Goal: Task Accomplishment & Management: Use online tool/utility

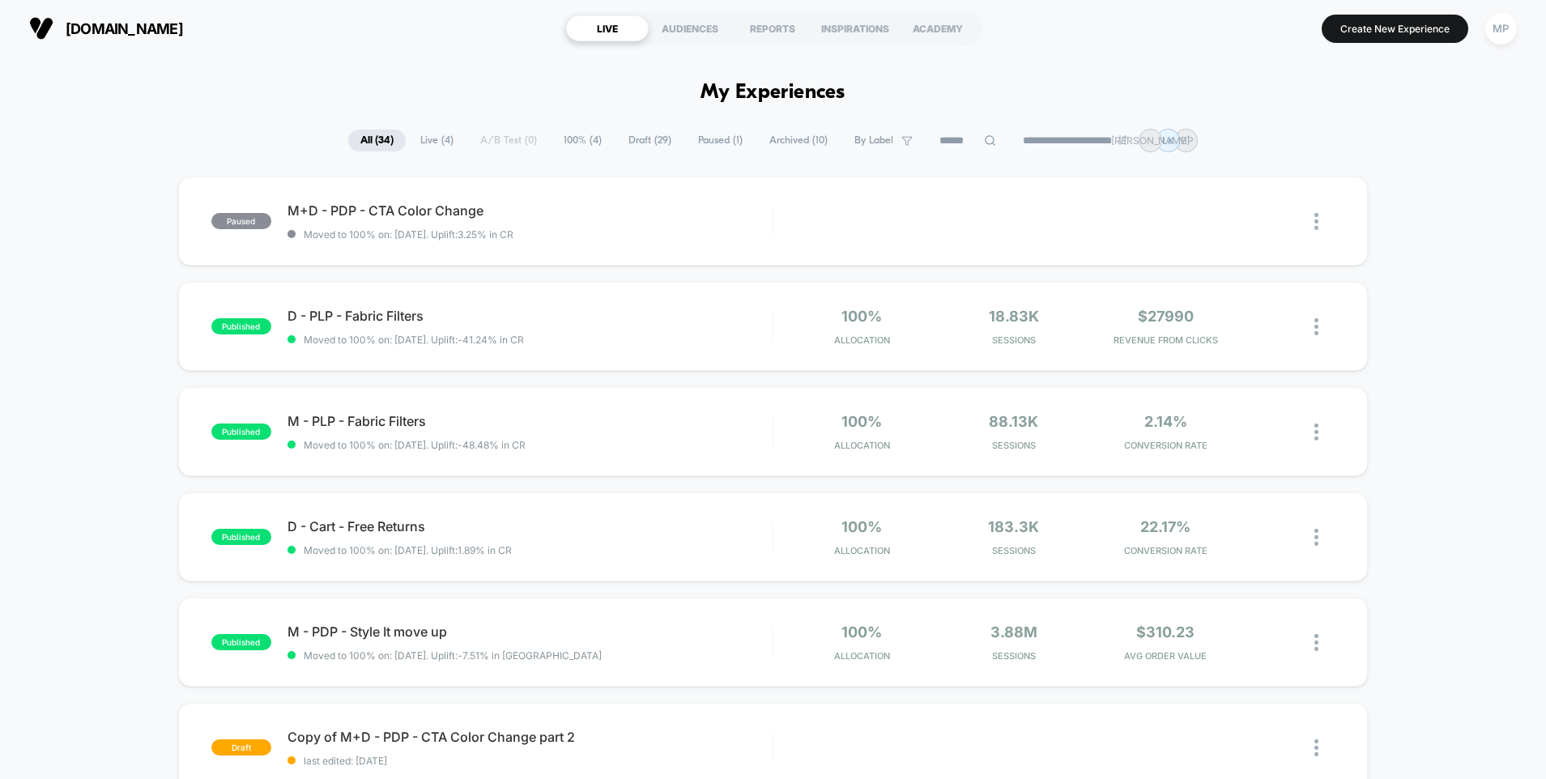
click at [507, 140] on div "**********" at bounding box center [773, 140] width 850 height 23
click at [652, 147] on span "Draft ( 29 )" at bounding box center [649, 141] width 67 height 22
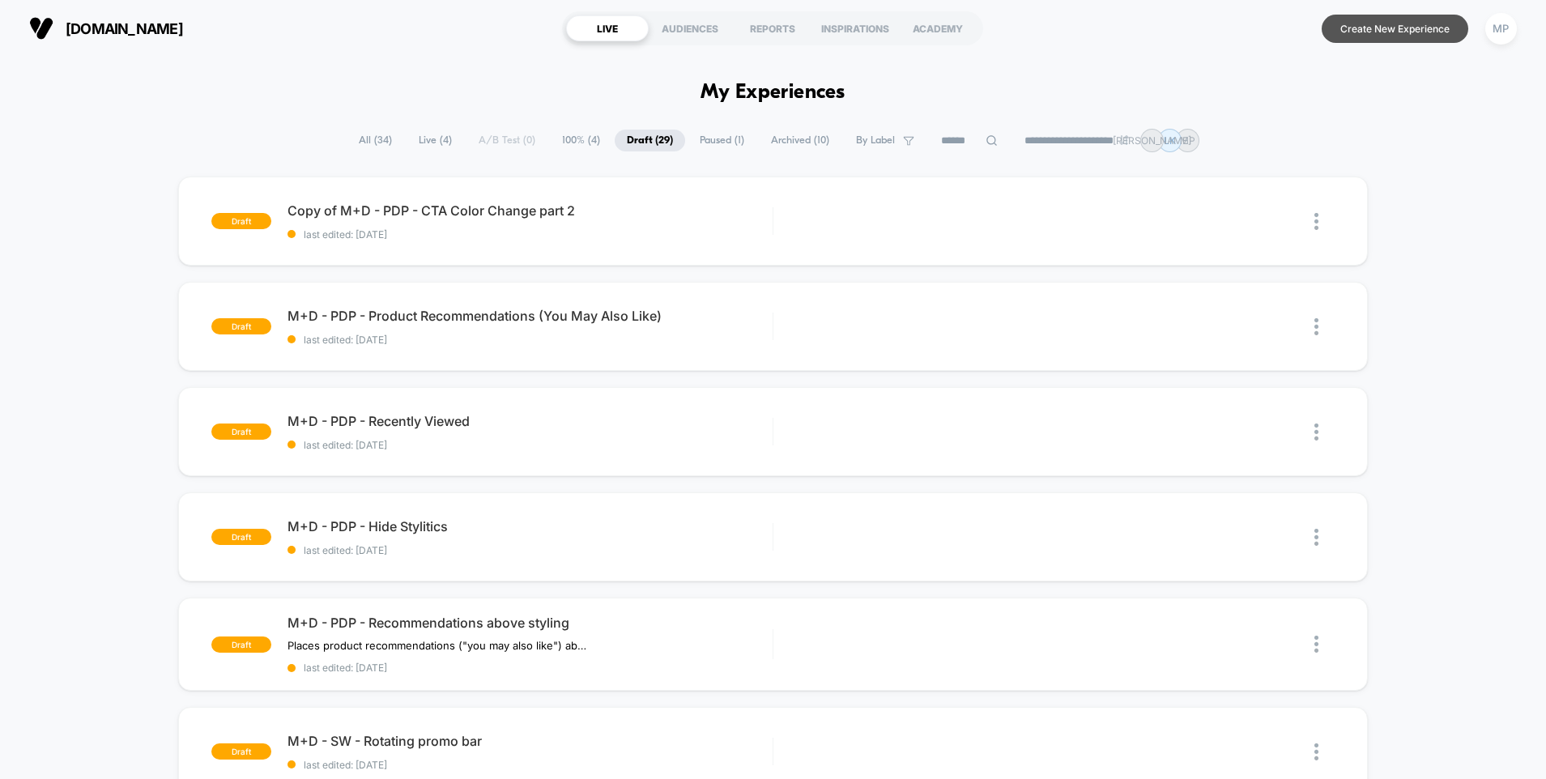
click at [1368, 37] on button "Create New Experience" at bounding box center [1395, 29] width 147 height 28
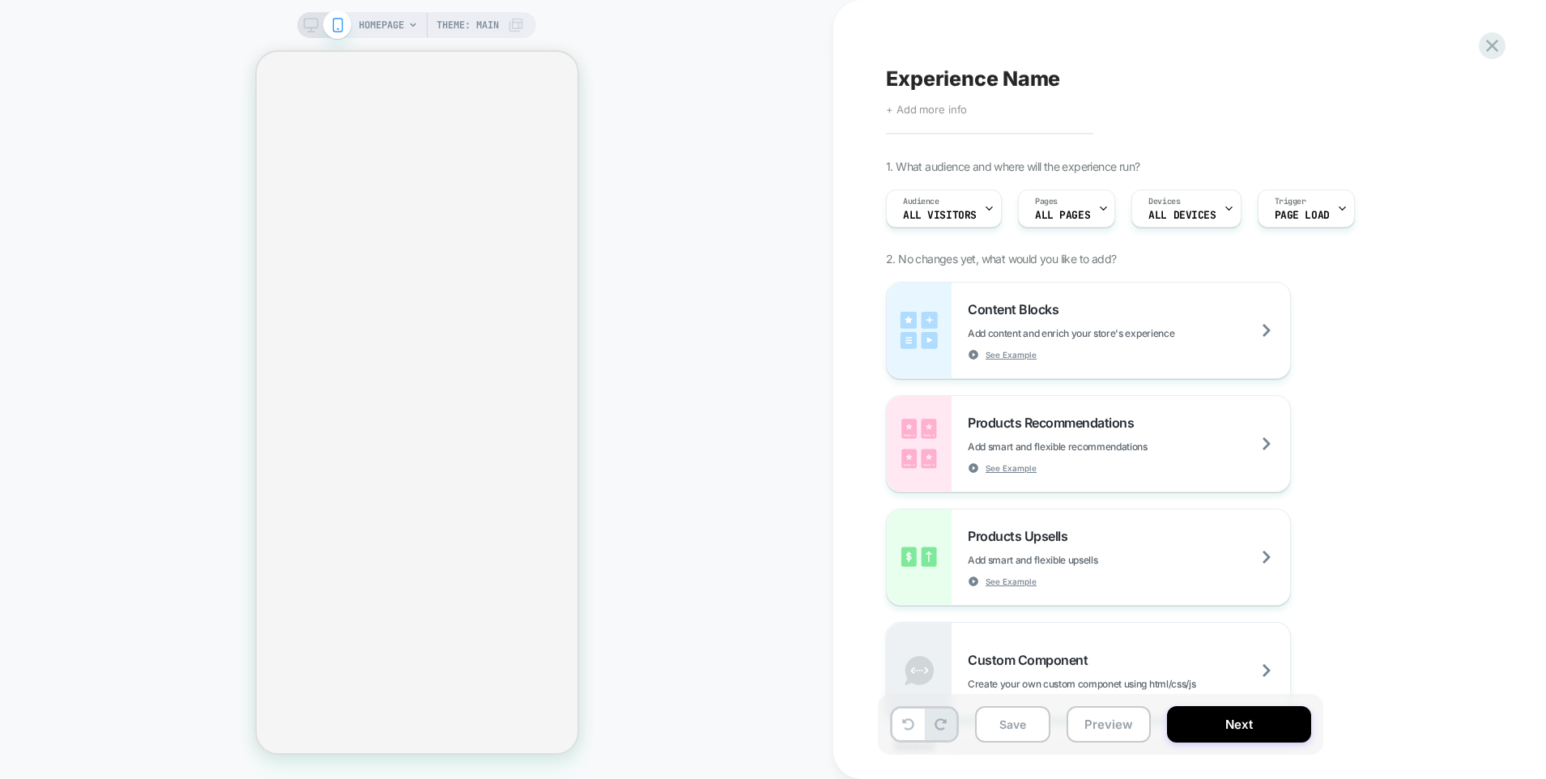
click at [919, 114] on span "+ Add more info" at bounding box center [926, 109] width 81 height 13
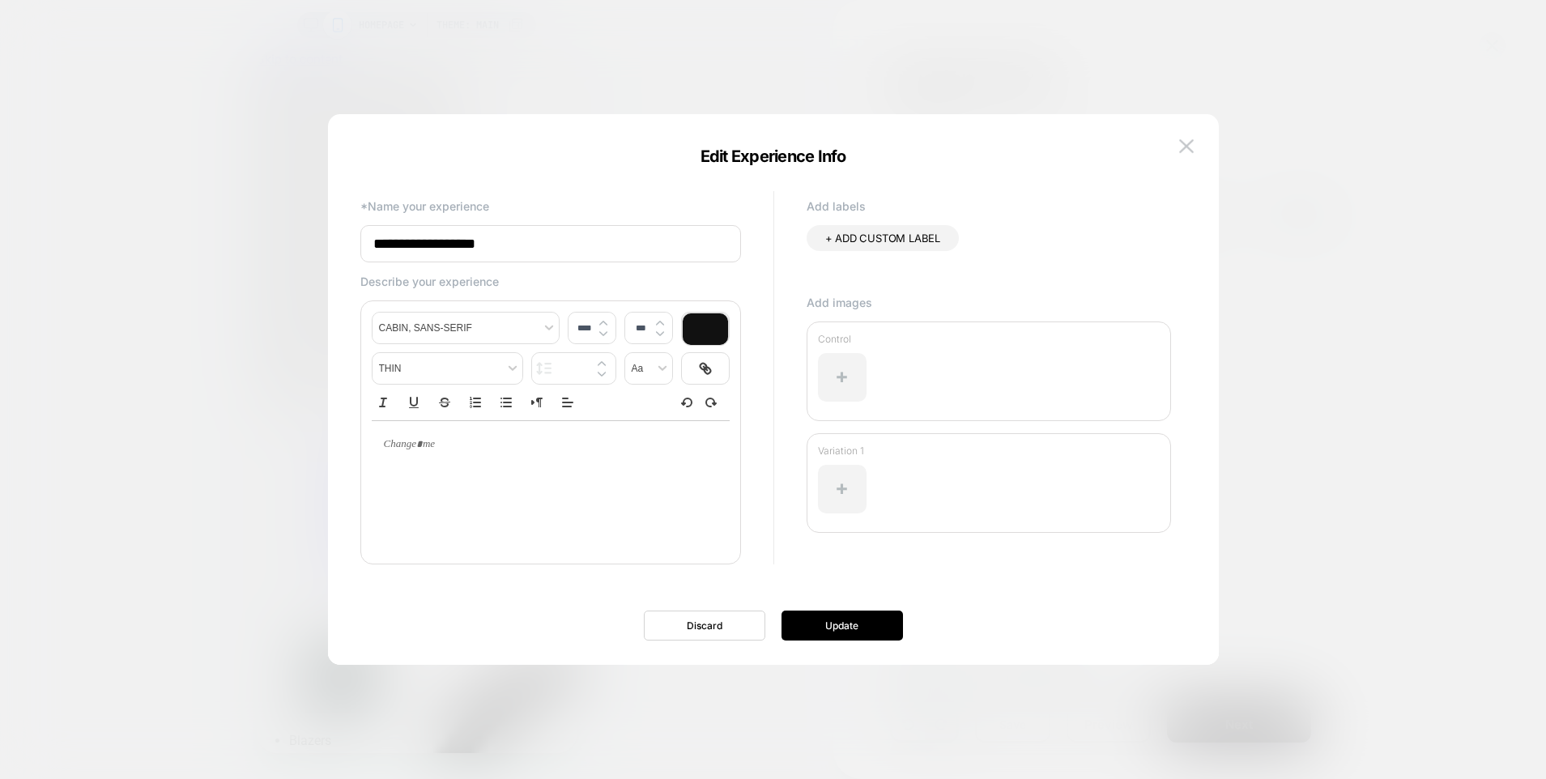
drag, startPoint x: 544, startPoint y: 248, endPoint x: 353, endPoint y: 230, distance: 192.0
click at [353, 230] on div "**********" at bounding box center [765, 388] width 826 height 402
type input "**********"
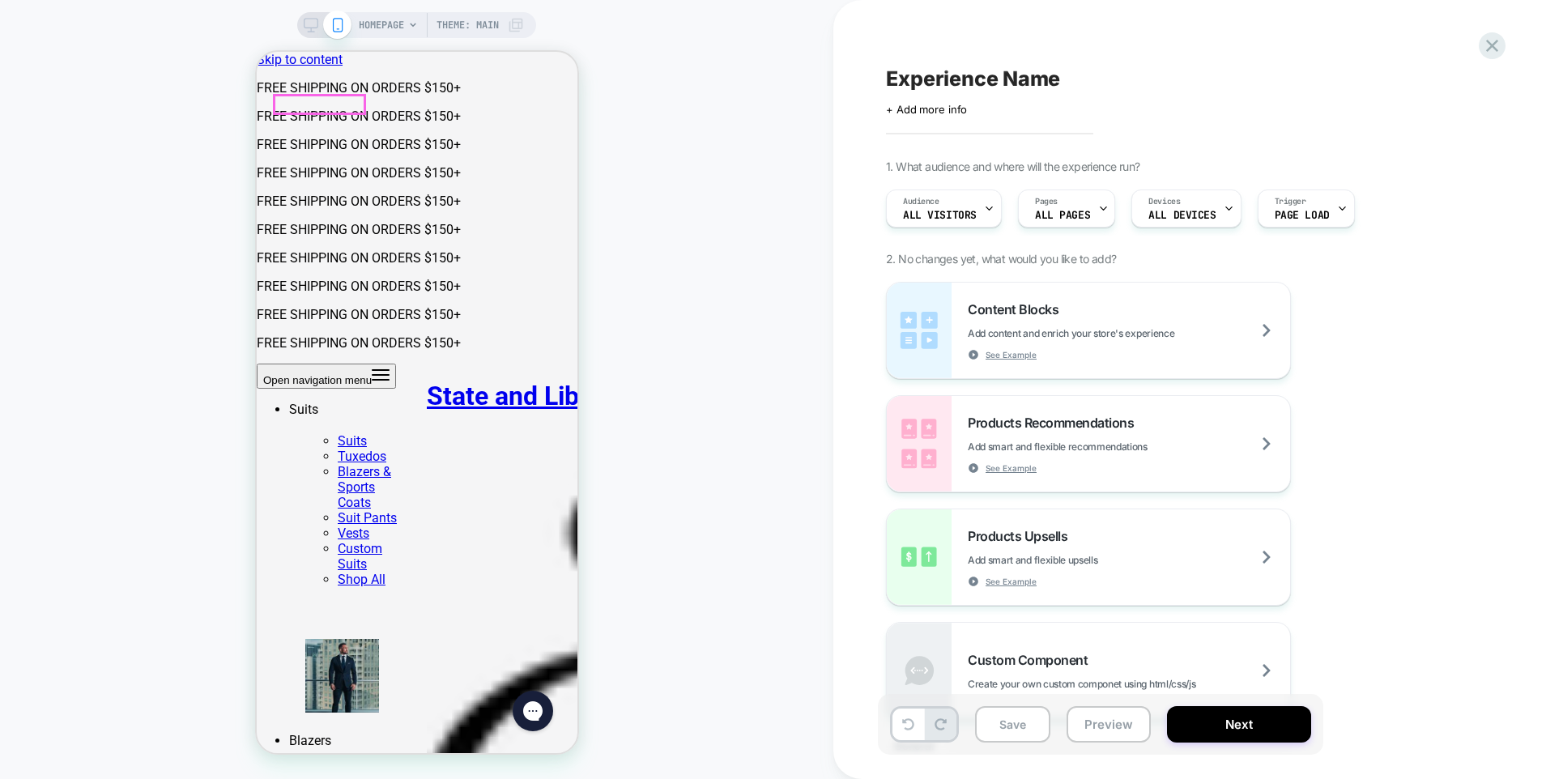
click at [281, 364] on button "Open navigation menu" at bounding box center [325, 376] width 139 height 25
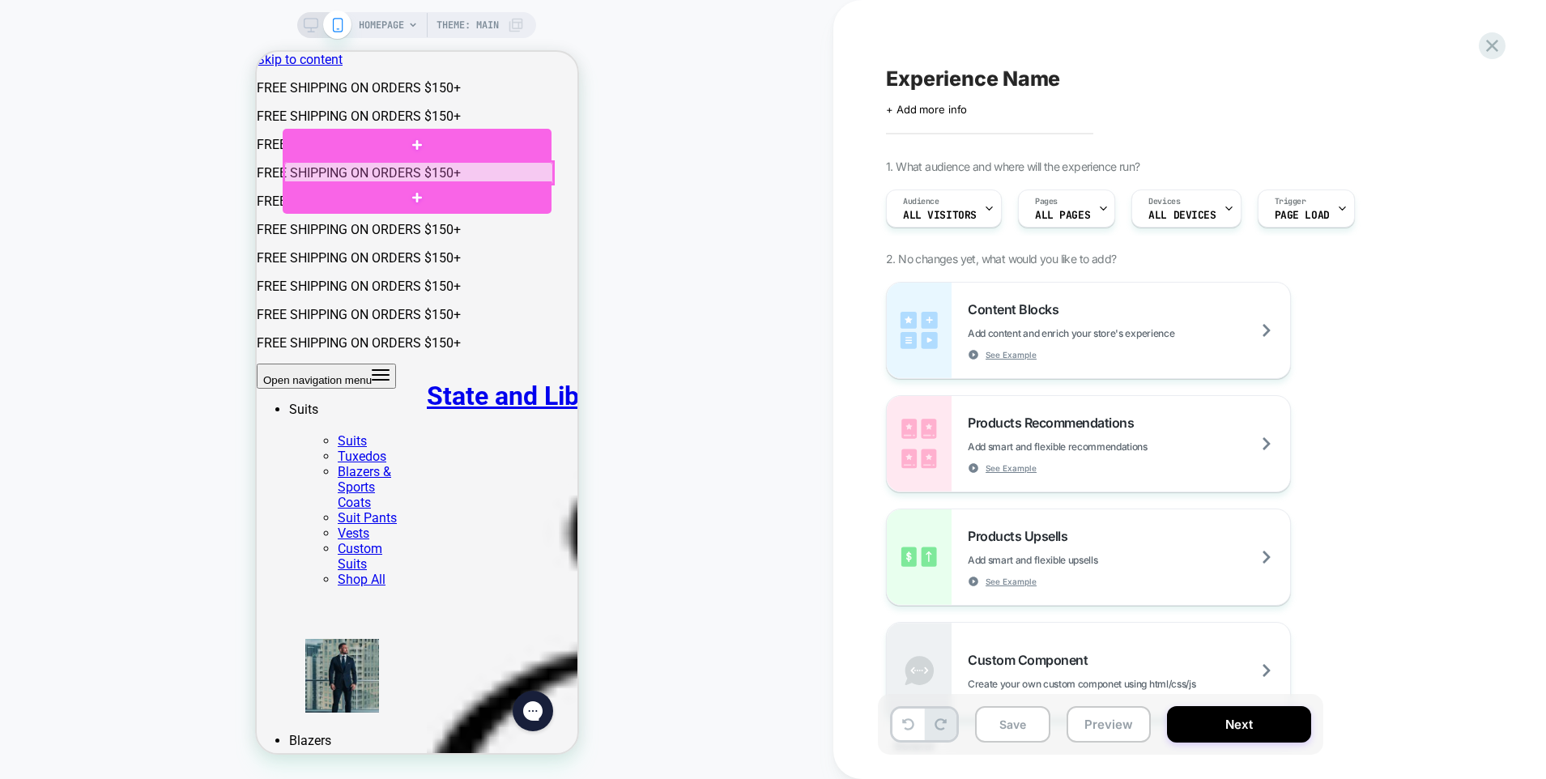
click at [343, 175] on div at bounding box center [417, 172] width 269 height 21
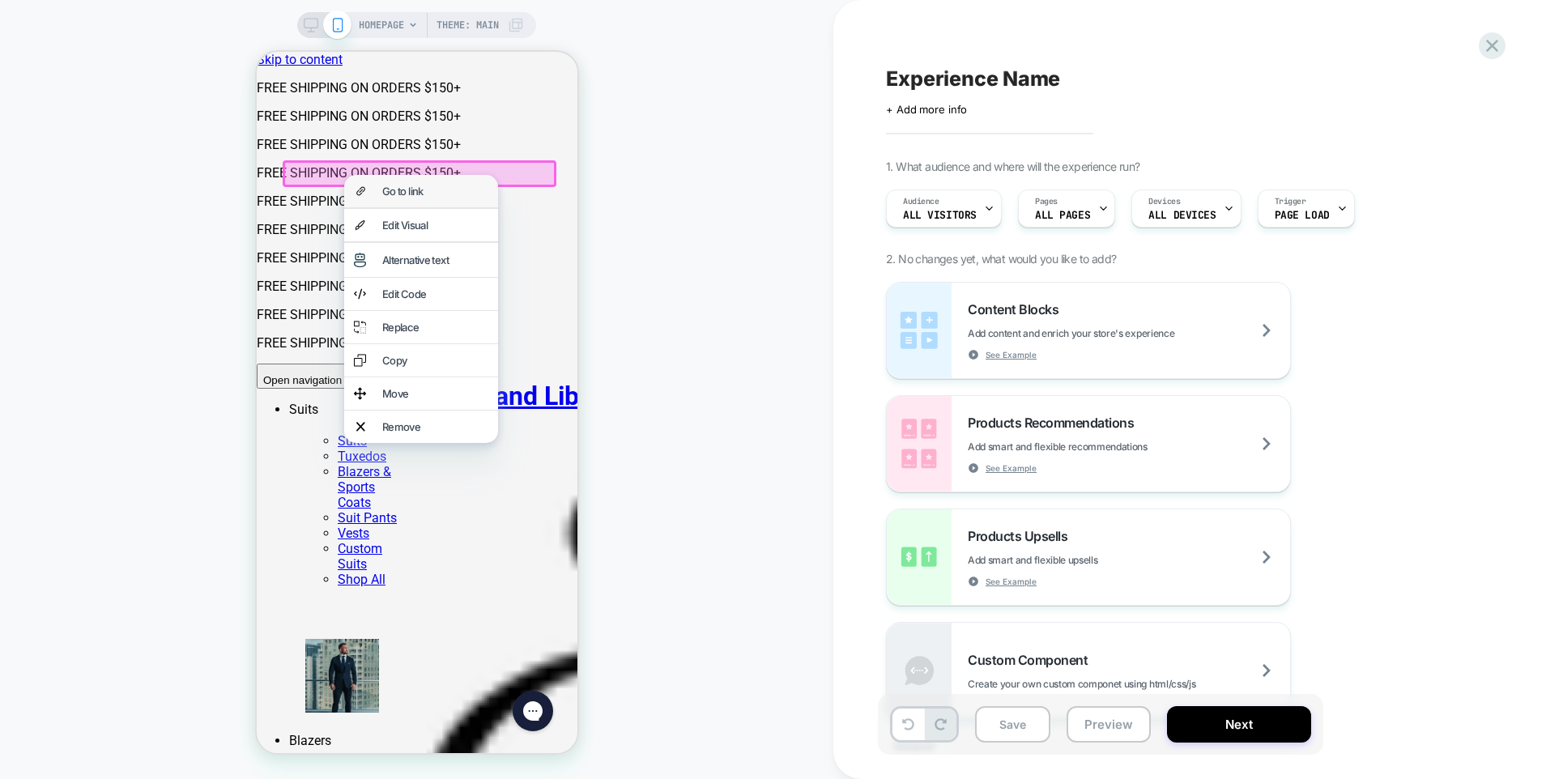
click at [406, 198] on div "Go to link" at bounding box center [434, 191] width 106 height 13
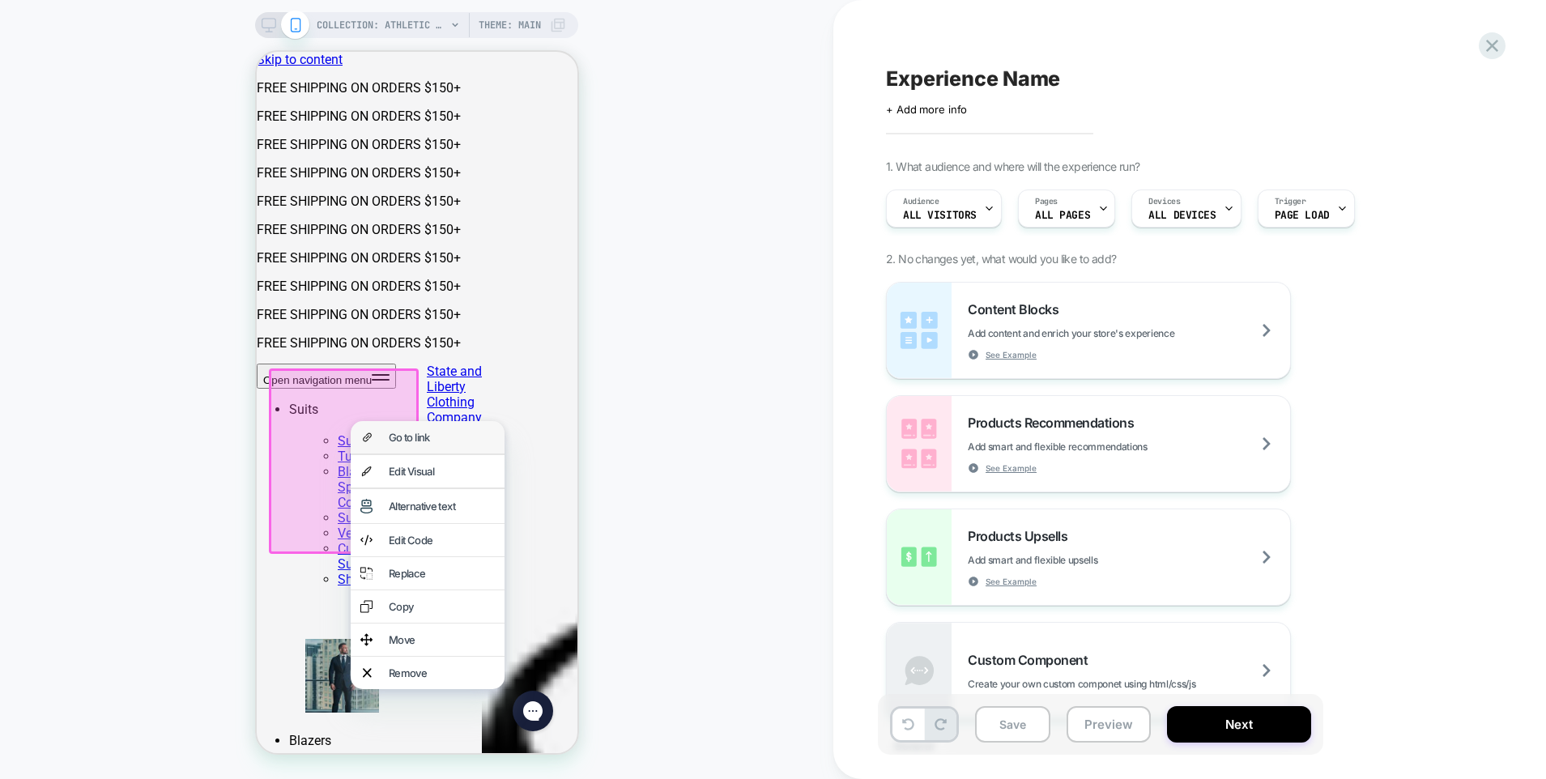
click at [416, 437] on div "Go to link" at bounding box center [441, 437] width 106 height 13
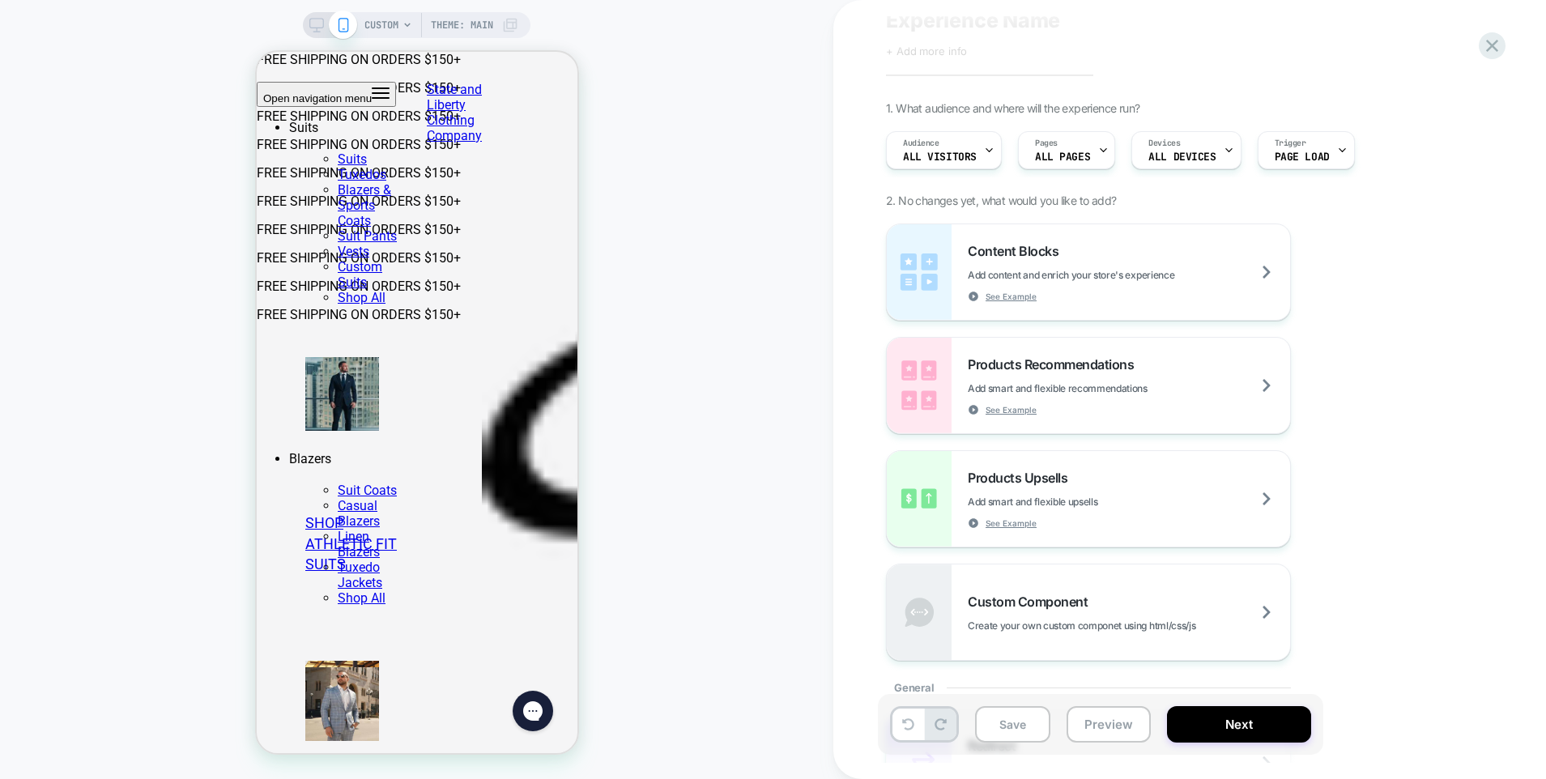
scroll to position [137, 0]
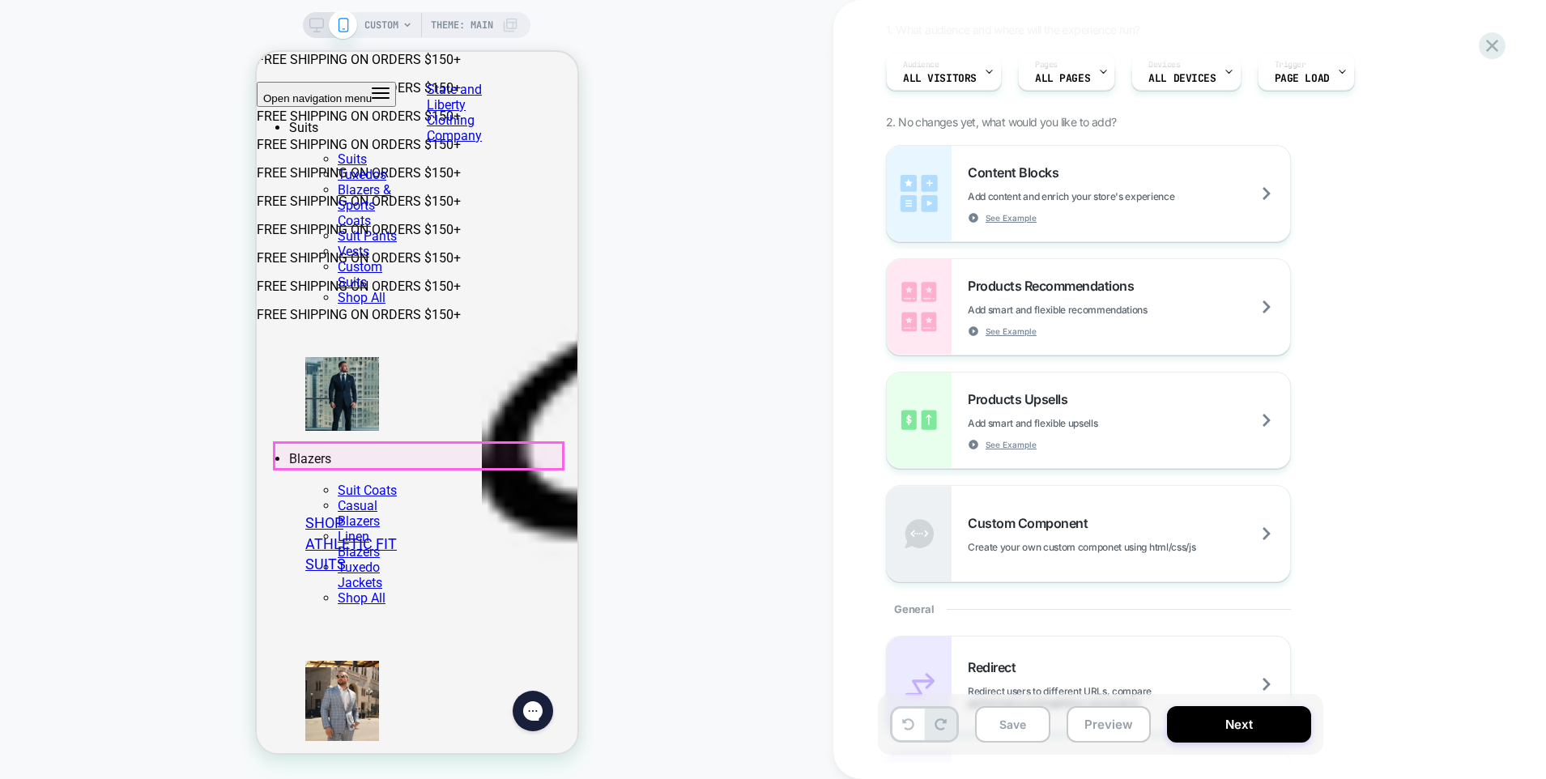
click span "$ 5.00"
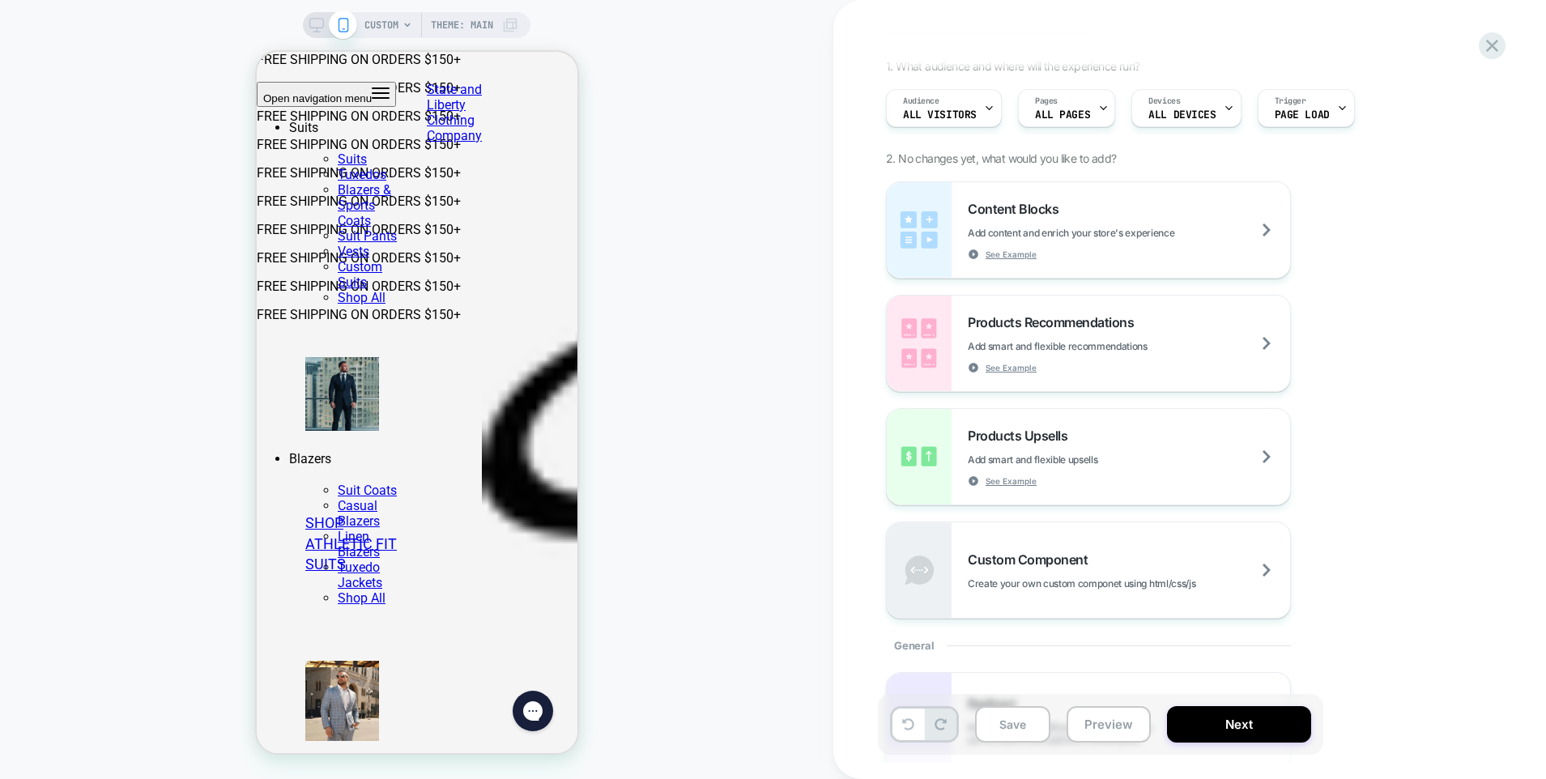
scroll to position [0, 0]
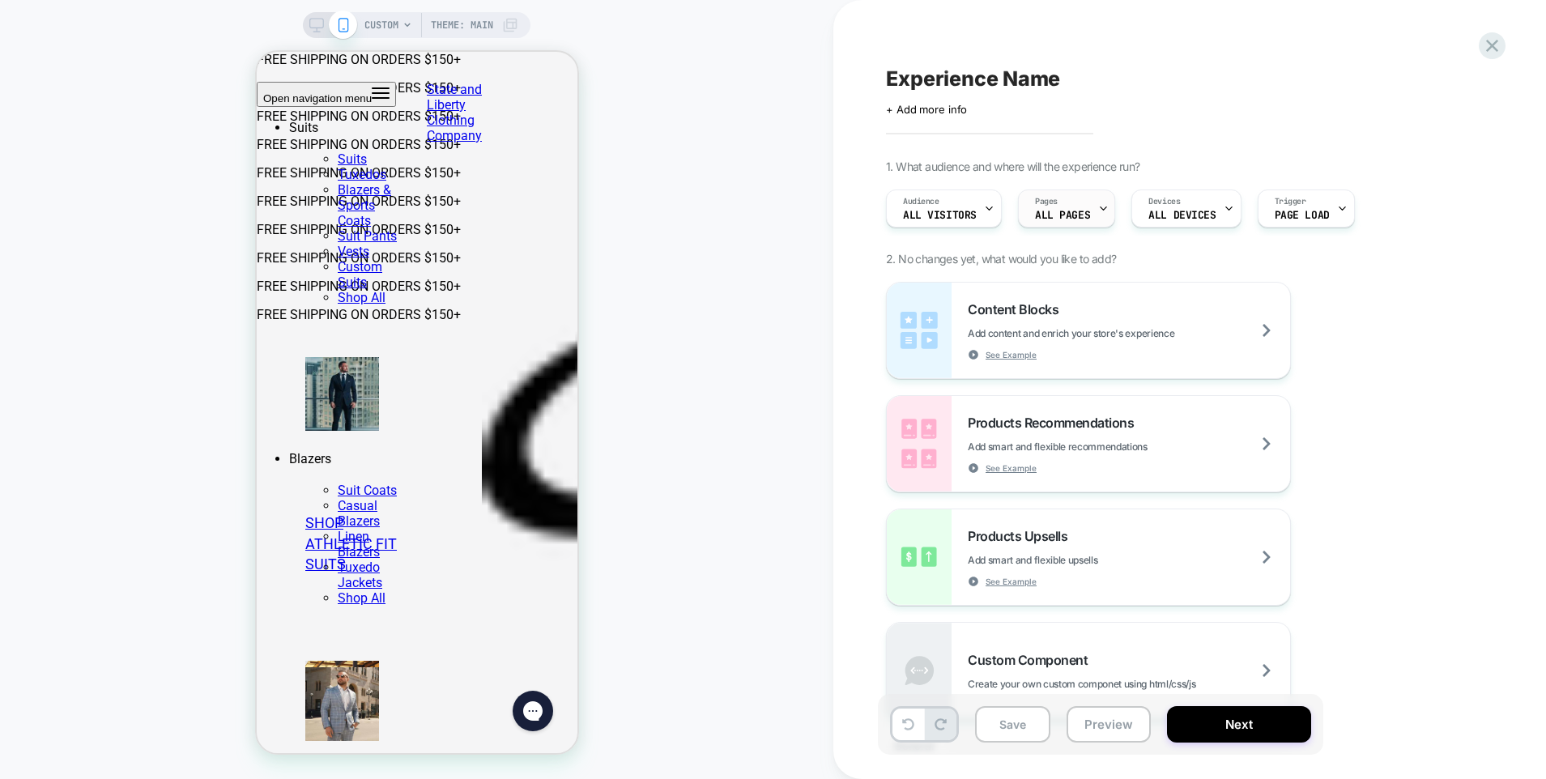
click at [1078, 220] on span "ALL PAGES" at bounding box center [1062, 215] width 55 height 11
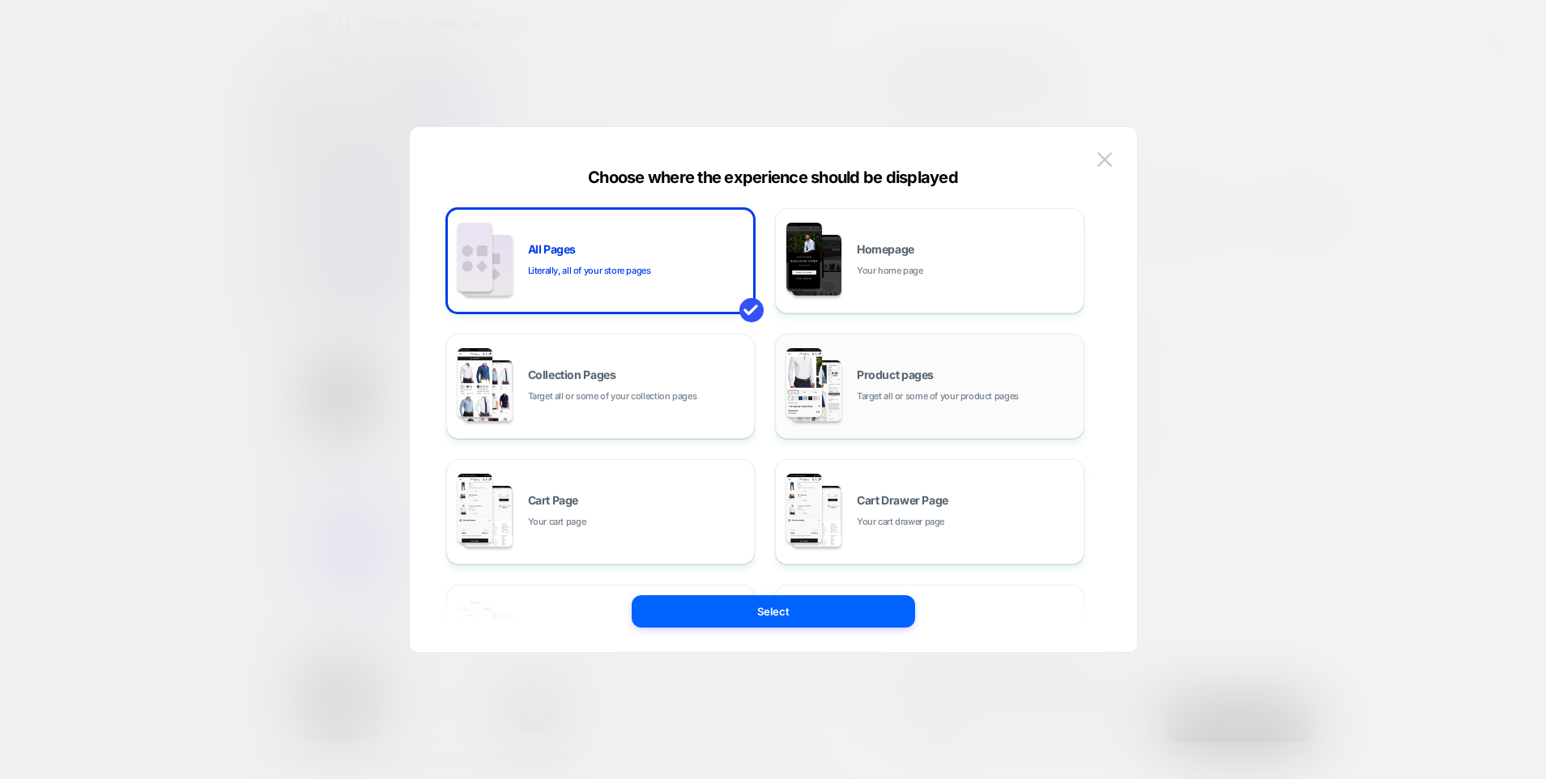
click at [981, 356] on div "Product pages Target all or some of your product pages" at bounding box center [930, 386] width 292 height 89
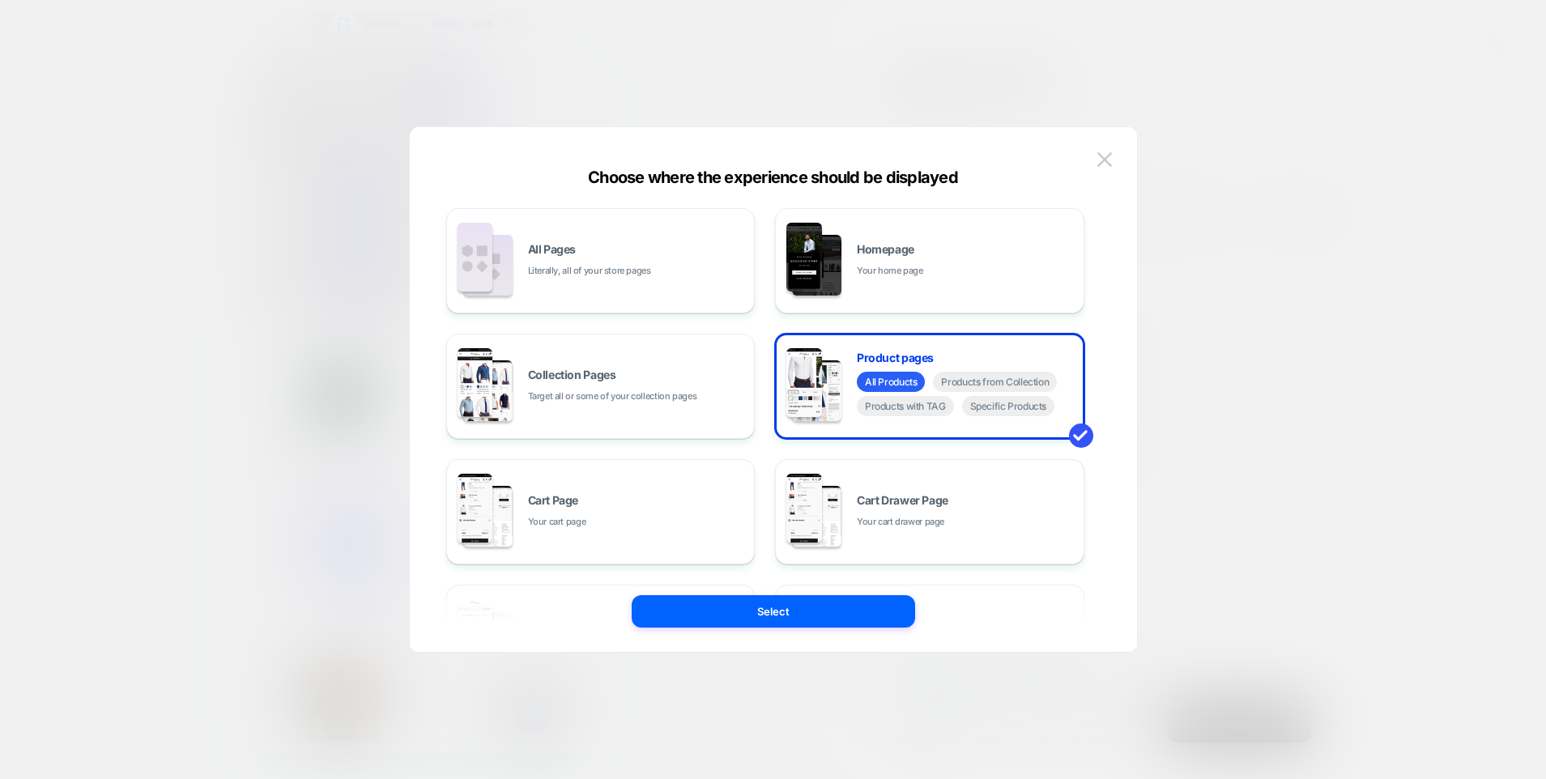
click at [808, 611] on button "Select" at bounding box center [773, 611] width 283 height 32
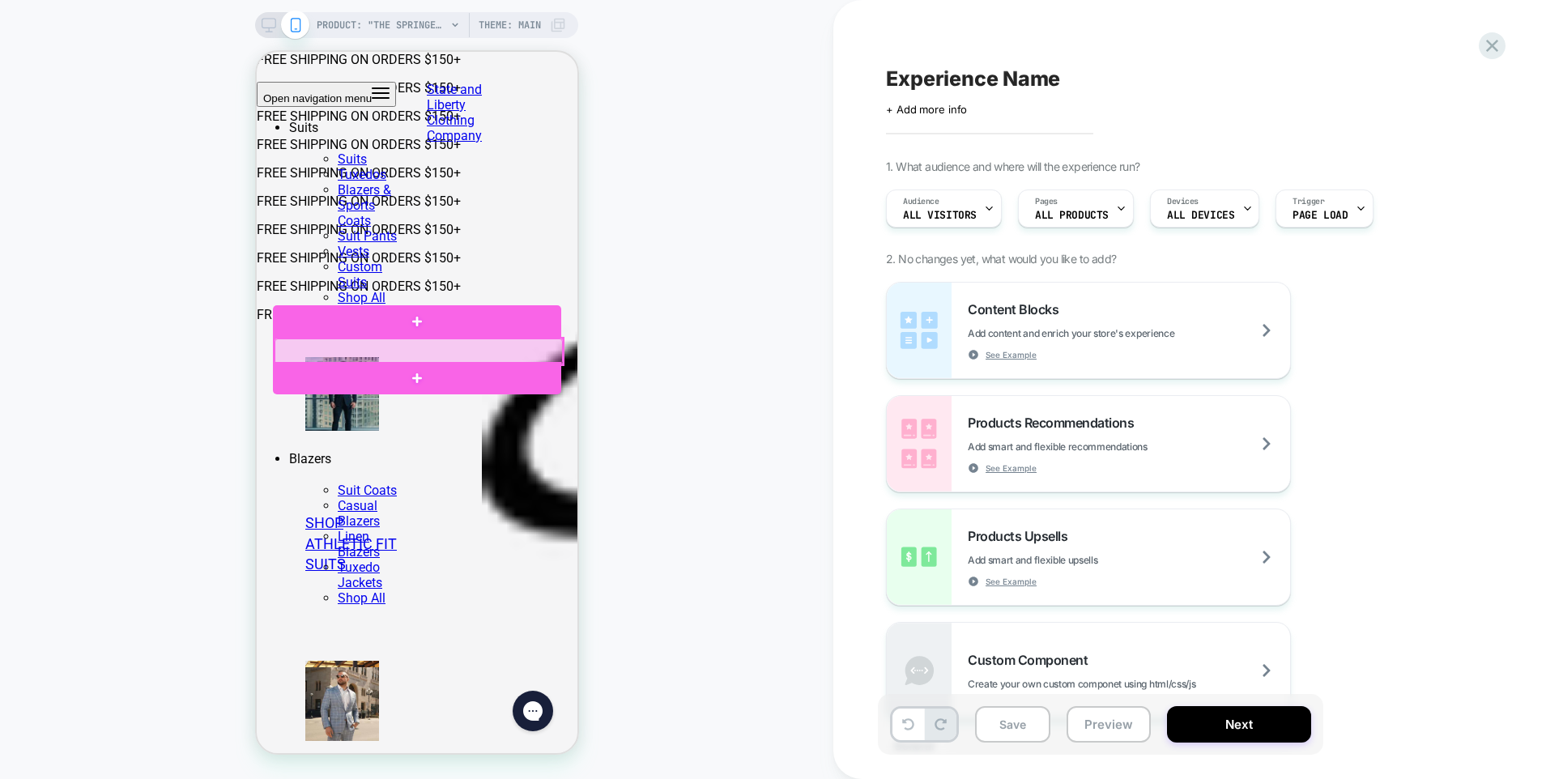
click at [501, 352] on div at bounding box center [418, 352] width 288 height 26
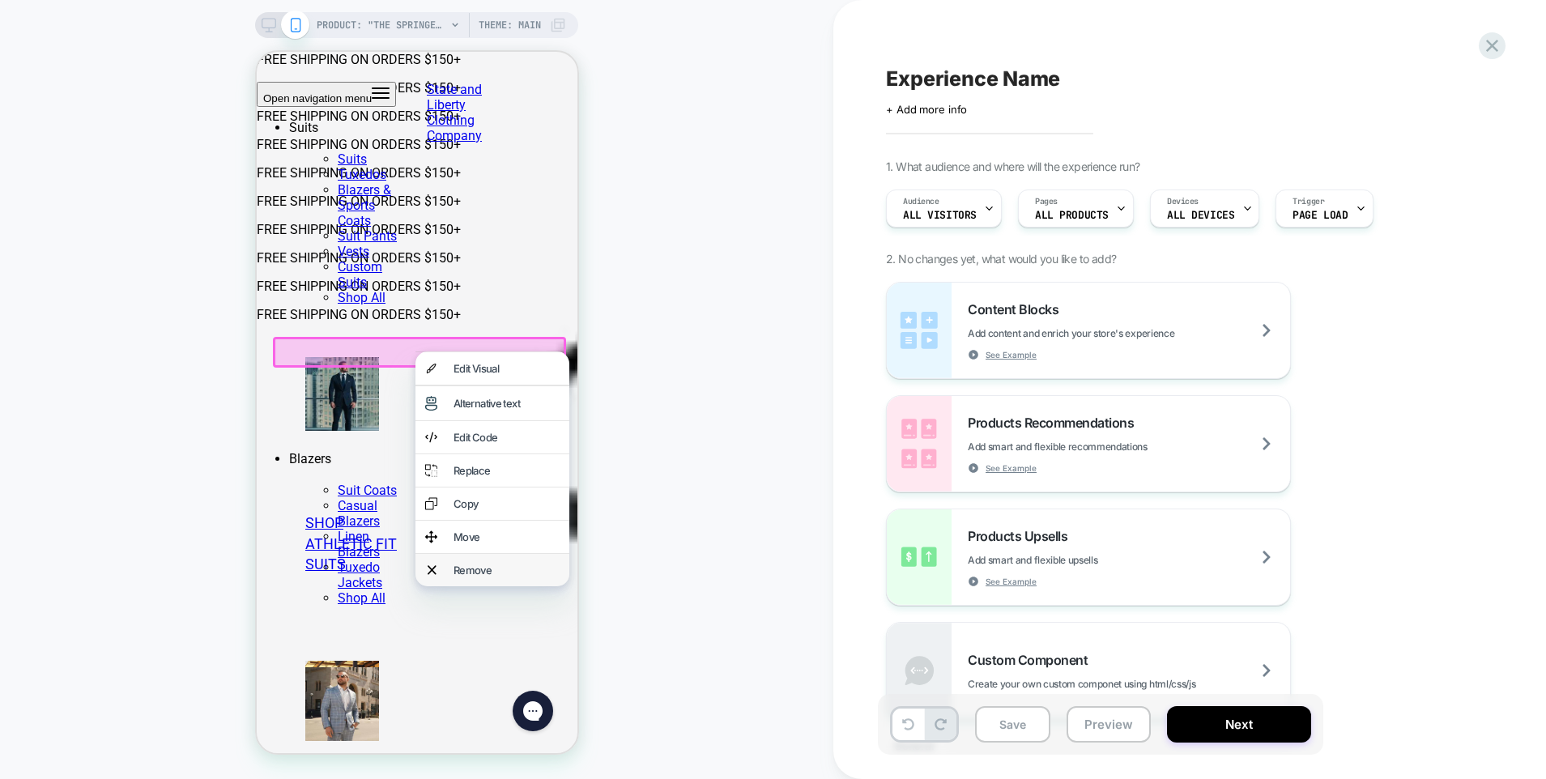
click div "Remove"
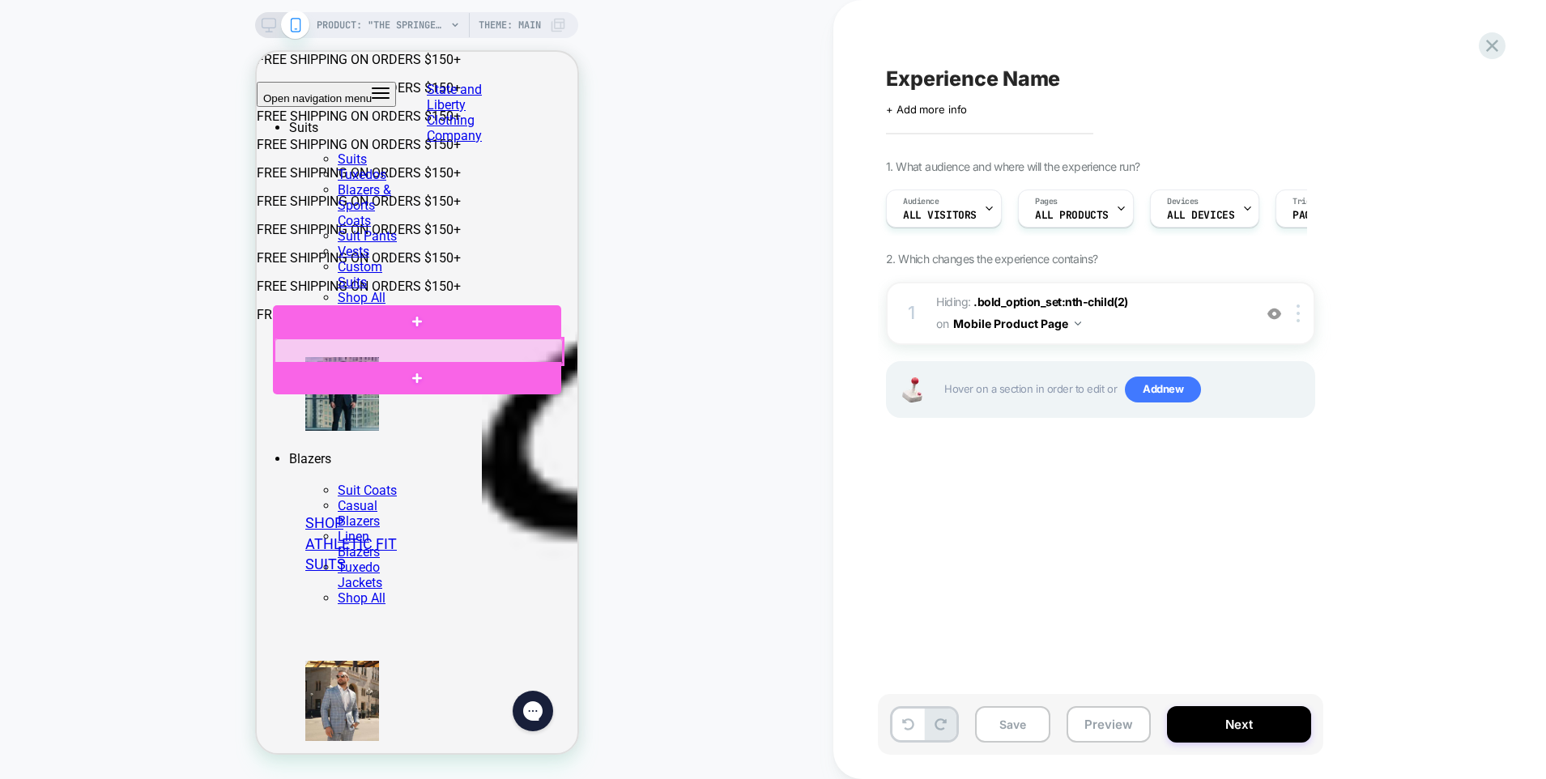
click div
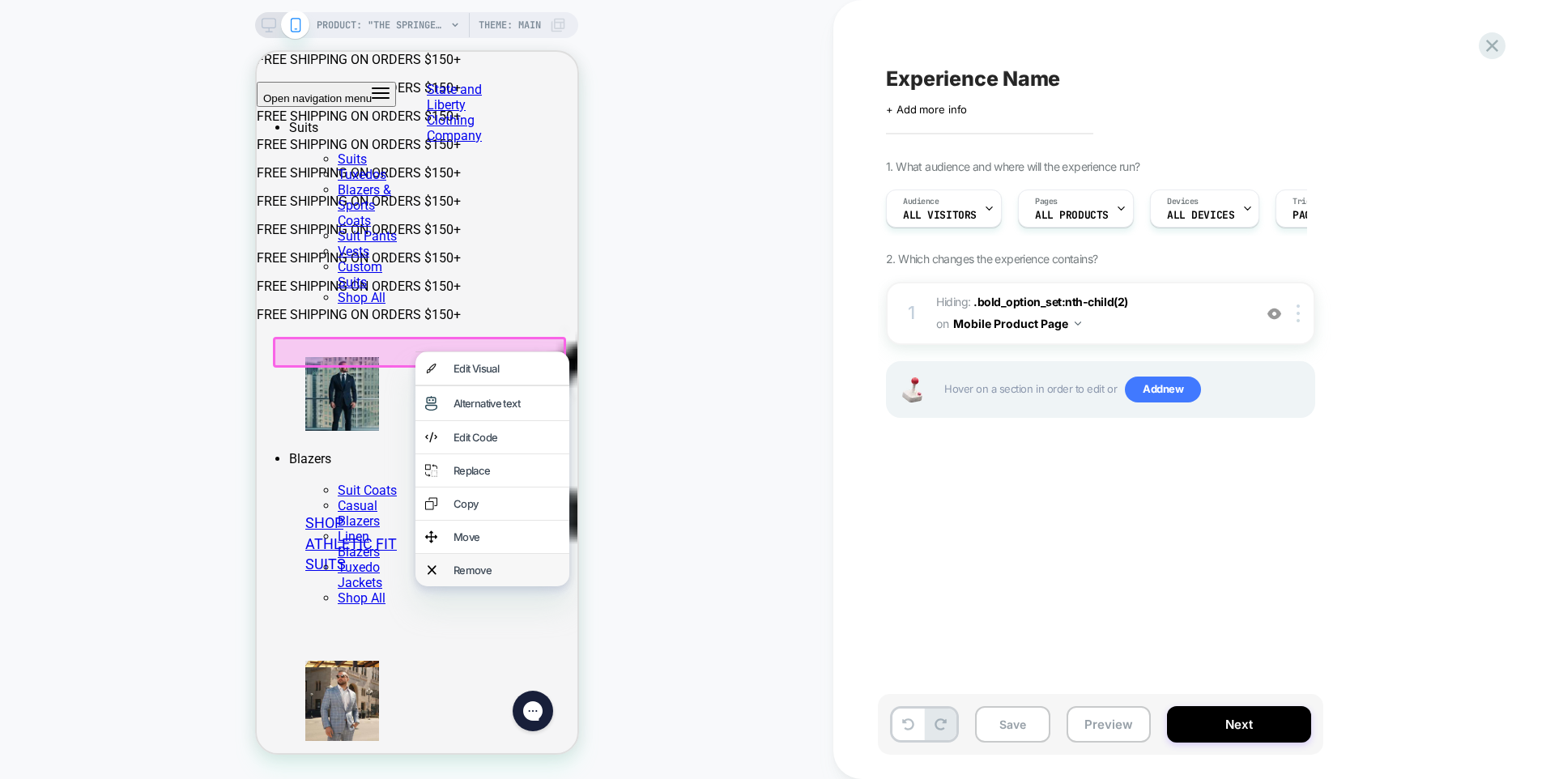
click div "Remove"
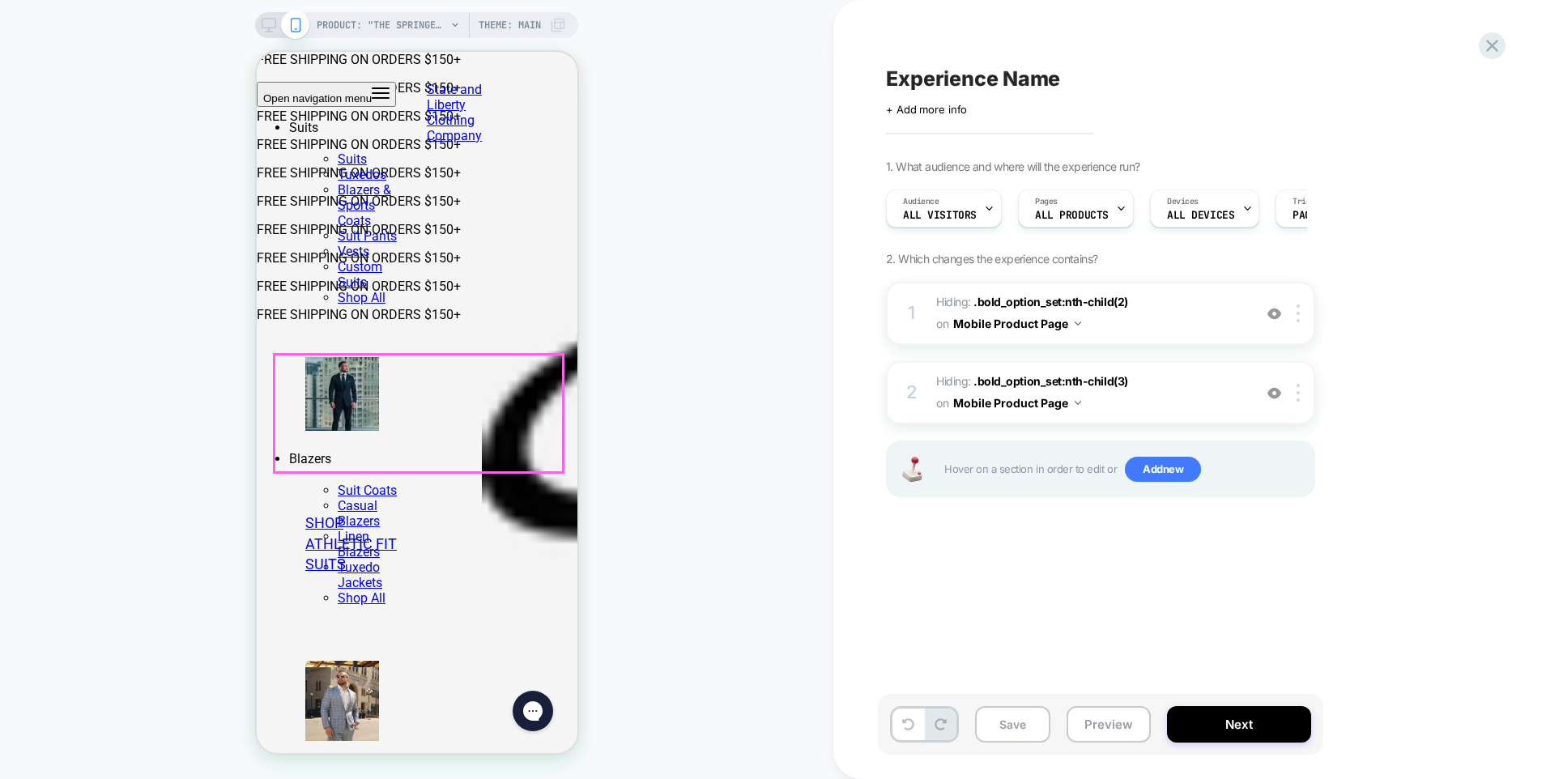
drag, startPoint x: 268, startPoint y: 258, endPoint x: 246, endPoint y: 399, distance: 142.6
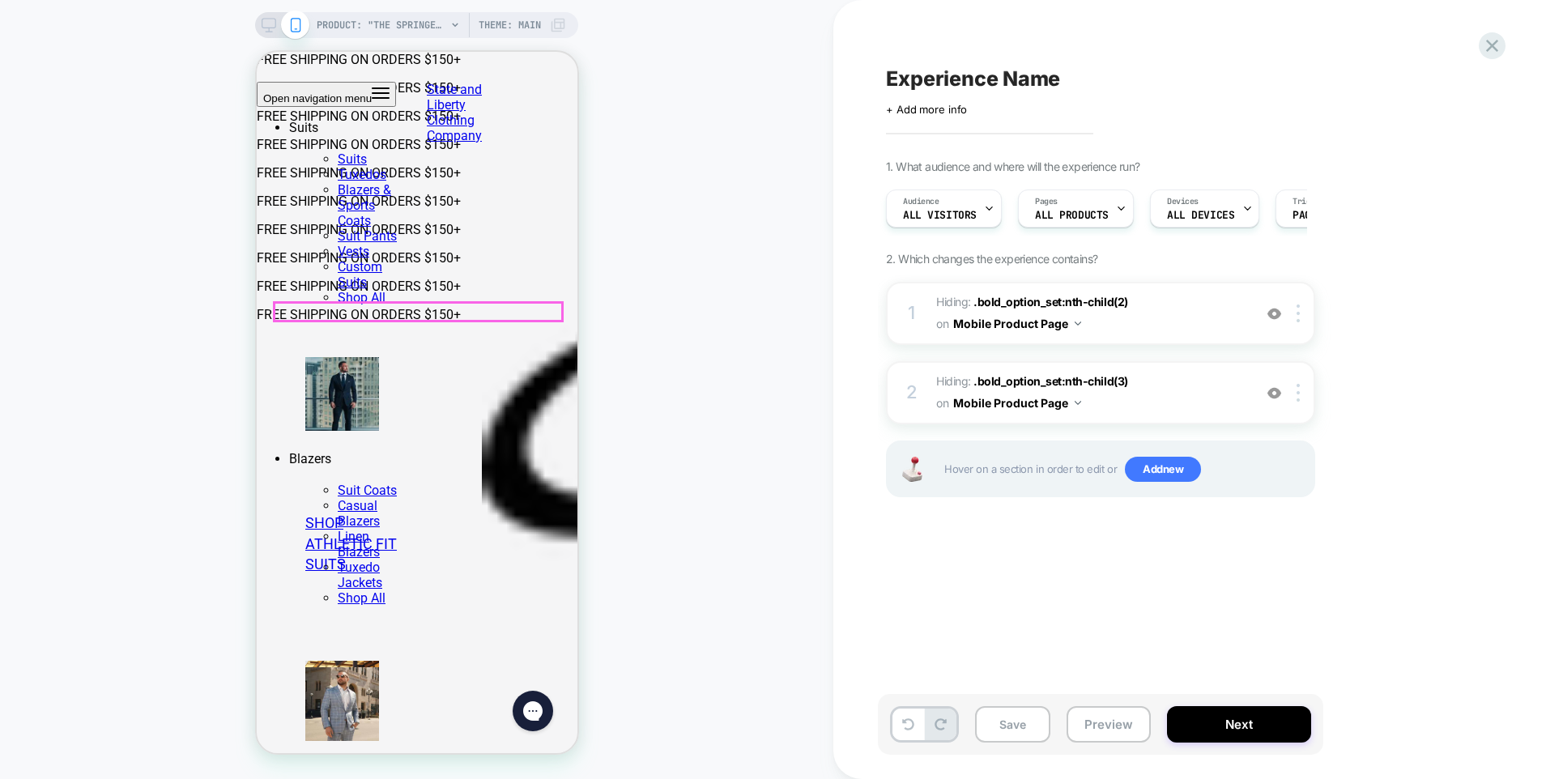
click span "Cuff Monogram (Final Sale + 1-3 Processing Days) -"
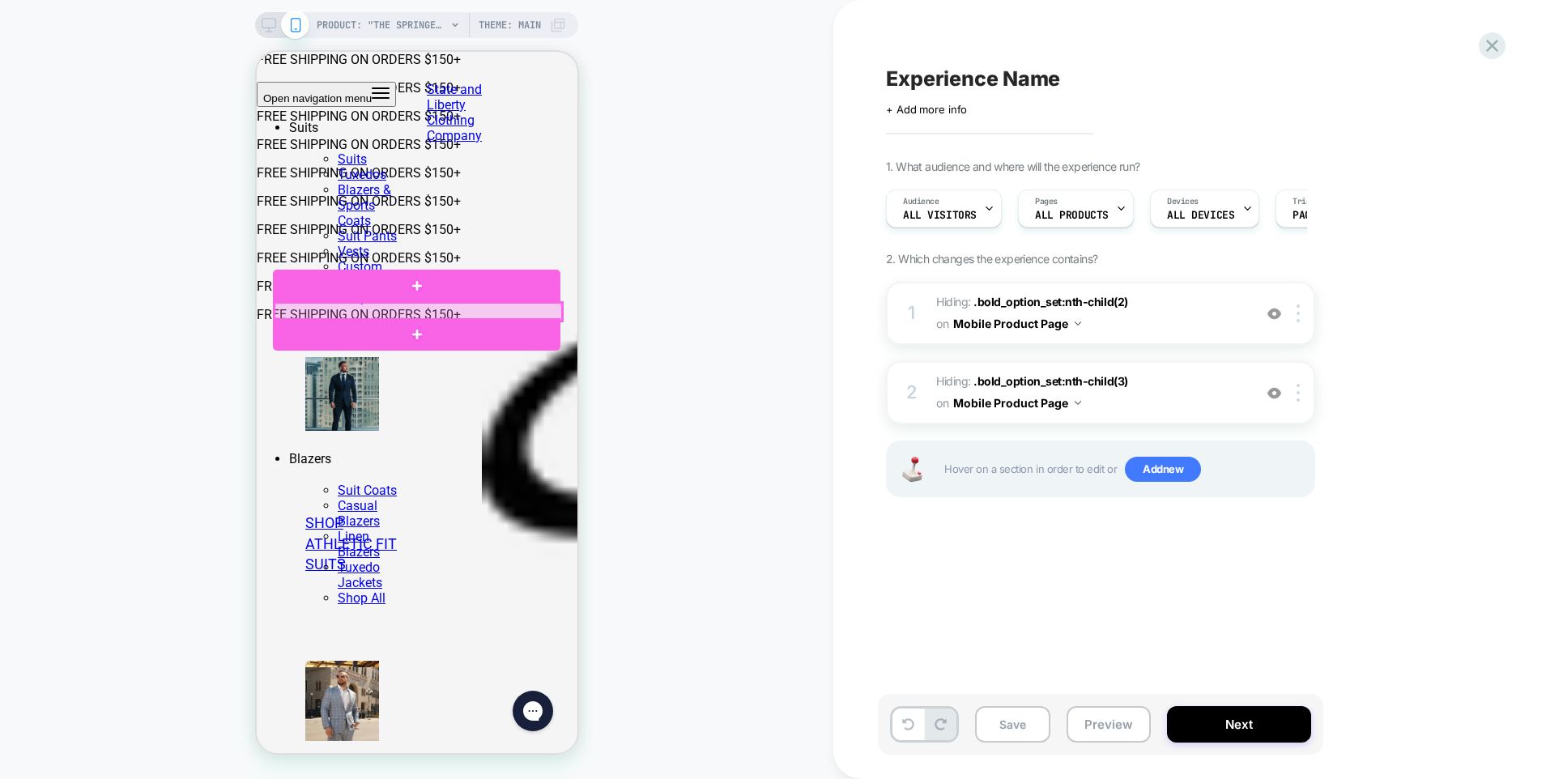
click div
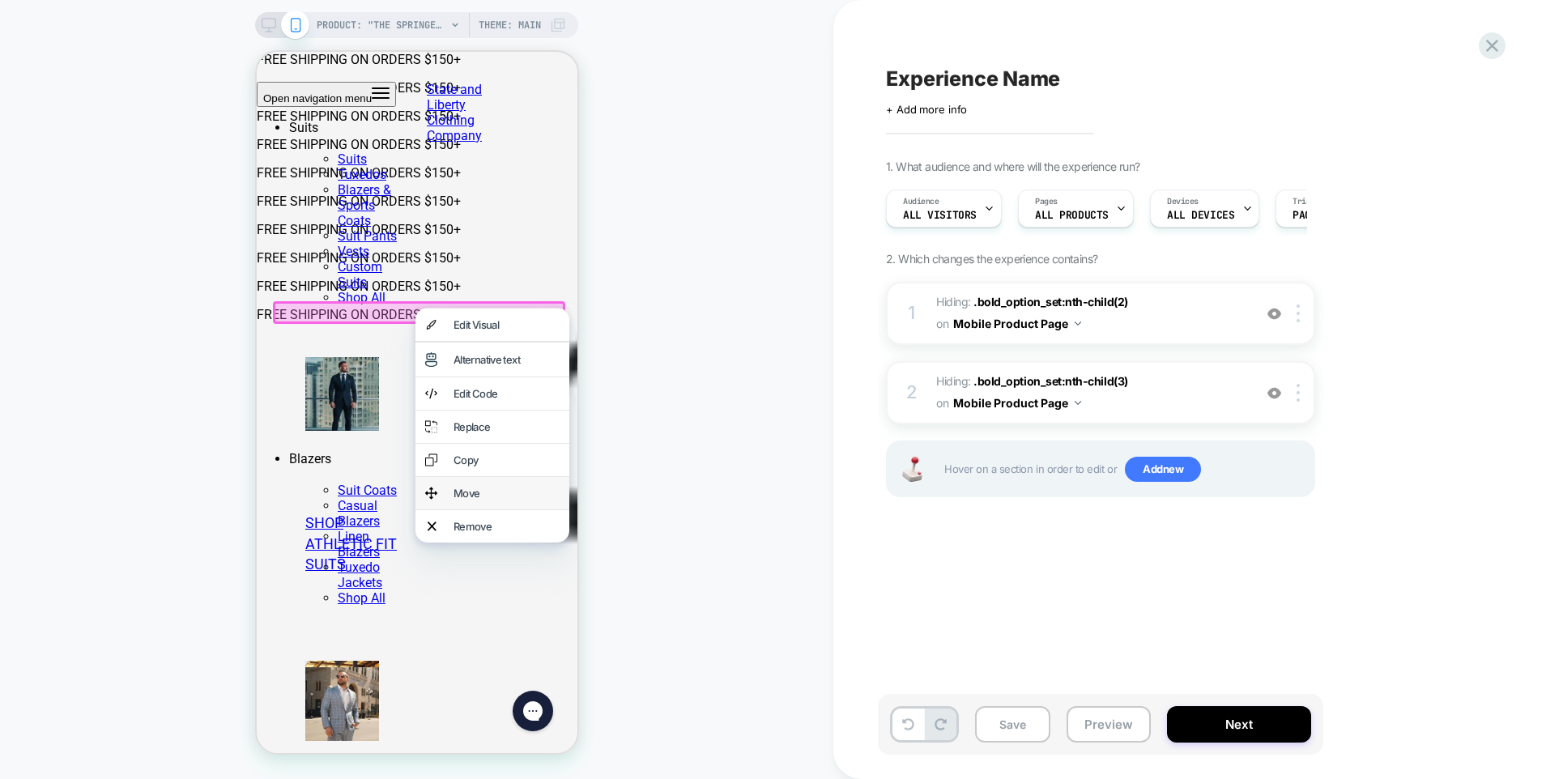
click div "Move"
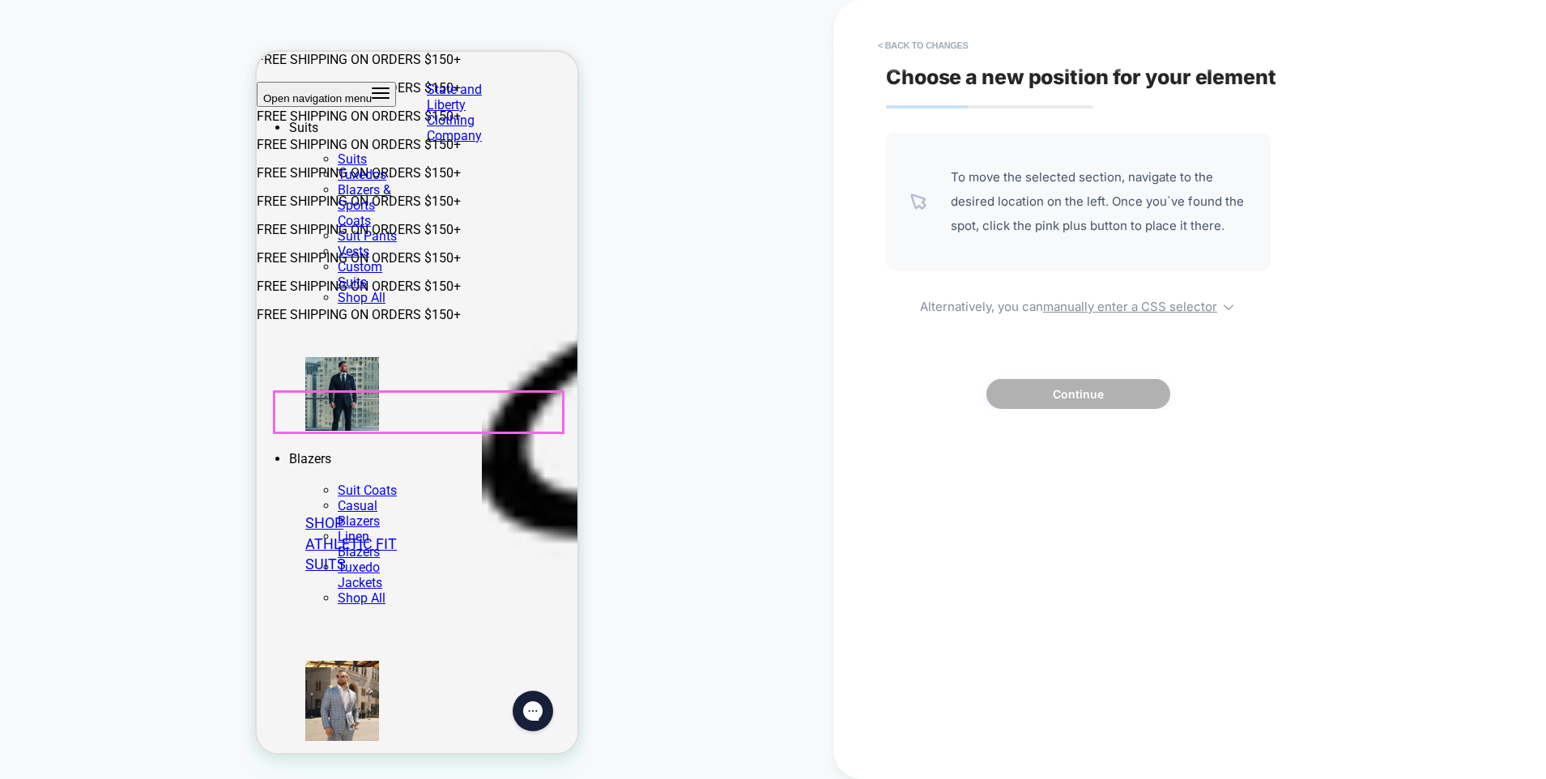
drag, startPoint x: 128, startPoint y: 256, endPoint x: 126, endPoint y: 377, distance: 120.7
click body "Skip to content FREE SHIPPING ON ORDERS $150+ FREE SHIPPING ON ORDERS $150+ FRE…"
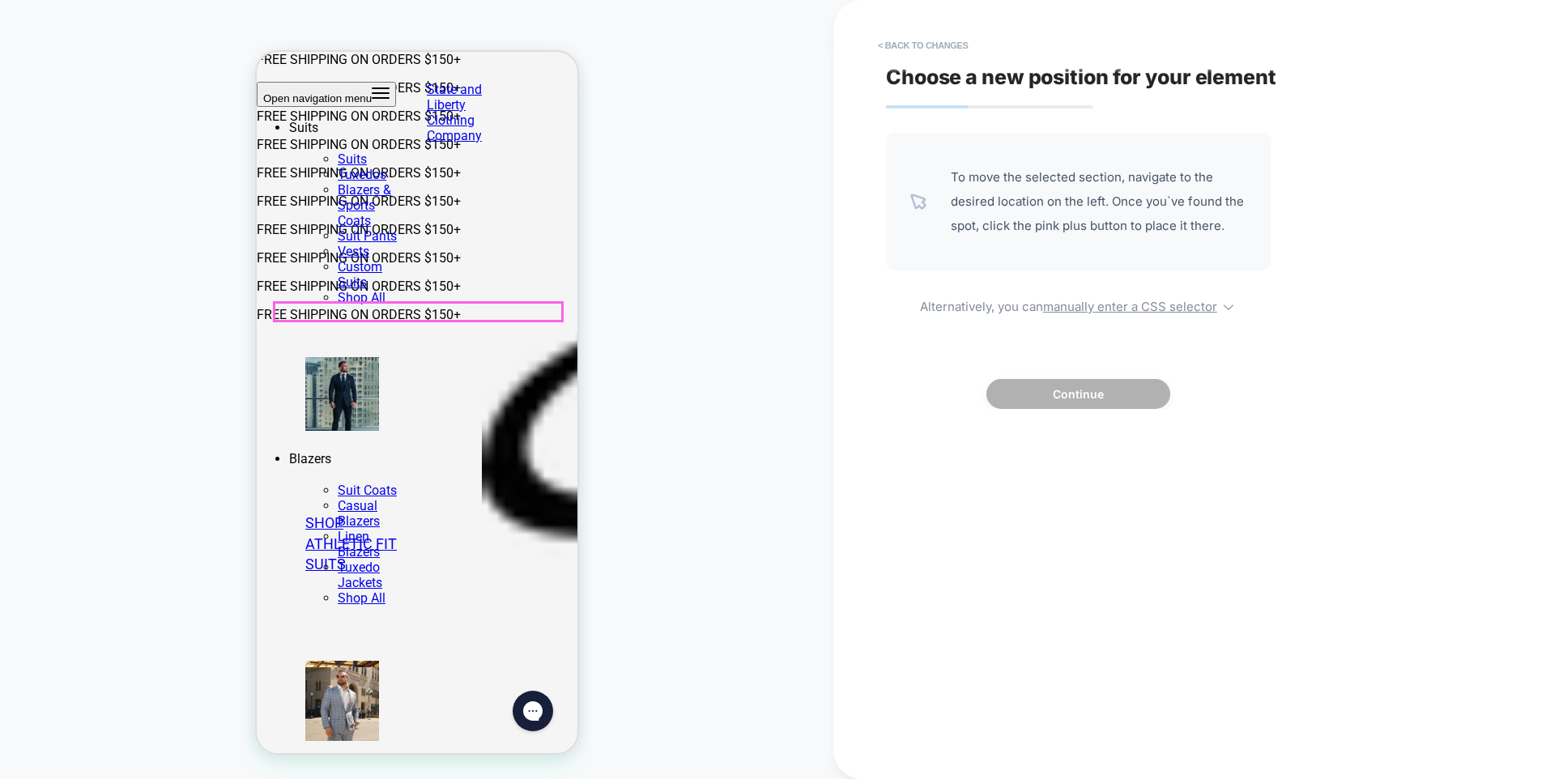
click span "Cuff Monogram (Final Sale + 1-3 Processing Days) -"
drag, startPoint x: 53, startPoint y: 254, endPoint x: 40, endPoint y: 245, distance: 16.4
click body "Skip to content FREE SHIPPING ON ORDERS $150+ FREE SHIPPING ON ORDERS $150+ FRE…"
click div "Cuff Monogram (Final Sale + 1-3 Processing Days) - $ 20.00 Monogrammed Shirts A…"
click span "Cuff Monogram (Final Sale + 1-3 Processing Days) -"
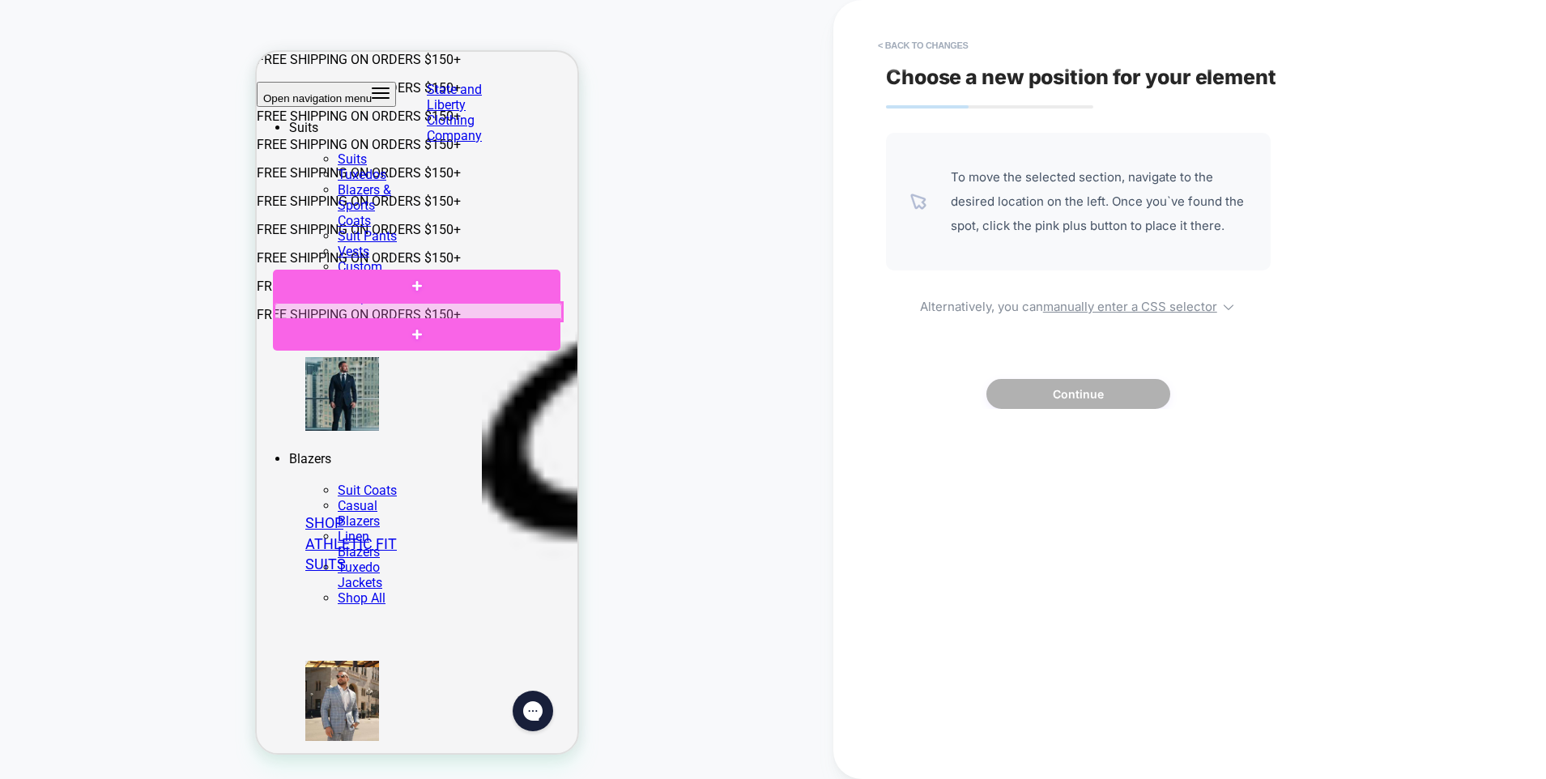
click div
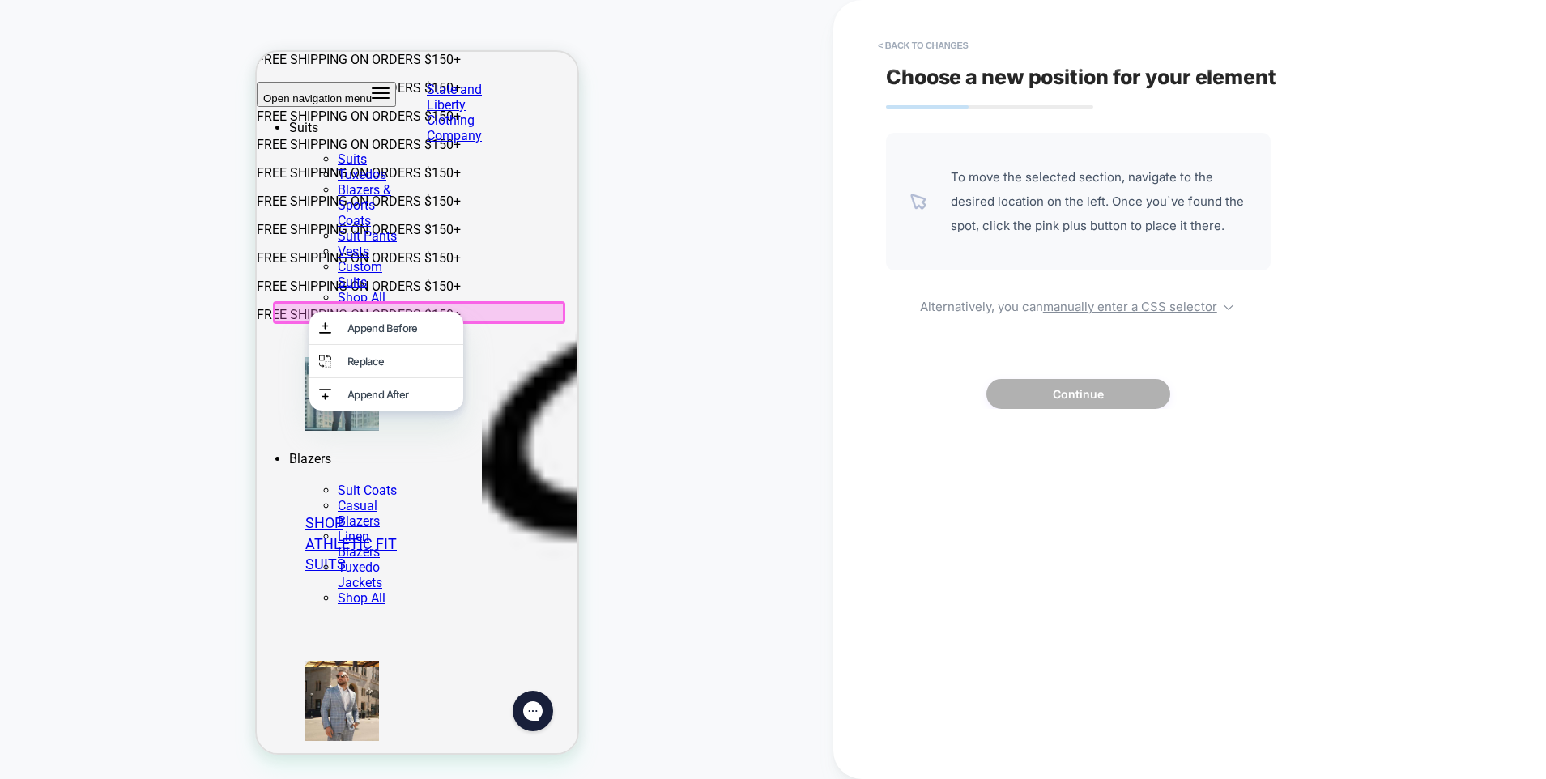
click div
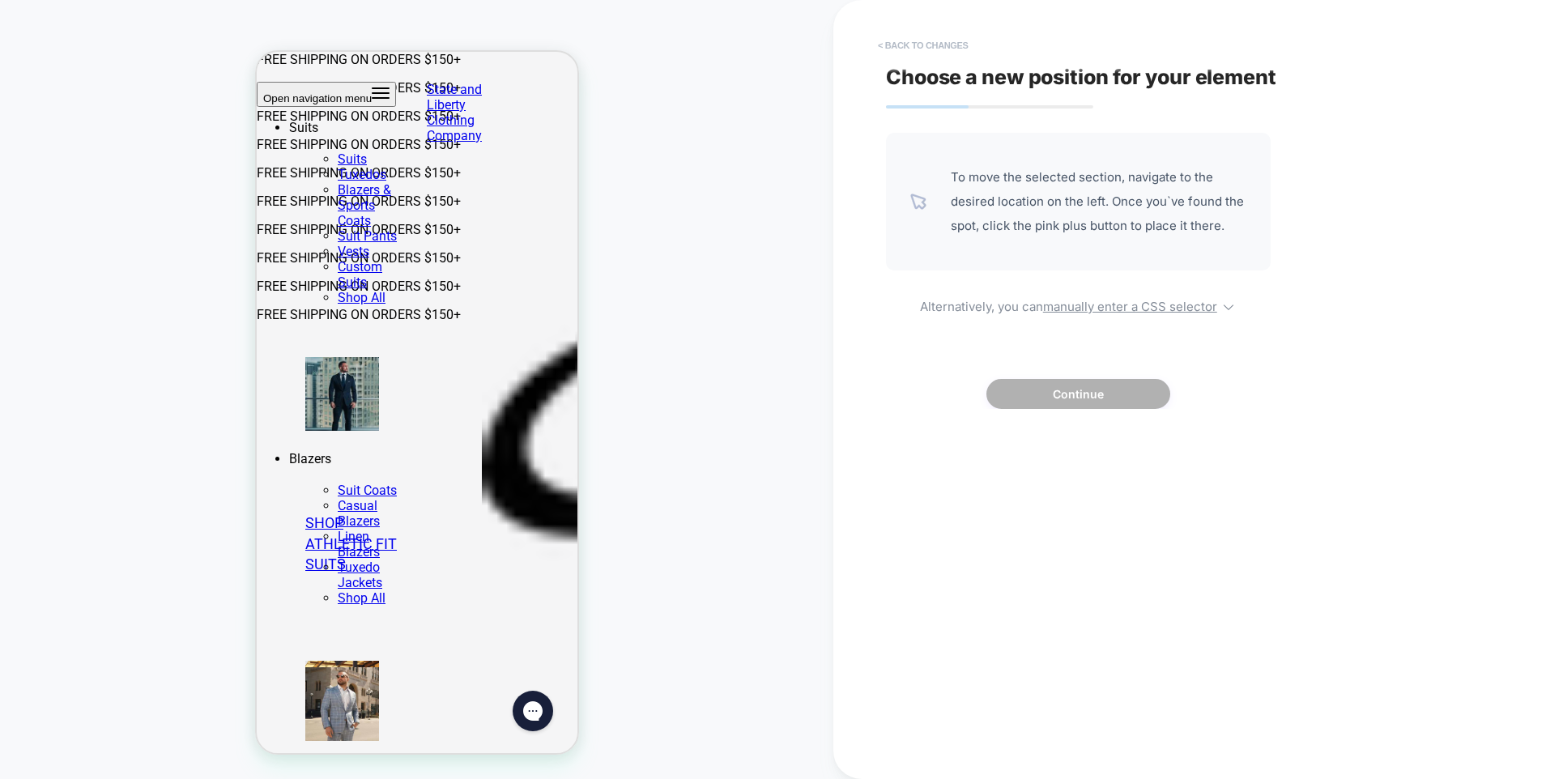
click at [910, 53] on button "< Back to changes" at bounding box center [923, 45] width 107 height 26
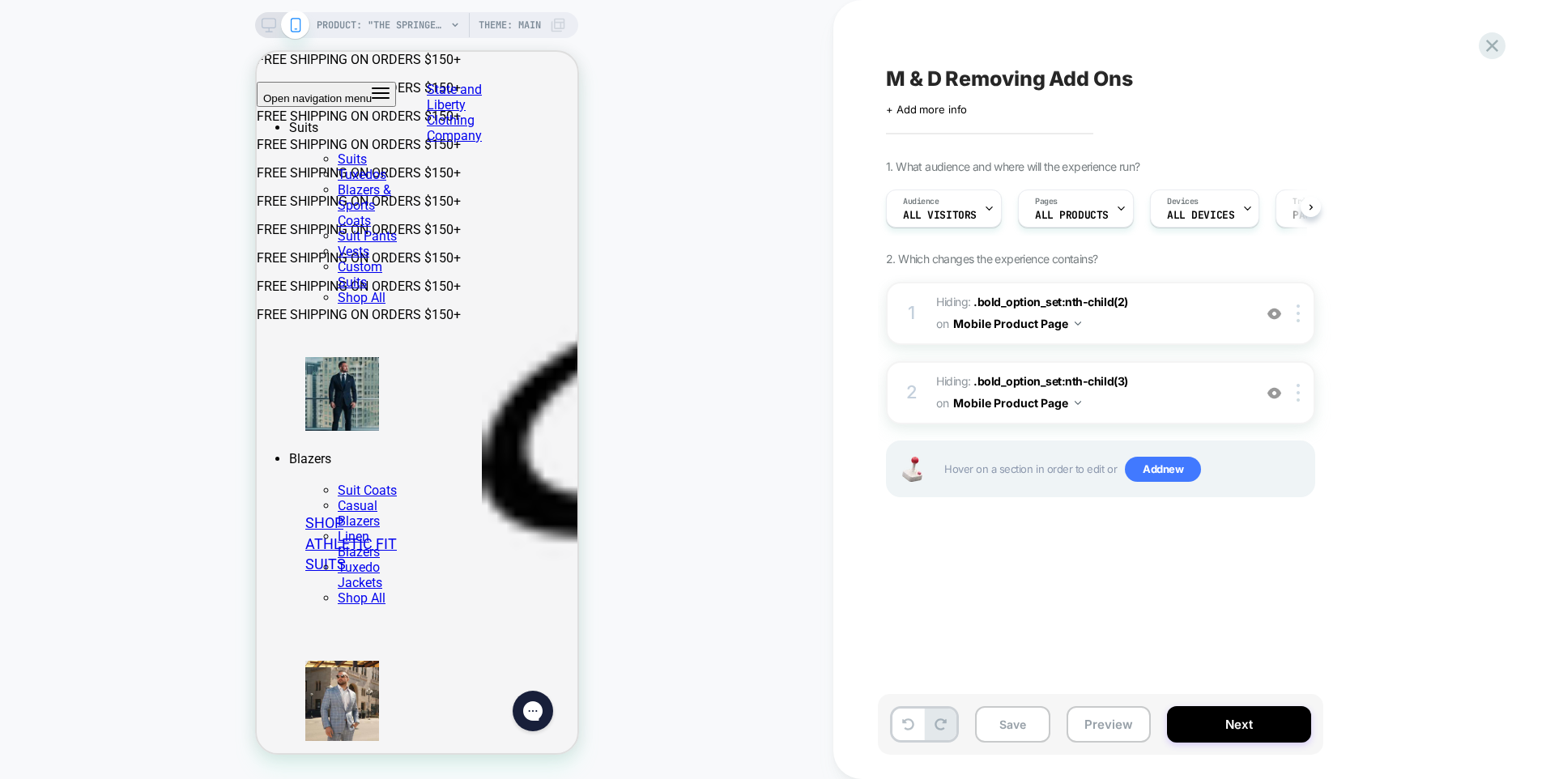
scroll to position [0, 1]
click at [1297, 318] on img at bounding box center [1298, 314] width 3 height 18
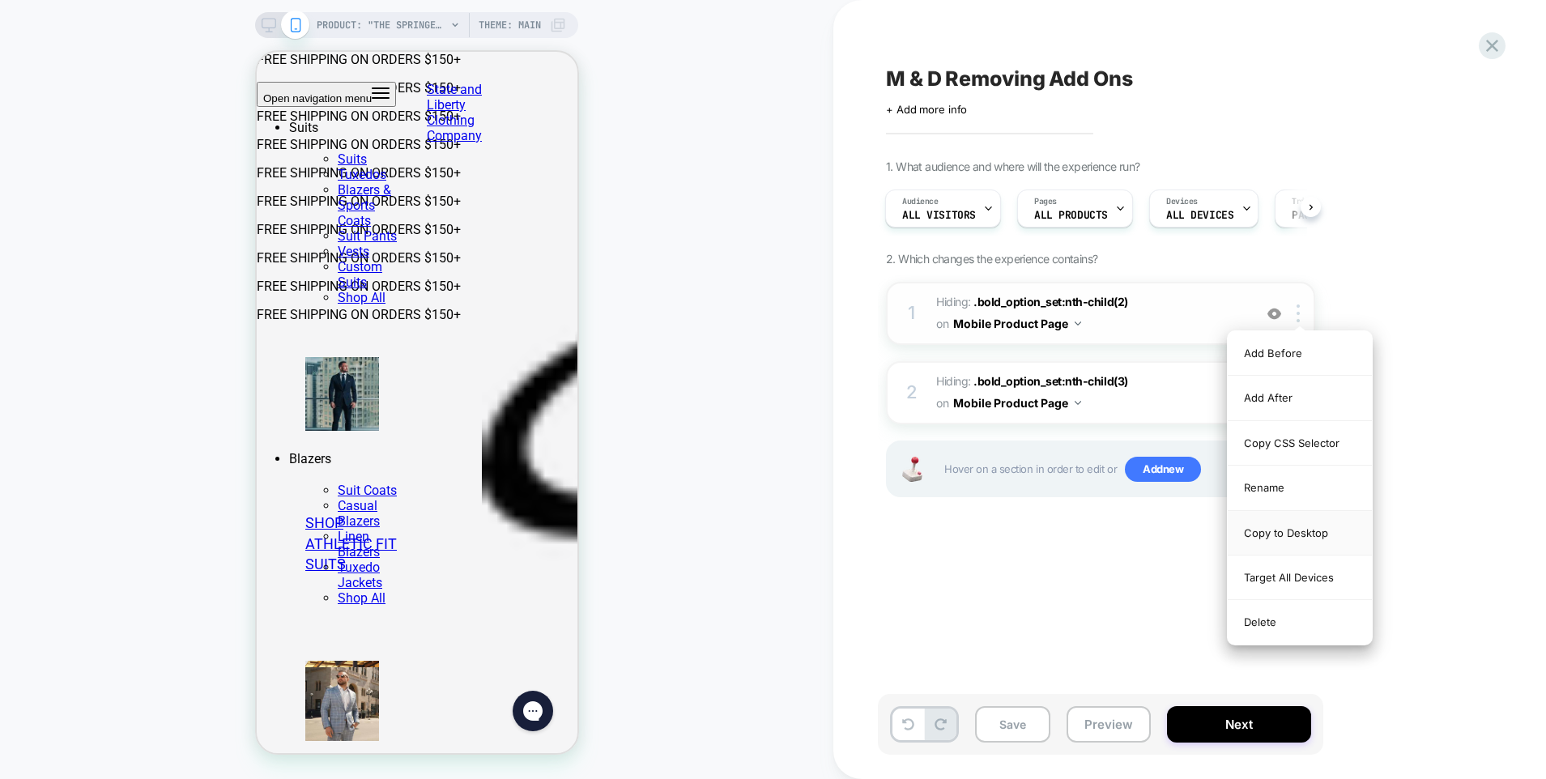
click at [1282, 531] on div "Copy to Desktop" at bounding box center [1300, 533] width 144 height 45
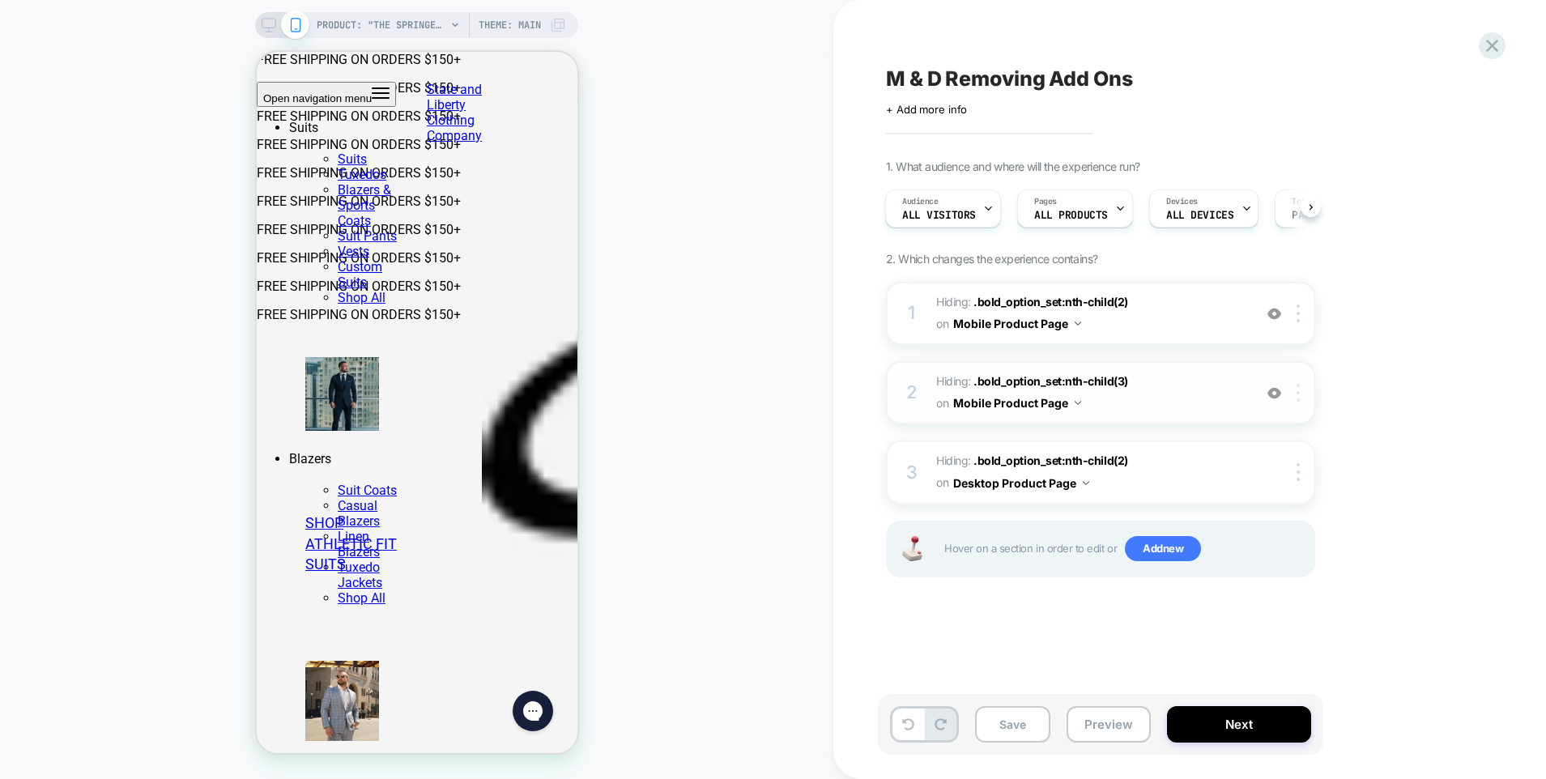
click at [1298, 390] on img at bounding box center [1298, 393] width 3 height 18
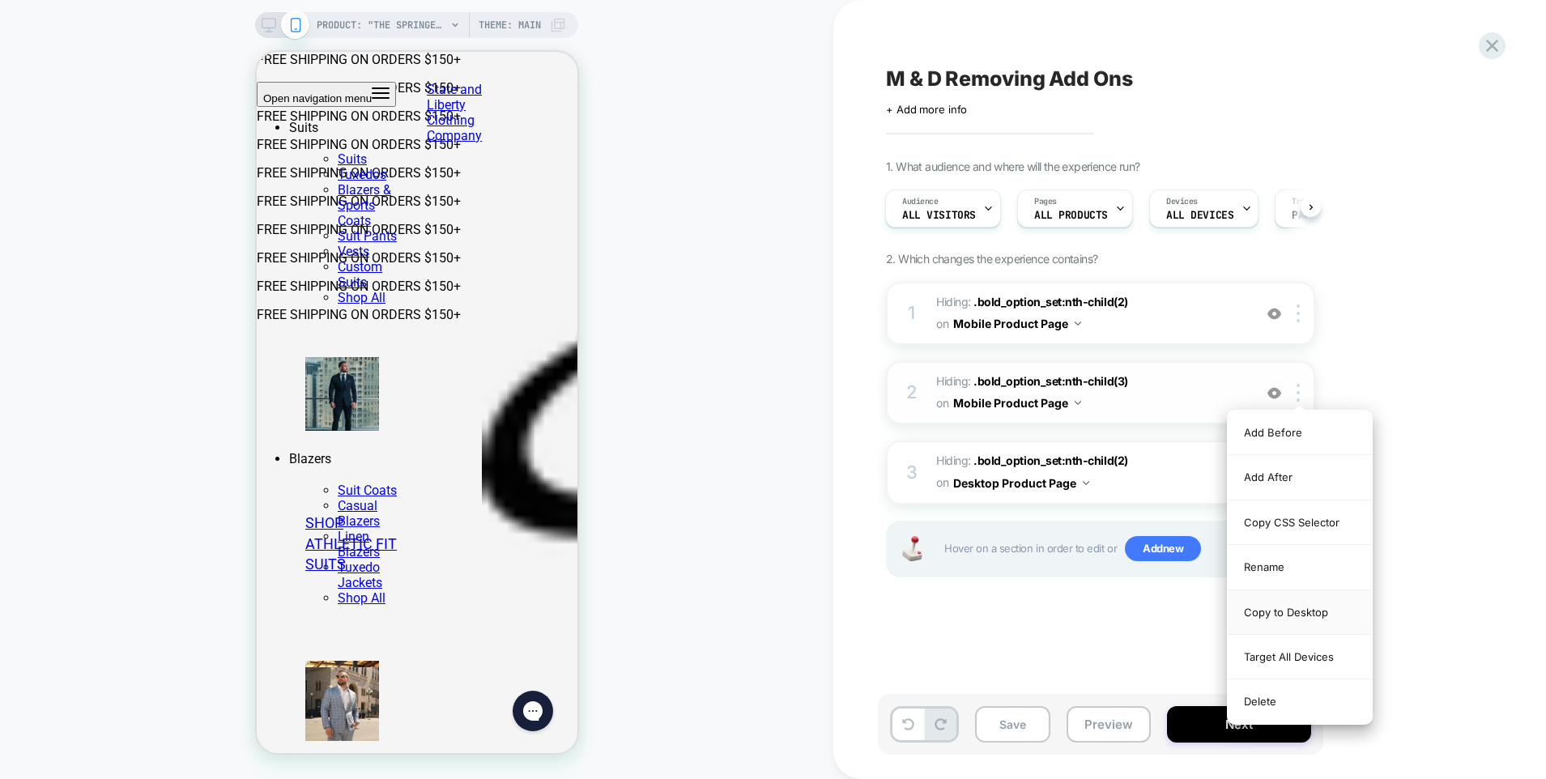
click at [1300, 611] on div "Copy to Desktop" at bounding box center [1300, 612] width 144 height 45
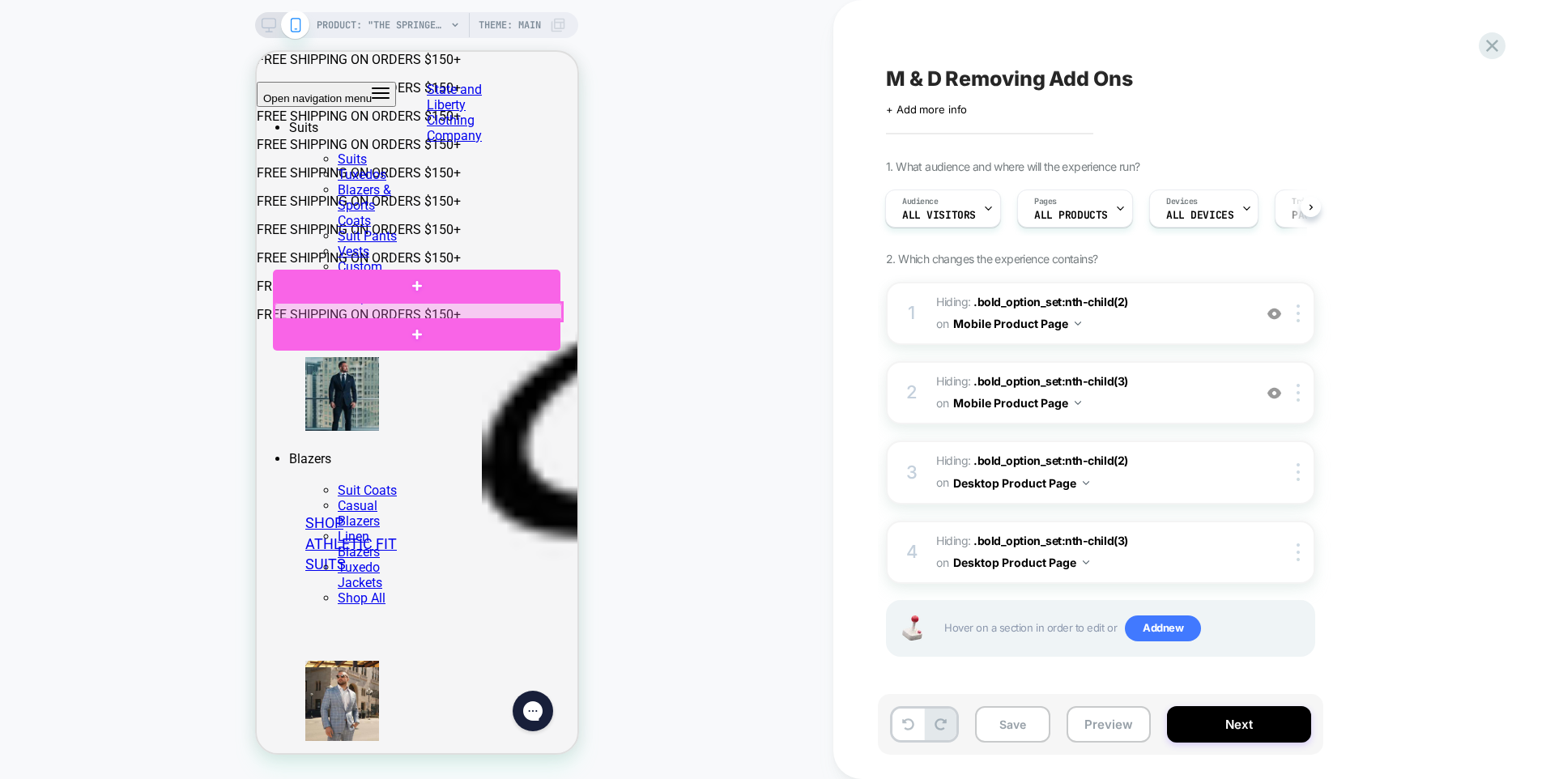
click div
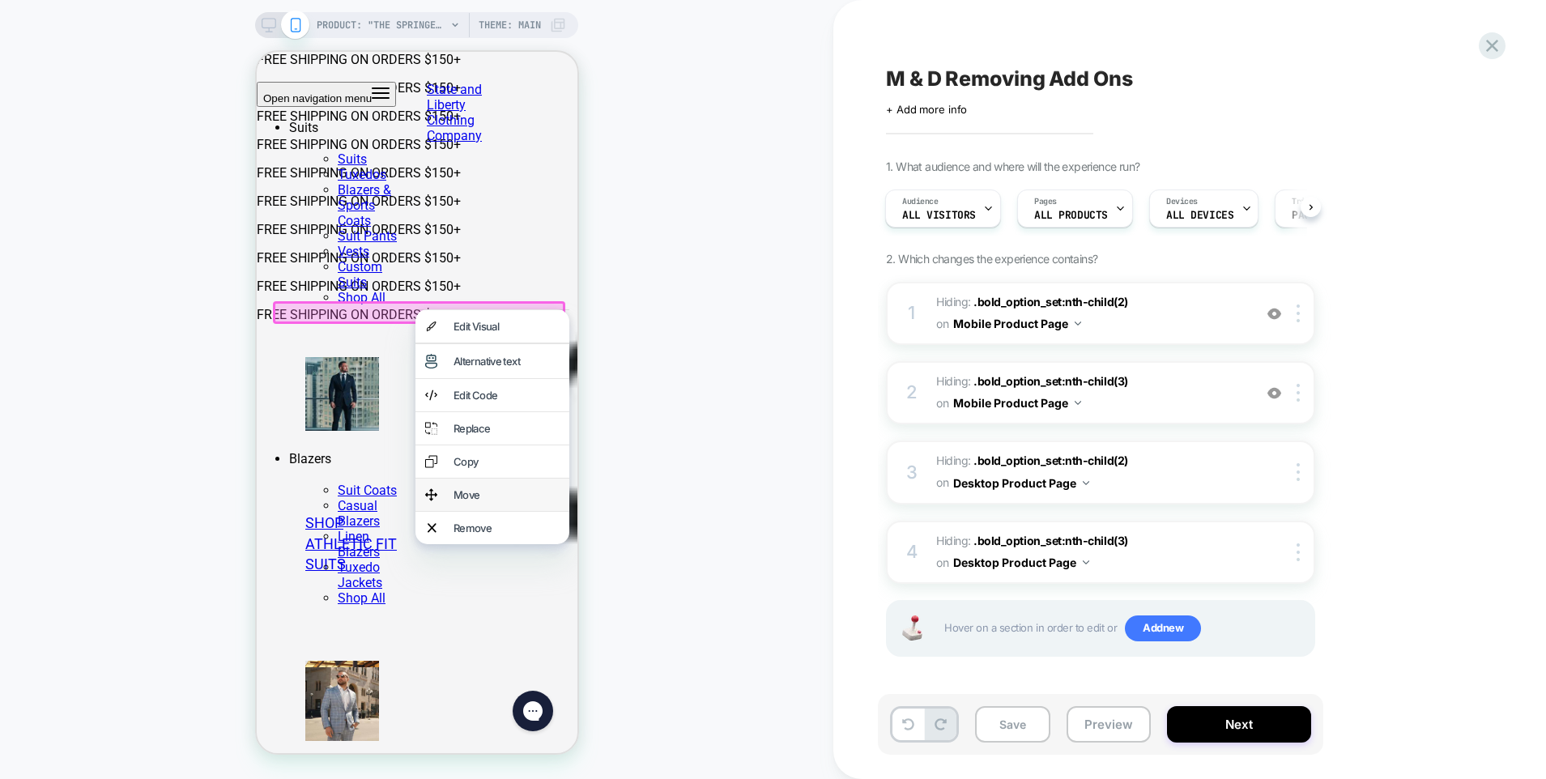
click div "Move"
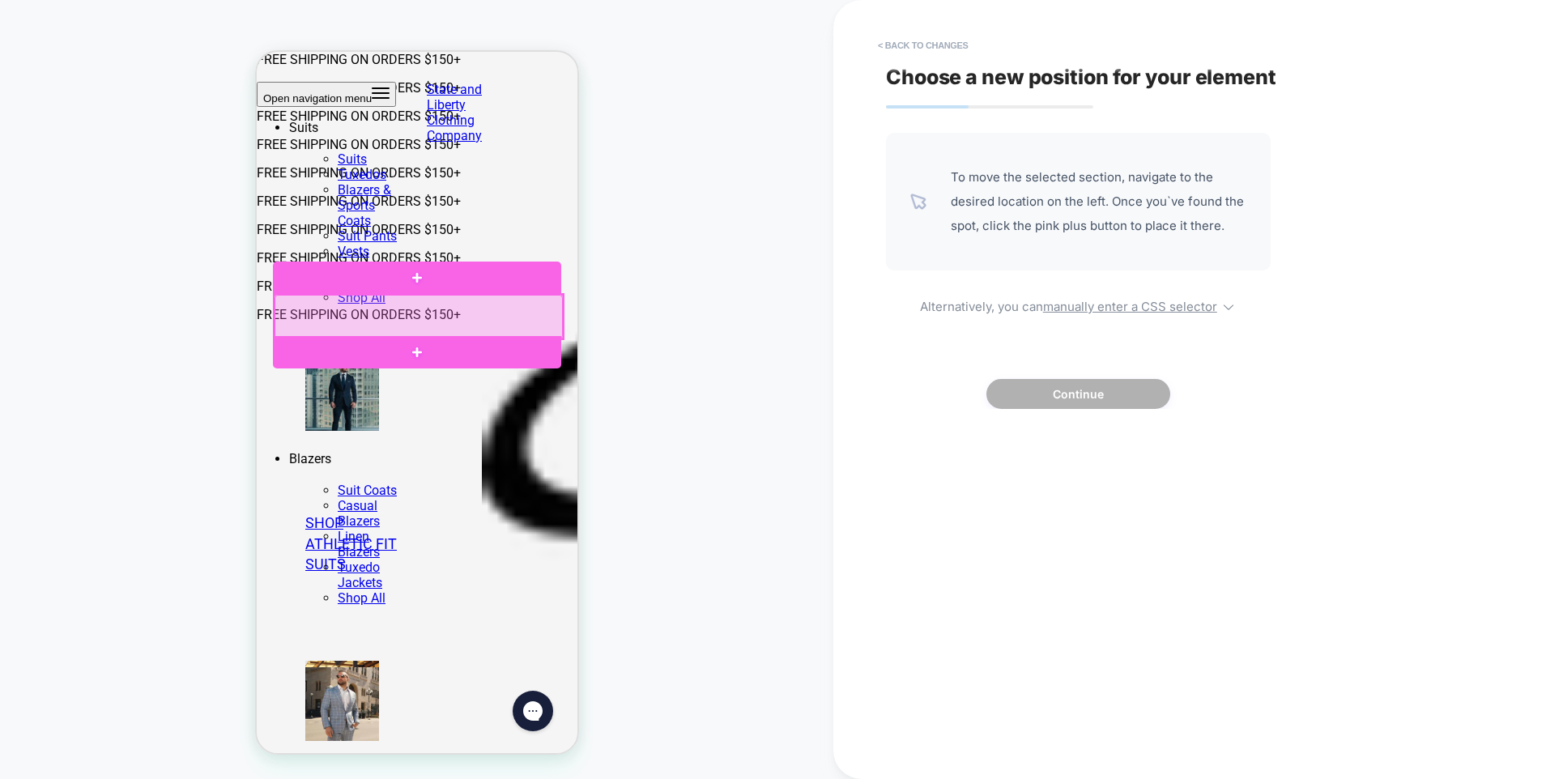
click div
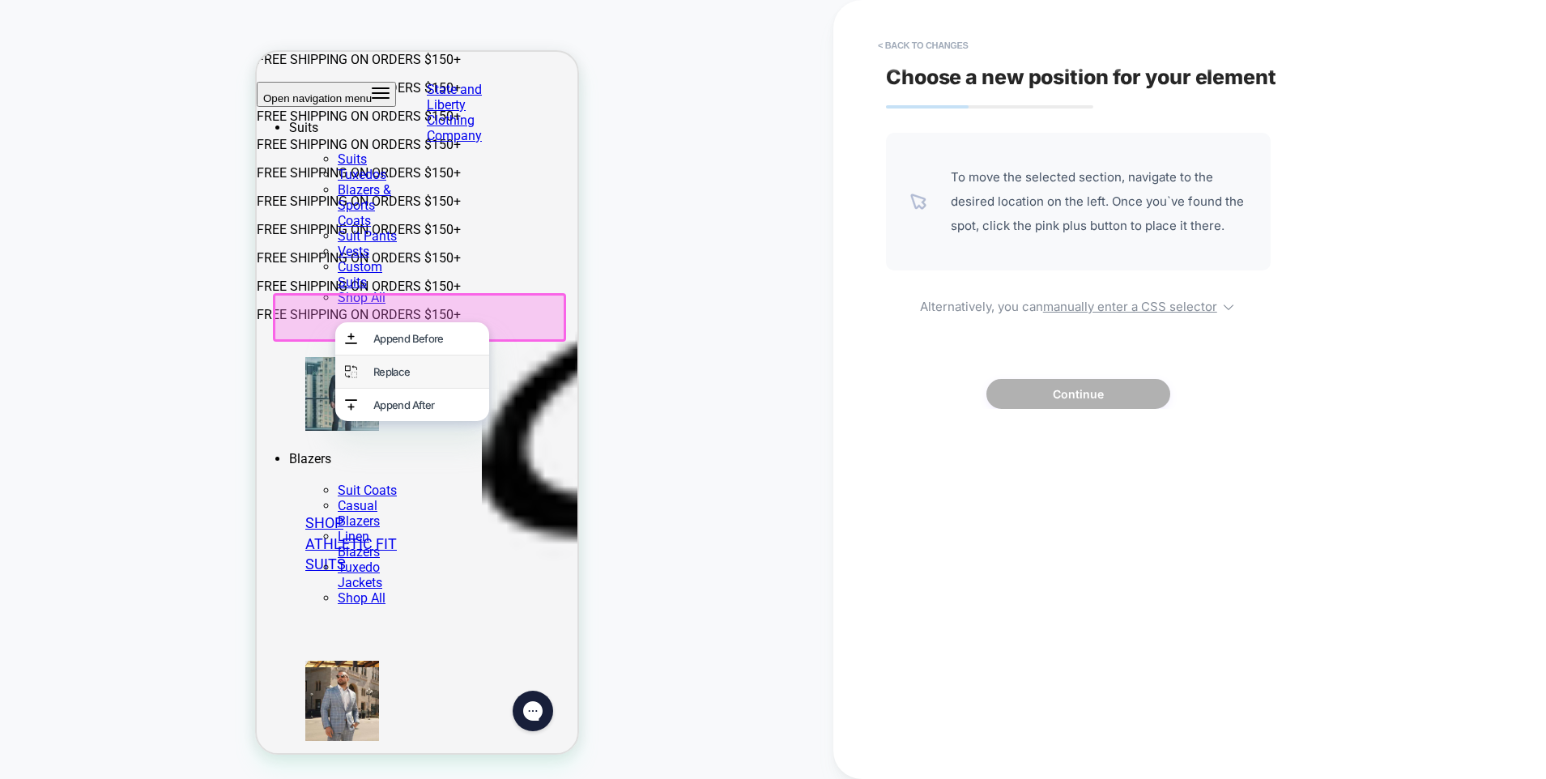
click div "Replace"
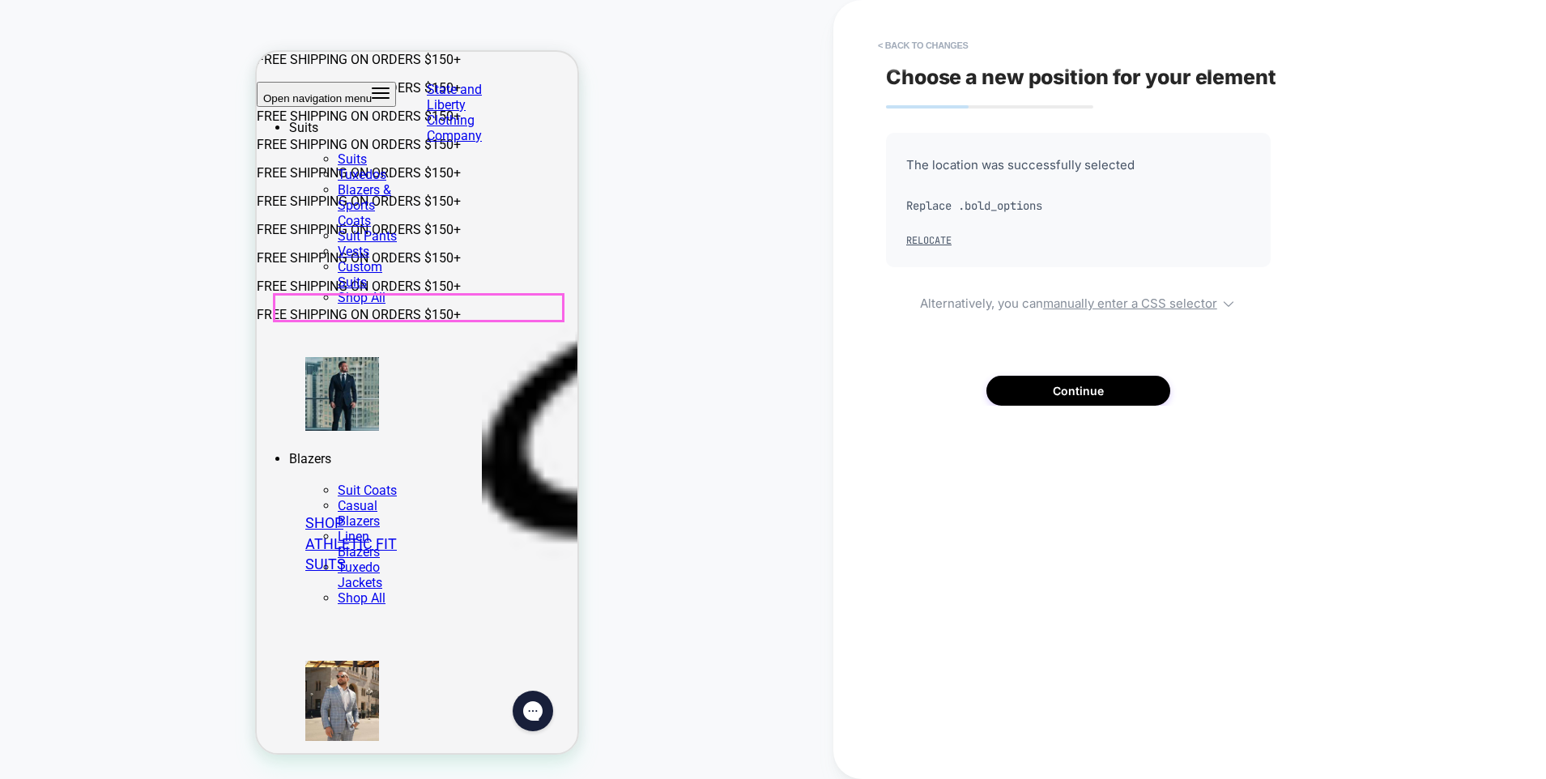
click div "Monogrammed Shirts Are Final Sale & Non-Refundable"
click at [897, 51] on button "< Back to changes" at bounding box center [923, 45] width 107 height 26
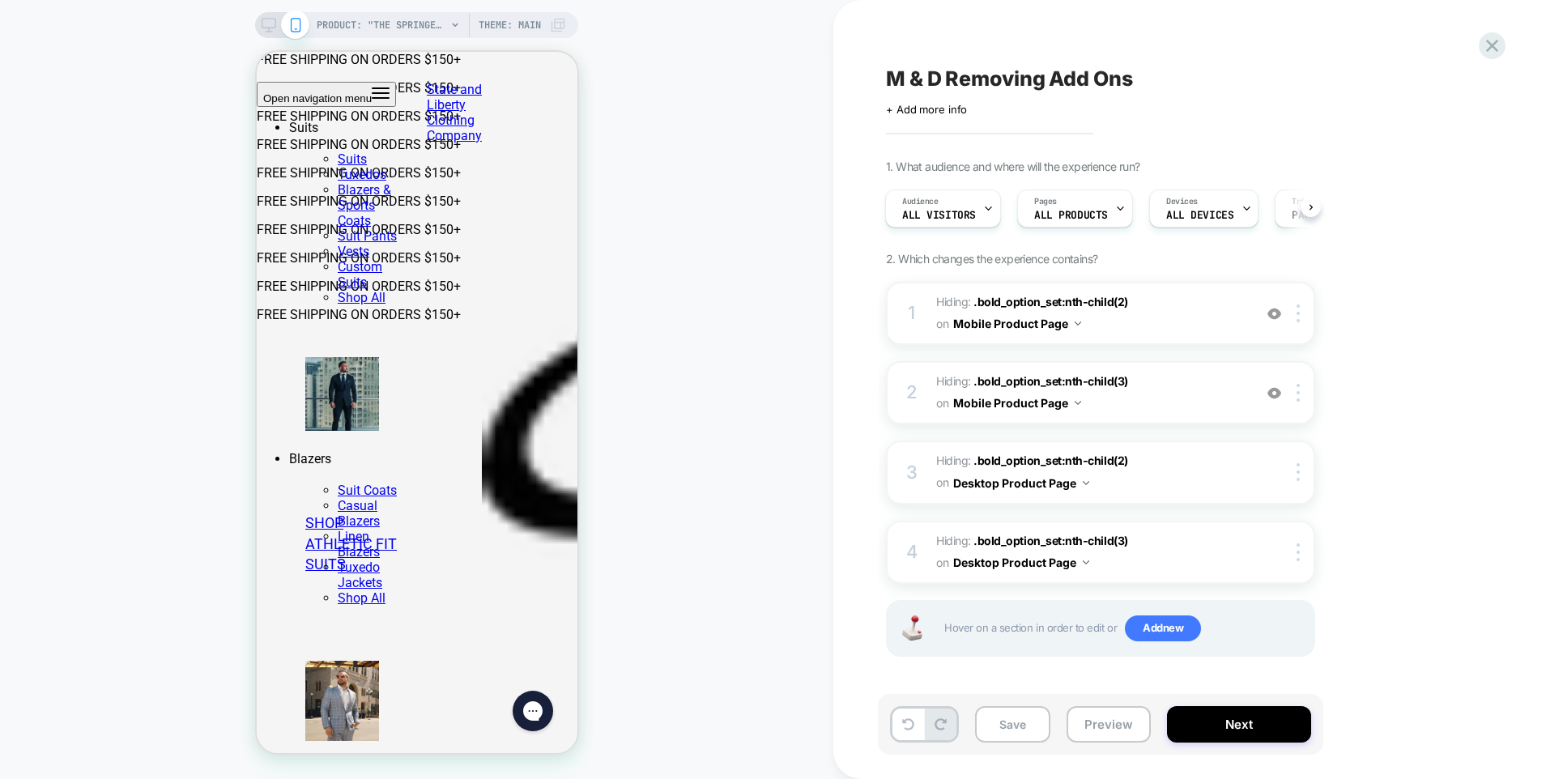
click at [506, 18] on span "Theme: MAIN" at bounding box center [510, 25] width 62 height 26
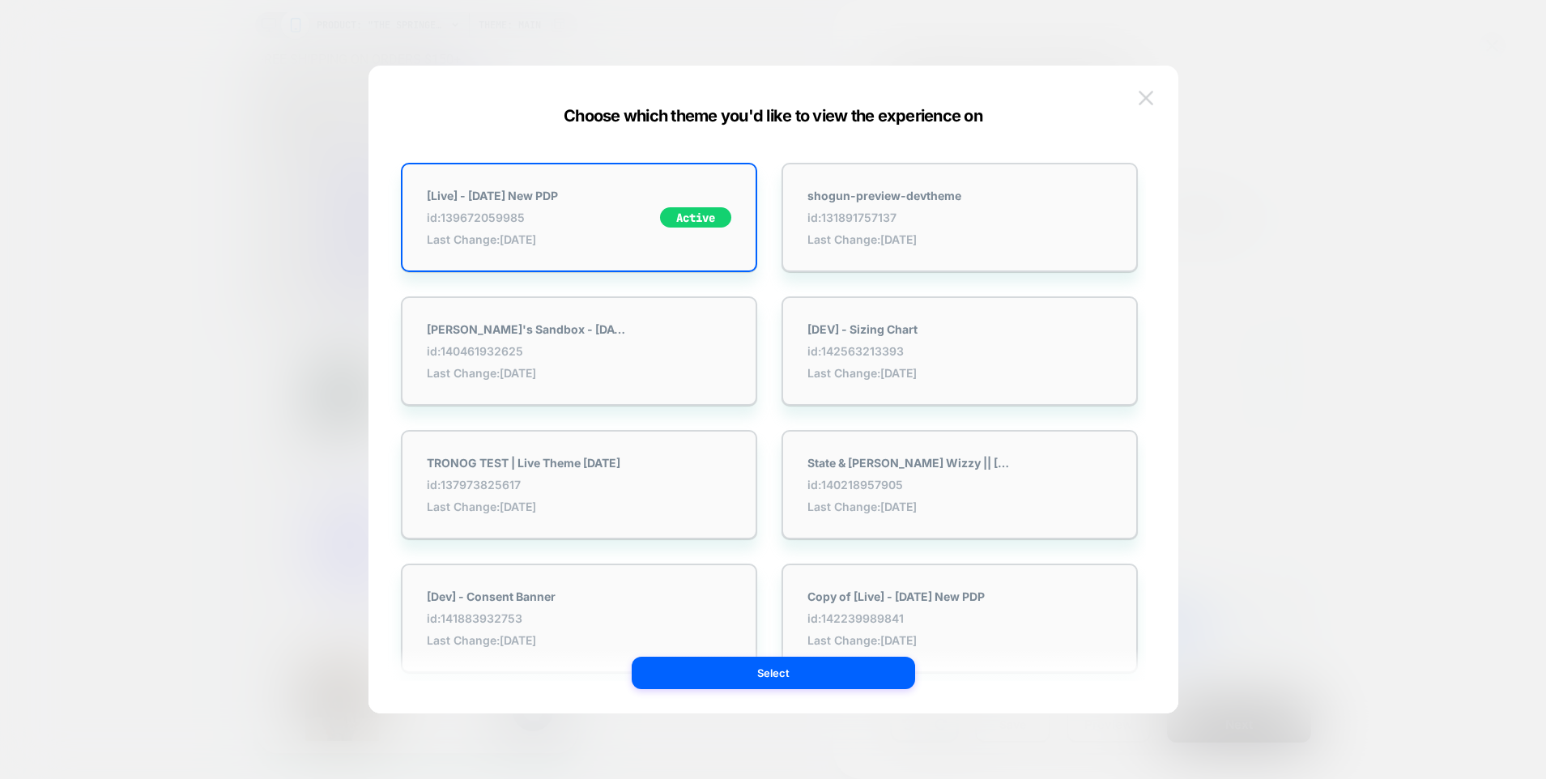
click at [1146, 91] on img at bounding box center [1146, 98] width 15 height 14
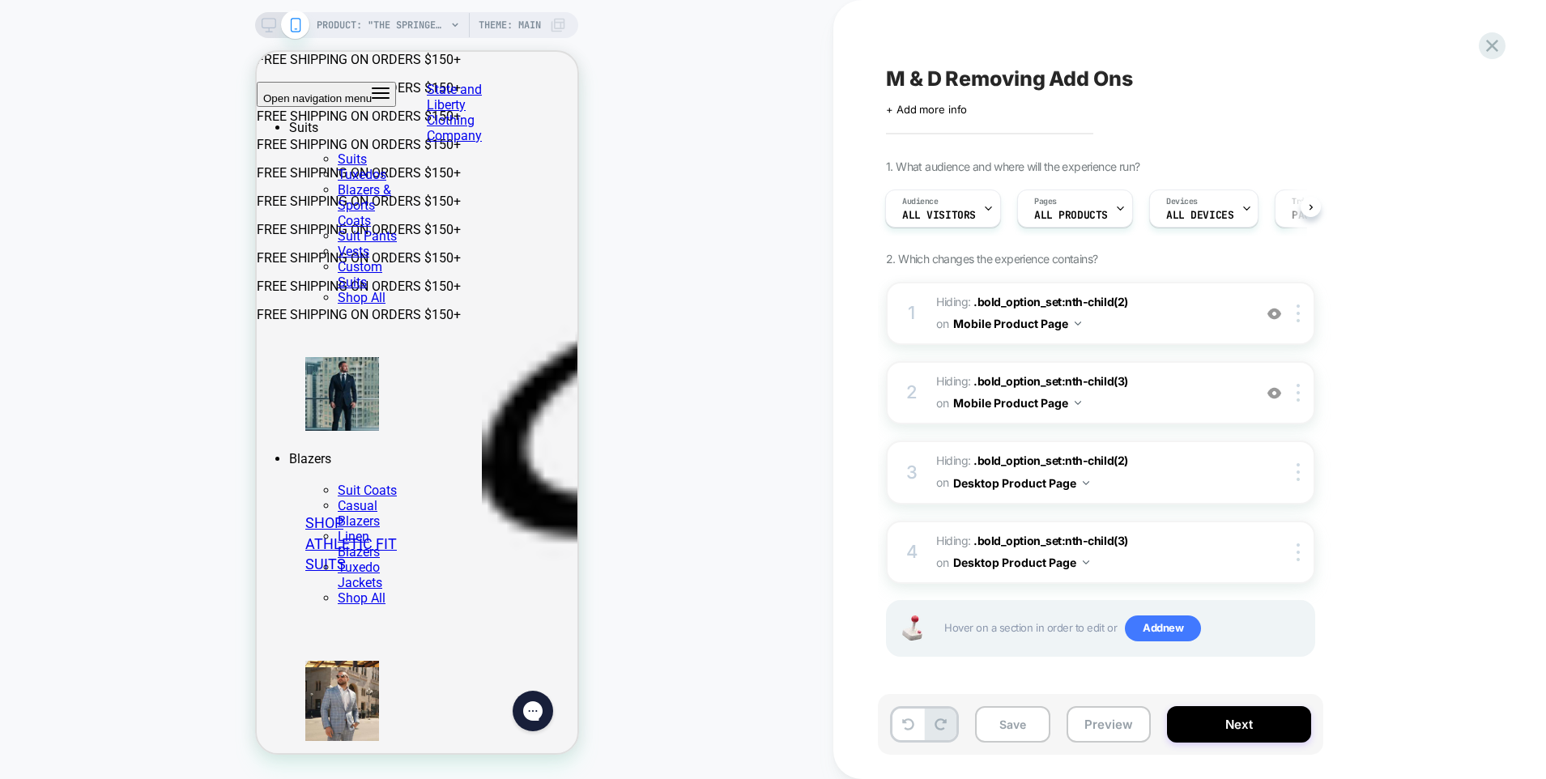
click at [266, 23] on icon at bounding box center [269, 25] width 15 height 15
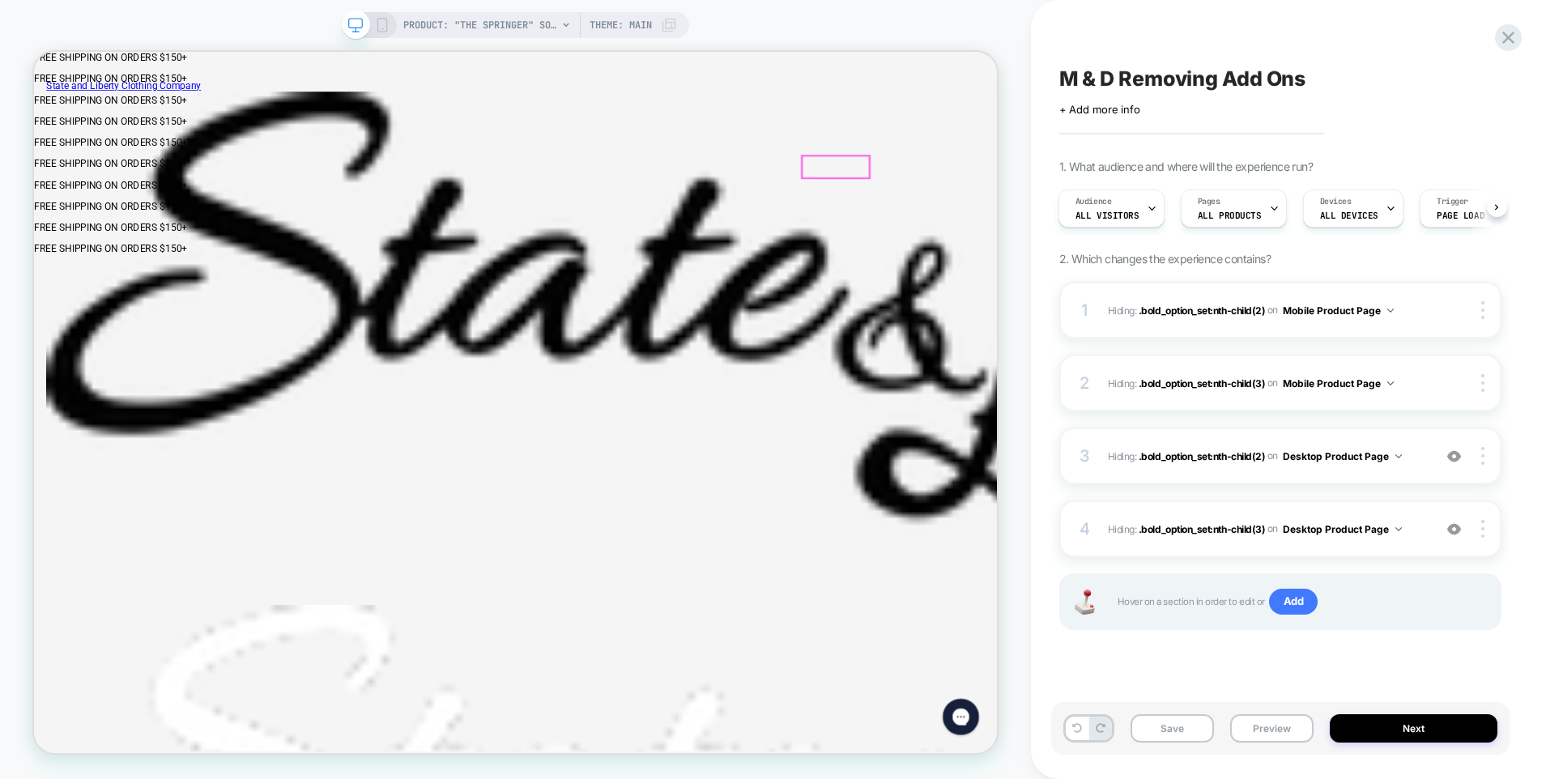
click div "Stripes"
click div "Pattern"
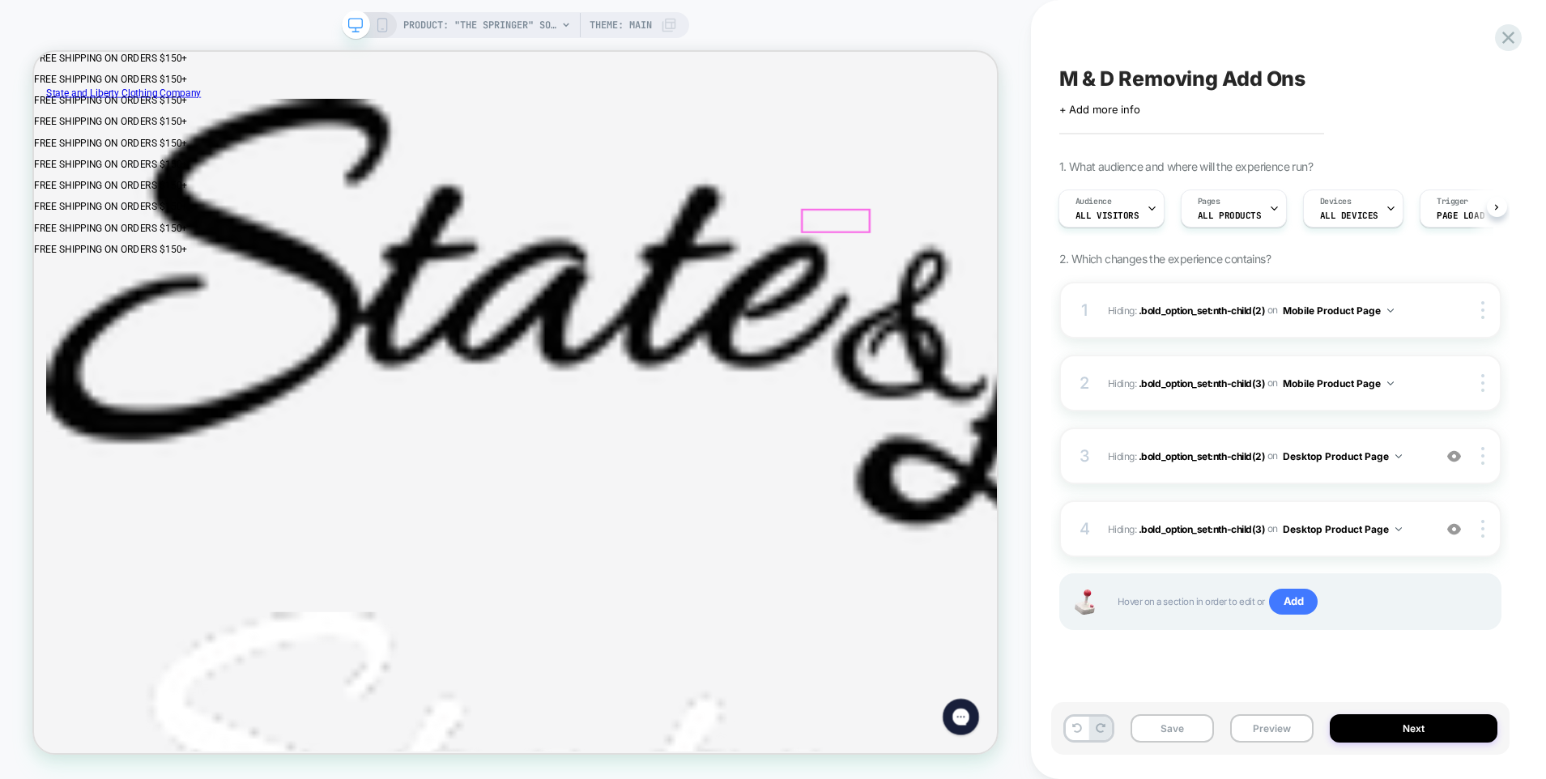
click div "Stripes"
click div "Solid Color"
click at [1246, 210] on span "ALL PRODUCTS" at bounding box center [1230, 215] width 64 height 11
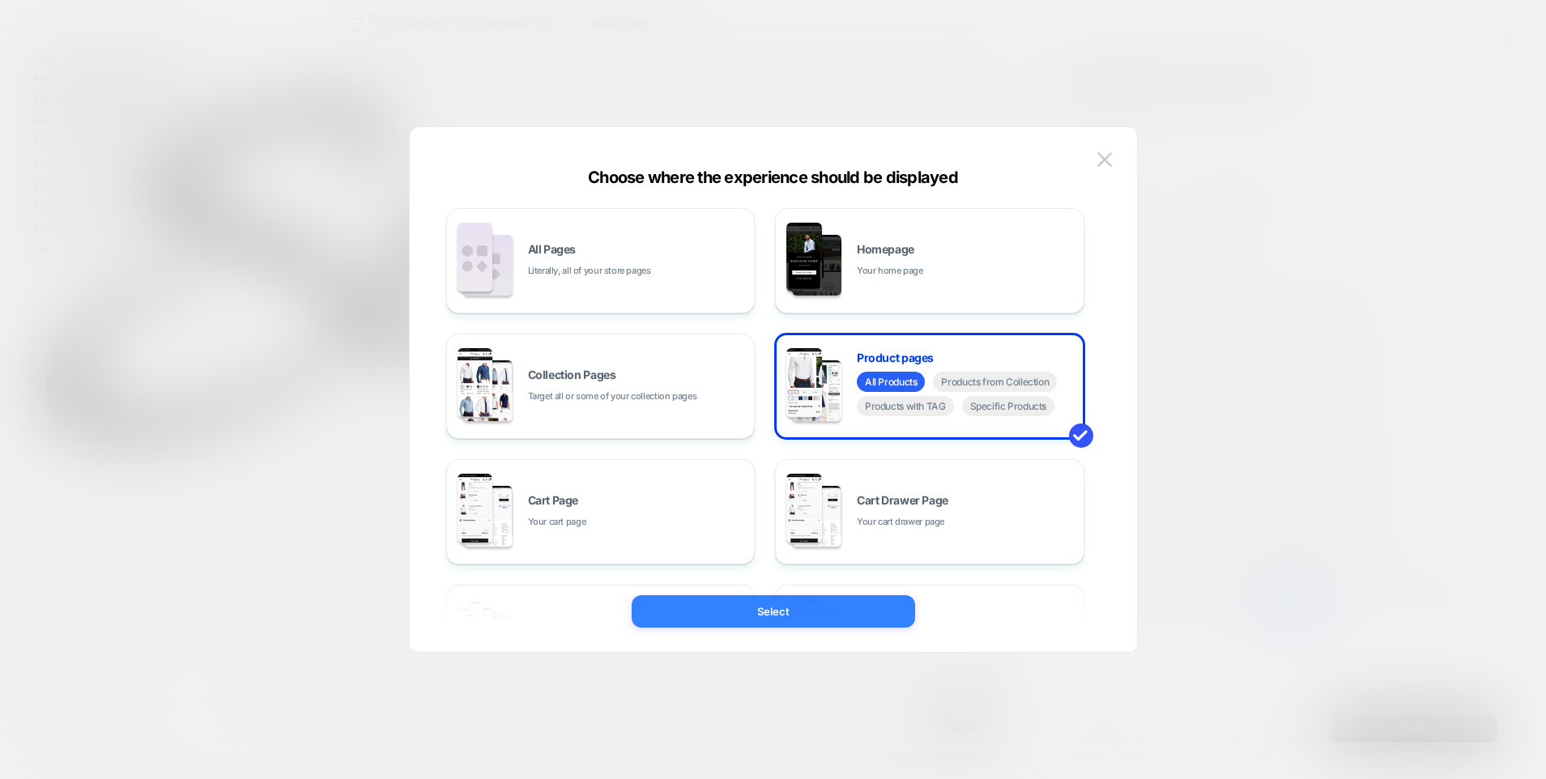
click at [765, 615] on button "Select" at bounding box center [773, 611] width 283 height 32
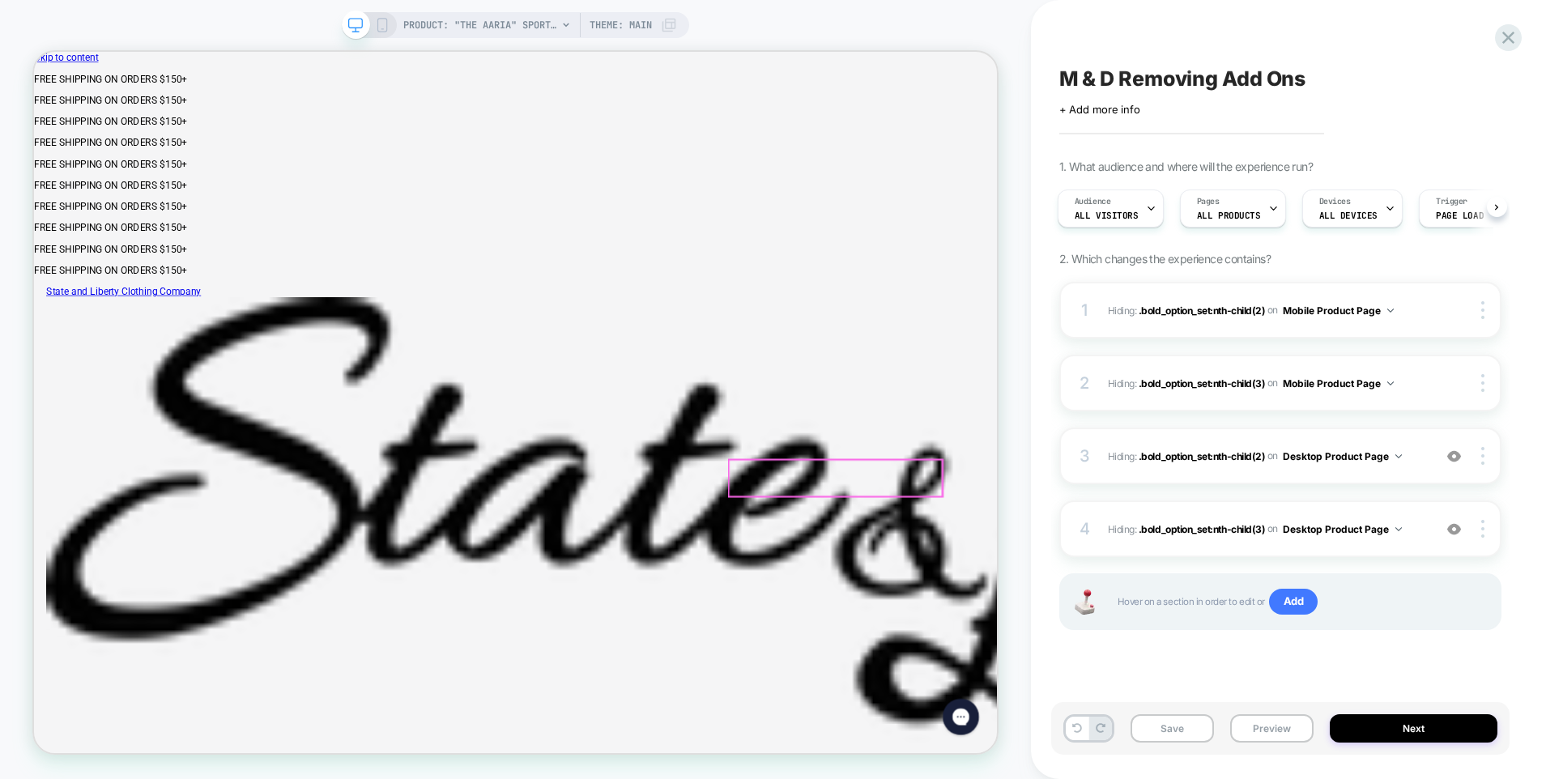
scroll to position [0, 0]
click span "Dress Shirts"
click at [1270, 721] on button "Preview" at bounding box center [1271, 728] width 83 height 28
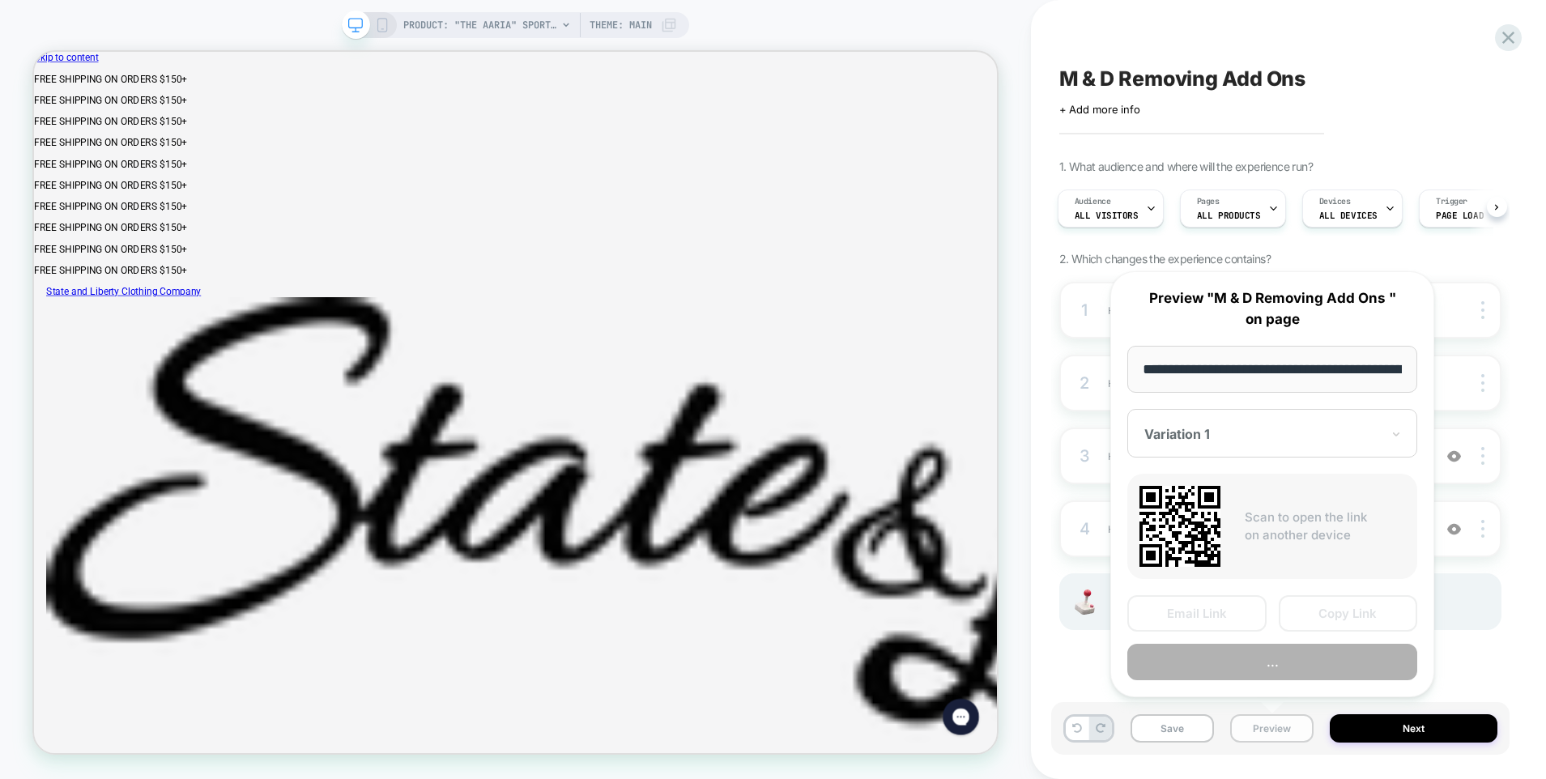
scroll to position [0, 328]
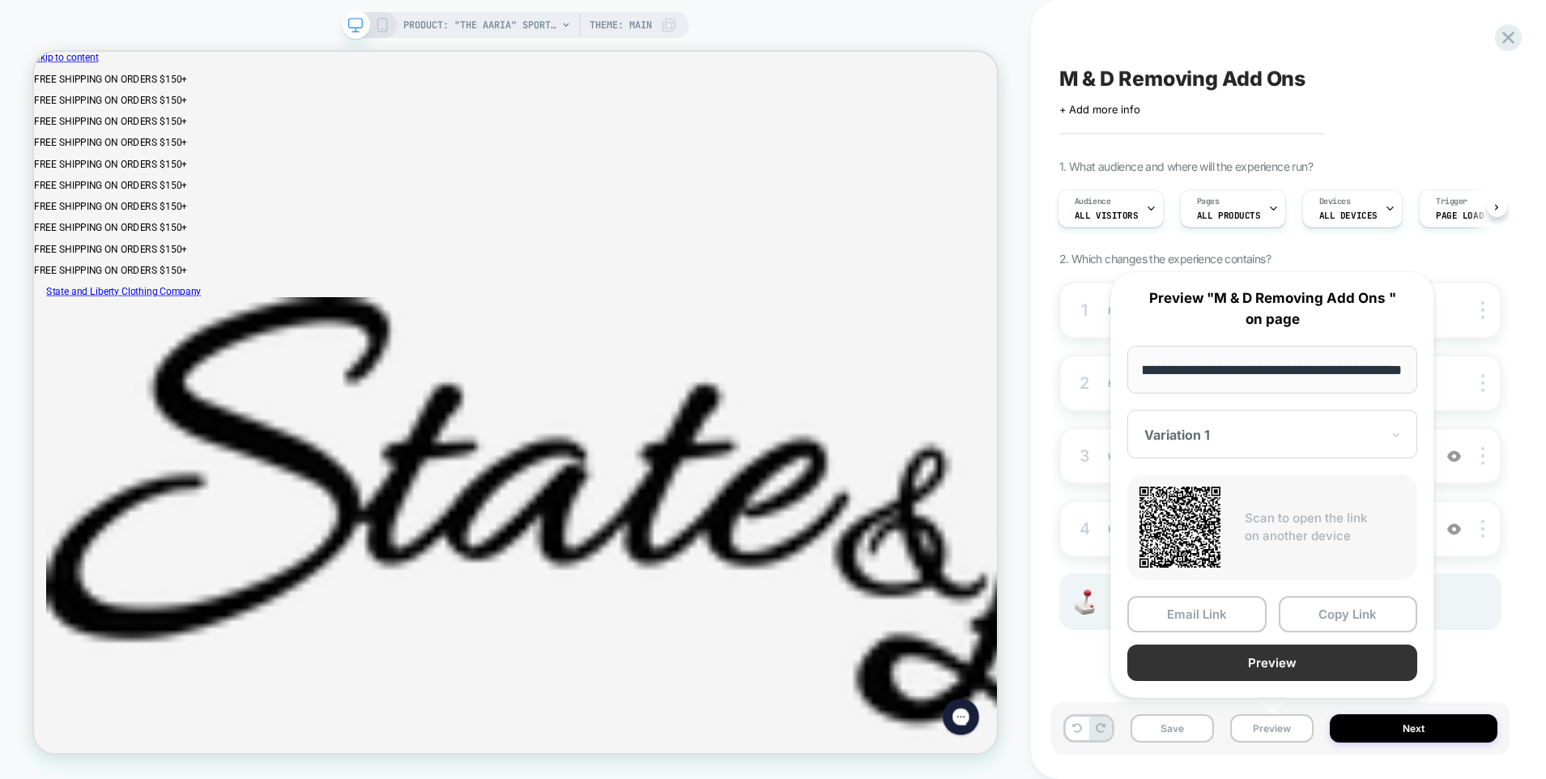
click at [1268, 667] on button "Preview" at bounding box center [1272, 663] width 290 height 36
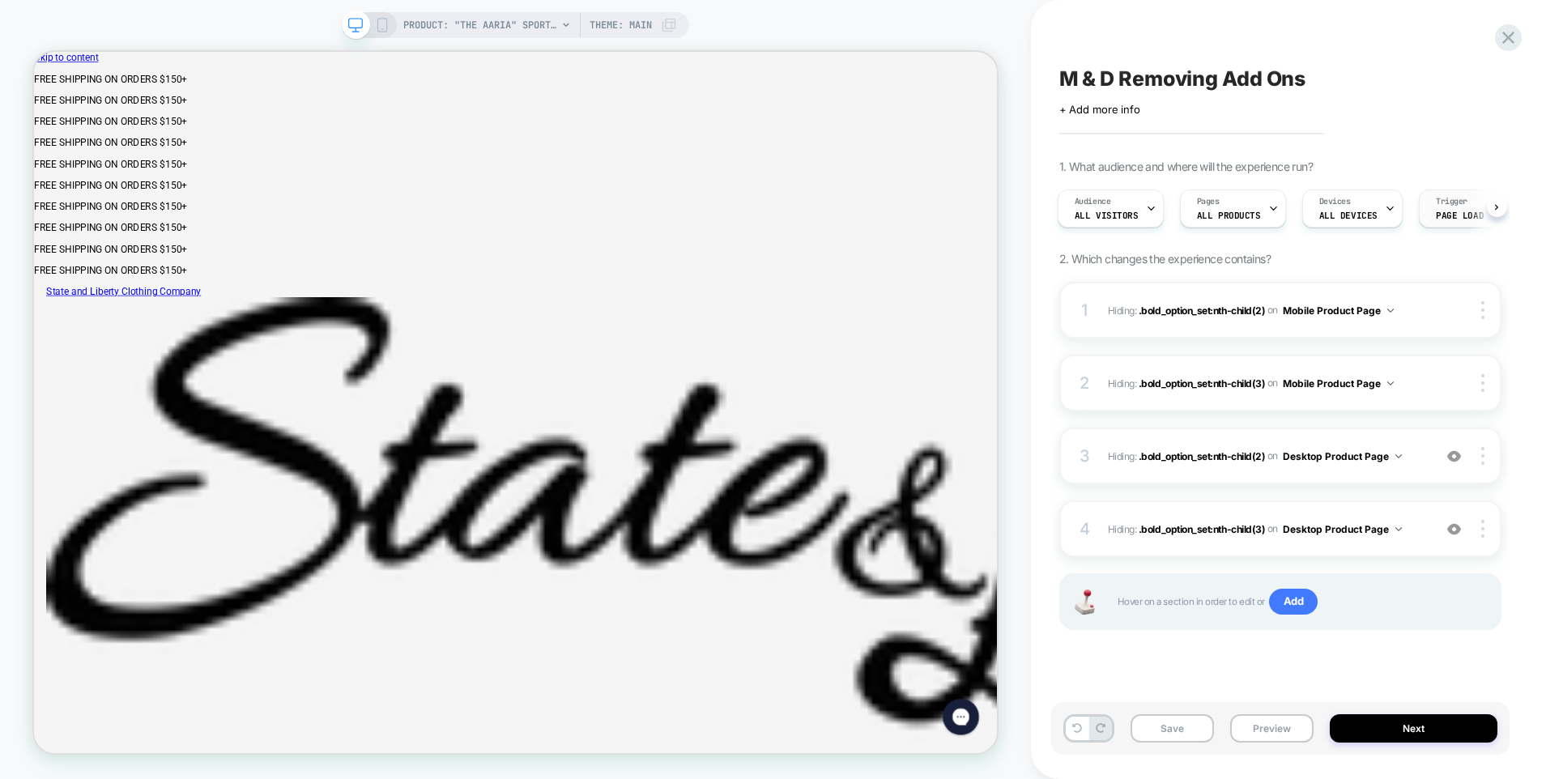
click at [1449, 211] on span "Page Load" at bounding box center [1460, 215] width 48 height 11
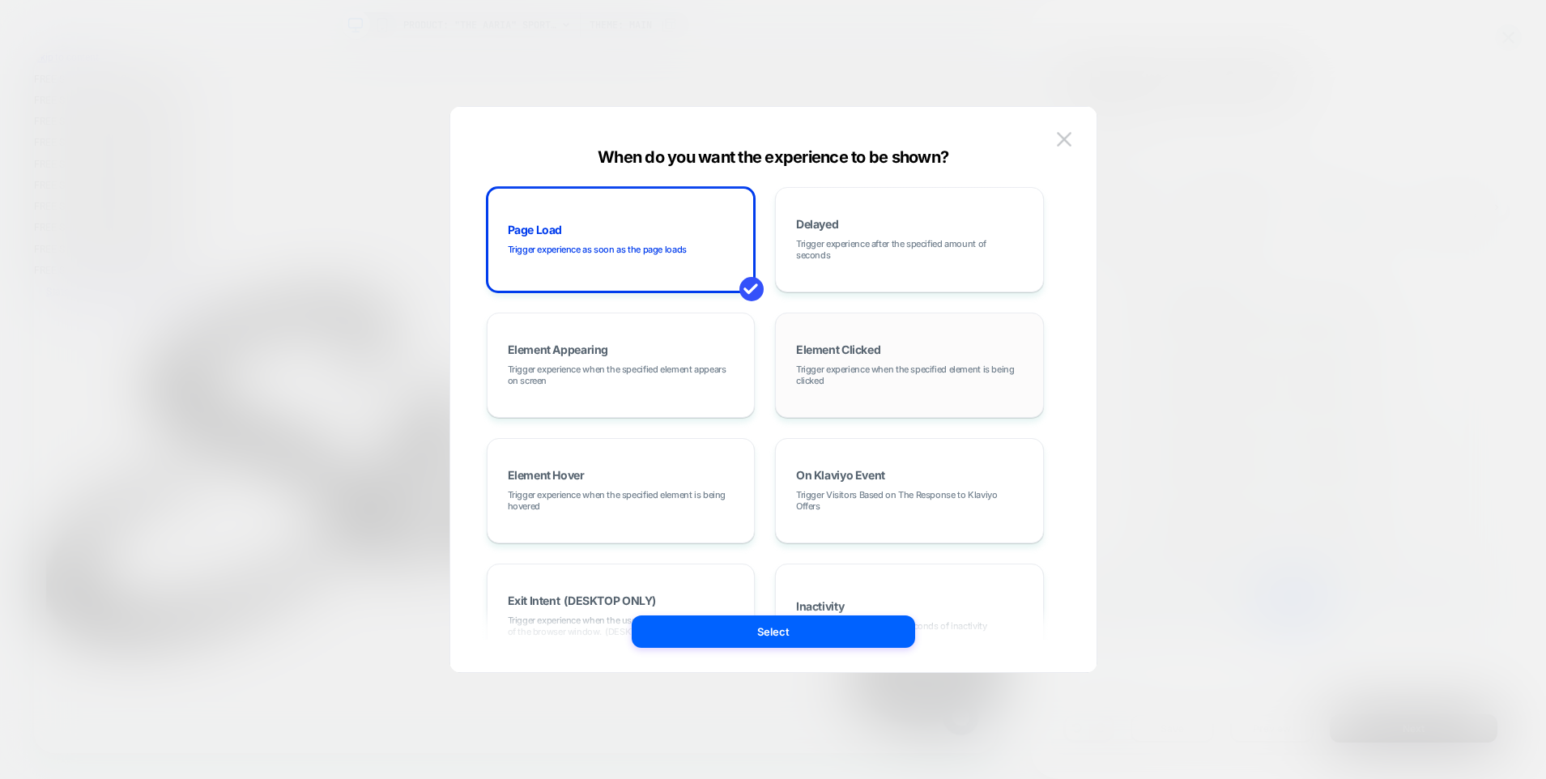
scroll to position [0, 0]
click at [647, 387] on div "Element Appearing Trigger experience when the specified element appears on scre…" at bounding box center [621, 365] width 251 height 87
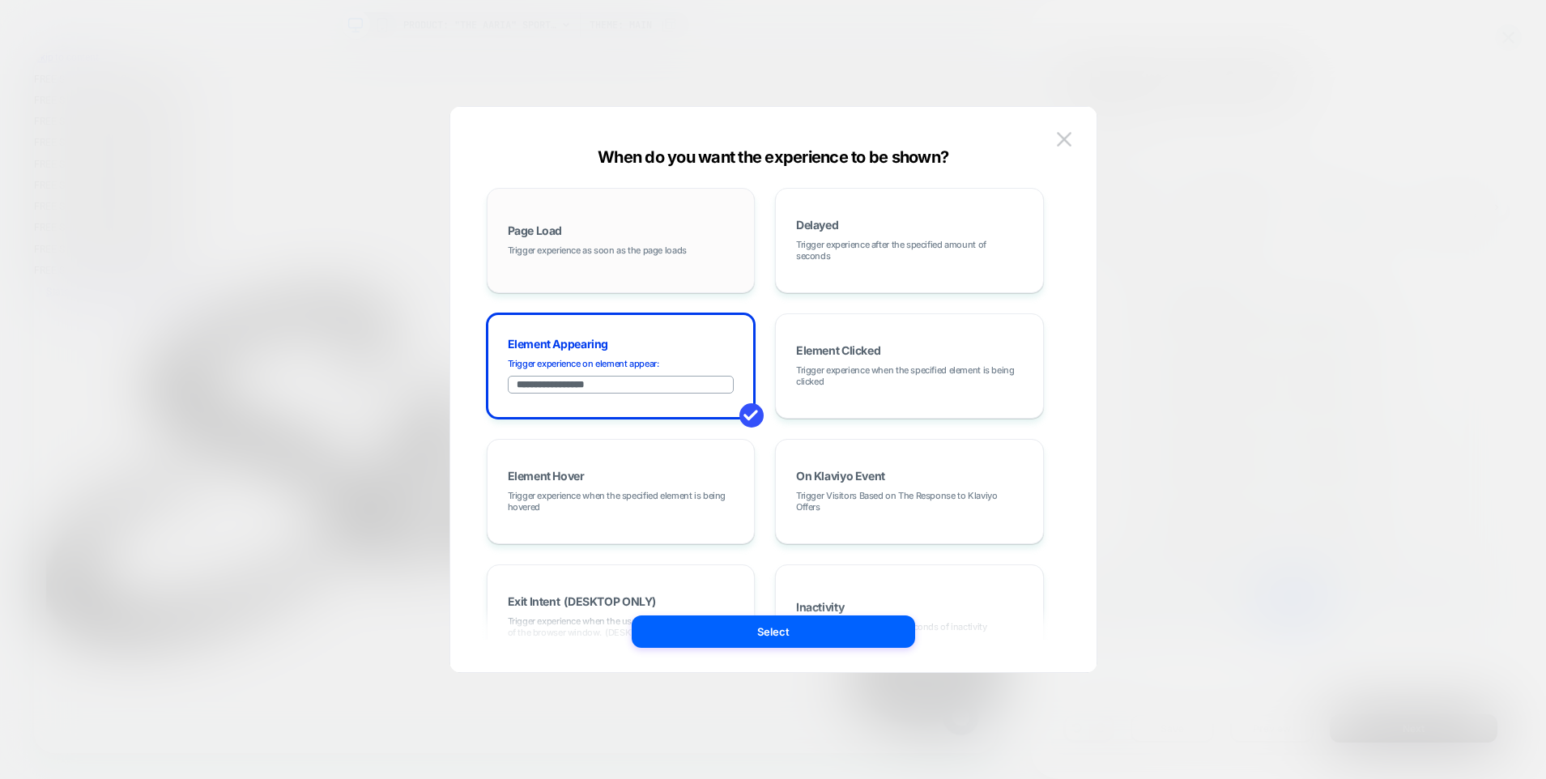
click at [694, 261] on div "Page Load Trigger experience as soon as the page loads" at bounding box center [621, 240] width 251 height 87
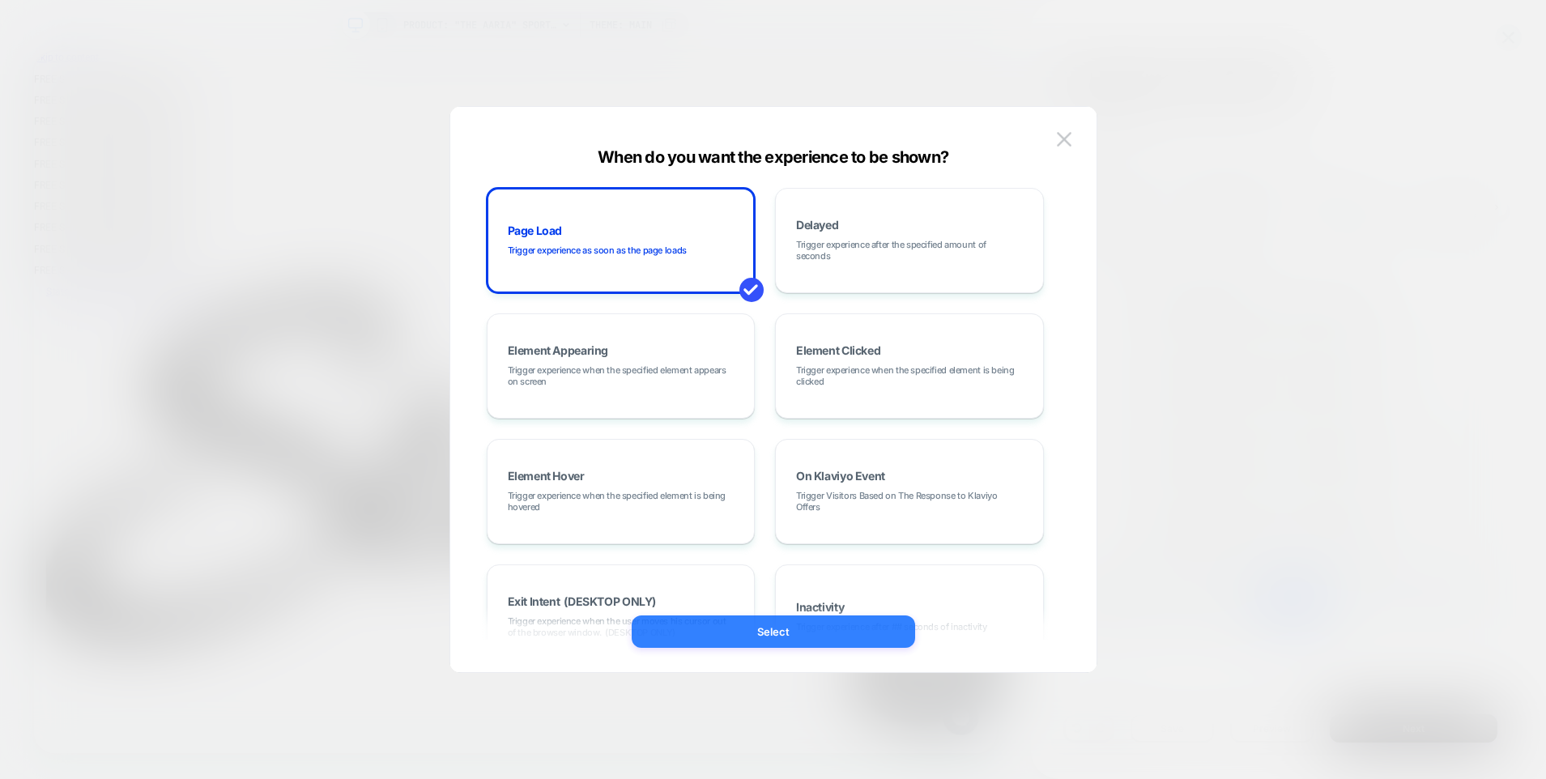
click at [803, 630] on button "Select" at bounding box center [773, 632] width 283 height 32
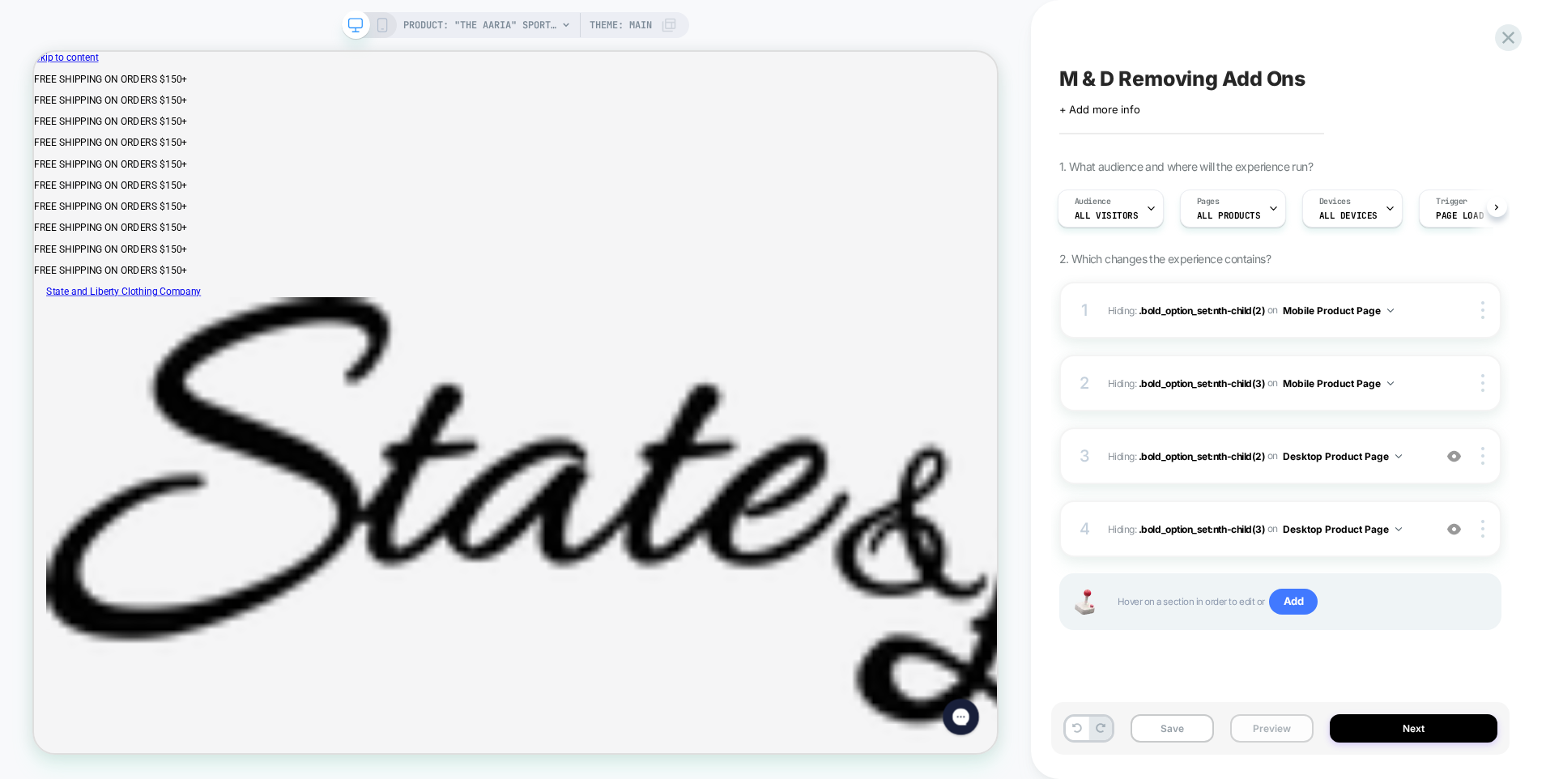
click at [1278, 732] on button "Preview" at bounding box center [1271, 728] width 83 height 28
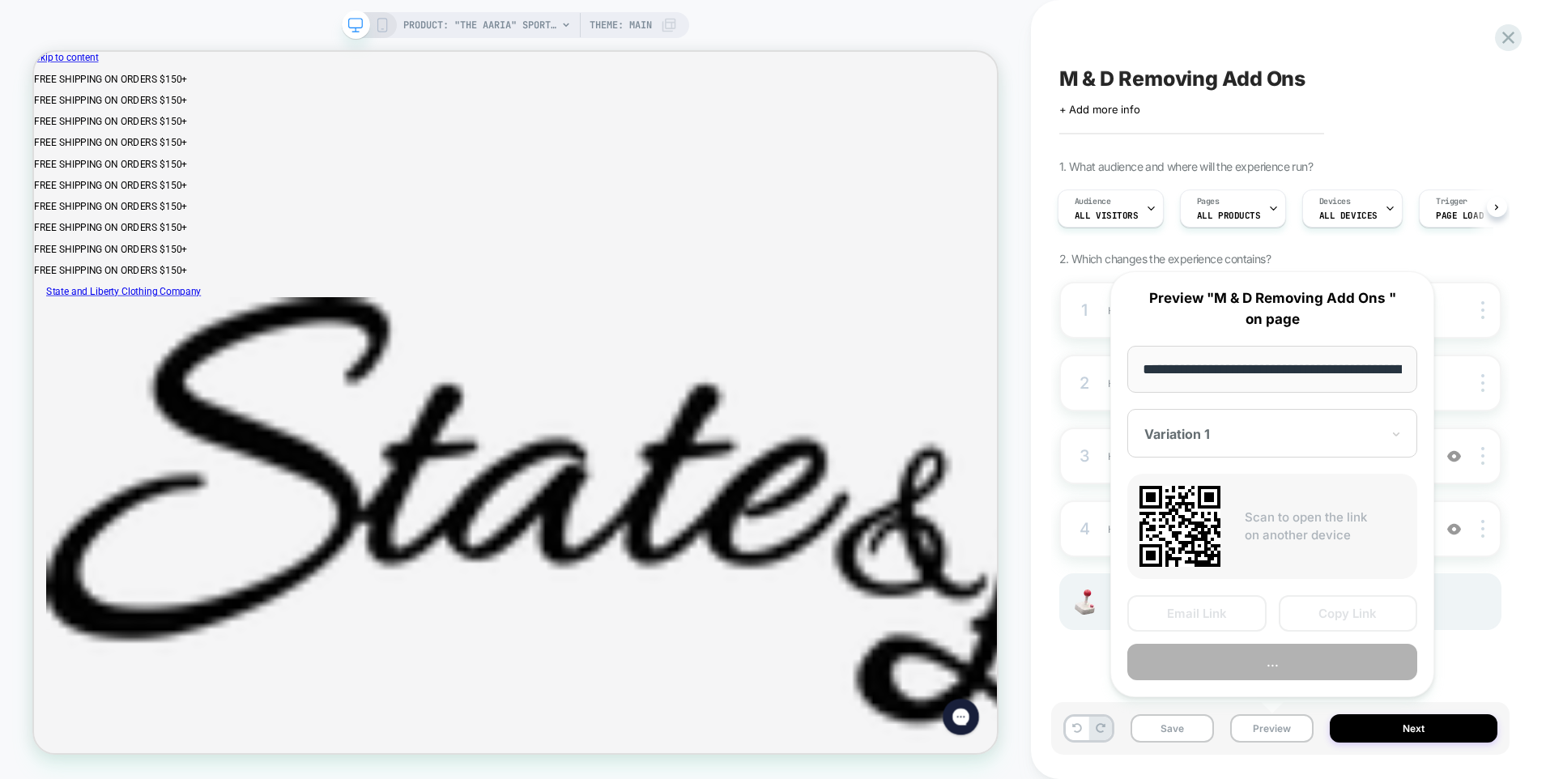
scroll to position [0, 328]
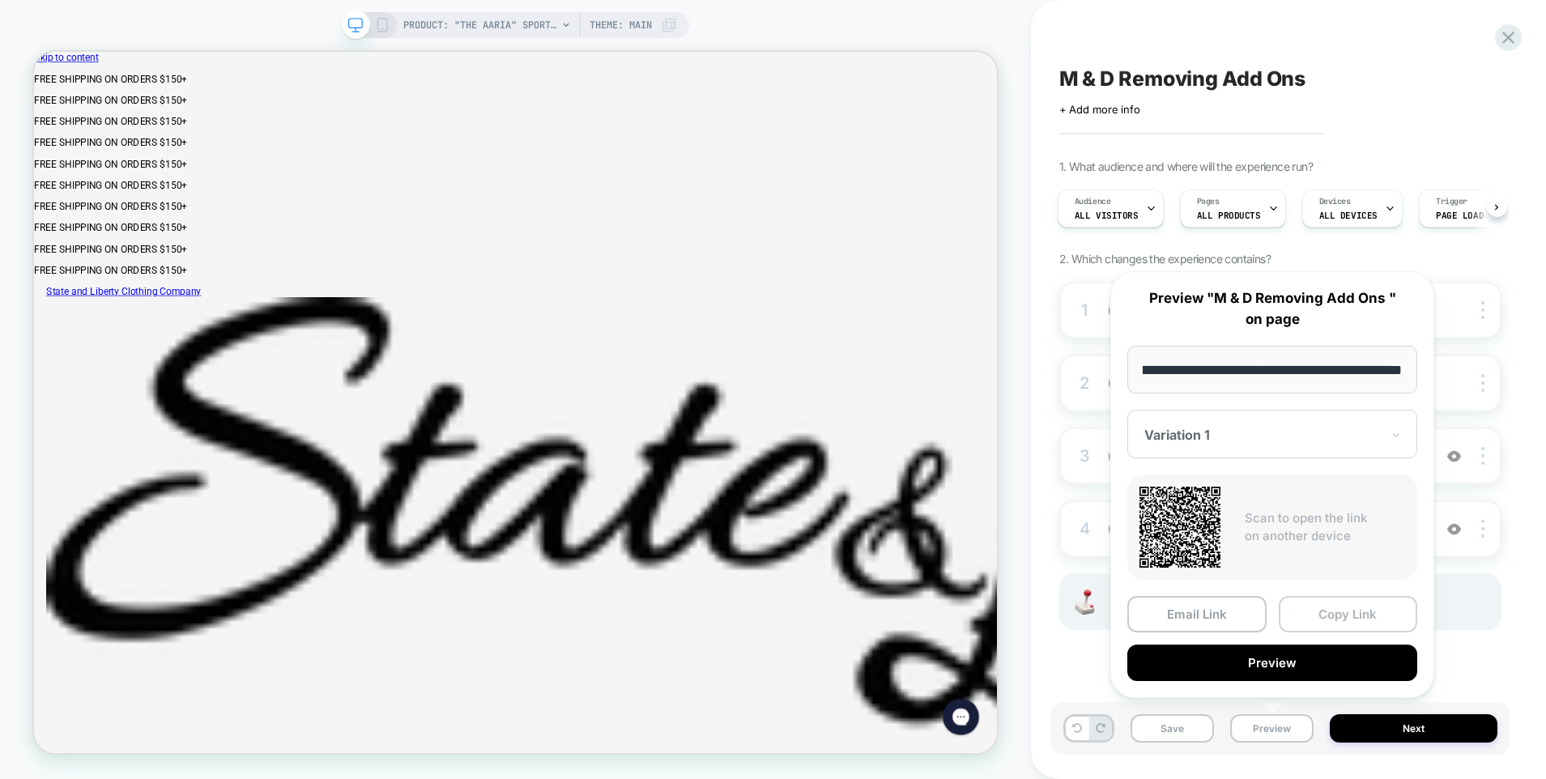
click at [1338, 618] on button "Copy Link" at bounding box center [1348, 614] width 139 height 36
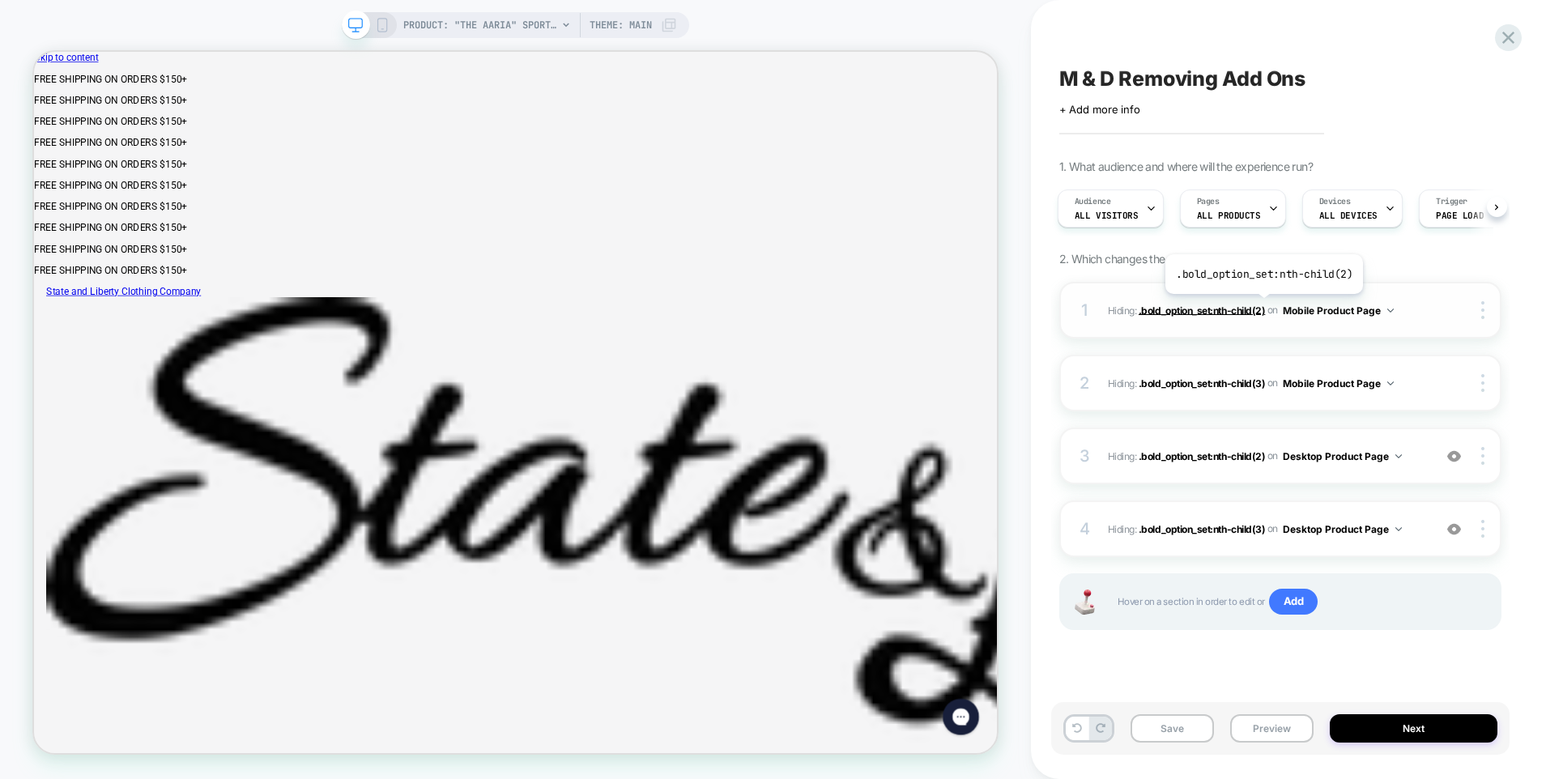
click at [1261, 306] on span ".bold_option_set:nth-child(2)" at bounding box center [1202, 310] width 126 height 12
click at [1427, 308] on div "1 Hiding : .bold_option_set:nth-child(2) .bold_option_set:nth-child(2) on Mobil…" at bounding box center [1280, 310] width 442 height 57
click span "Dress Shirts"
click at [1253, 214] on div "Pages ALL PRODUCTS" at bounding box center [1229, 208] width 96 height 36
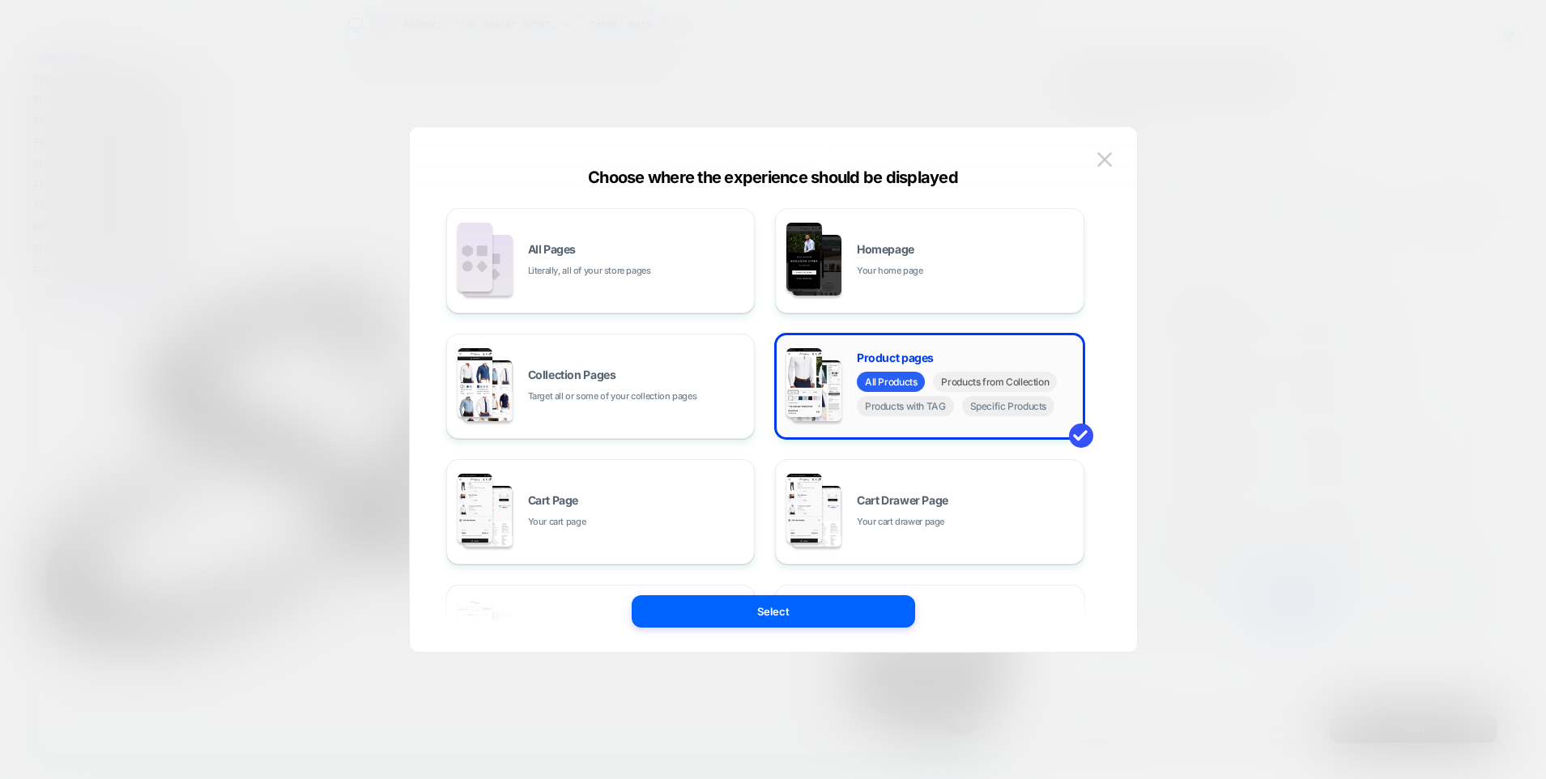
click at [1005, 386] on span "Products from Collection" at bounding box center [995, 382] width 124 height 20
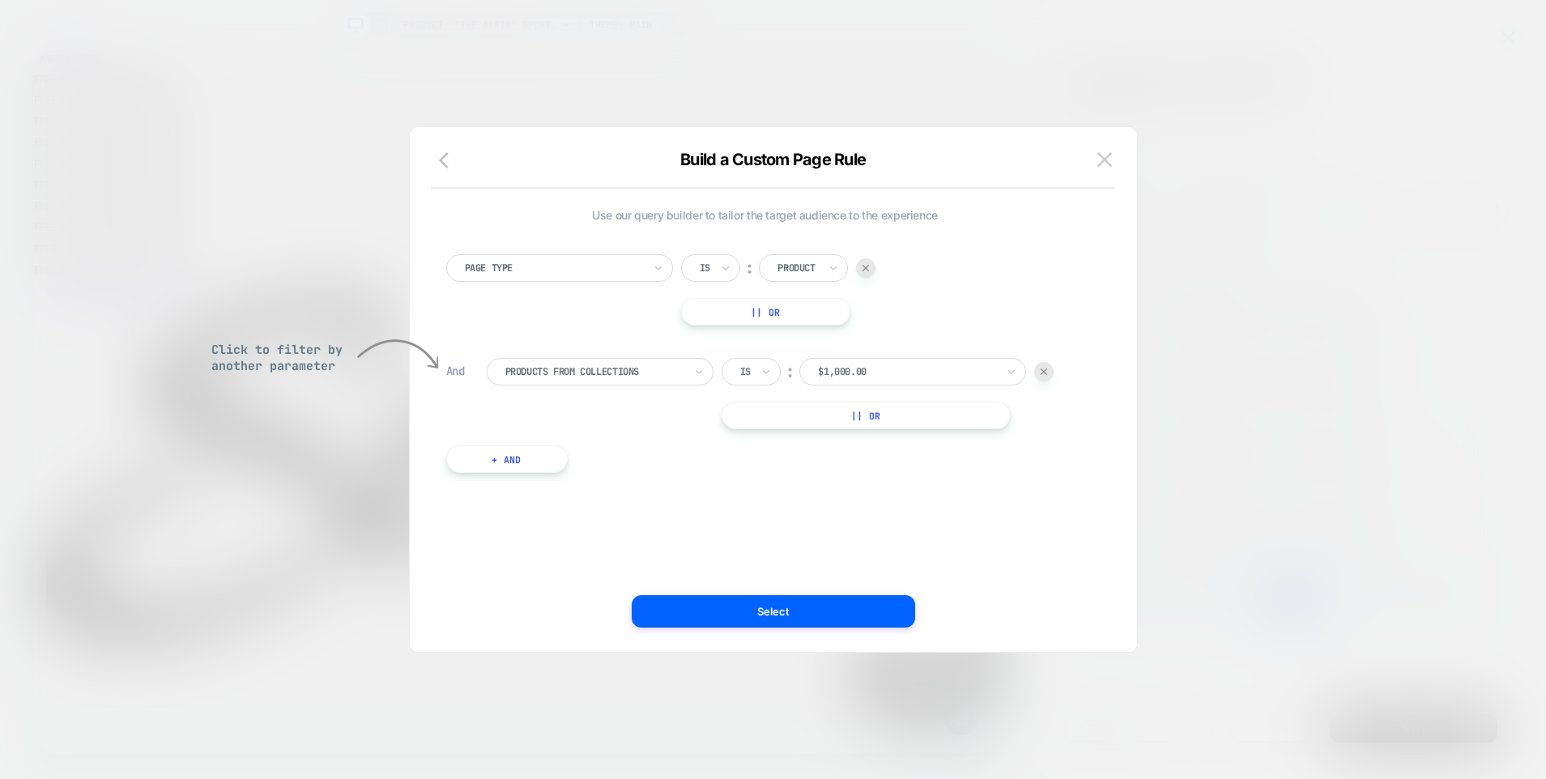
click at [631, 266] on div at bounding box center [554, 268] width 178 height 15
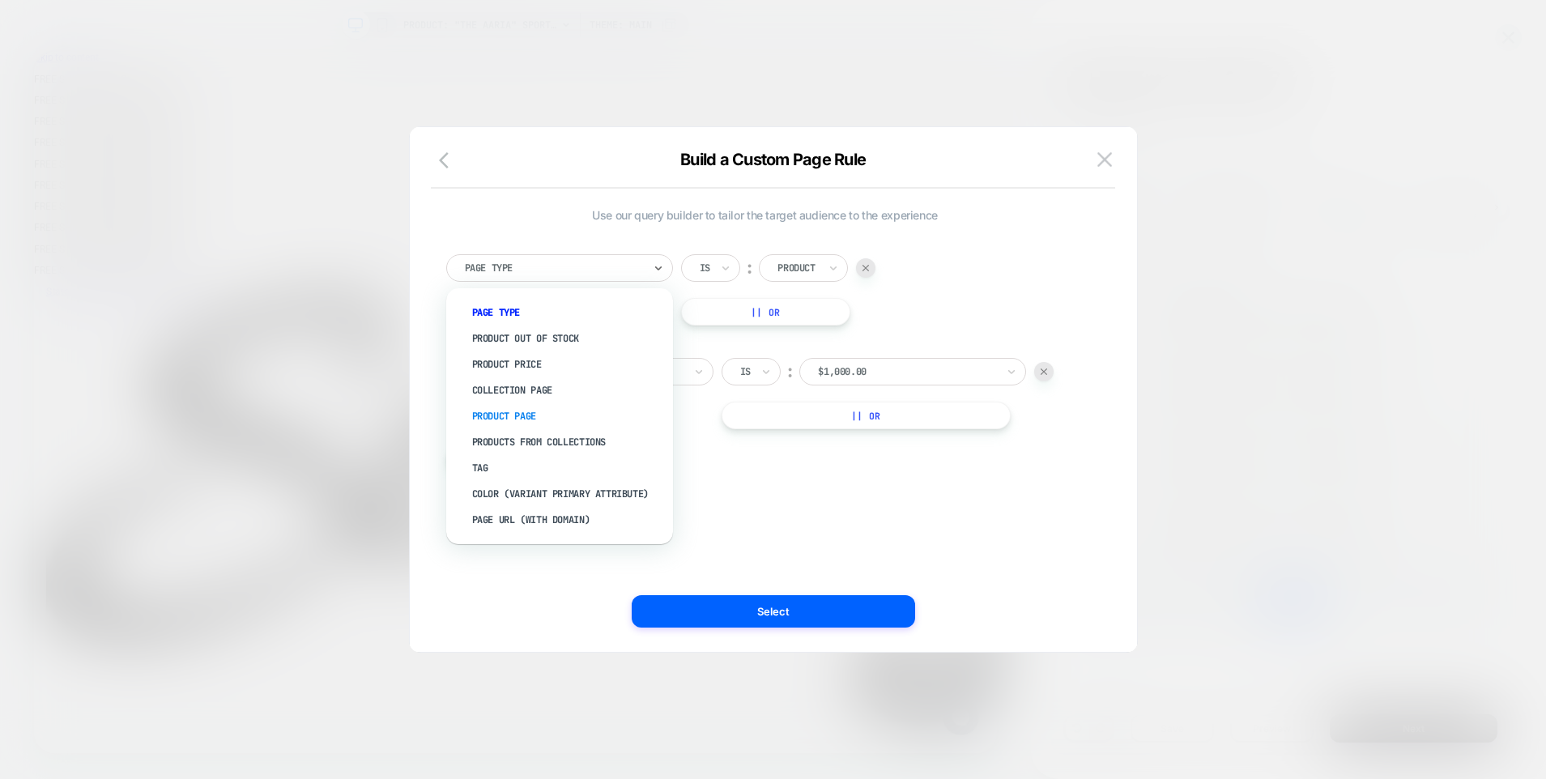
click at [528, 412] on div "Product Page" at bounding box center [567, 416] width 211 height 26
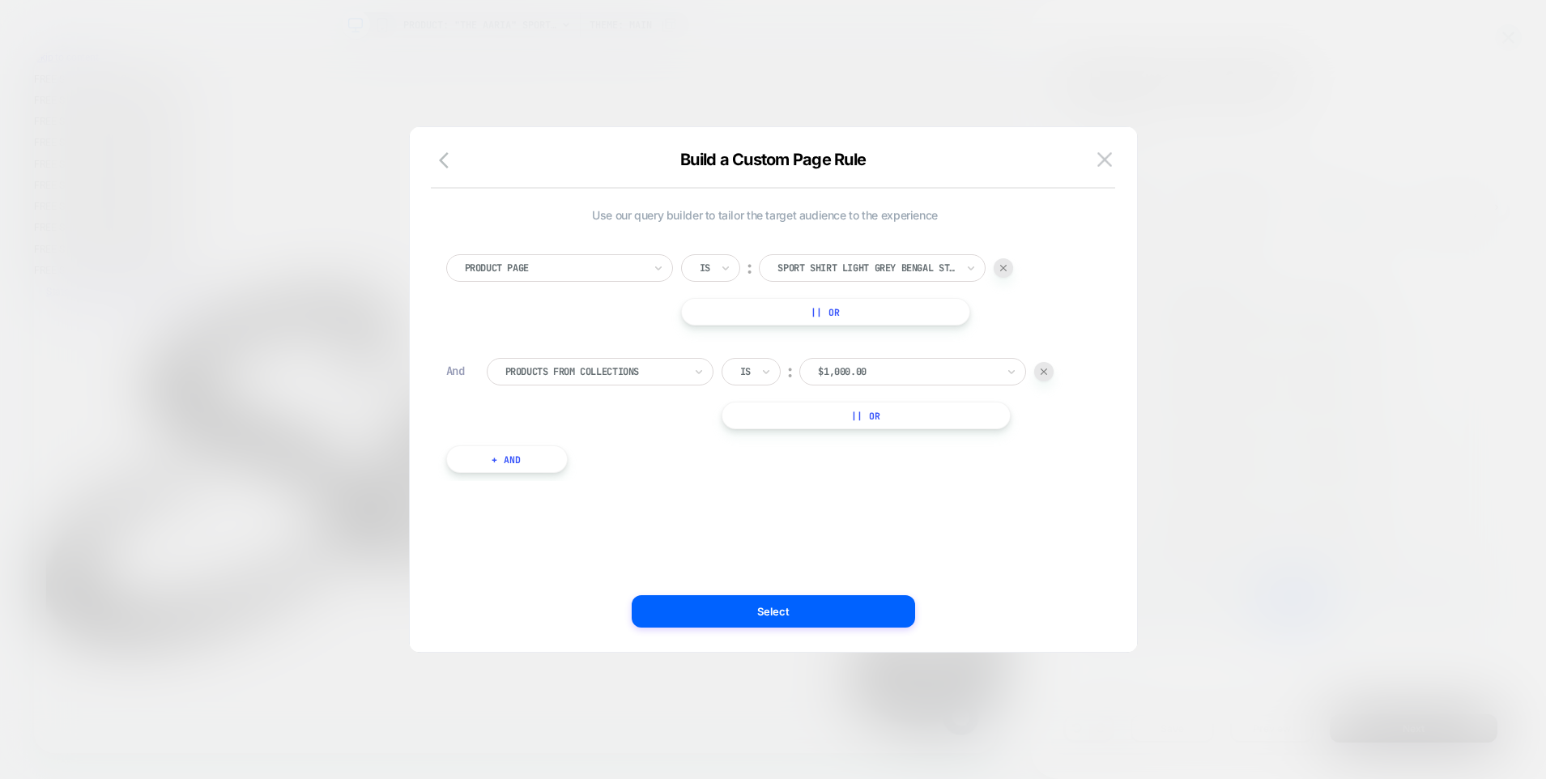
click at [591, 266] on div at bounding box center [554, 268] width 178 height 15
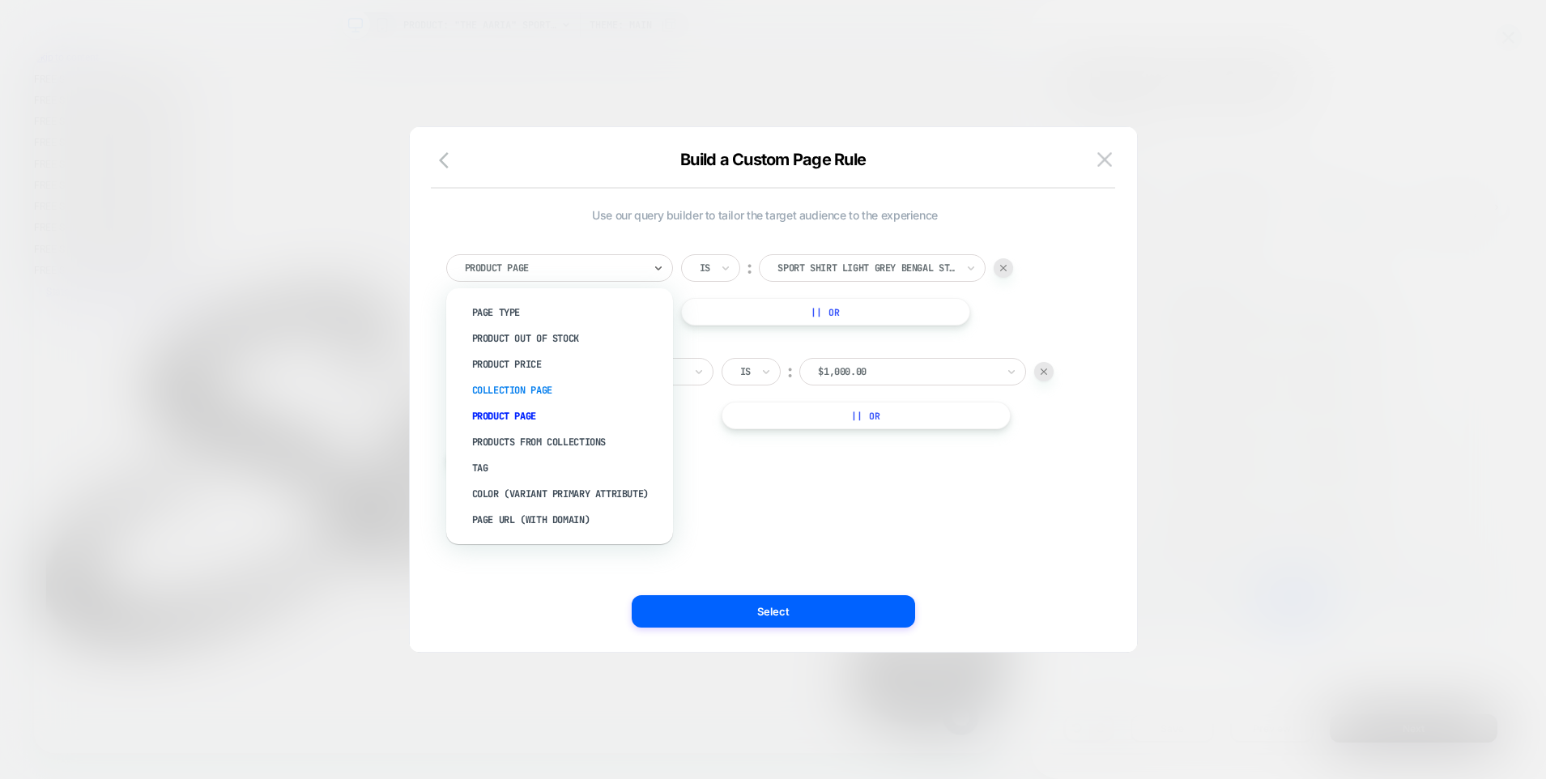
click at [539, 386] on div "Collection Page" at bounding box center [567, 390] width 211 height 26
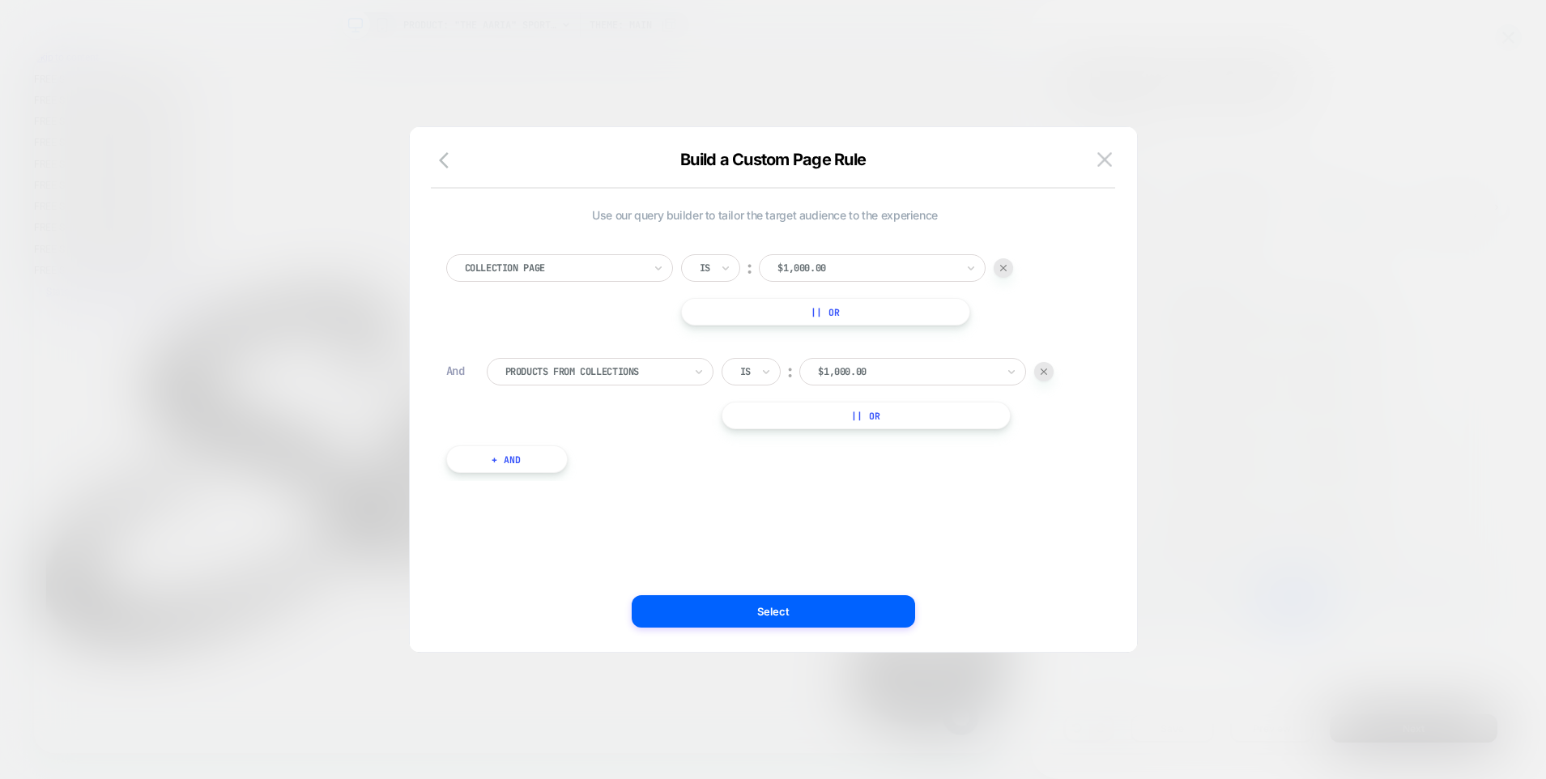
click at [887, 262] on div at bounding box center [867, 268] width 178 height 15
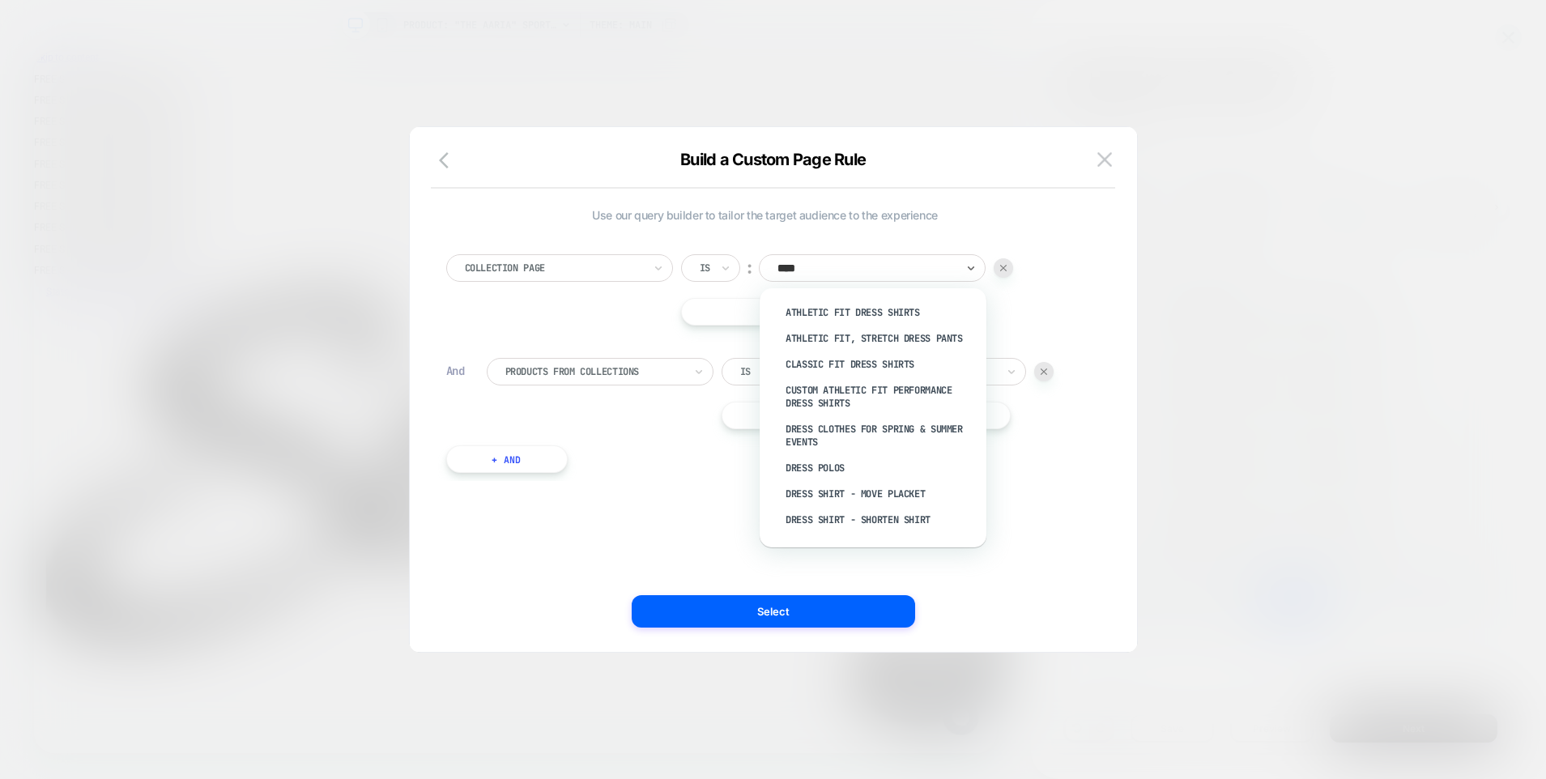
type input "*****"
click at [888, 311] on div "Athletic Fit Dress Shirts" at bounding box center [881, 313] width 211 height 26
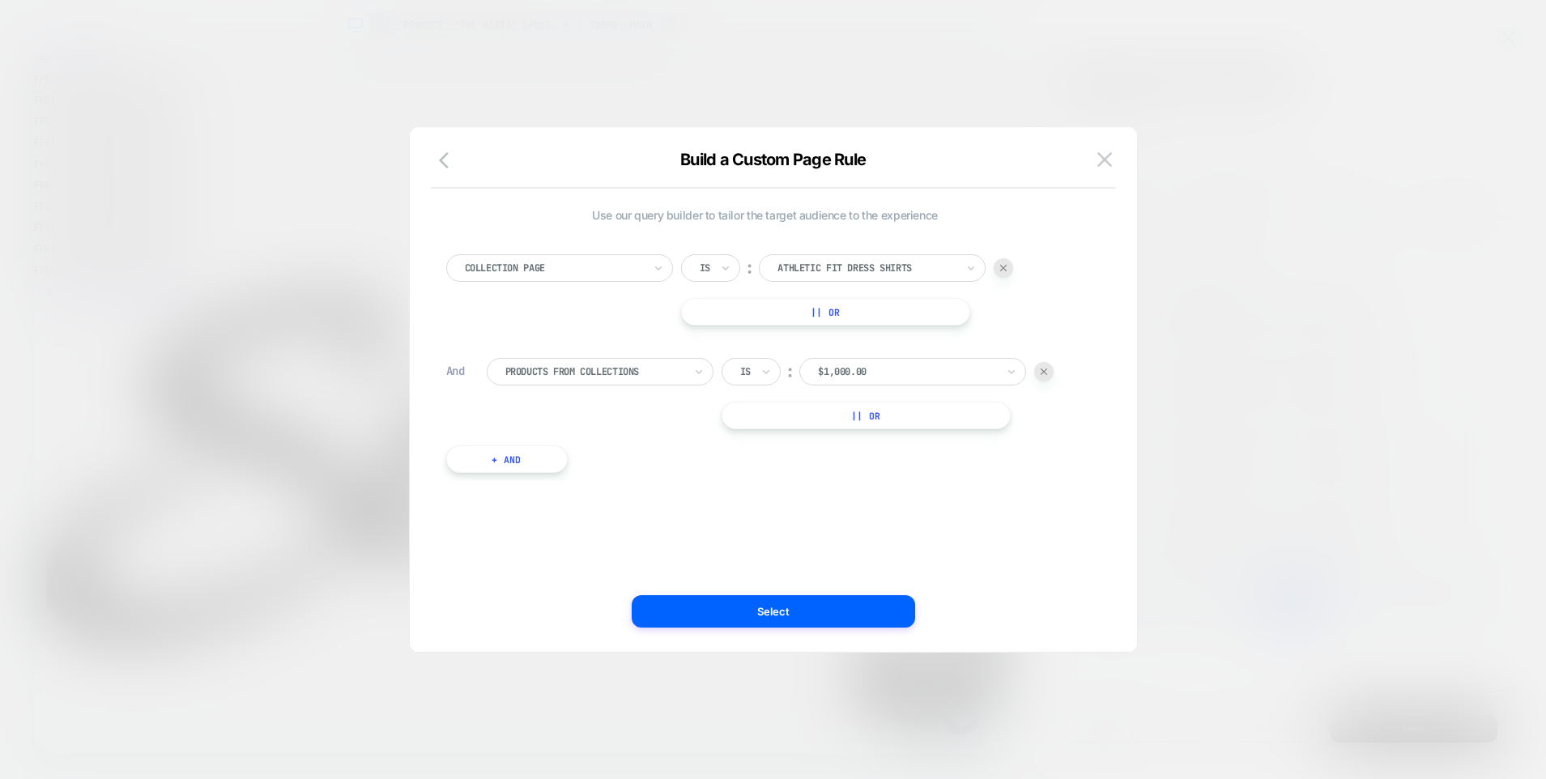
click at [1048, 369] on div at bounding box center [1043, 371] width 19 height 19
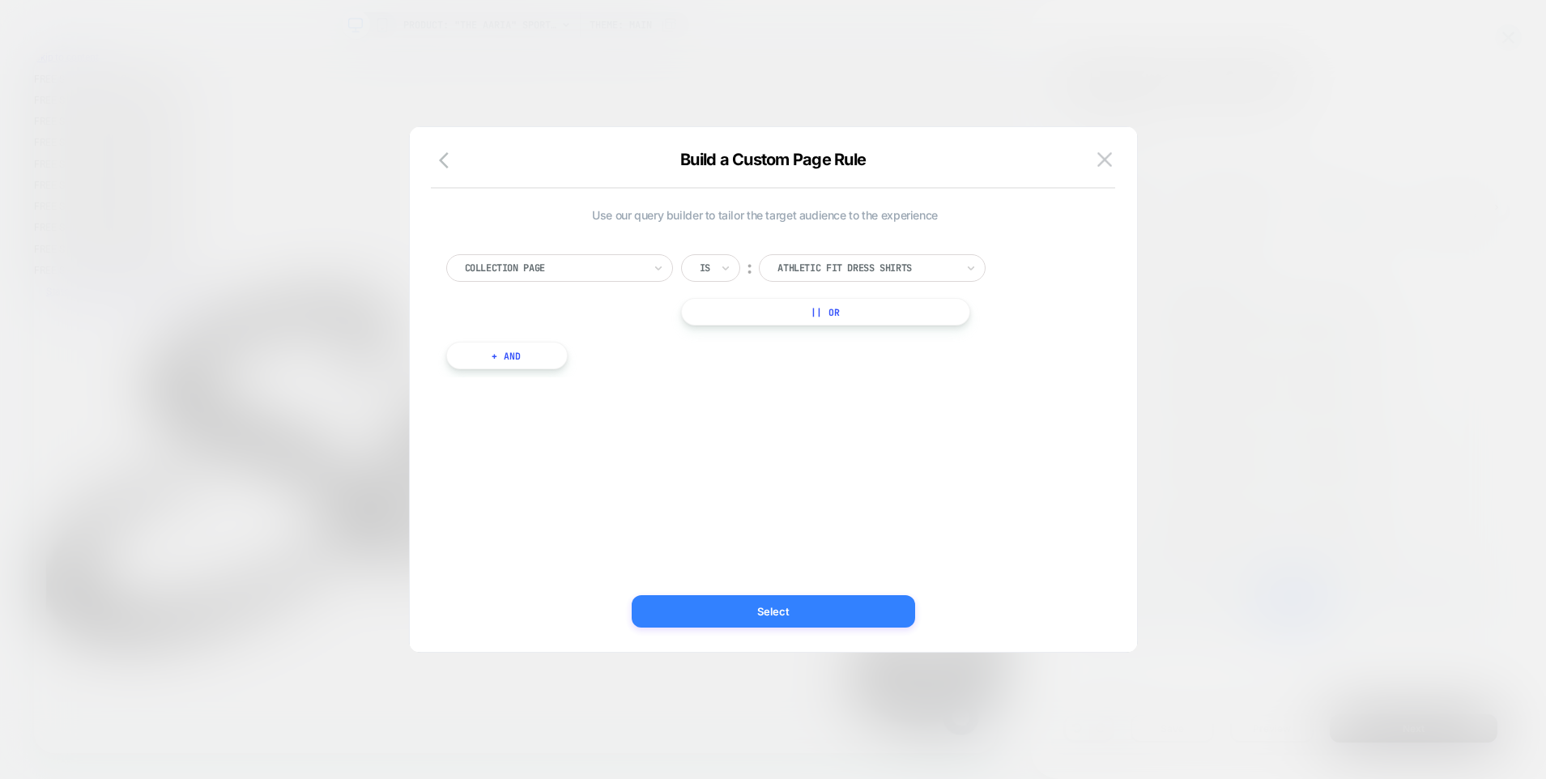
click at [762, 606] on button "Select" at bounding box center [773, 611] width 283 height 32
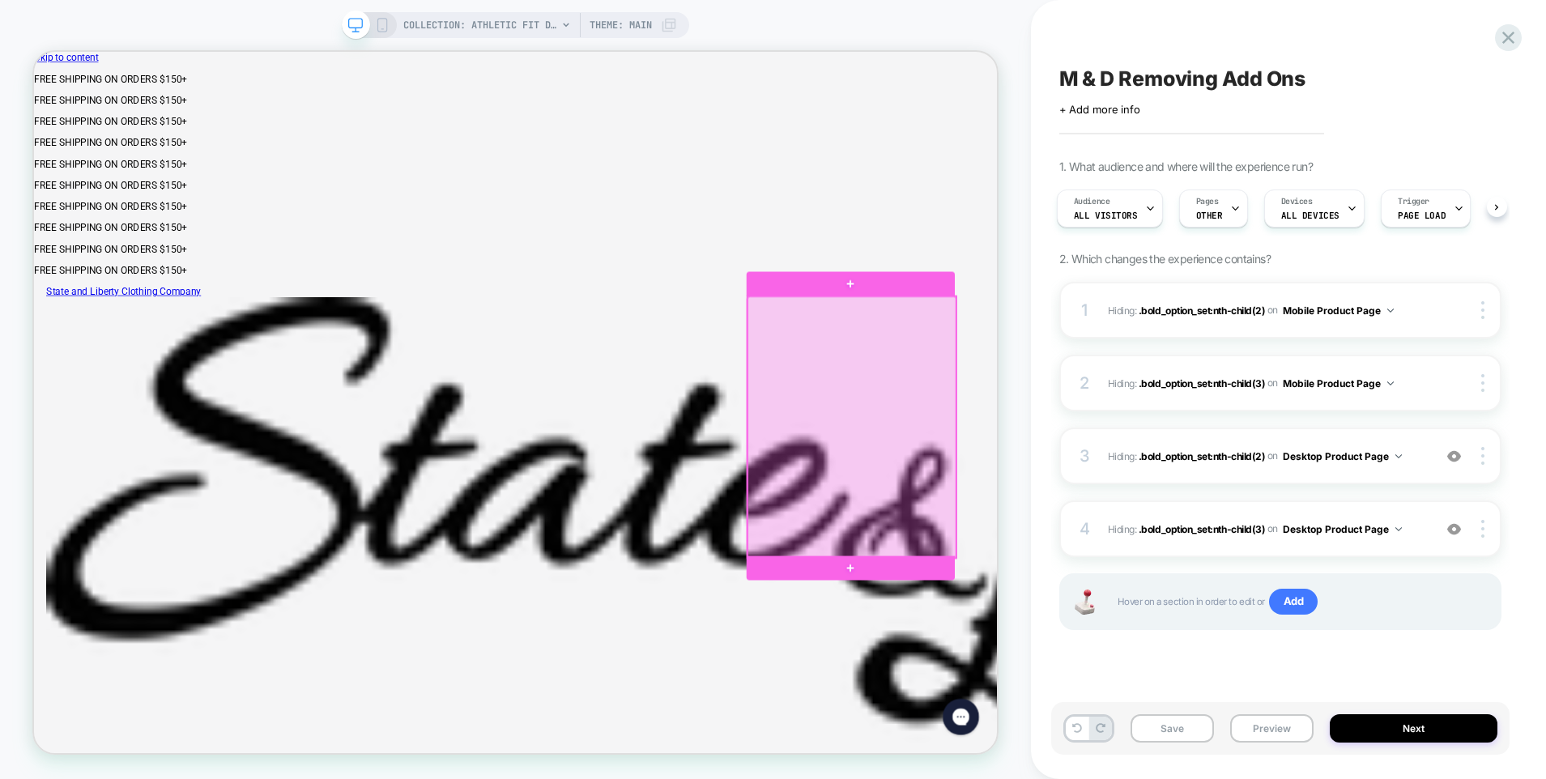
click at [1156, 507] on div at bounding box center [1125, 551] width 279 height 347
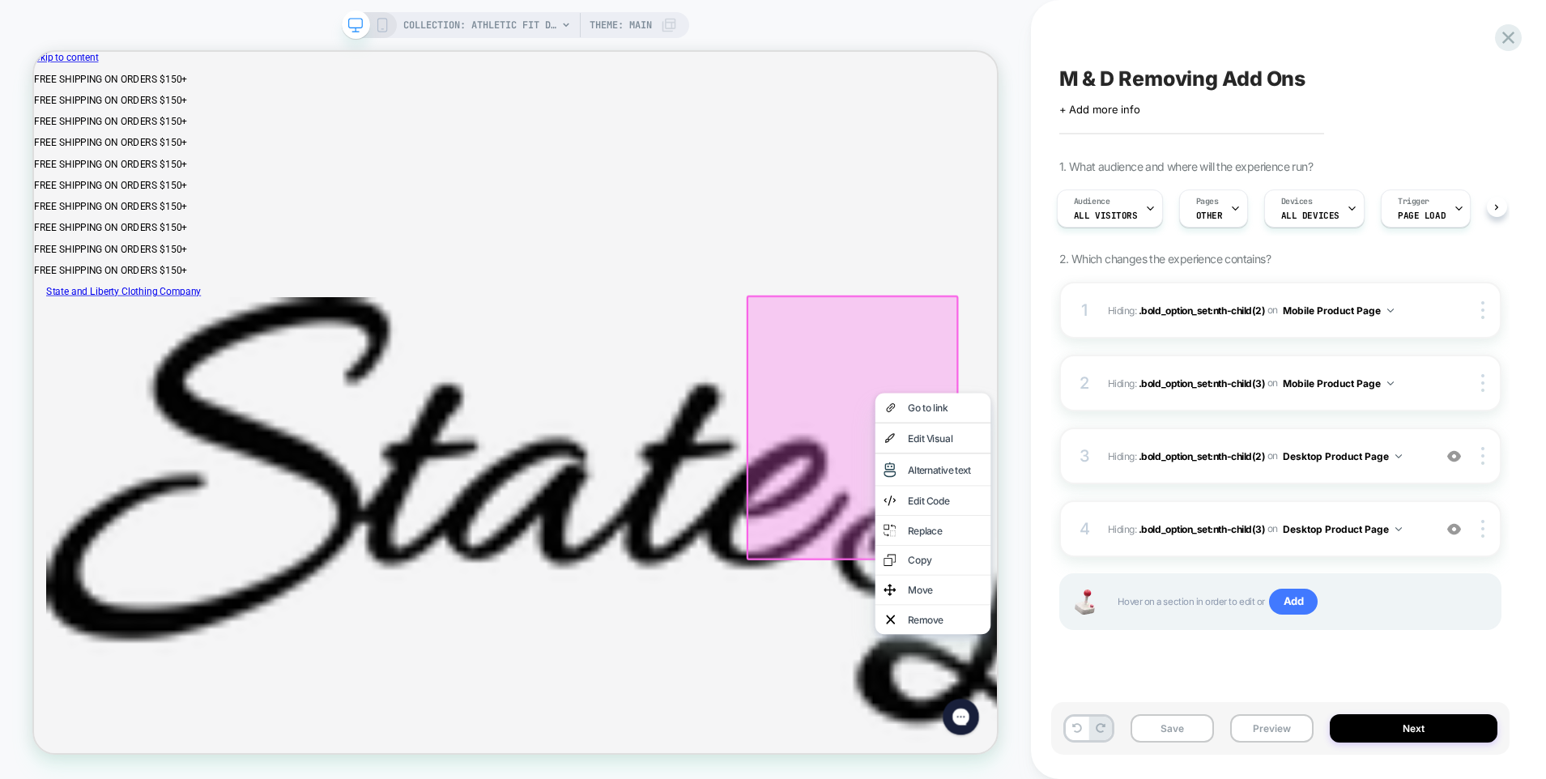
click at [1123, 475] on div at bounding box center [1125, 553] width 283 height 352
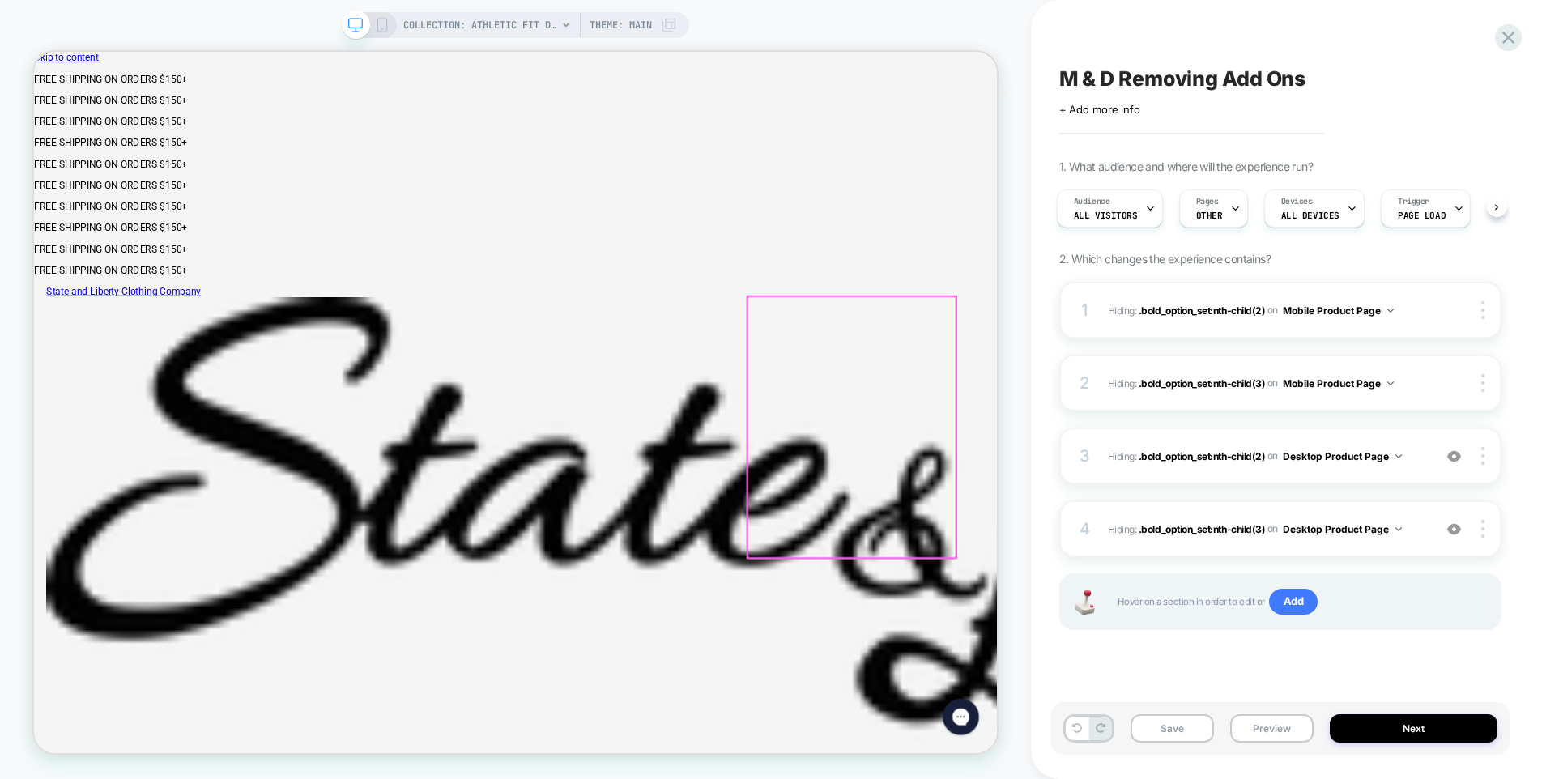
click at [1123, 475] on div at bounding box center [1125, 551] width 279 height 347
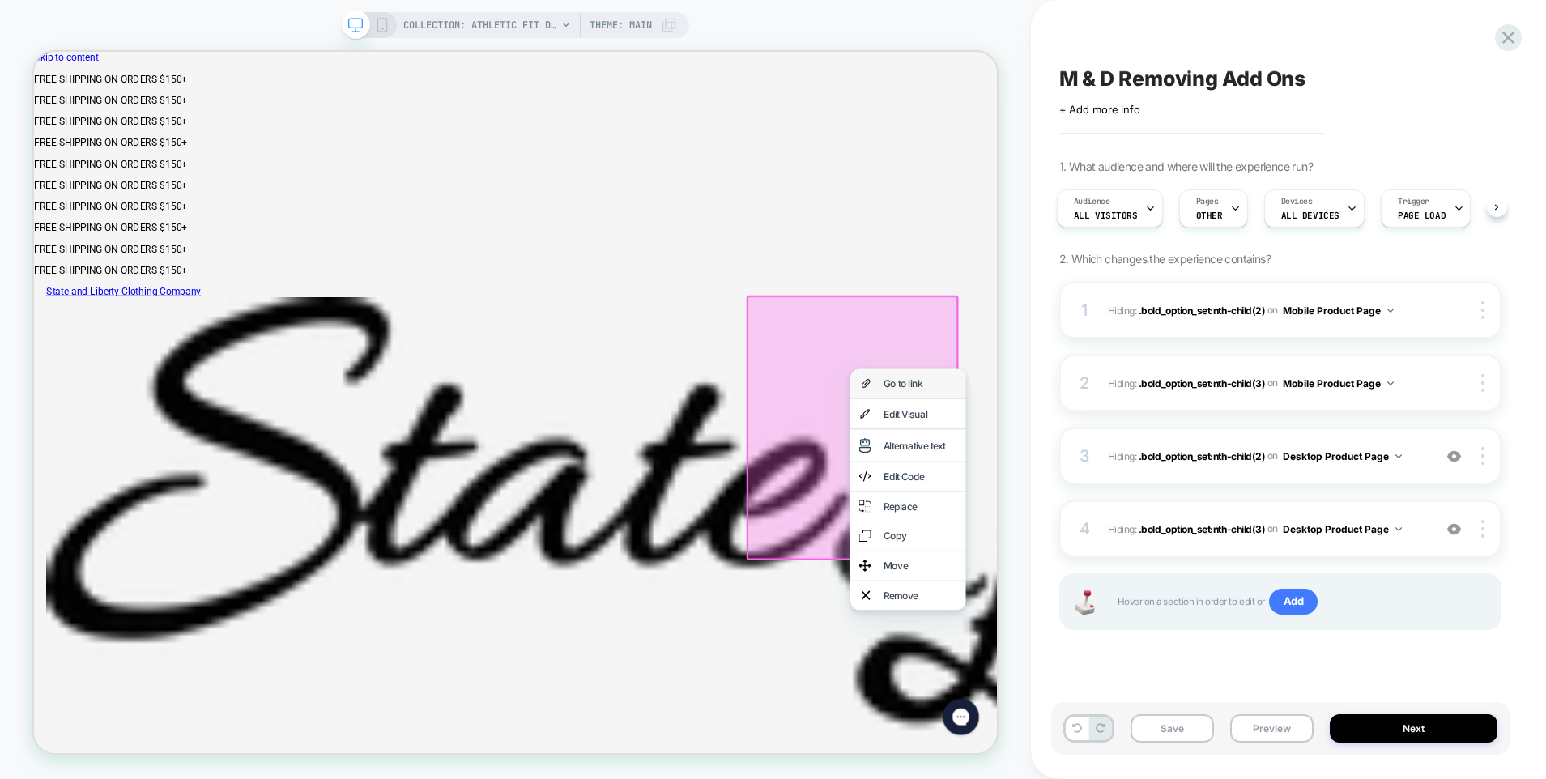
click at [1202, 501] on div "Go to link" at bounding box center [1215, 494] width 99 height 16
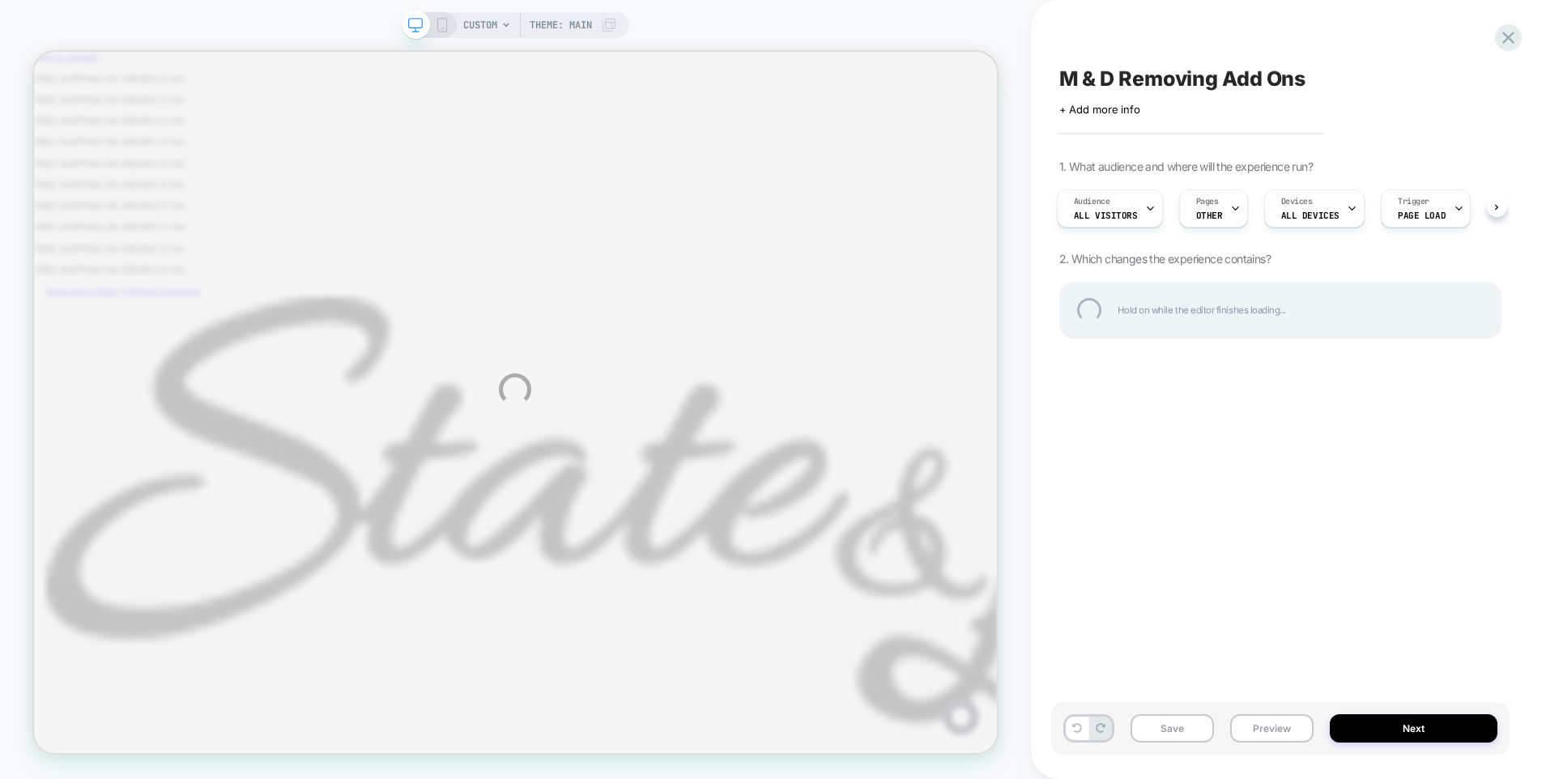
click at [1214, 207] on div "CUSTOM Theme: MAIN M & D Removing Add Ons Click to edit experience details + Ad…" at bounding box center [773, 389] width 1546 height 779
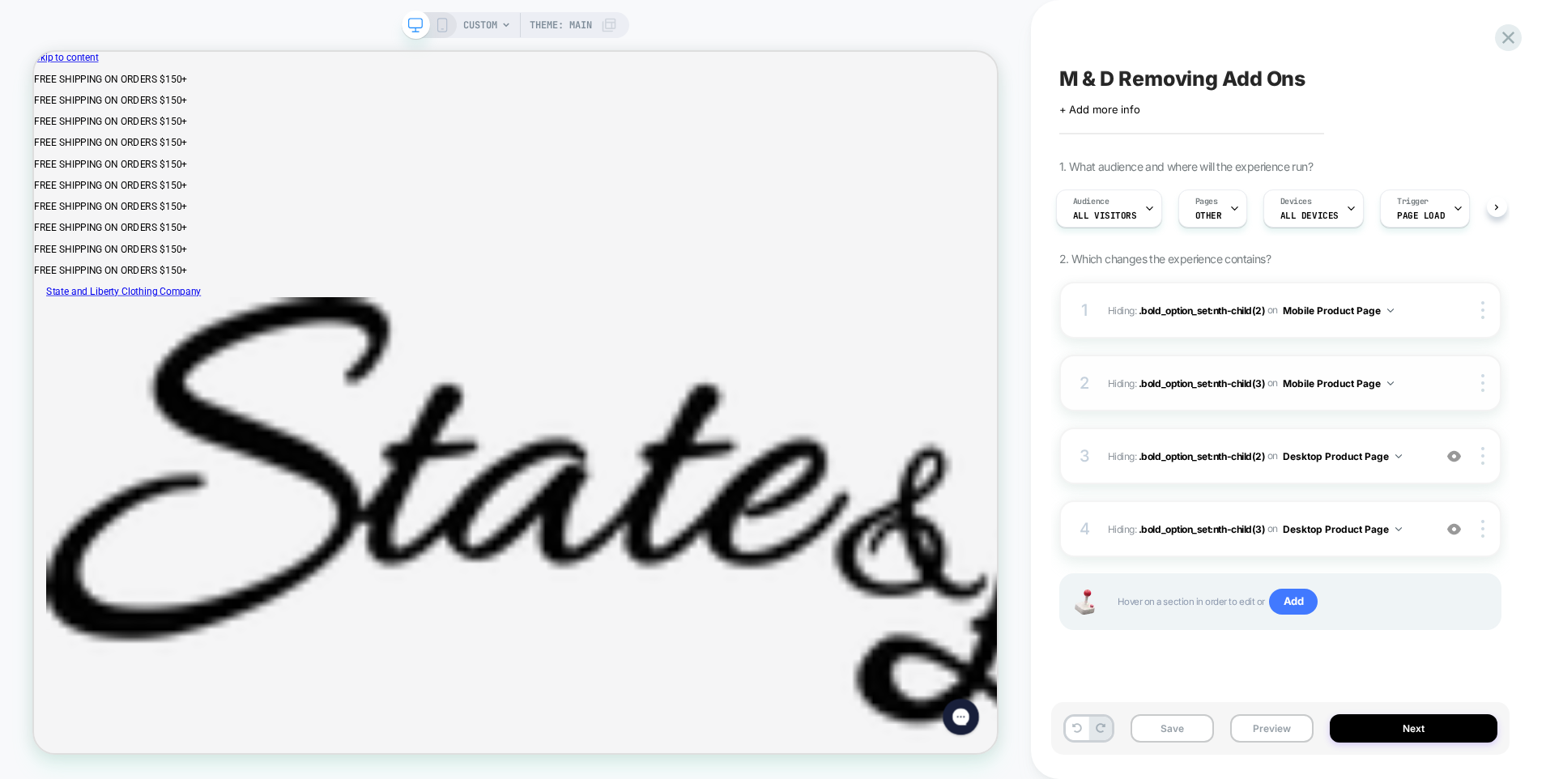
click at [1424, 389] on span "Hiding : .bold_option_set:nth-child(3) .bold_option_set:nth-child(3) on Mobile …" at bounding box center [1266, 383] width 317 height 20
click at [1421, 292] on div "1 Hiding : .bold_option_set:nth-child(2) .bold_option_set:nth-child(2) on Mobil…" at bounding box center [1280, 310] width 442 height 57
click at [1383, 313] on button "Mobile Product Page" at bounding box center [1338, 311] width 111 height 20
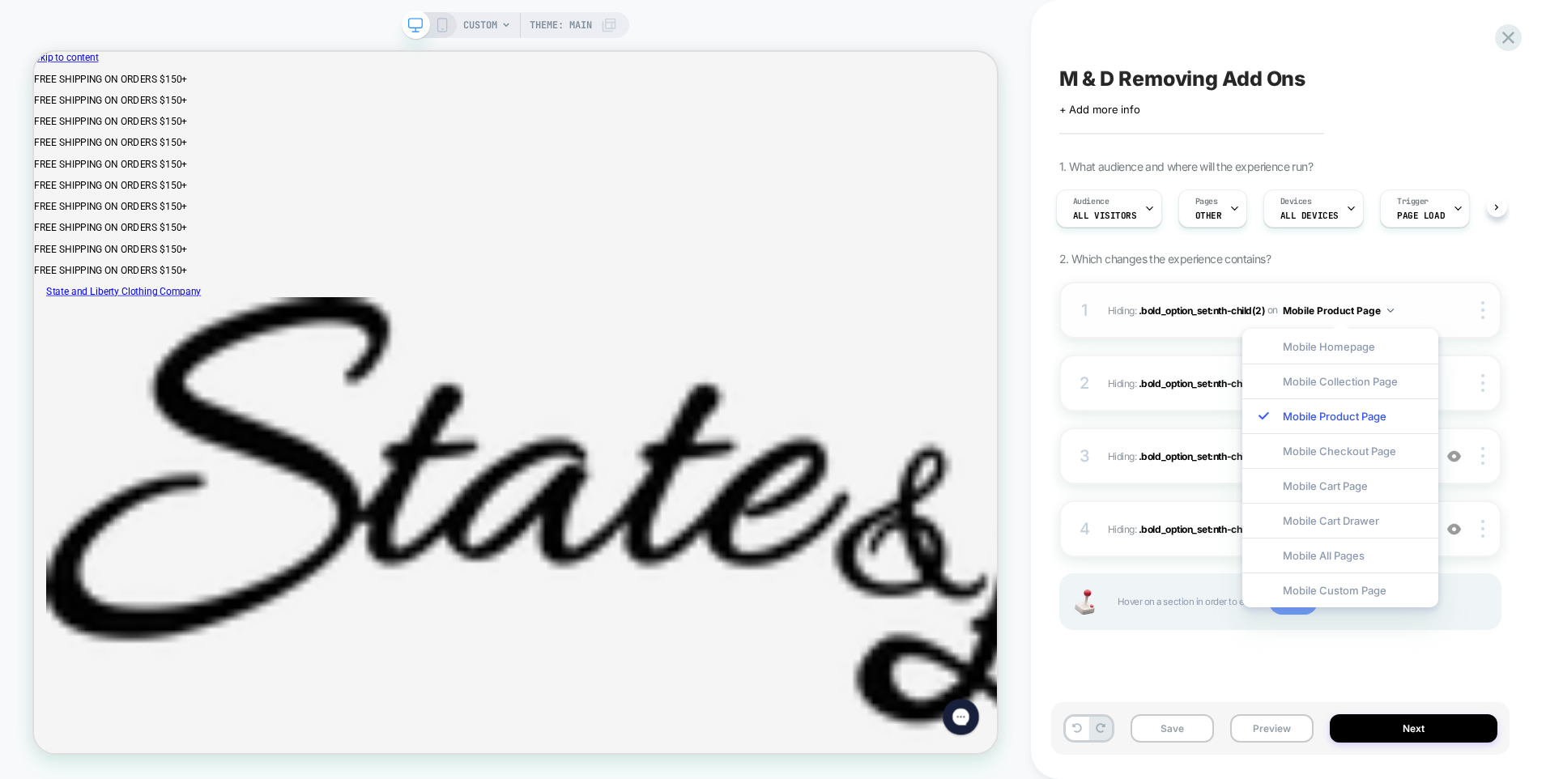
click at [1400, 307] on span "Hiding : .bold_option_set:nth-child(2) .bold_option_set:nth-child(2) on Mobile …" at bounding box center [1266, 311] width 317 height 20
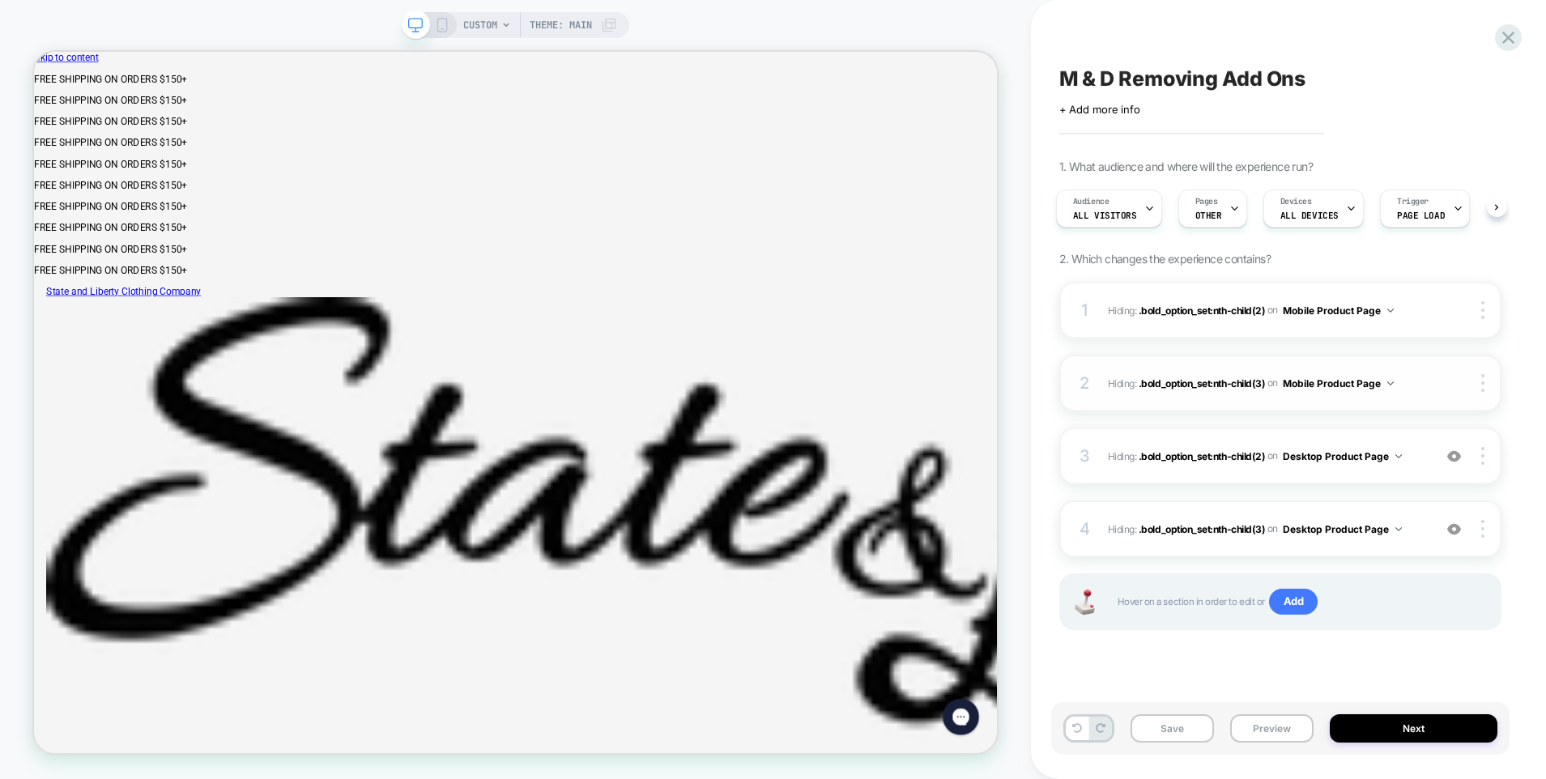
click at [1387, 380] on button "Mobile Product Page" at bounding box center [1338, 383] width 111 height 20
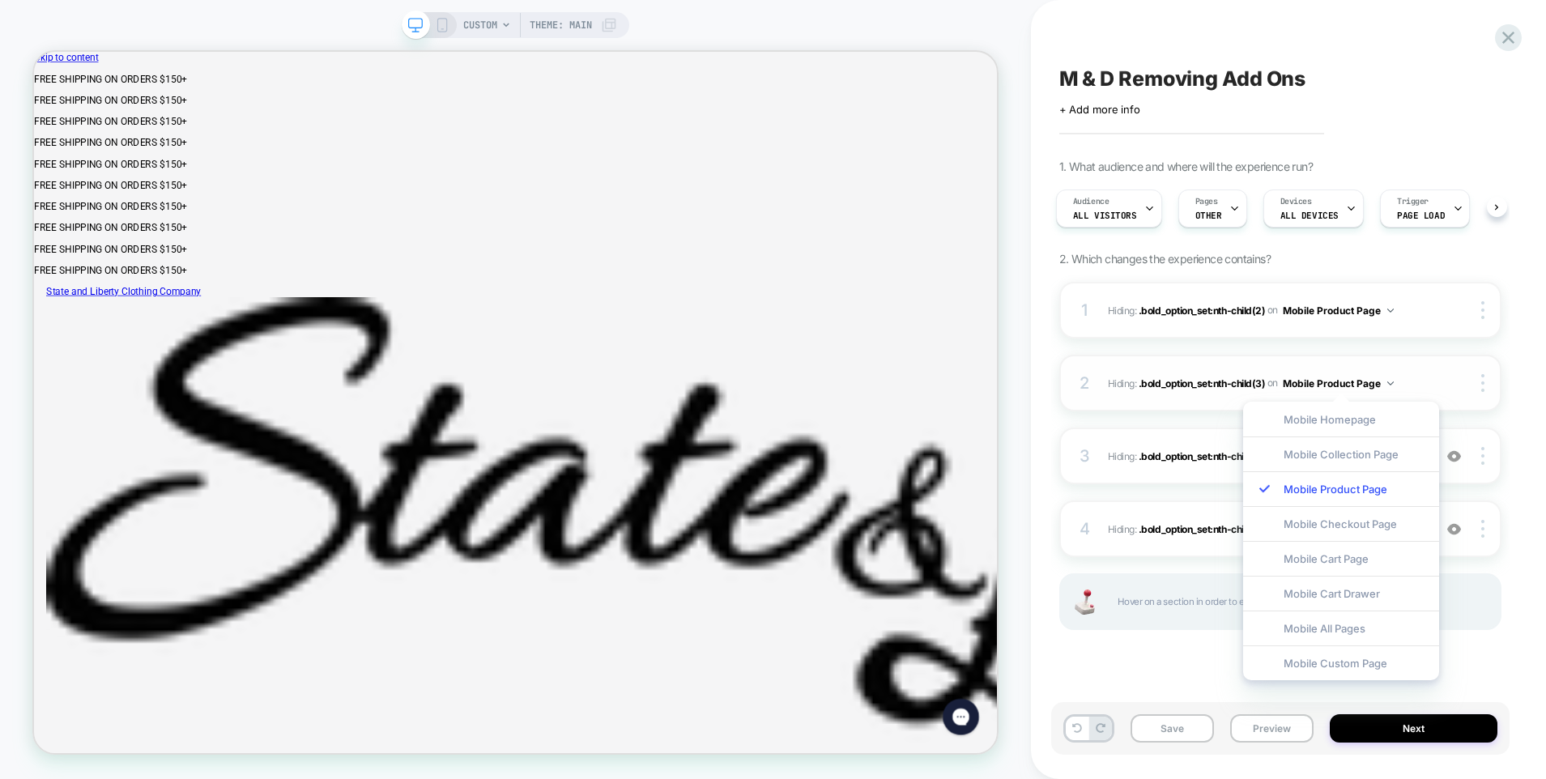
click at [1388, 377] on button "Mobile Product Page" at bounding box center [1338, 383] width 111 height 20
click at [1427, 371] on div "2 Hiding : .bold_option_set:nth-child(3) .bold_option_set:nth-child(3) on Mobil…" at bounding box center [1280, 383] width 442 height 57
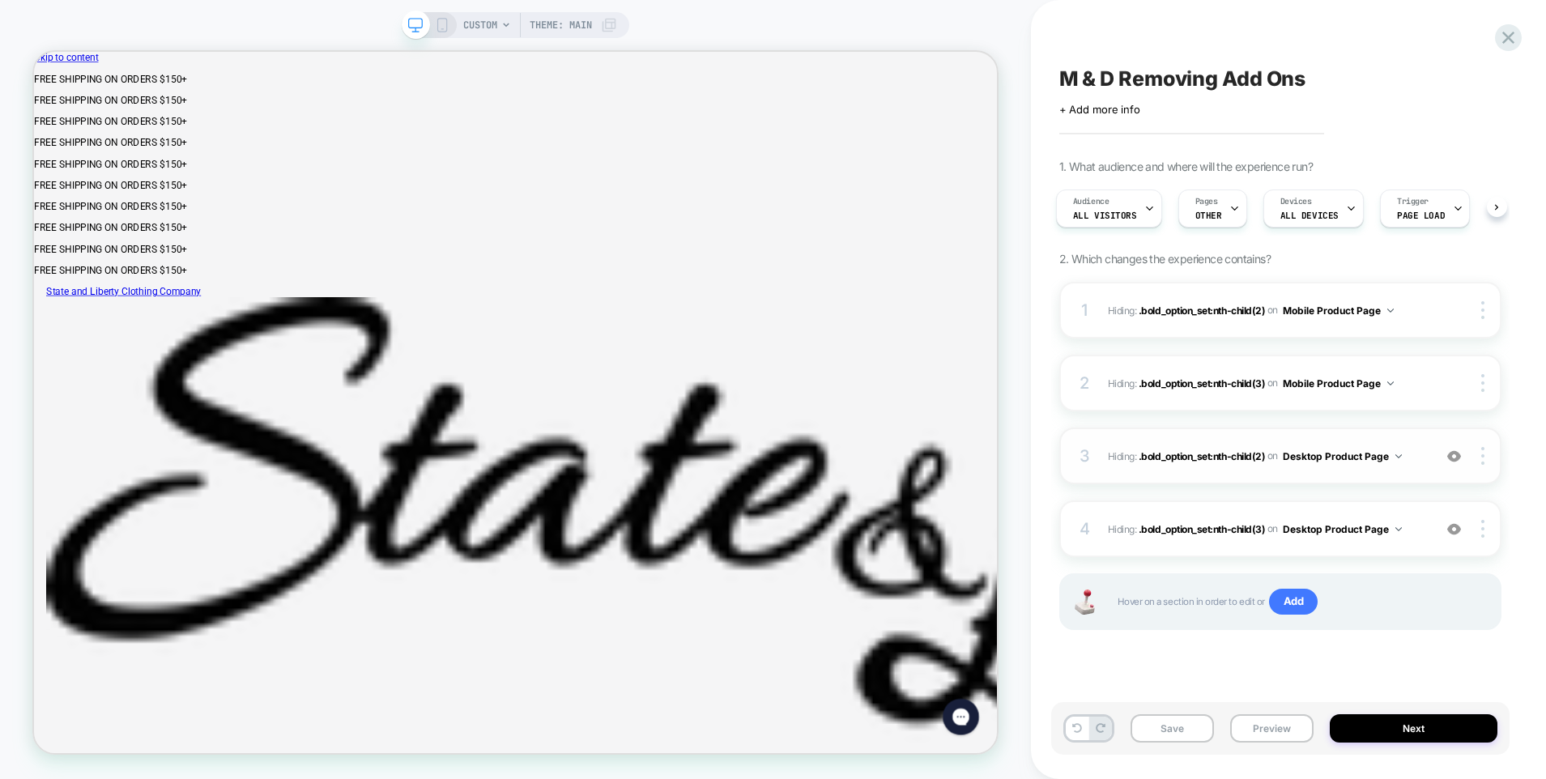
click at [1397, 462] on button "Desktop Product Page" at bounding box center [1342, 456] width 119 height 20
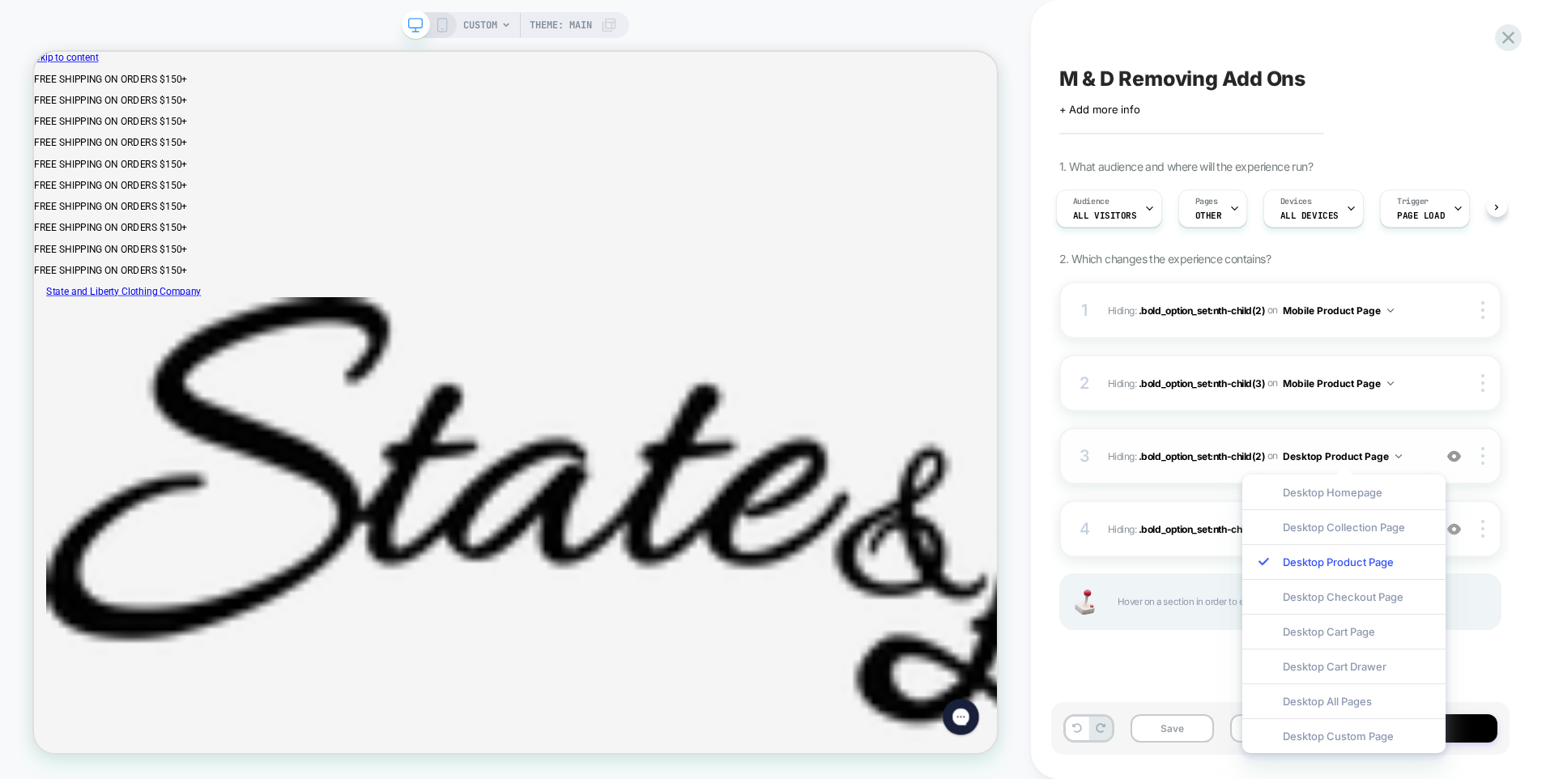
click at [1397, 461] on button "Desktop Product Page" at bounding box center [1342, 456] width 119 height 20
click at [1393, 455] on button "Desktop Product Page" at bounding box center [1342, 456] width 119 height 20
click div "Add Extra Pair Of Collar Stays - $ 5.00"
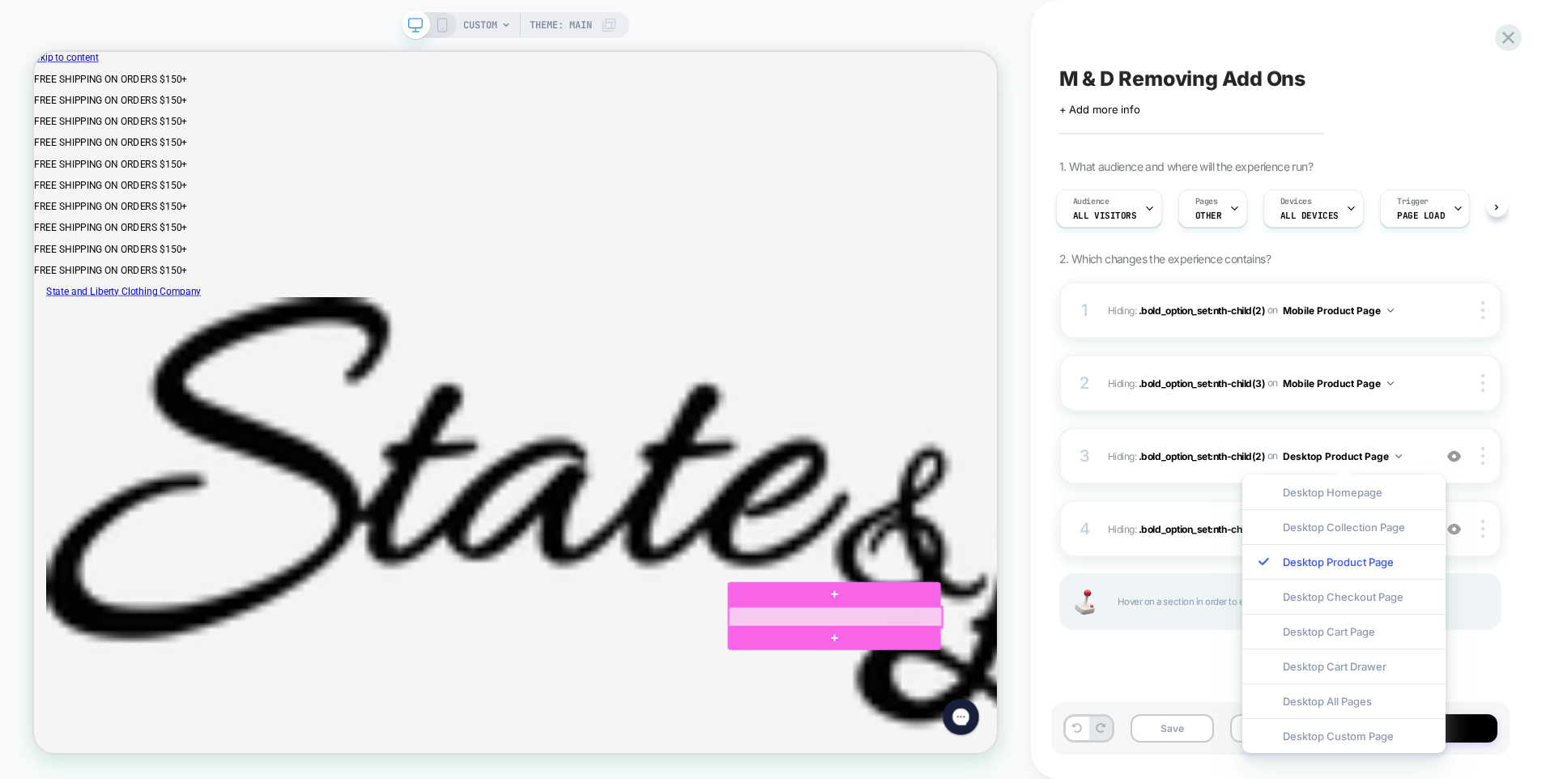
click div
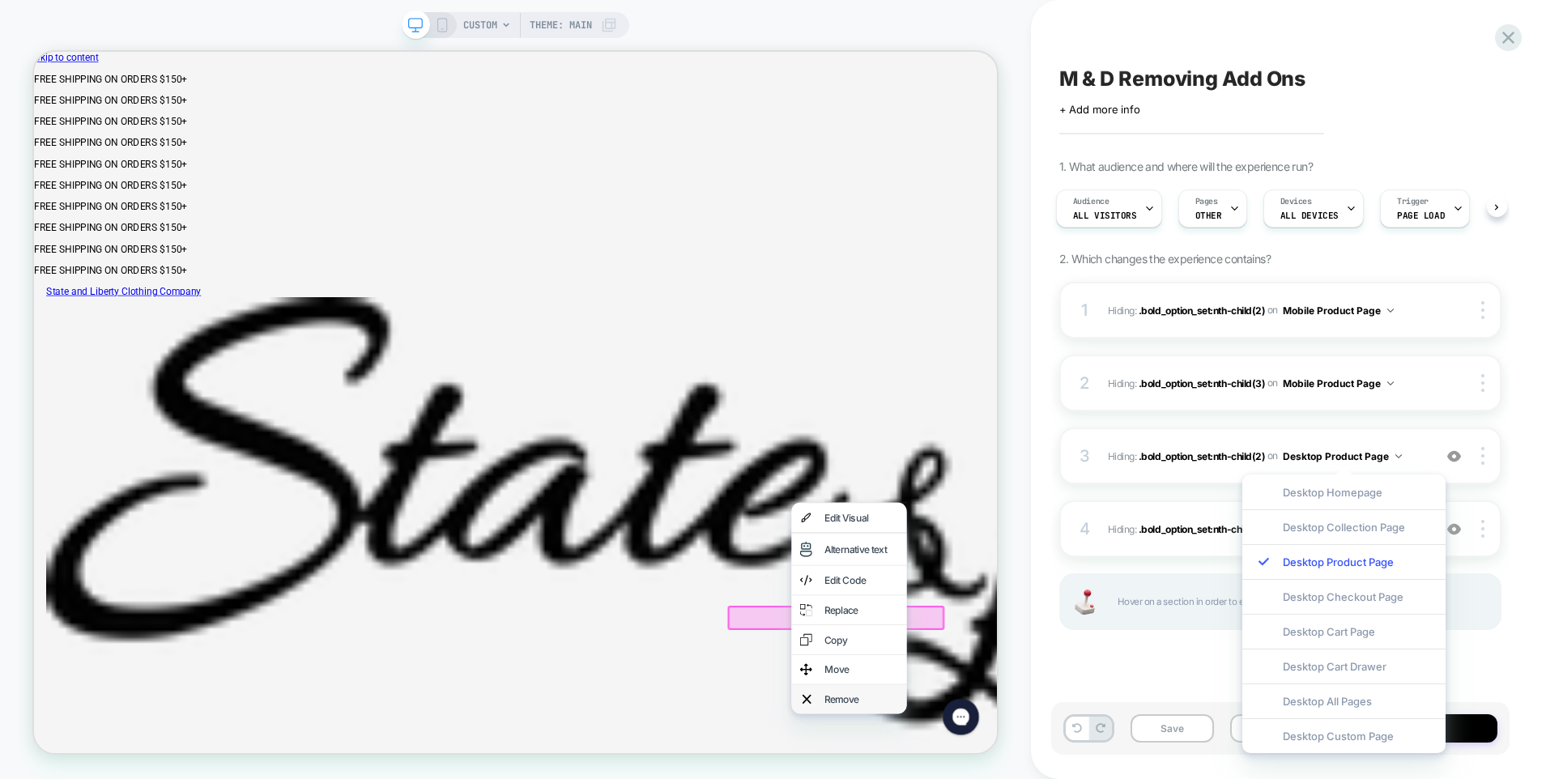
click div "Remove"
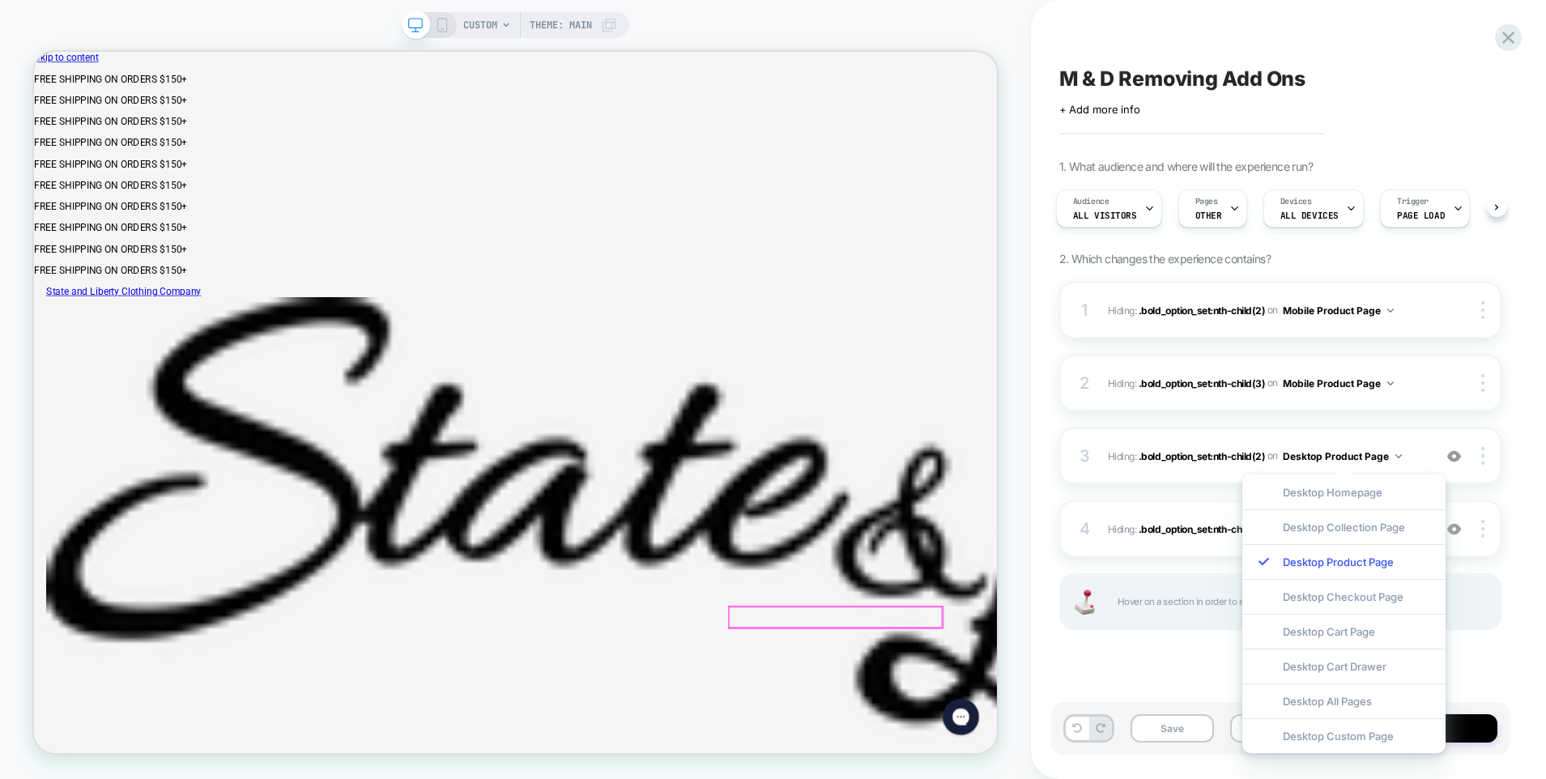
click span "Add Extra Pair Of Collar Stays -"
click at [1447, 89] on div "M & D Removing Add Ons" at bounding box center [1280, 78] width 442 height 24
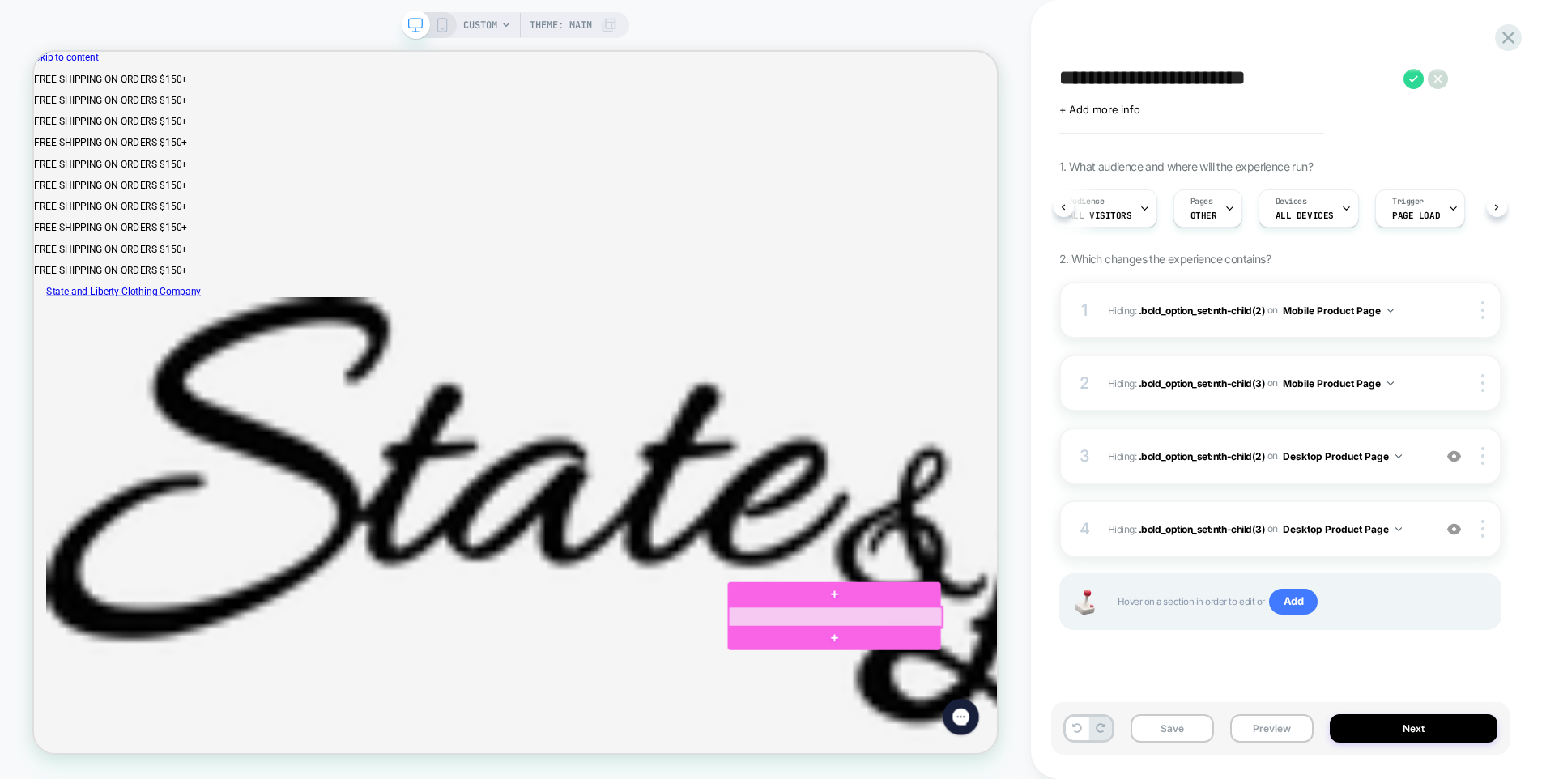
click div
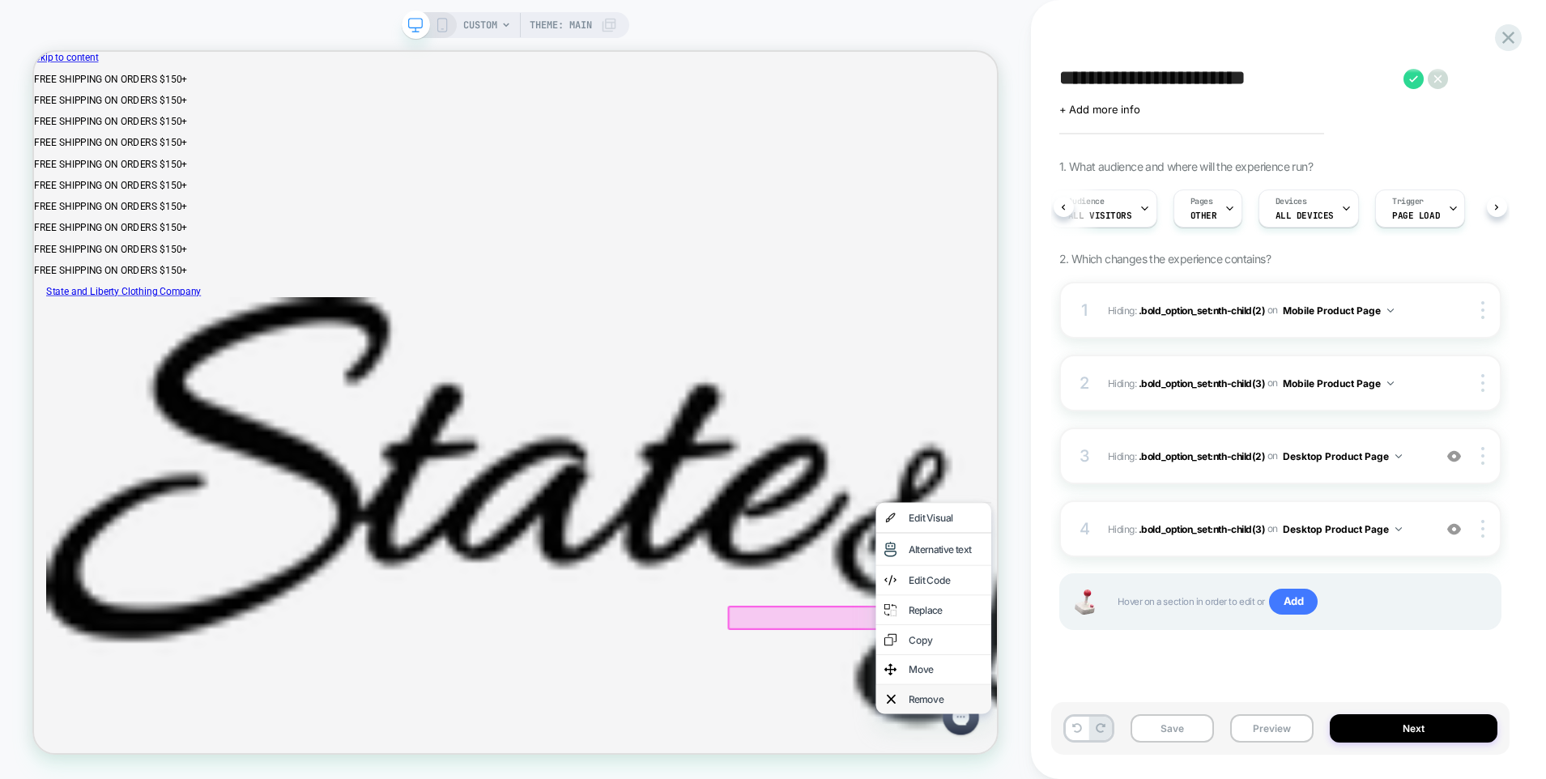
click div "Remove"
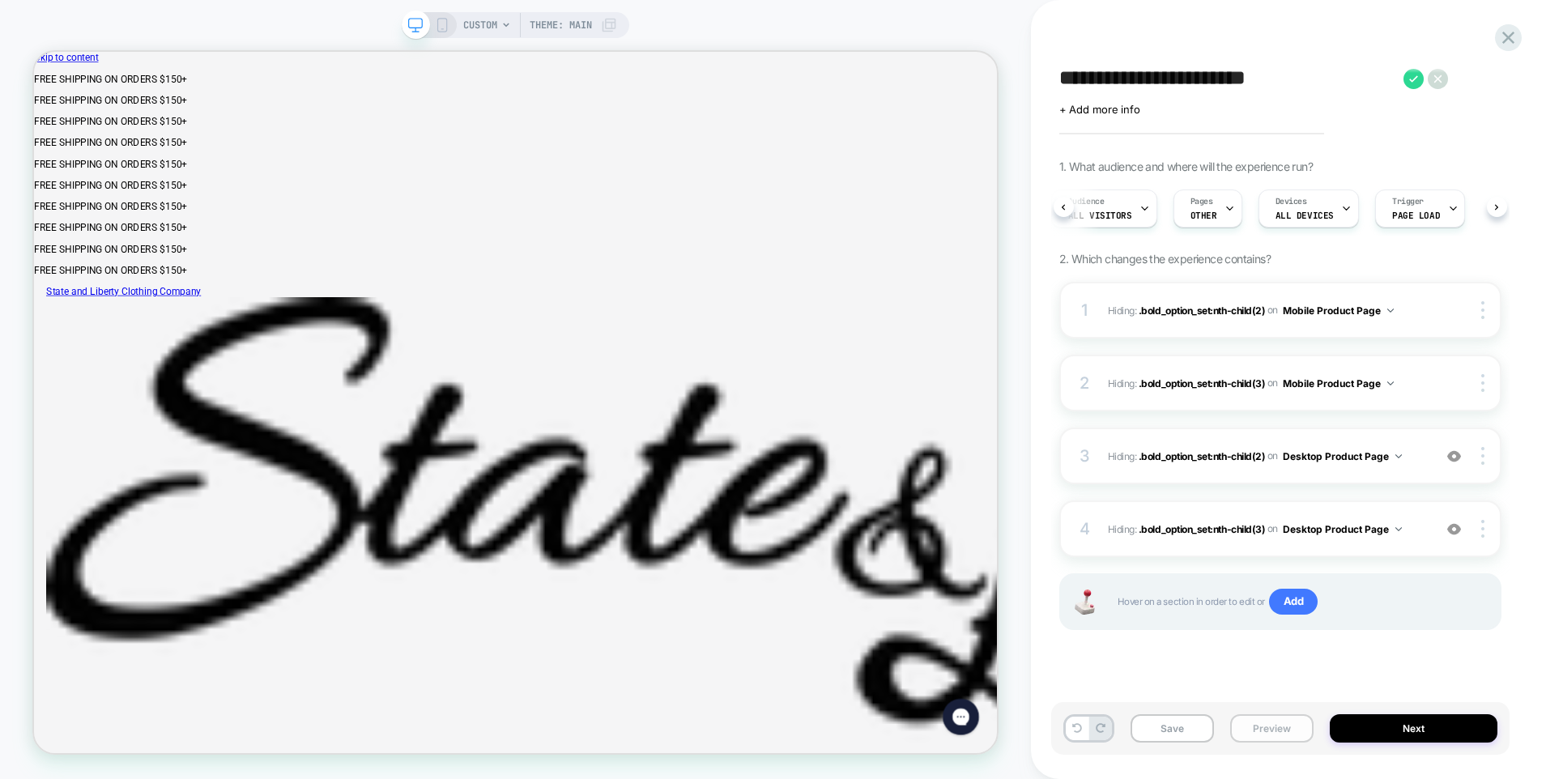
click at [1280, 730] on button "Preview" at bounding box center [1271, 728] width 83 height 28
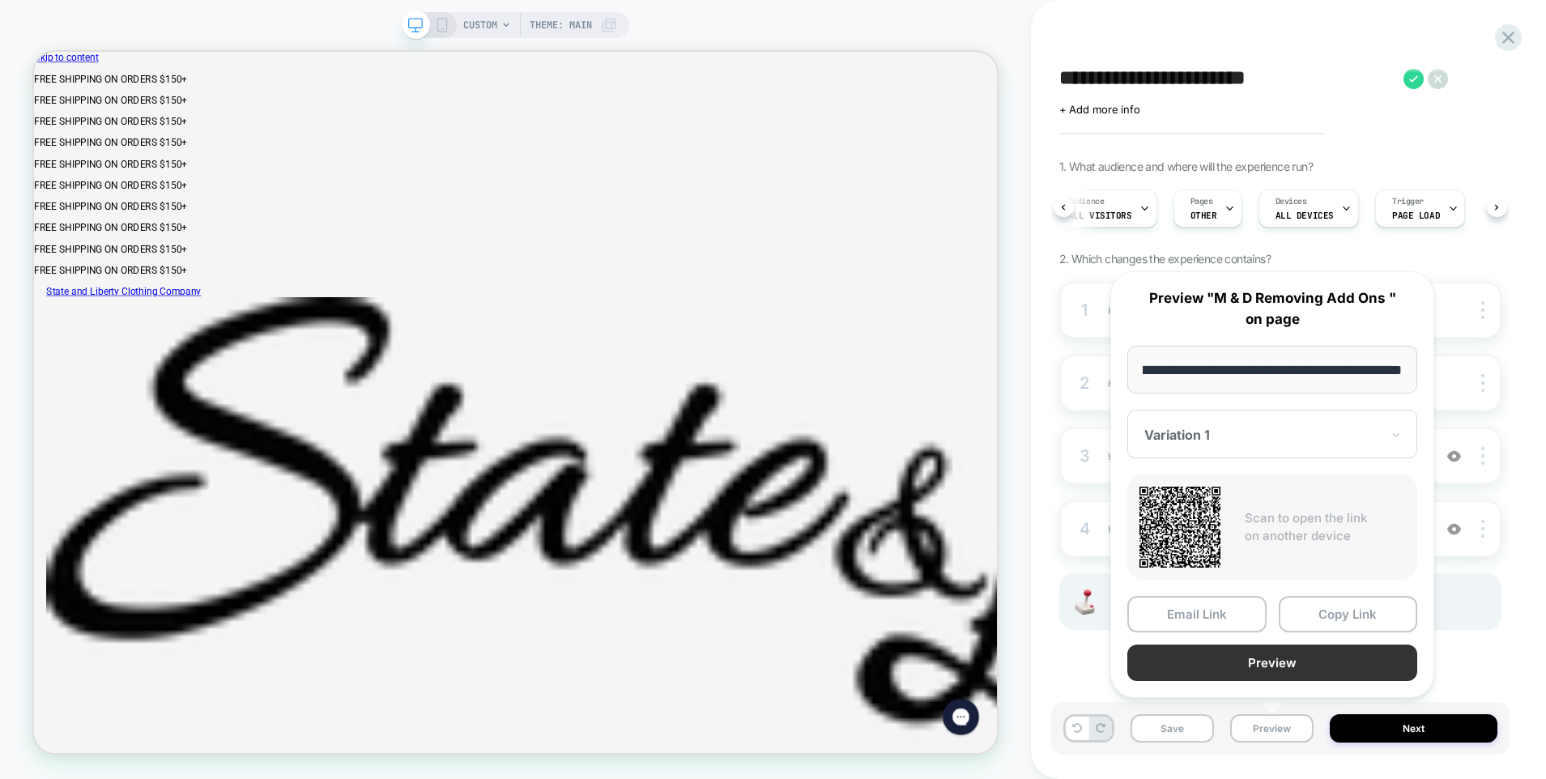
scroll to position [0, 0]
click at [1243, 672] on button "Preview" at bounding box center [1272, 663] width 290 height 36
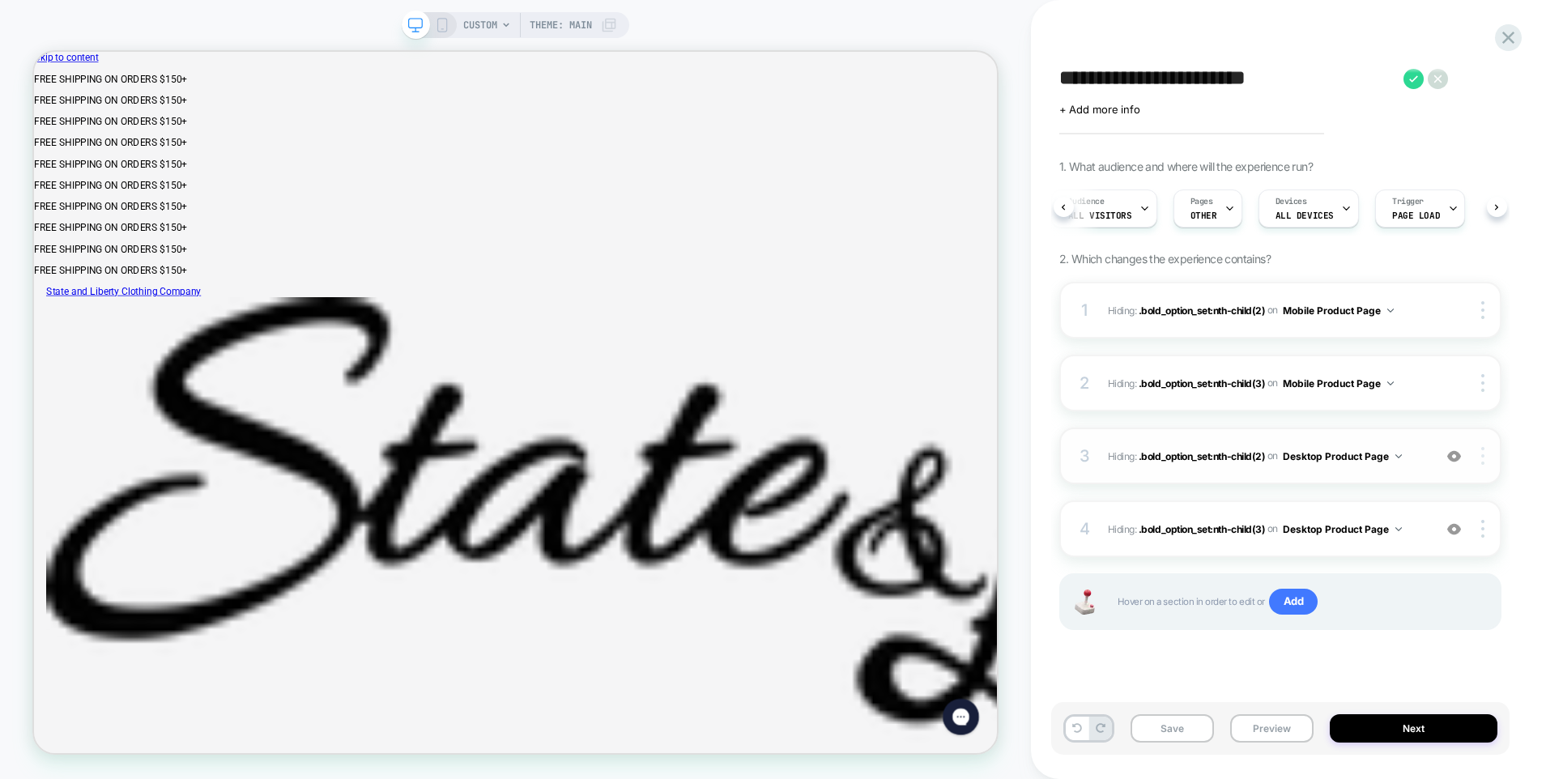
click at [1479, 459] on div at bounding box center [1484, 456] width 31 height 18
click at [1341, 548] on div "Delete" at bounding box center [1387, 546] width 144 height 44
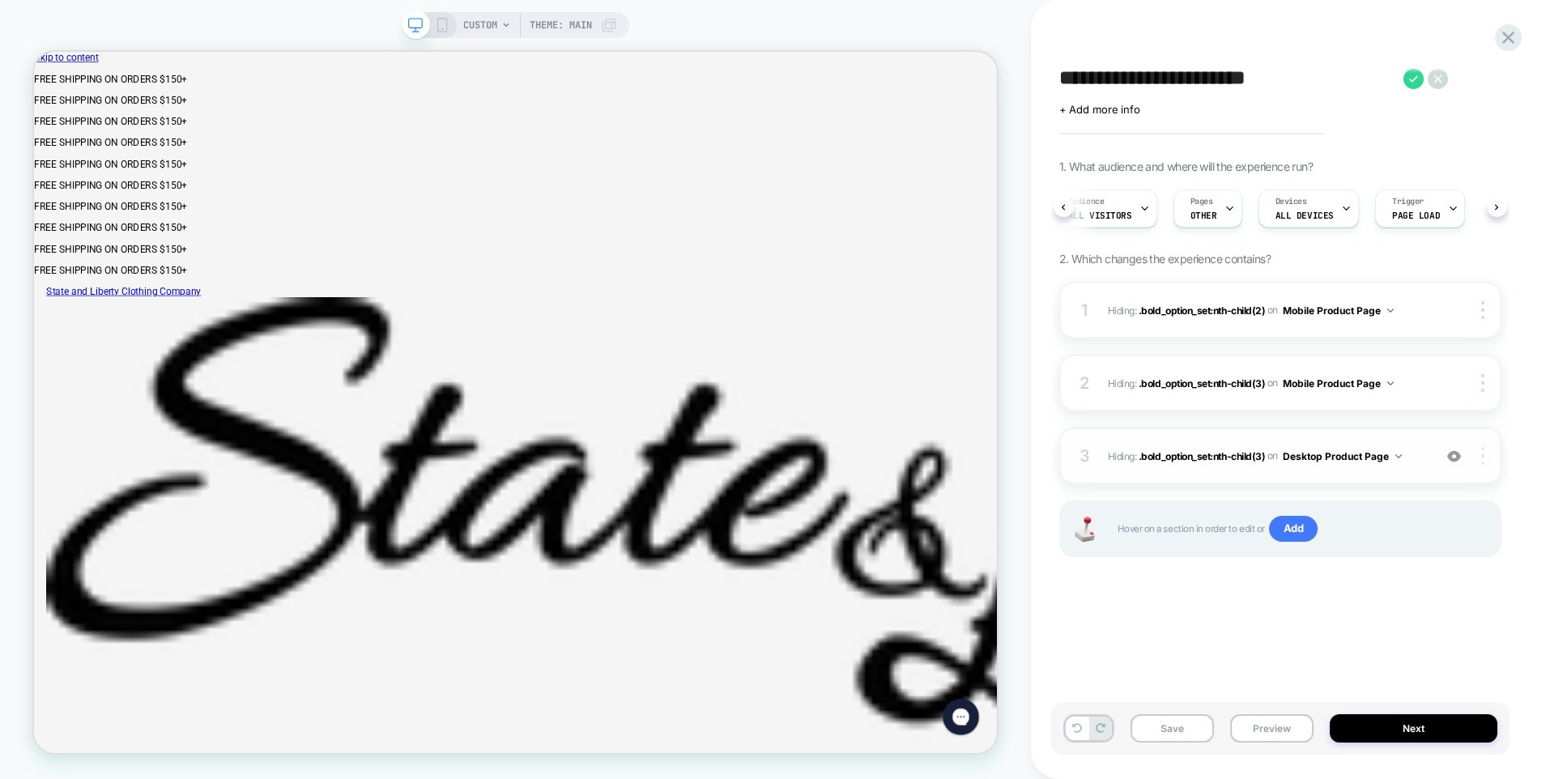
click at [1478, 453] on div at bounding box center [1484, 456] width 31 height 18
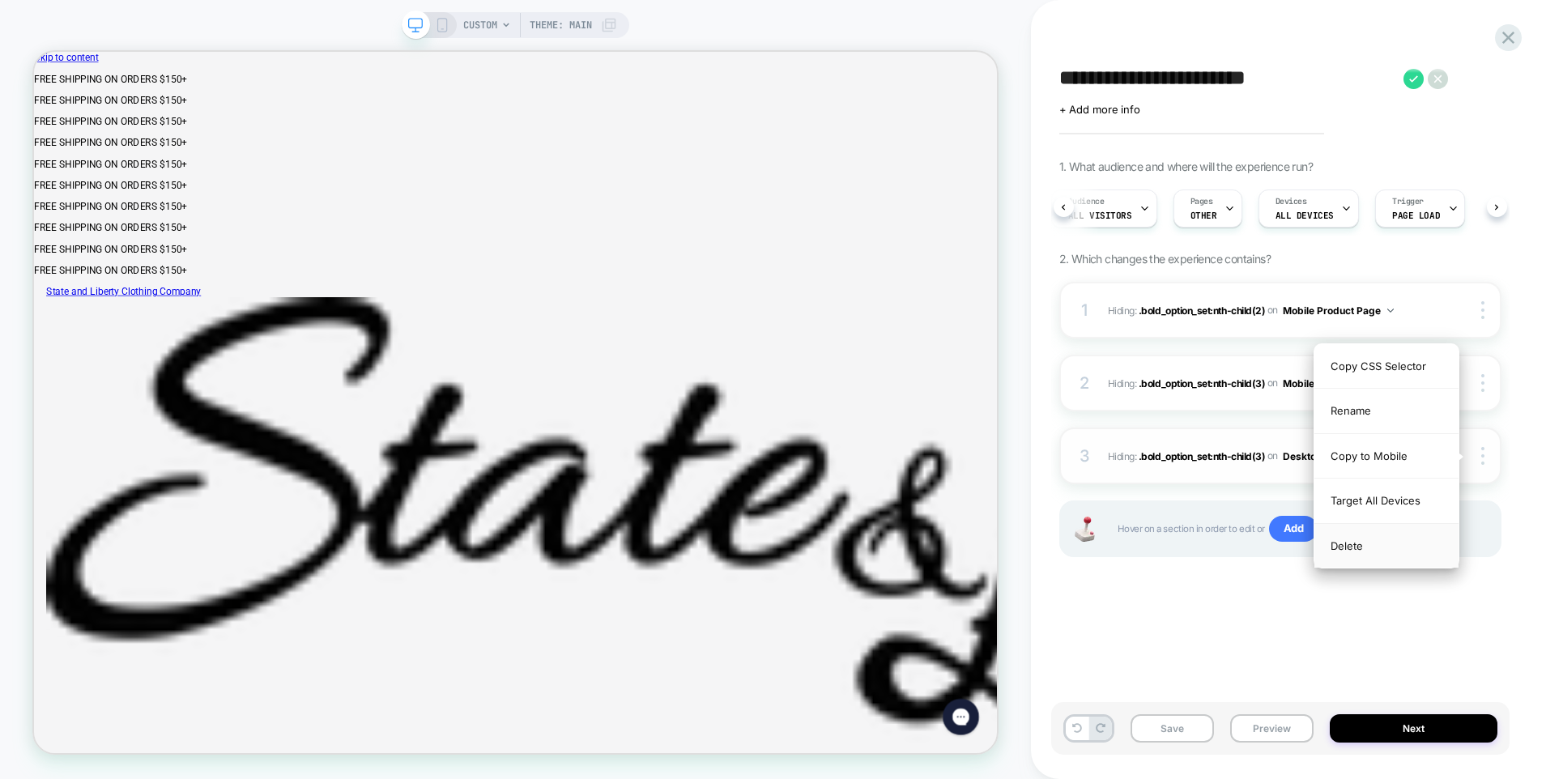
click at [1370, 542] on div "Delete" at bounding box center [1387, 546] width 144 height 44
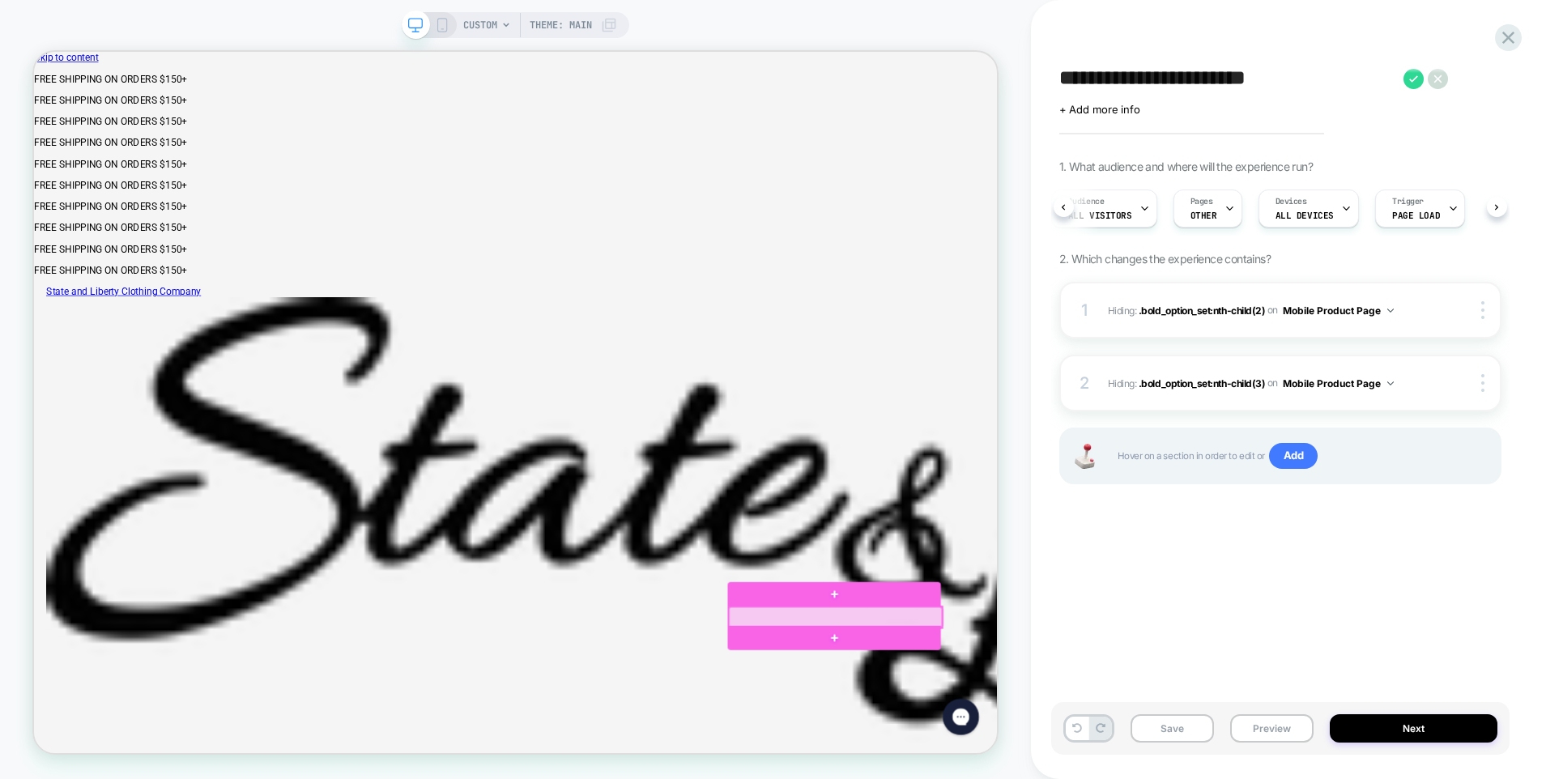
click div
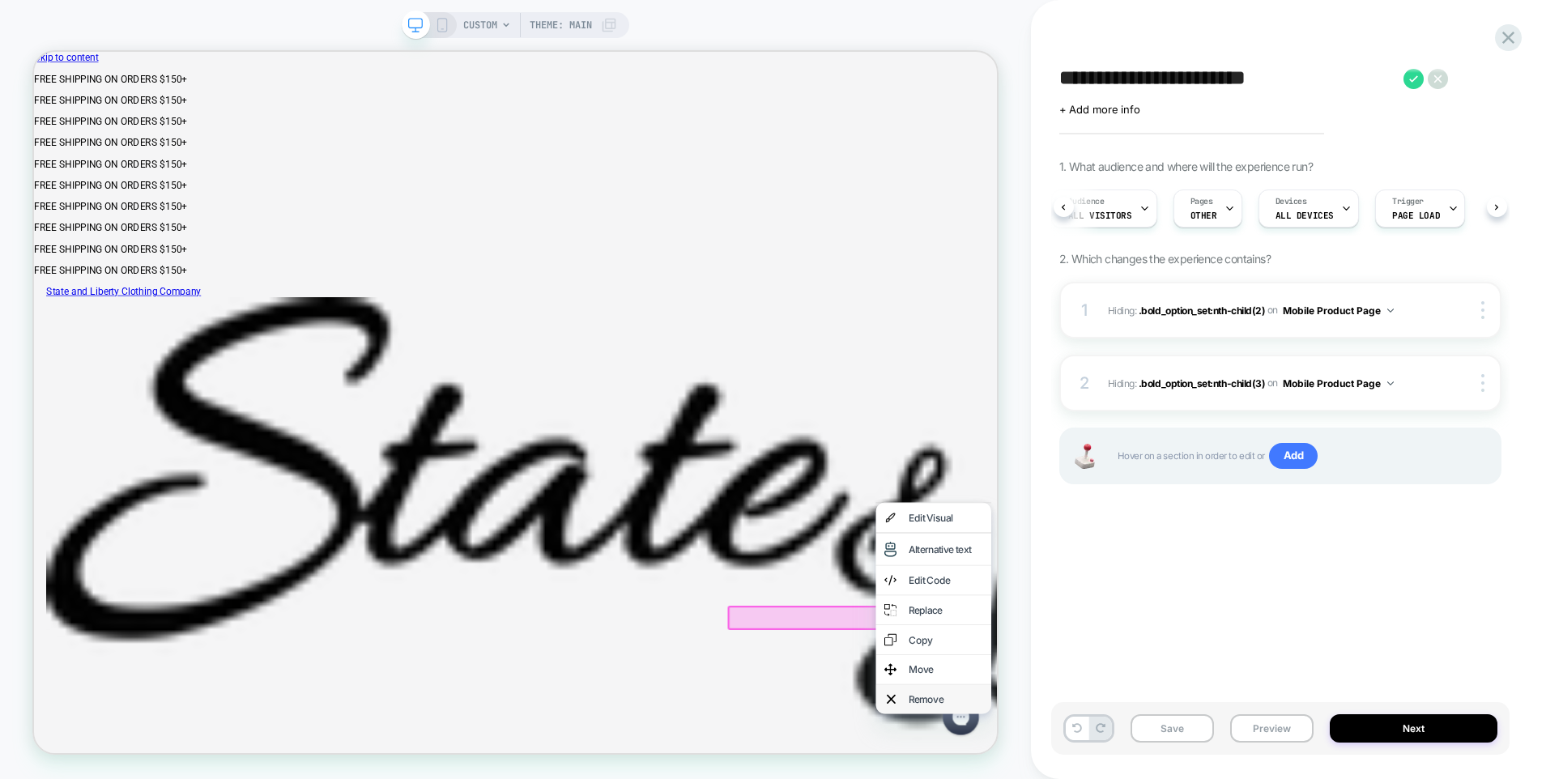
click div "Remove"
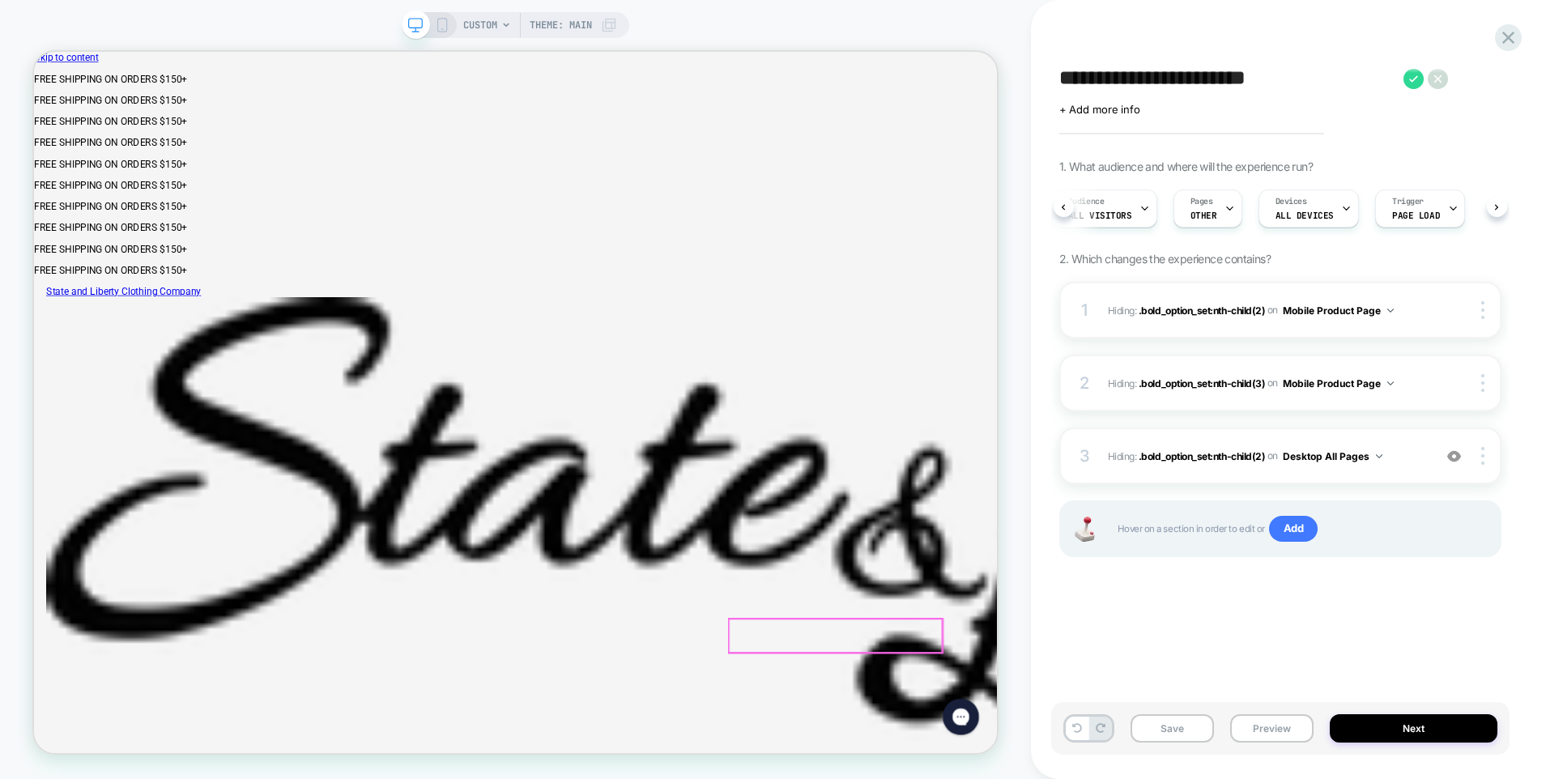
drag, startPoint x: 1188, startPoint y: 706, endPoint x: 1207, endPoint y: 737, distance: 36.0
click form "Select Size: Size Chart SIZING & FIT GUIDE Our sizing is a modern tapered athle…"
click label "Cuff Monogram (Final Sale + 1-3 Processing Days) - $ 20.00"
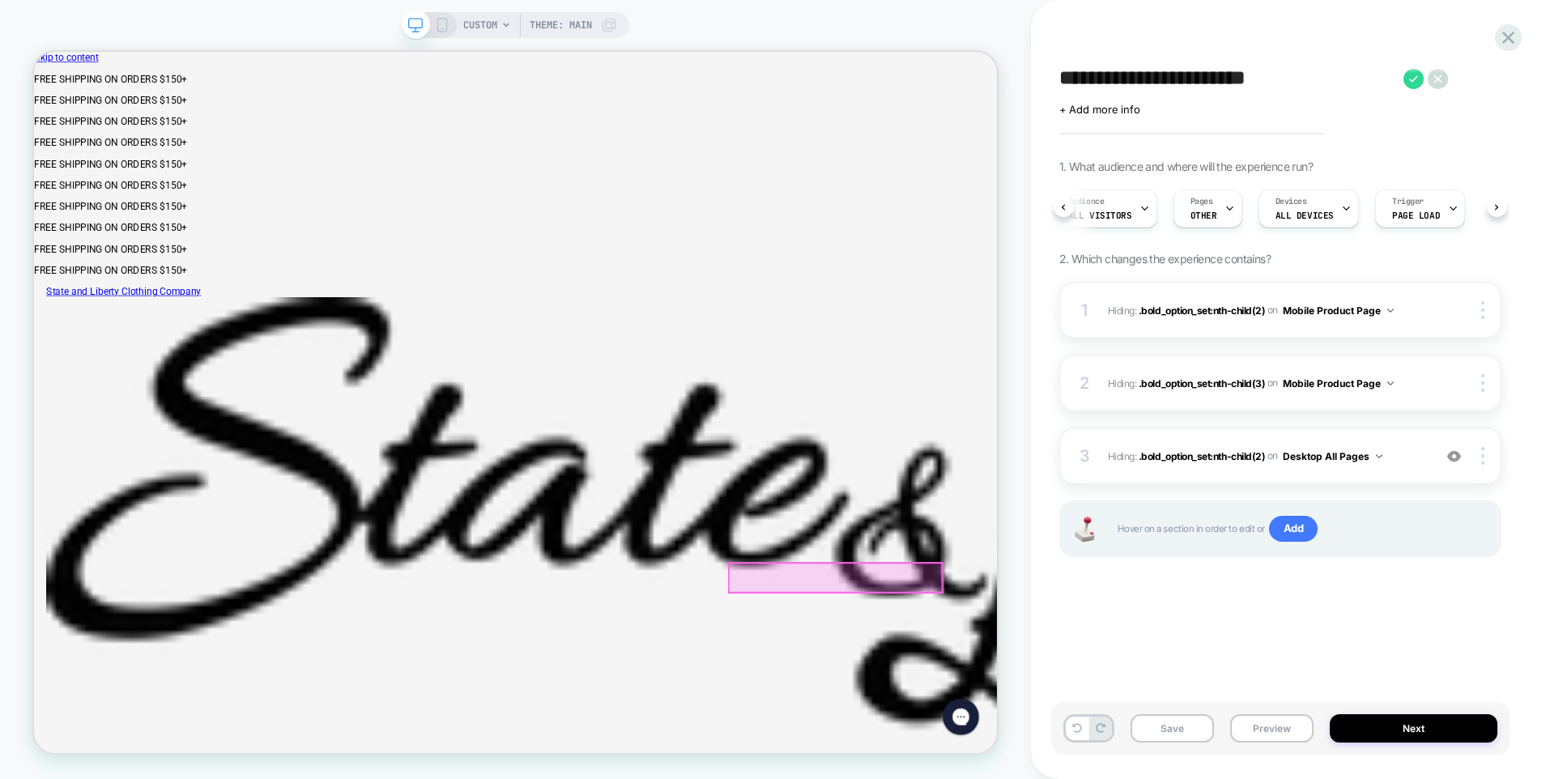
click label "Cuff Monogram (Final Sale + 1-3 Processing Days) - $ 20.00"
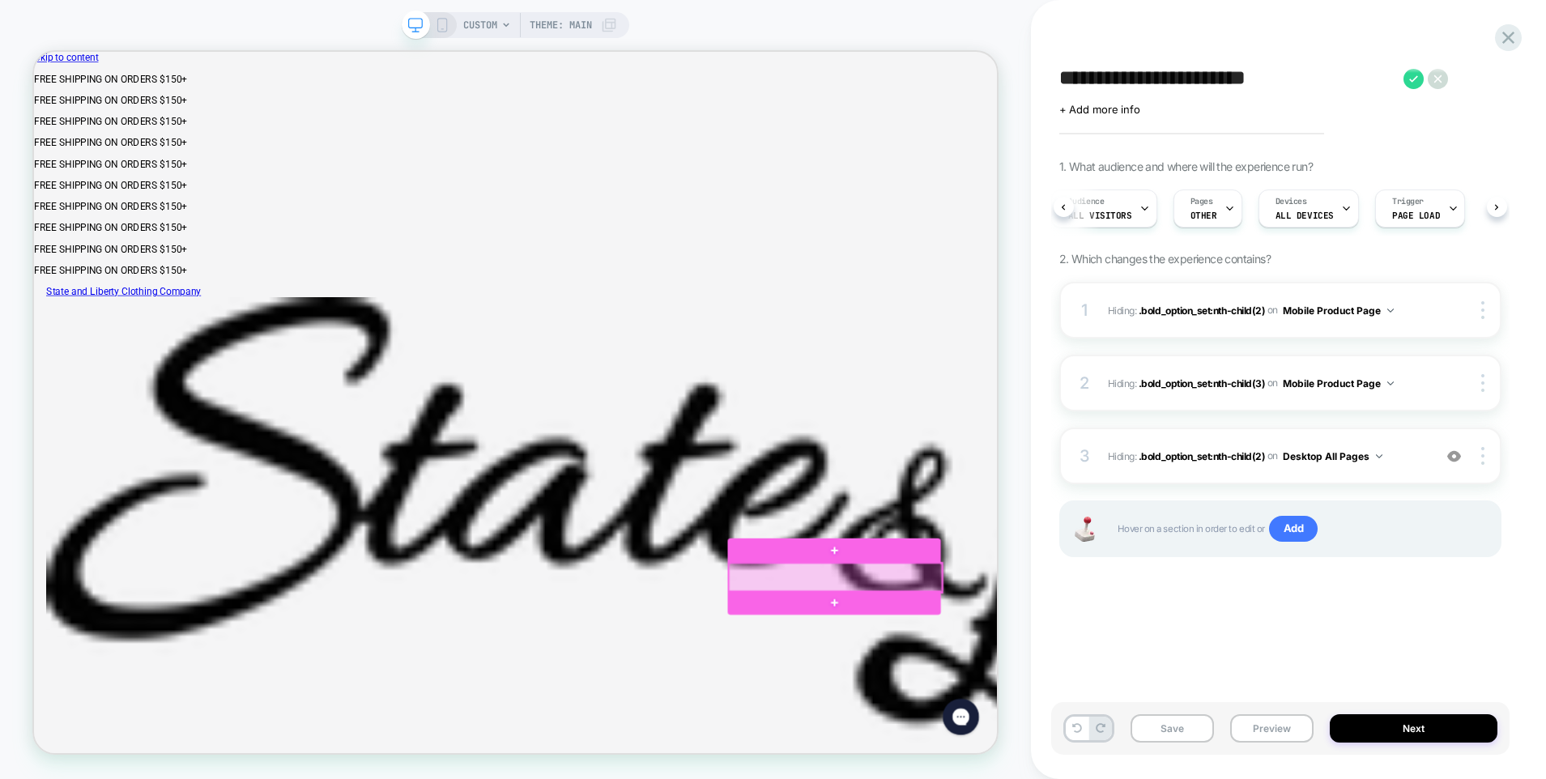
click div
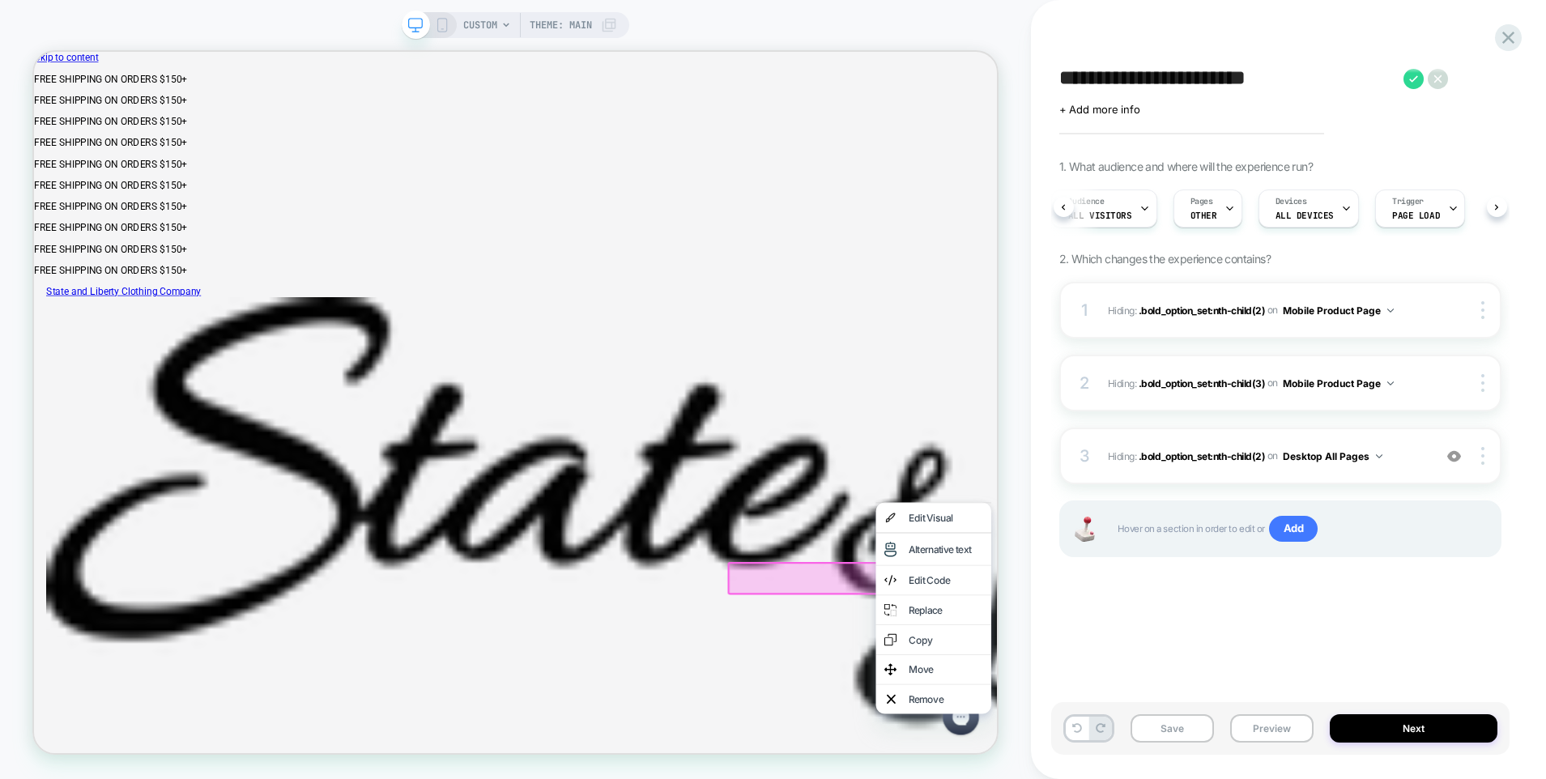
click div "Move"
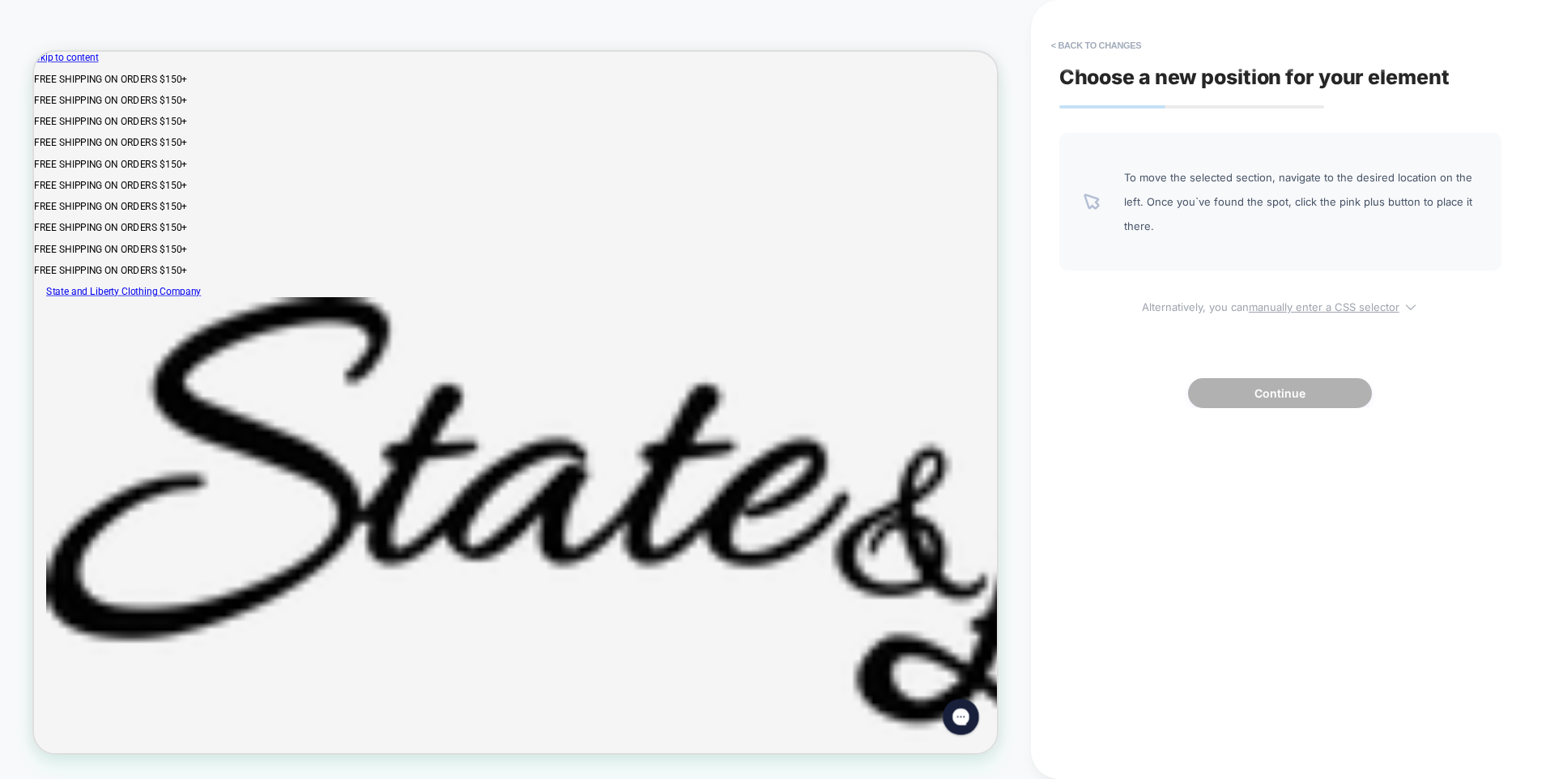
click at [1411, 301] on icon at bounding box center [1411, 307] width 16 height 16
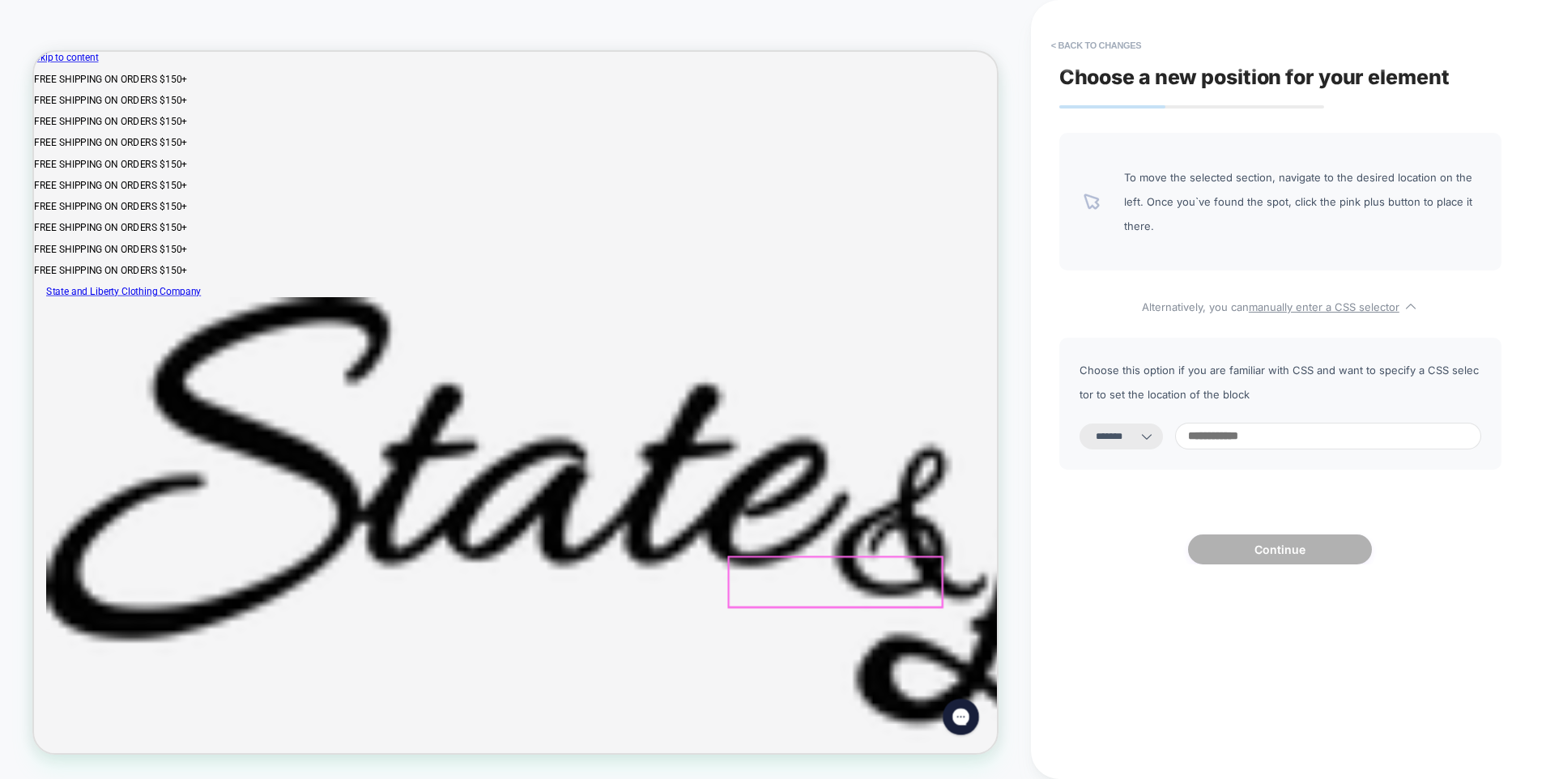
drag, startPoint x: 988, startPoint y: 697, endPoint x: 945, endPoint y: 724, distance: 50.6
click div "Cuff Monogram (Final Sale + 1-3 Processing Days) - $ 20.00 Monogrammed Shirts A…"
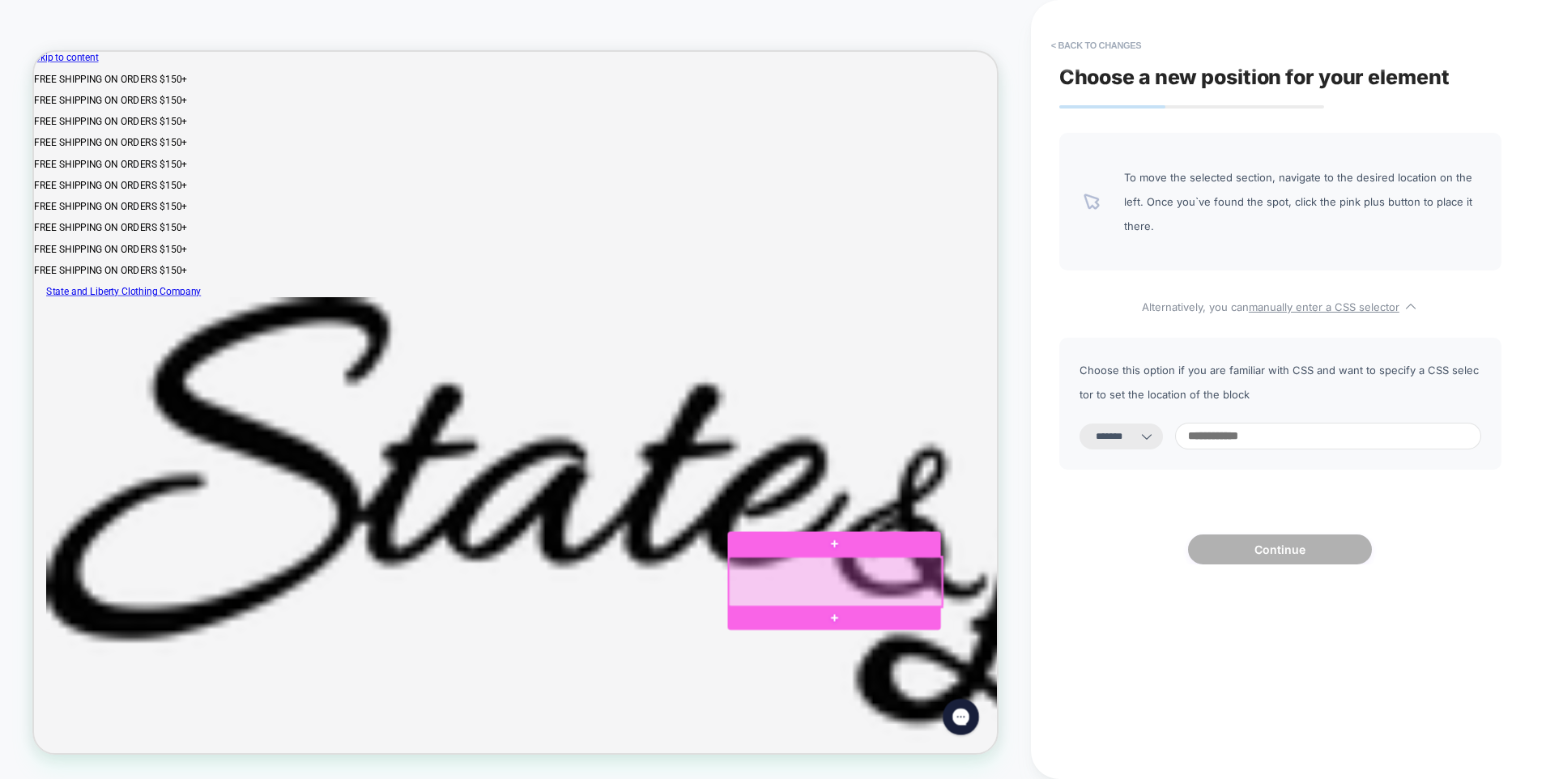
click div
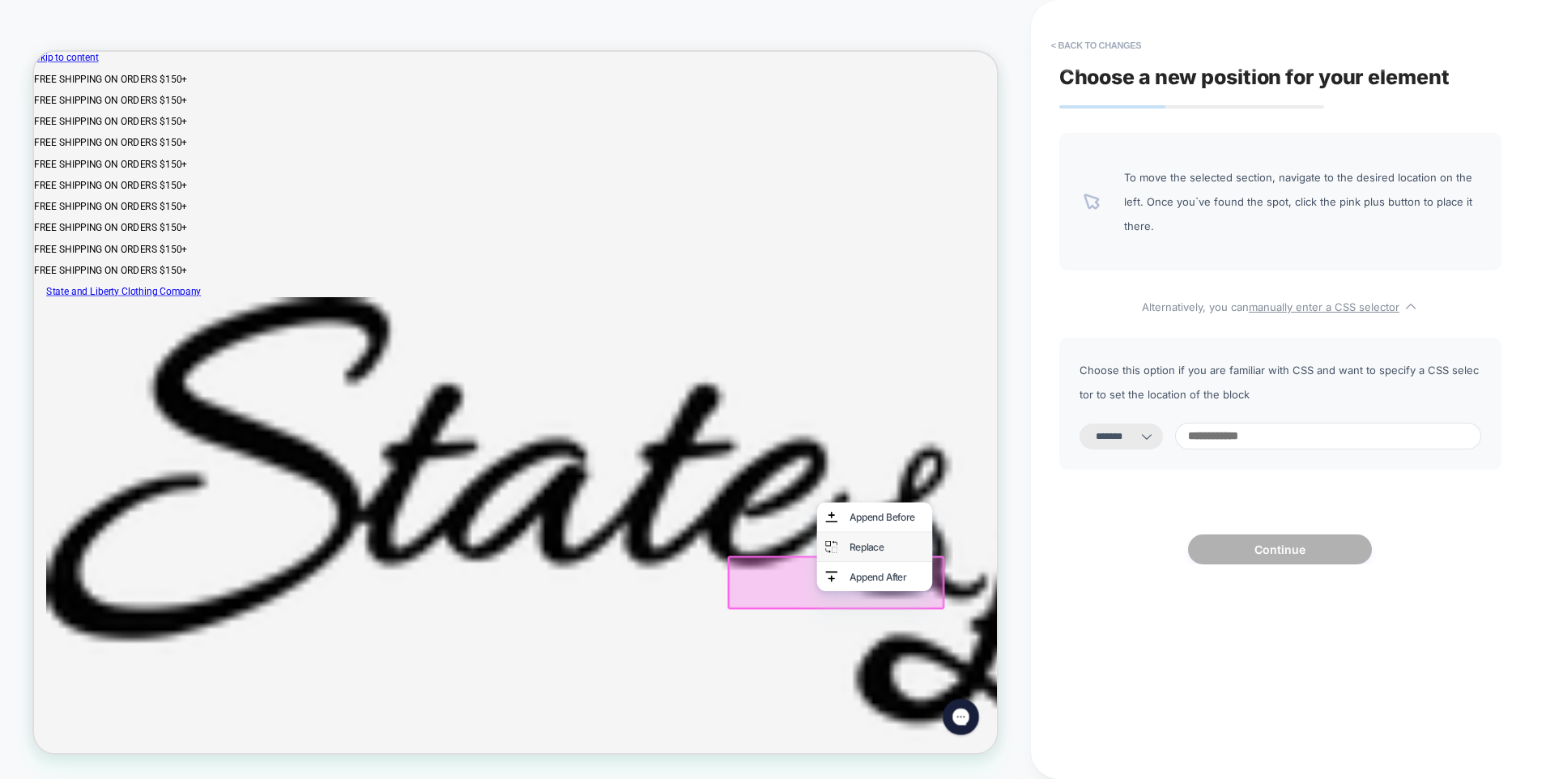
click div "Replace"
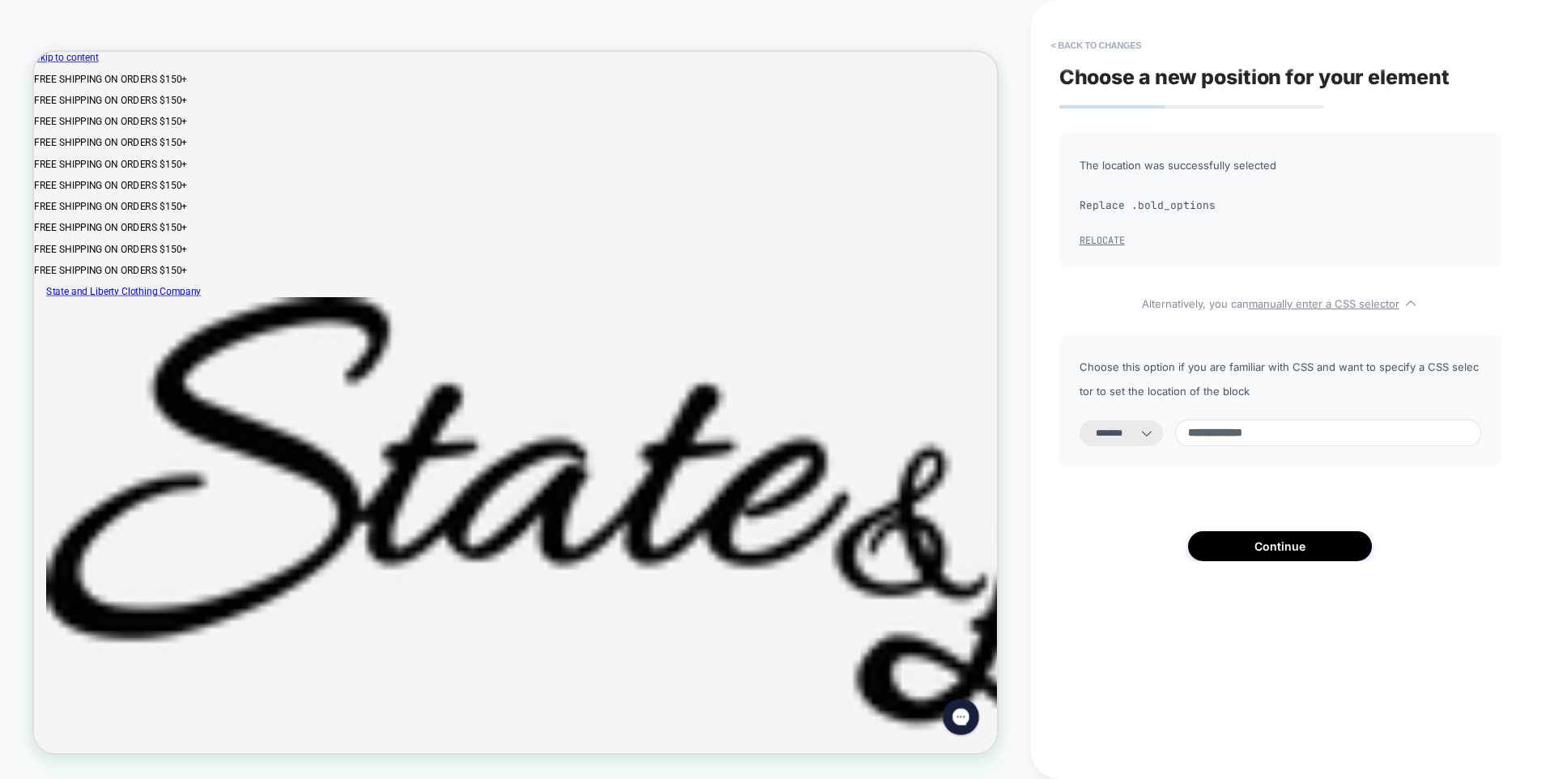
click at [1101, 235] on button "Relocate" at bounding box center [1102, 240] width 45 height 13
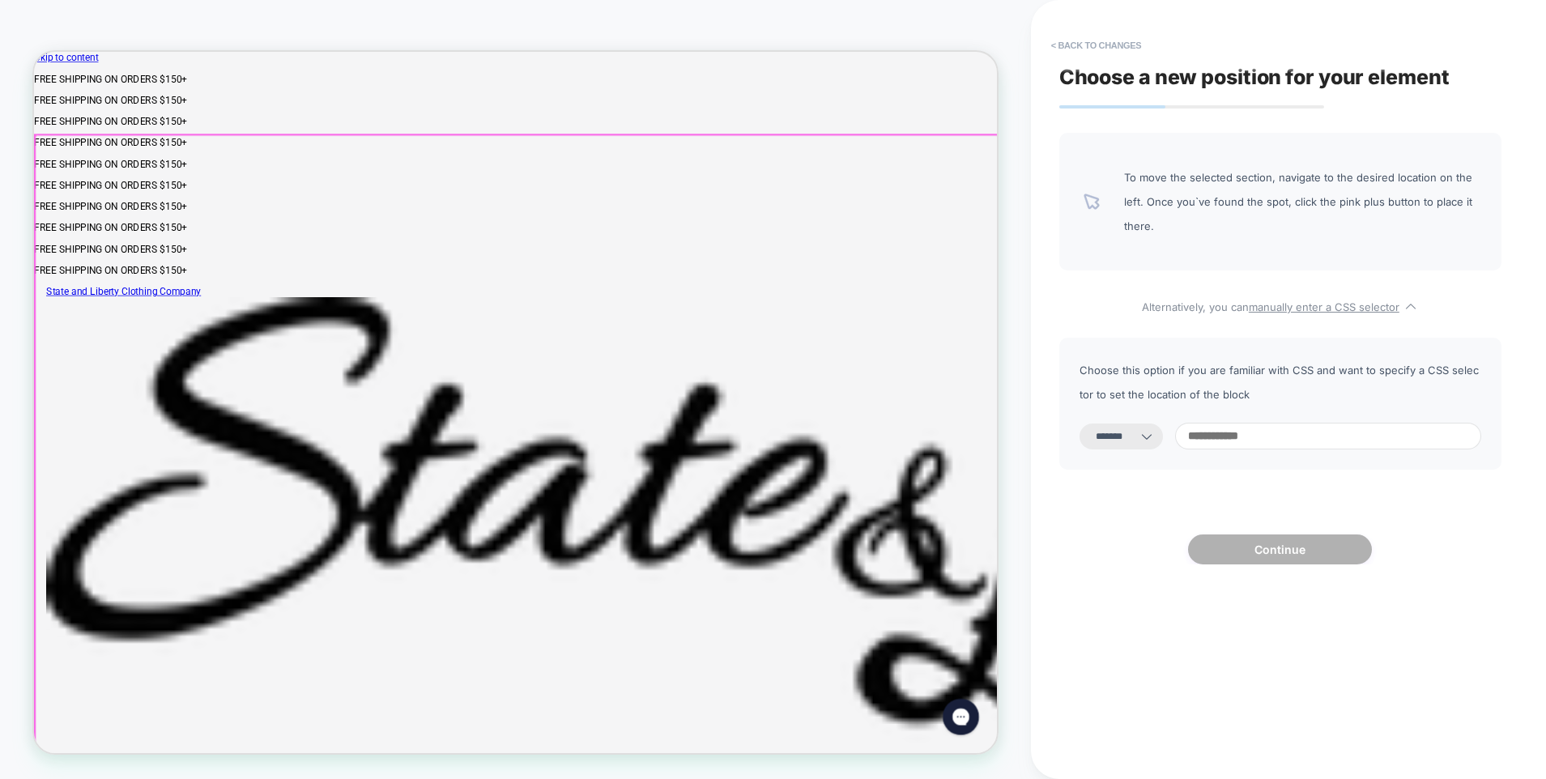
click div
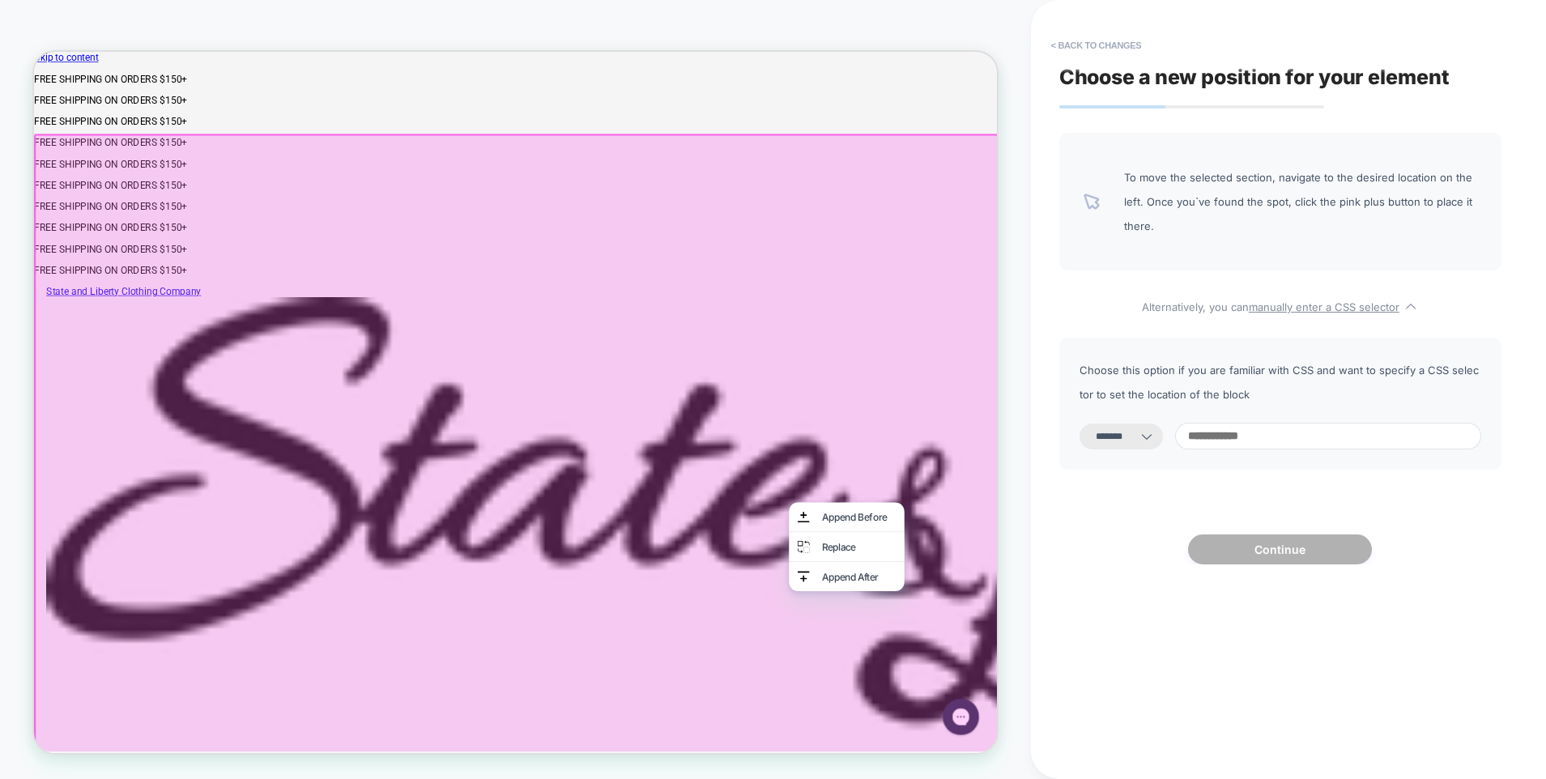
click div
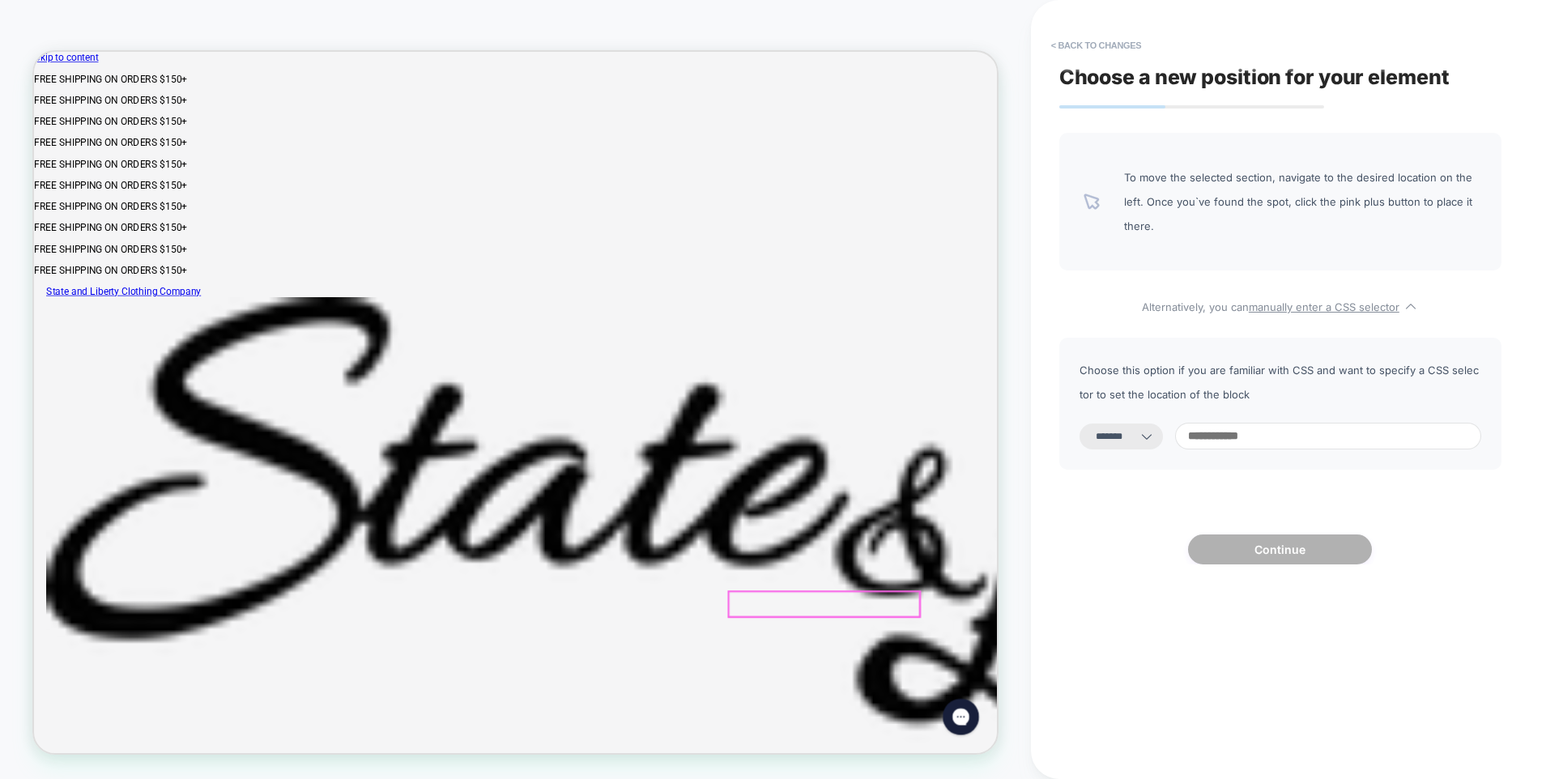
click span "Cuff Monogram (Final Sale + 1-3 Processing Days) -"
click body "Skip to content FREE SHIPPING ON ORDERS $150+ FREE SHIPPING ON ORDERS $150+ FRE…"
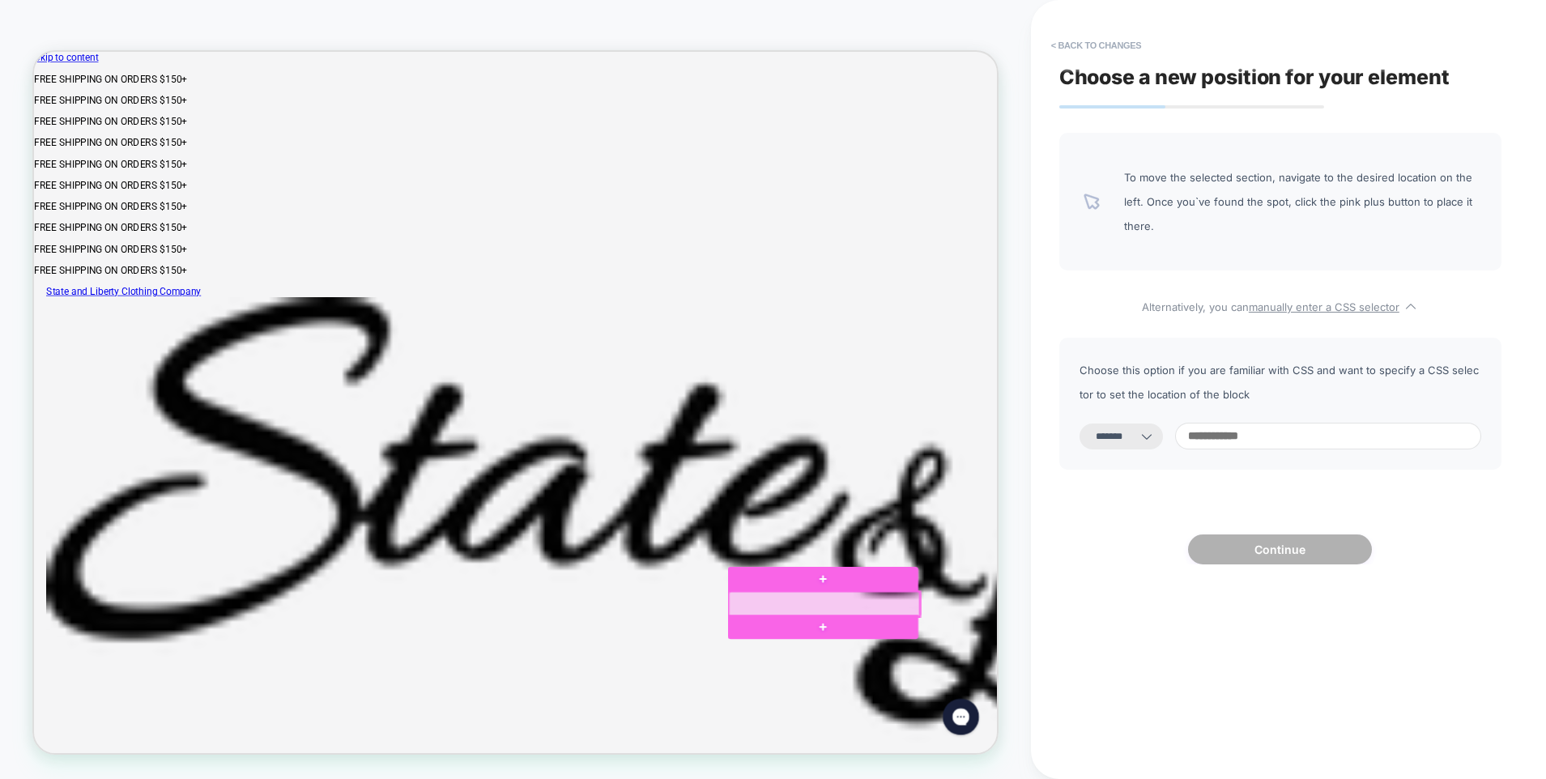
click div
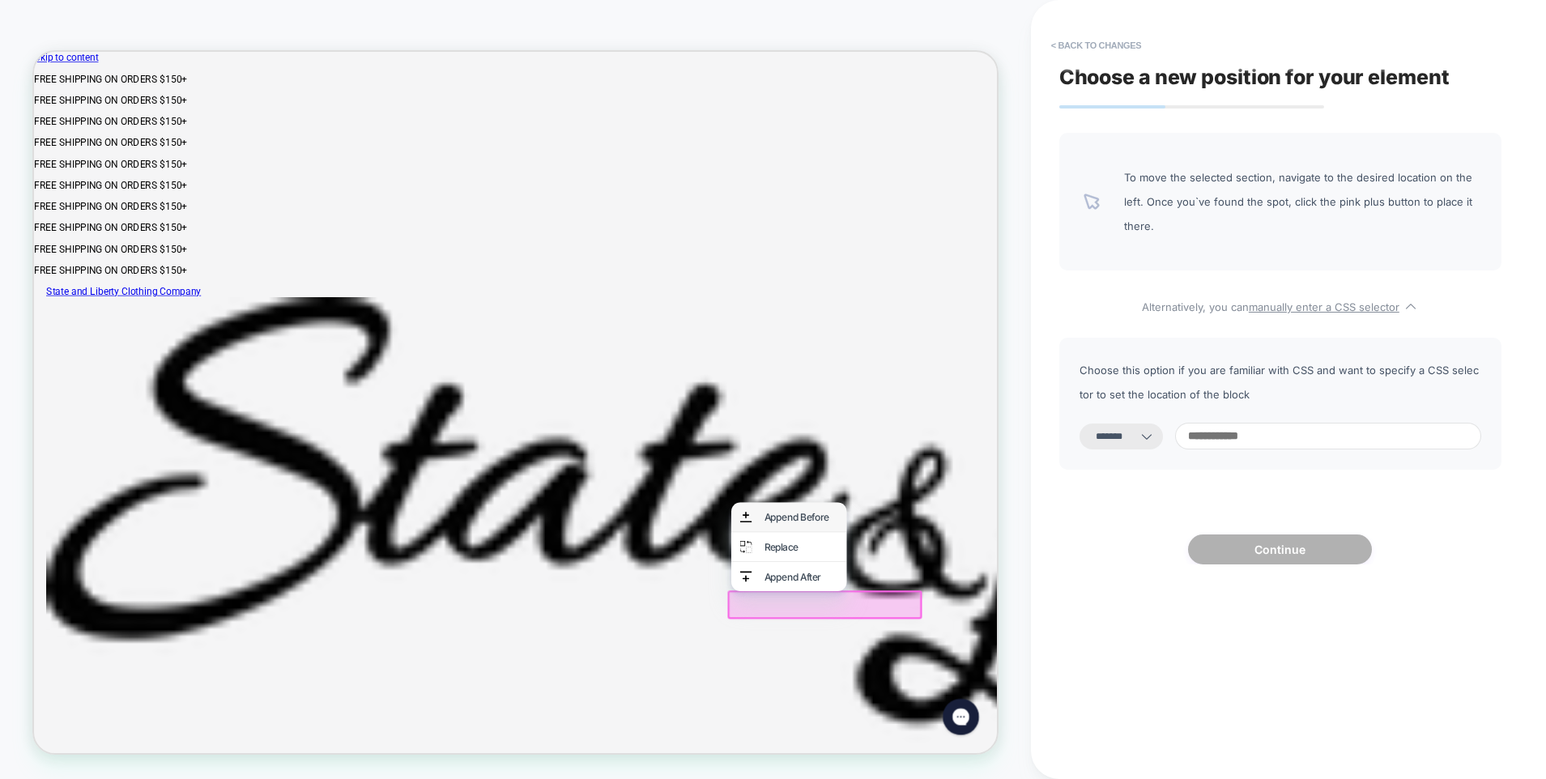
click div "Append Before"
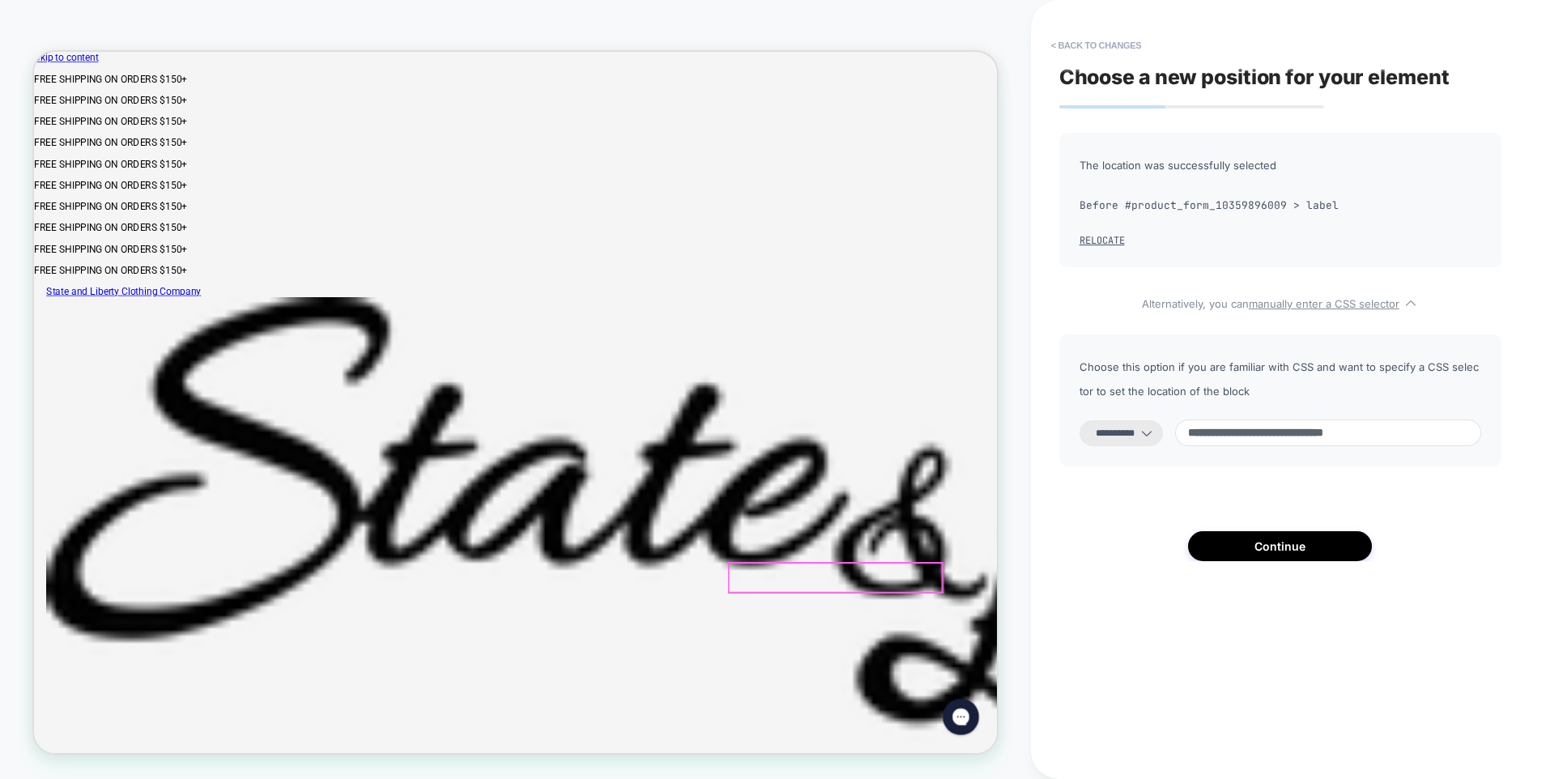
click label "Cuff Monogram (Final Sale + 1-3 Processing Days) - $ 20.00"
click div "Cuff Monogram (Final Sale + 1-3 Processing Days) - $ 20.00 Monogrammed Shirts A…"
click span "Cuff Monogram (Final Sale + 1-3 Processing Days) -"
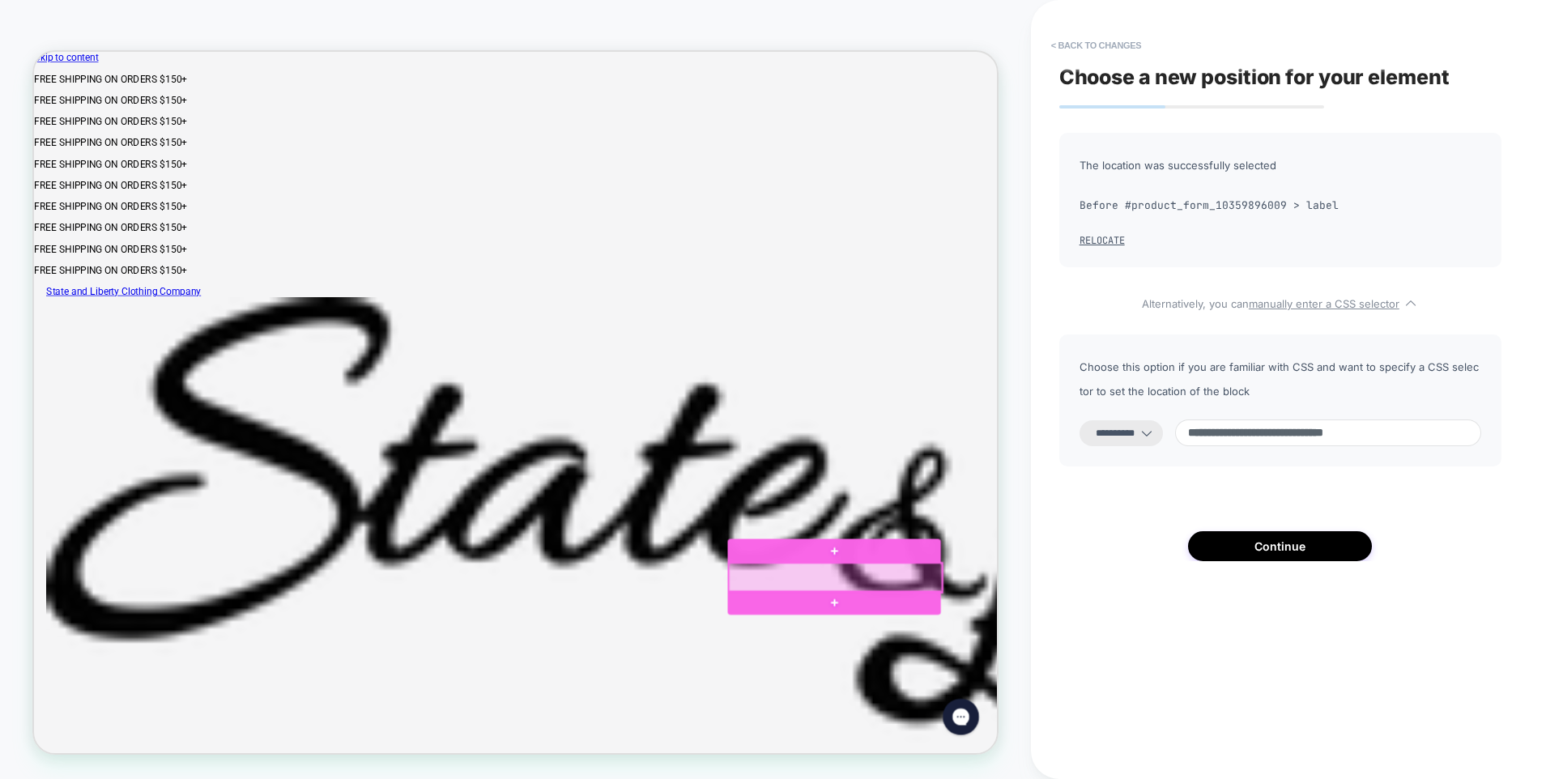
click div
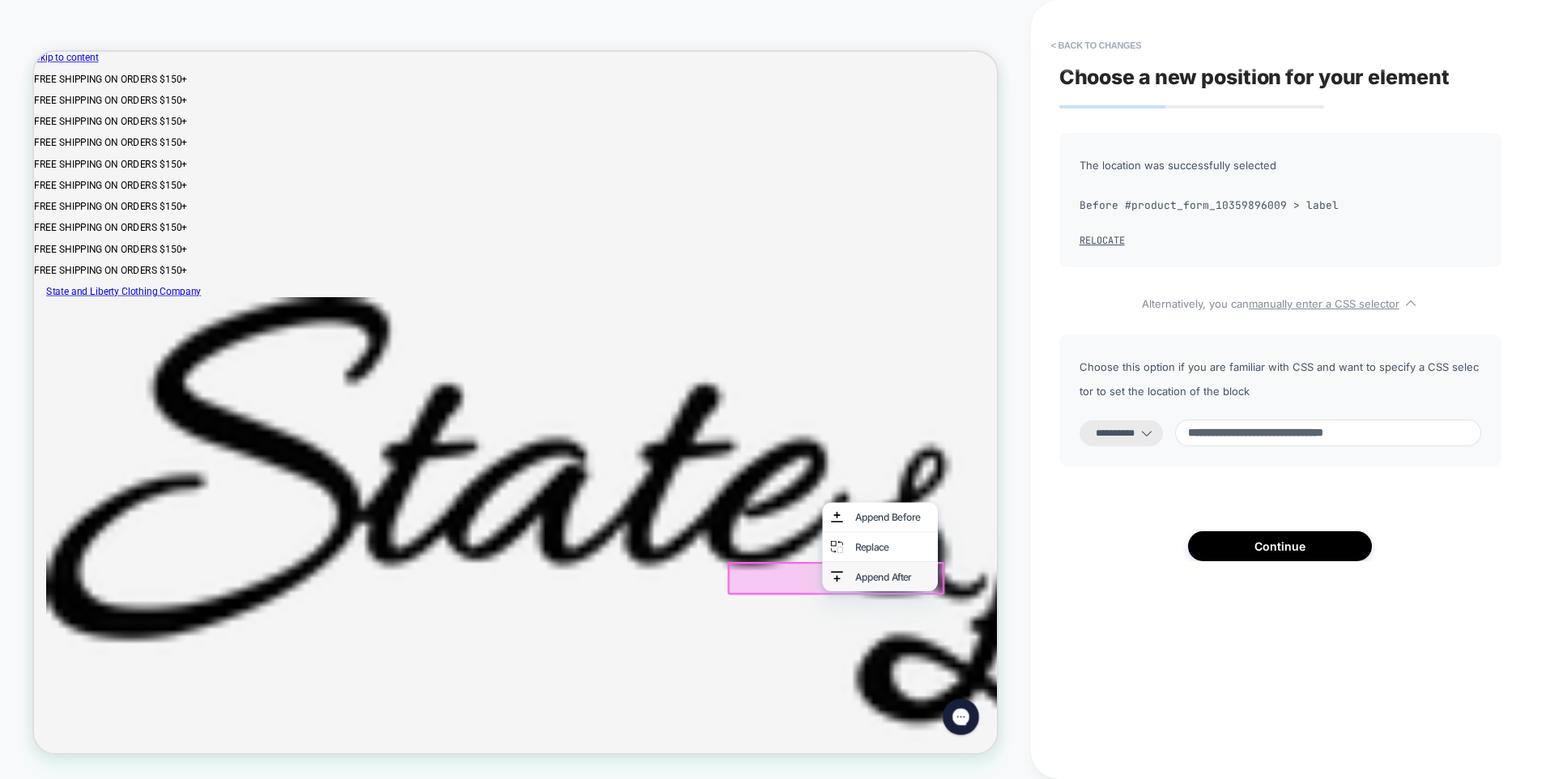
click div "Append After"
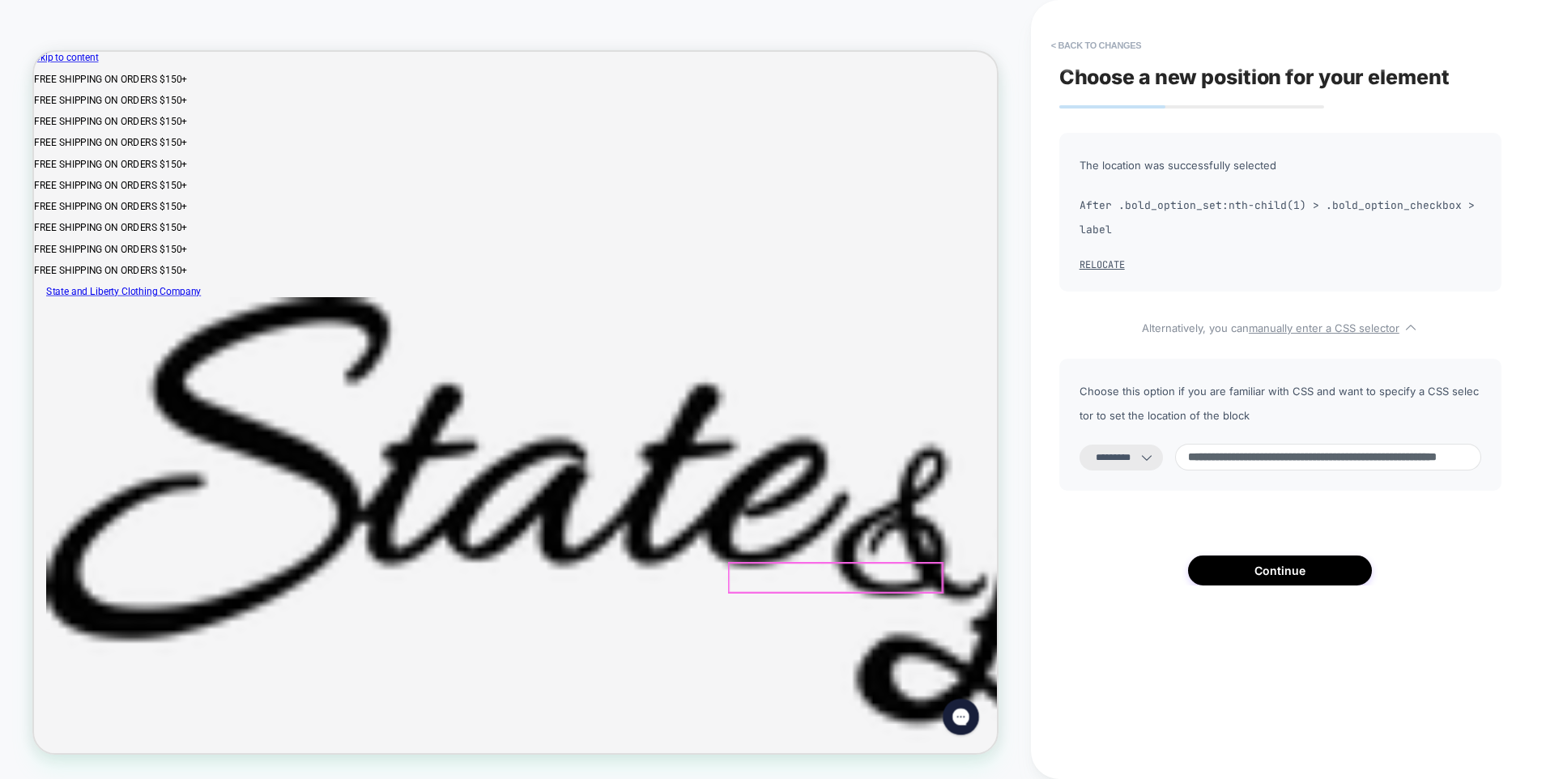
click label "Cuff Monogram (Final Sale + 1-3 Processing Days) - $ 20.00"
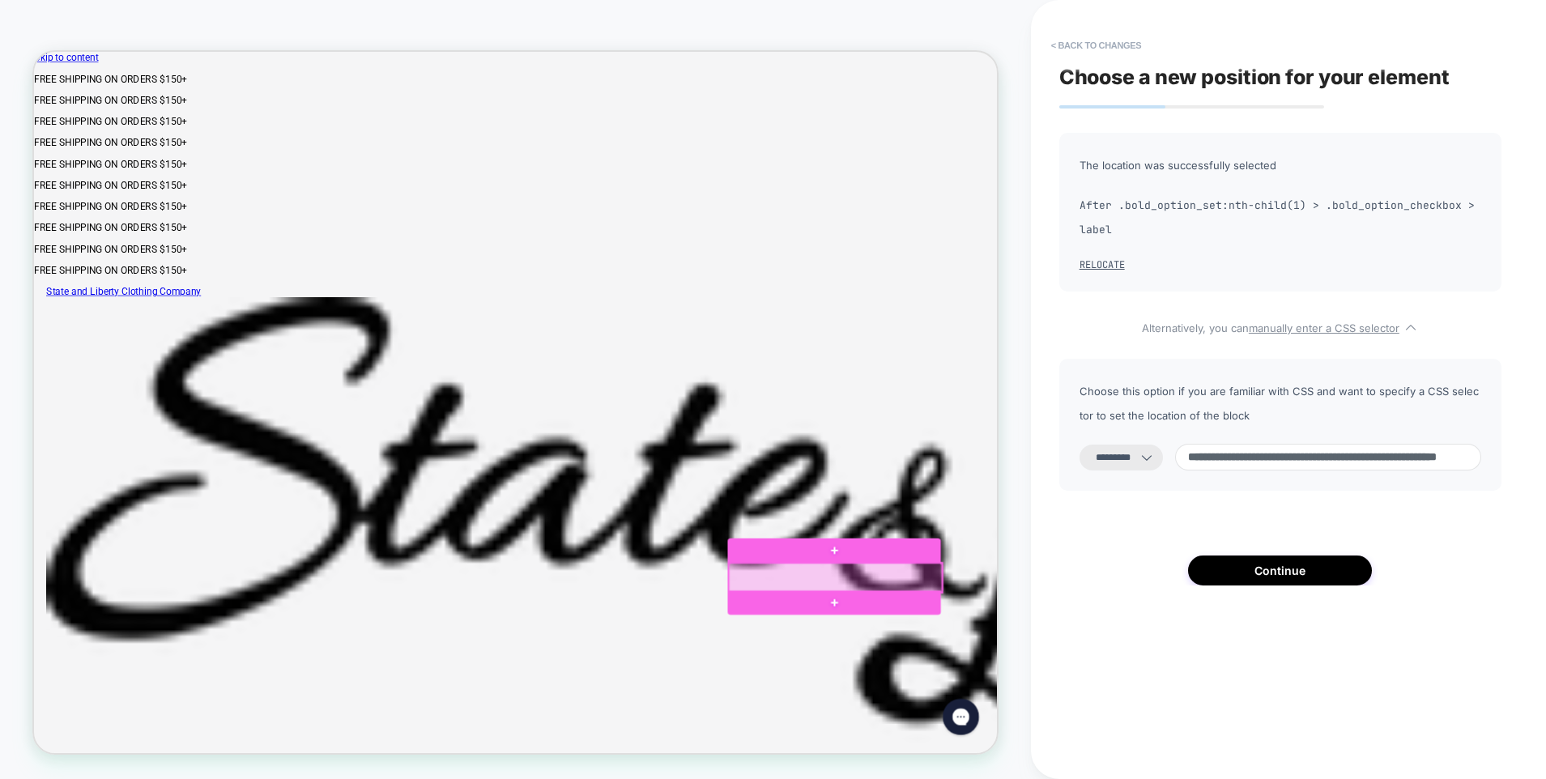
click div
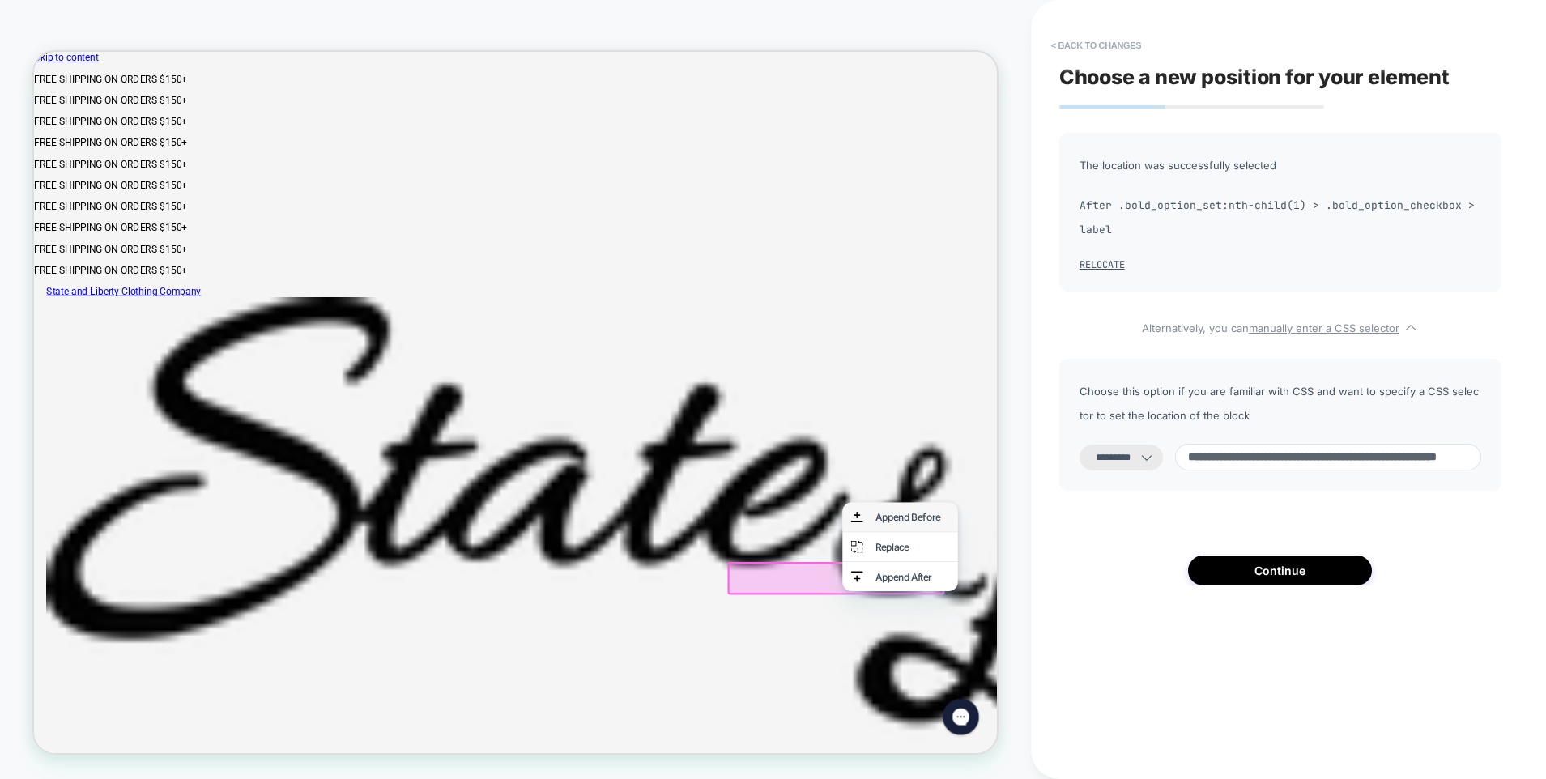
click div "Append Before"
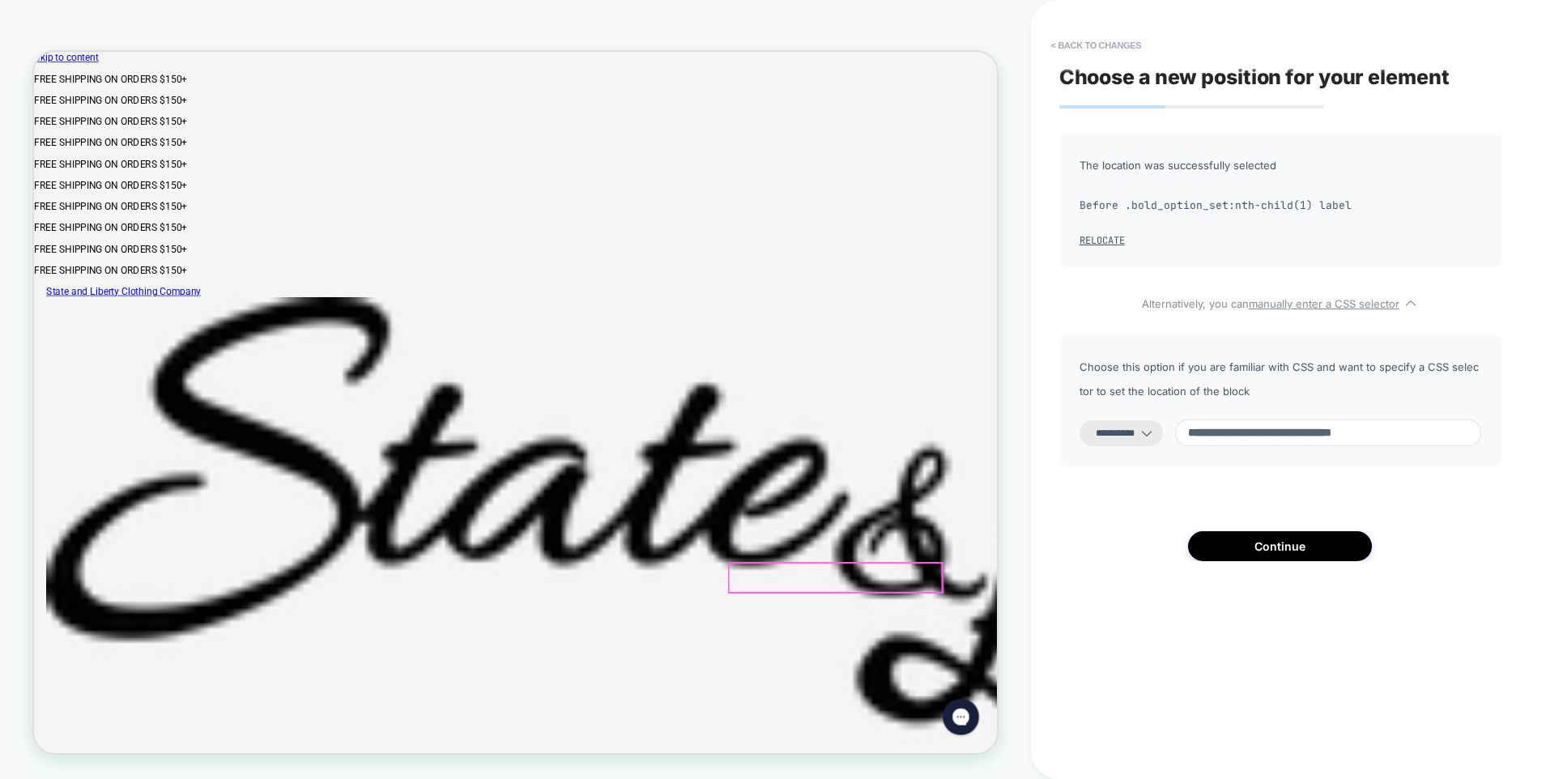
click label "Cuff Monogram (Final Sale + 1-3 Processing Days) - $ 20.00"
click div
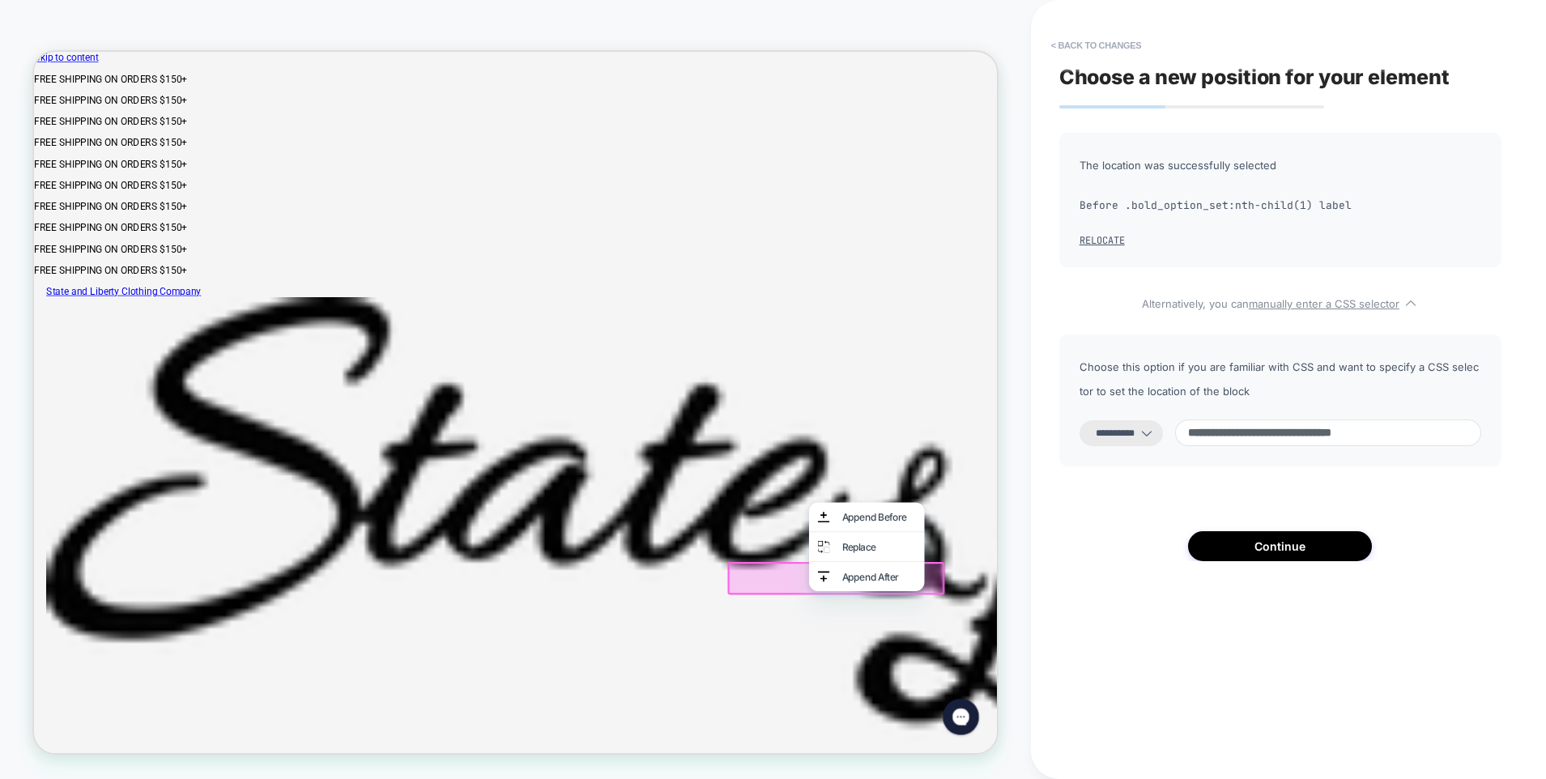
click div
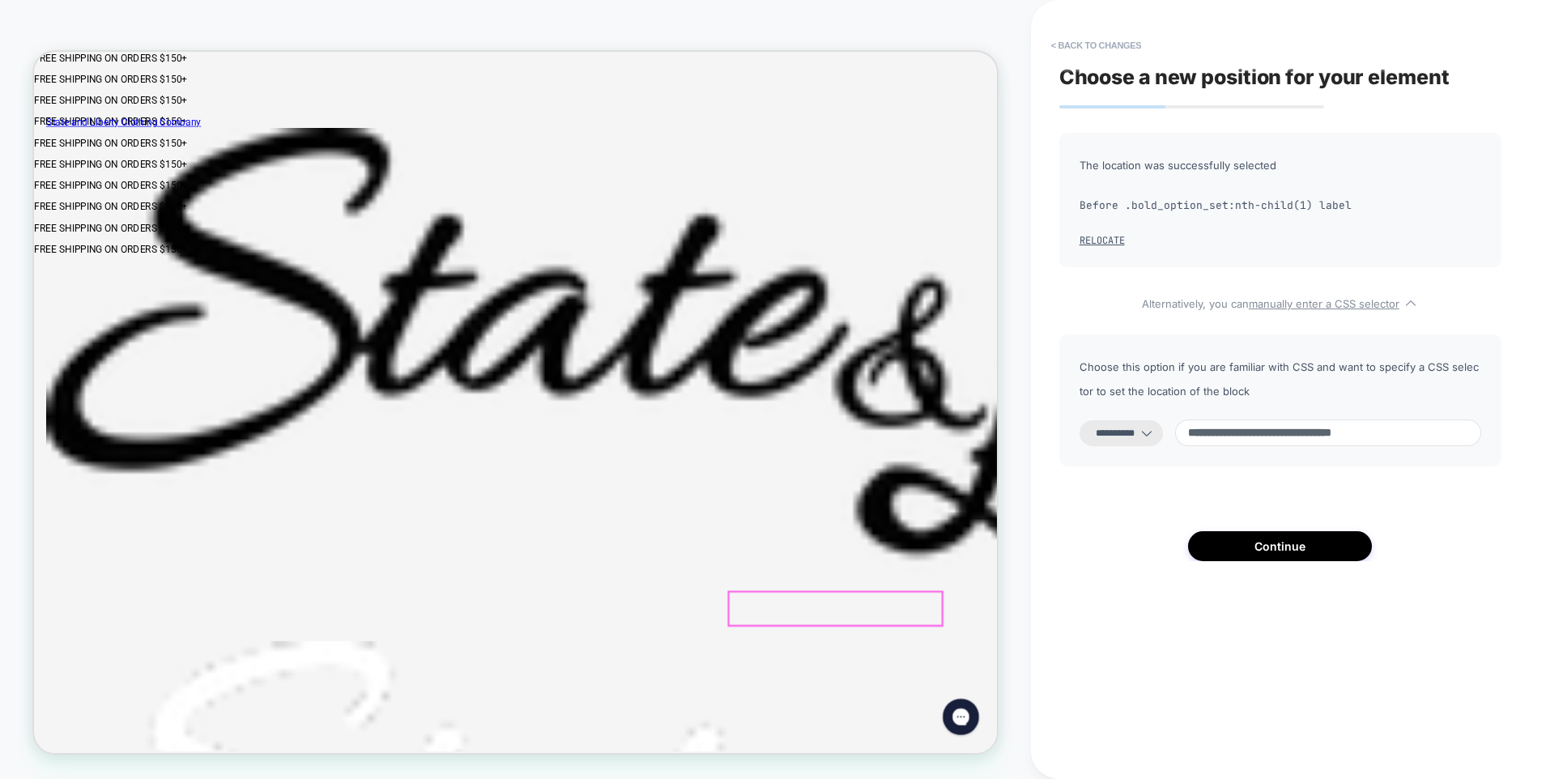
scroll to position [243, 0]
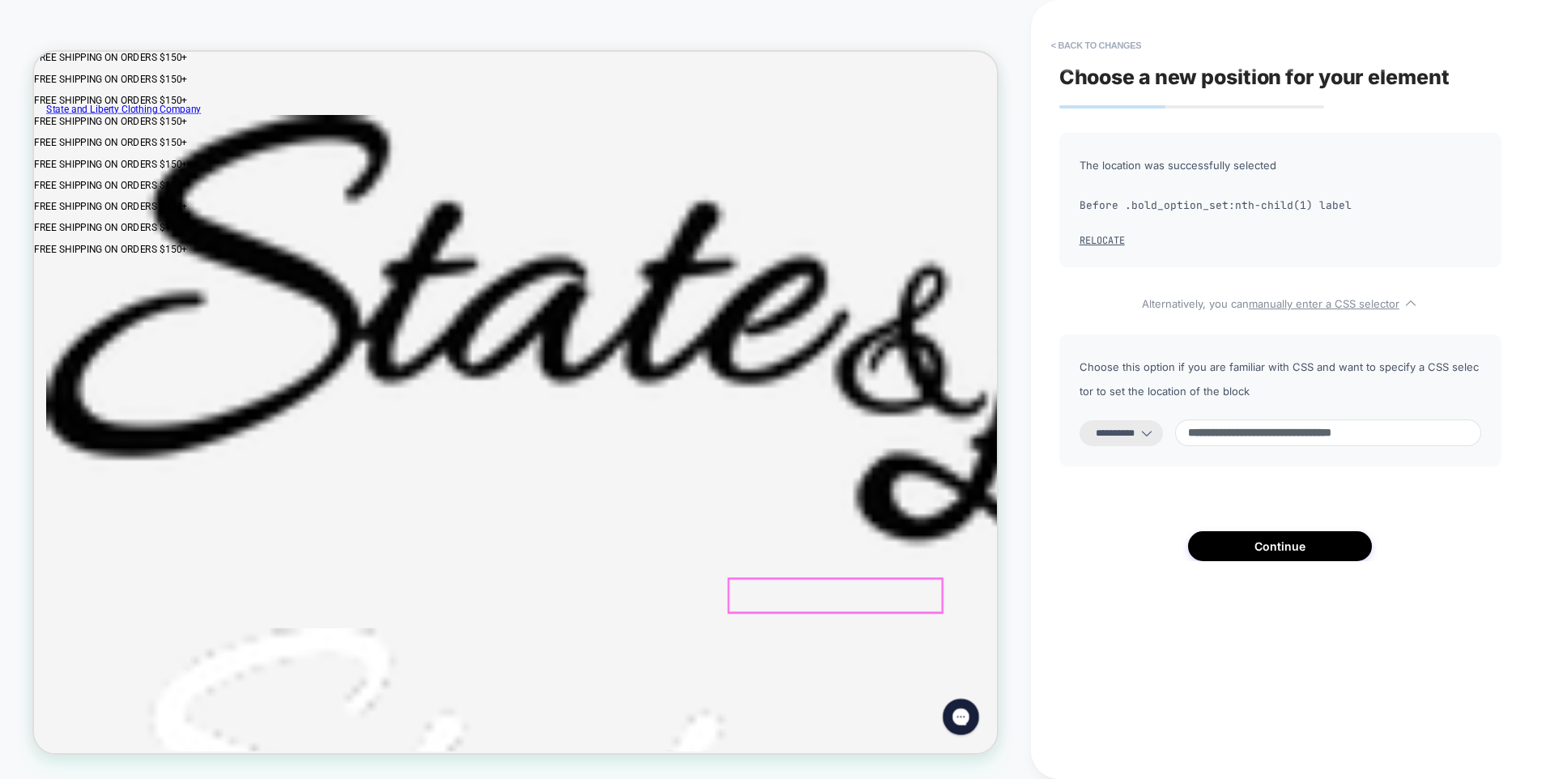
click img
drag, startPoint x: 1072, startPoint y: 724, endPoint x: 1040, endPoint y: 429, distance: 296.5
click body "Skip to content FREE SHIPPING ON ORDERS $150+ FREE SHIPPING ON ORDERS $150+ FRE…"
click div "HOW TO WEAR IT Zoom Solid Color Stripes Pattern"
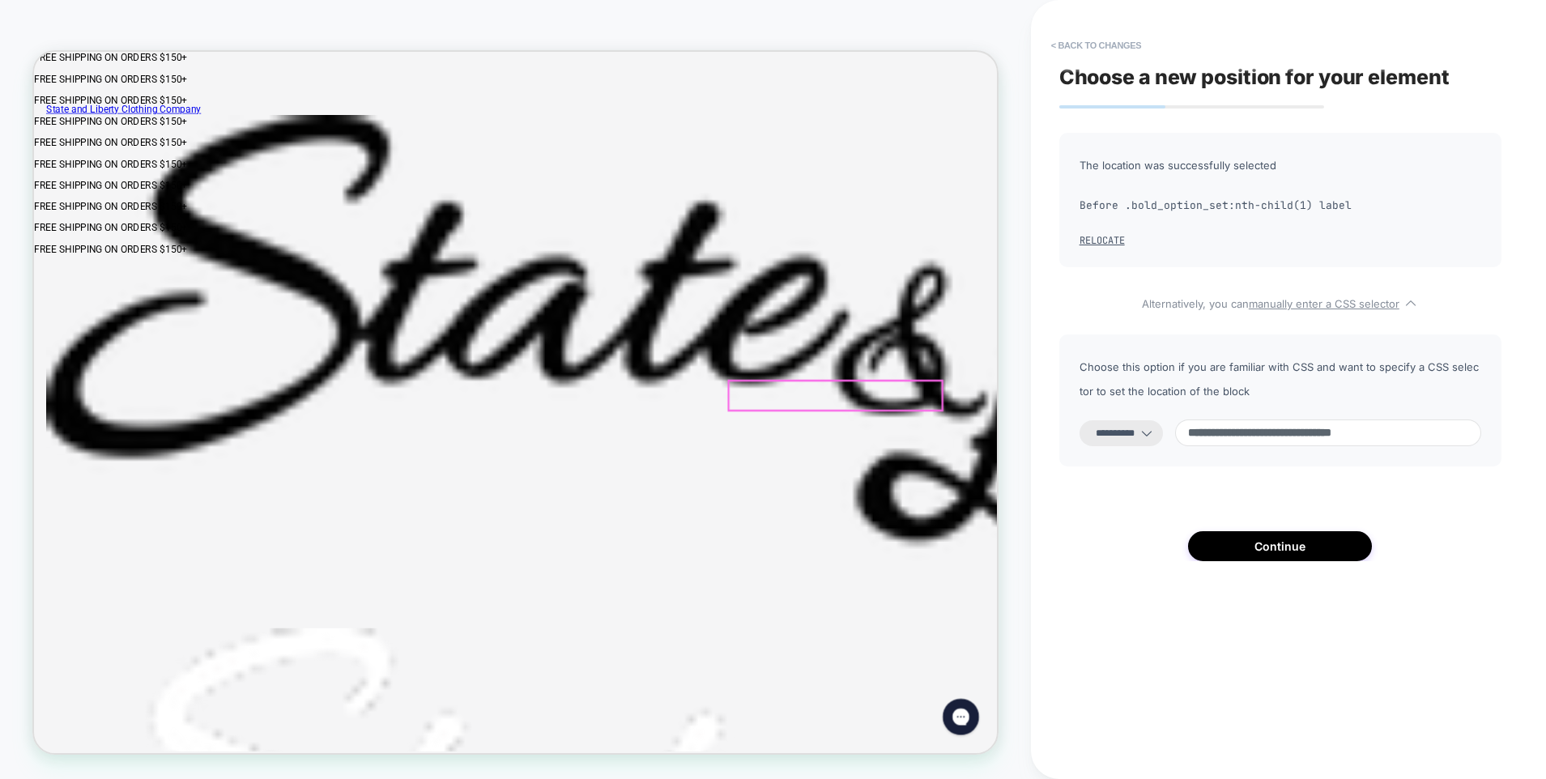
drag, startPoint x: 1208, startPoint y: 647, endPoint x: 1000, endPoint y: 441, distance: 293.3
click div "HOW TO WEAR IT Zoom Solid Color Stripes Pattern"
click label "Cuff Monogram (Final Sale + 1-3 Processing Days) - $ 20.00"
drag, startPoint x: 1157, startPoint y: 465, endPoint x: 1072, endPoint y: 454, distance: 86.6
click label "Cuff Monogram (Final Sale + 1-3 Processing Days) - $ 20.00"
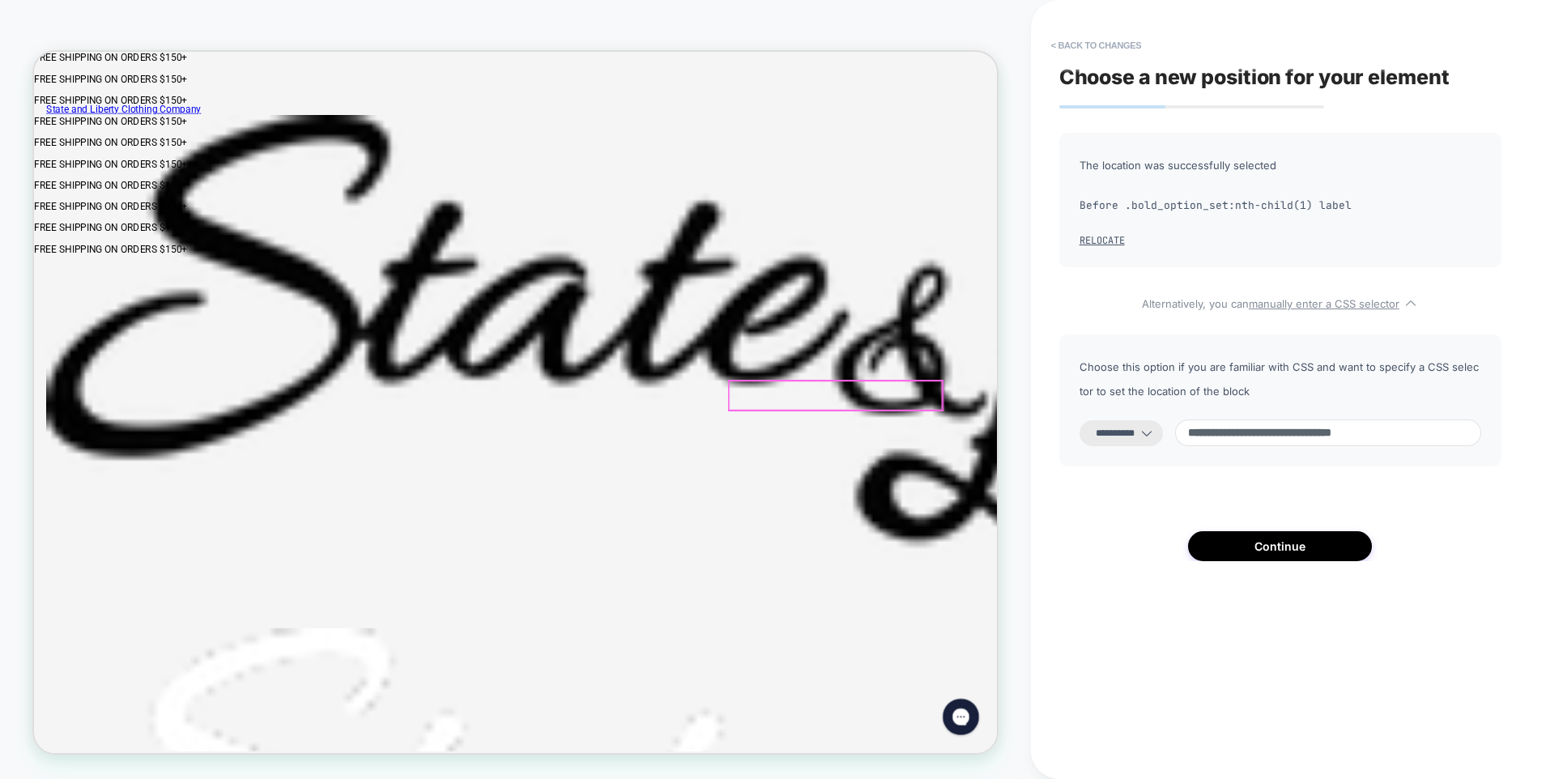
click label "Cuff Monogram (Final Sale + 1-3 Processing Days) - $ 20.00"
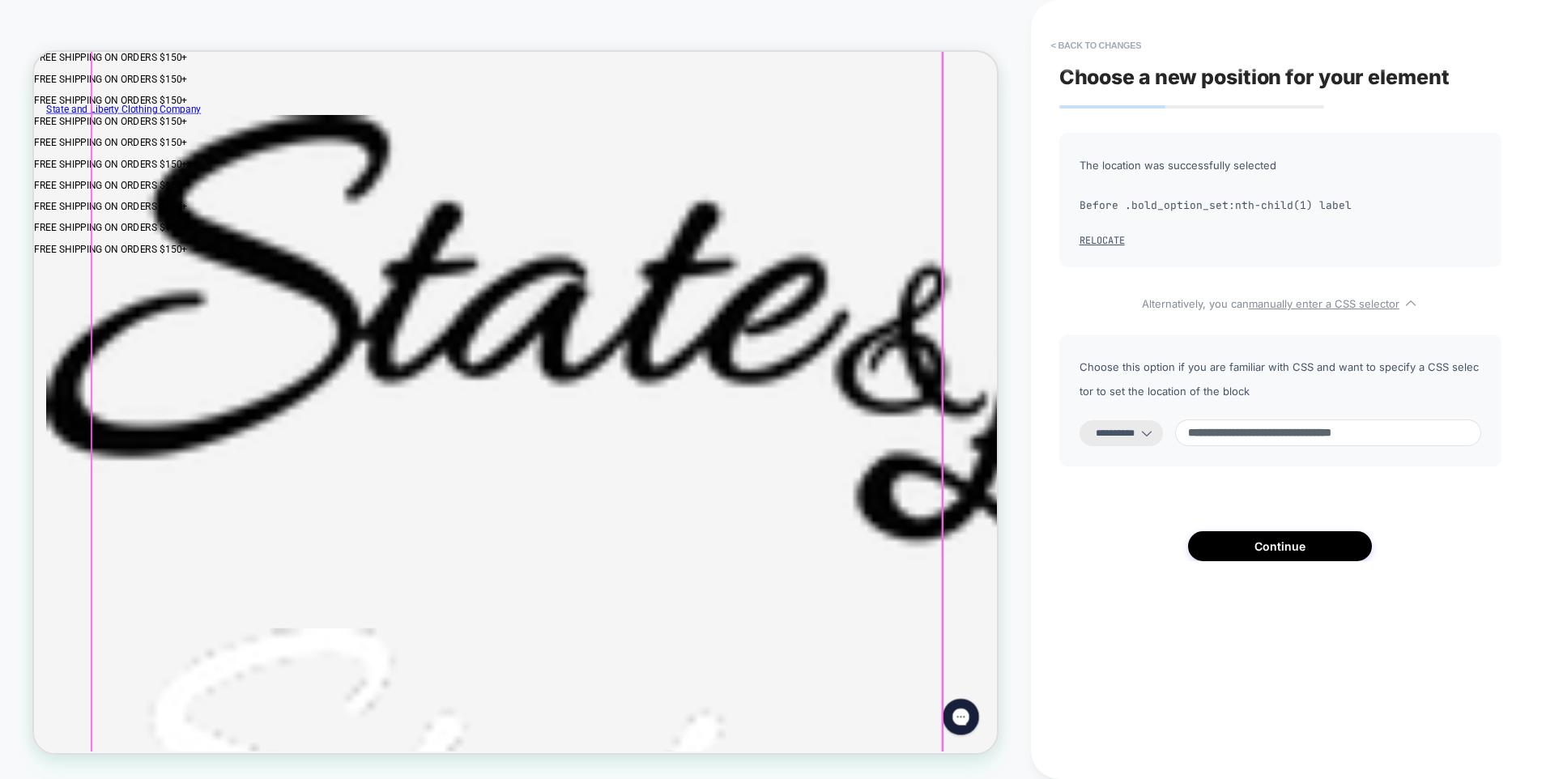
click safe-sticky "Solid Color Stripes Pattern"
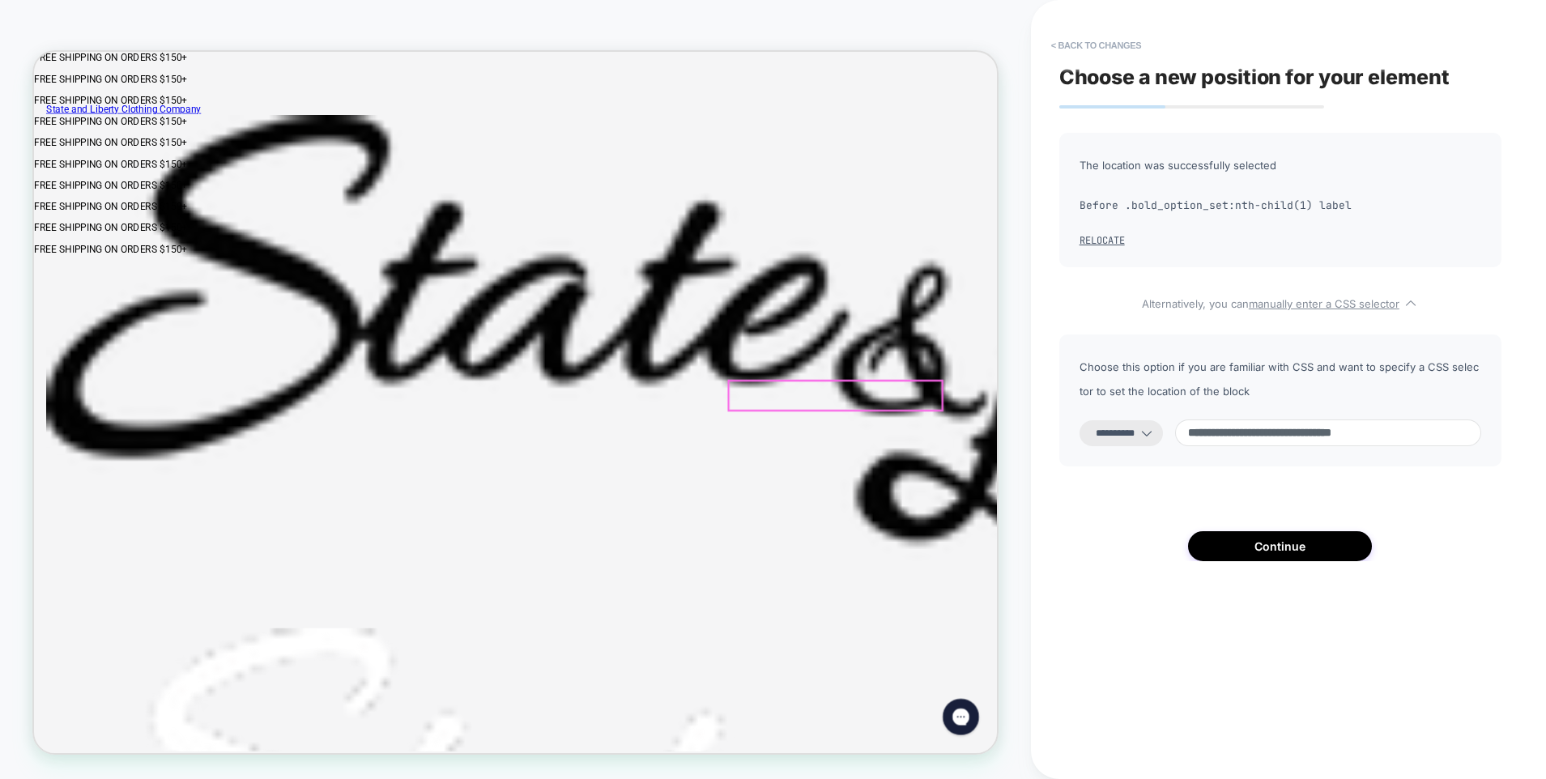
click label "Cuff Monogram (Final Sale + 1-3 Processing Days) - $ 20.00"
drag, startPoint x: 1029, startPoint y: 456, endPoint x: 1232, endPoint y: 454, distance: 202.5
click div "HOW TO WEAR IT Zoom Solid Color Stripes Pattern"
click label "Cuff Monogram (Final Sale + 1-3 Processing Days) - $ 20.00"
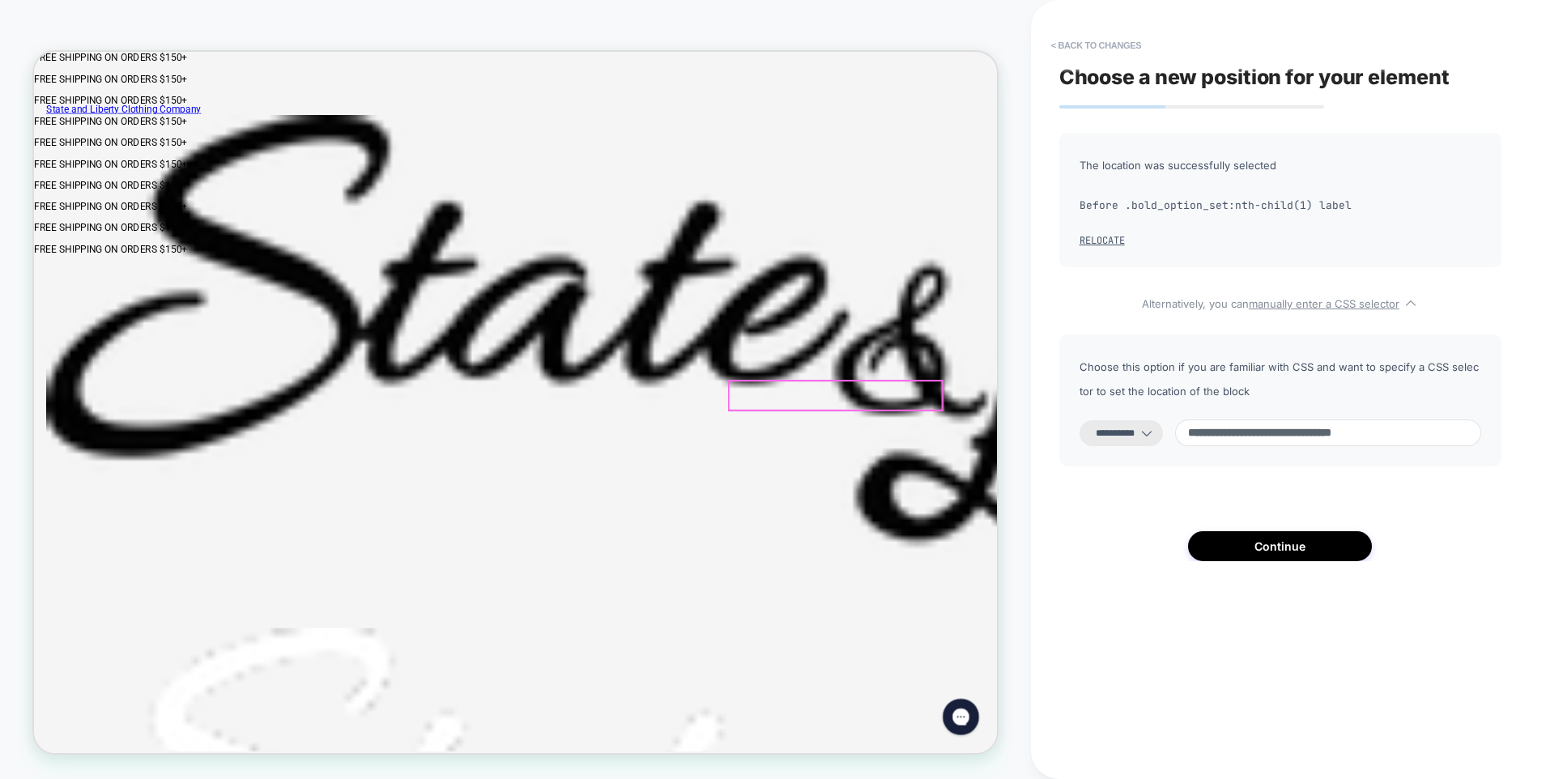
click label "Cuff Monogram (Final Sale + 1-3 Processing Days) - $ 20.00"
click at [1106, 241] on button "Relocate" at bounding box center [1102, 240] width 45 height 13
select select "*******"
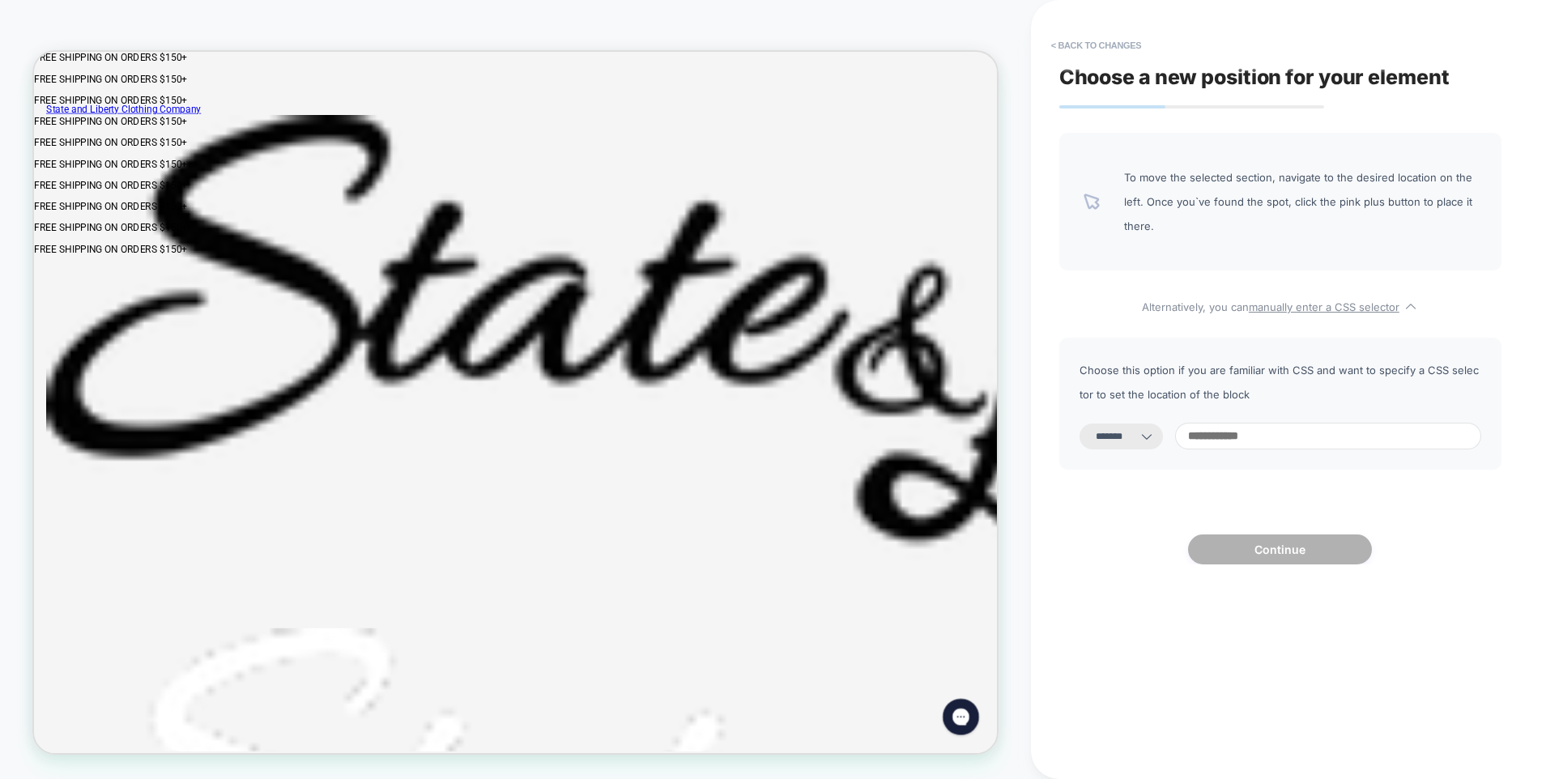
click at [1088, 202] on img at bounding box center [1092, 202] width 16 height 16
click div
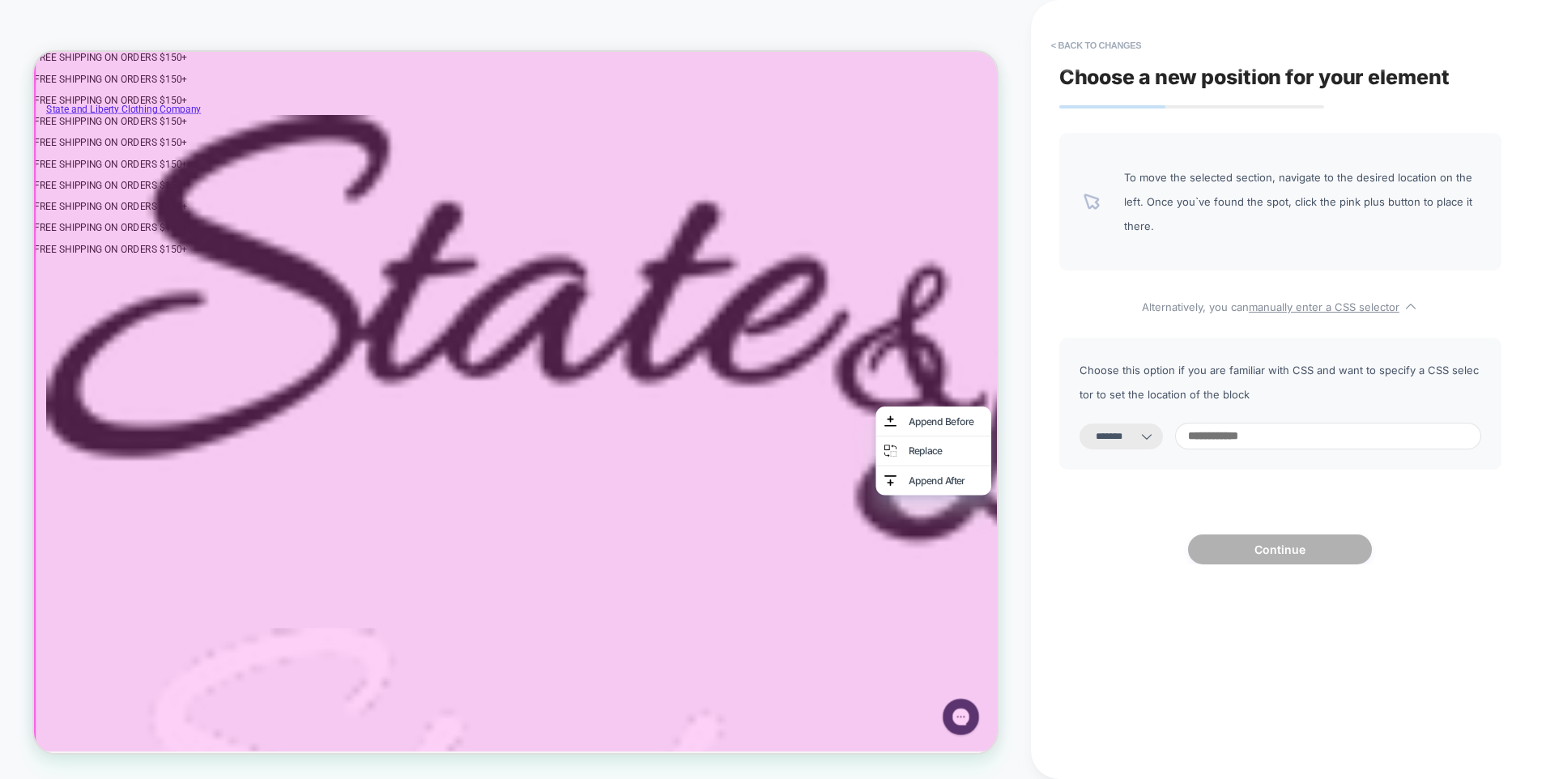
click div
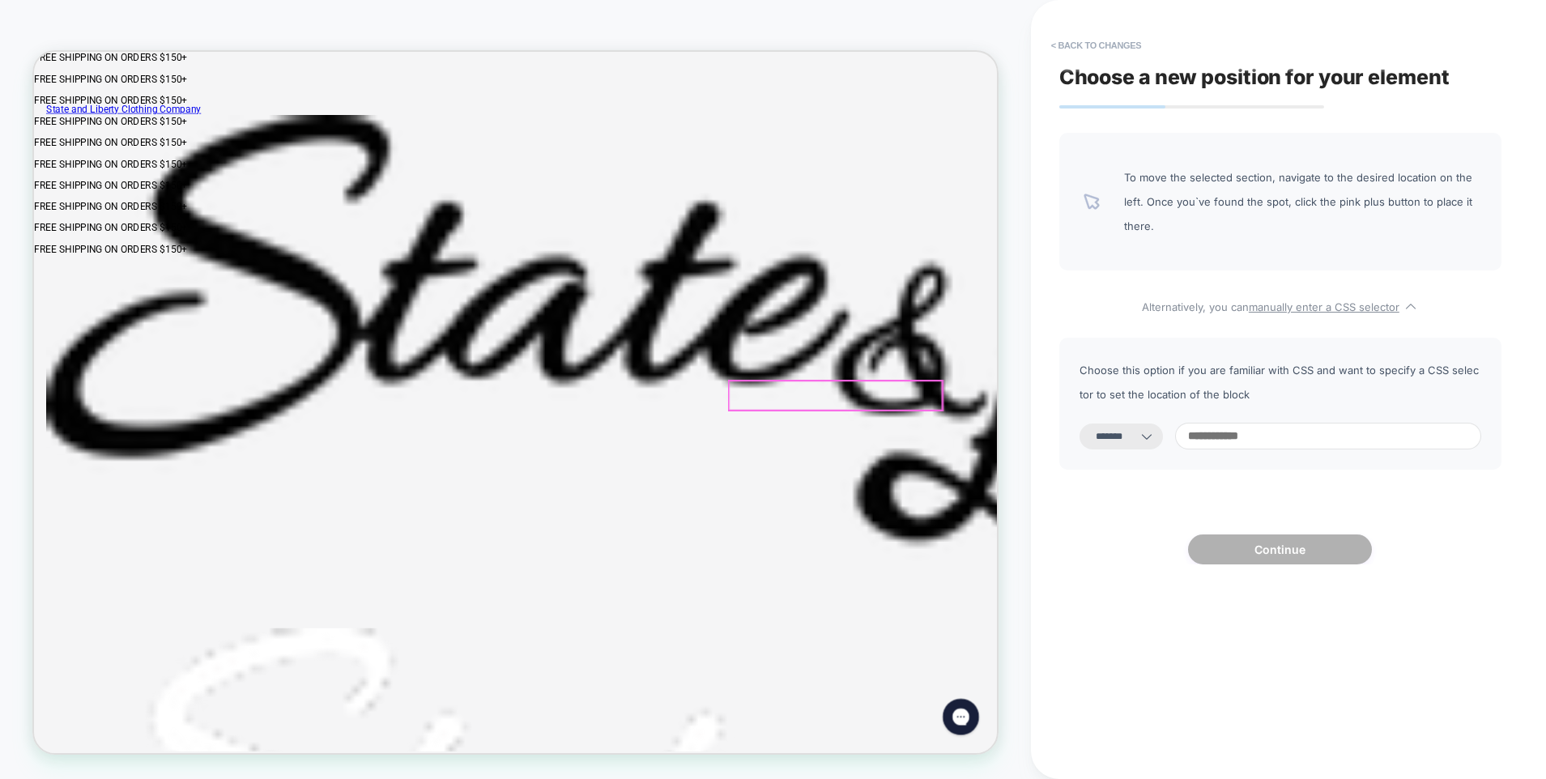
click label "Cuff Monogram (Final Sale + 1-3 Processing Days) - $ 20.00"
drag, startPoint x: 1172, startPoint y: 464, endPoint x: 1234, endPoint y: 476, distance: 62.7
click div "HOW TO WEAR IT Zoom Solid Color Stripes Pattern"
click at [1070, 49] on button "< Back to changes" at bounding box center [1096, 45] width 107 height 26
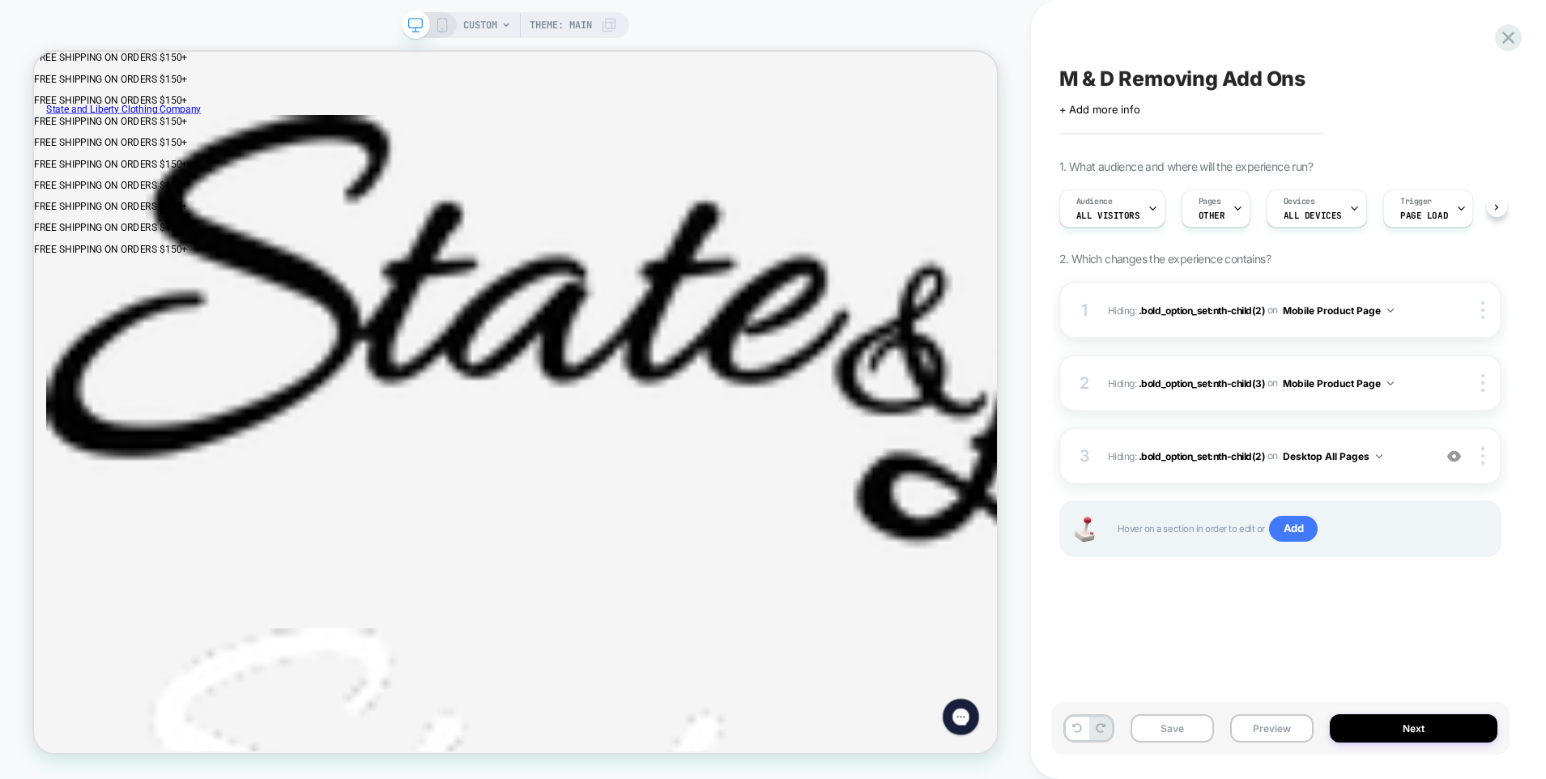
scroll to position [0, 1]
click at [1379, 463] on button "Desktop All Pages" at bounding box center [1333, 456] width 100 height 20
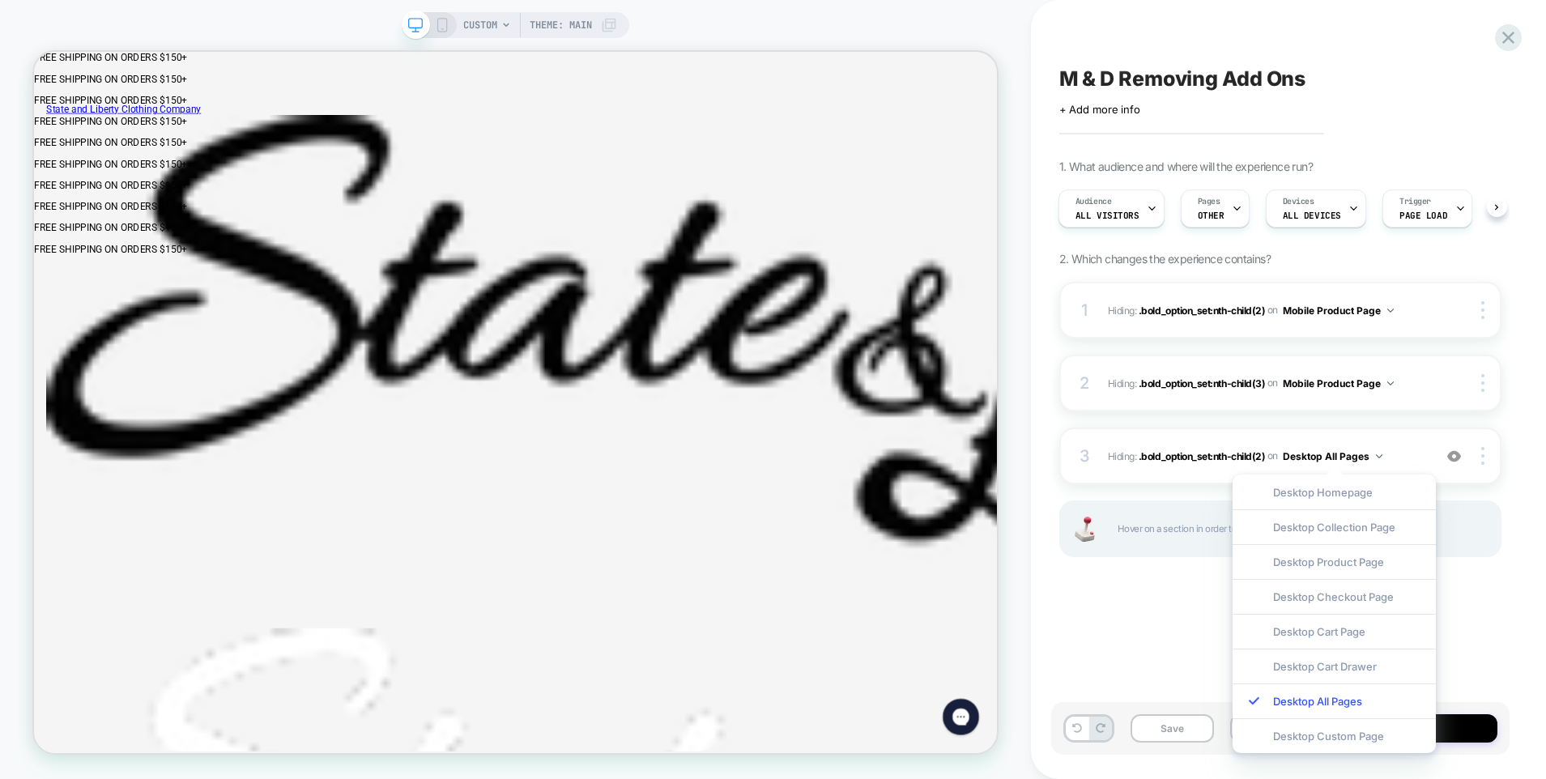
click at [1141, 603] on div "M & D Removing Add Ons Click to edit experience details + Add more info 1. What…" at bounding box center [1280, 389] width 458 height 747
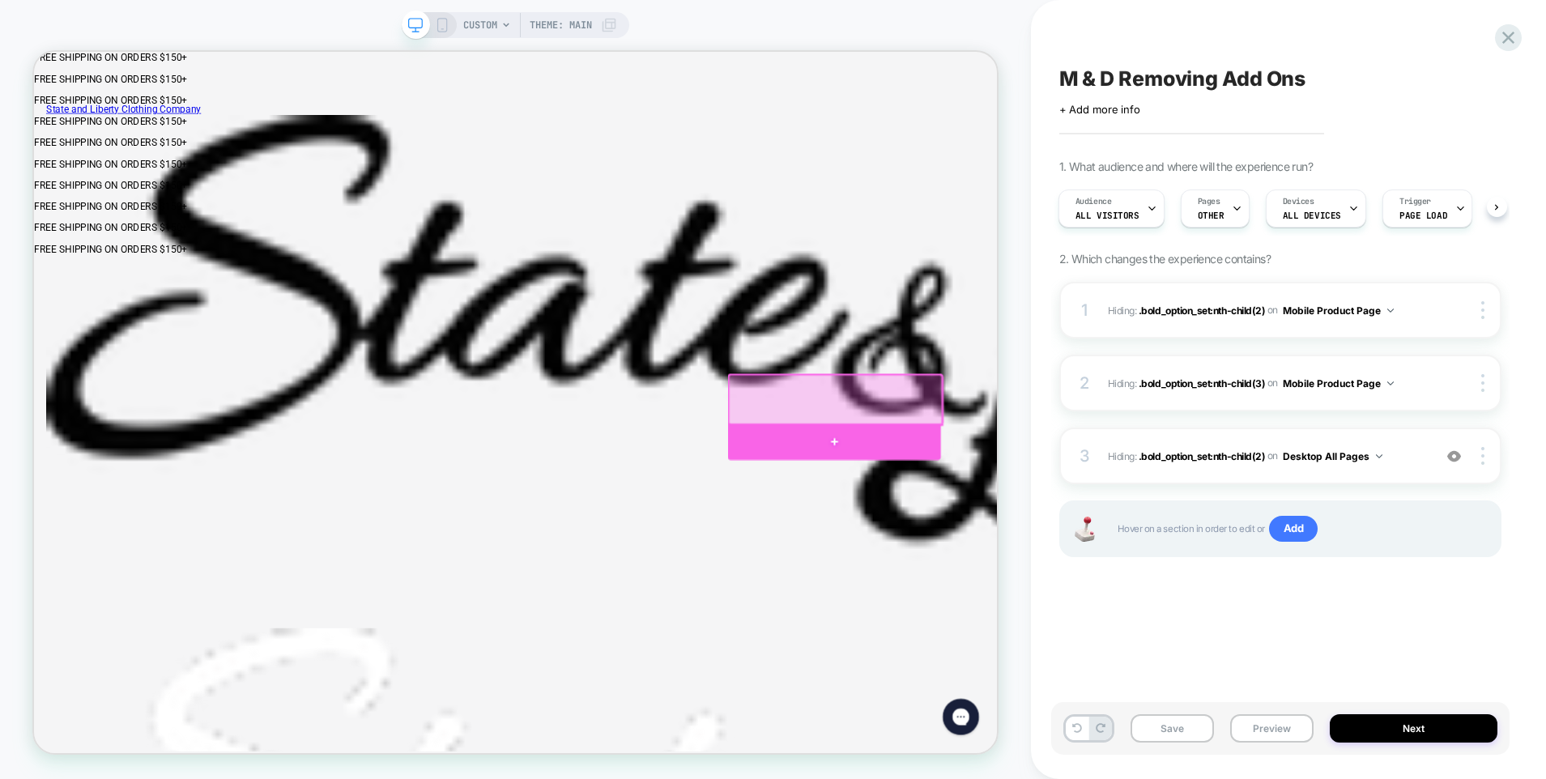
click div
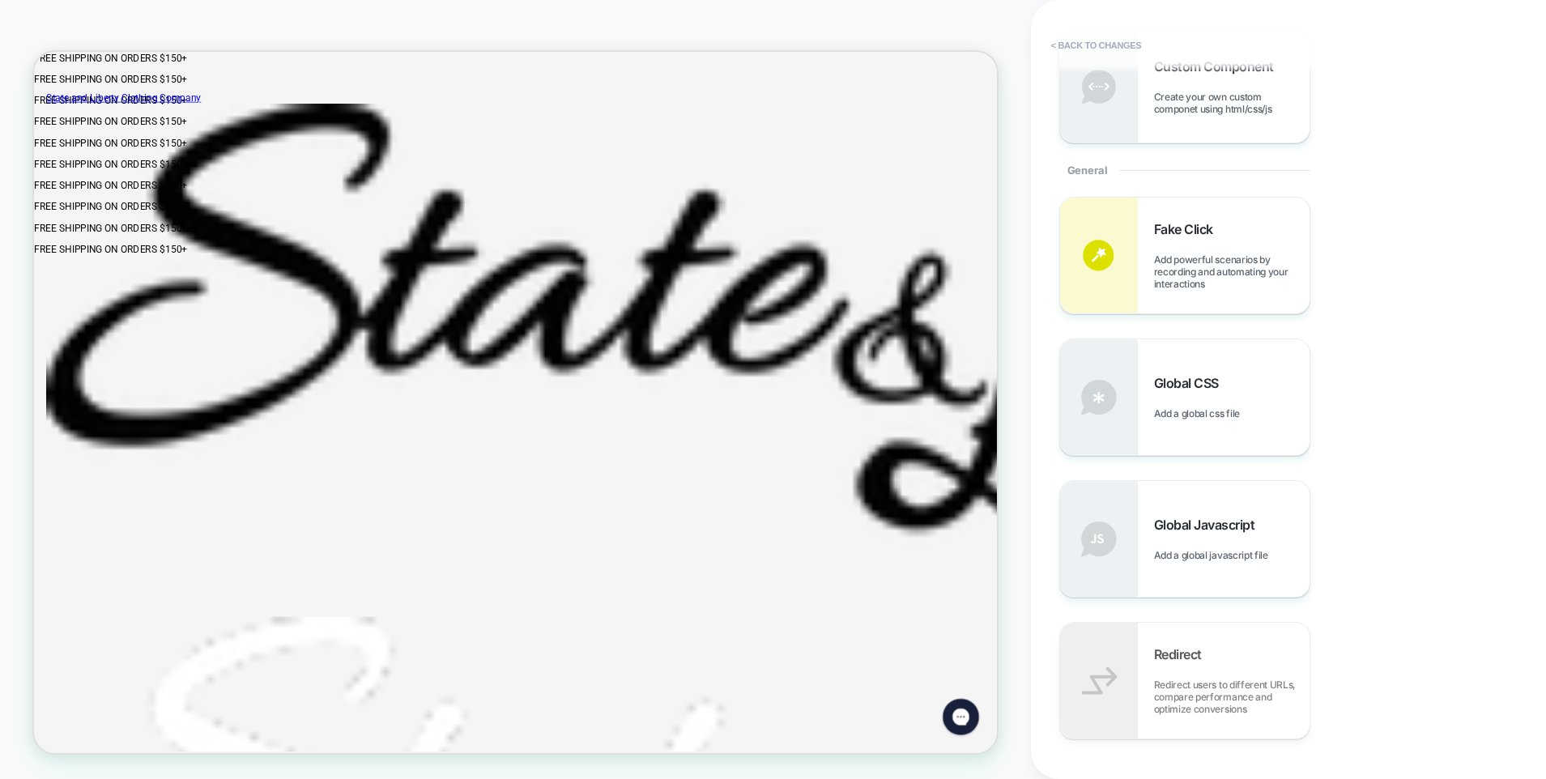
scroll to position [0, 0]
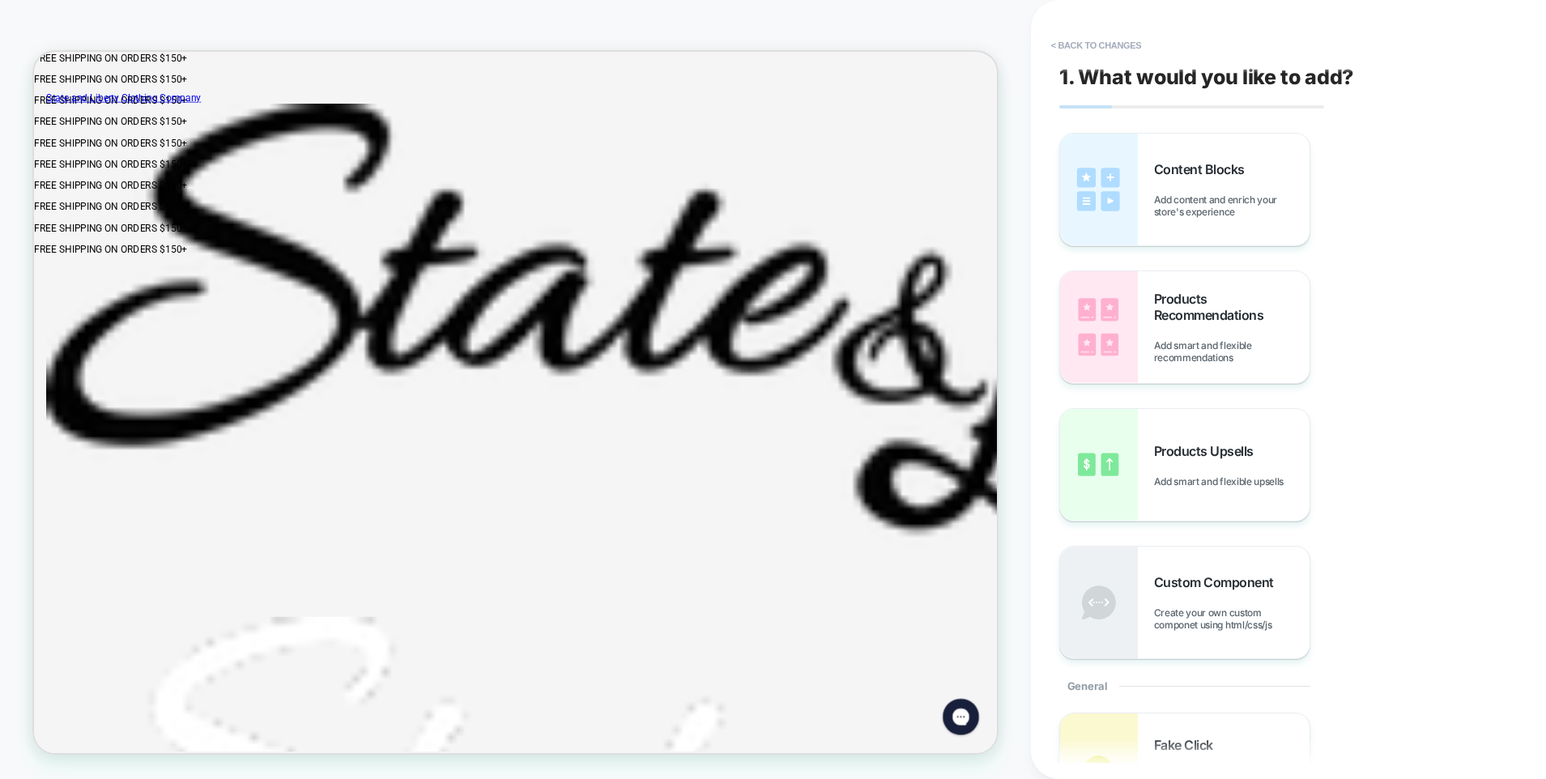
click label "Cuff Monogram (Final Sale + 1-3 Processing Days) - $ 20.00"
click at [1079, 45] on button "< Back to changes" at bounding box center [1096, 45] width 107 height 26
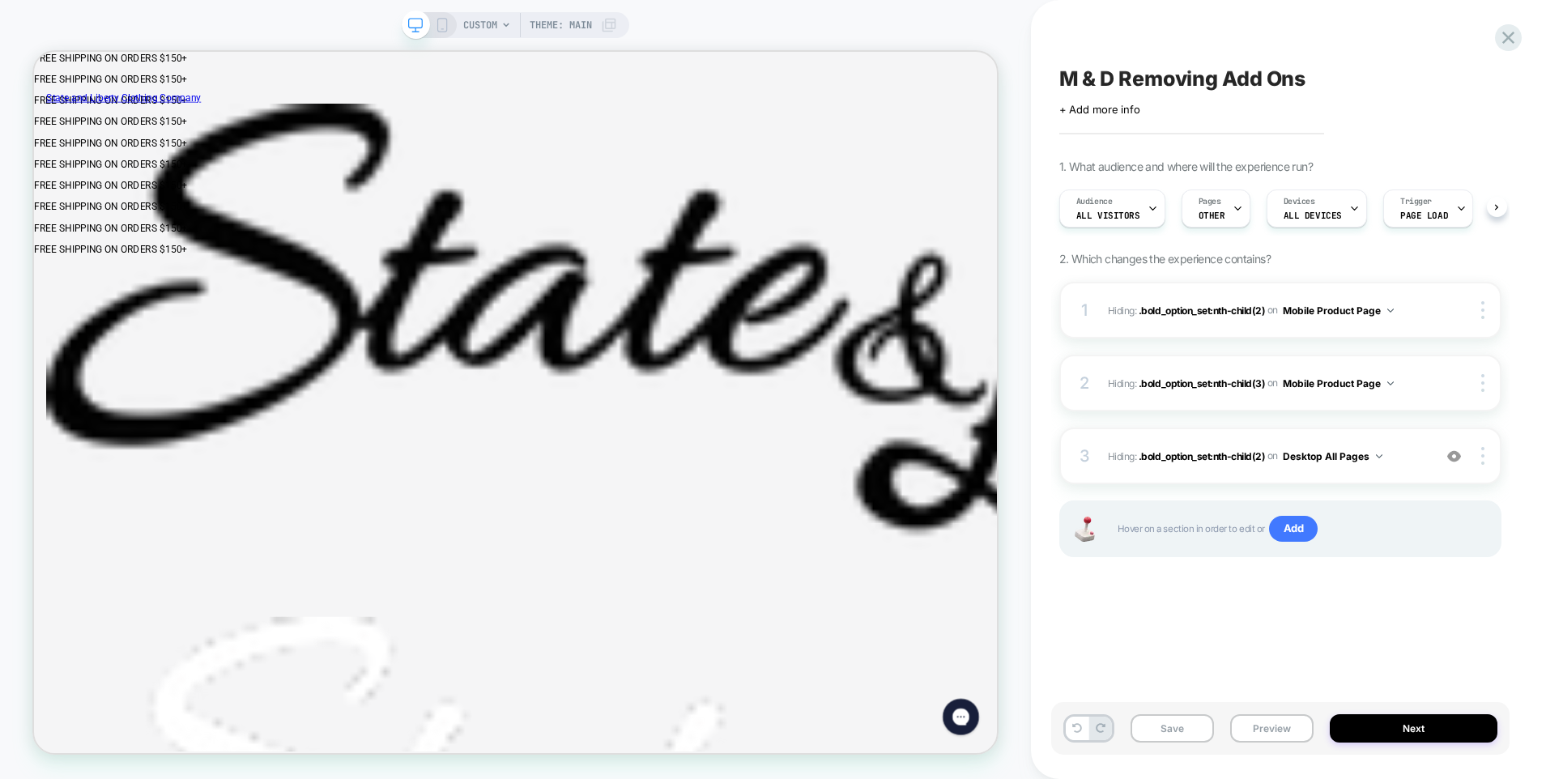
scroll to position [0, 1]
click div "Cuff Monogram (Final Sale + 1-3 Processing Days) - $ 20.00 Monogrammed Shirts A…"
drag, startPoint x: 1162, startPoint y: 454, endPoint x: 1240, endPoint y: 625, distance: 188.1
click at [1222, 622] on div "M & D Removing Add Ons Click to edit experience details + Add more info 1. What…" at bounding box center [1280, 389] width 458 height 747
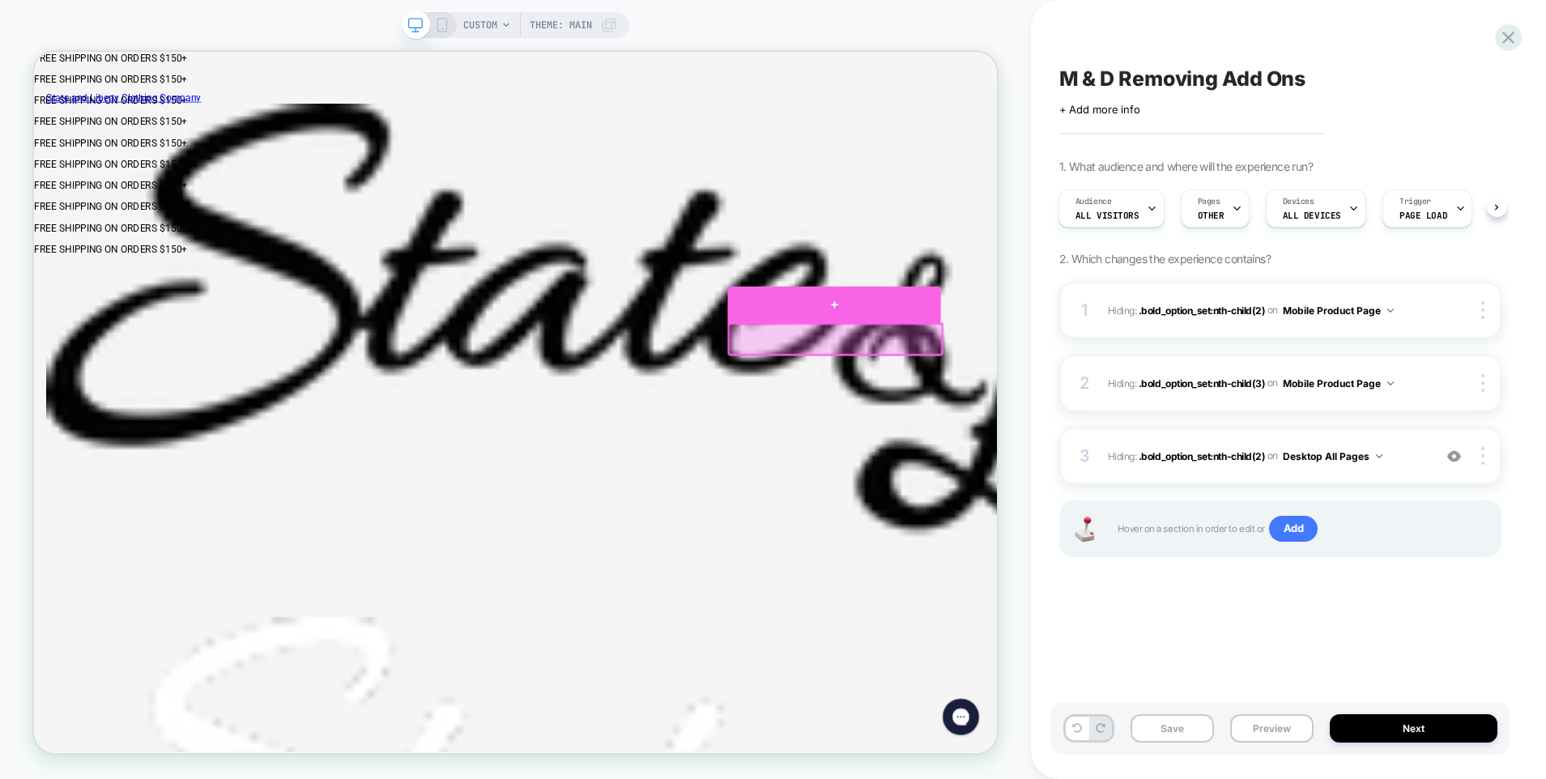
click div
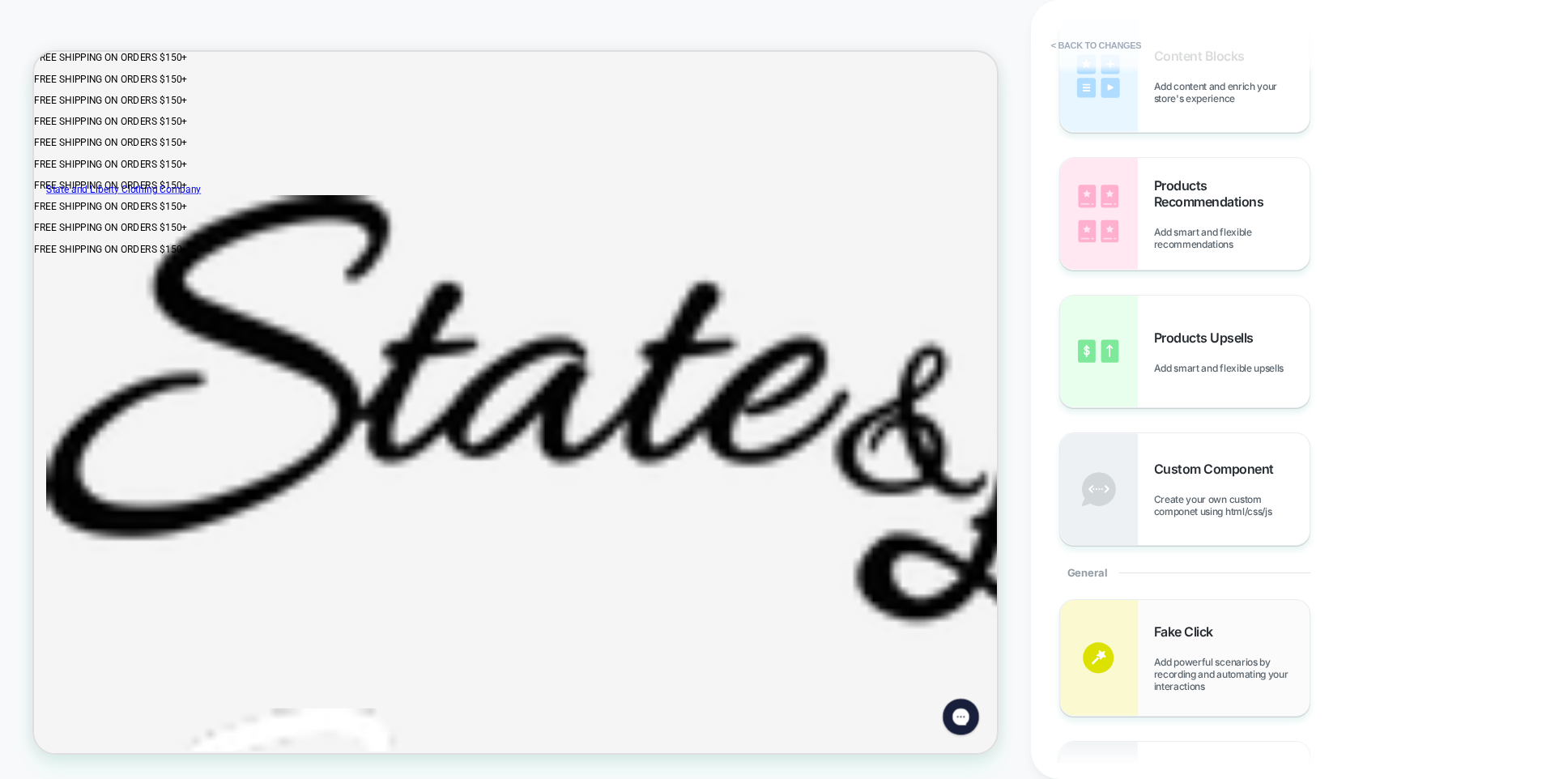
scroll to position [0, 0]
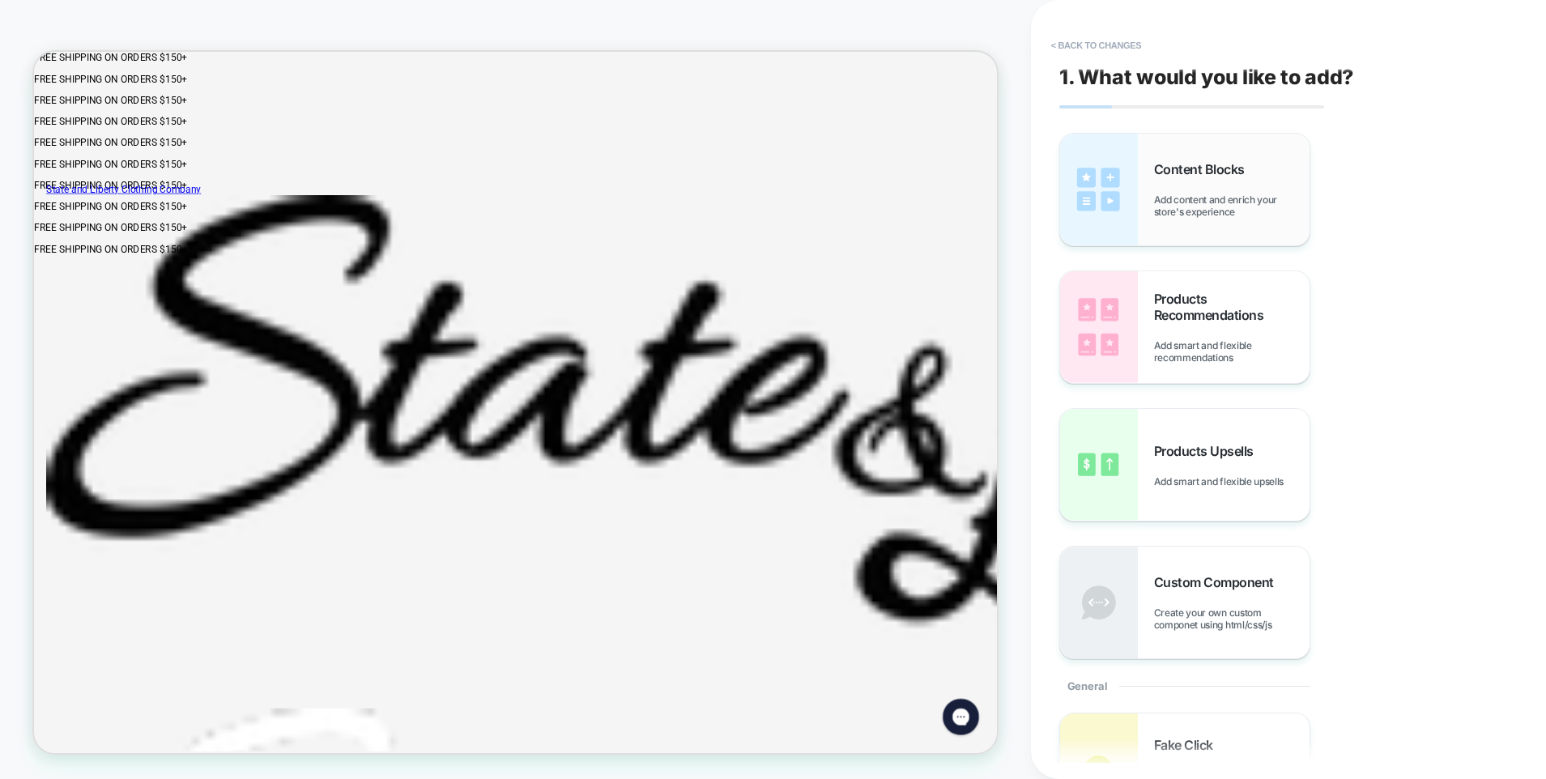
click at [1209, 221] on div "Content Blocks Add content and enrich your store's experience" at bounding box center [1184, 190] width 249 height 112
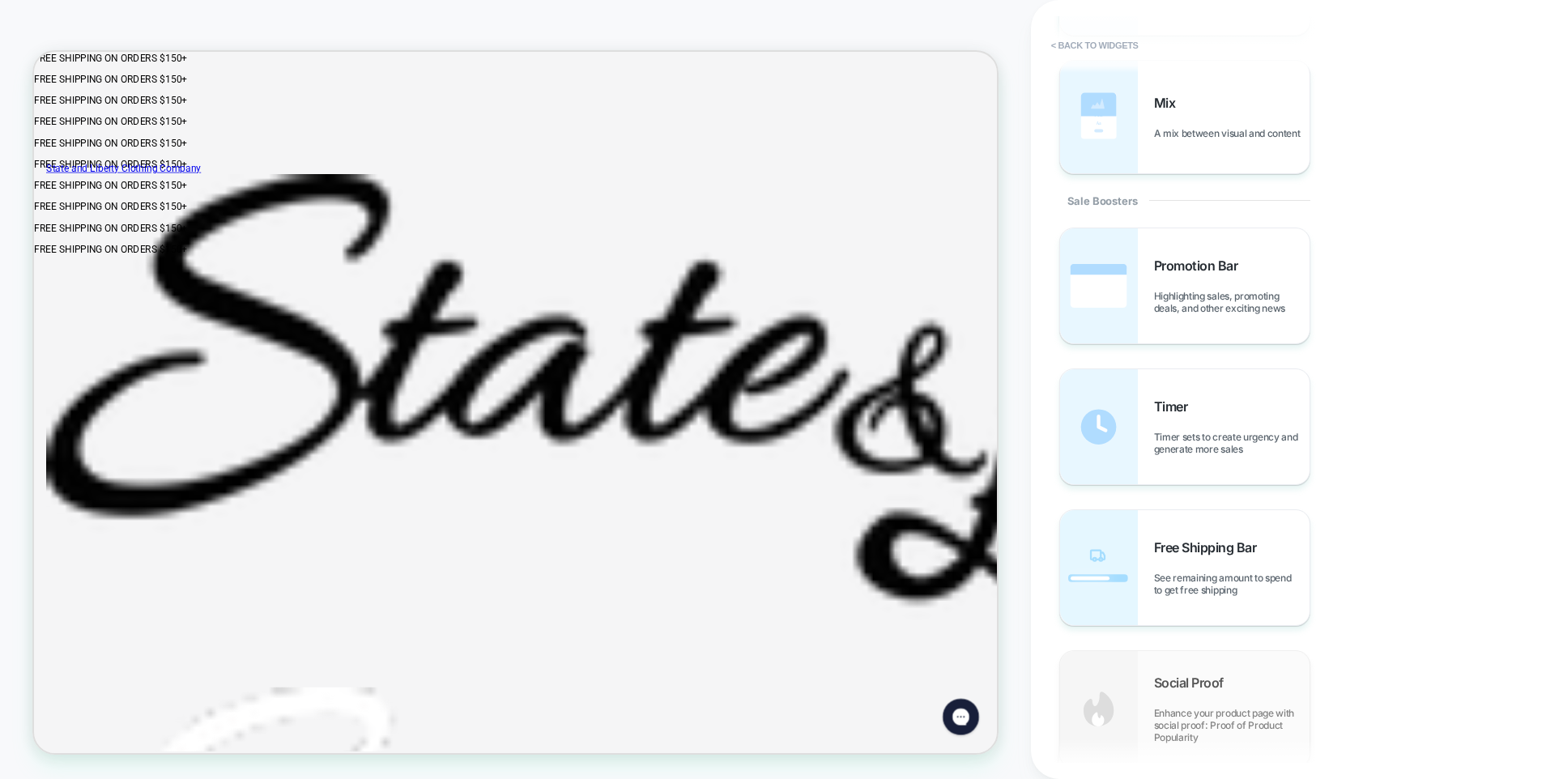
scroll to position [1553, 0]
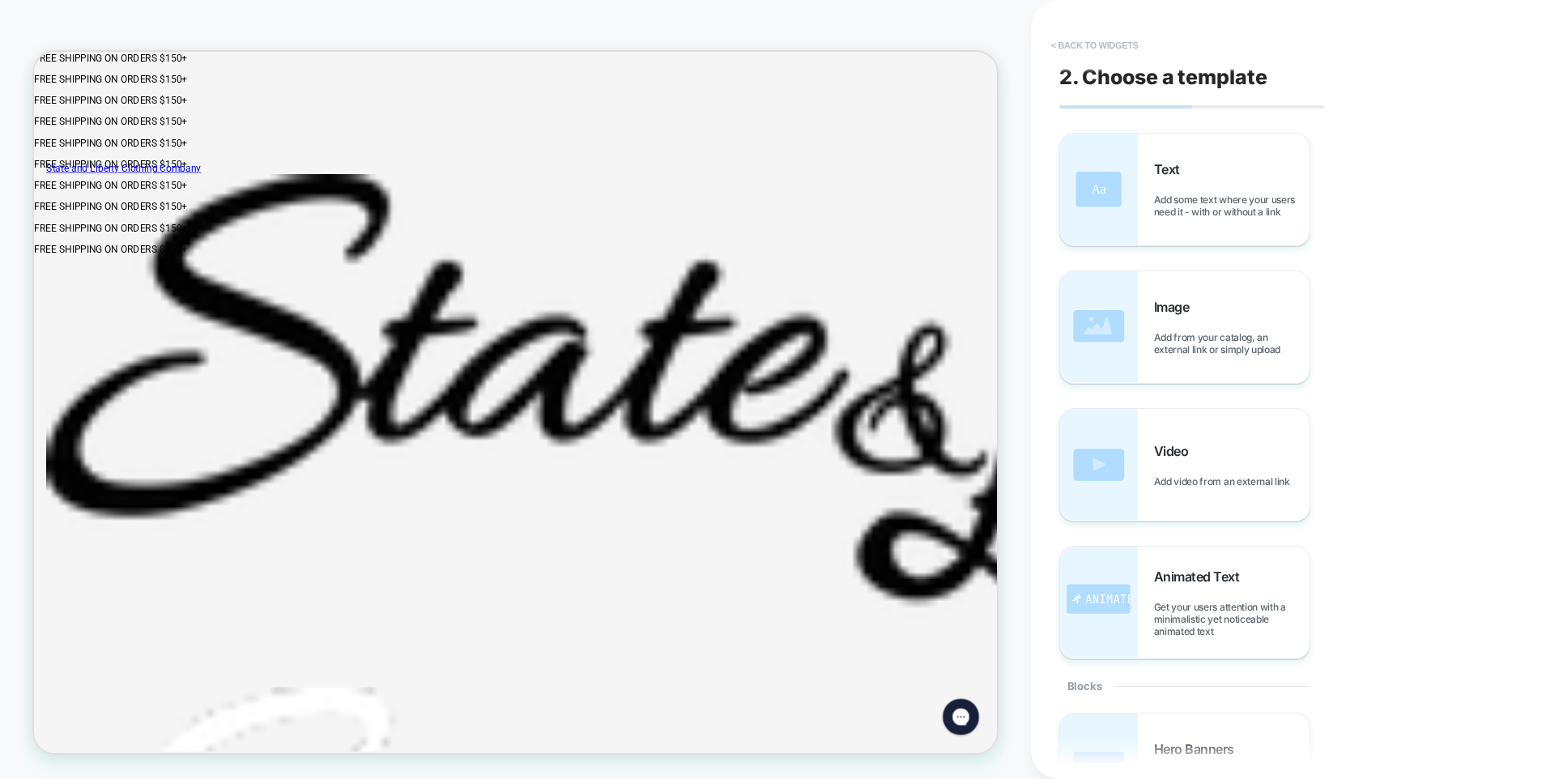
click at [1085, 44] on button "< Back to widgets" at bounding box center [1095, 45] width 104 height 26
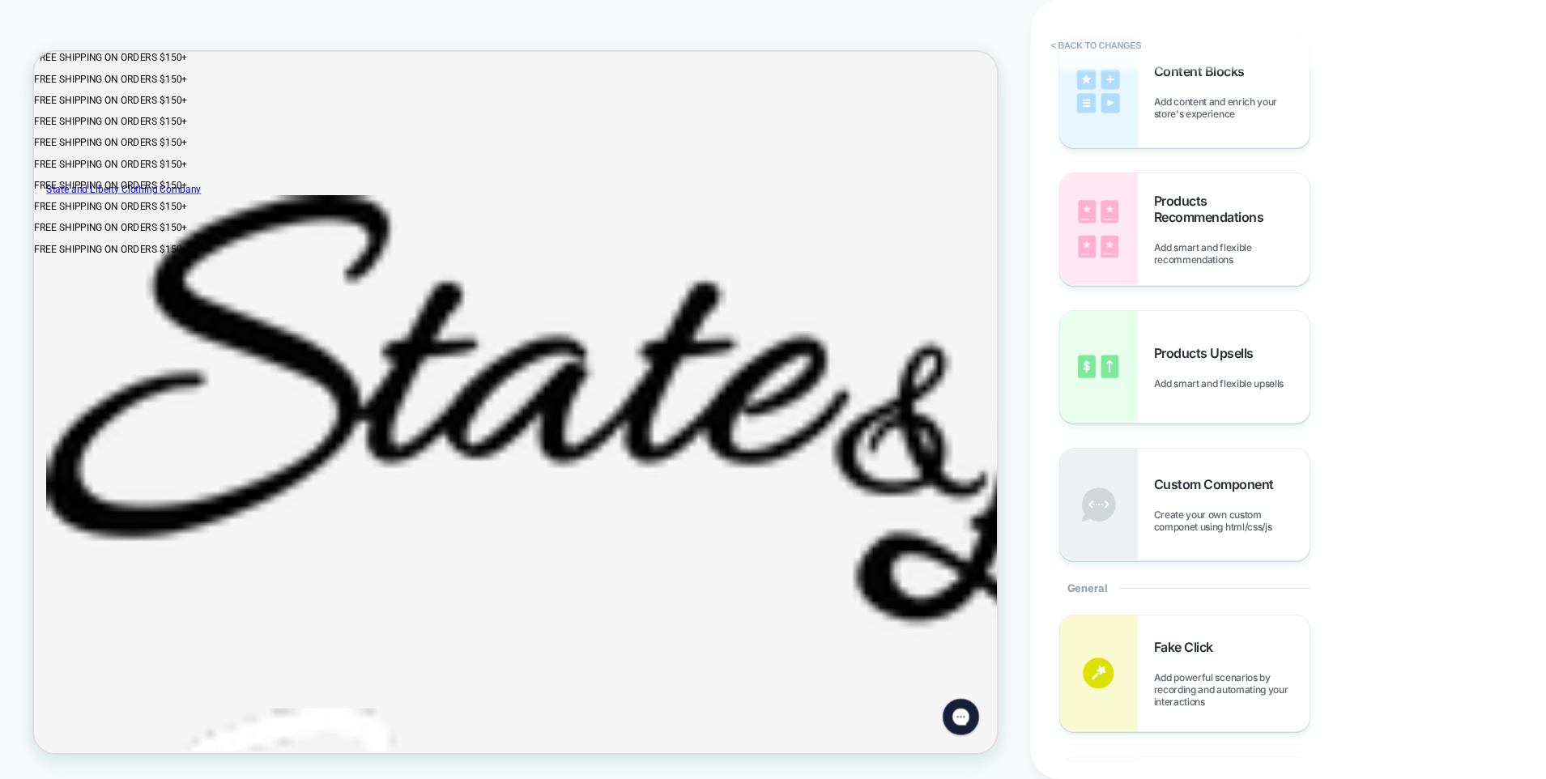
scroll to position [99, 0]
click at [1208, 685] on span "Add powerful scenarios by recording and automating your interactions" at bounding box center [1232, 689] width 156 height 36
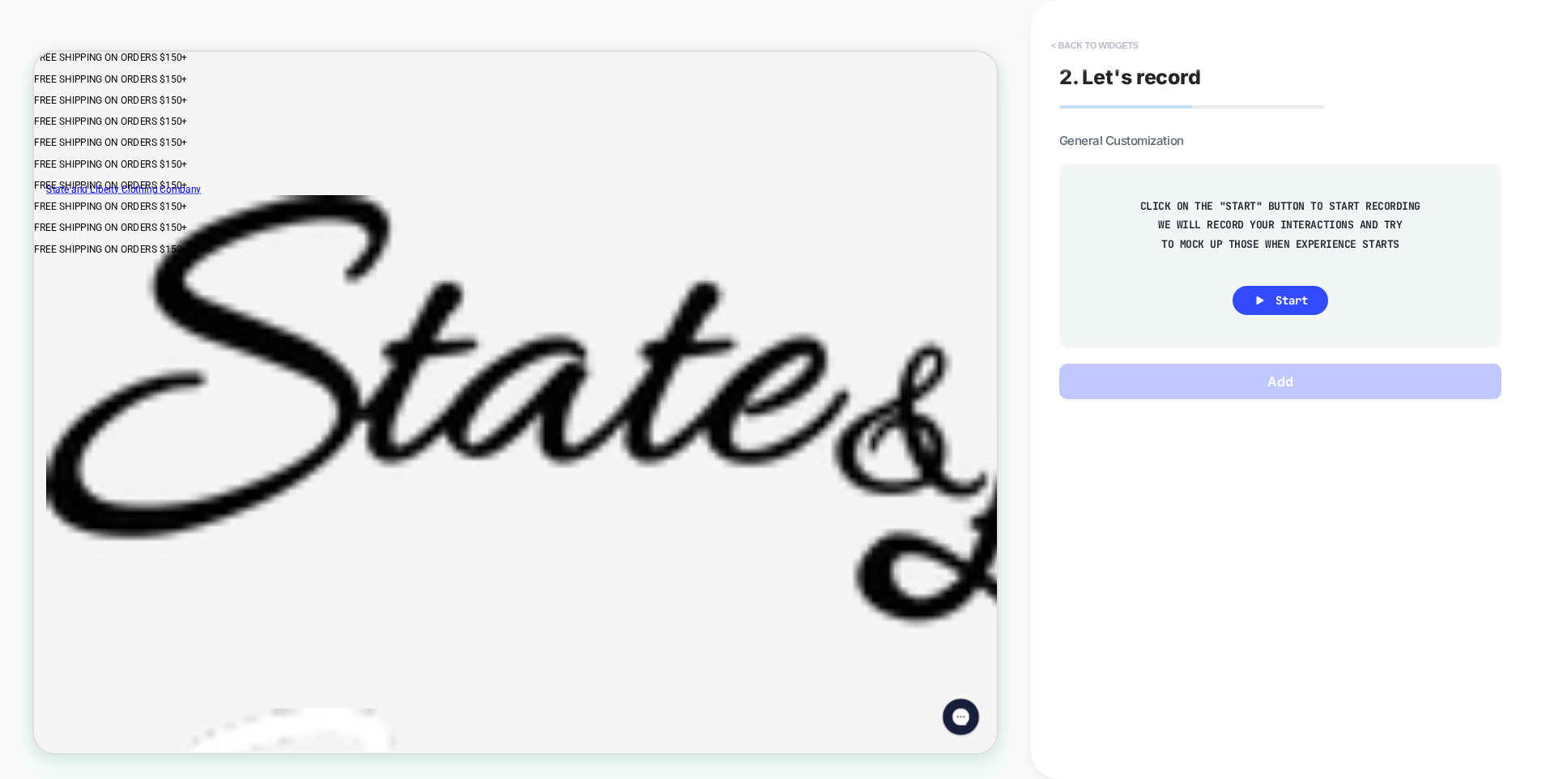
click at [1082, 45] on button "< Back to widgets" at bounding box center [1095, 45] width 104 height 26
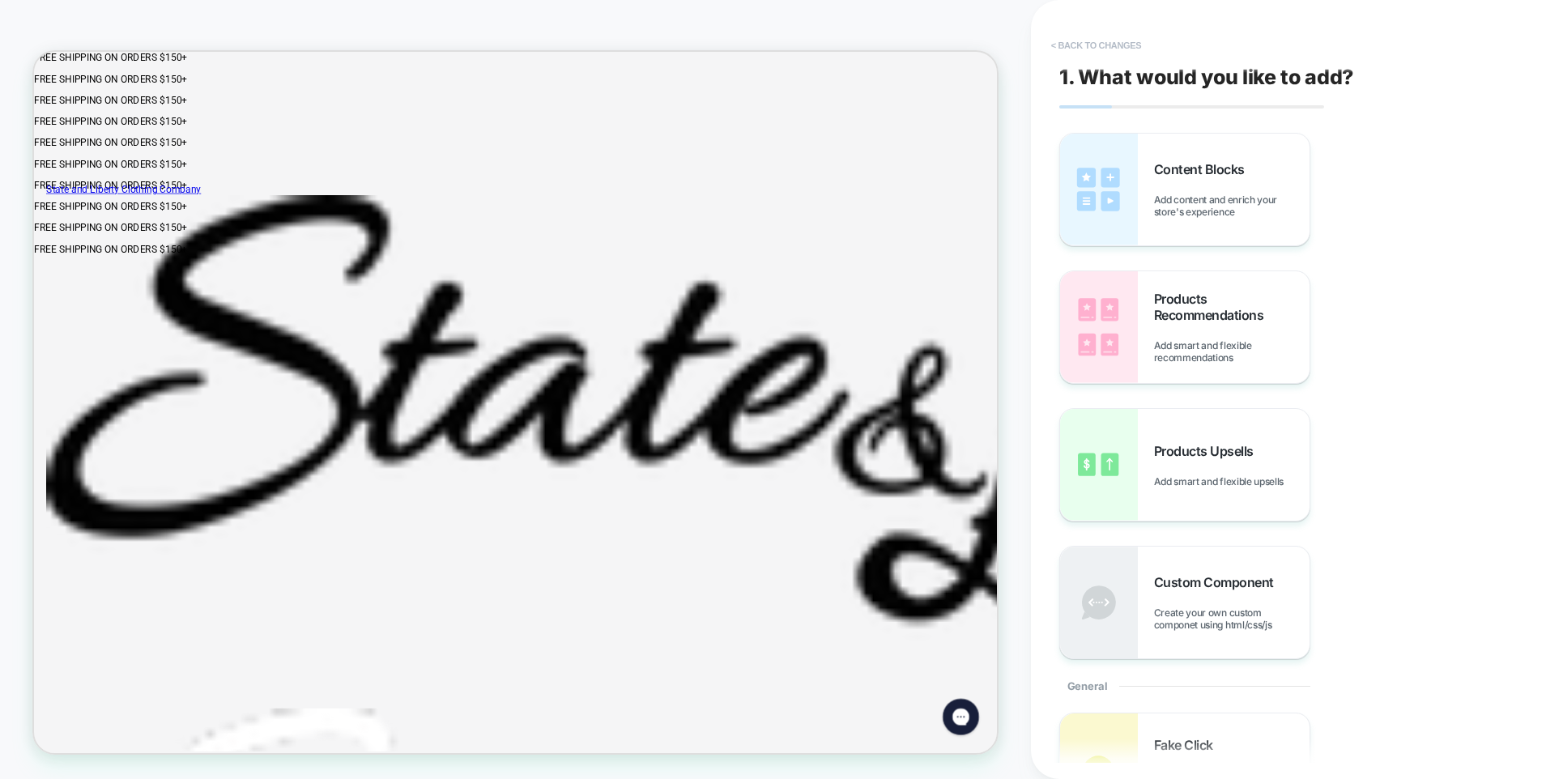
scroll to position [134, 0]
click at [1082, 51] on button "< Back to changes" at bounding box center [1096, 45] width 107 height 26
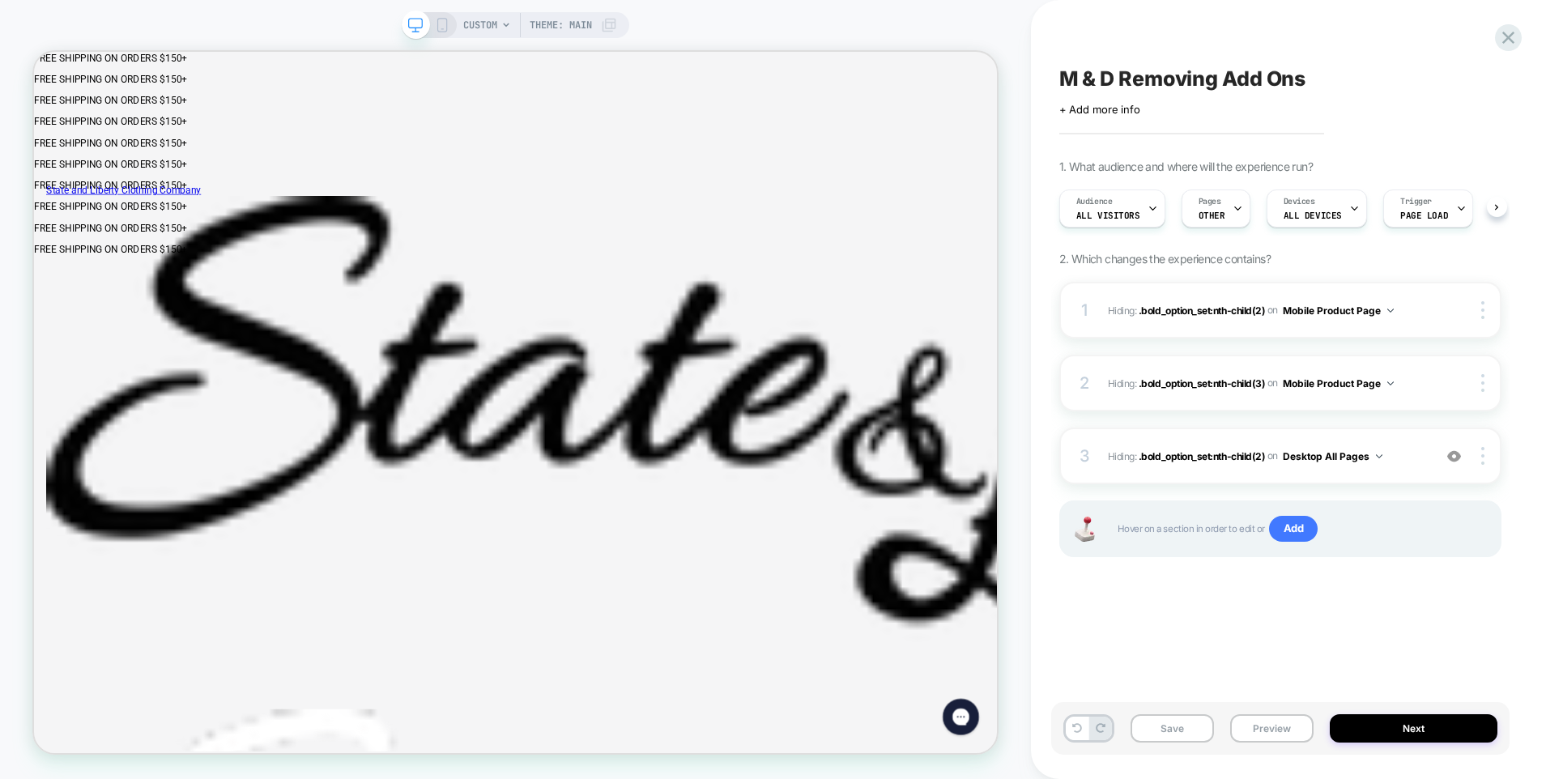
scroll to position [0, 1]
click button "Select Size"
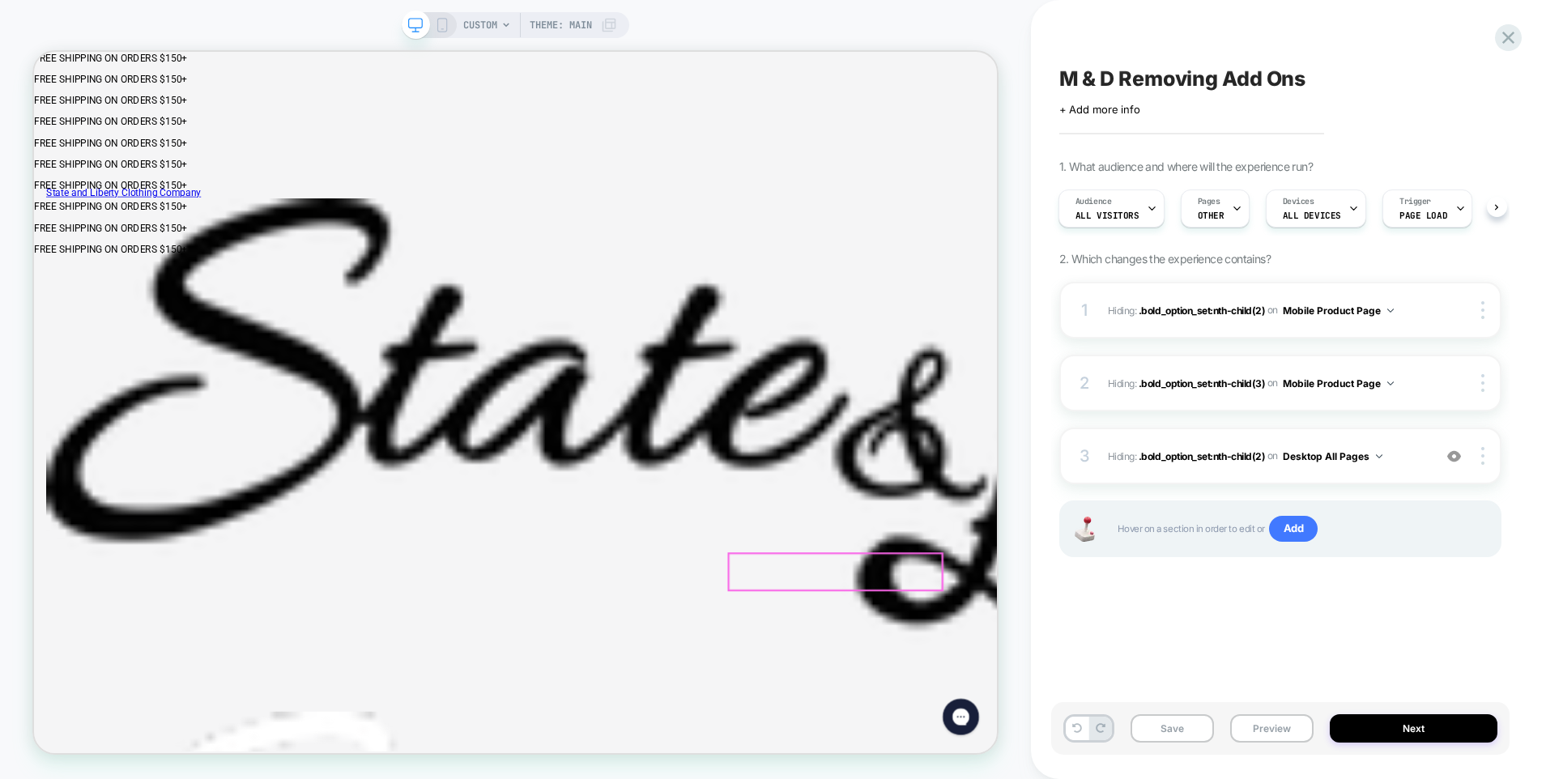
scroll to position [76, 0]
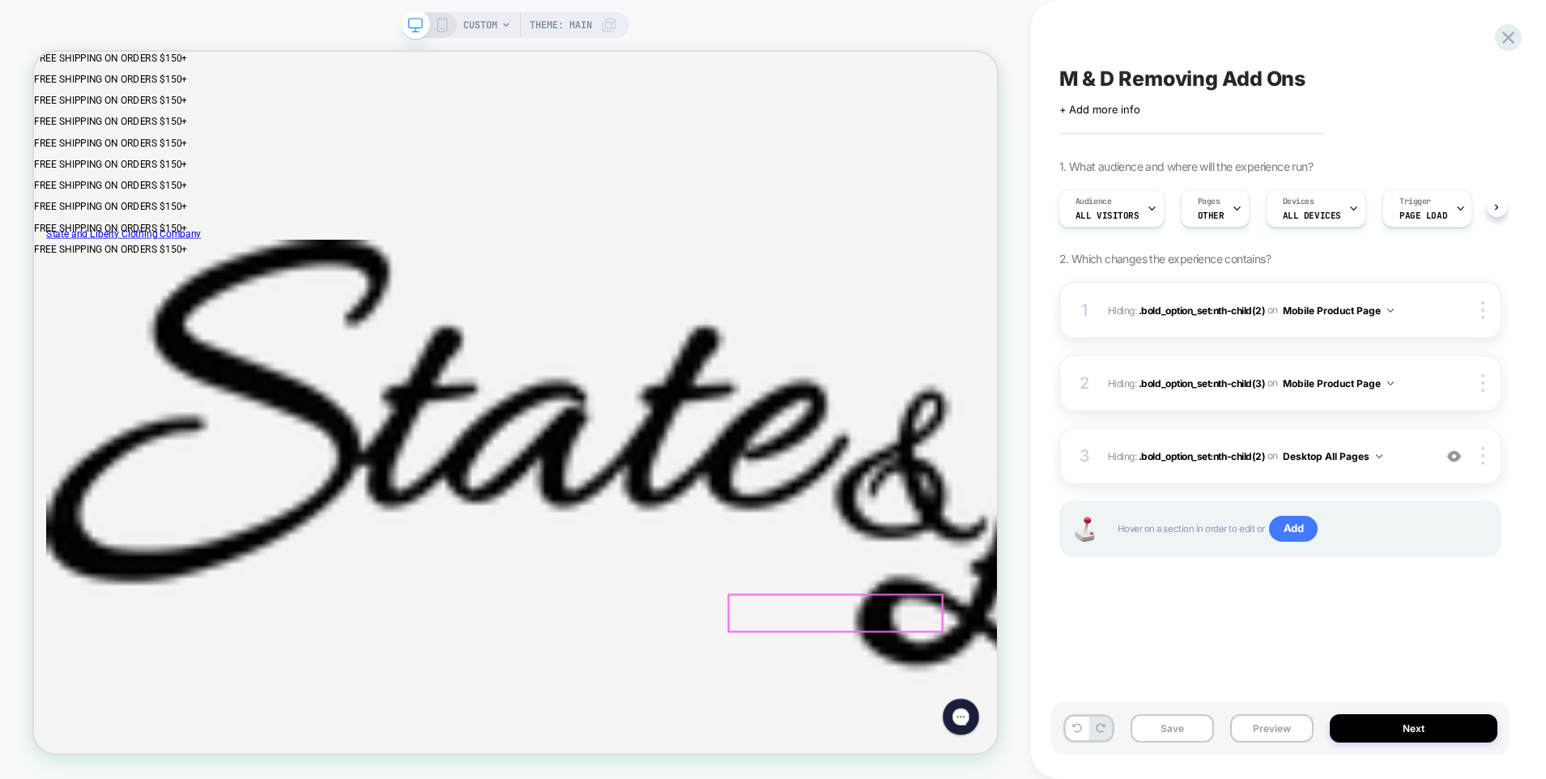
click button "Select Size"
drag, startPoint x: 1164, startPoint y: 746, endPoint x: 1183, endPoint y: 753, distance: 20.0
click button "Select Size"
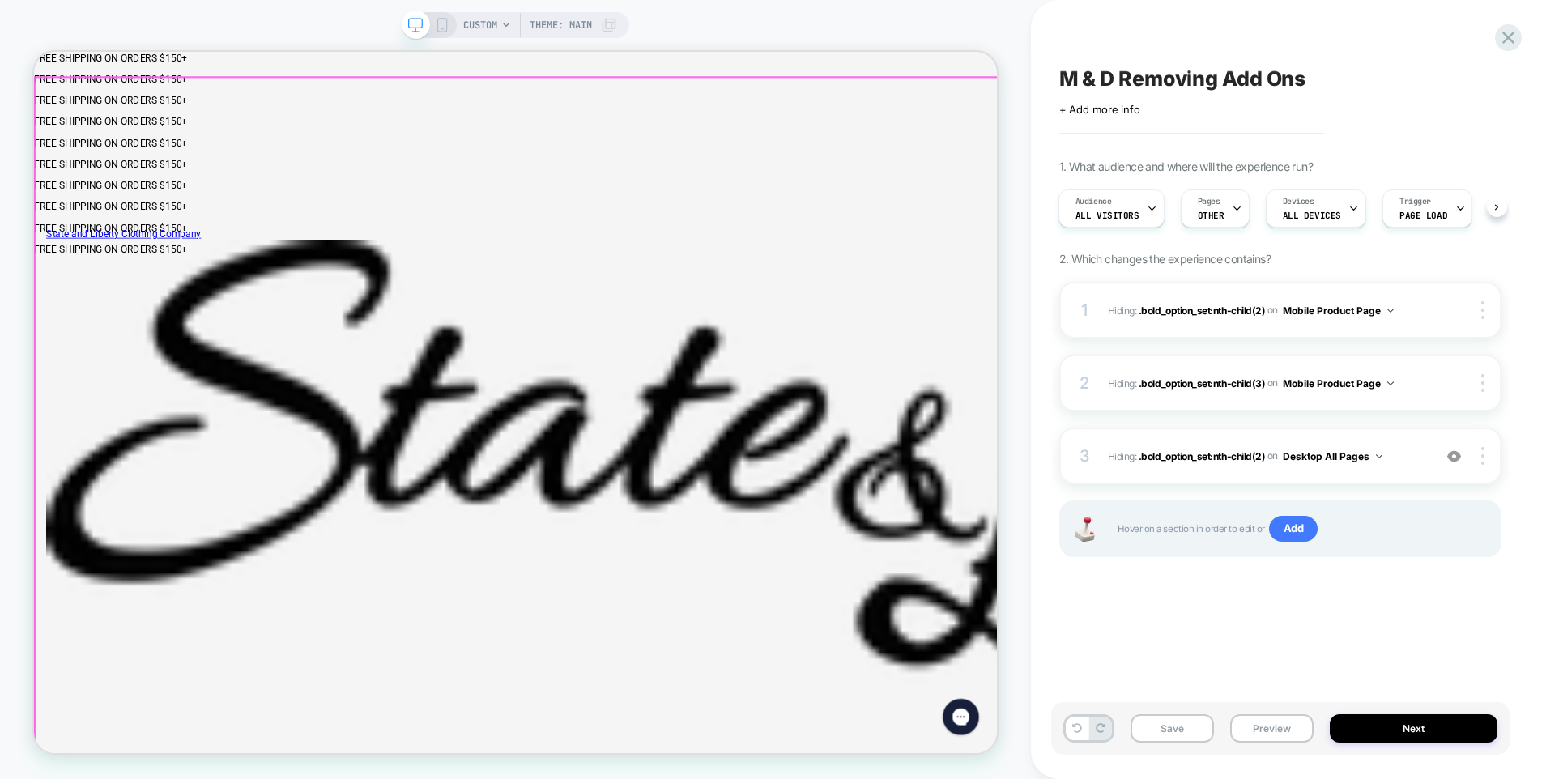
drag, startPoint x: 1179, startPoint y: 748, endPoint x: 1258, endPoint y: 596, distance: 171.3
click div "HOW TO WEAR IT Zoom Solid Color Stripes Pattern"
drag, startPoint x: 1100, startPoint y: 837, endPoint x: 1222, endPoint y: 632, distance: 238.6
click div "HOW TO WEAR IT Zoom Solid Color Stripes Pattern"
click at [1187, 693] on div "M & D Removing Add Ons Click to edit experience details + Add more info 1. What…" at bounding box center [1280, 389] width 458 height 747
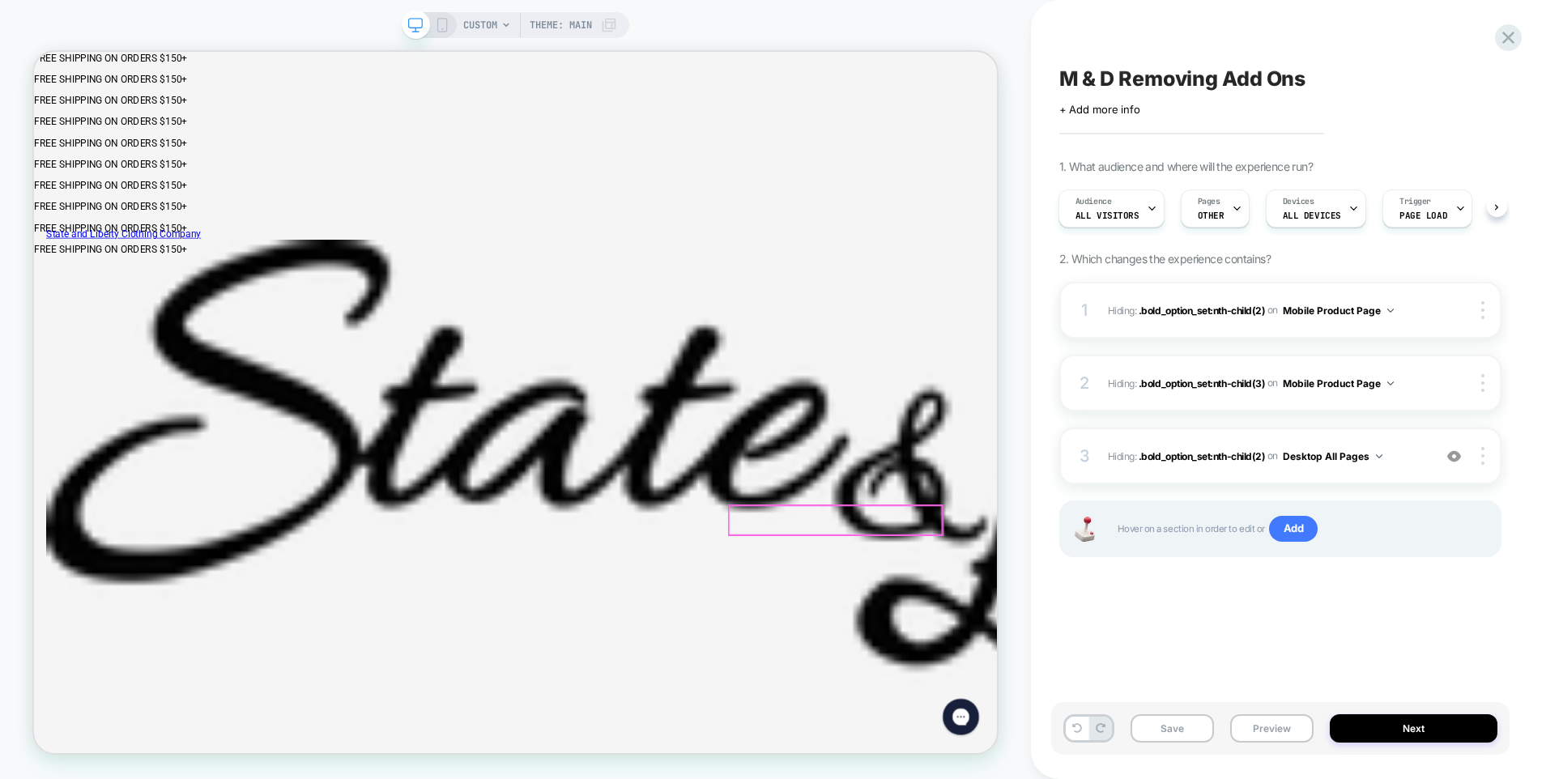
click label "Cuff Monogram (Final Sale + 1-3 Processing Days) - $ 20.00"
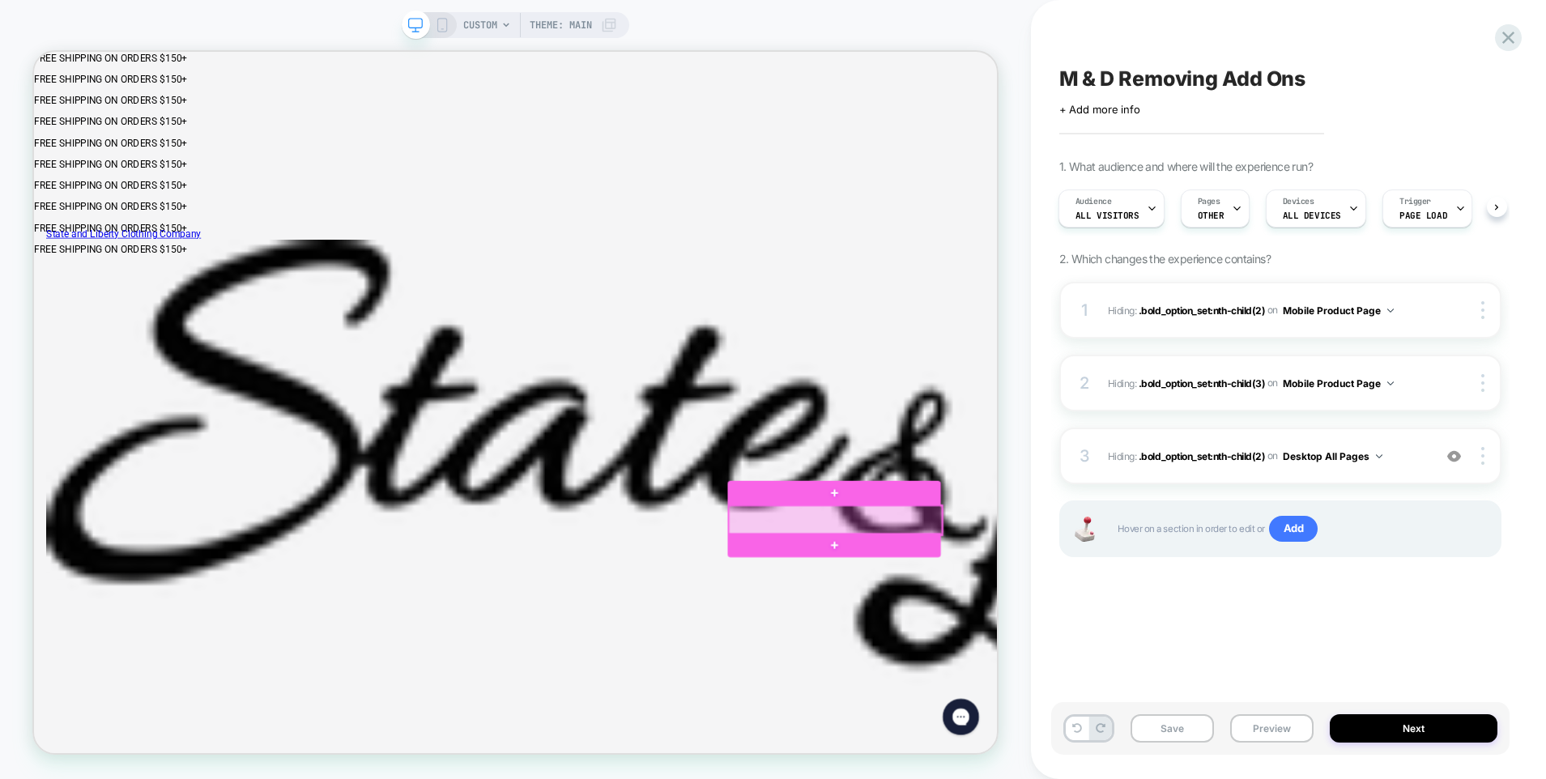
click div
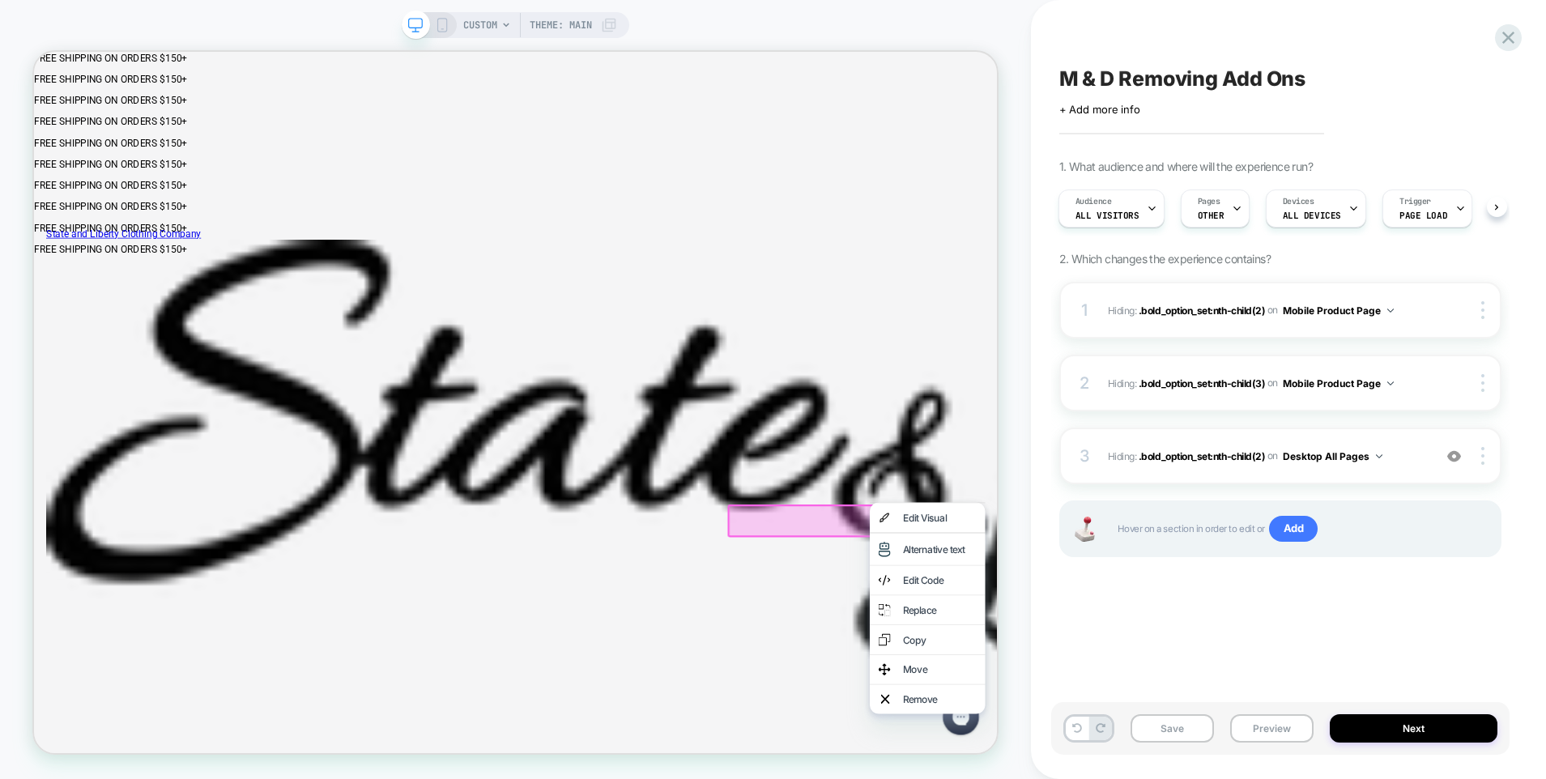
click div "Edit Visual"
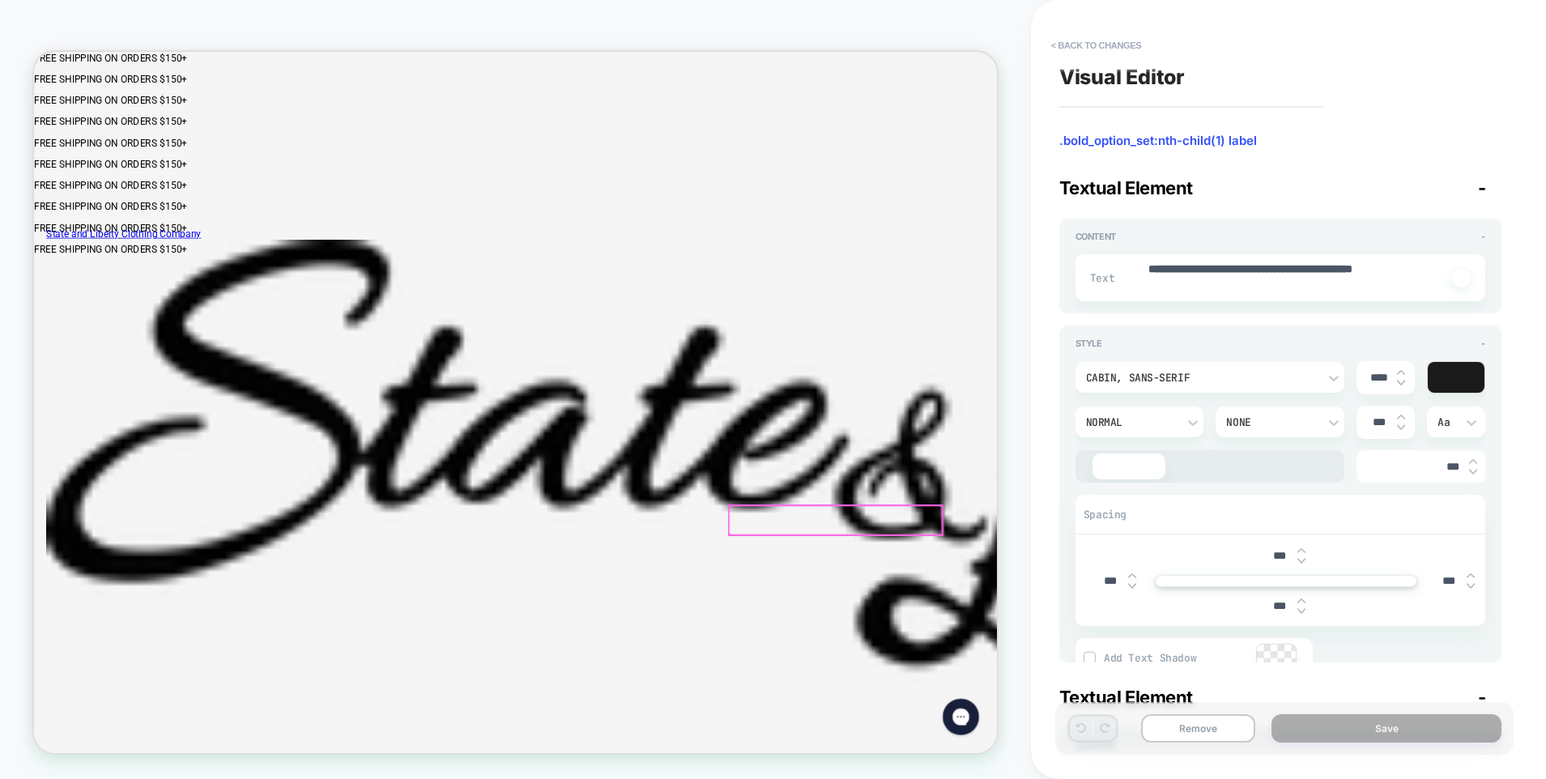
scroll to position [181, 0]
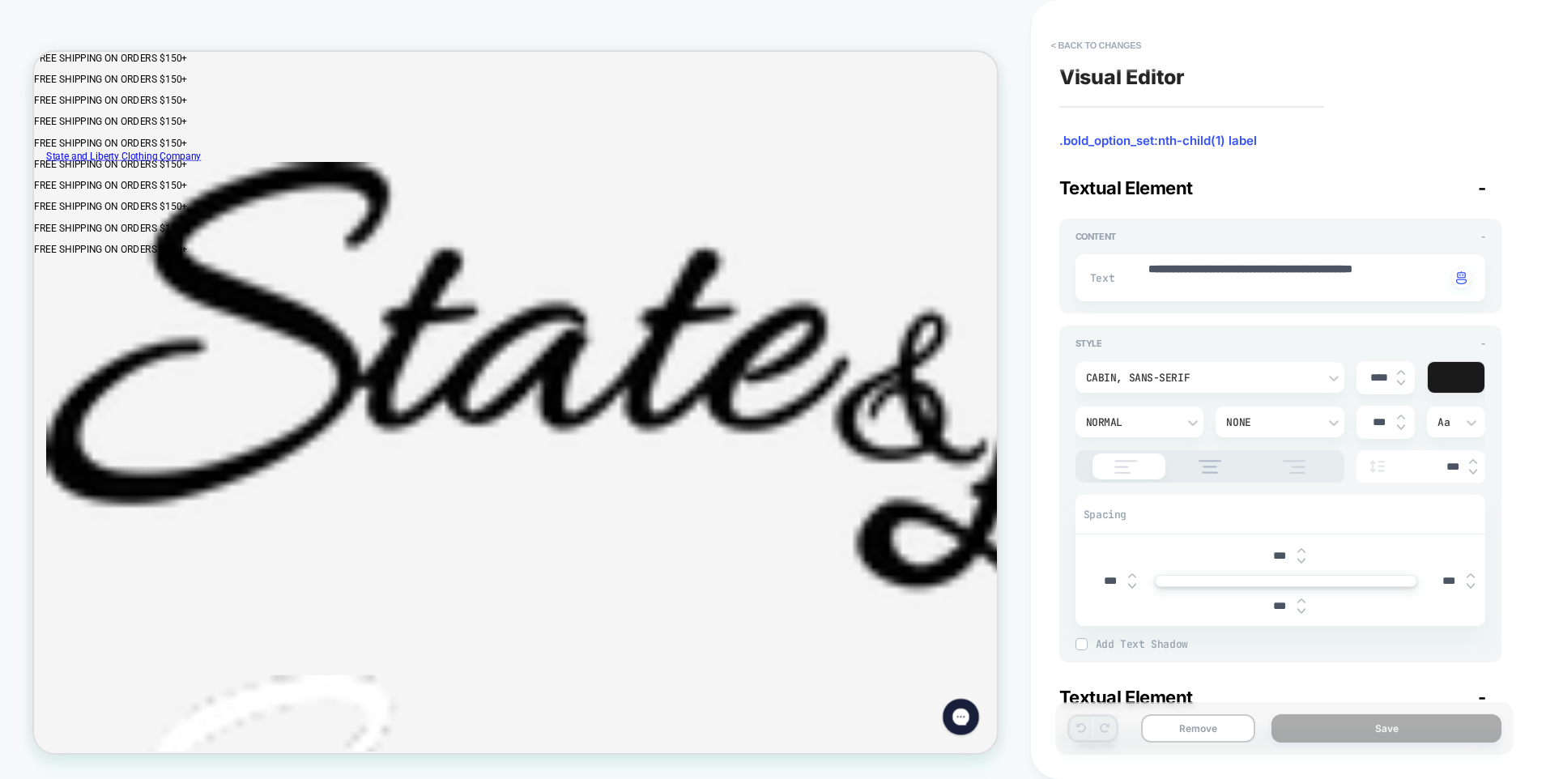
click span "Cuff Monogram (Final Sale + 1-3 Processing Days) -"
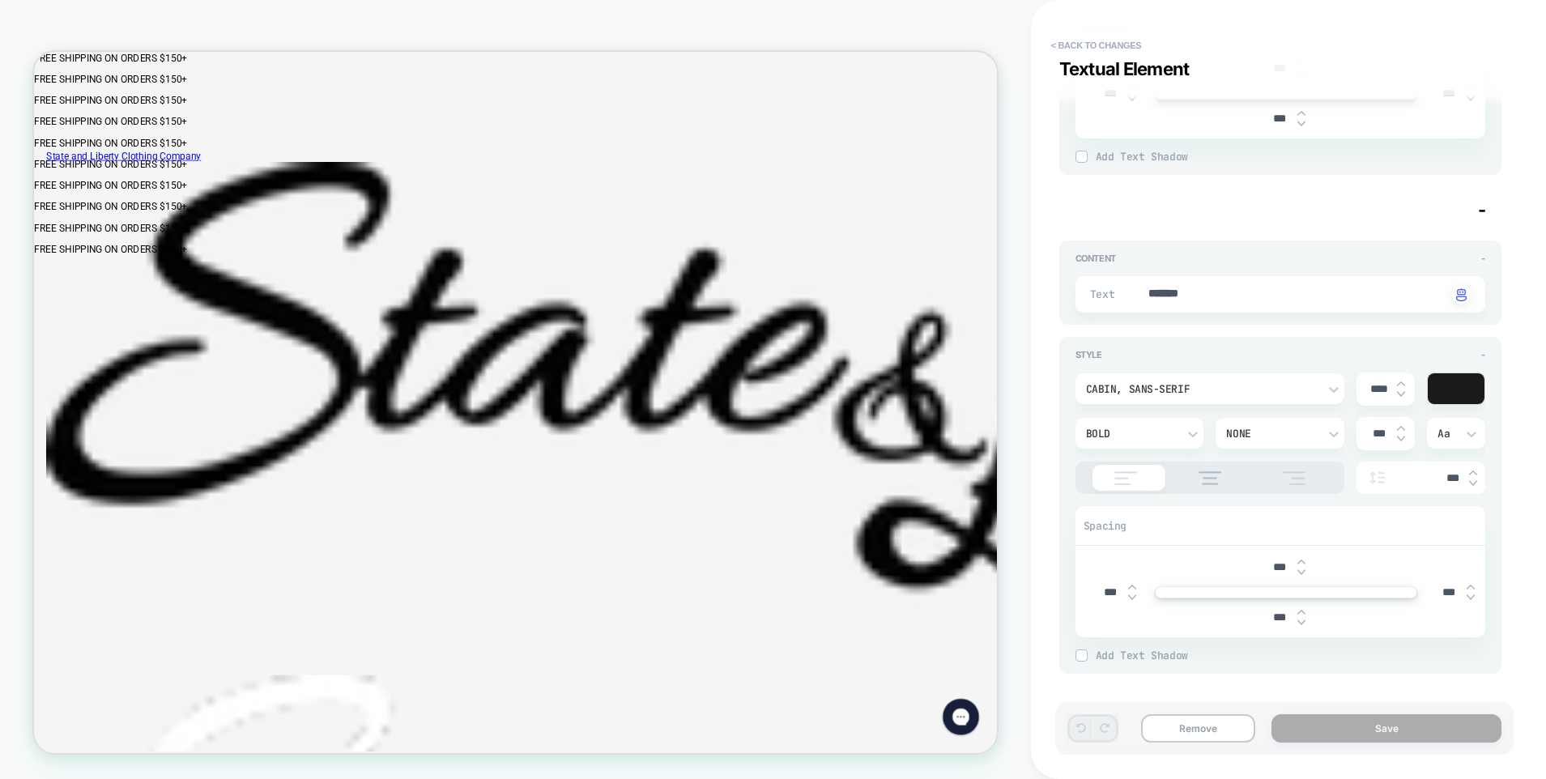
scroll to position [0, 0]
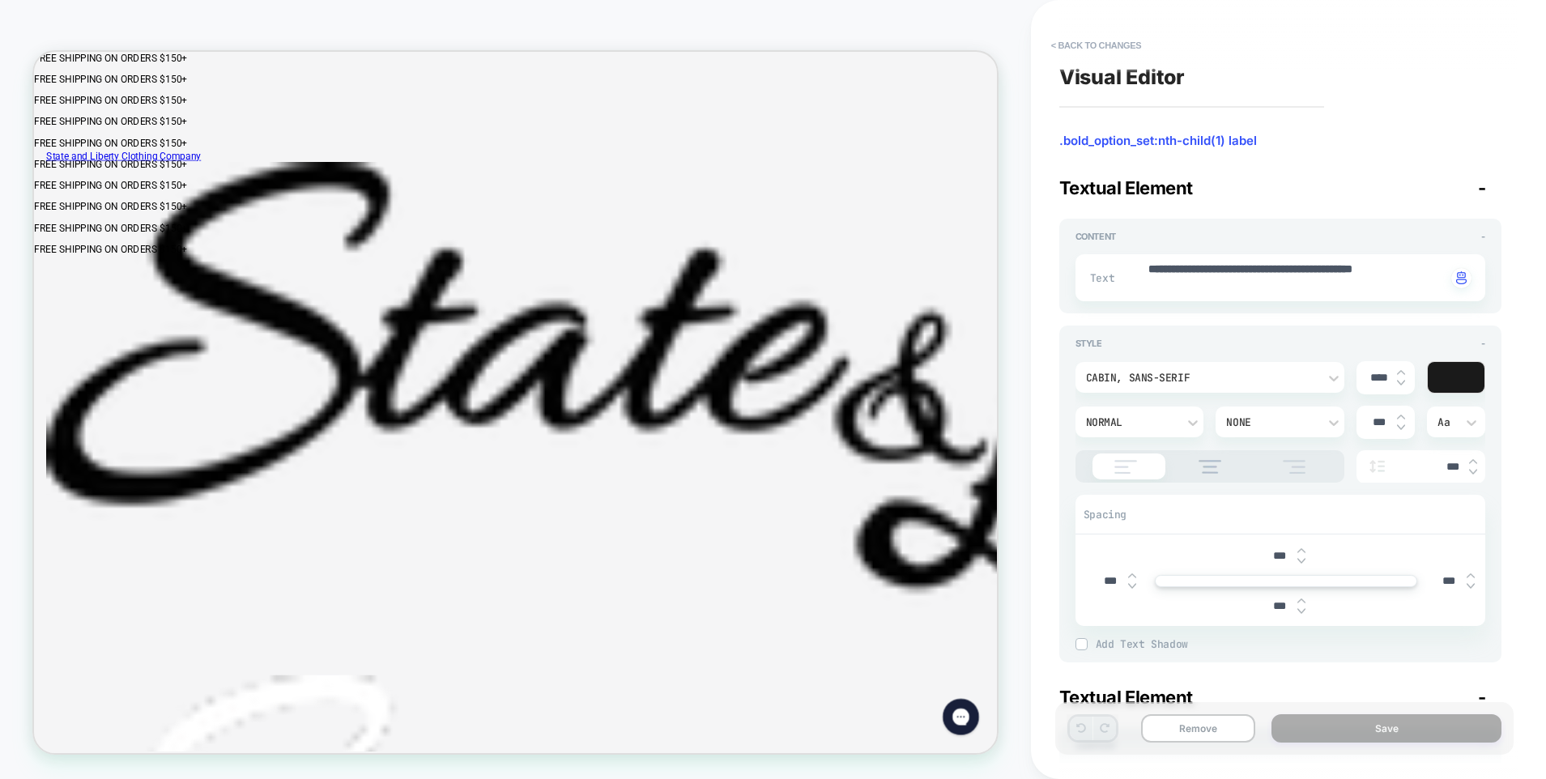
click at [1482, 188] on span "-" at bounding box center [1482, 187] width 8 height 21
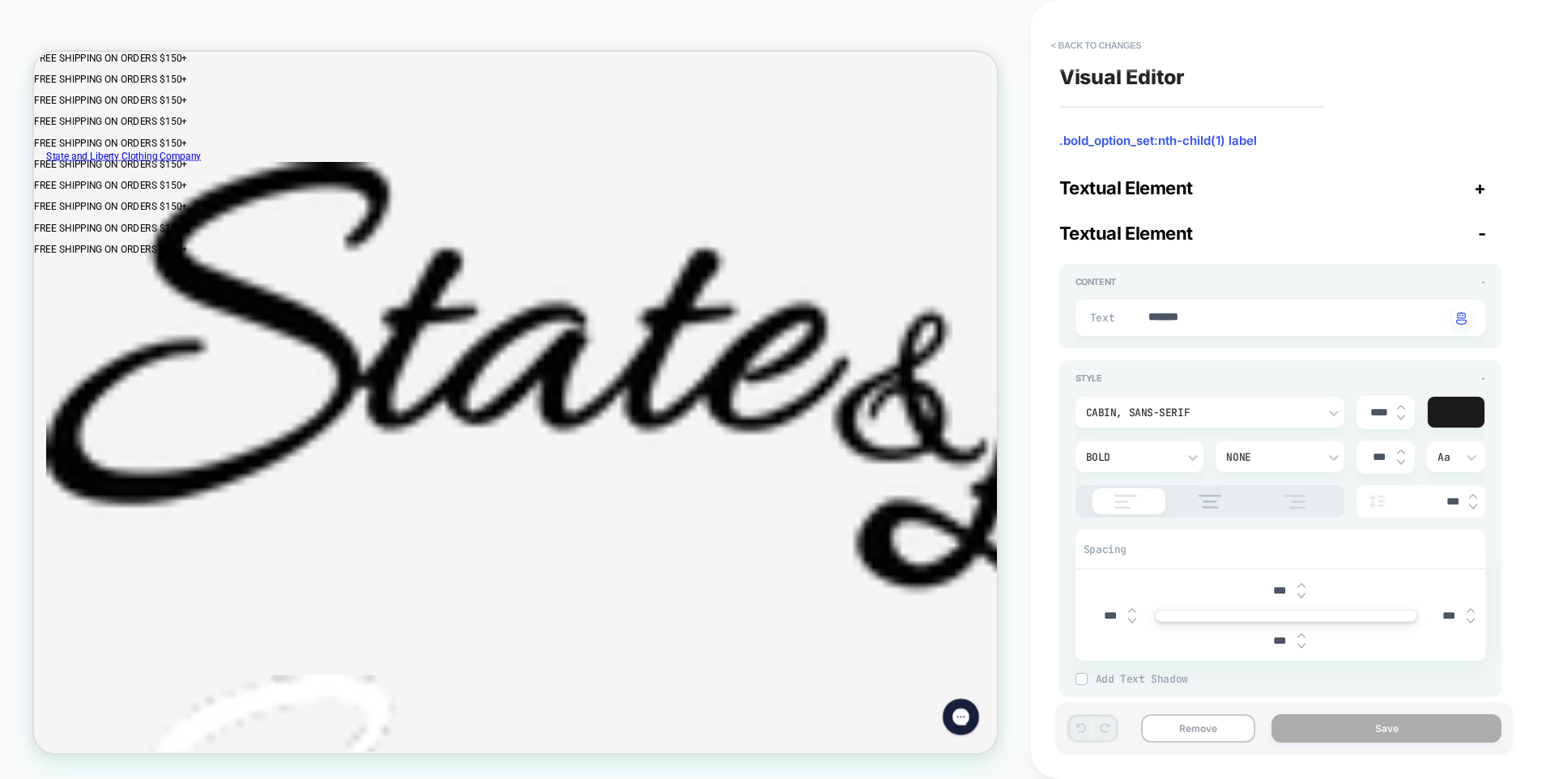
click at [1481, 232] on span "-" at bounding box center [1482, 233] width 8 height 21
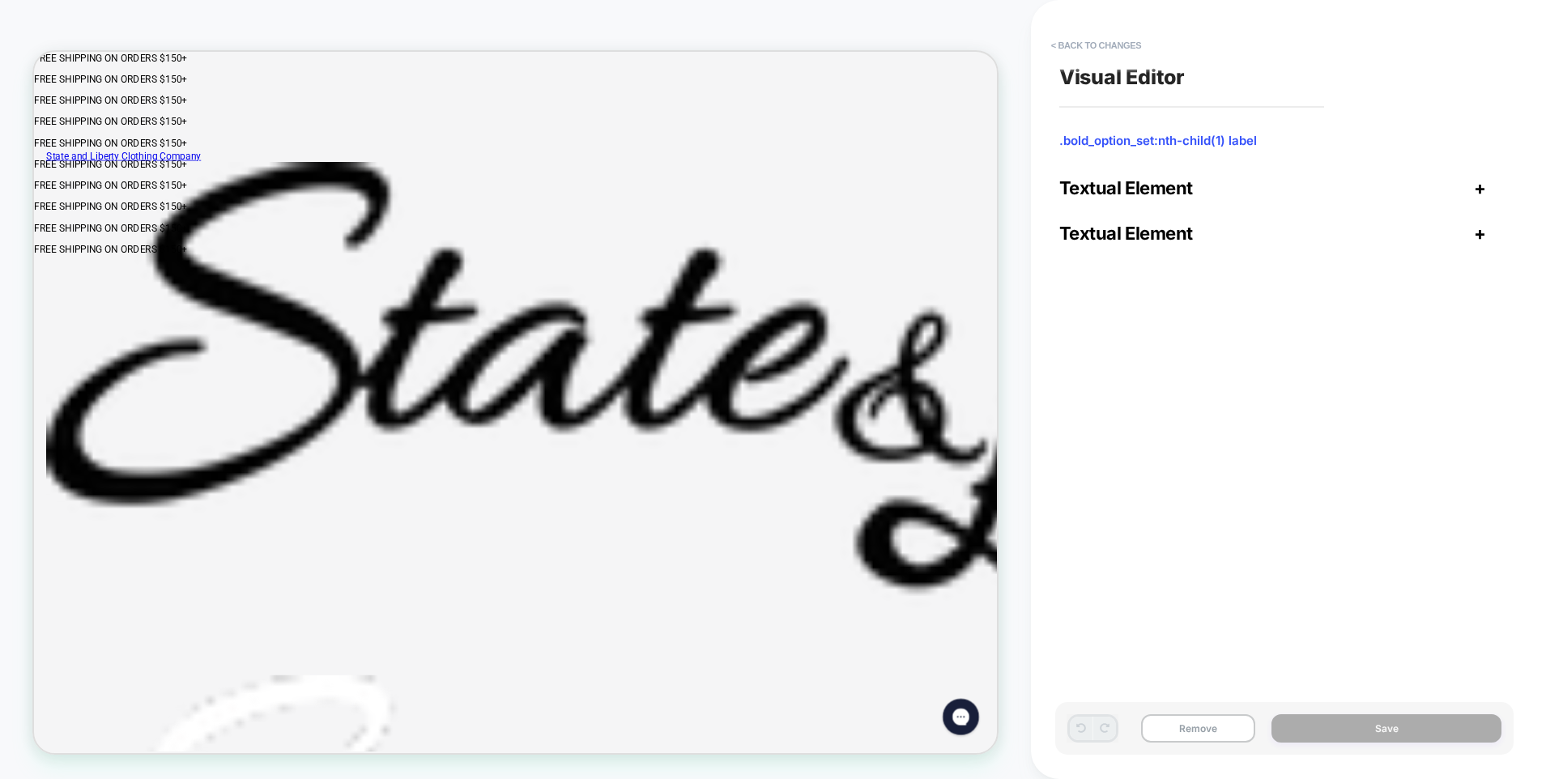
click label "Cuff Monogram (Final Sale + 1-3 Processing Days) - $ 20.00"
click span "Cuff Monogram (Final Sale + 1-3 Processing Days) -"
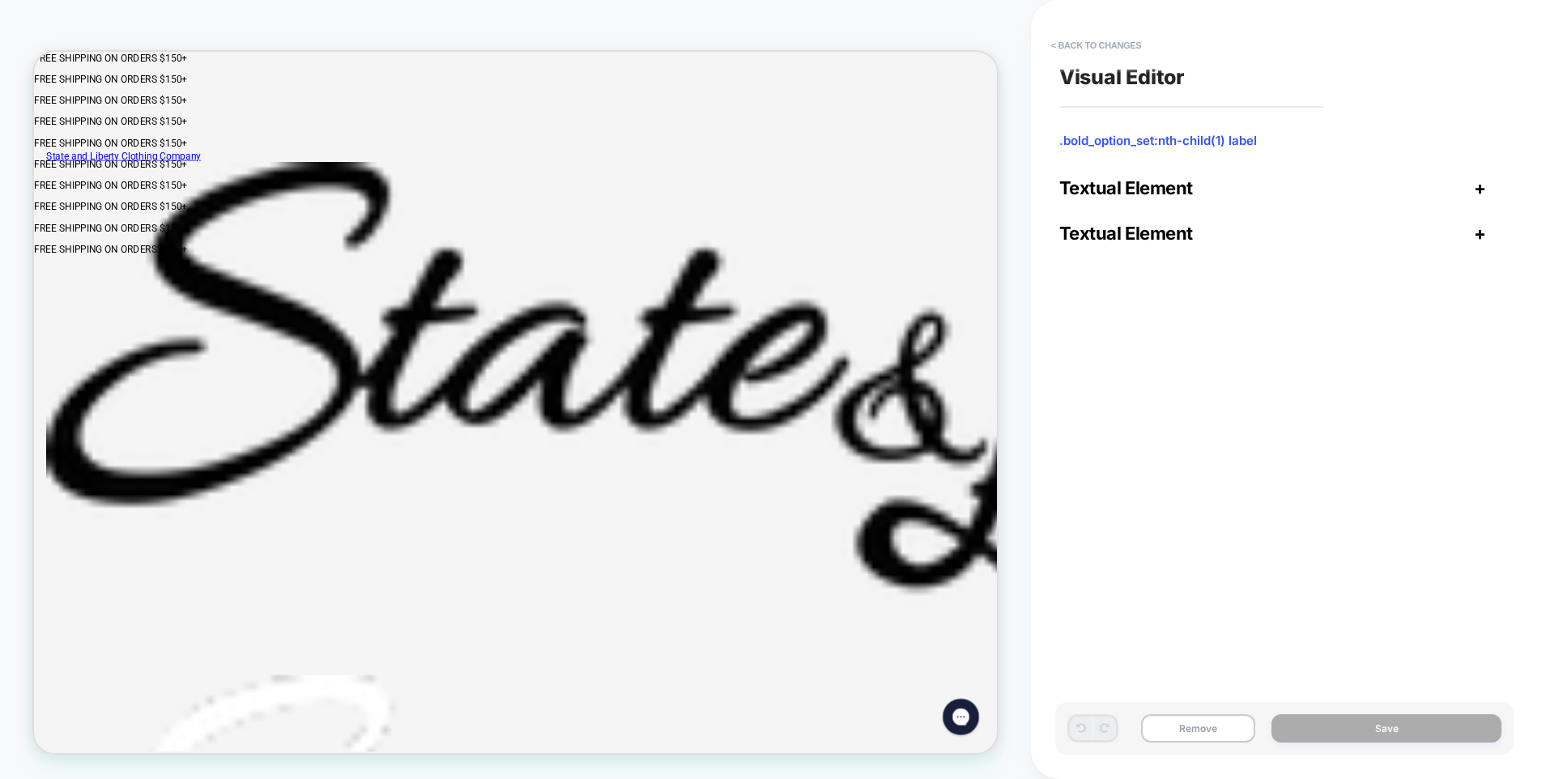
click span "Cuff Monogram (Final Sale + 1-3 Processing Days) -"
click label "Cuff Monogram (Final Sale + 1-3 Processing Days) - $ 20.00"
click at [1199, 731] on button "Remove" at bounding box center [1198, 728] width 115 height 28
type textarea "*"
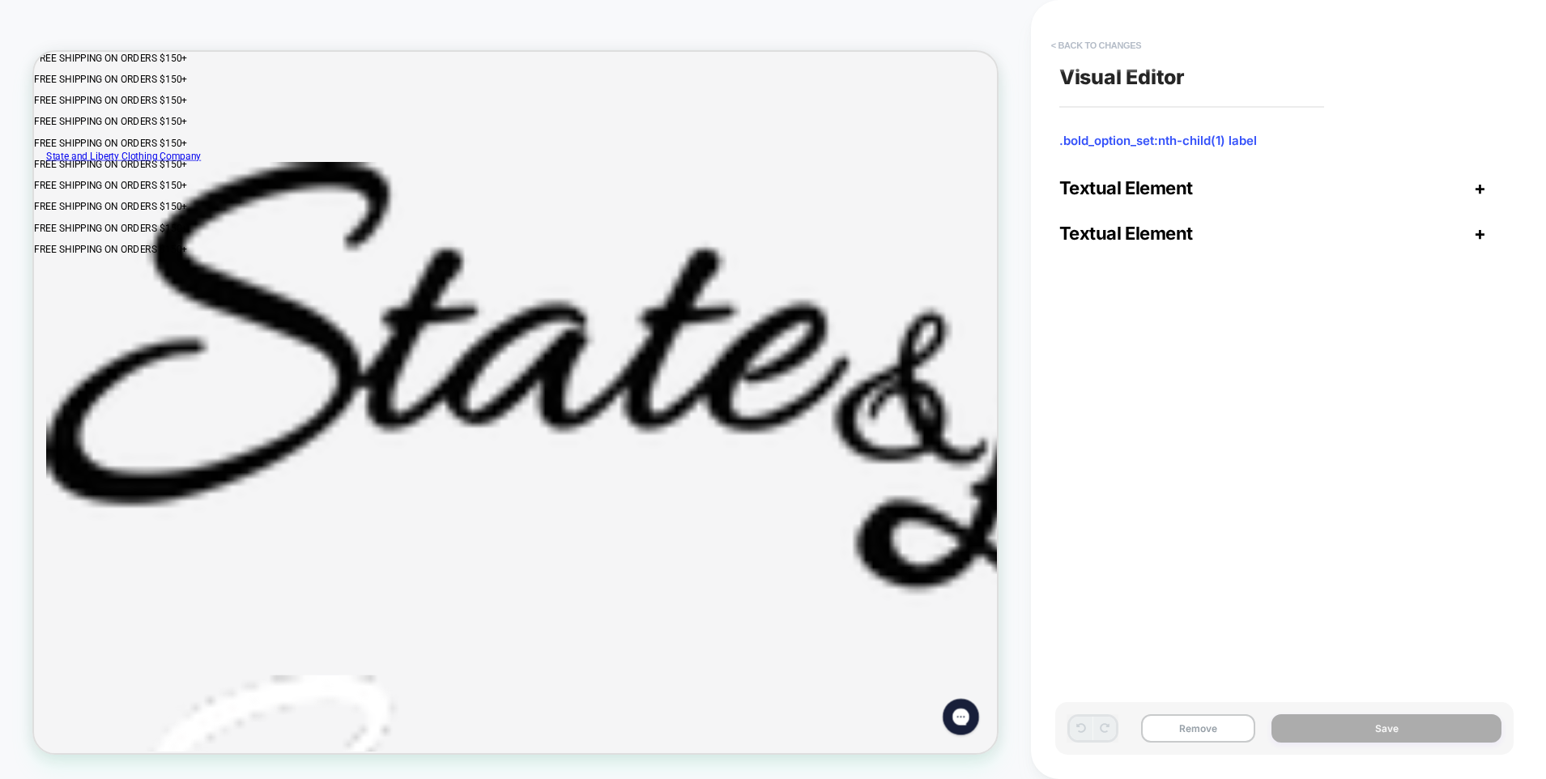
click at [1065, 45] on button "< Back to changes" at bounding box center [1096, 45] width 107 height 26
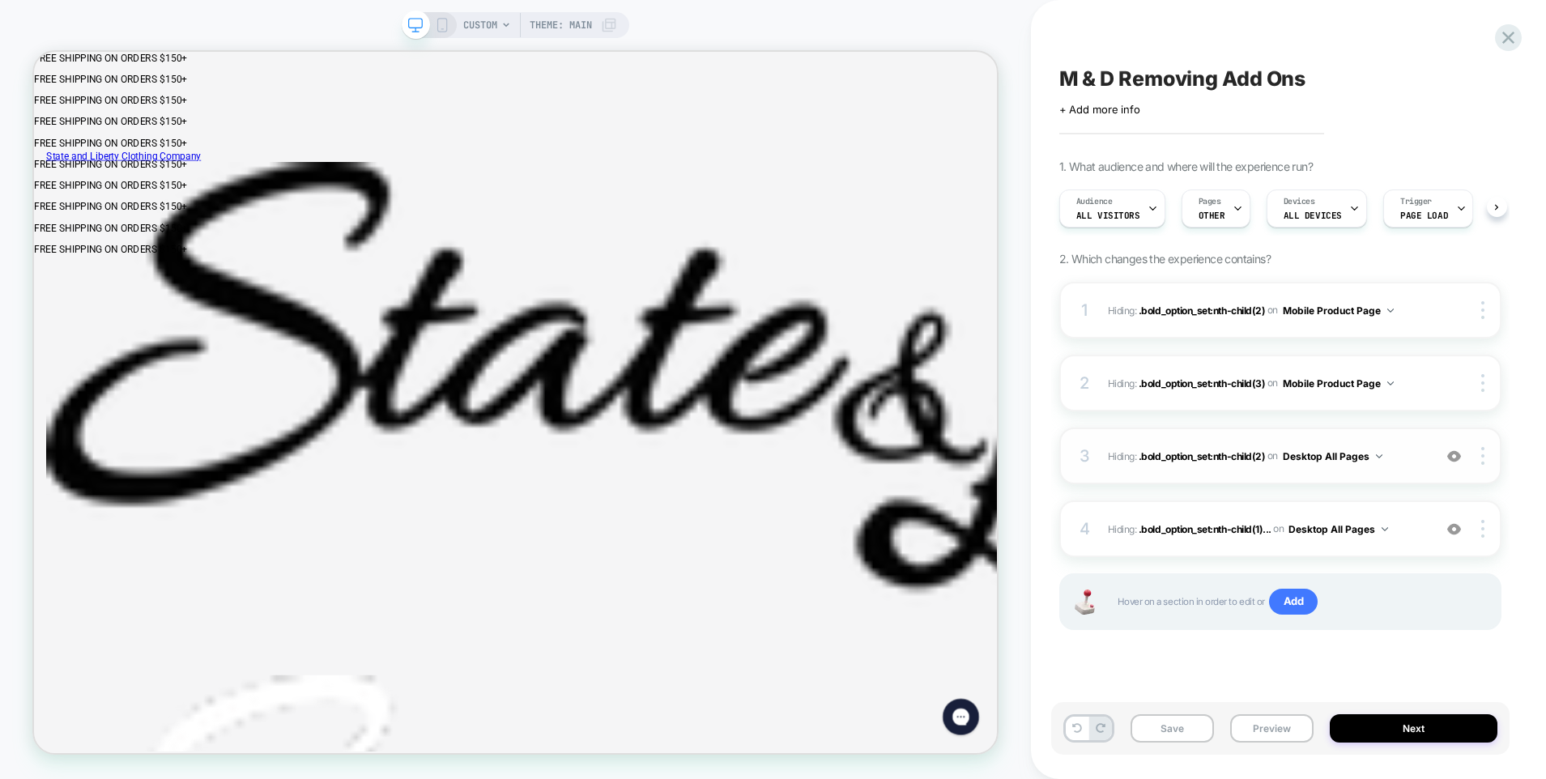
scroll to position [0, 1]
click at [1487, 522] on div at bounding box center [1484, 529] width 31 height 18
click at [1485, 535] on div at bounding box center [1484, 529] width 31 height 18
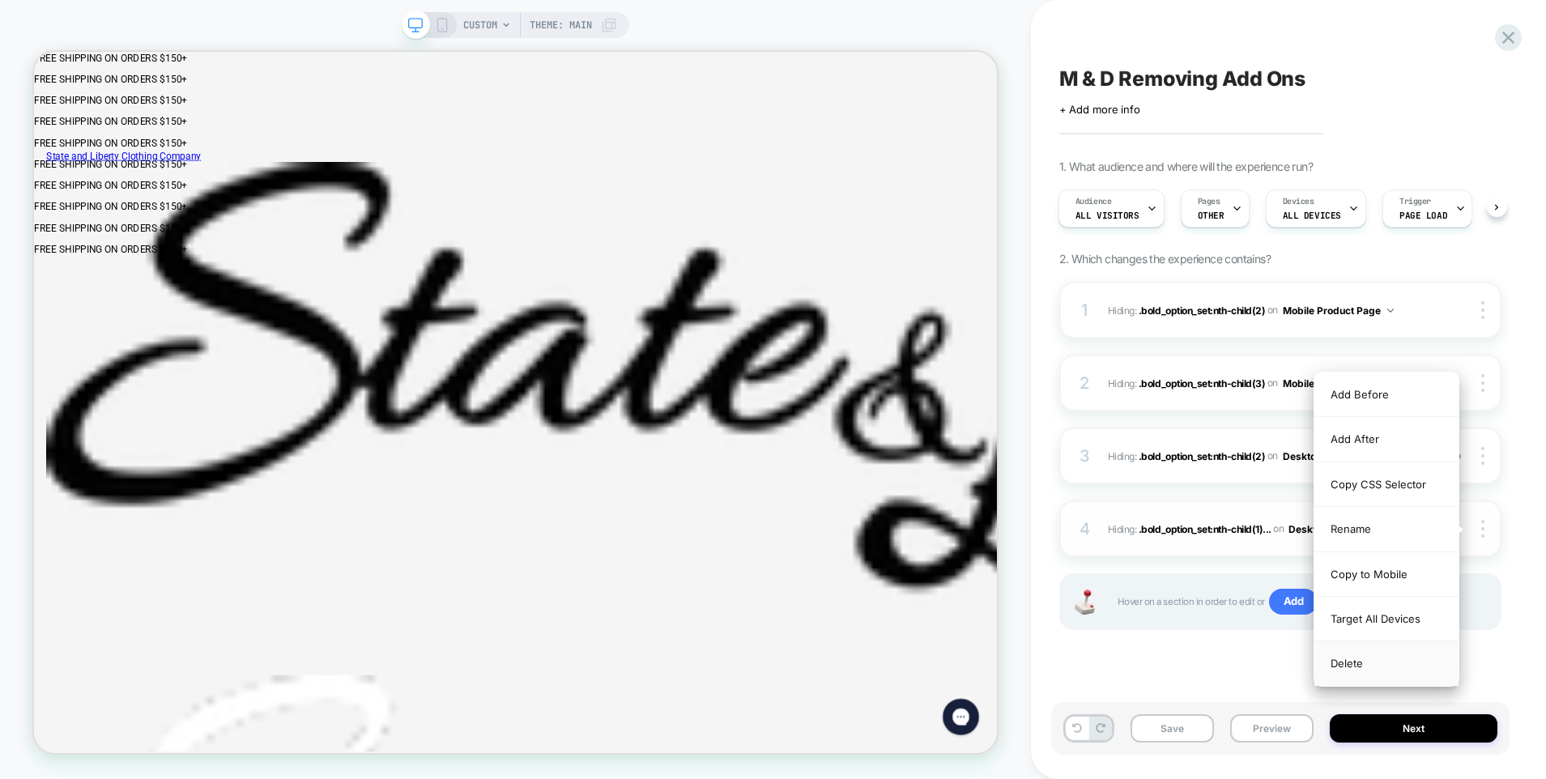
click at [1345, 666] on div "Delete" at bounding box center [1387, 664] width 144 height 44
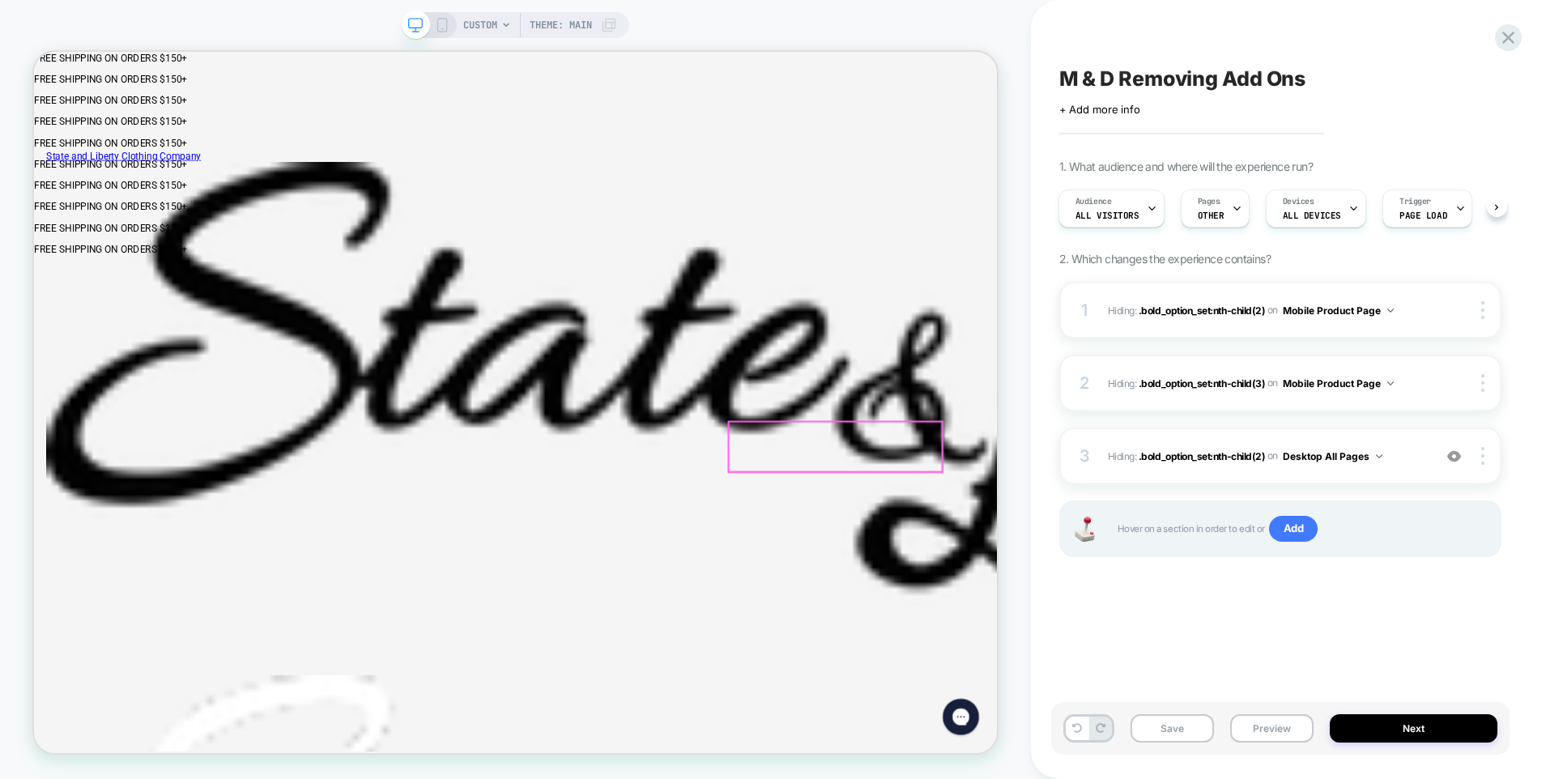
drag, startPoint x: 1068, startPoint y: 518, endPoint x: 1101, endPoint y: 536, distance: 38.1
click at [1243, 633] on div "M & D Removing Add Ons Click to edit experience details + Add more info 1. What…" at bounding box center [1280, 389] width 458 height 747
click div "HOW TO WEAR IT Zoom Solid Color Stripes Pattern"
click at [1175, 638] on div "M & D Removing Add Ons Click to edit experience details + Add more info 1. What…" at bounding box center [1280, 389] width 458 height 747
click label "Cuff Monogram (Final Sale + 1-3 Processing Days) - $ 20.00"
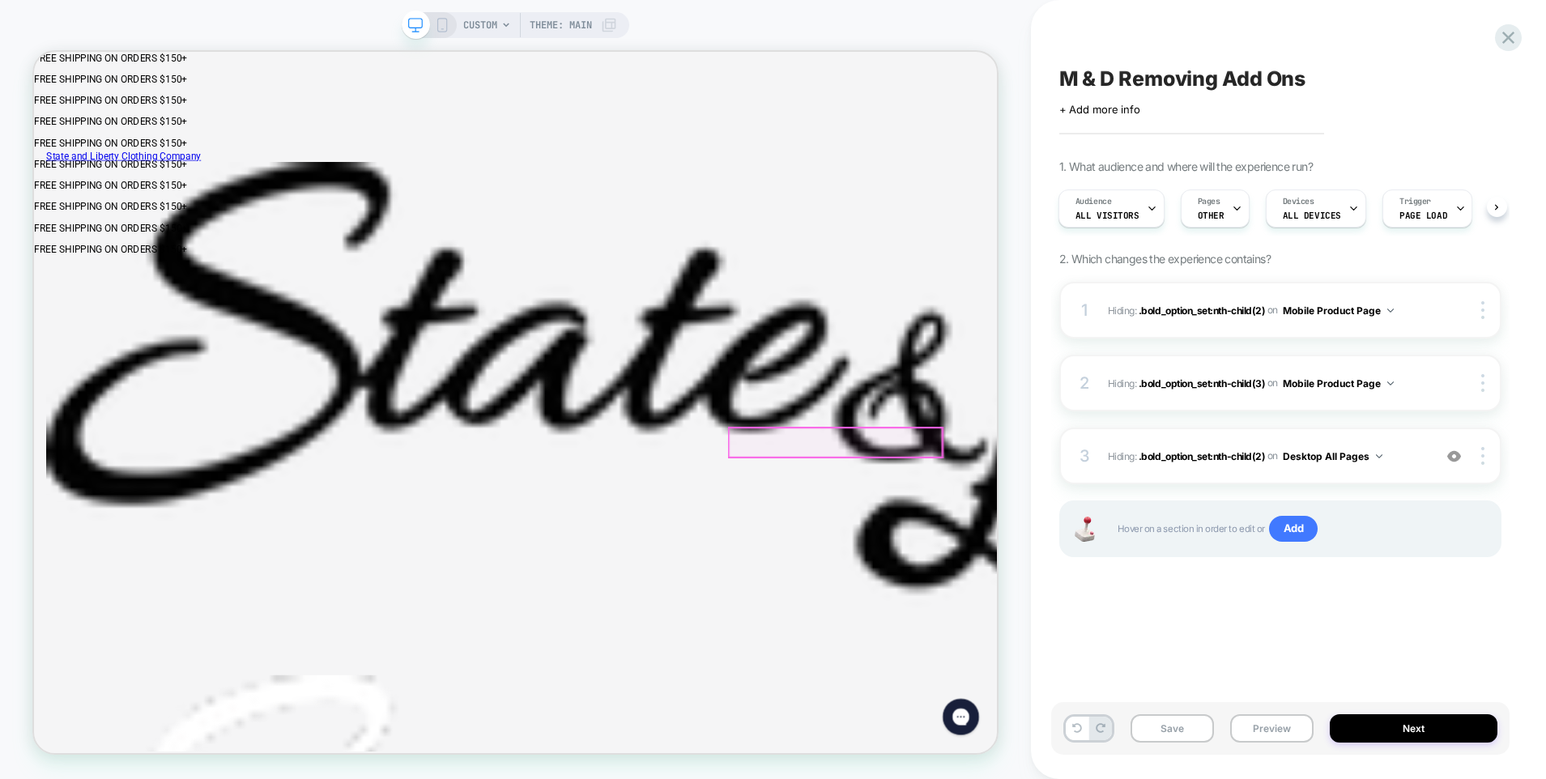
click label "Cuff Monogram (Final Sale + 1-3 Processing Days) - $ 20.00"
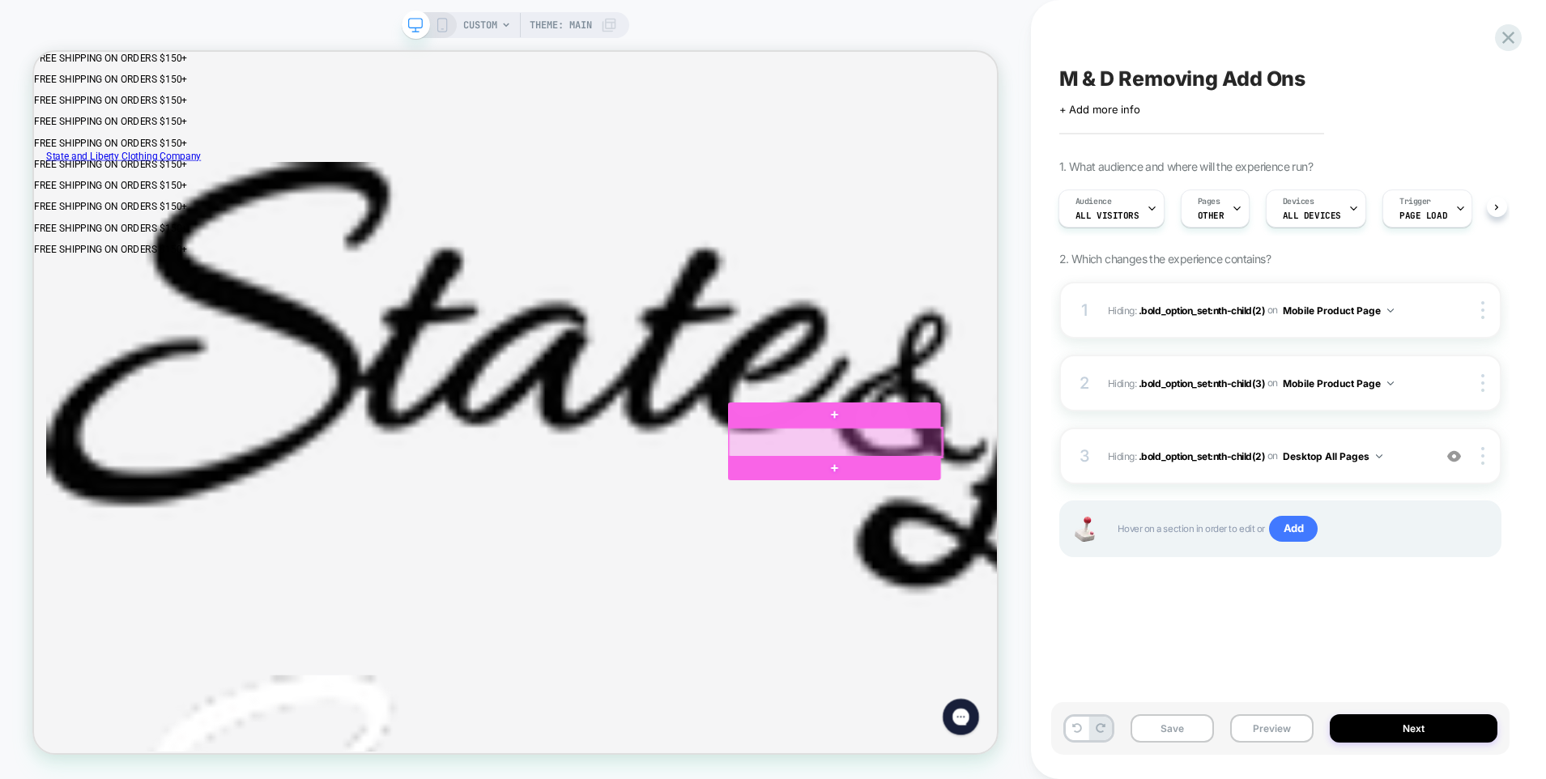
click div
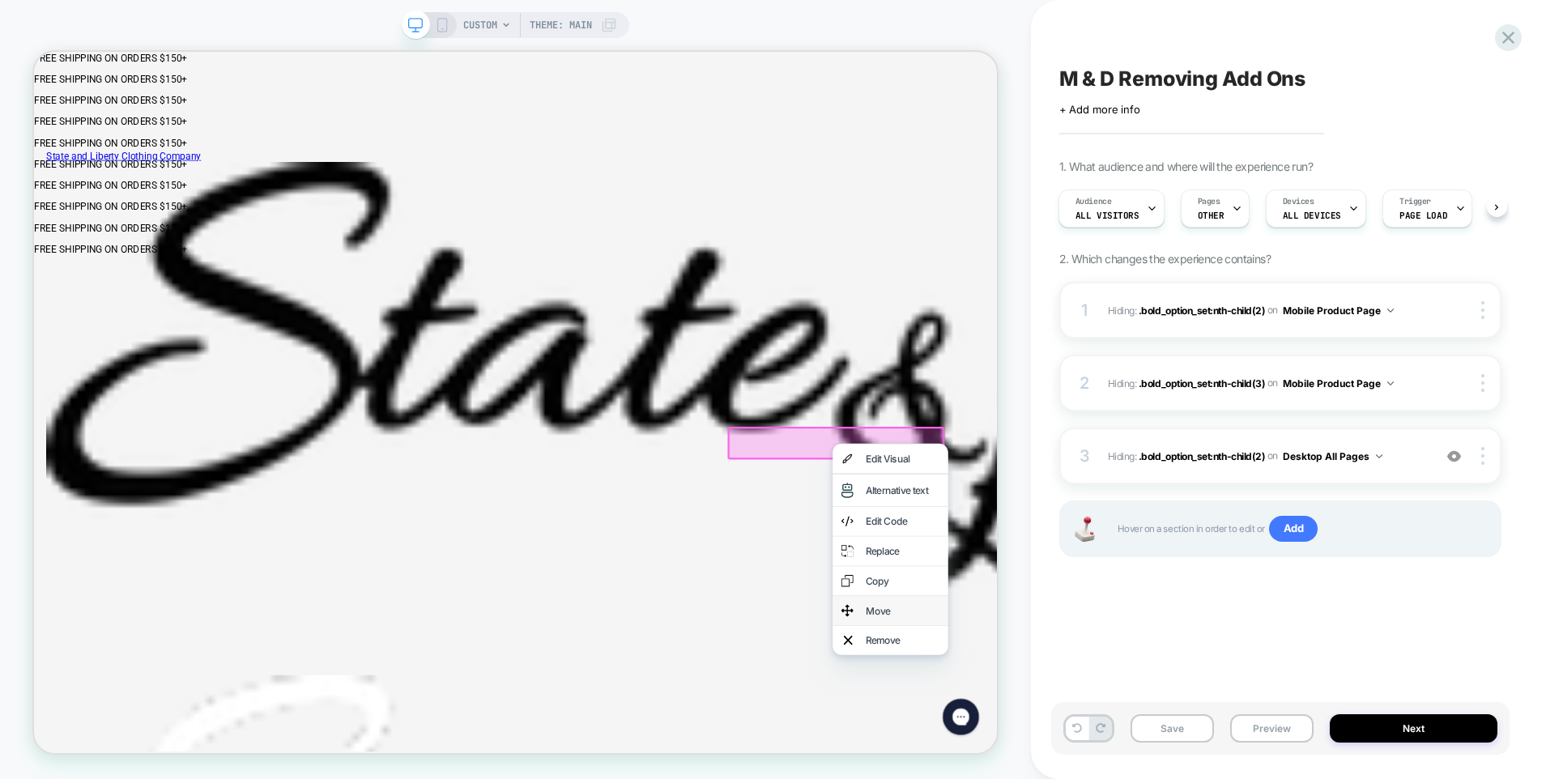
click div "Move"
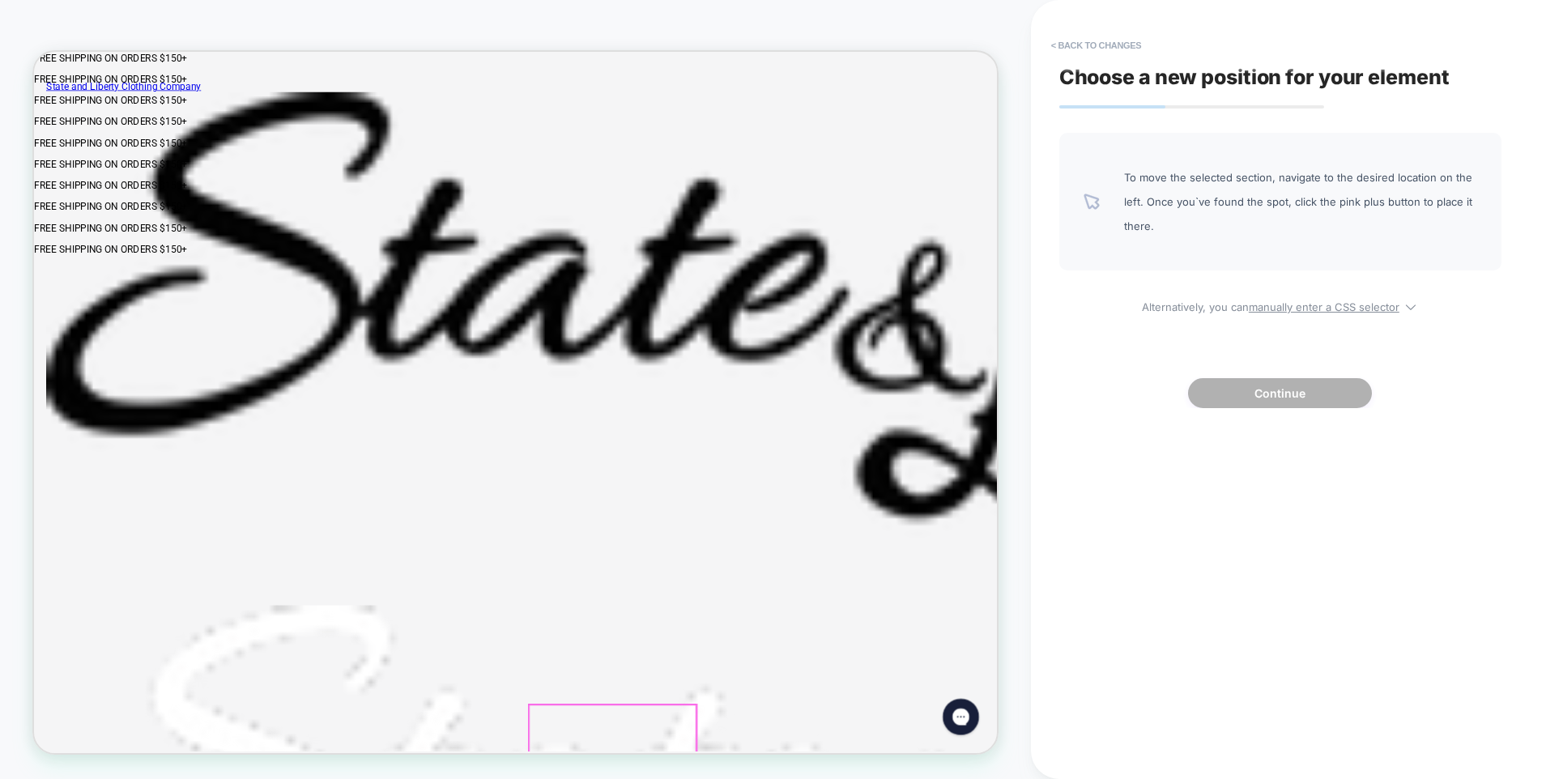
scroll to position [79, 0]
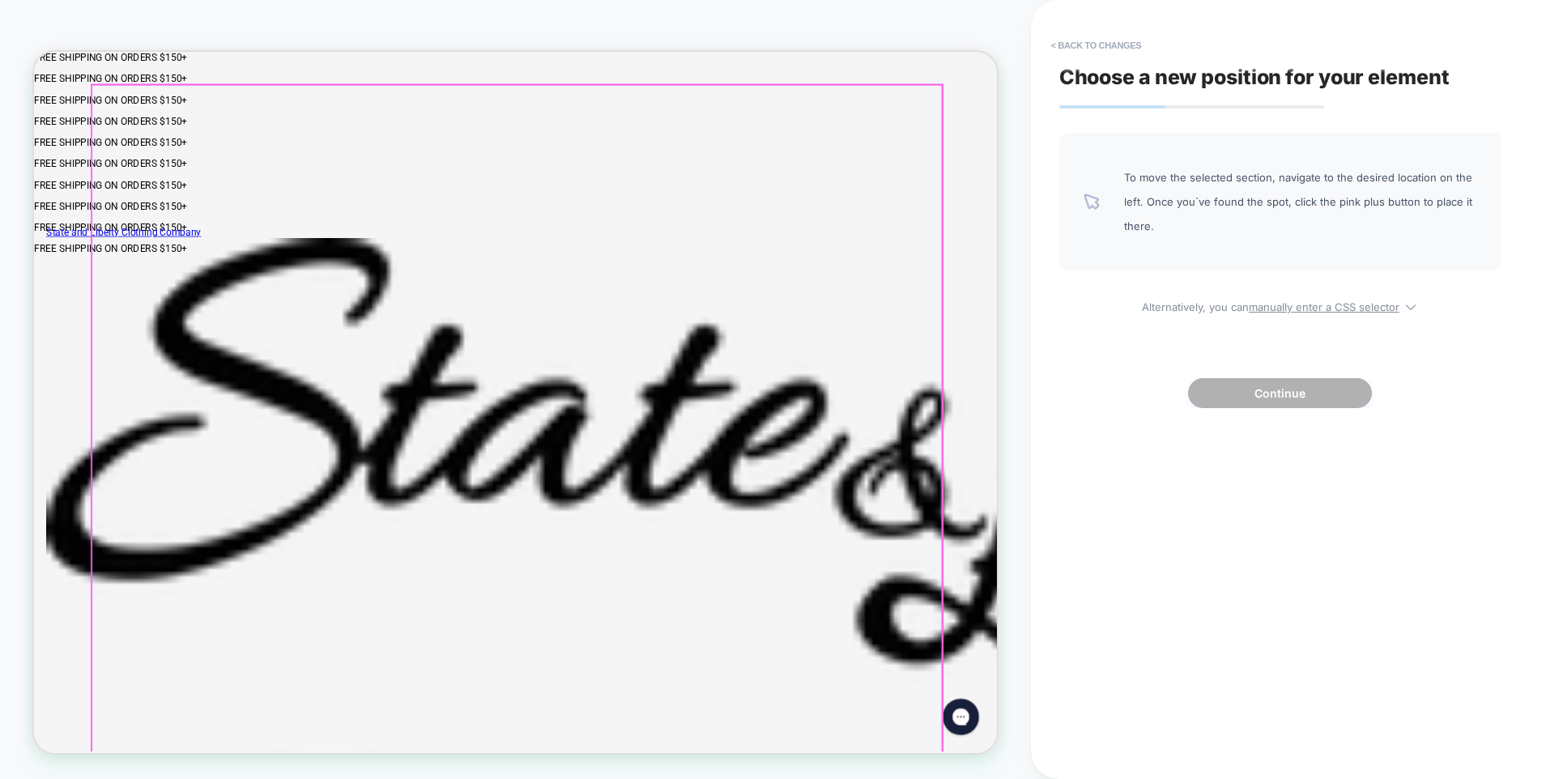
click safe-sticky "Solid Color Stripes Pattern"
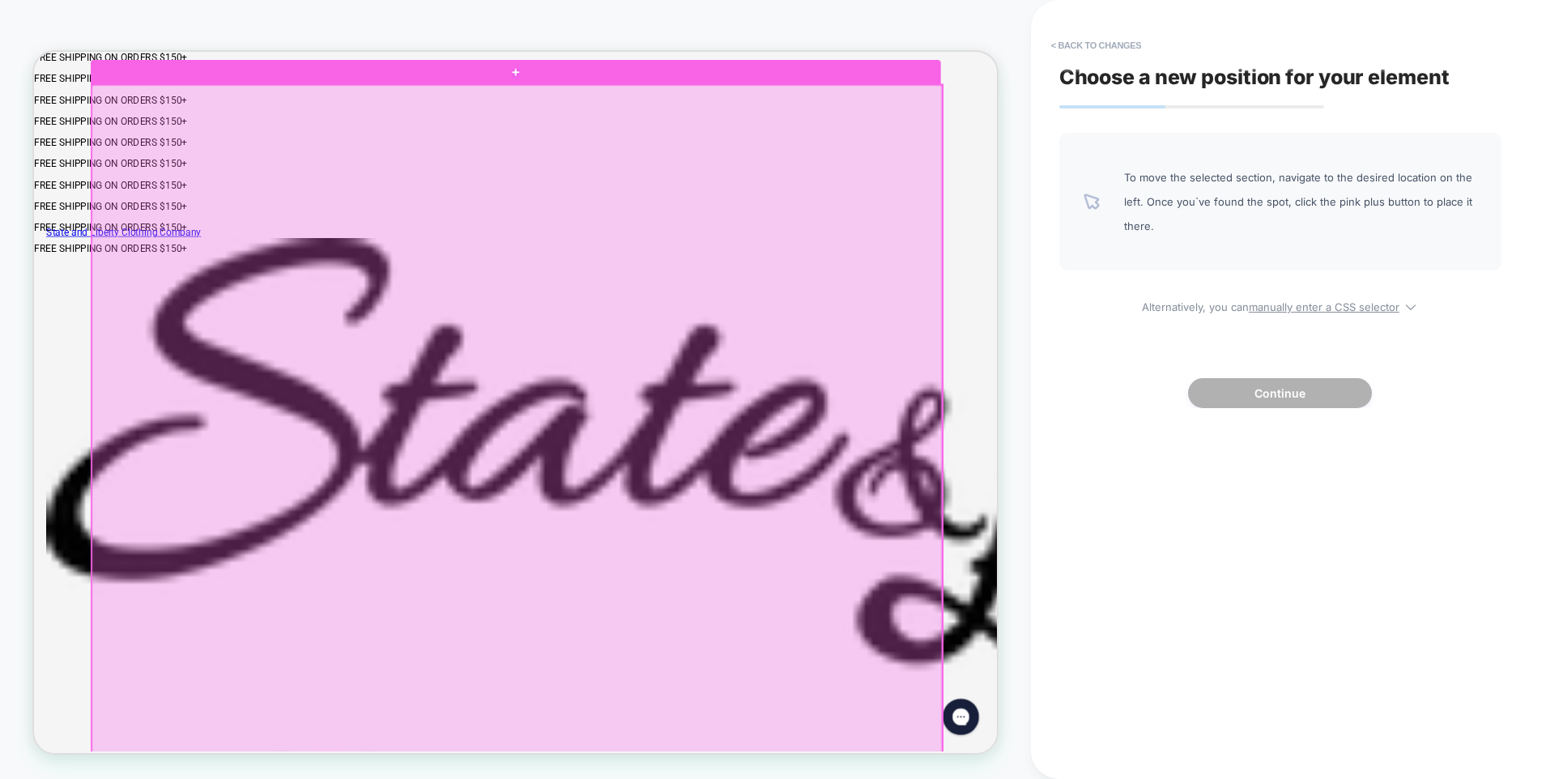
click div
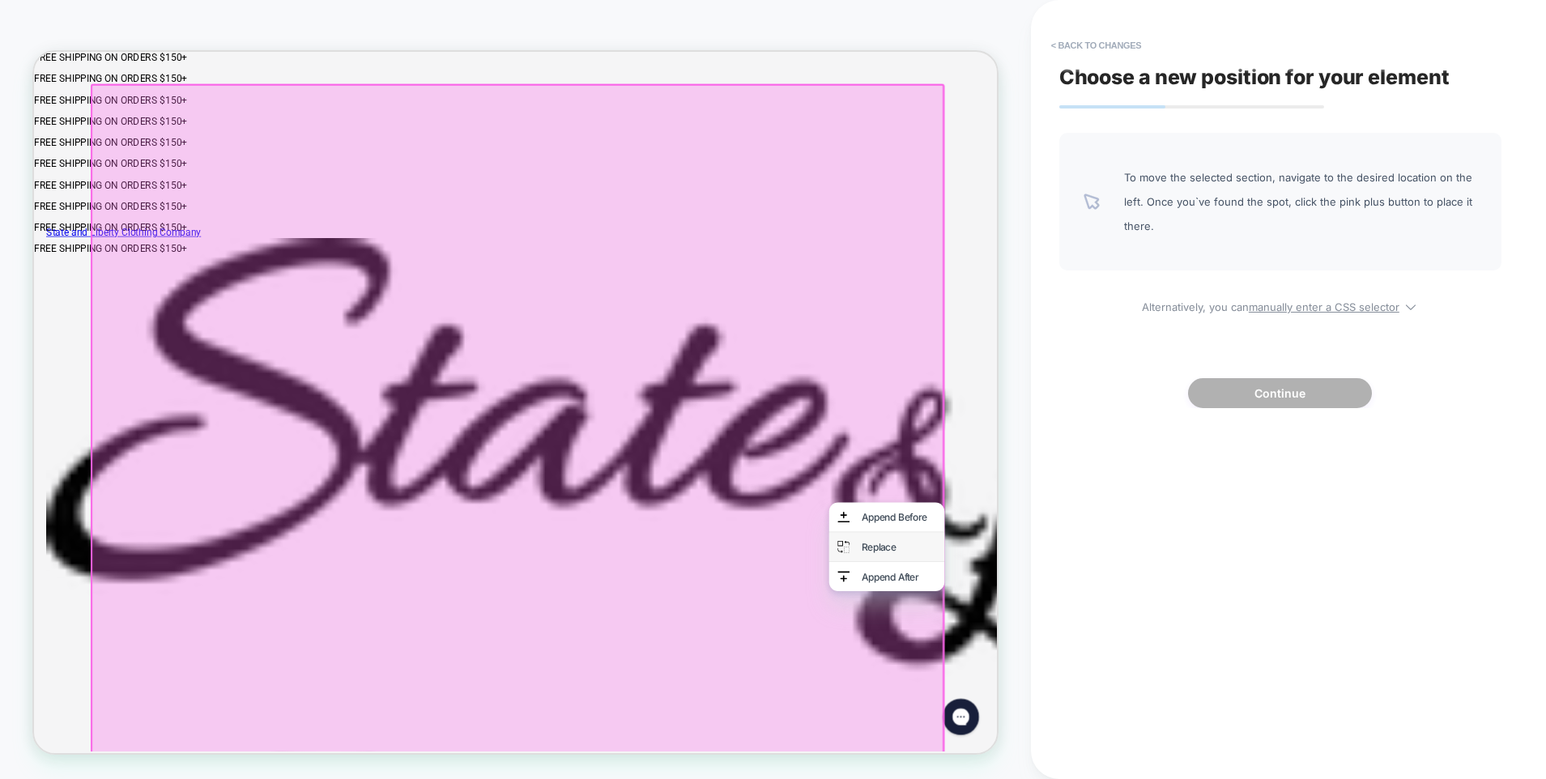
click div "Replace"
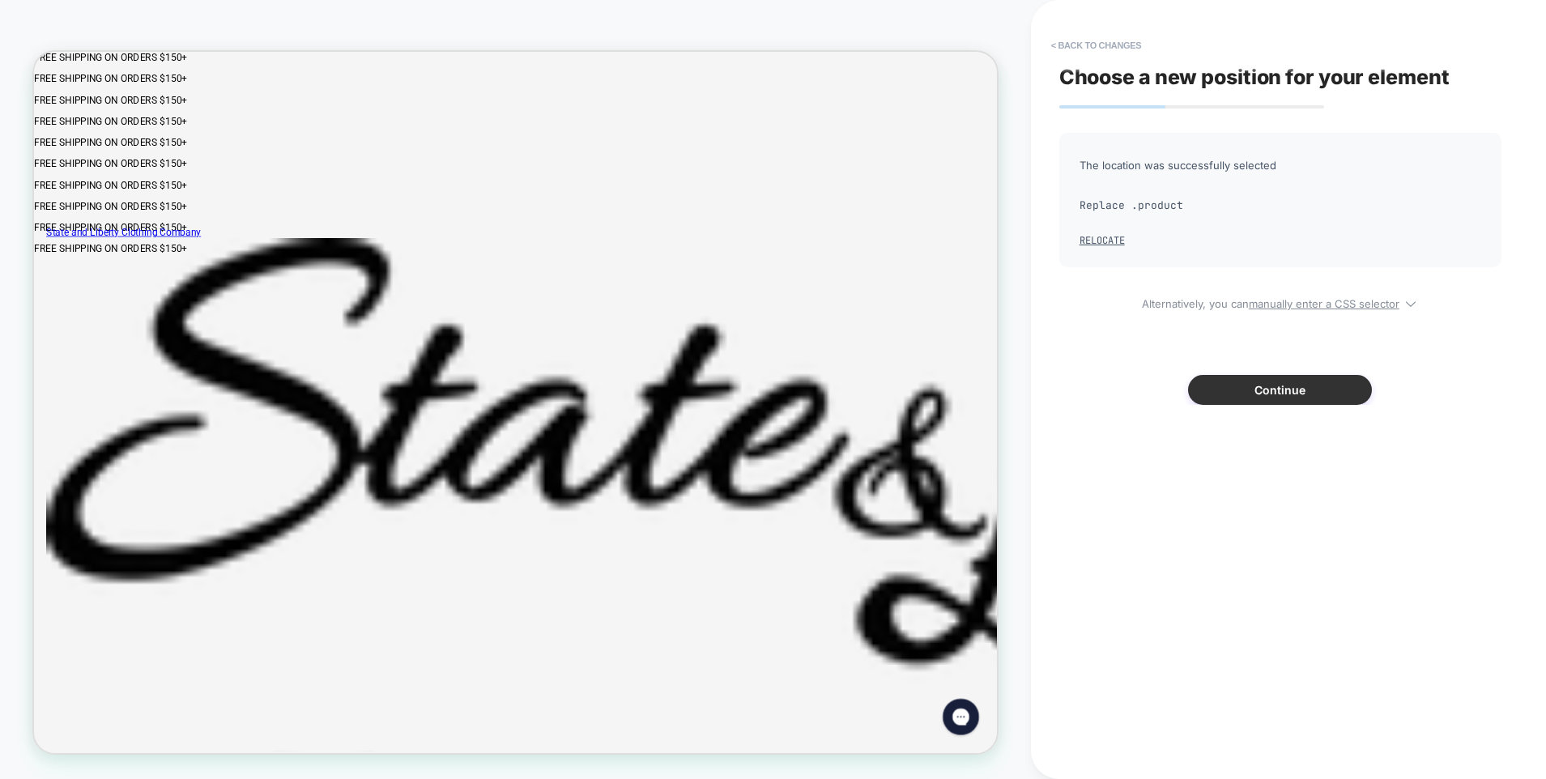
click at [1255, 383] on button "Continue" at bounding box center [1280, 390] width 184 height 30
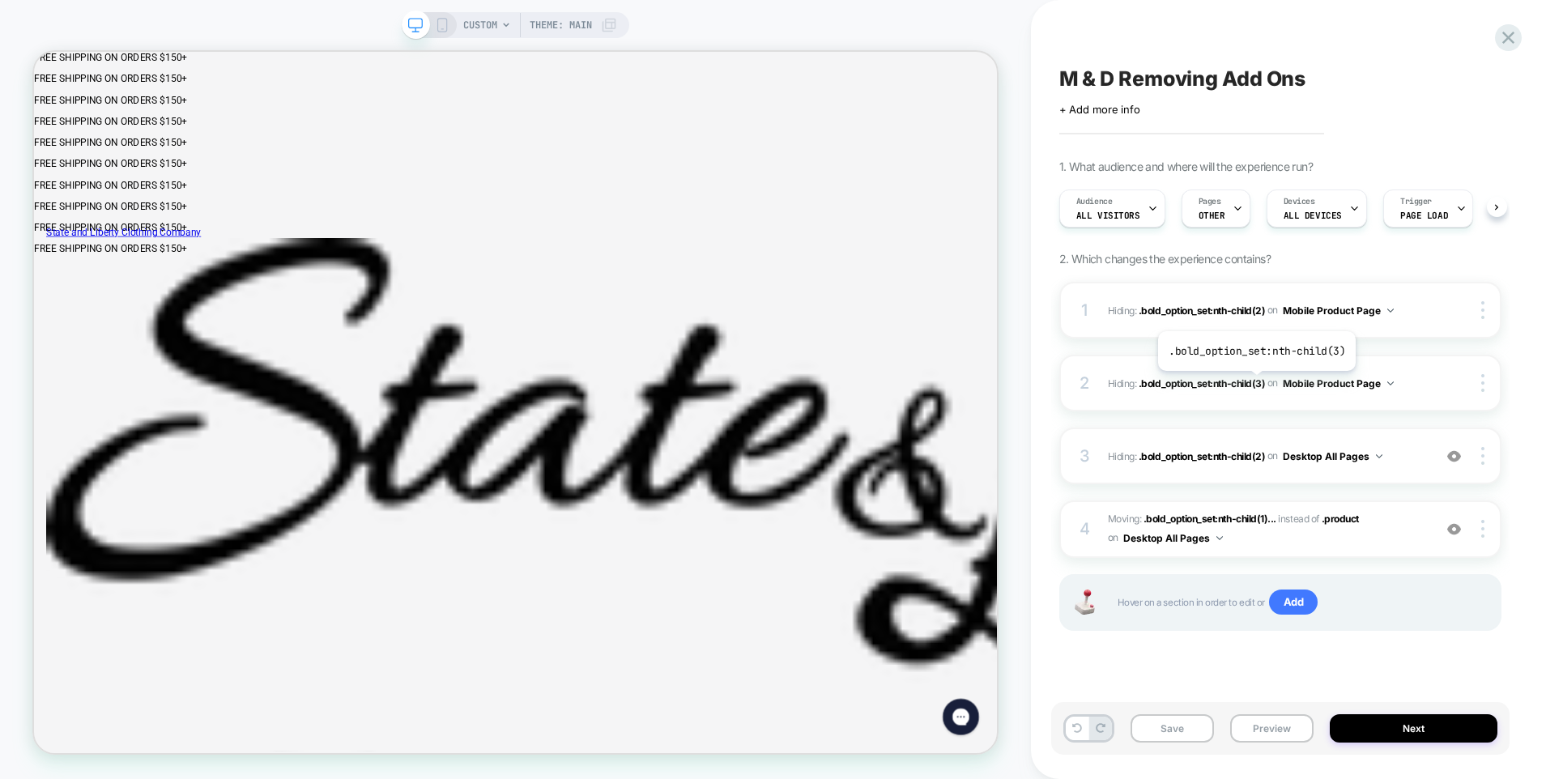
scroll to position [0, 1]
click at [1266, 726] on button "Preview" at bounding box center [1271, 728] width 83 height 28
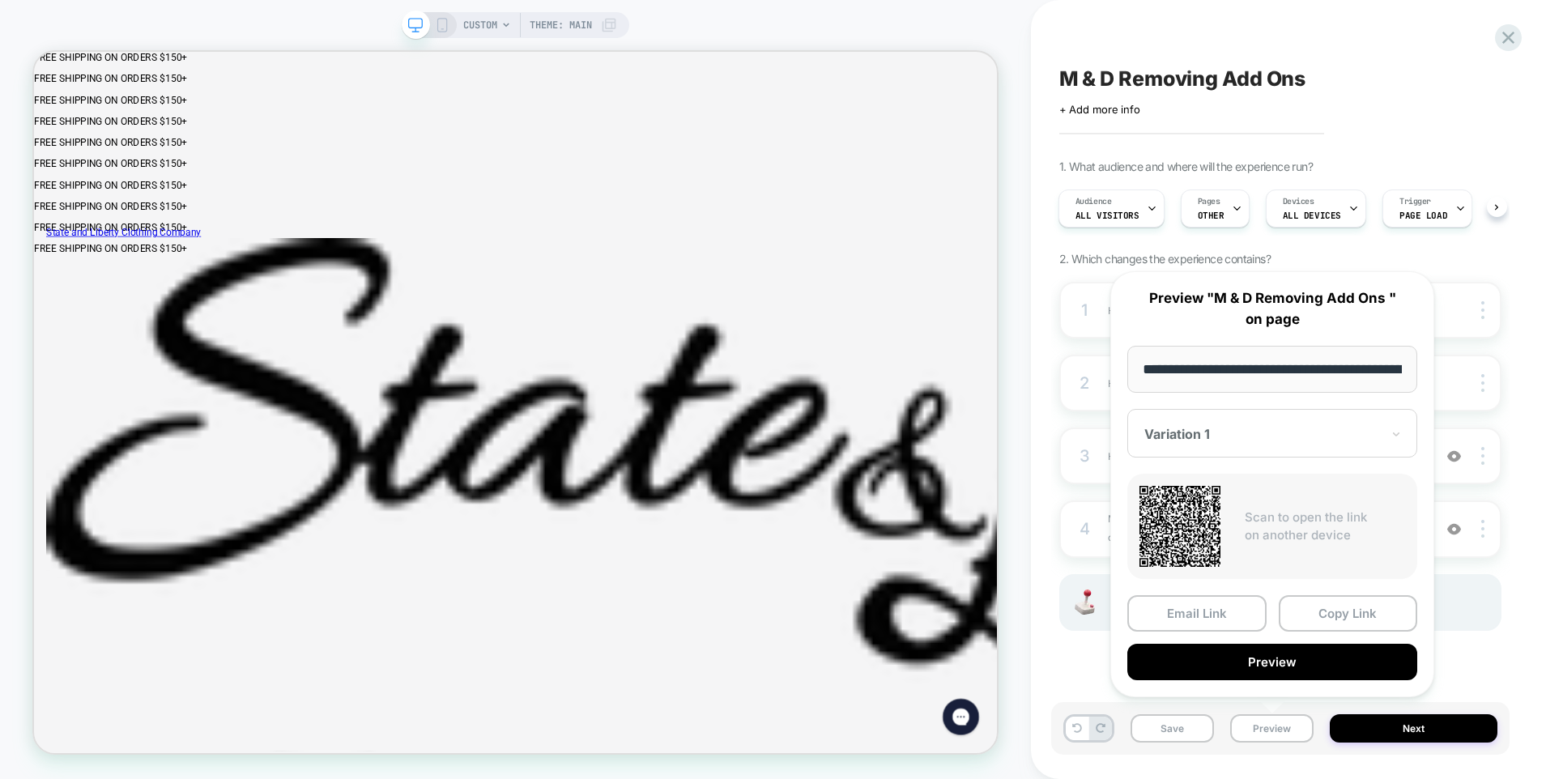
scroll to position [0, 582]
click at [1280, 666] on button "Preview" at bounding box center [1272, 663] width 290 height 36
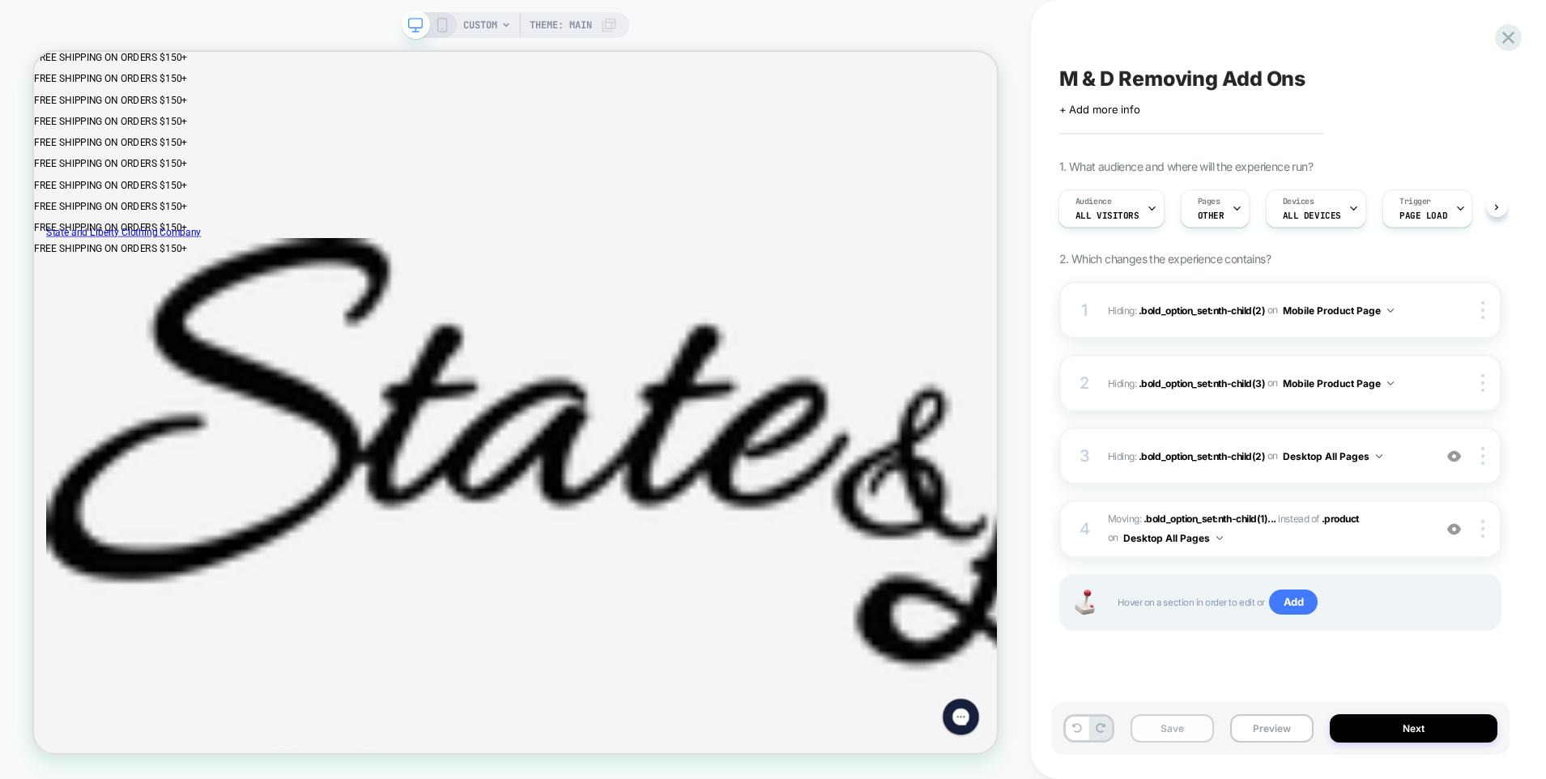
click at [1162, 731] on button "Save" at bounding box center [1172, 728] width 83 height 28
click at [1267, 730] on button "Preview" at bounding box center [1271, 728] width 83 height 28
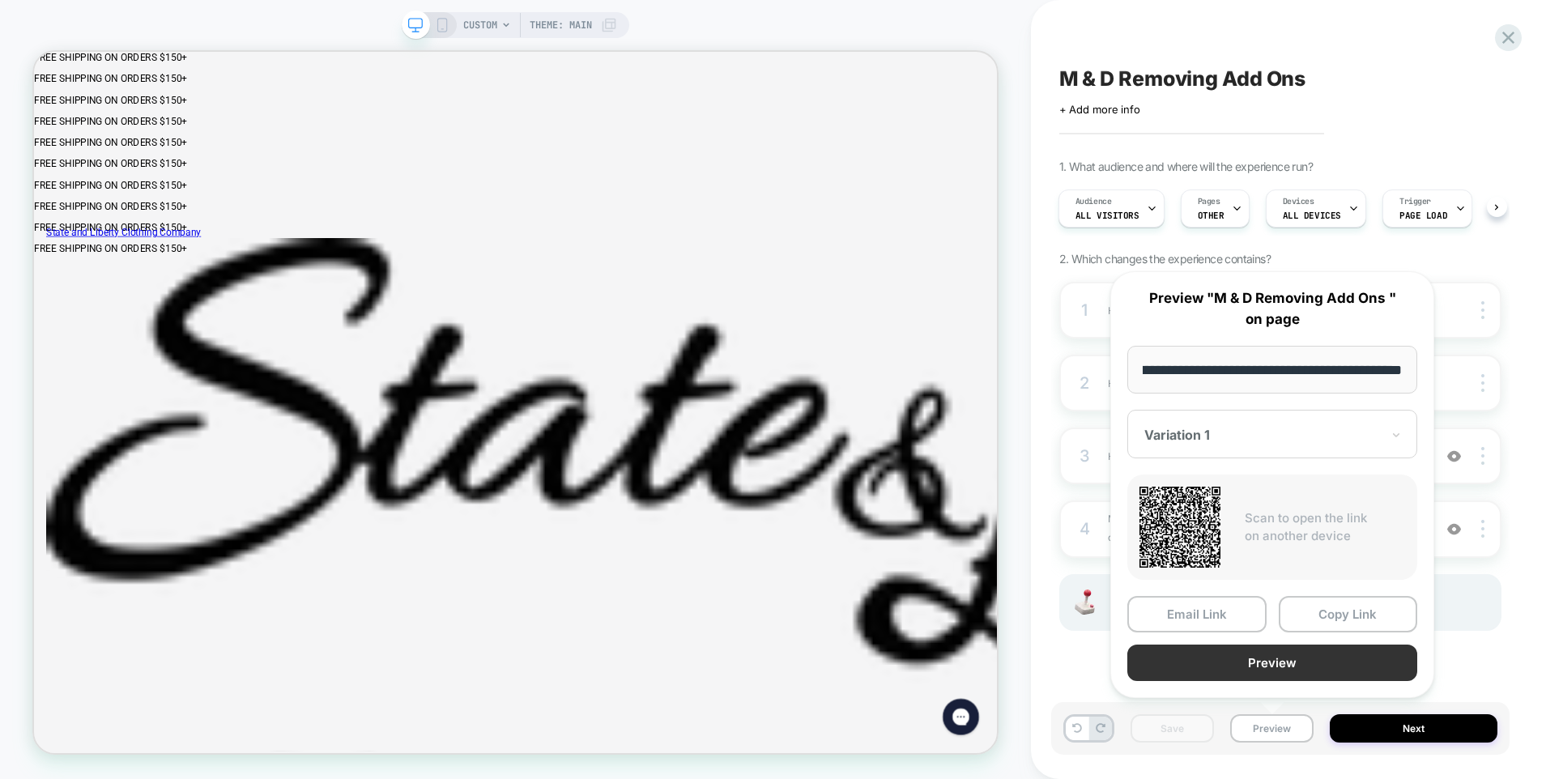
scroll to position [0, 0]
click at [1244, 667] on button "Preview" at bounding box center [1272, 663] width 290 height 36
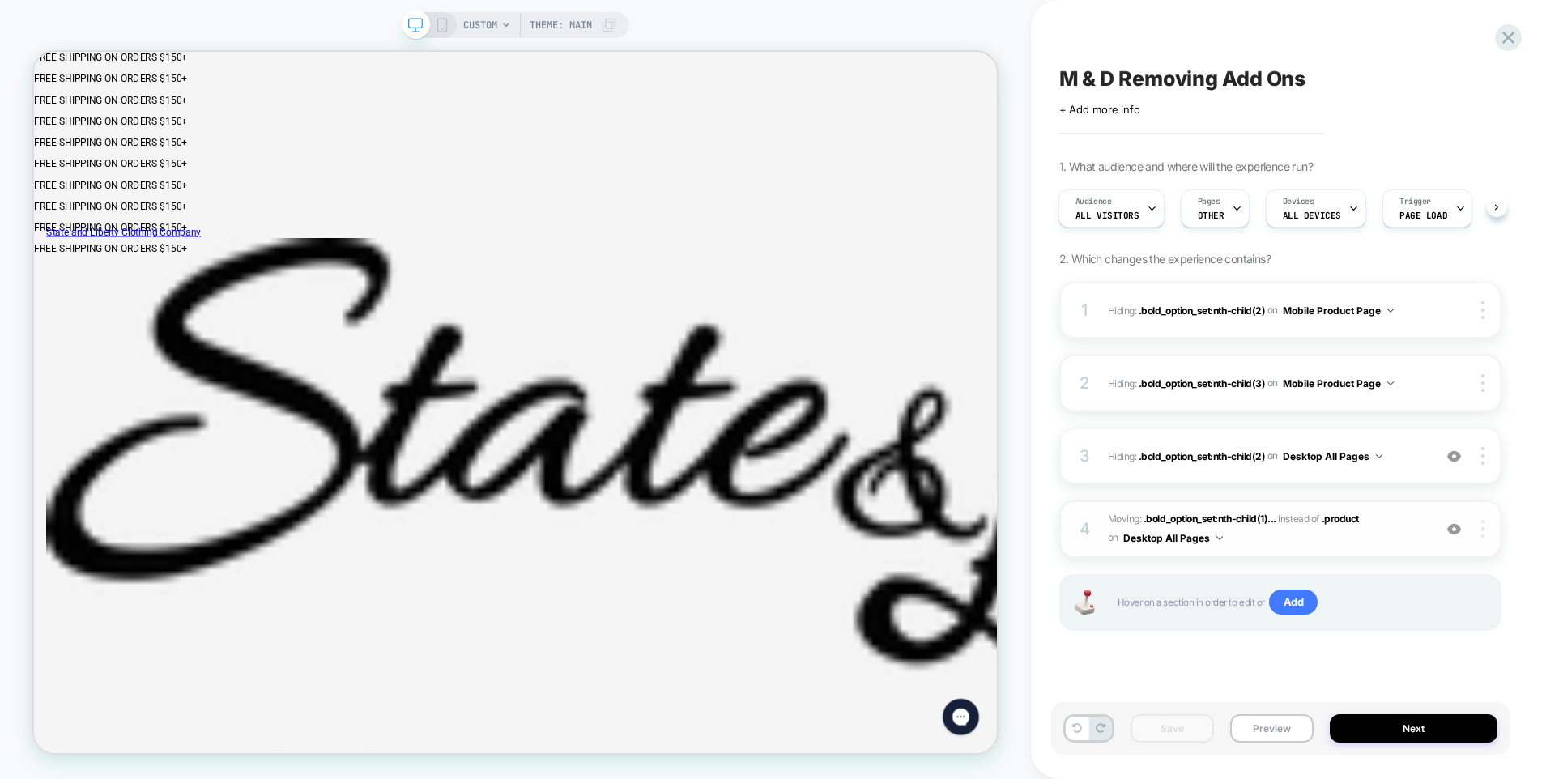
click at [1480, 521] on div at bounding box center [1484, 529] width 31 height 18
click at [1359, 577] on div "Delete" at bounding box center [1387, 574] width 144 height 44
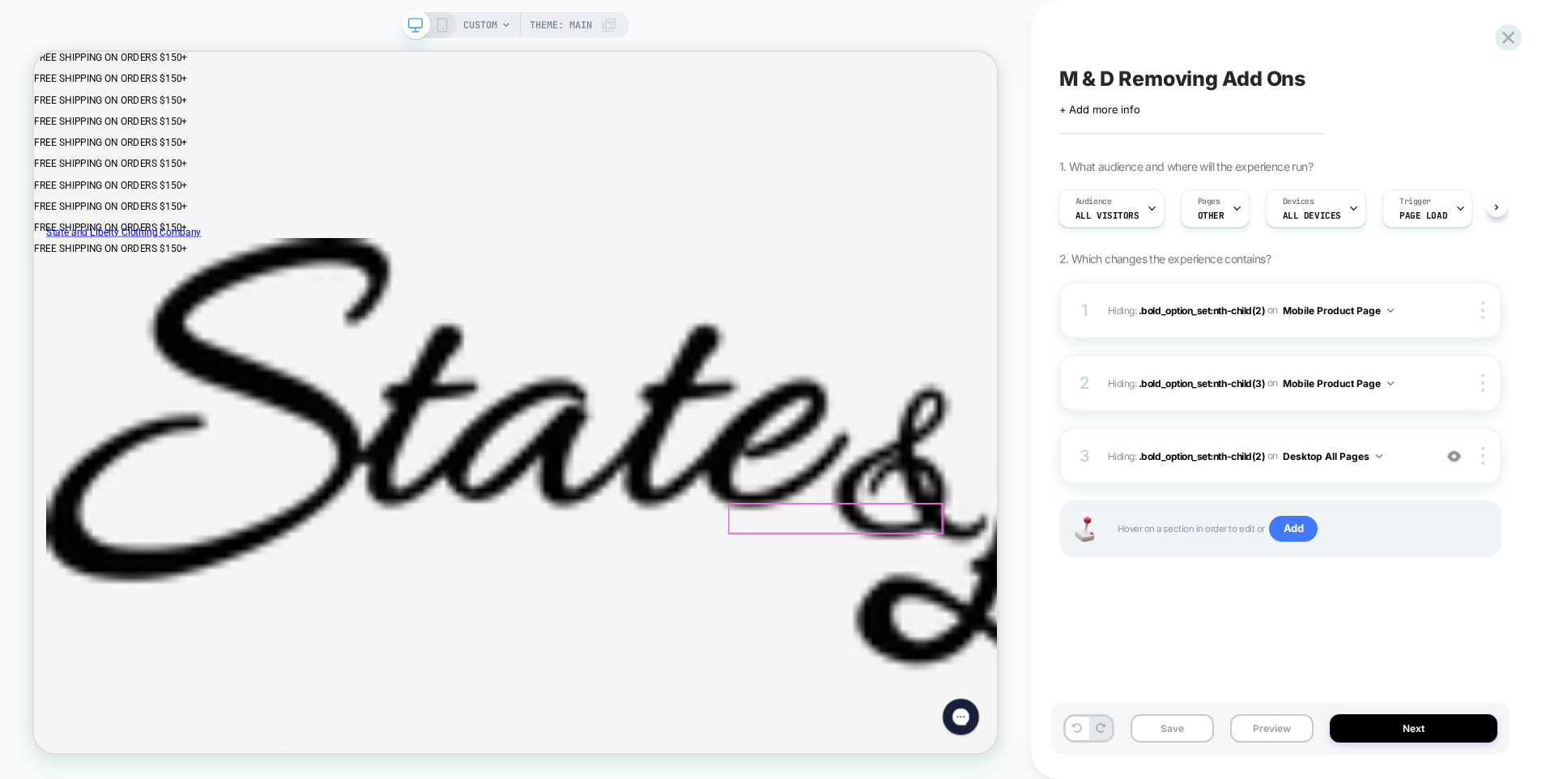
click label "Cuff Monogram (Final Sale + 1-3 Processing Days) - $ 20.00"
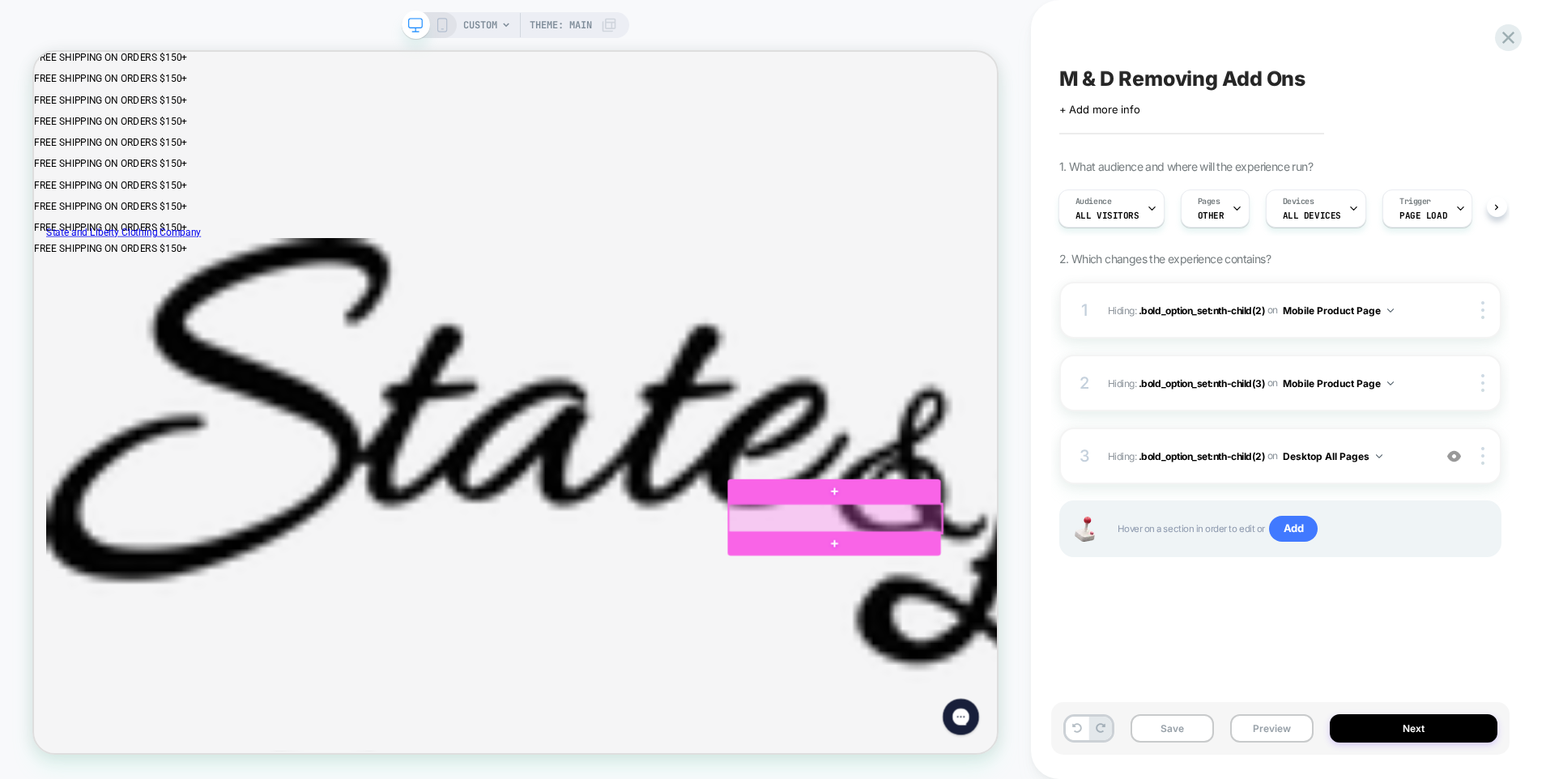
click div
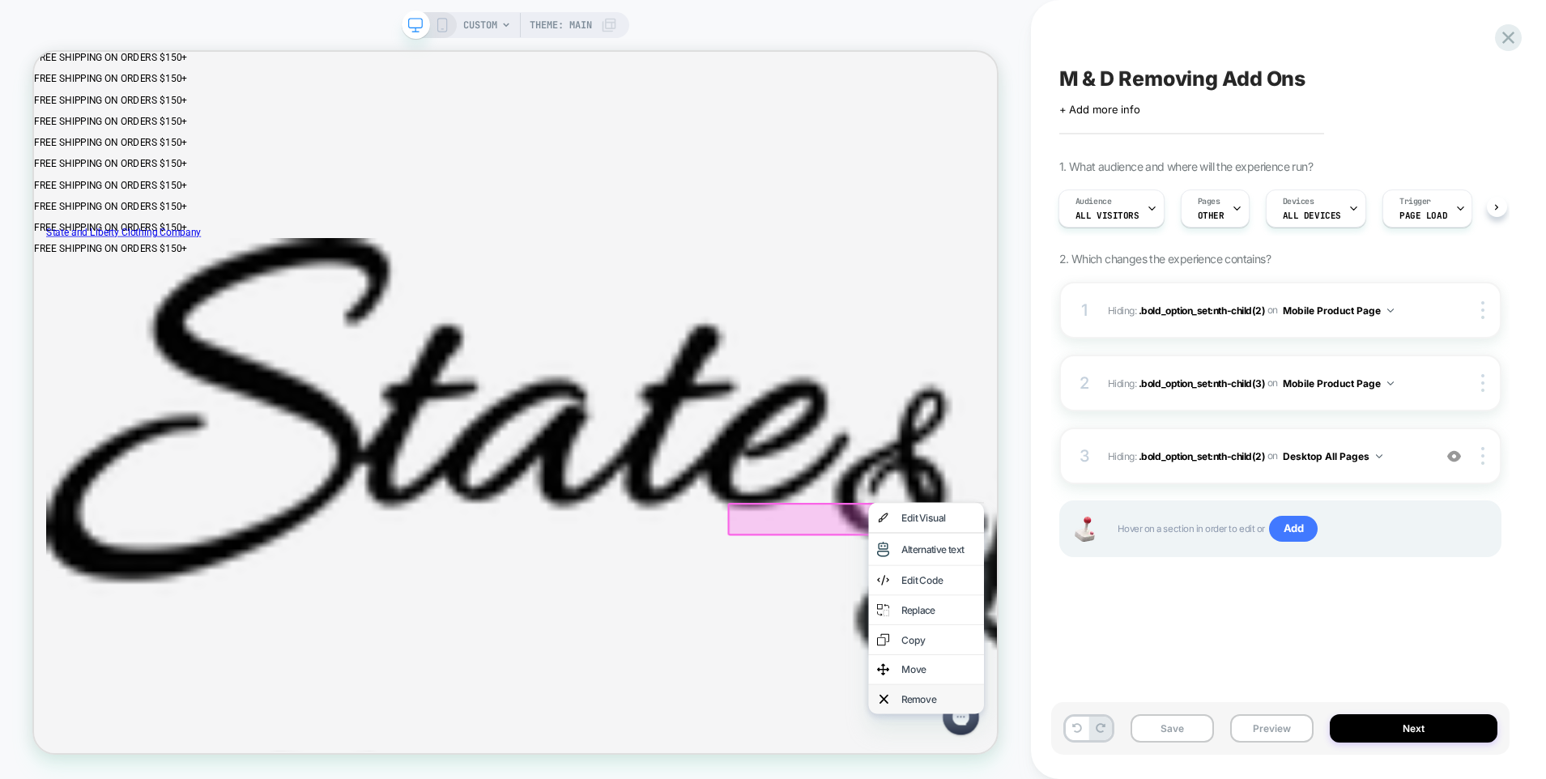
click div "Remove"
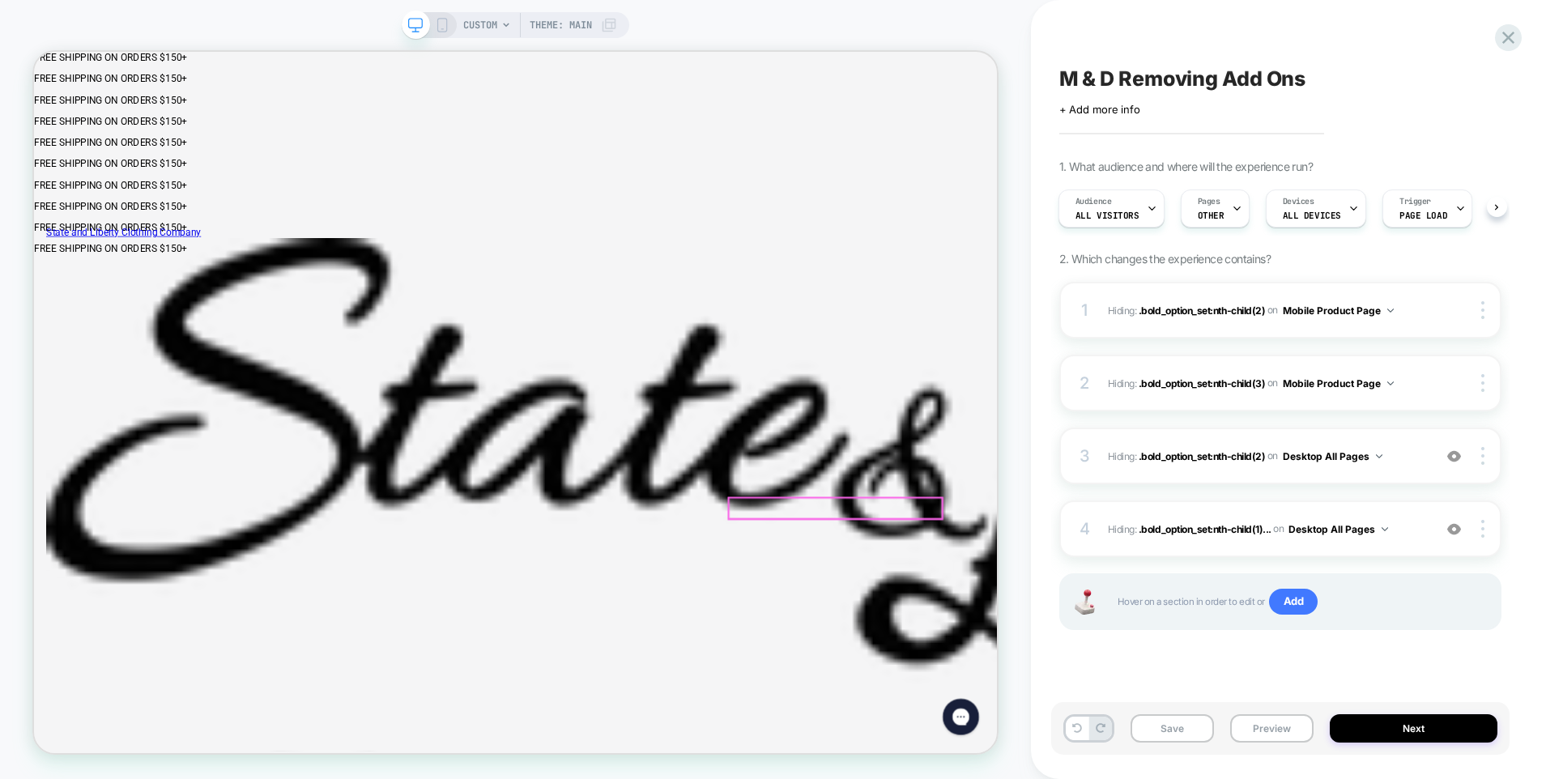
click div "Cuff Monogram (Final Sale + 1-3 Processing Days) - $ 20.00 Monogrammed Shirts A…"
click at [1480, 534] on div at bounding box center [1484, 529] width 31 height 18
click at [1481, 532] on img at bounding box center [1482, 529] width 3 height 18
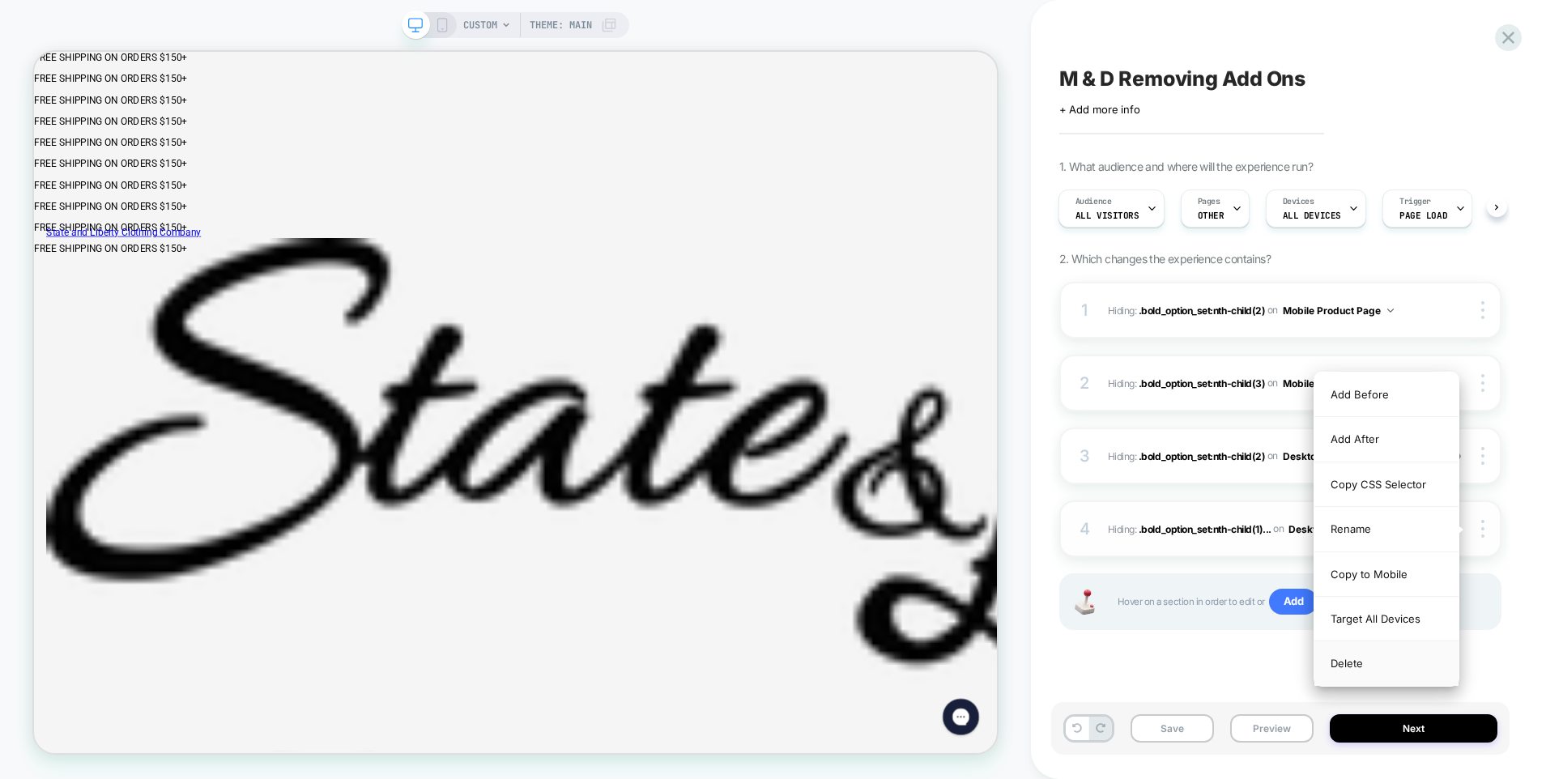
click at [1353, 662] on div "Delete" at bounding box center [1387, 664] width 144 height 44
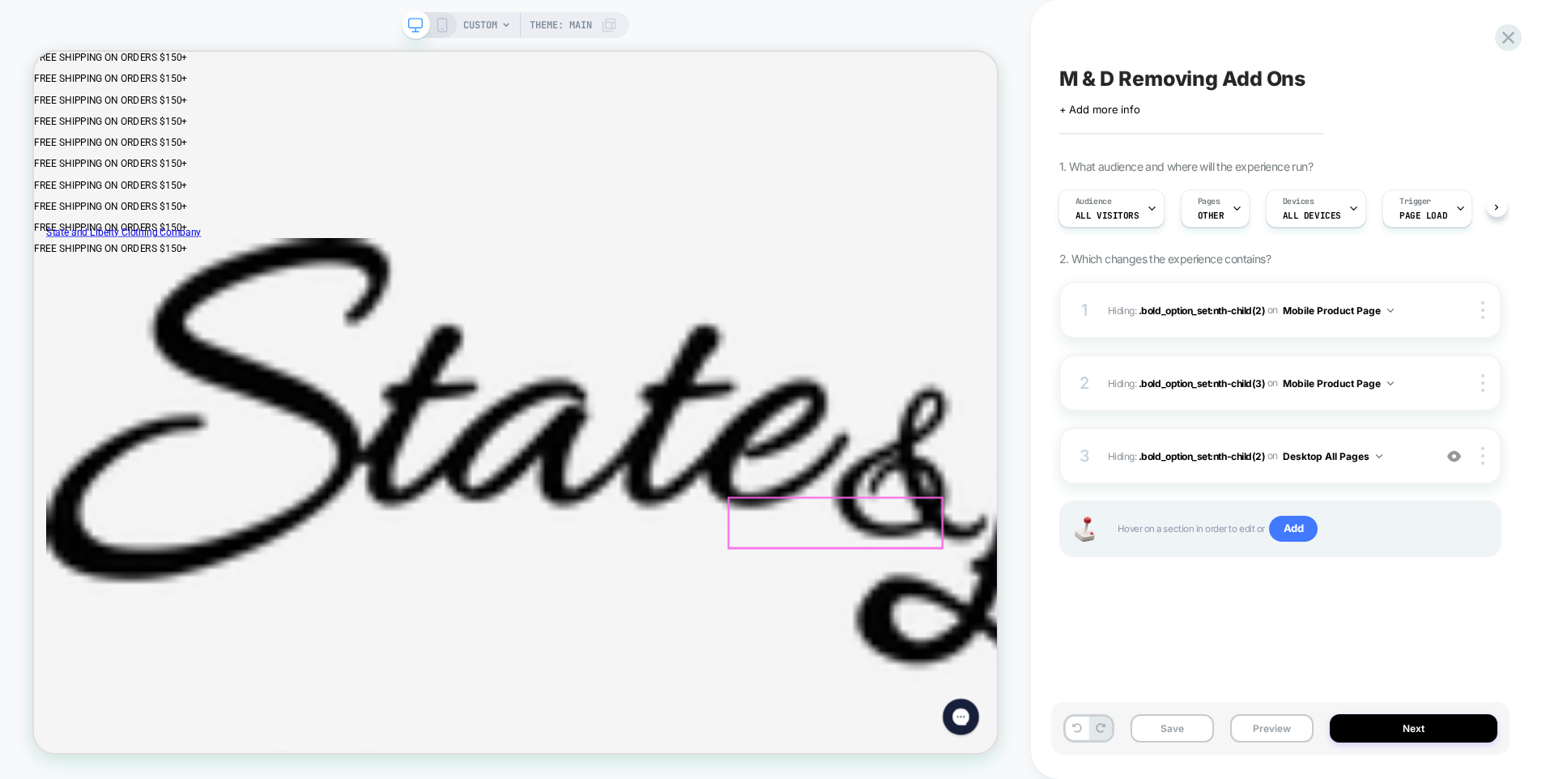
click div "Cuff Monogram (Final Sale + 1-3 Processing Days) - $ 20.00 Monogrammed Shirts A…"
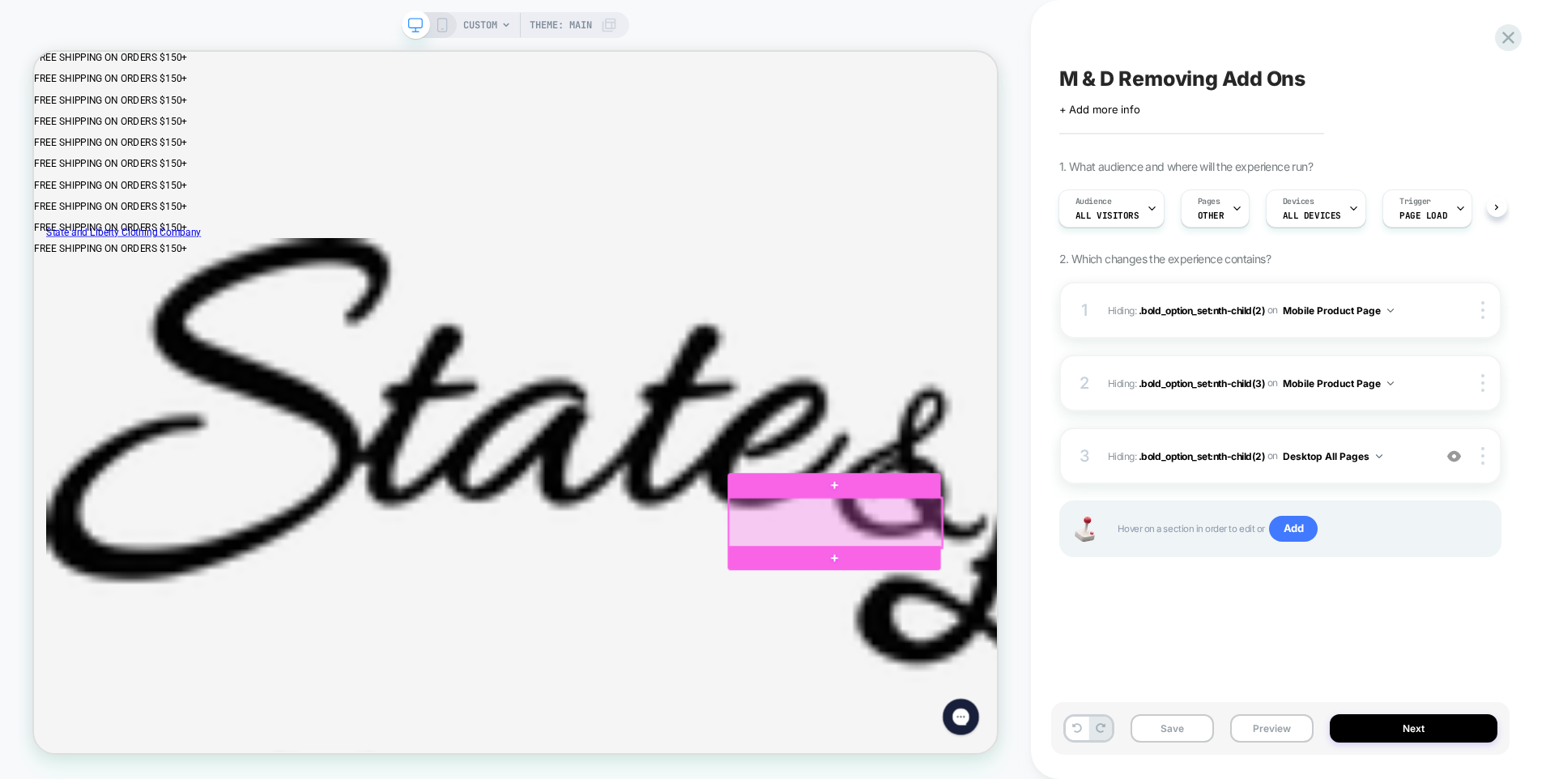
click div
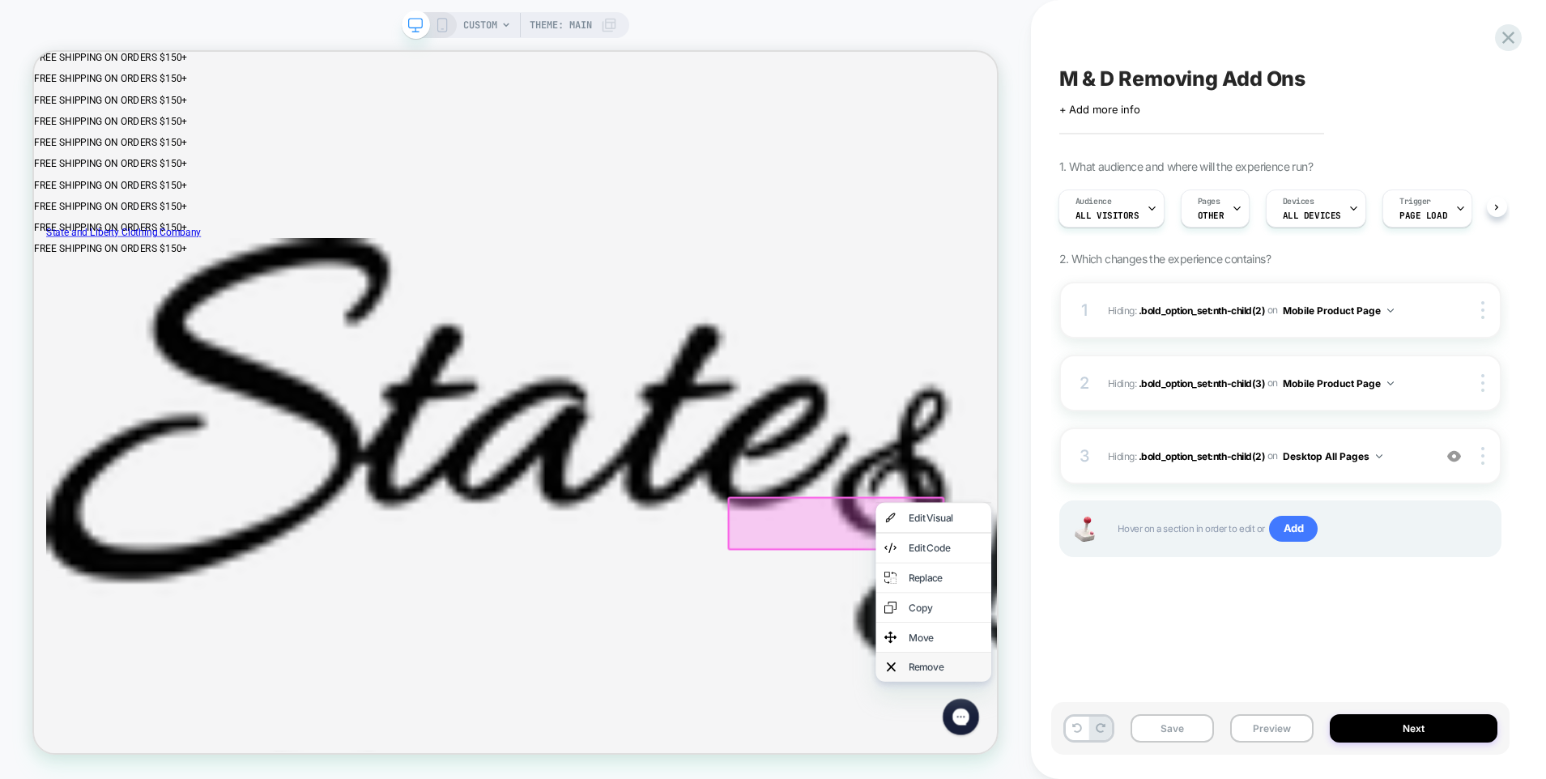
click div "Remove"
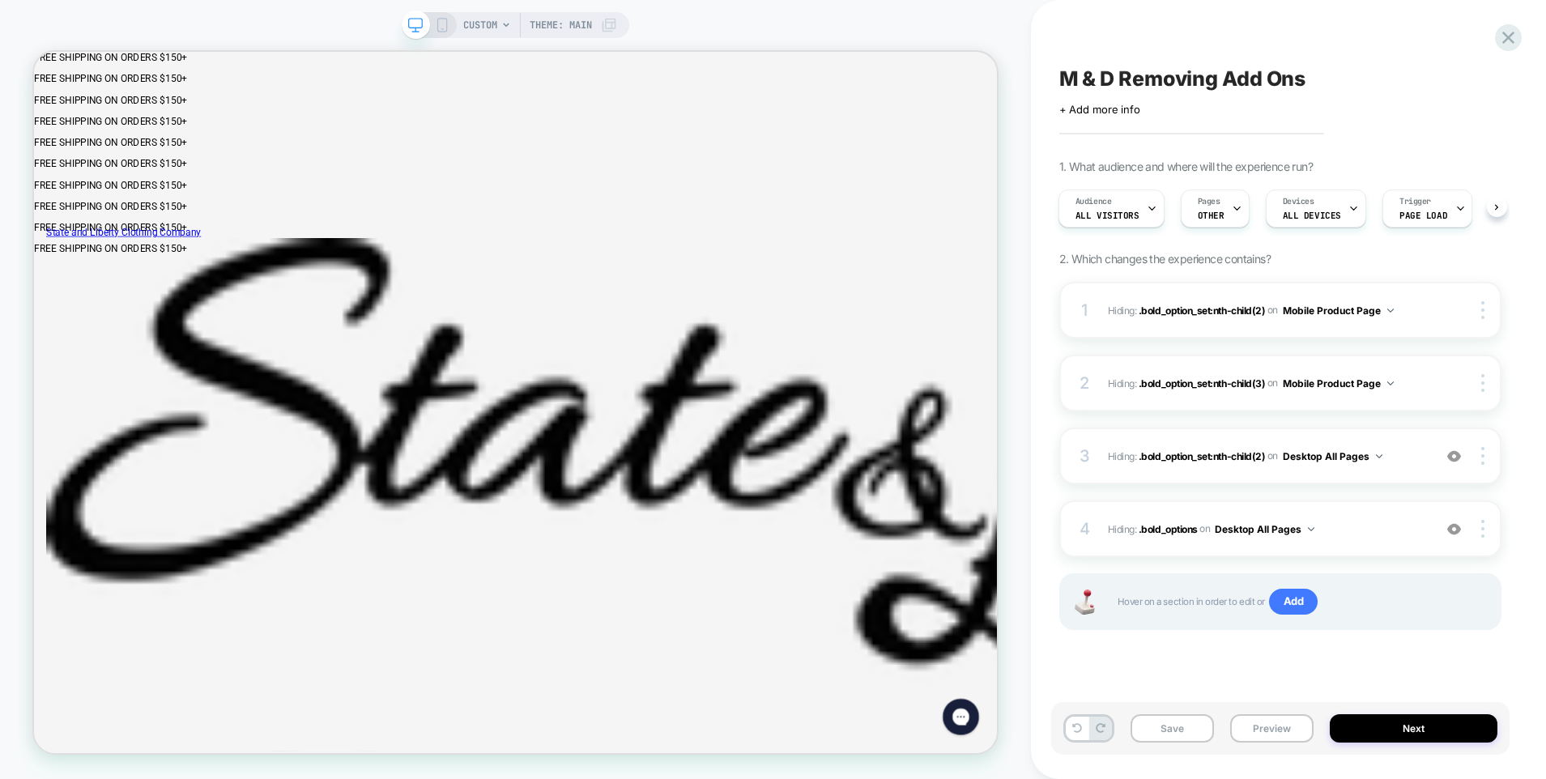
click at [438, 25] on icon at bounding box center [442, 25] width 15 height 15
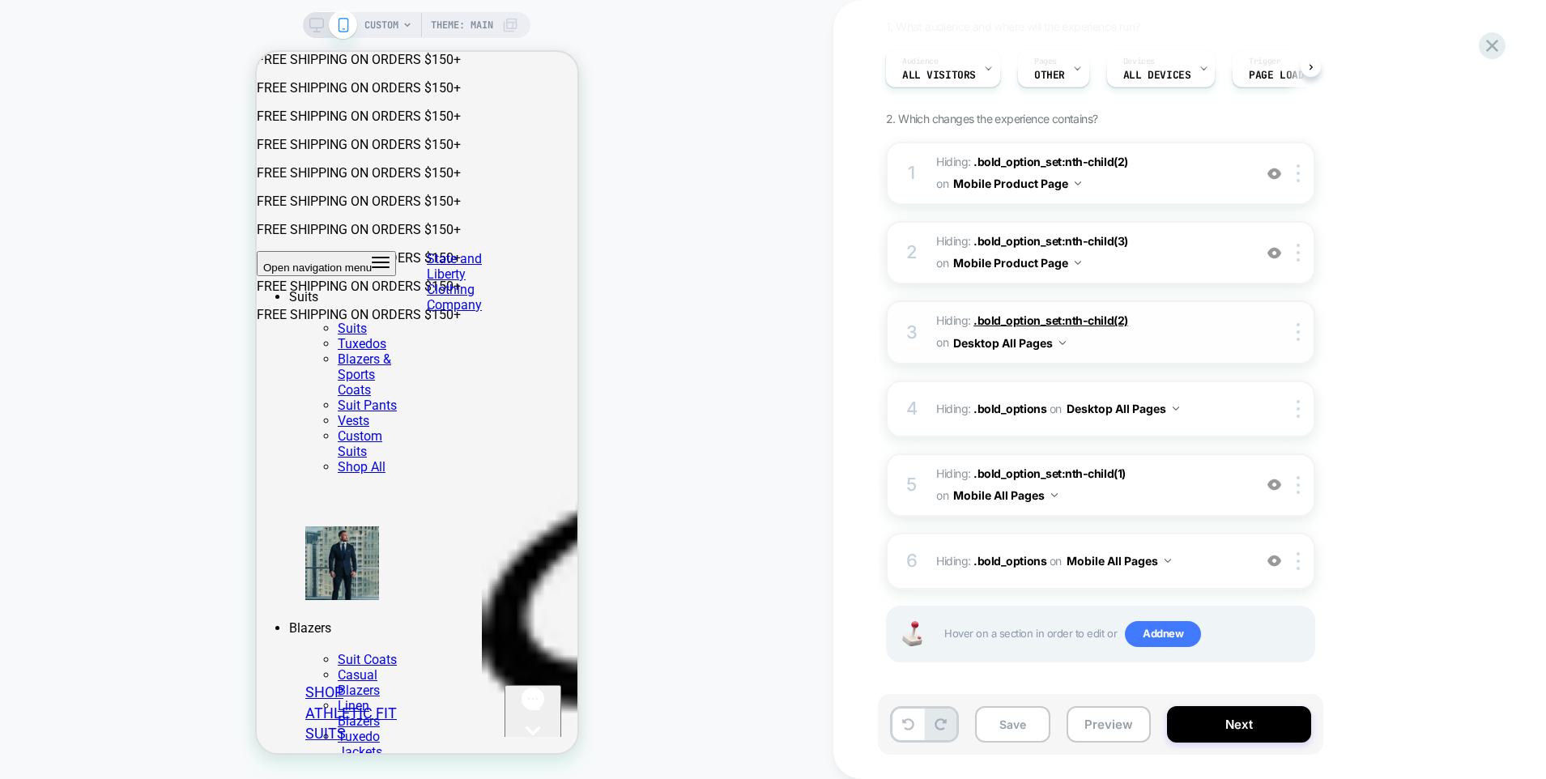
scroll to position [145, 0]
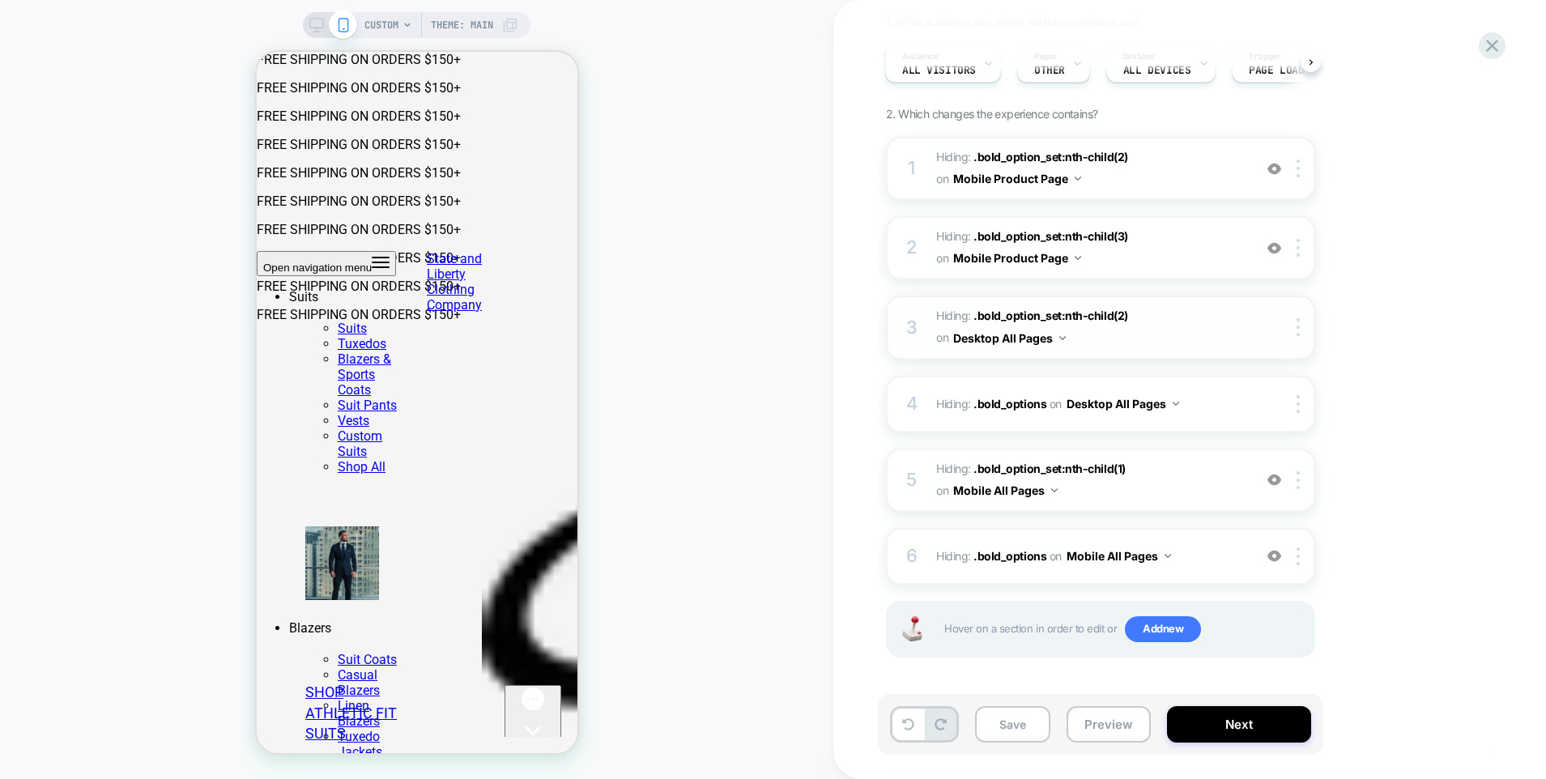
click at [1174, 336] on span "Hiding : .bold_option_set:nth-child(2) .bold_option_set:nth-child(2) on Desktop…" at bounding box center [1090, 327] width 309 height 44
click at [1006, 729] on button "Save" at bounding box center [1012, 724] width 75 height 36
click at [1088, 729] on button "Preview" at bounding box center [1109, 724] width 84 height 36
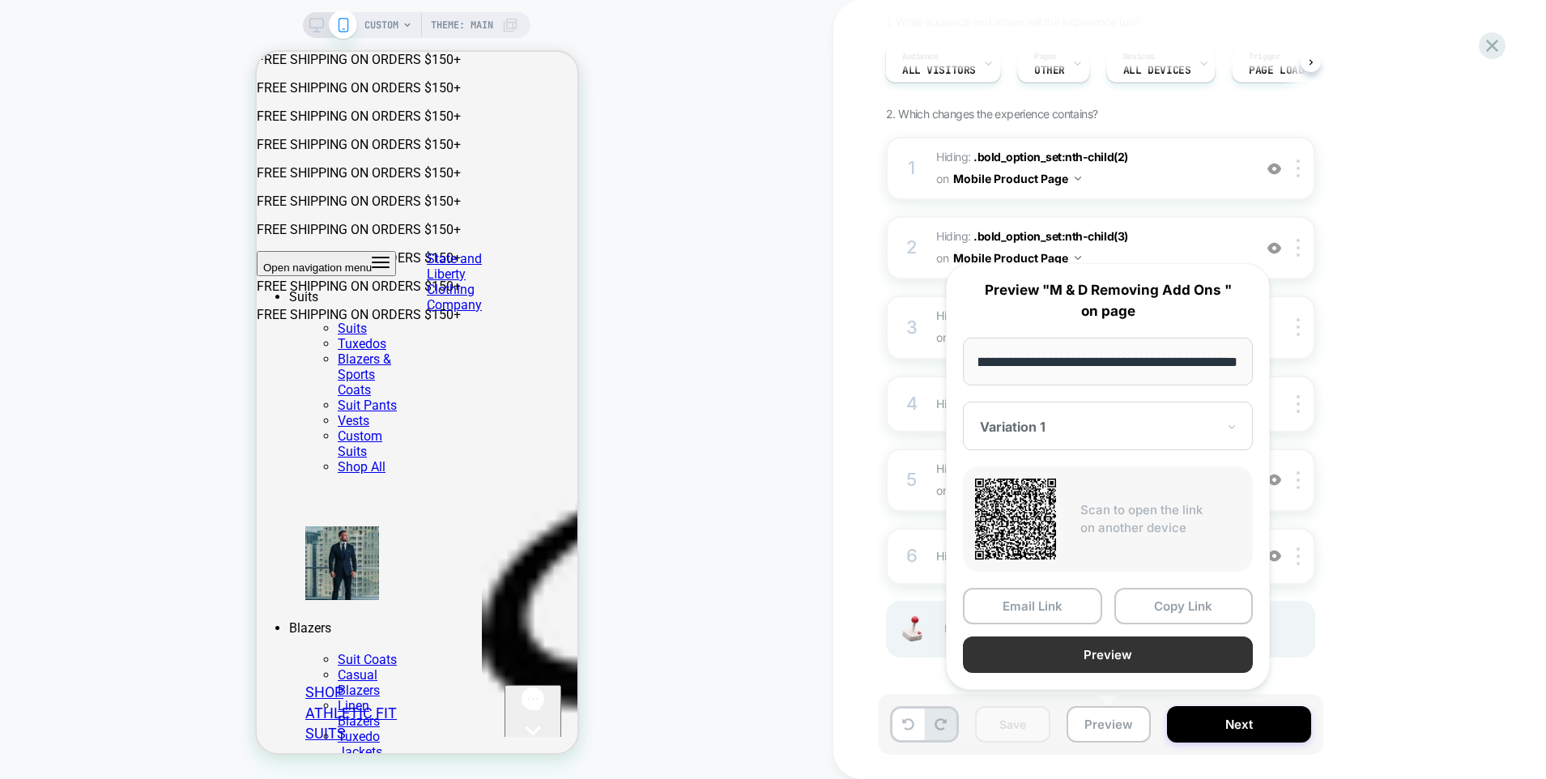
scroll to position [0, 0]
click at [1060, 653] on button "Preview" at bounding box center [1108, 655] width 290 height 36
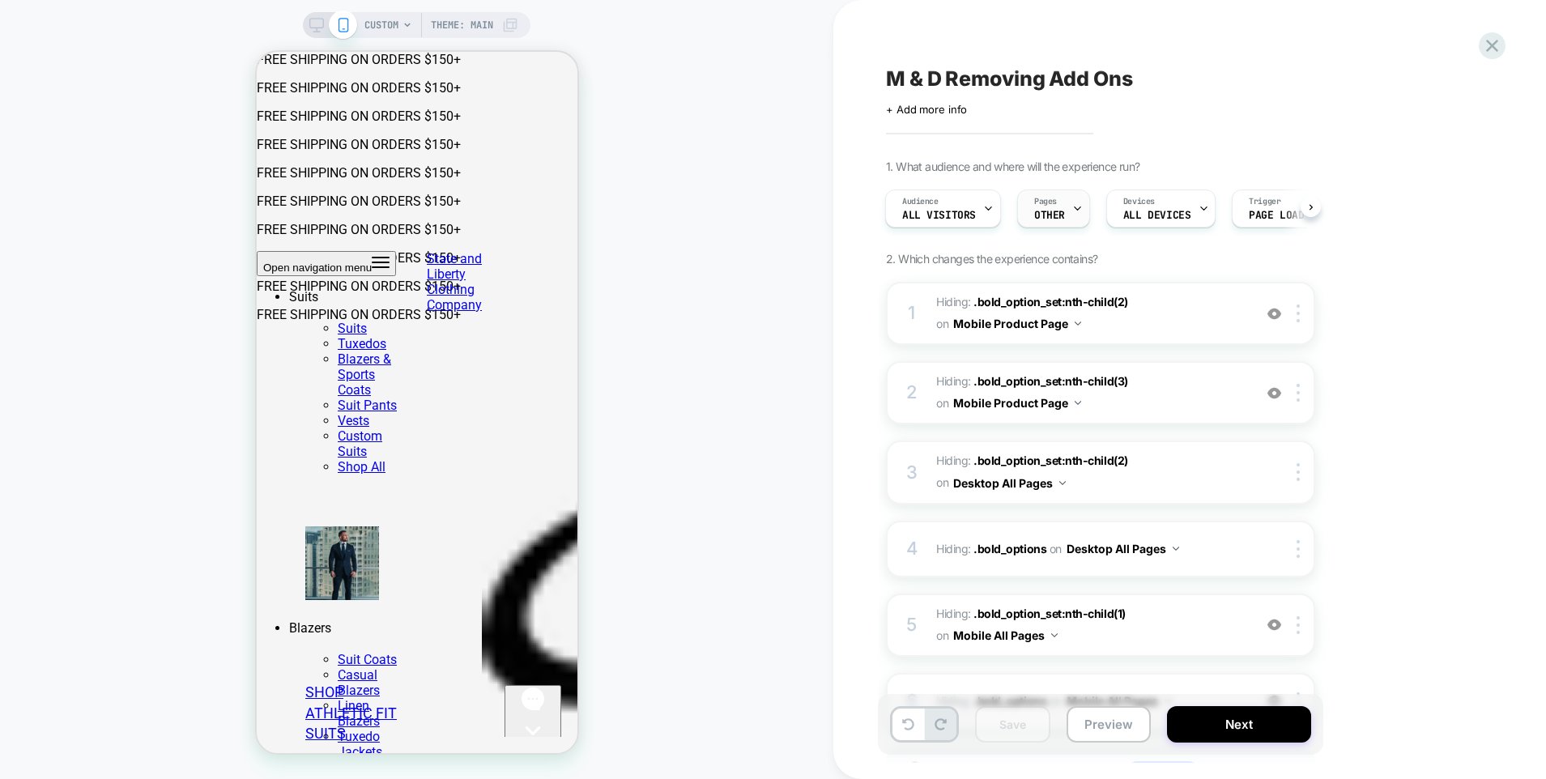
click at [1048, 211] on span "OTHER" at bounding box center [1049, 215] width 31 height 11
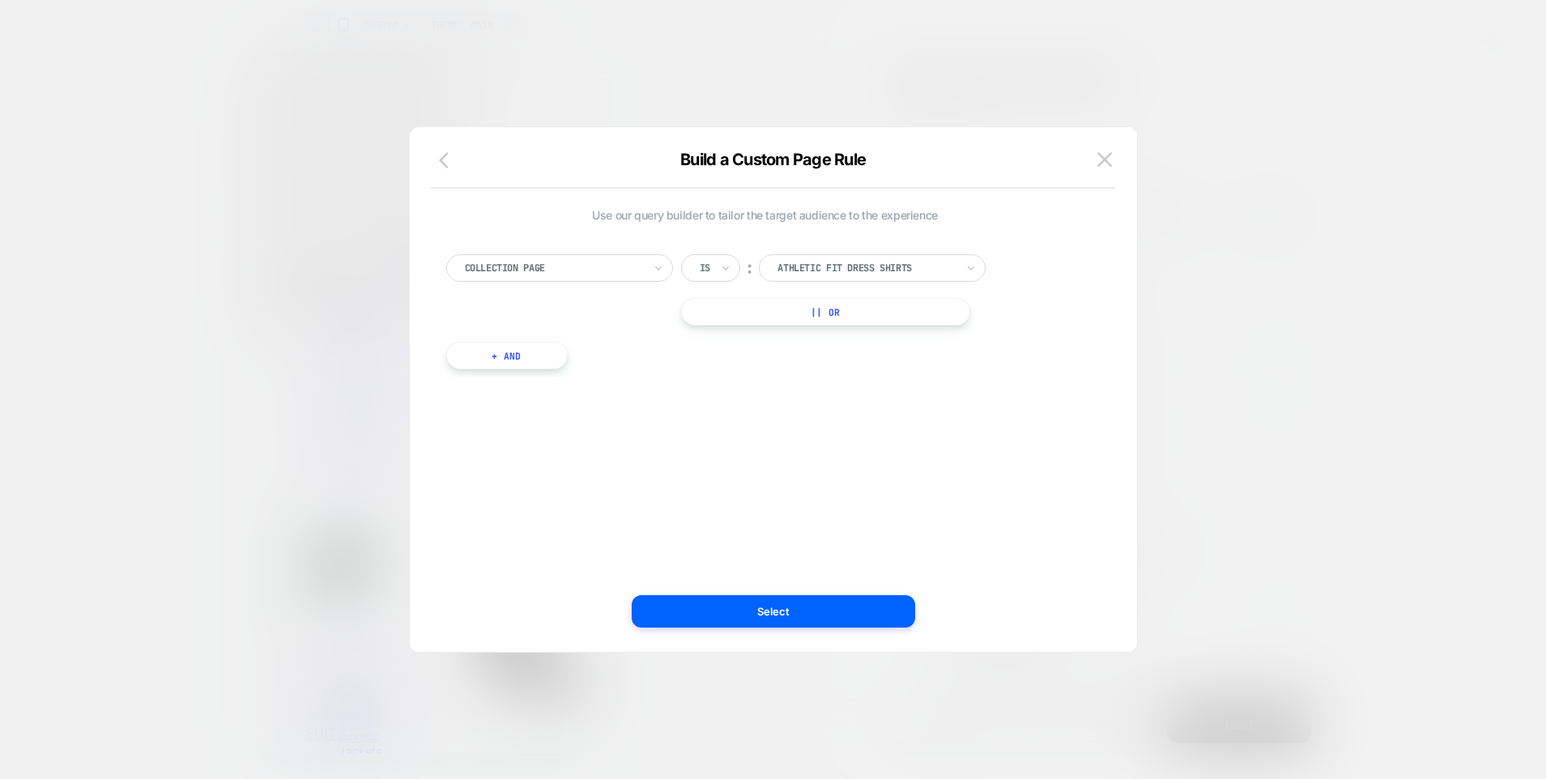
click at [436, 157] on button "button" at bounding box center [448, 161] width 29 height 23
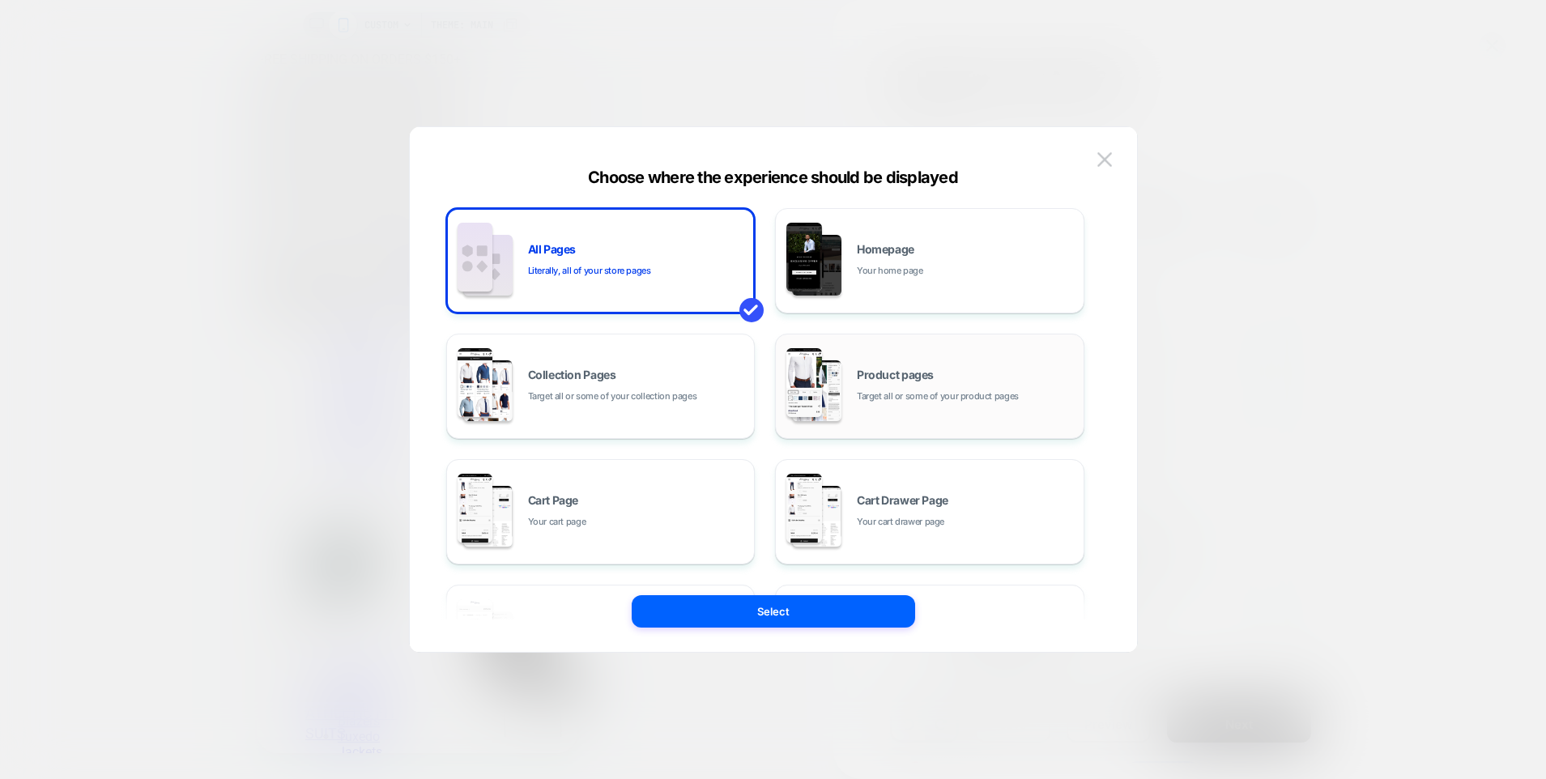
click at [1000, 370] on div "Product pages Target all or some of your product pages" at bounding box center [966, 386] width 219 height 35
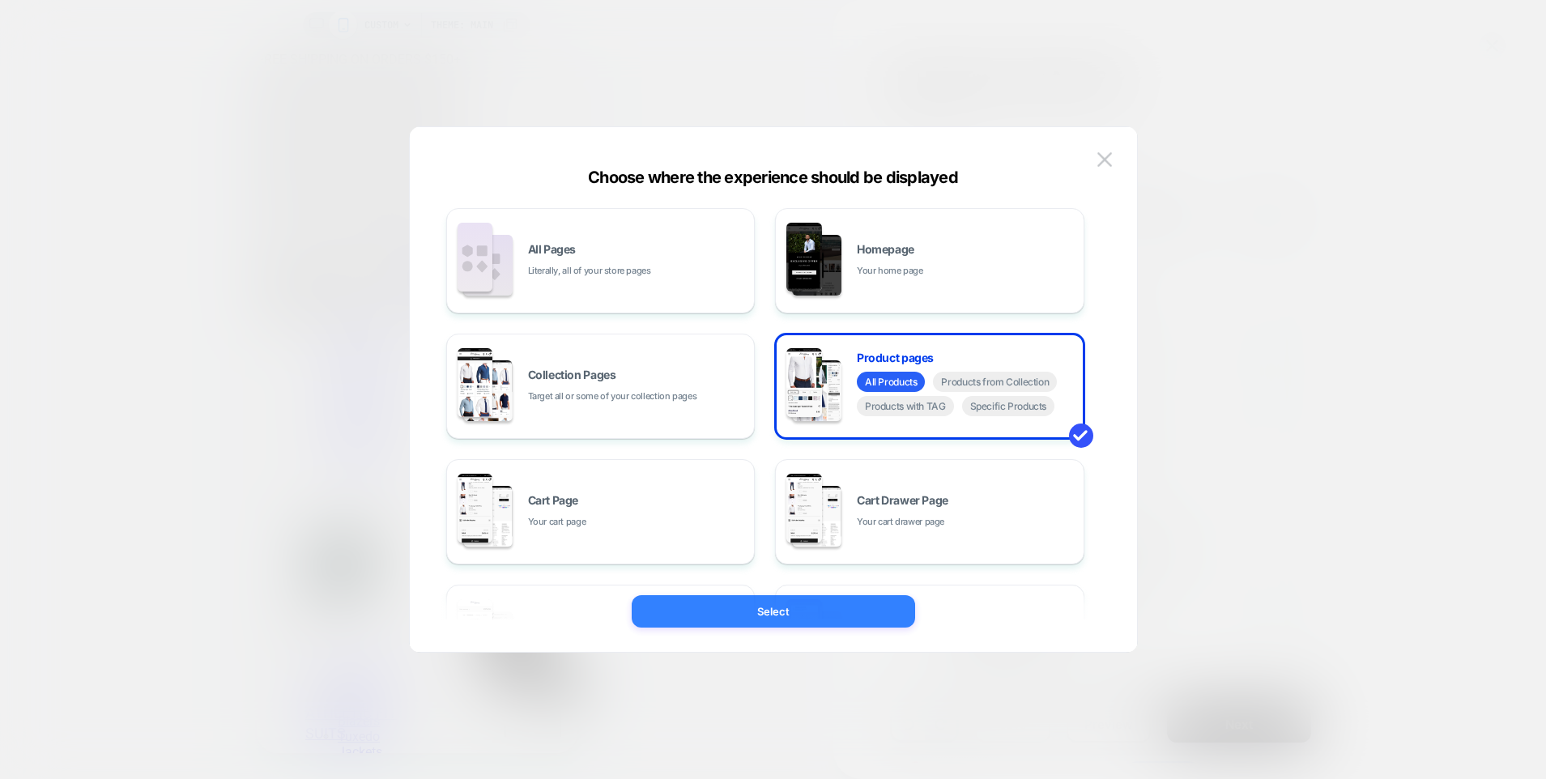
click at [752, 613] on button "Select" at bounding box center [773, 611] width 283 height 32
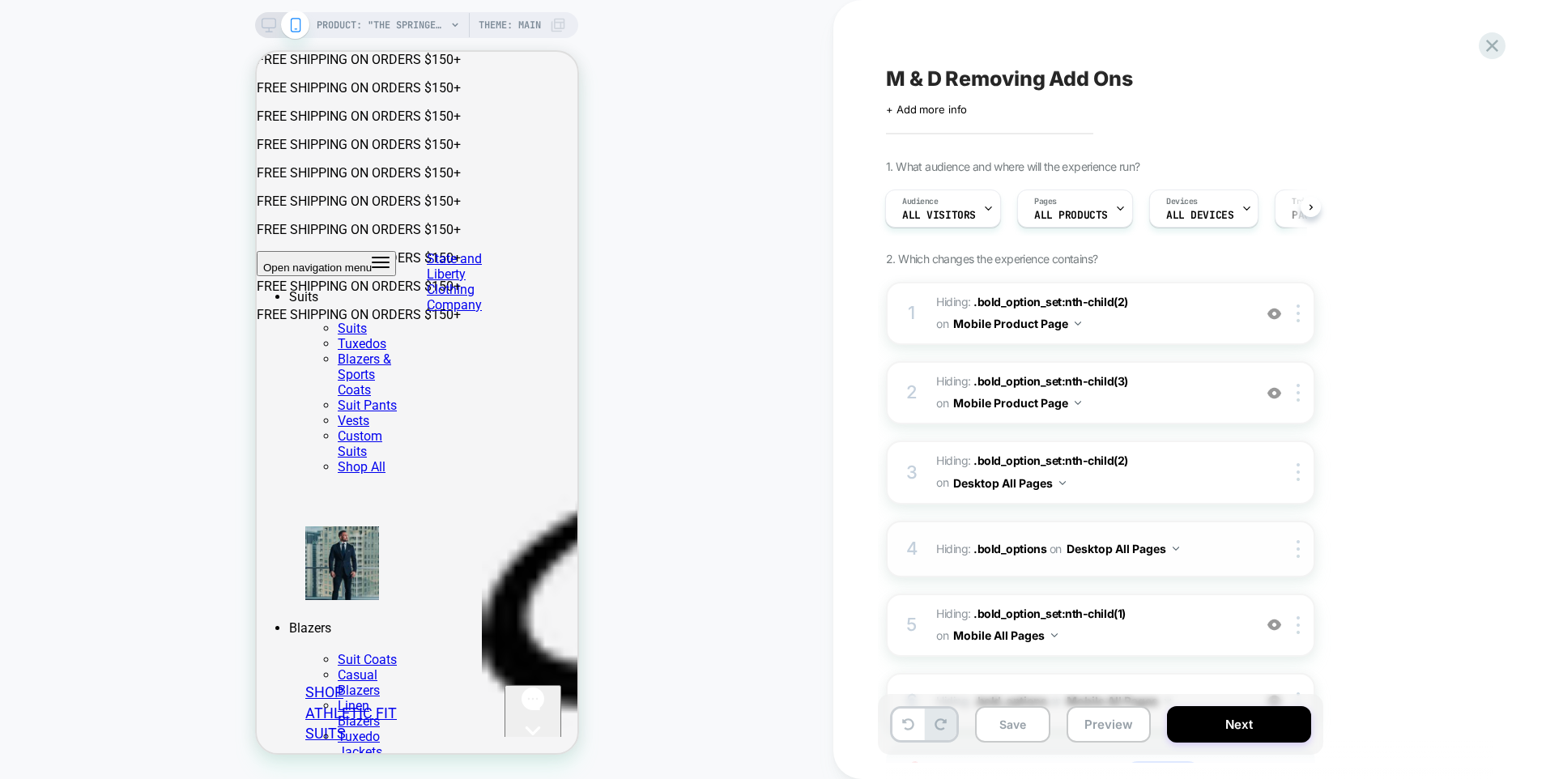
scroll to position [0, 2]
click at [1102, 728] on button "Preview" at bounding box center [1109, 724] width 84 height 36
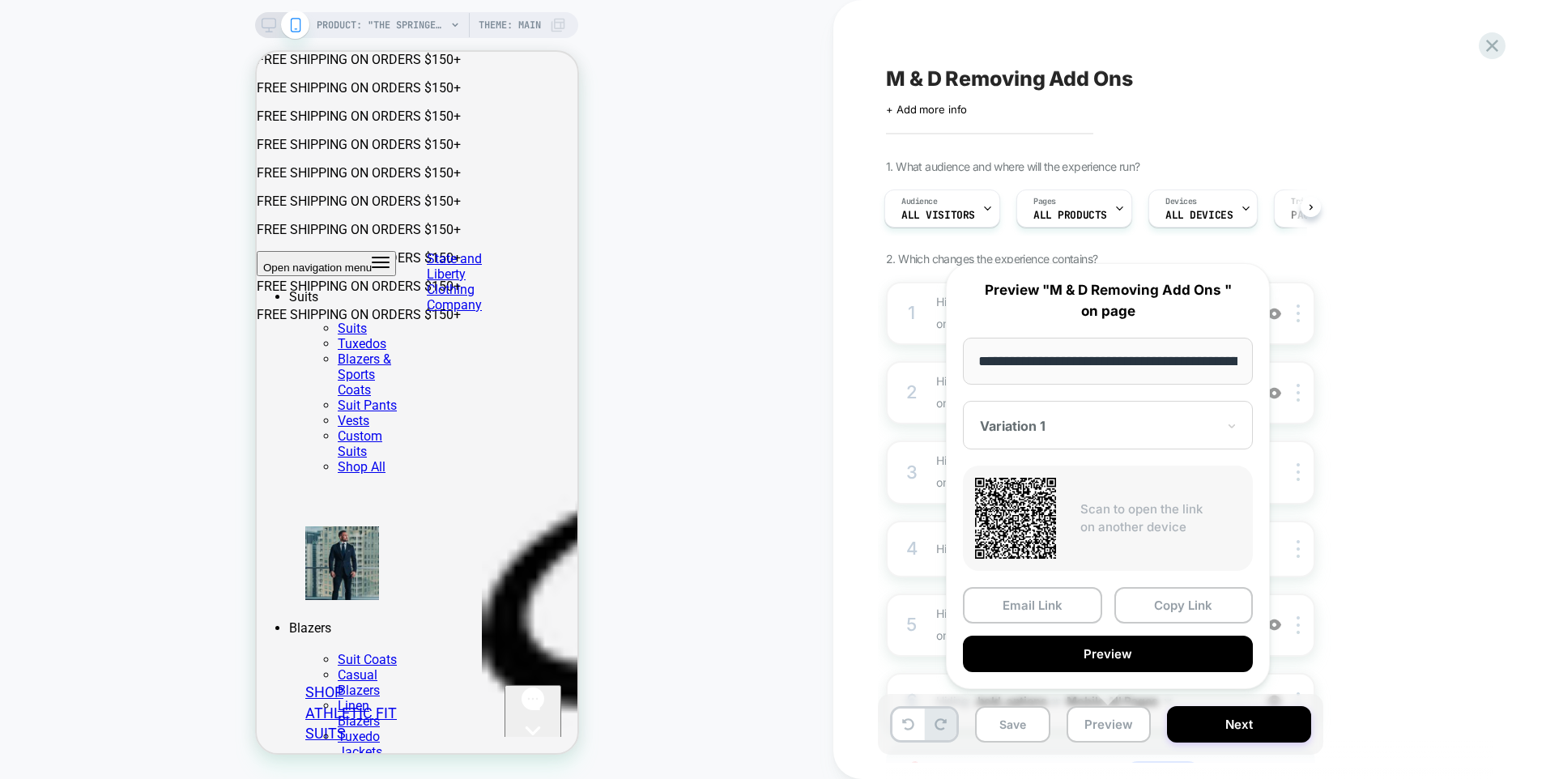
scroll to position [0, 261]
click at [1101, 657] on button "Preview" at bounding box center [1108, 655] width 290 height 36
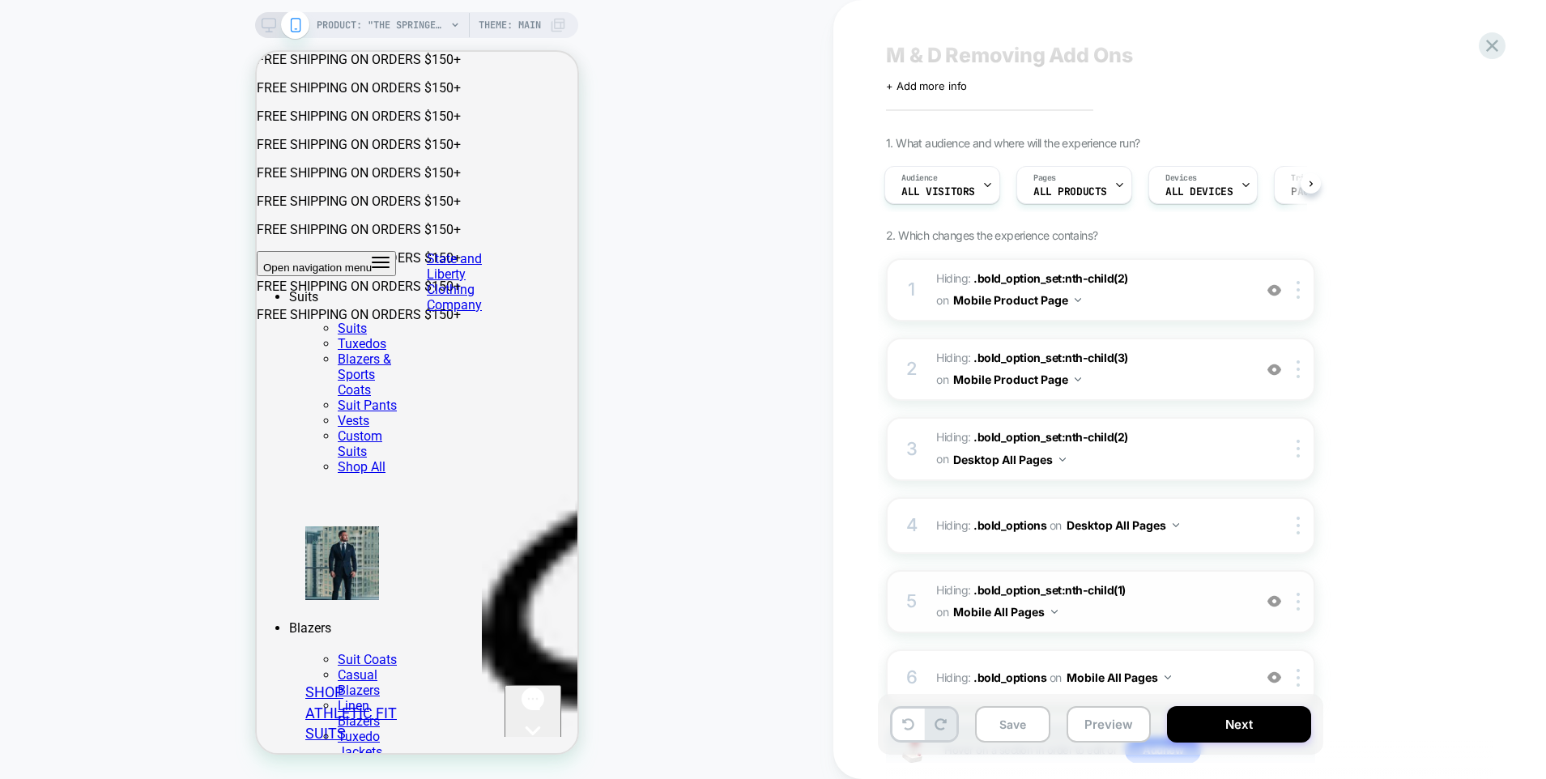
scroll to position [0, 0]
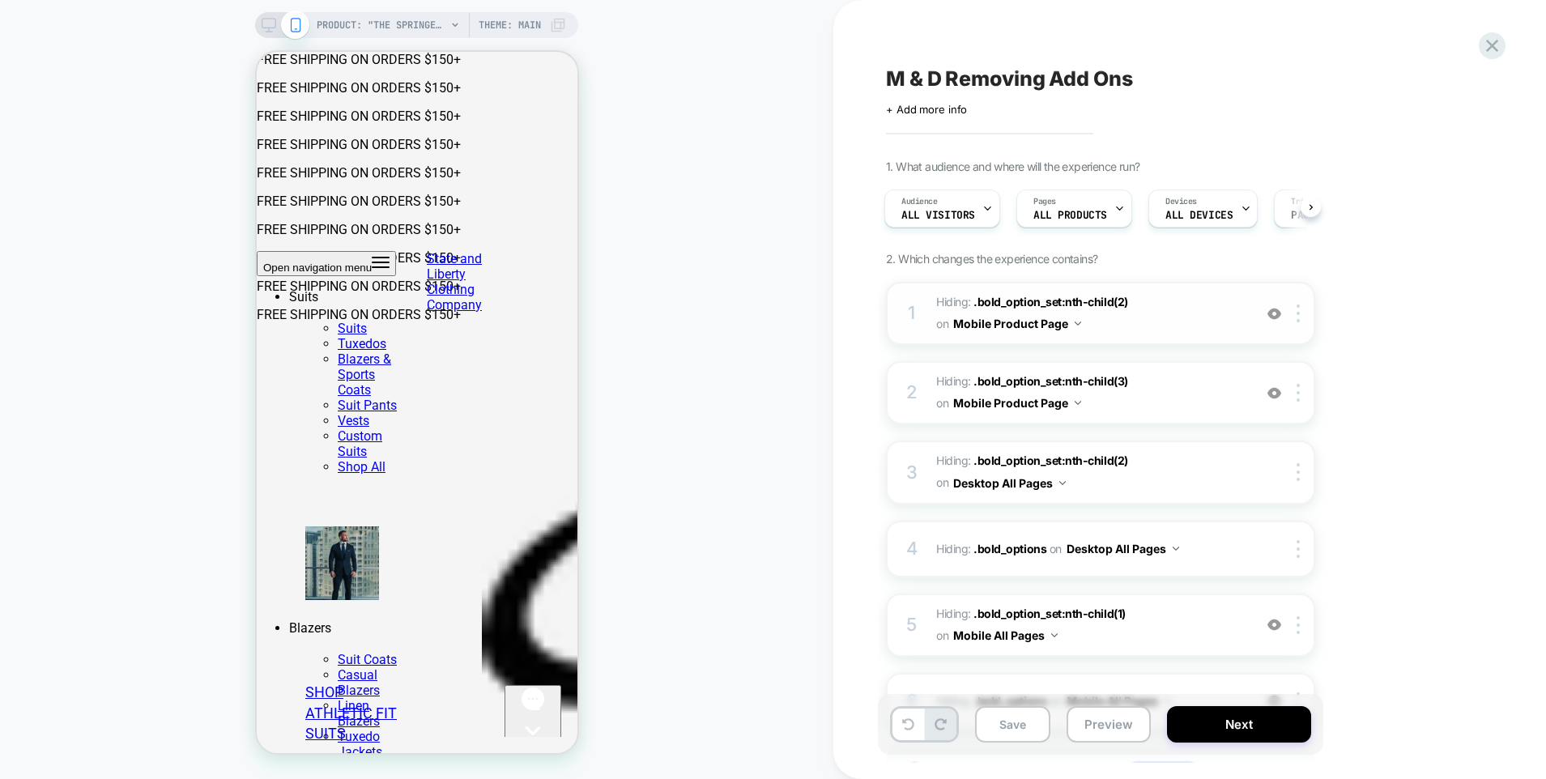
click at [1276, 317] on img at bounding box center [1275, 314] width 14 height 14
click at [1276, 318] on img at bounding box center [1275, 314] width 14 height 14
click at [1297, 323] on div "1 Hiding : .bold_option_set:nth-child(2) .bold_option_set:nth-child(2) on Mobil…" at bounding box center [1100, 313] width 429 height 63
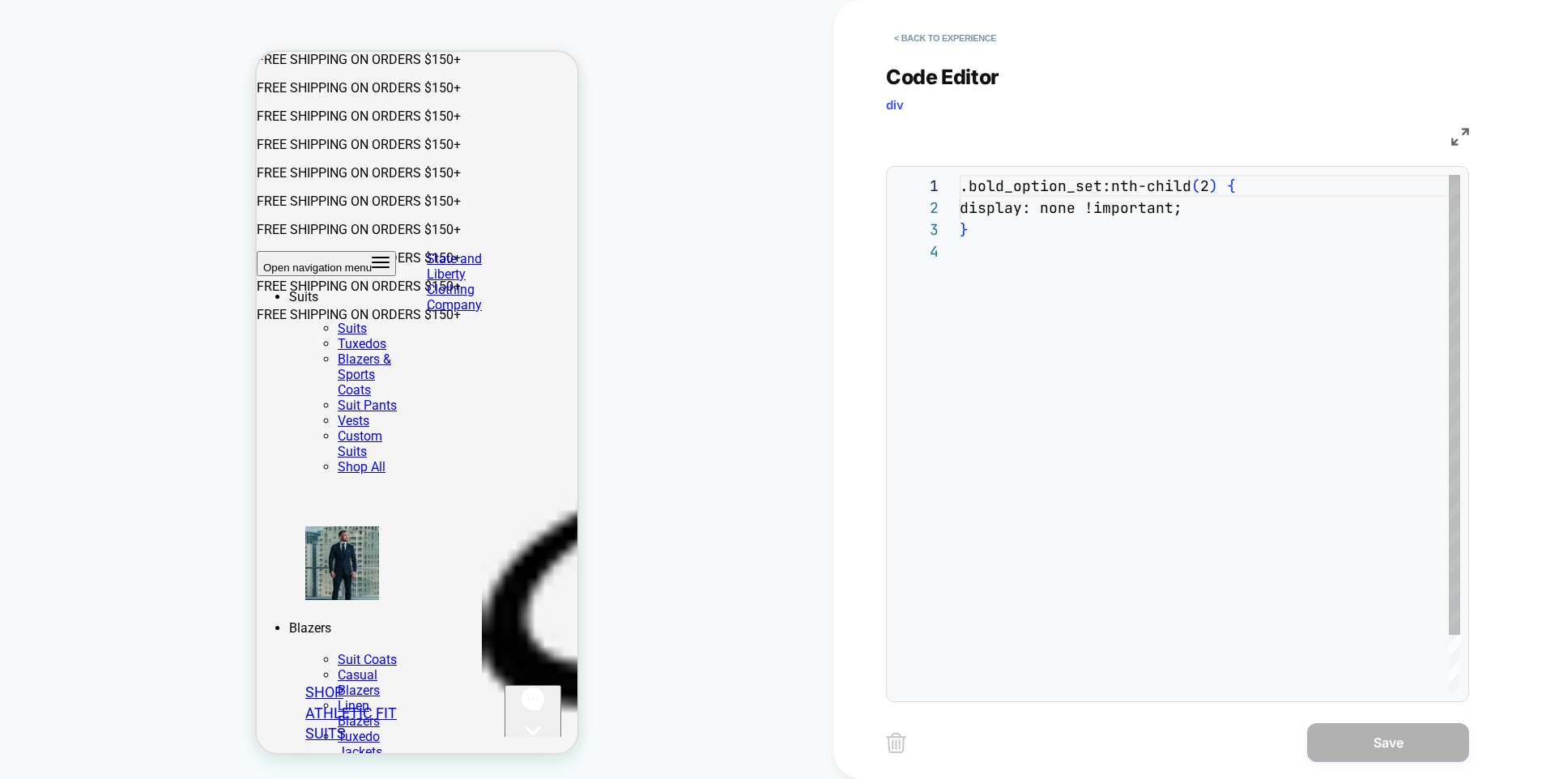
scroll to position [66, 0]
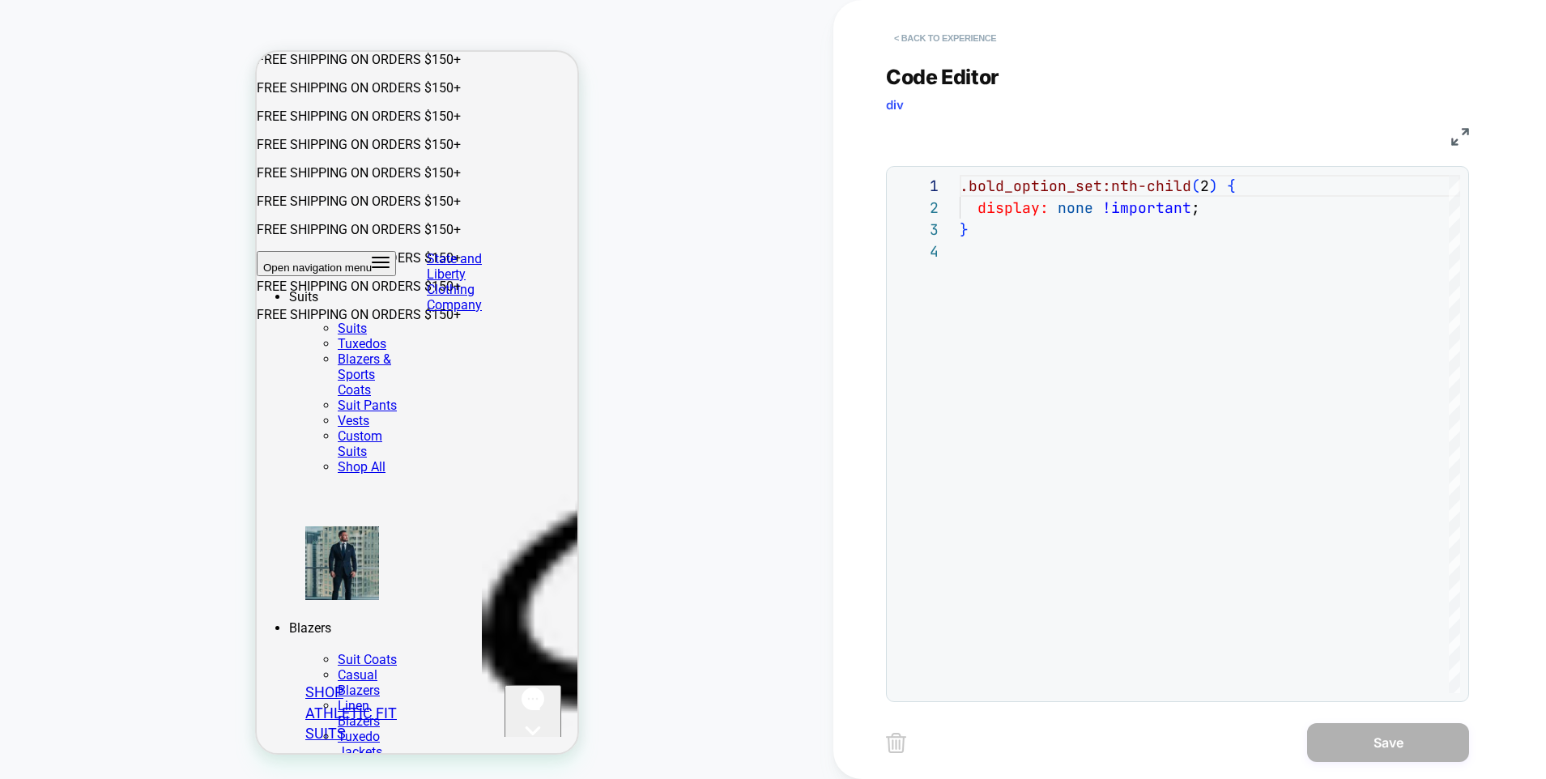
click at [918, 40] on button "< Back to experience" at bounding box center [945, 38] width 118 height 26
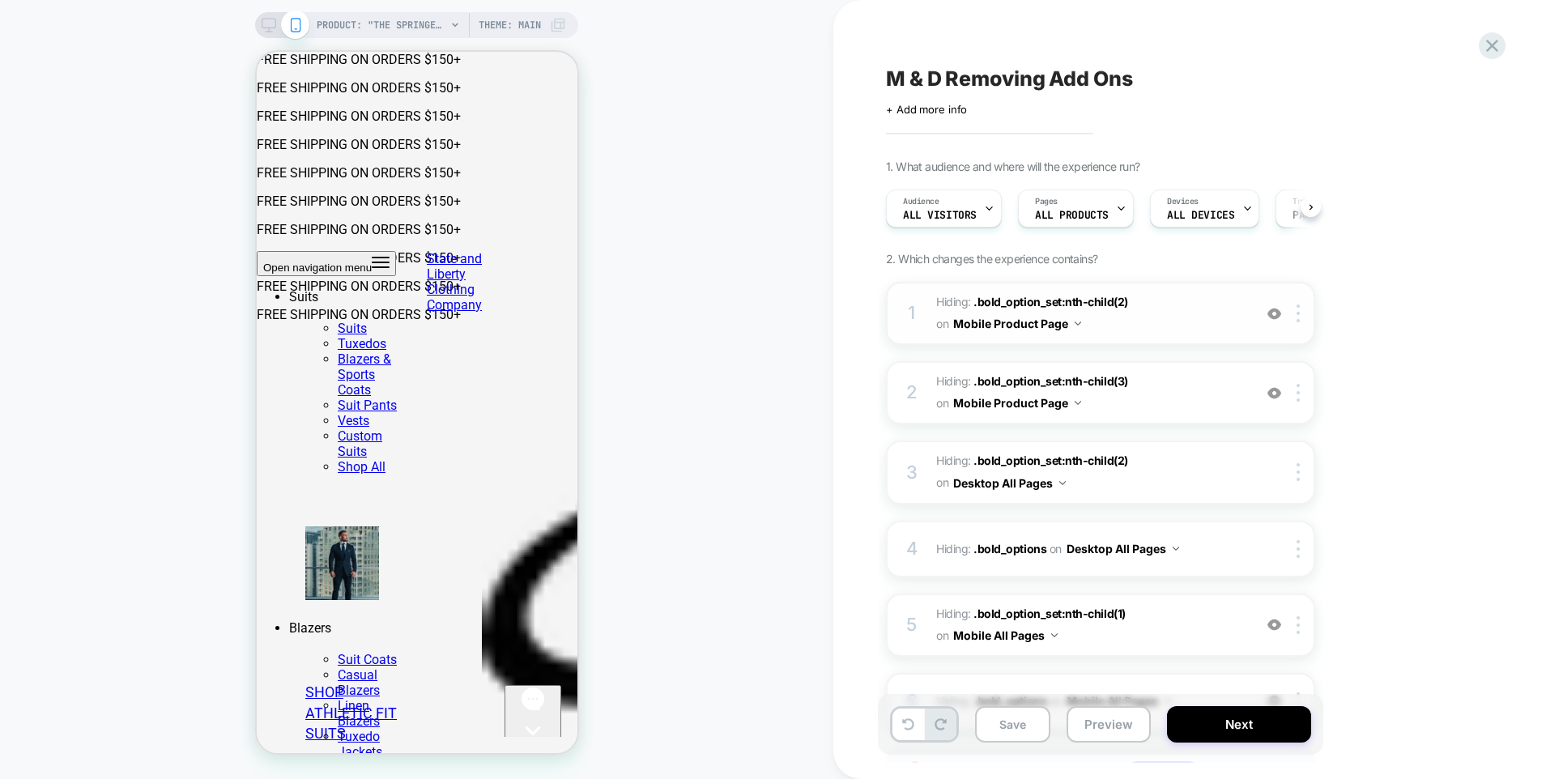
scroll to position [0, 1]
click at [1273, 315] on img at bounding box center [1275, 314] width 14 height 14
click at [1298, 314] on img at bounding box center [1298, 314] width 3 height 18
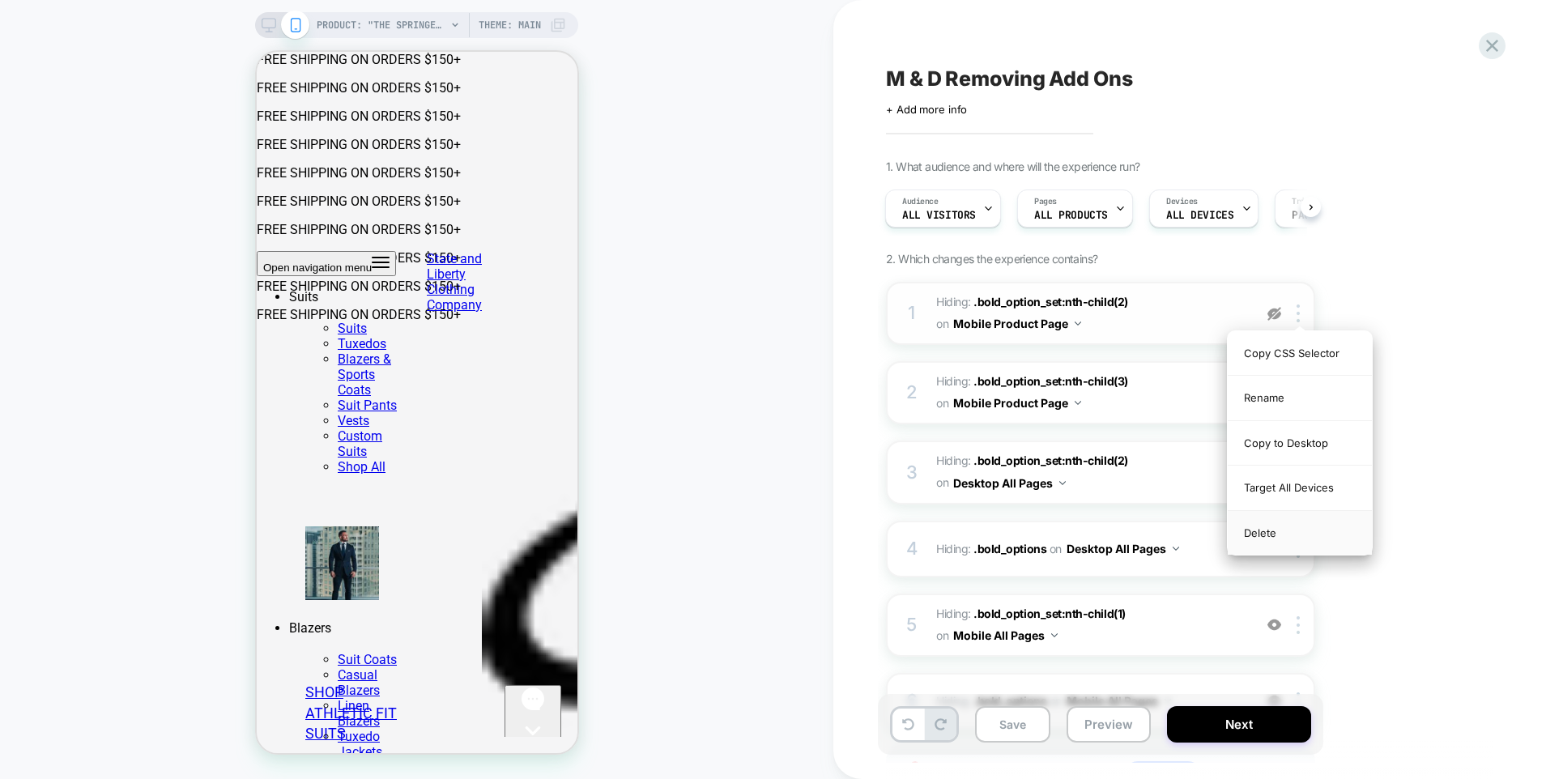
click at [1255, 538] on div "Delete" at bounding box center [1300, 533] width 144 height 44
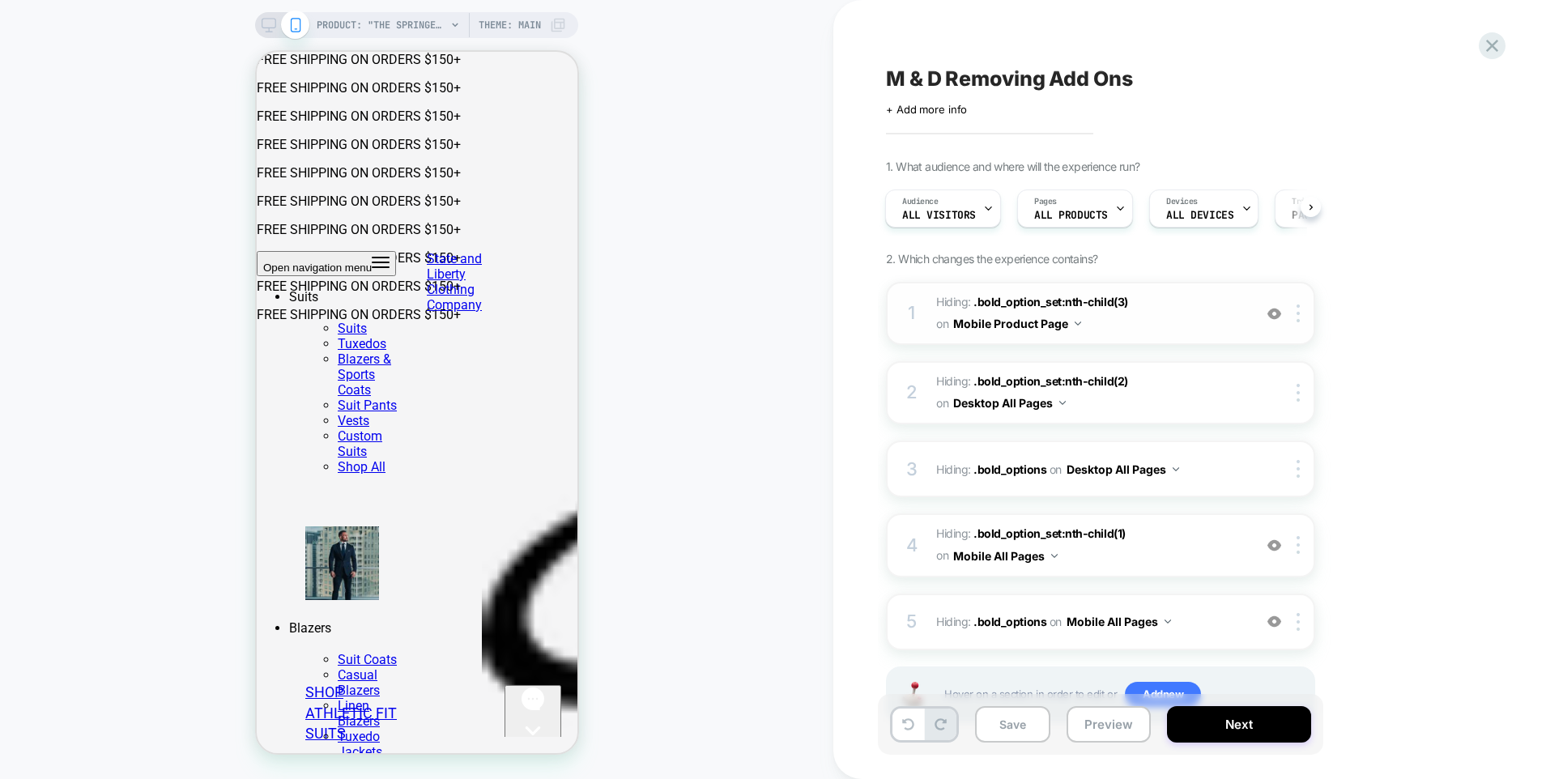
click at [1274, 314] on img at bounding box center [1275, 314] width 14 height 14
click at [1298, 313] on img at bounding box center [1298, 314] width 3 height 18
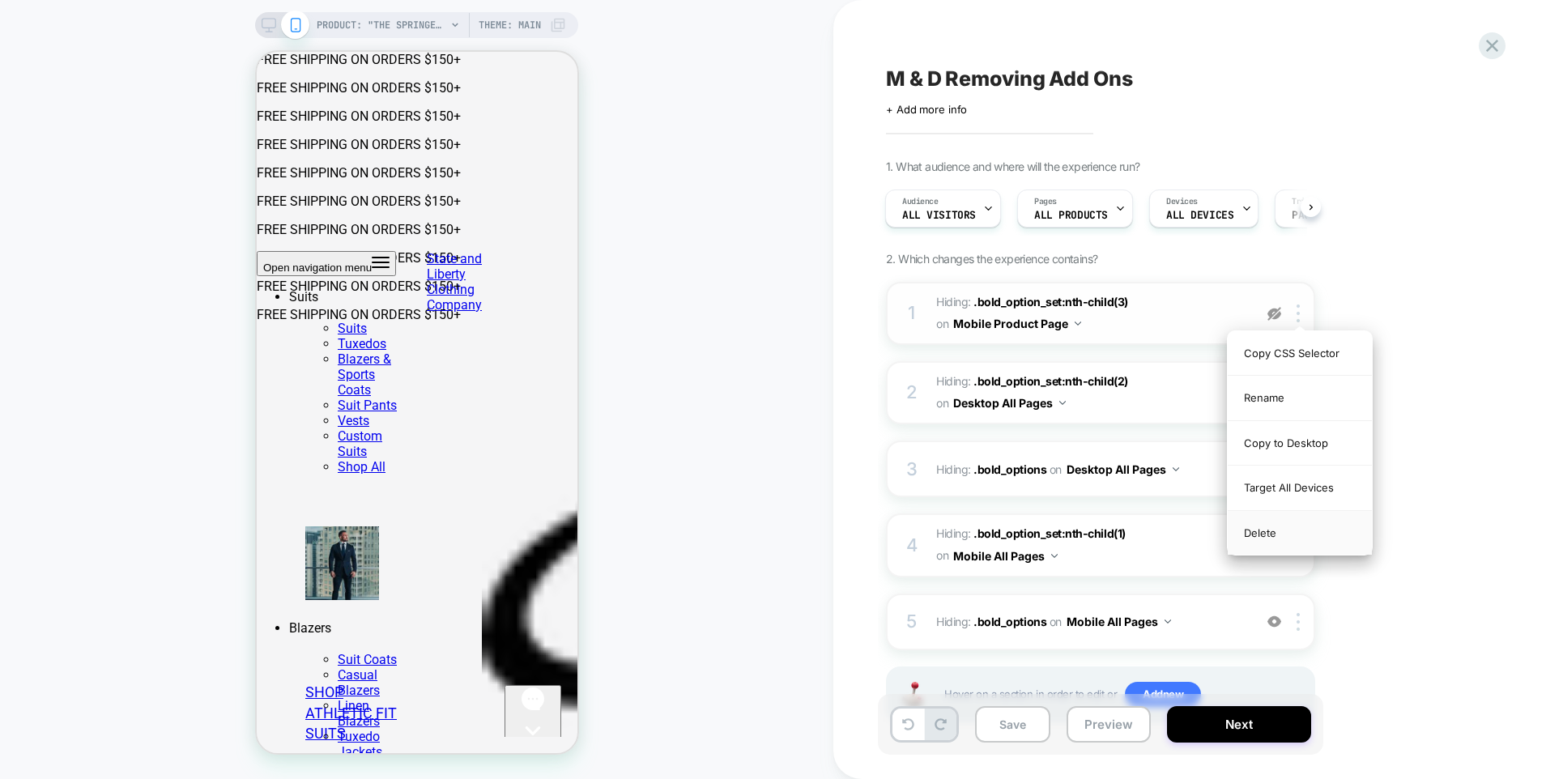
click at [1262, 534] on div "Delete" at bounding box center [1300, 533] width 144 height 44
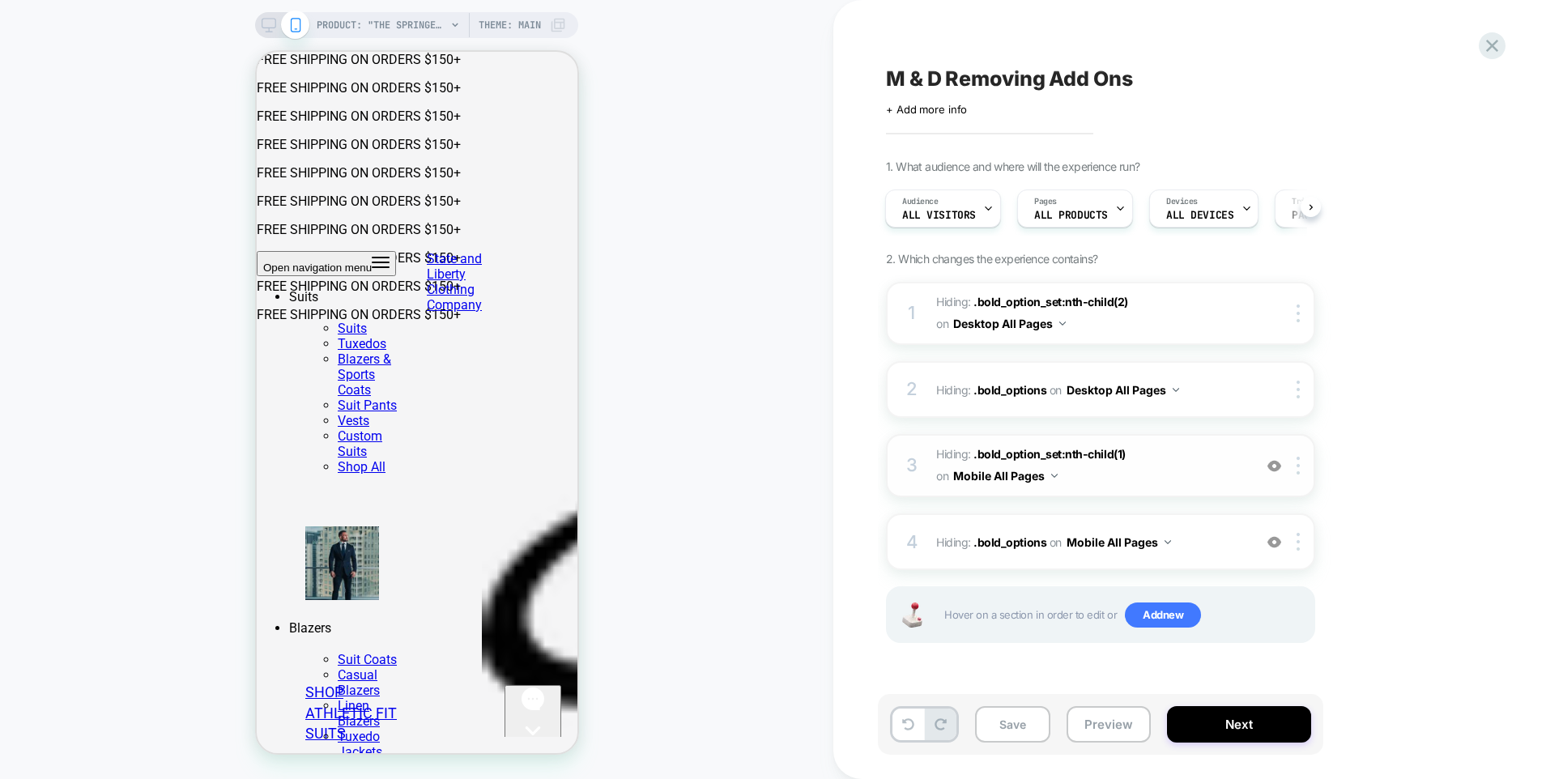
click at [1200, 475] on span "Hiding : .bold_option_set:nth-child(1) .bold_option_set:nth-child(1) on Mobile …" at bounding box center [1090, 466] width 309 height 44
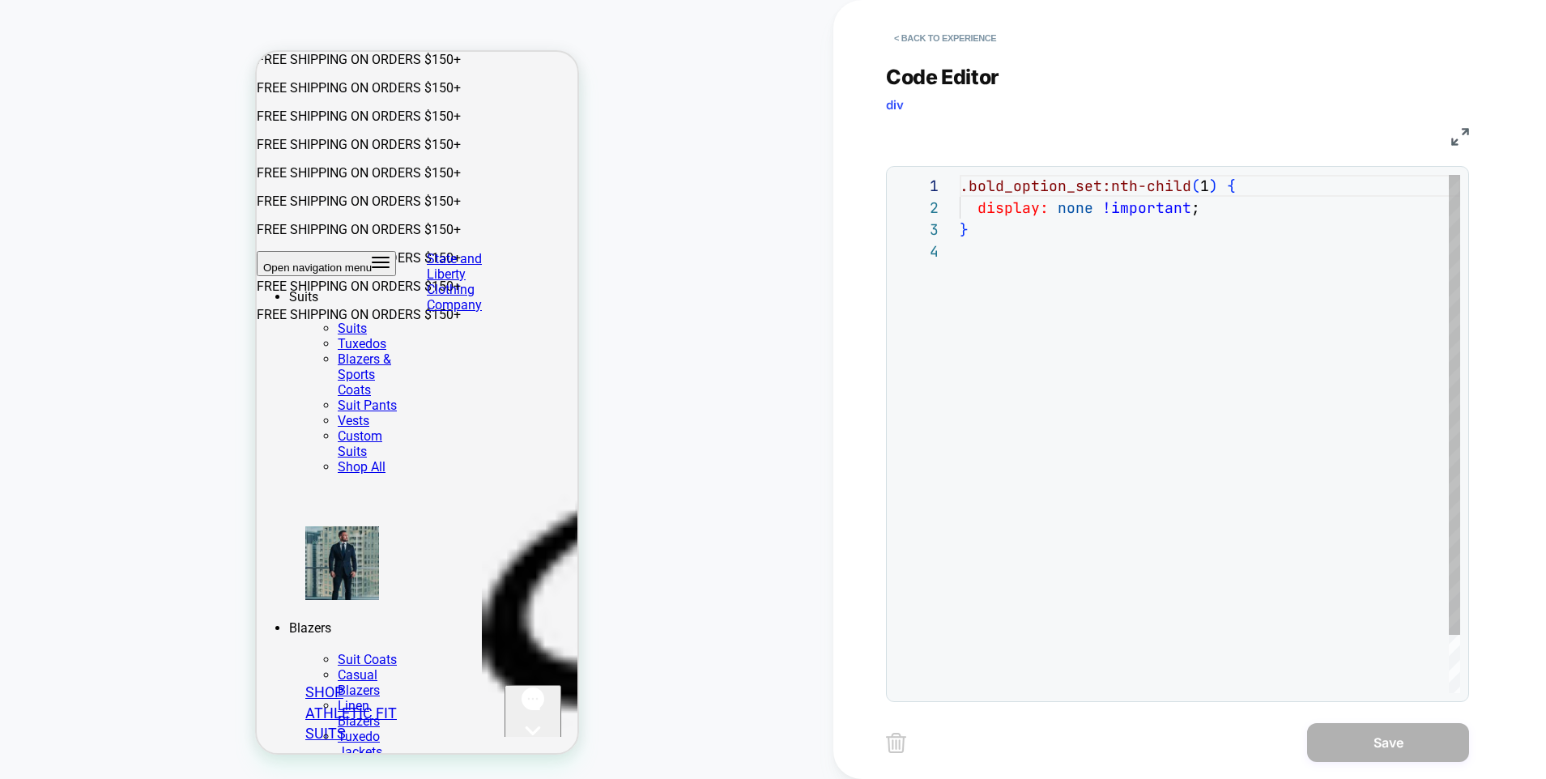
scroll to position [66, 0]
click at [904, 33] on button "< Back to experience" at bounding box center [945, 38] width 118 height 26
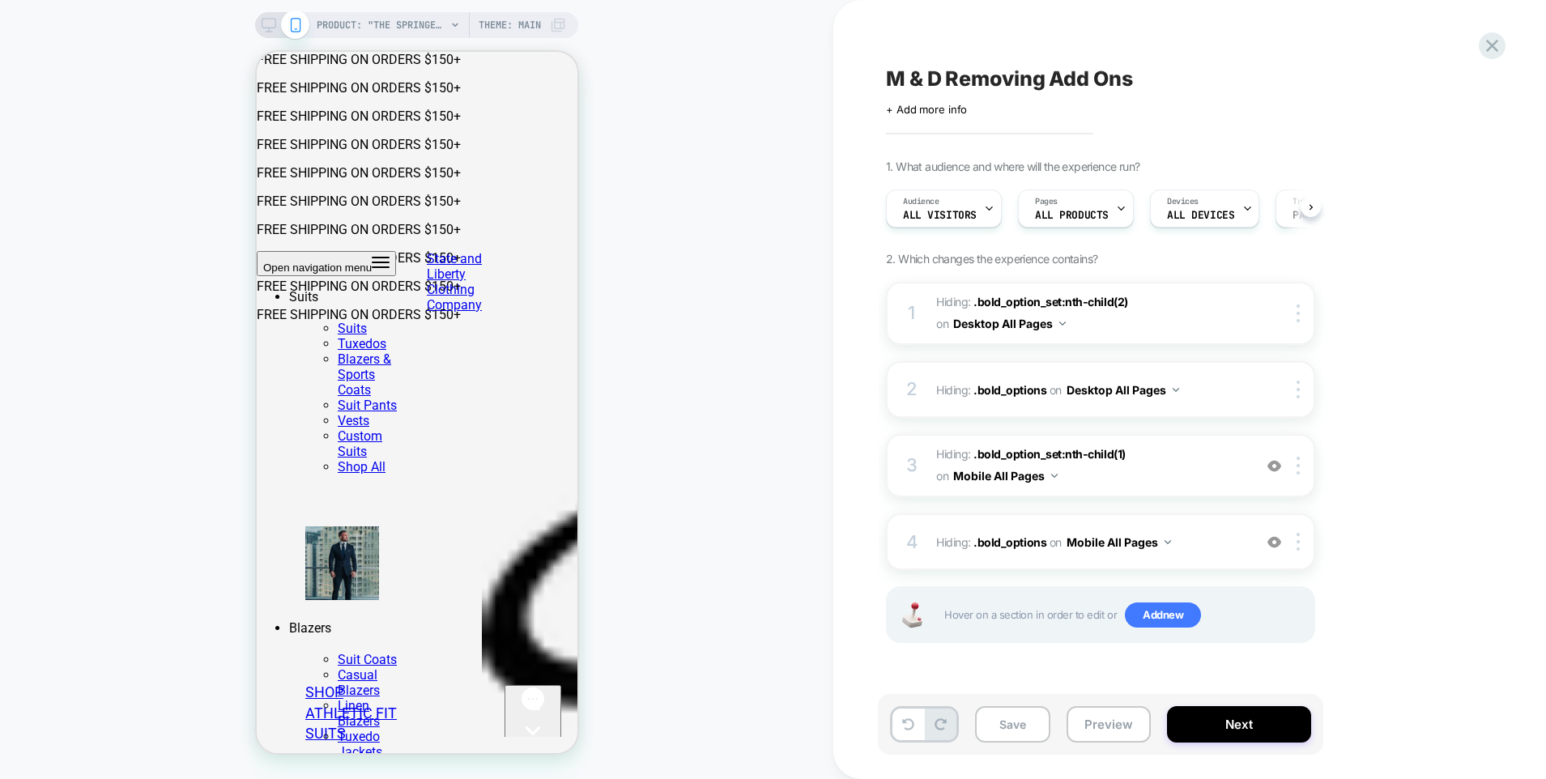
scroll to position [0, 1]
click at [1270, 467] on img at bounding box center [1275, 466] width 14 height 14
click at [1271, 542] on img at bounding box center [1275, 542] width 14 height 14
click at [1271, 543] on img at bounding box center [1275, 542] width 14 height 14
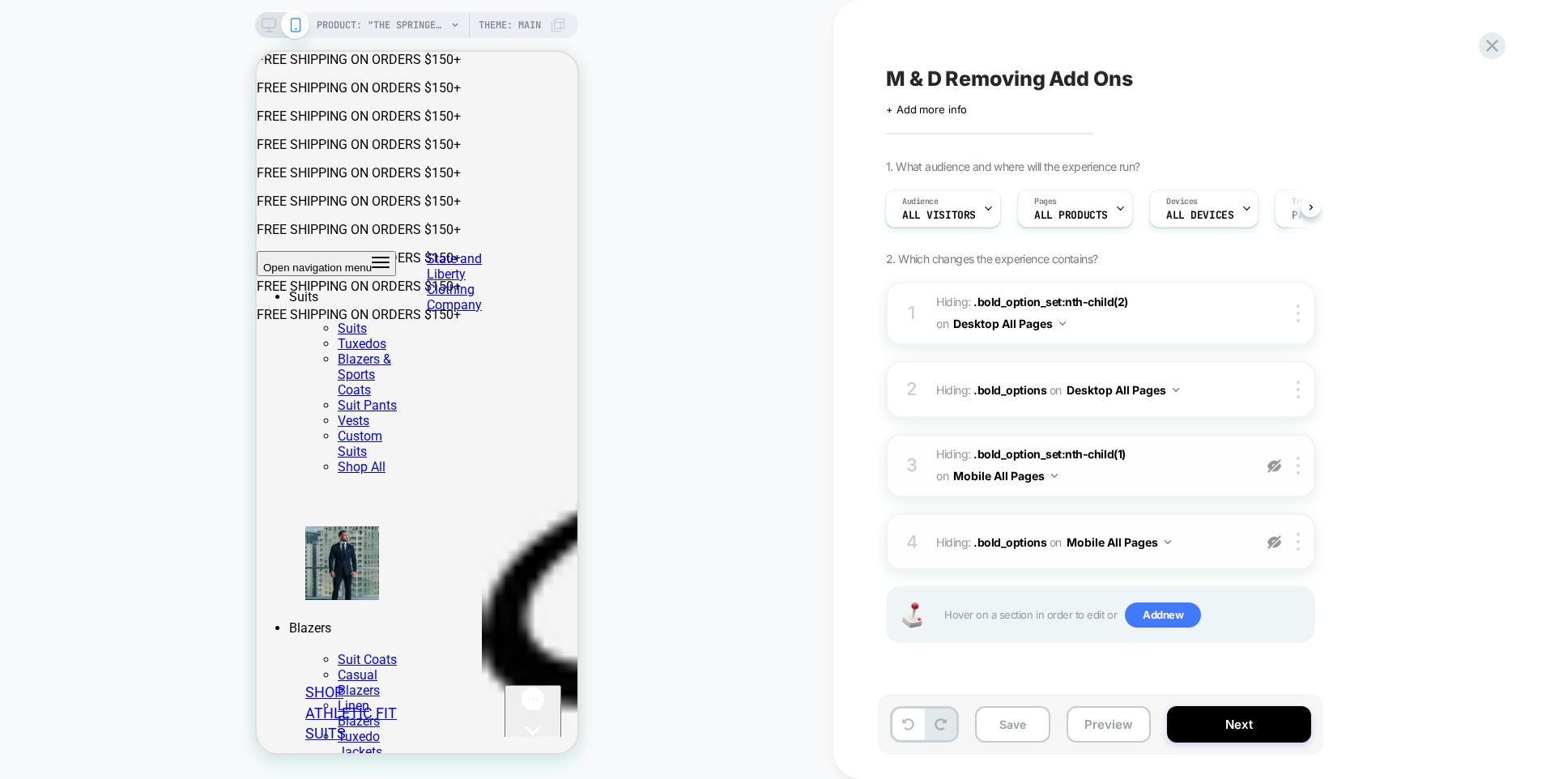
click at [1271, 543] on img at bounding box center [1275, 542] width 14 height 14
click at [1294, 466] on div at bounding box center [1301, 466] width 27 height 18
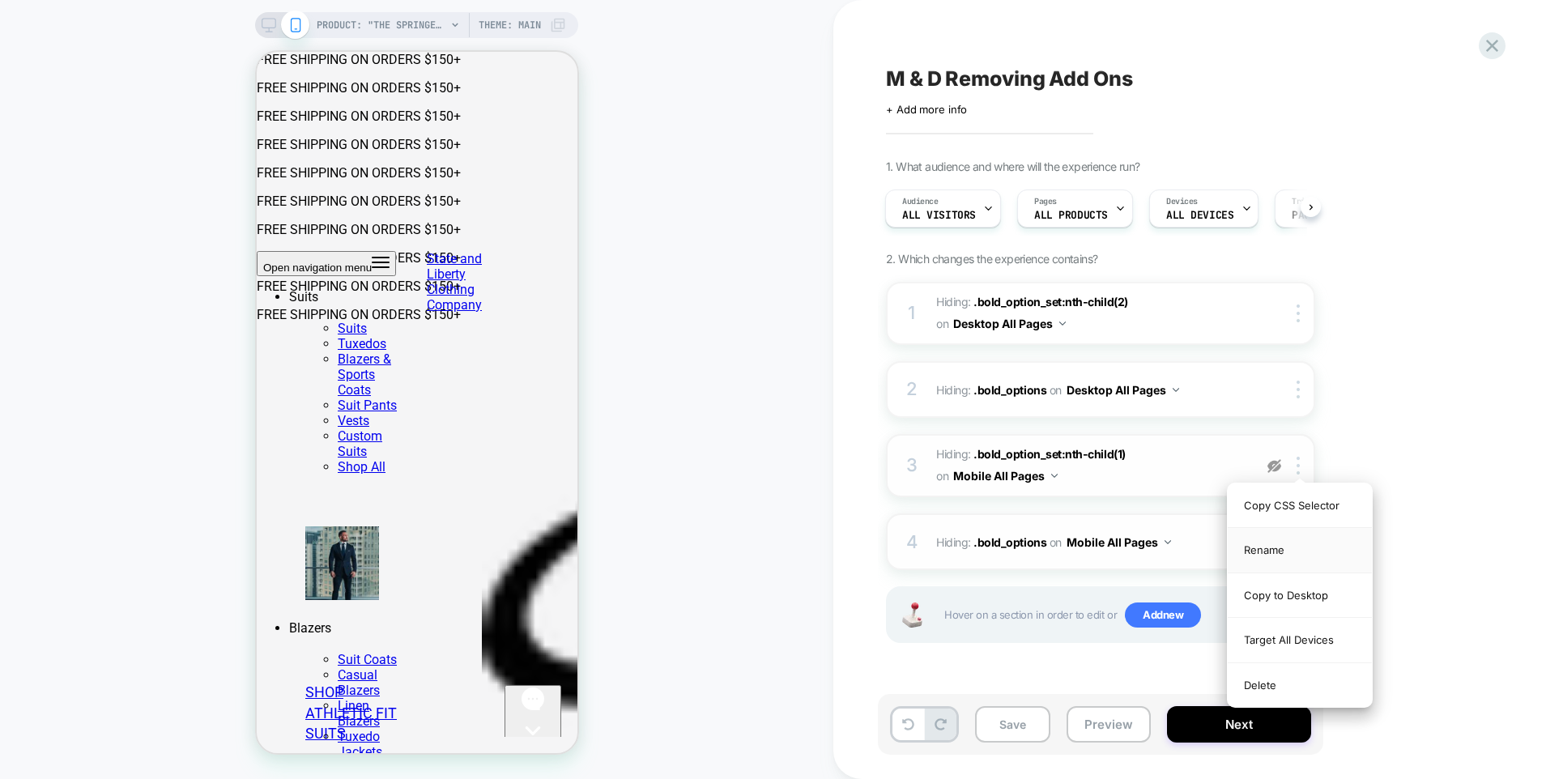
click at [1250, 552] on div "Rename" at bounding box center [1300, 550] width 144 height 45
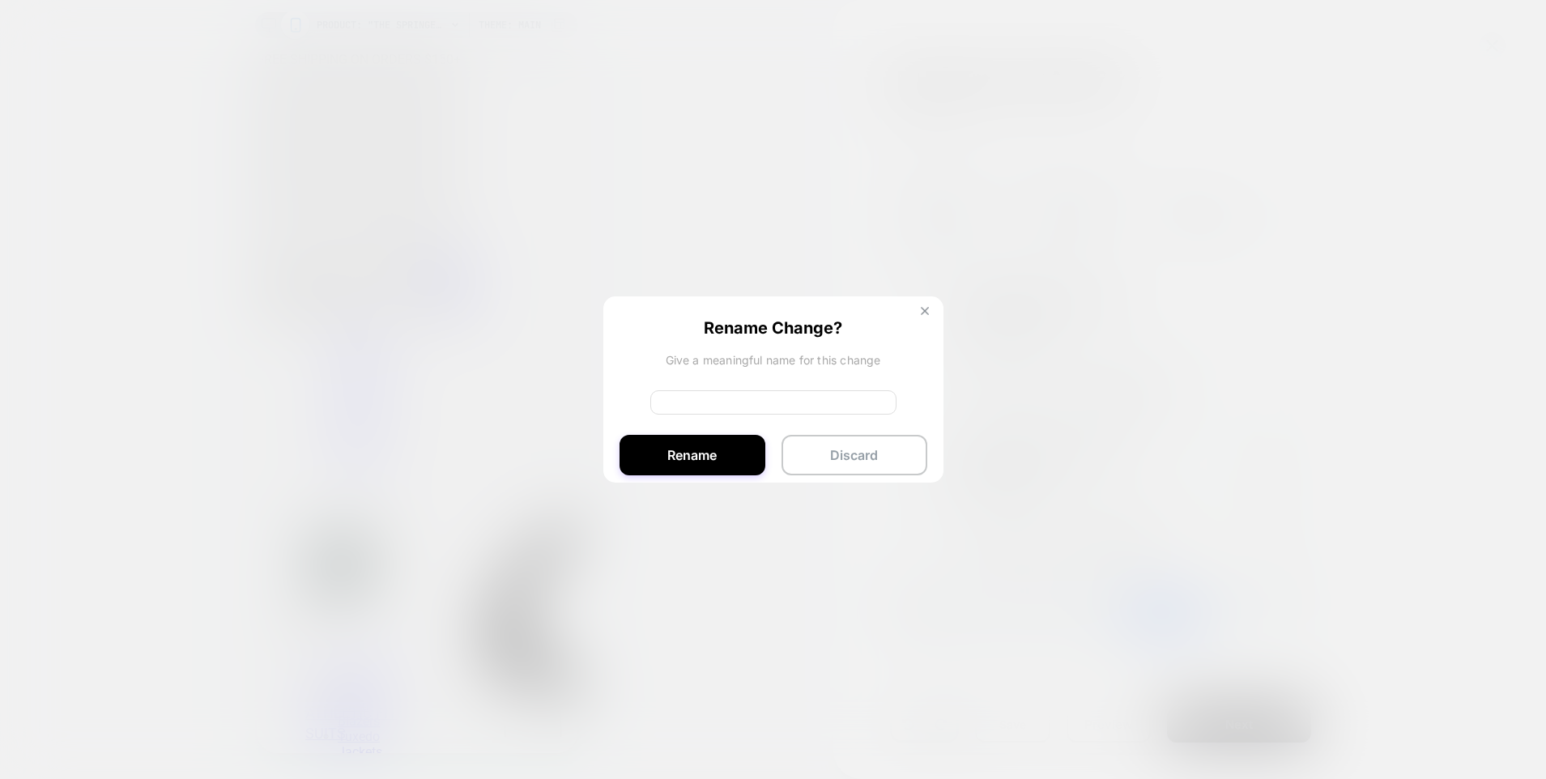
click at [927, 310] on img at bounding box center [925, 311] width 8 height 8
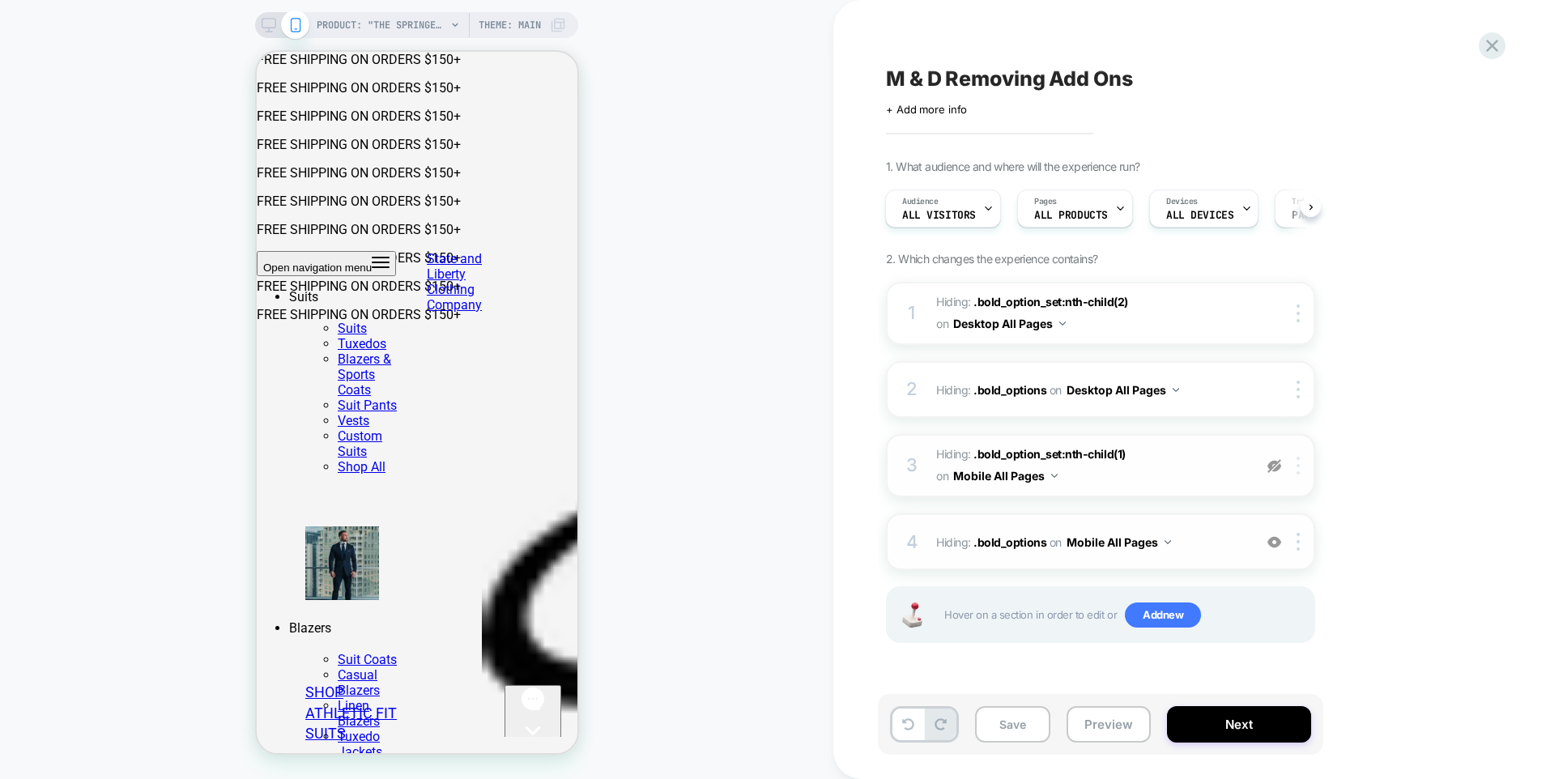
click at [1295, 467] on div at bounding box center [1301, 466] width 27 height 18
click at [1168, 467] on span "Hiding : .bold_option_set:nth-child(1) .bold_option_set:nth-child(1) on Mobile …" at bounding box center [1090, 466] width 309 height 44
click at [1297, 467] on img at bounding box center [1298, 466] width 3 height 18
click at [1455, 416] on div "1. What audience and where will the experience run? Audience All Visitors Pages…" at bounding box center [1181, 422] width 591 height 524
click at [1159, 474] on span "Hiding : .bold_option_set:nth-child(1) .bold_option_set:nth-child(1) on Mobile …" at bounding box center [1090, 466] width 309 height 44
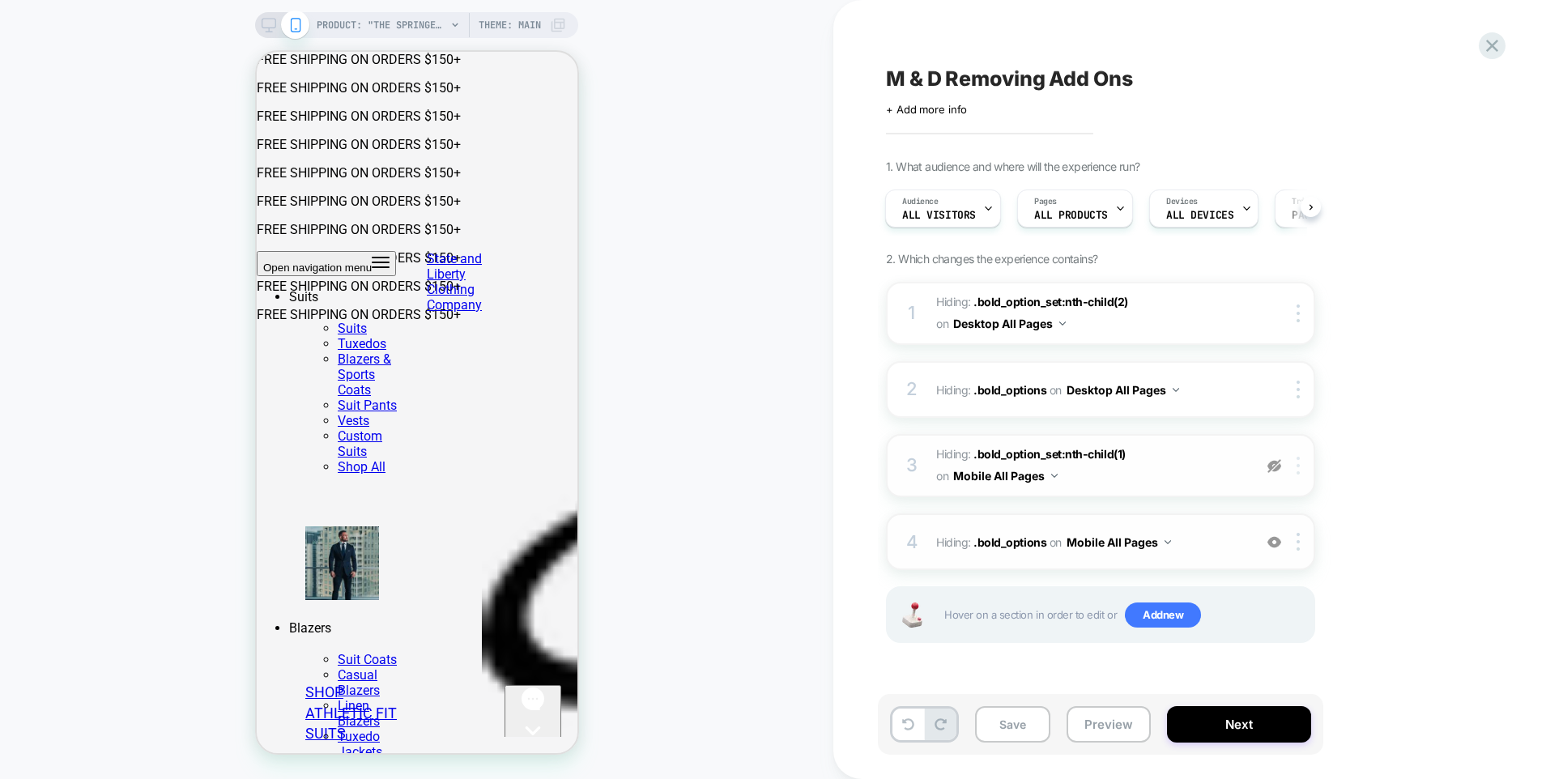
click at [1294, 463] on div at bounding box center [1301, 466] width 27 height 18
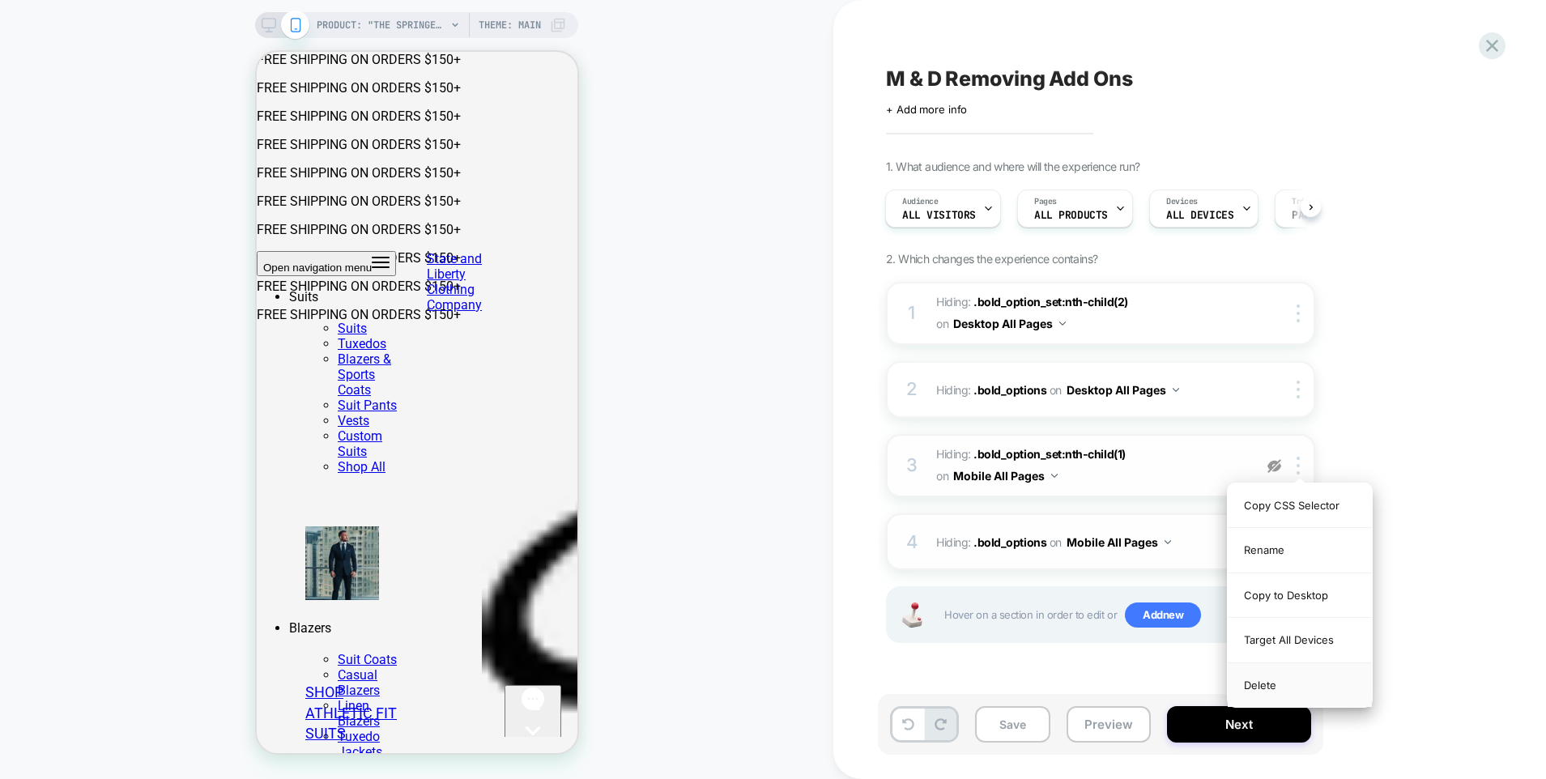
click at [1262, 684] on div "Delete" at bounding box center [1300, 685] width 144 height 44
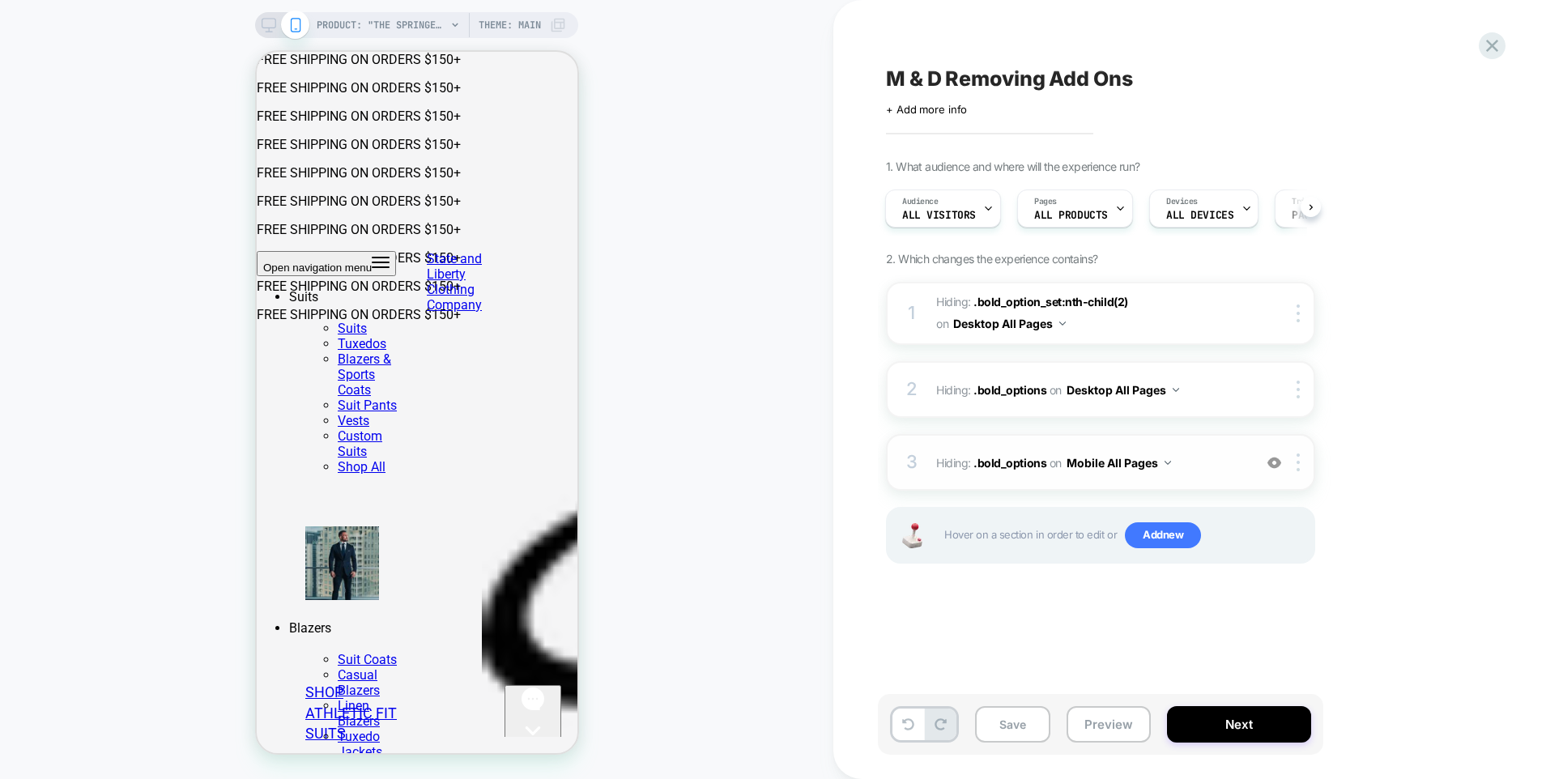
click at [263, 26] on icon at bounding box center [269, 25] width 15 height 15
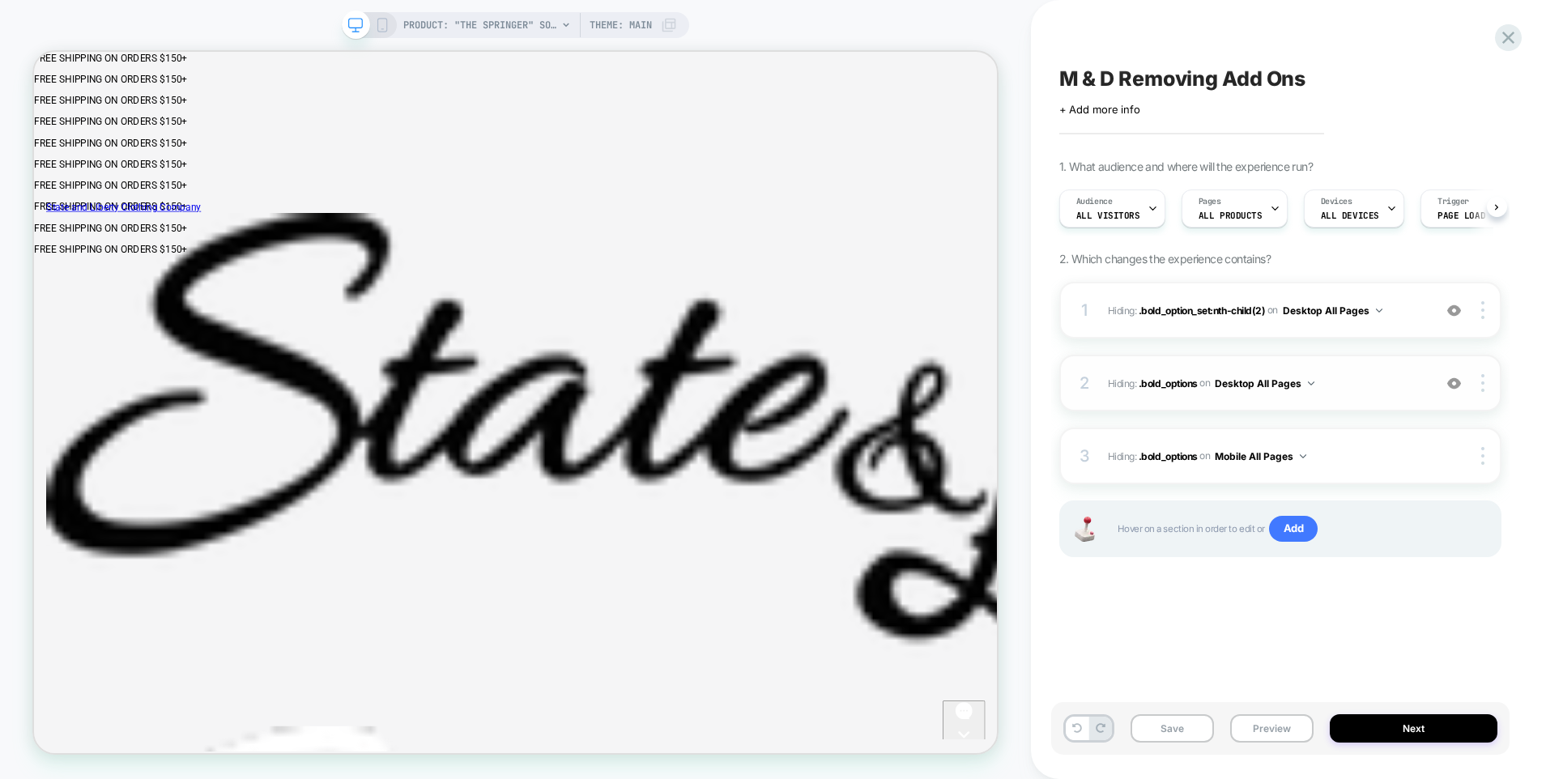
scroll to position [0, 1]
click at [1377, 391] on span "Hiding : .bold_options .bold_options on Desktop All Pages" at bounding box center [1266, 383] width 317 height 20
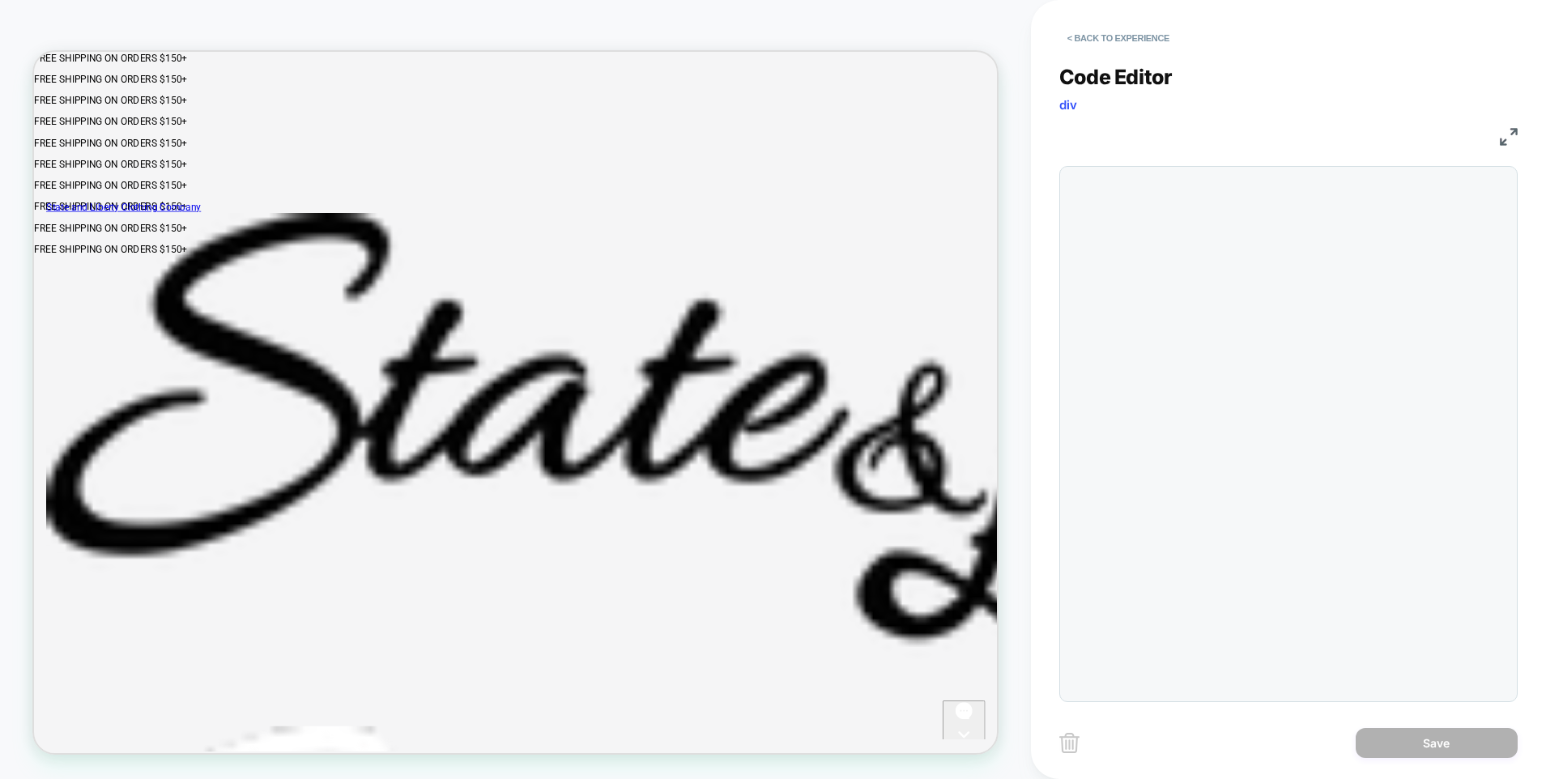
scroll to position [66, 0]
click at [1072, 35] on button "< Back to experience" at bounding box center [1118, 38] width 118 height 26
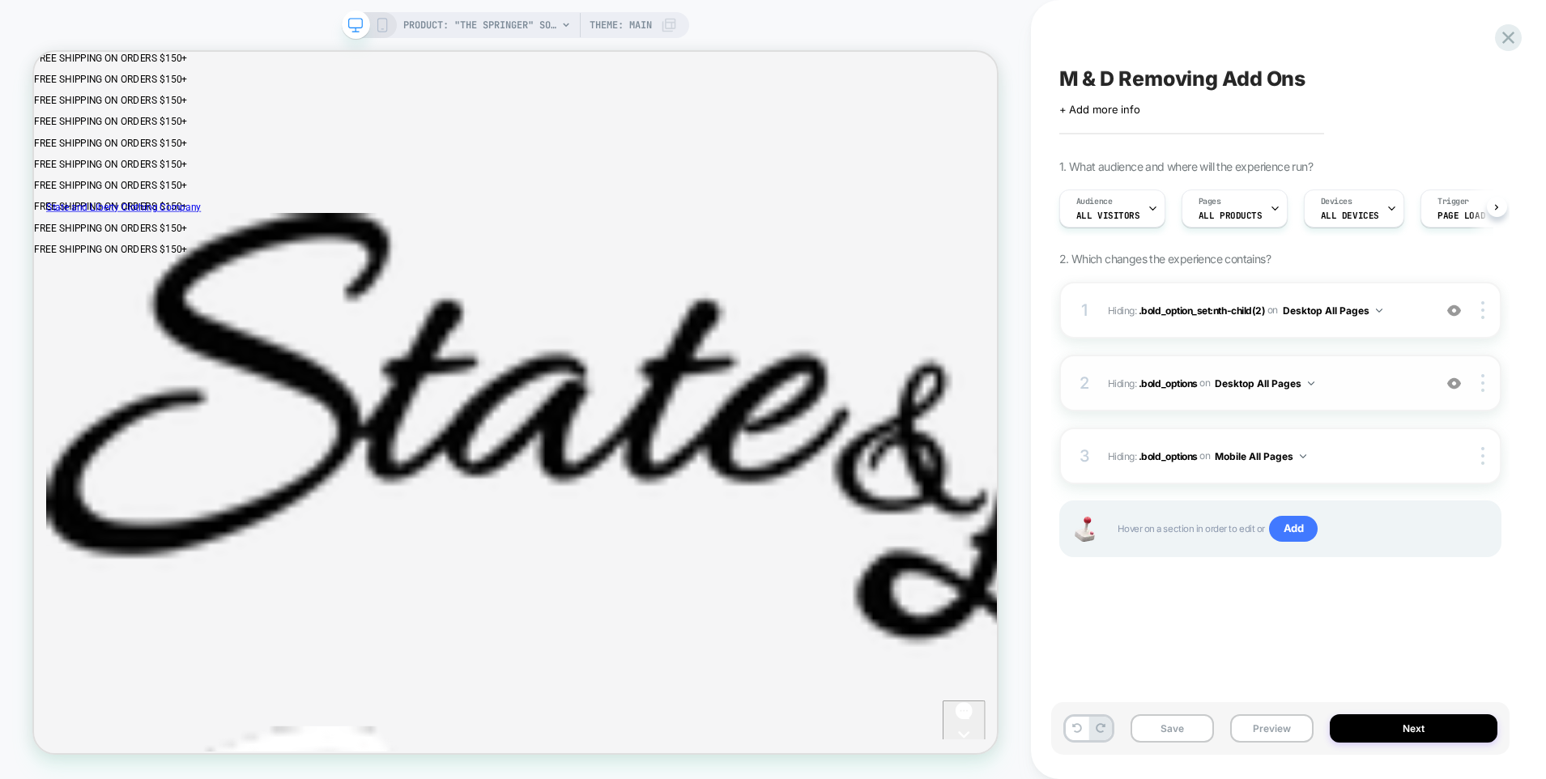
scroll to position [0, 1]
click at [1455, 382] on img at bounding box center [1454, 384] width 14 height 14
click at [1455, 381] on img at bounding box center [1454, 384] width 14 height 14
click at [1454, 308] on img at bounding box center [1454, 311] width 14 height 14
click at [1452, 310] on img at bounding box center [1454, 311] width 14 height 14
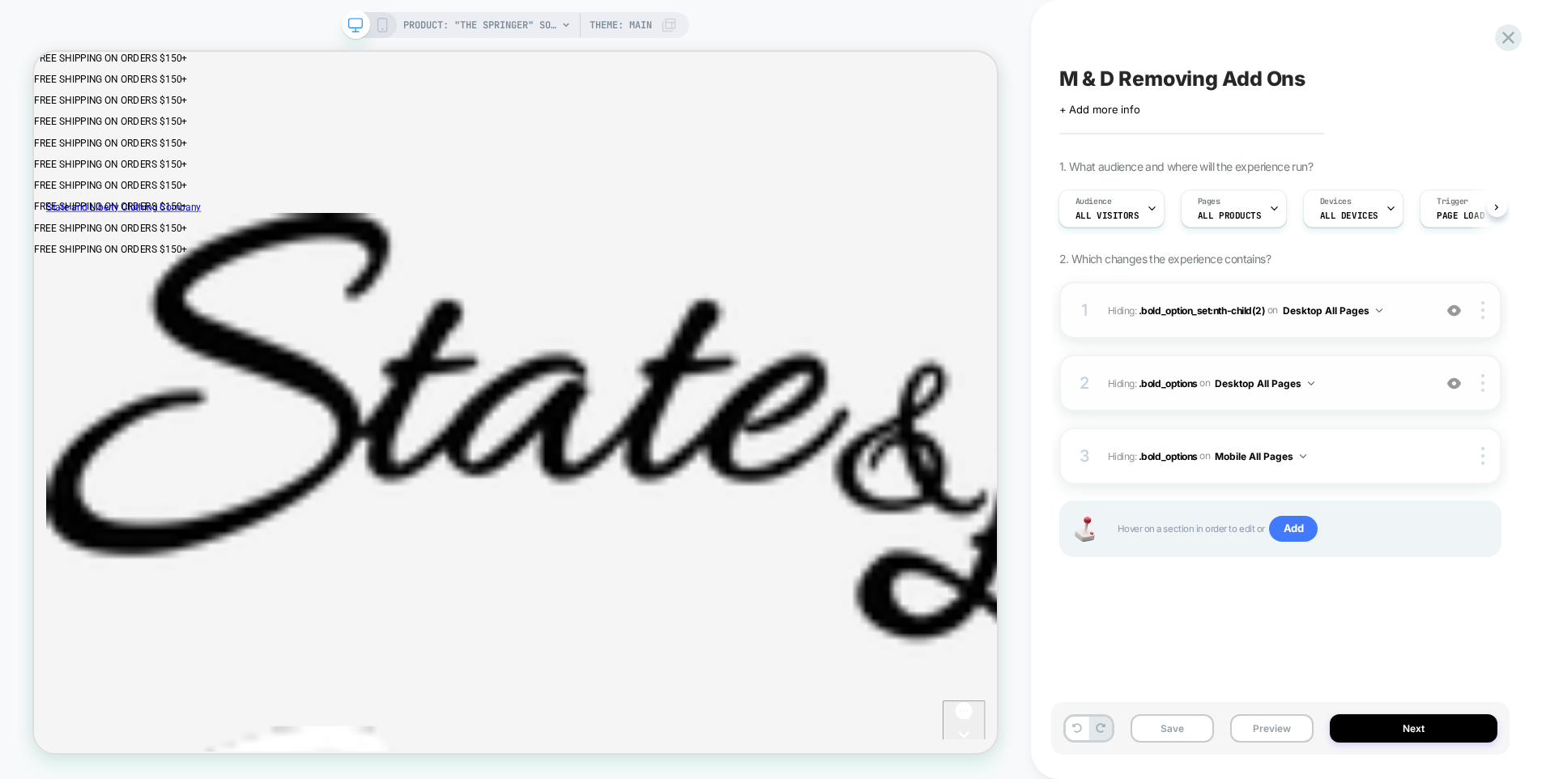
click at [1452, 310] on img at bounding box center [1454, 311] width 14 height 14
click at [1452, 311] on img at bounding box center [1454, 311] width 14 height 14
click at [1456, 387] on img at bounding box center [1454, 384] width 14 height 14
click at [1455, 309] on img at bounding box center [1454, 311] width 14 height 14
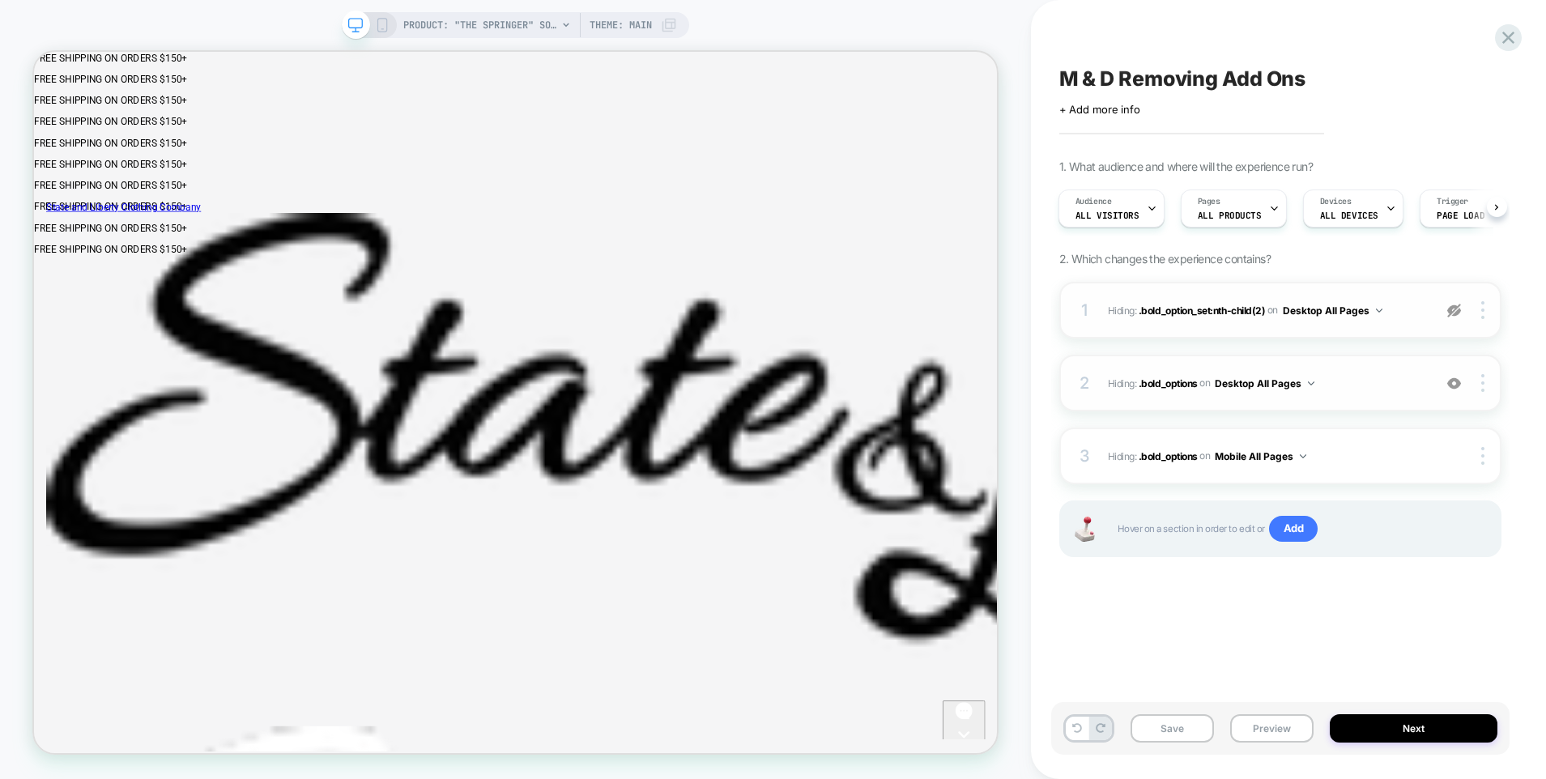
click at [1455, 309] on img at bounding box center [1454, 311] width 14 height 14
click at [1482, 316] on img at bounding box center [1482, 310] width 3 height 18
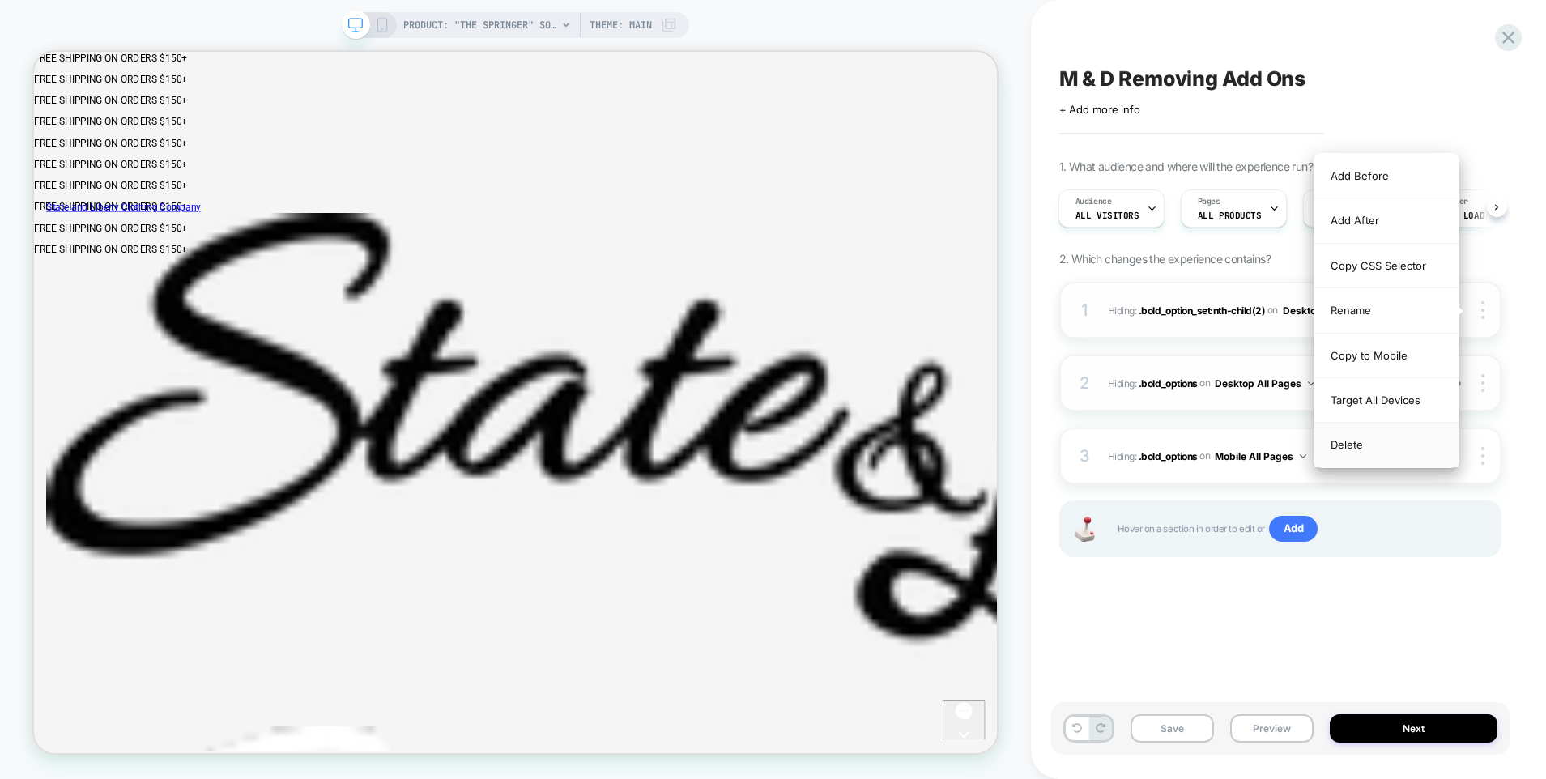
click at [1341, 444] on div "Delete" at bounding box center [1387, 445] width 144 height 44
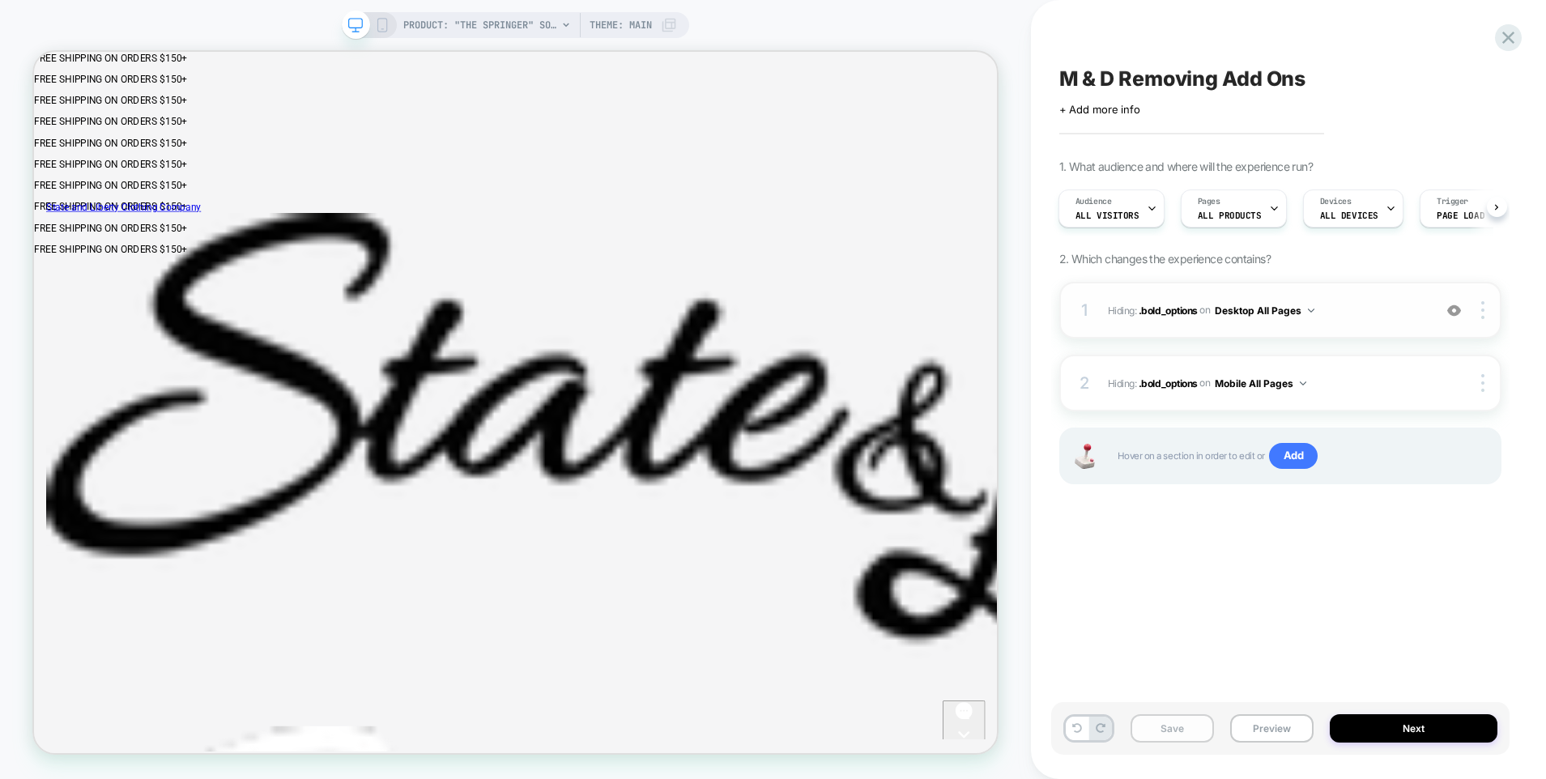
click at [1179, 731] on button "Save" at bounding box center [1172, 728] width 83 height 28
click at [1246, 727] on button "Preview" at bounding box center [1271, 728] width 83 height 28
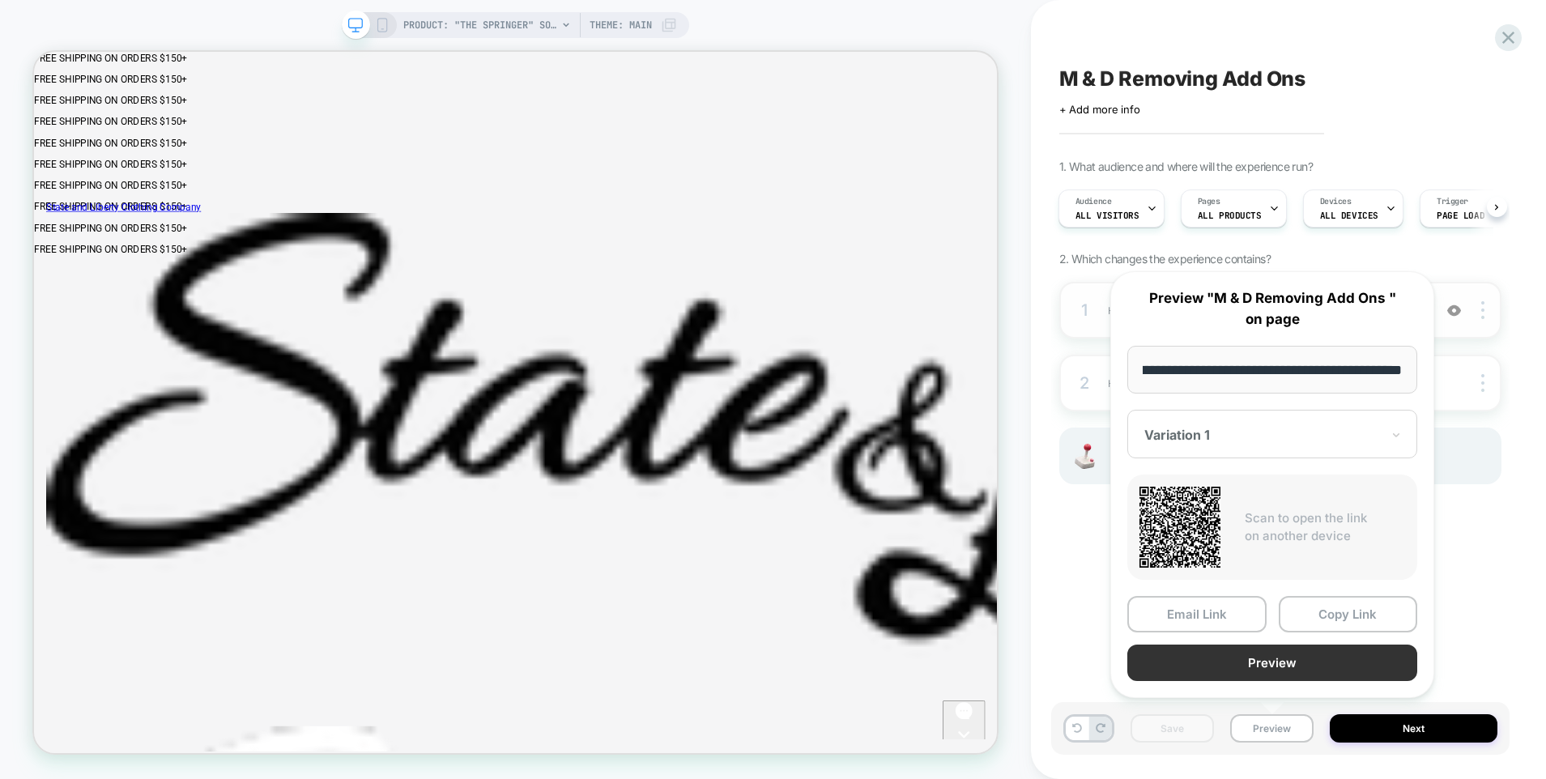
scroll to position [0, 0]
click at [1265, 662] on button "Preview" at bounding box center [1272, 663] width 290 height 36
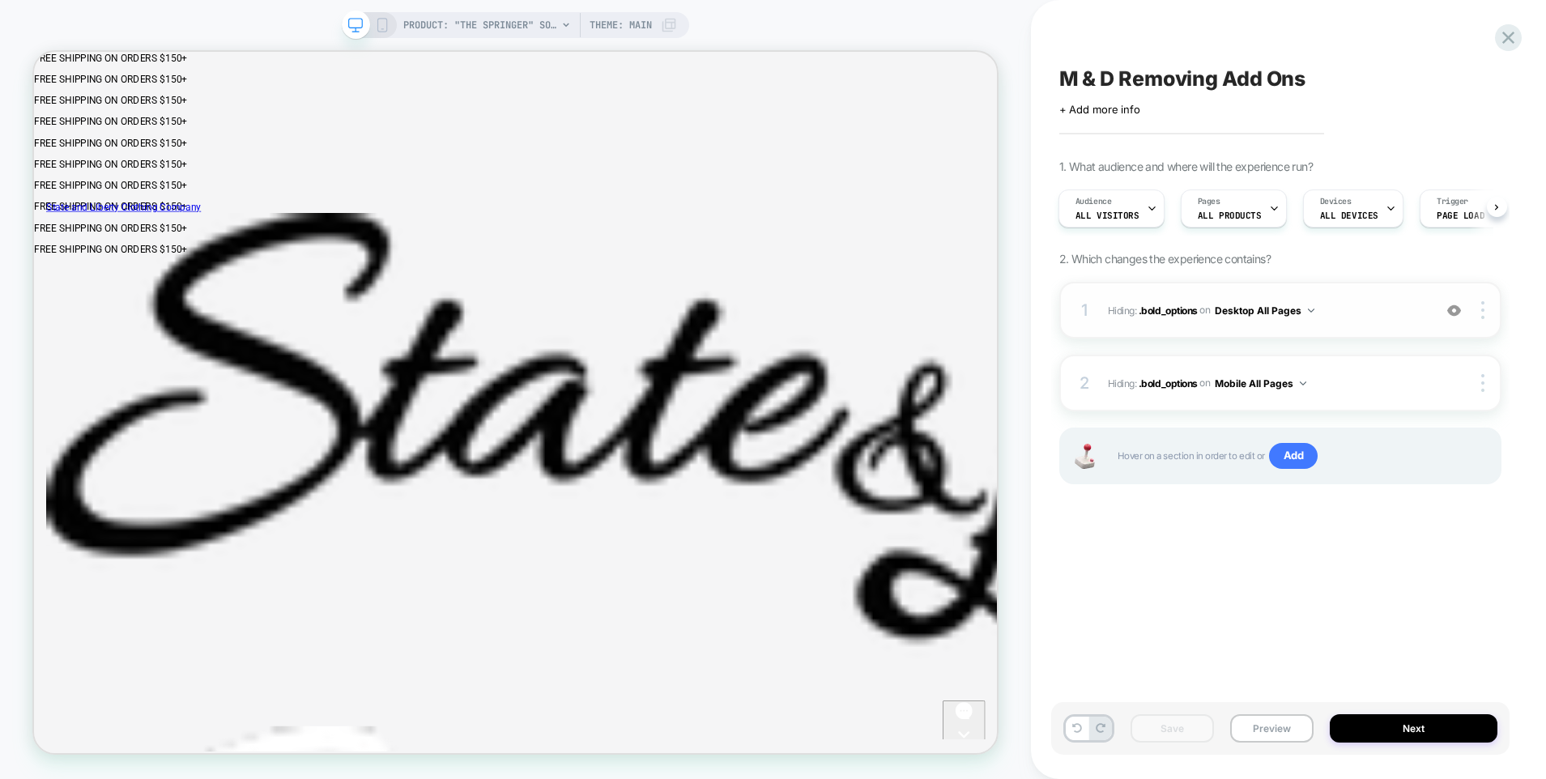
click at [1213, 656] on div "M & D Removing Add Ons Click to edit experience details + Add more info 1. What…" at bounding box center [1280, 389] width 458 height 747
click at [1238, 620] on div "M & D Removing Add Ons Click to edit experience details + Add more info 1. What…" at bounding box center [1280, 389] width 458 height 747
click at [1373, 731] on button "Next" at bounding box center [1414, 728] width 168 height 28
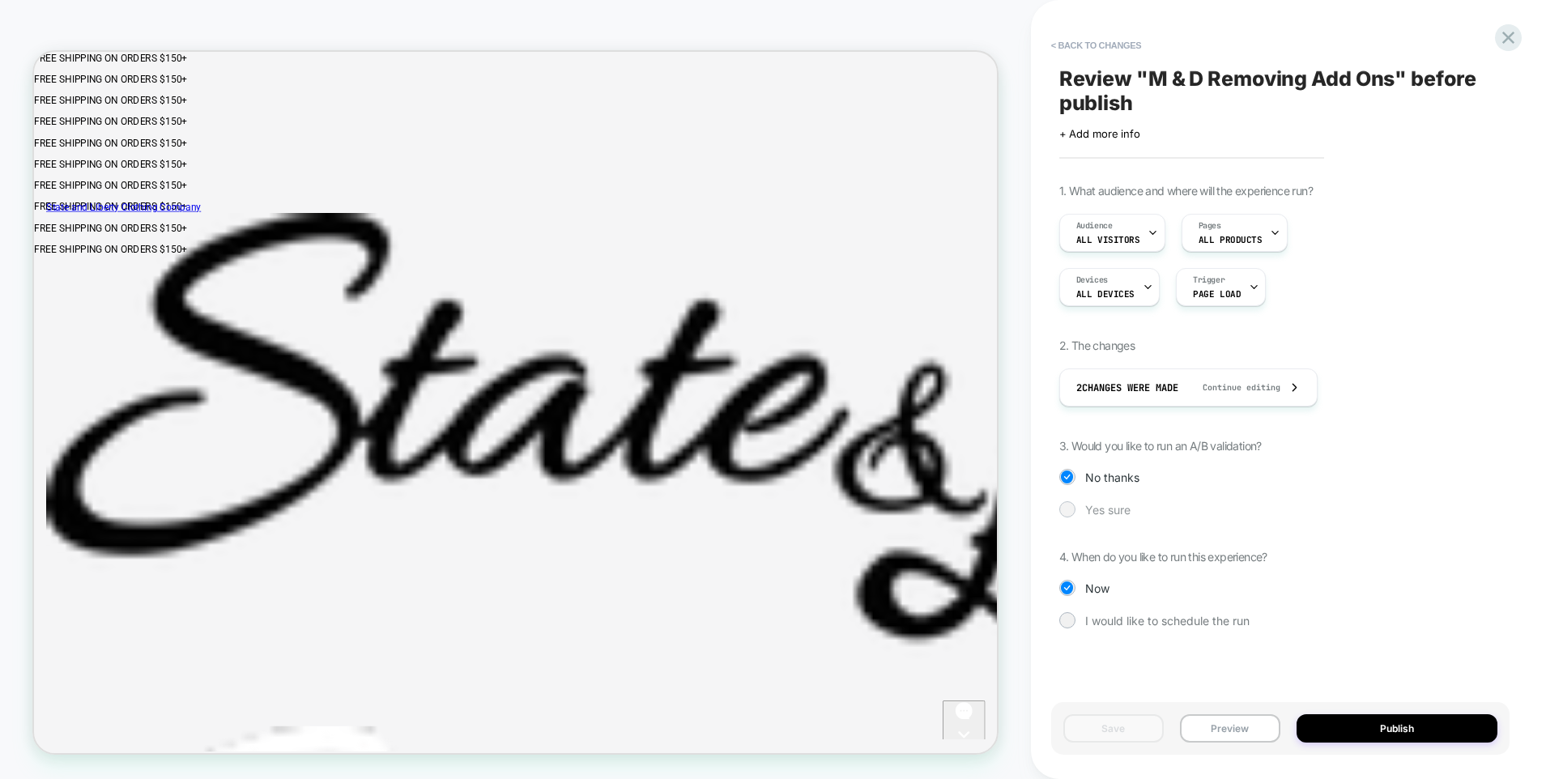
click at [1111, 514] on span "Yes sure" at bounding box center [1107, 510] width 45 height 14
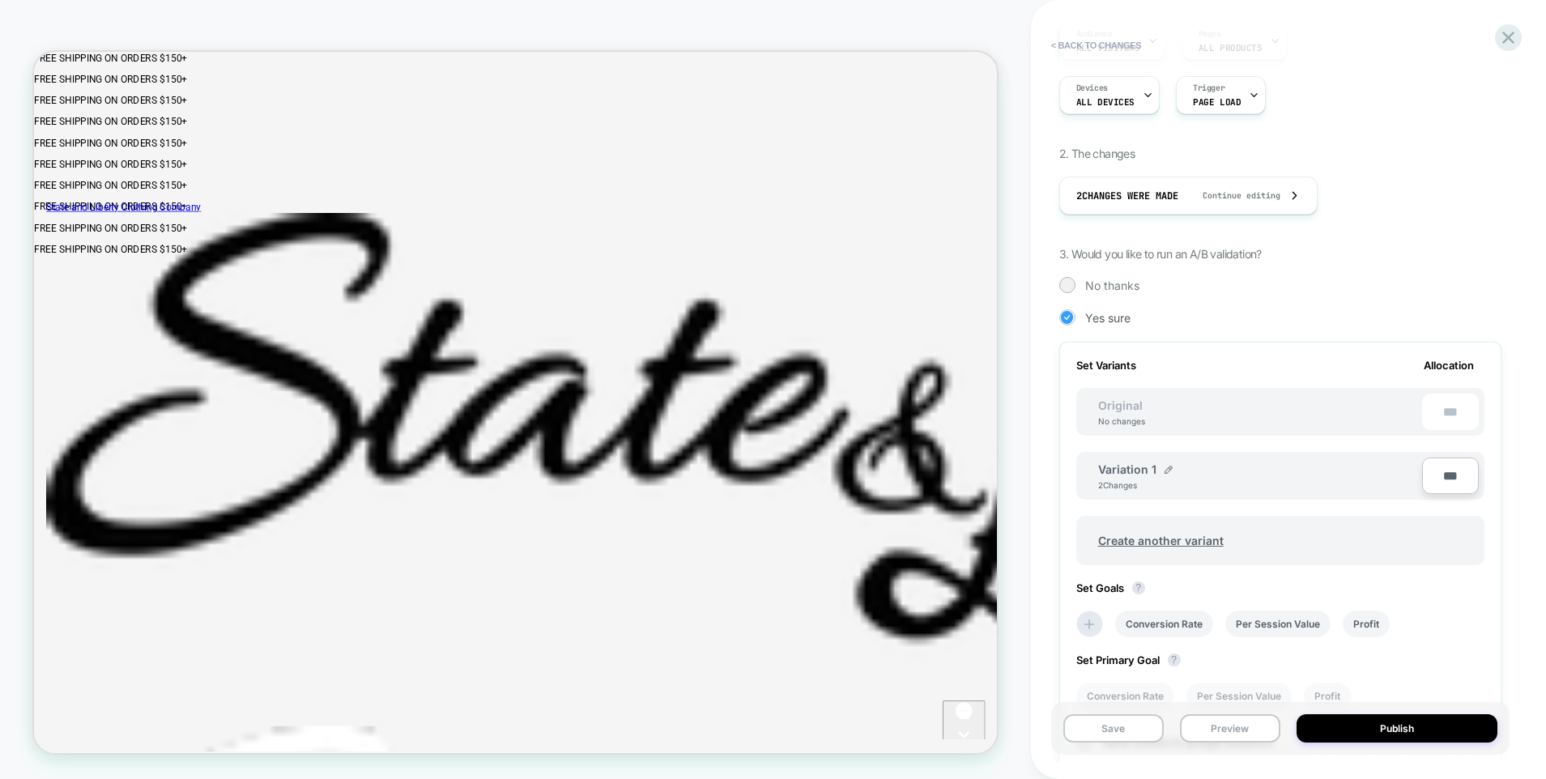
scroll to position [396, 0]
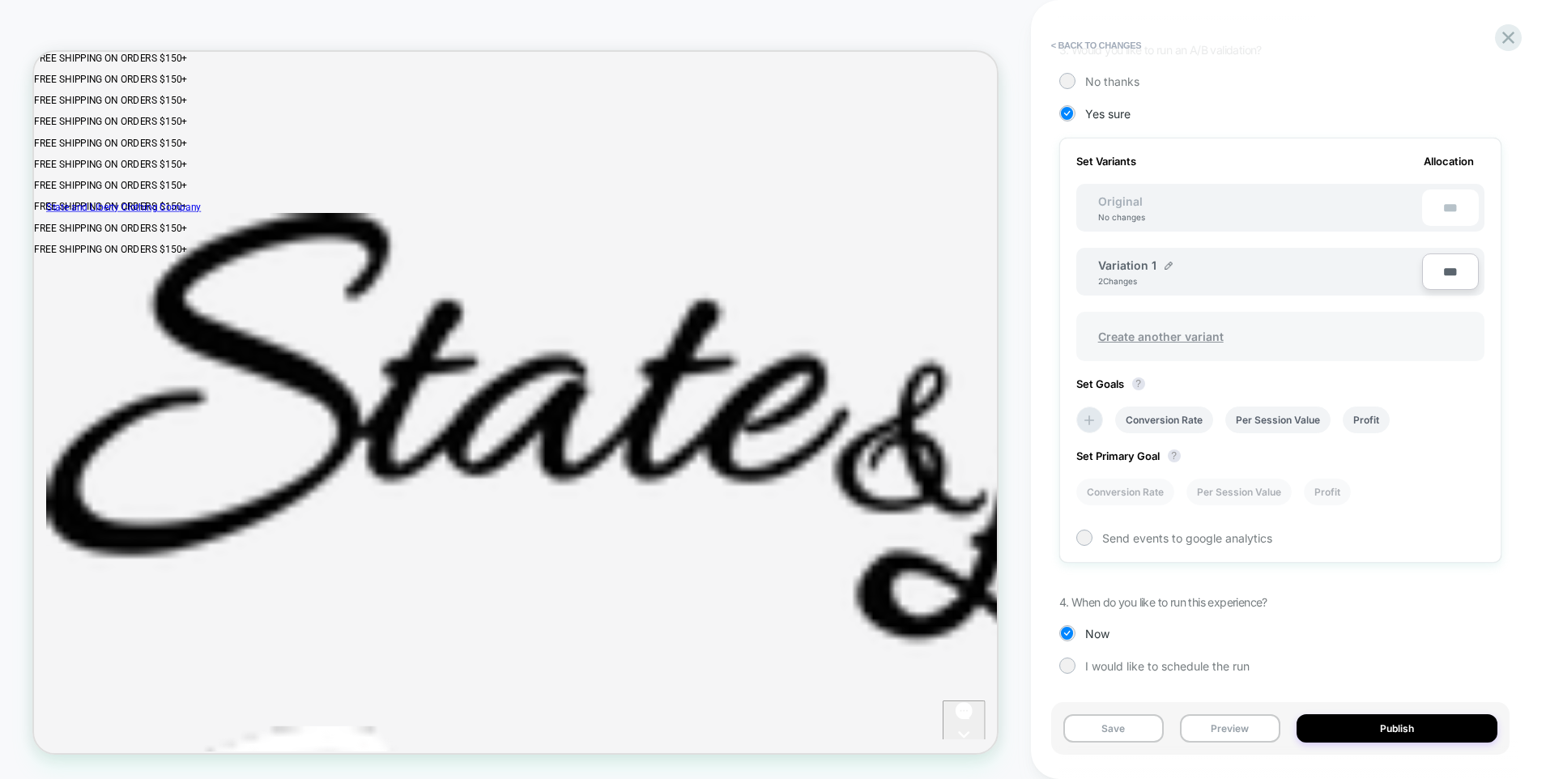
click at [1153, 339] on span "Create another variant" at bounding box center [1161, 337] width 158 height 38
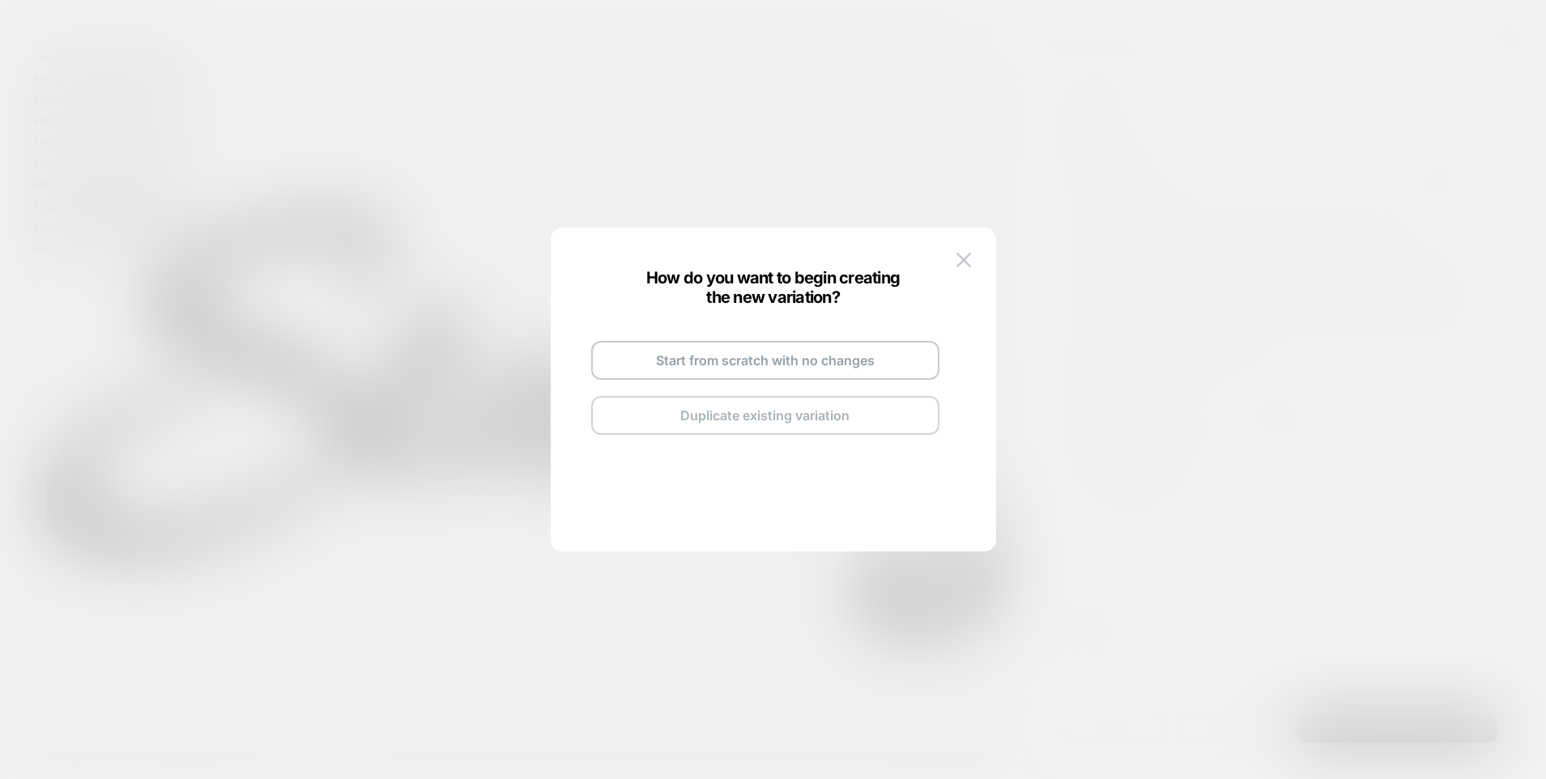
click at [799, 424] on button "Duplicate existing variation" at bounding box center [765, 415] width 348 height 39
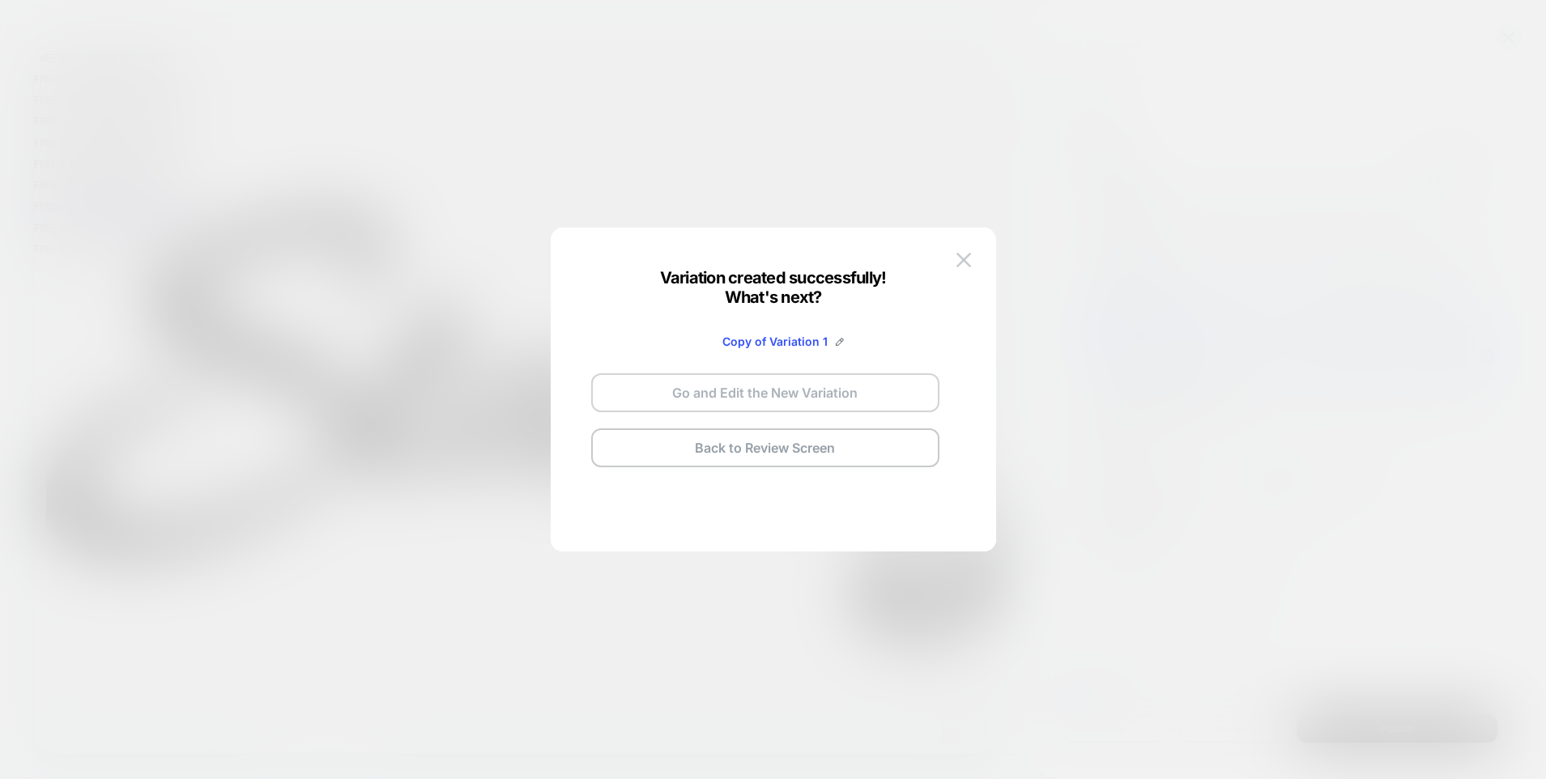
click at [832, 387] on button "Go and Edit the New Variation" at bounding box center [765, 392] width 348 height 39
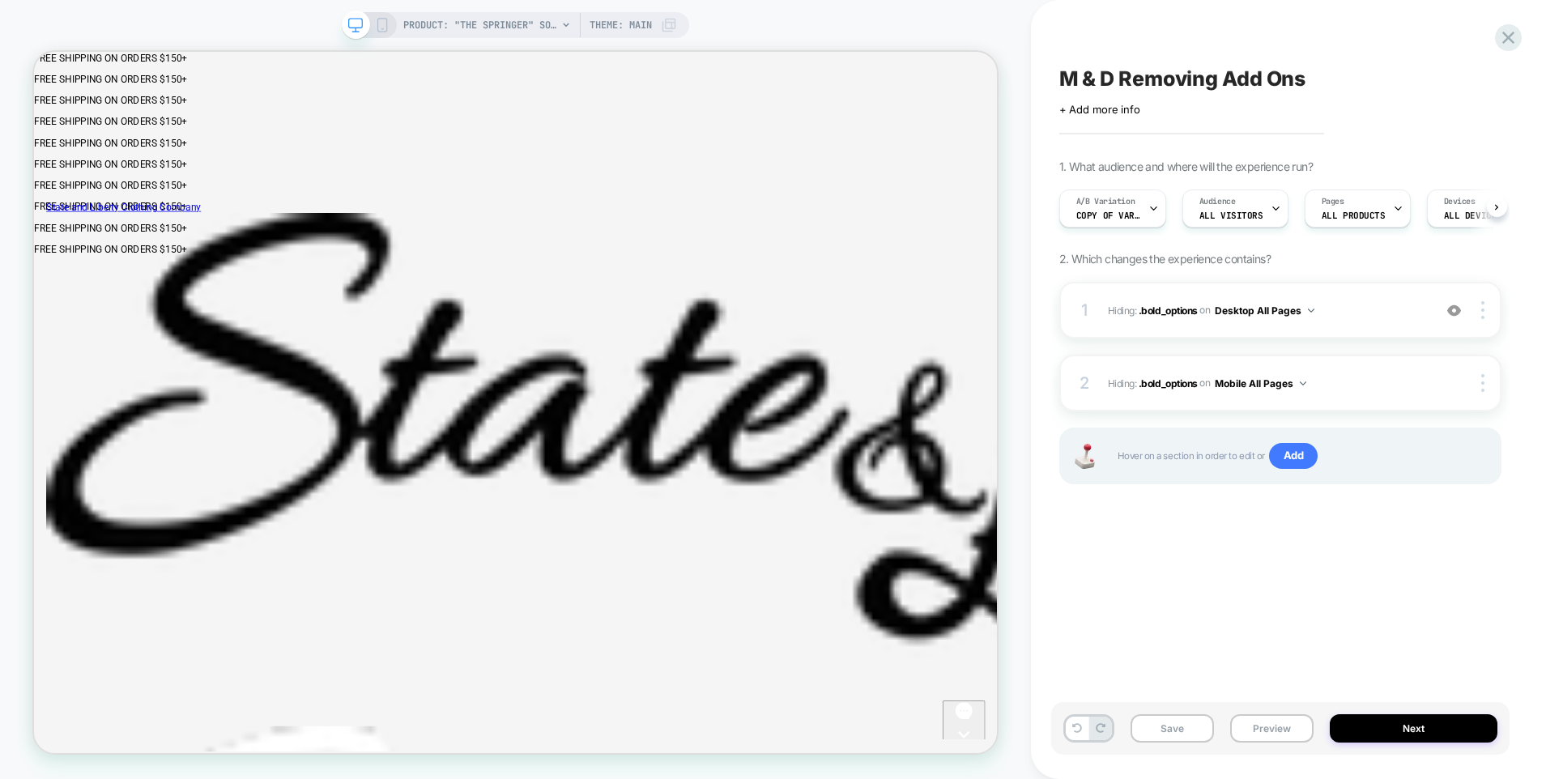
scroll to position [0, 1]
click at [1459, 310] on img at bounding box center [1454, 311] width 14 height 14
click at [1486, 313] on div at bounding box center [1484, 310] width 31 height 18
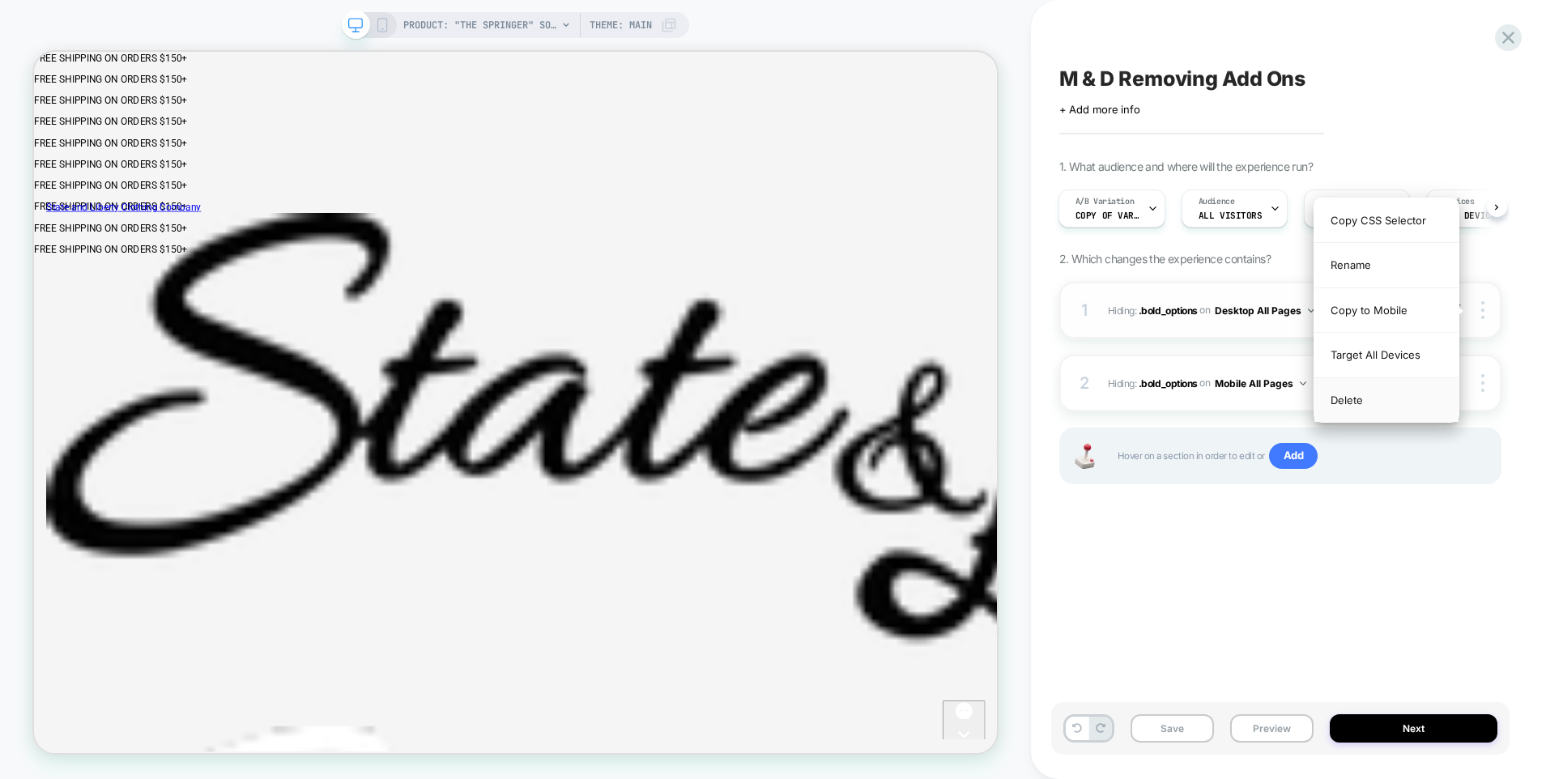
click at [1345, 402] on div "Delete" at bounding box center [1387, 400] width 144 height 44
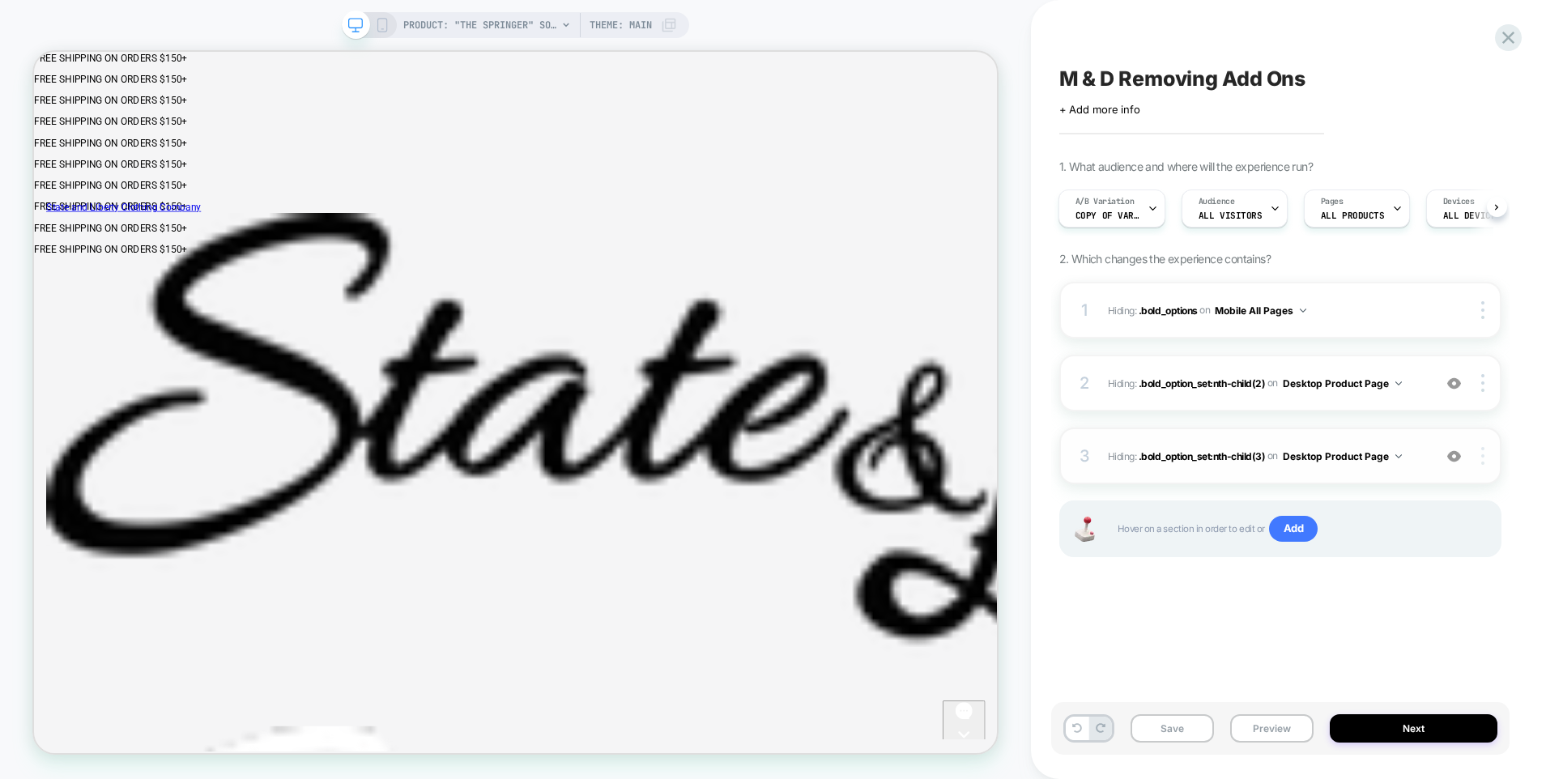
click at [1484, 454] on img at bounding box center [1482, 456] width 3 height 18
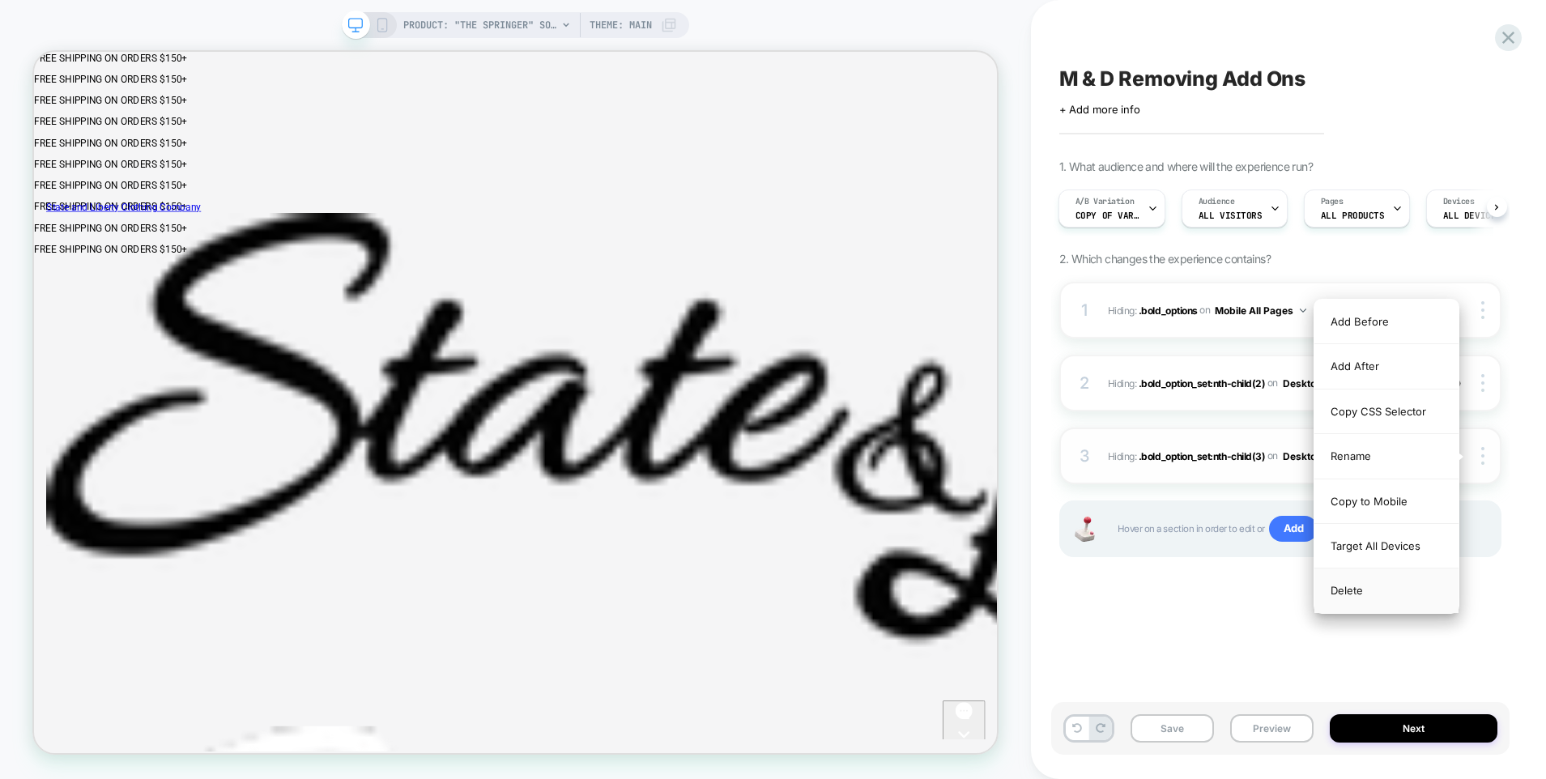
click at [1357, 590] on div "Delete" at bounding box center [1387, 591] width 144 height 44
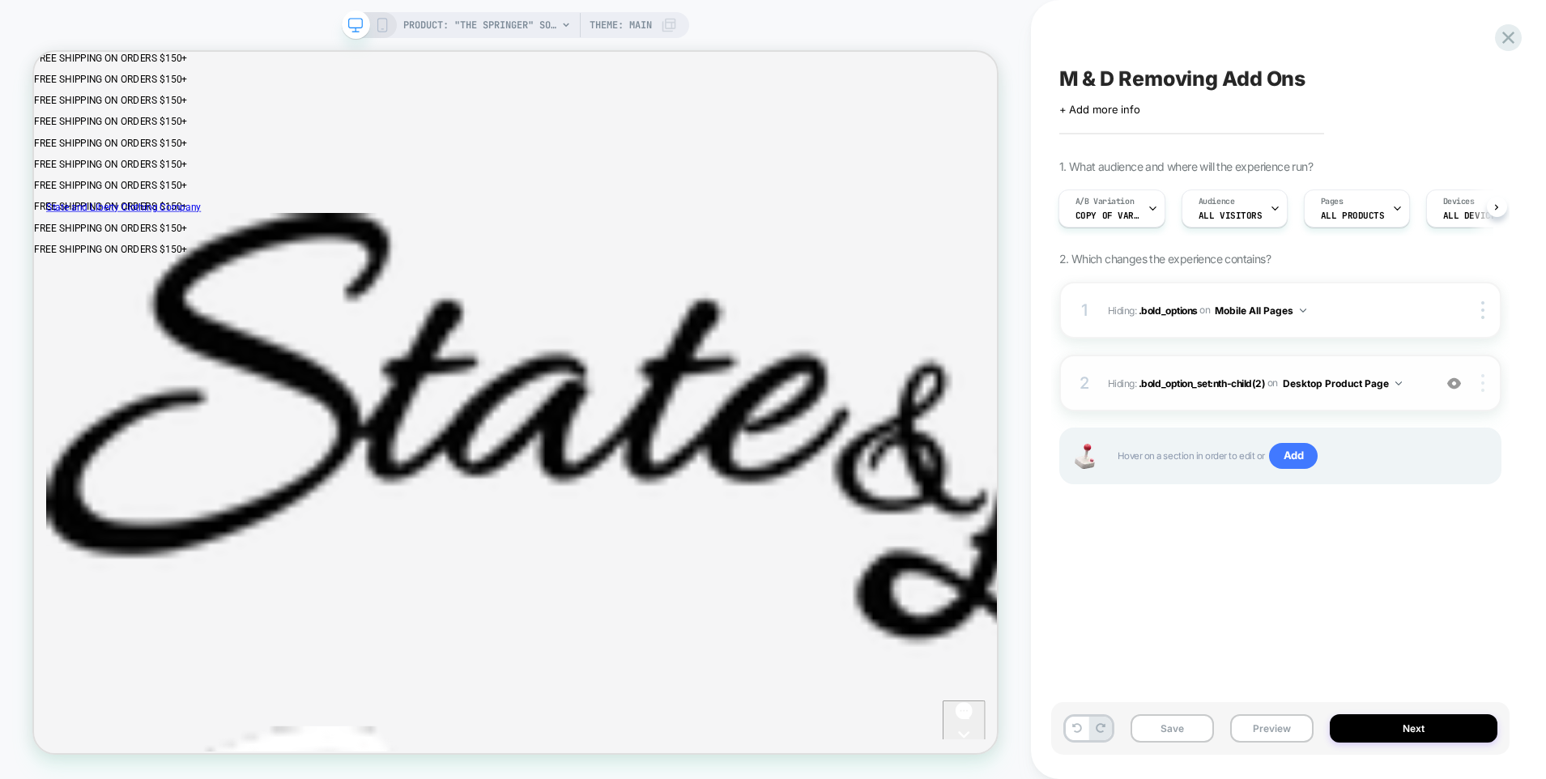
click at [1484, 389] on img at bounding box center [1482, 383] width 3 height 18
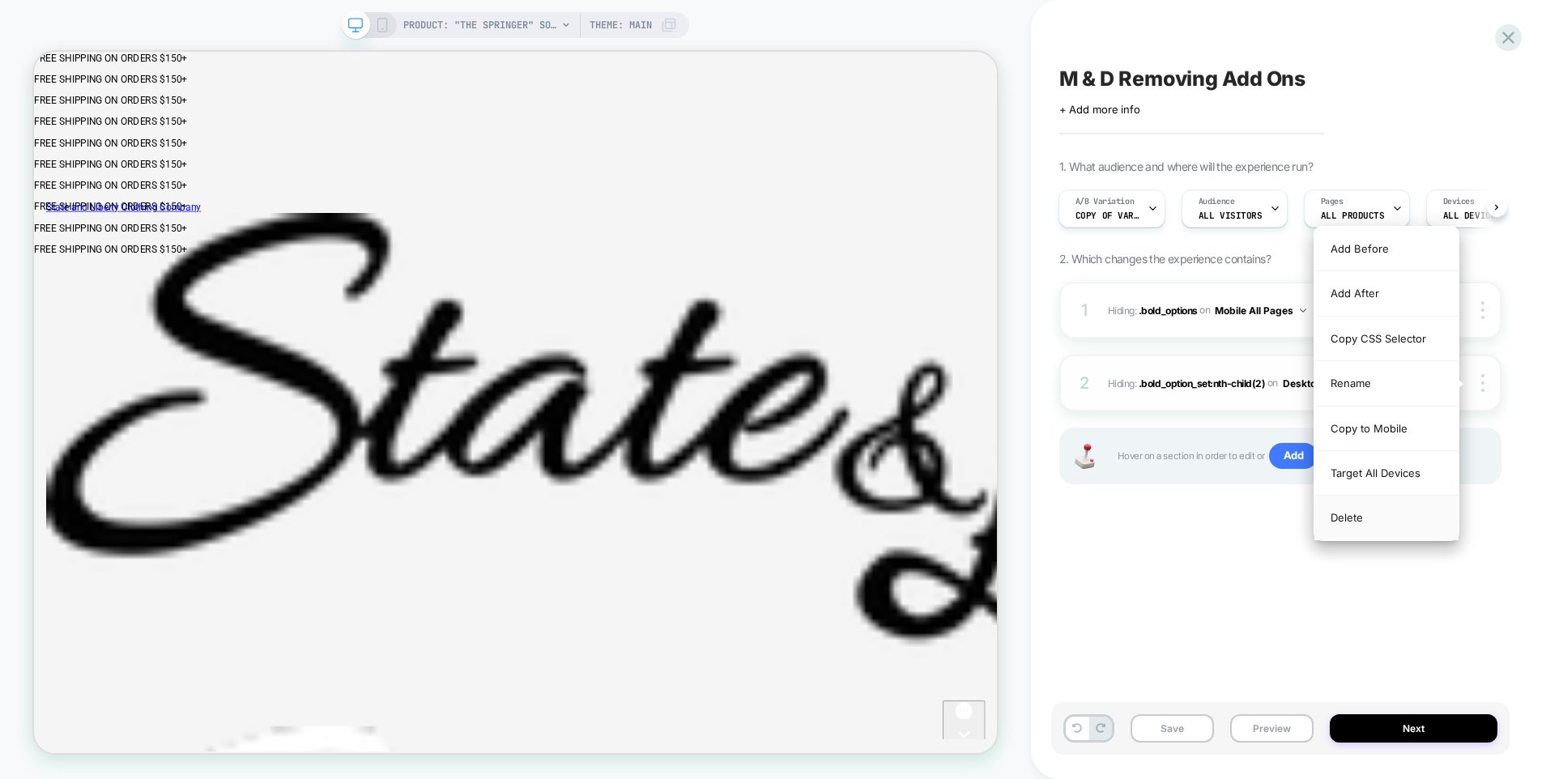
click at [1351, 516] on div "Delete" at bounding box center [1387, 518] width 144 height 44
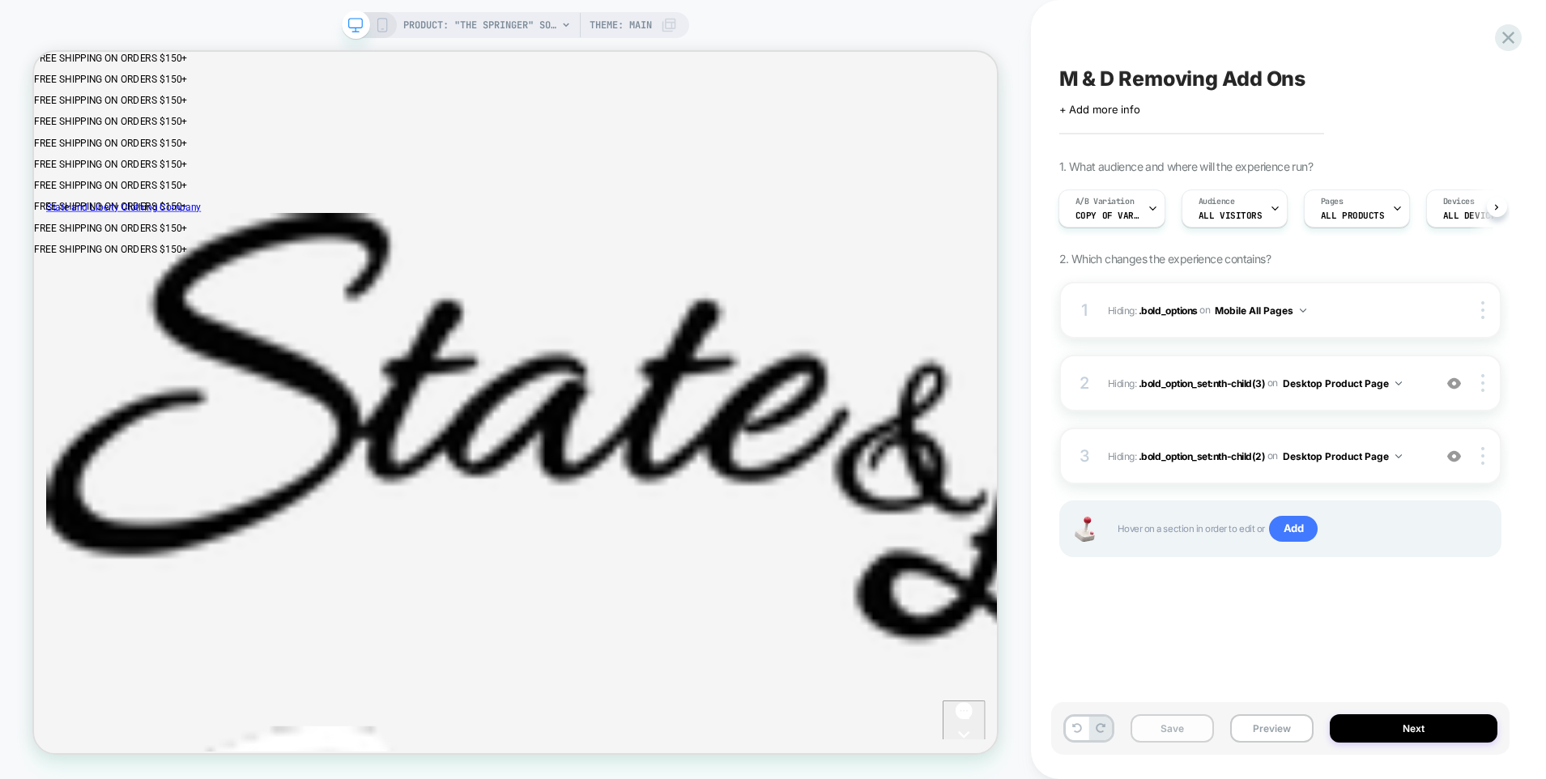
click at [1183, 731] on button "Save" at bounding box center [1172, 728] width 83 height 28
click at [379, 32] on rect at bounding box center [381, 25] width 9 height 13
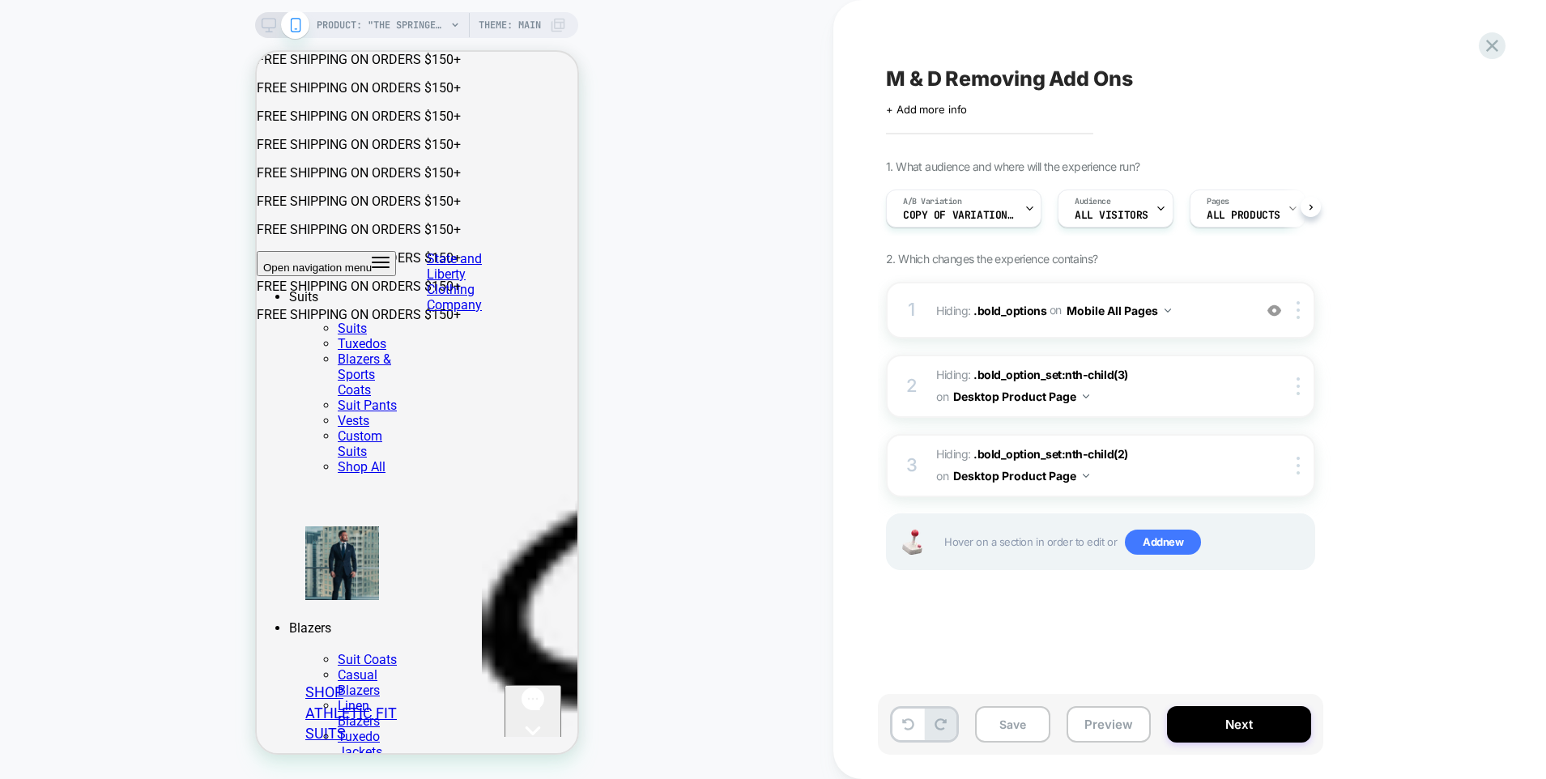
scroll to position [0, 1]
click at [1298, 317] on img at bounding box center [1298, 310] width 3 height 18
click at [1301, 306] on div at bounding box center [1301, 310] width 27 height 18
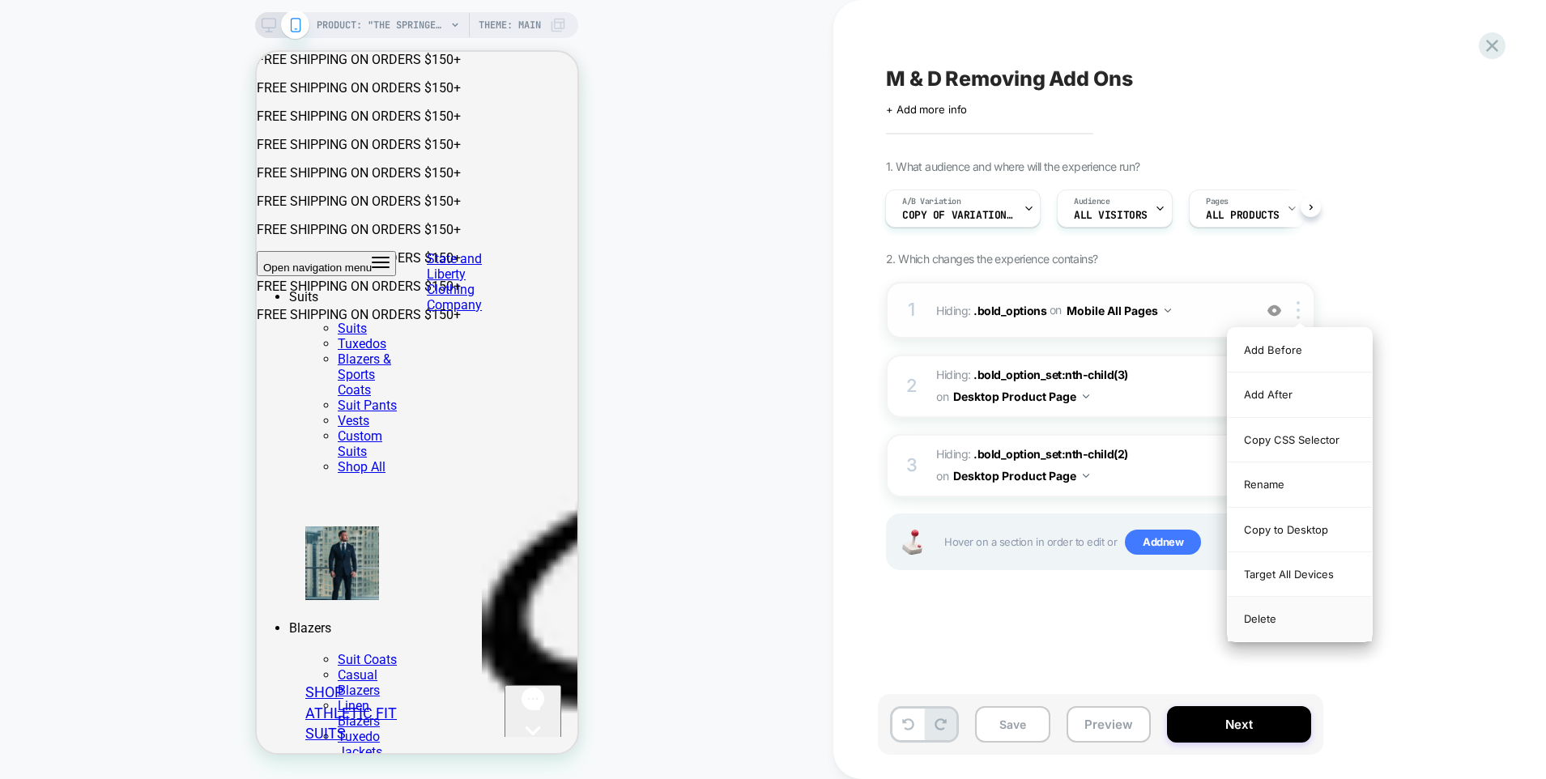
click at [1256, 616] on div "Delete" at bounding box center [1300, 619] width 144 height 44
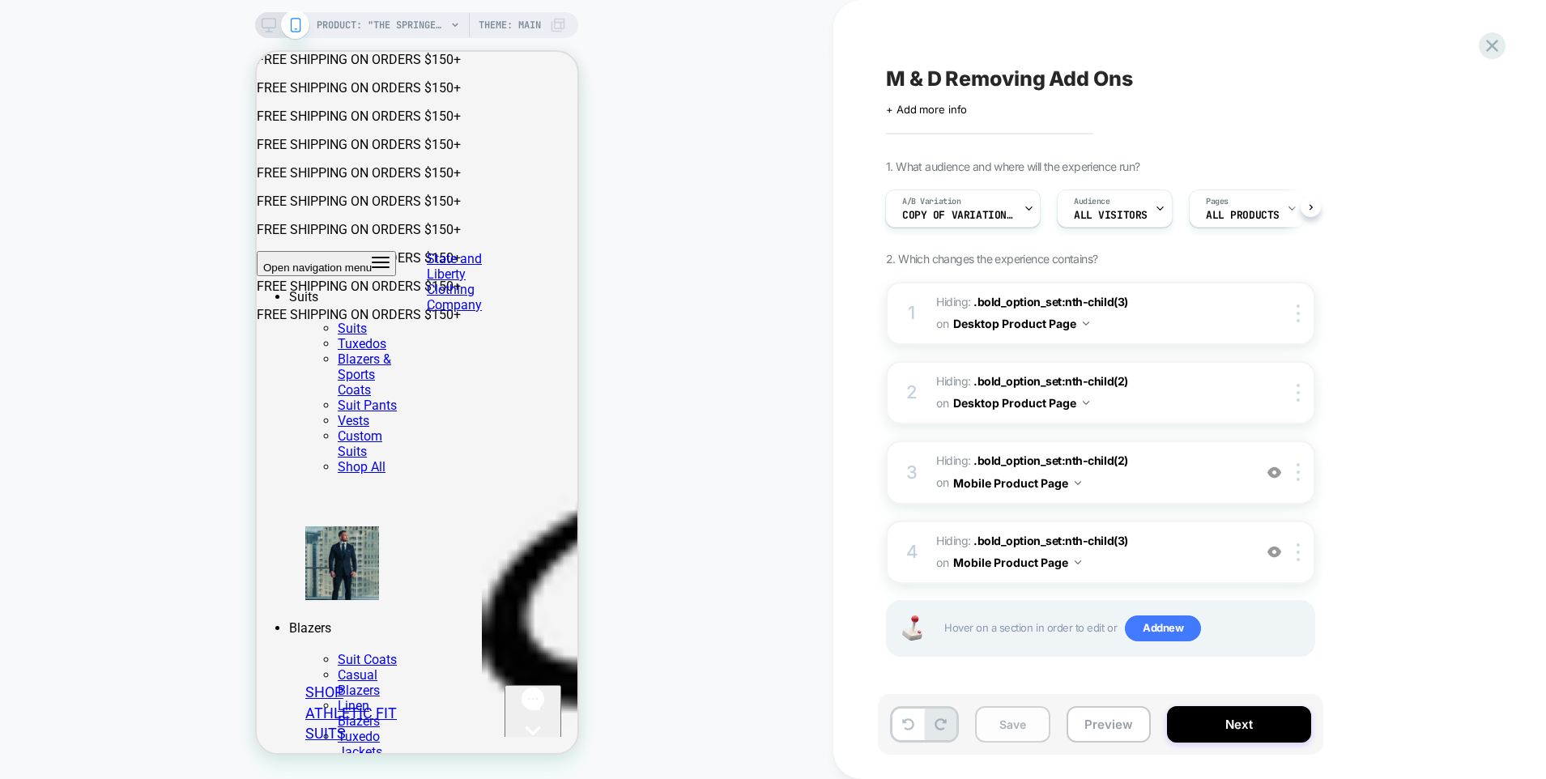
click at [1000, 724] on button "Save" at bounding box center [1012, 724] width 75 height 36
click at [1017, 214] on div "A/B Variation Copy of Variation 1" at bounding box center [959, 208] width 146 height 36
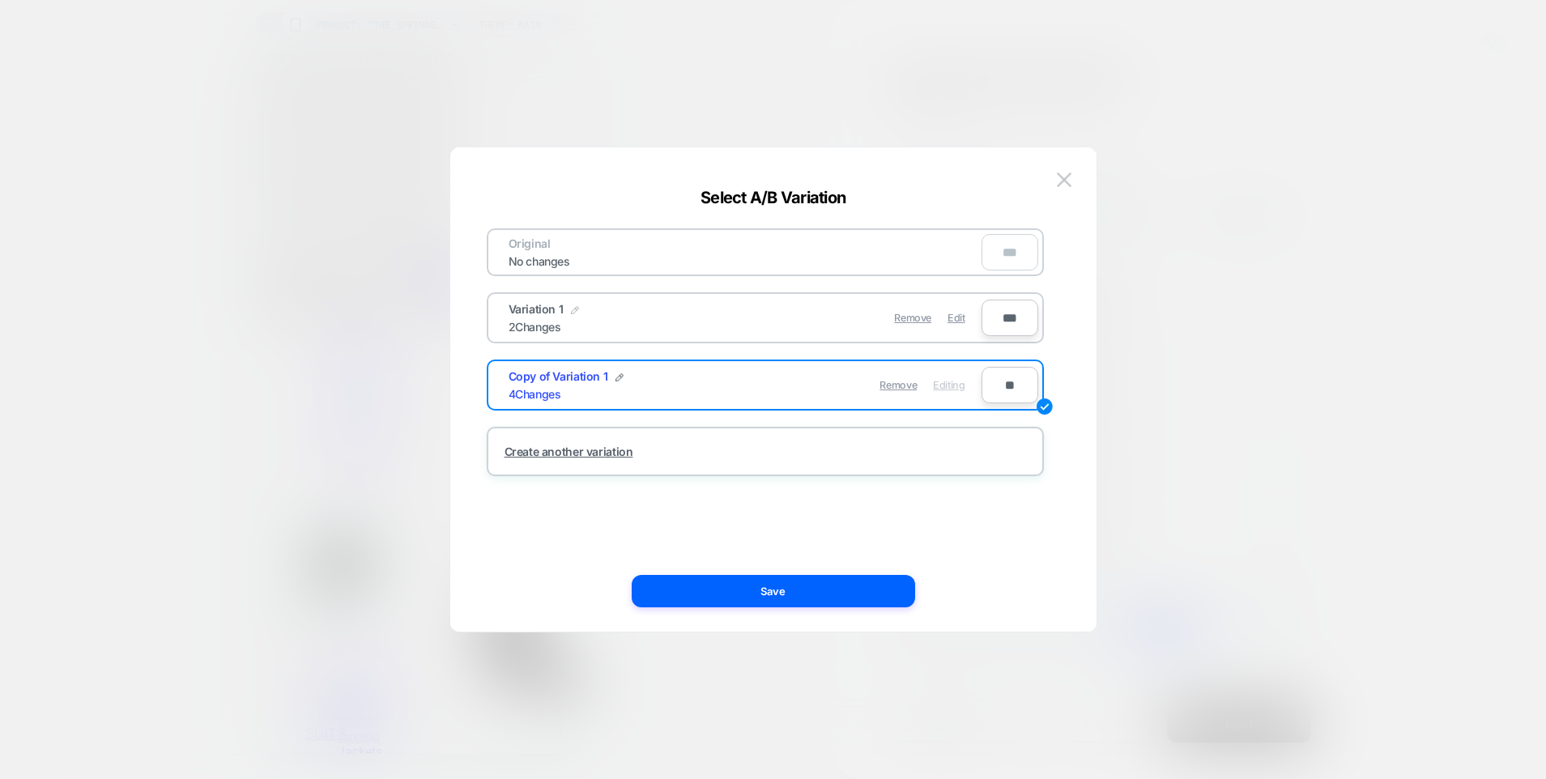
click at [574, 309] on img at bounding box center [575, 310] width 8 height 8
click at [593, 322] on input "**********" at bounding box center [567, 318] width 117 height 32
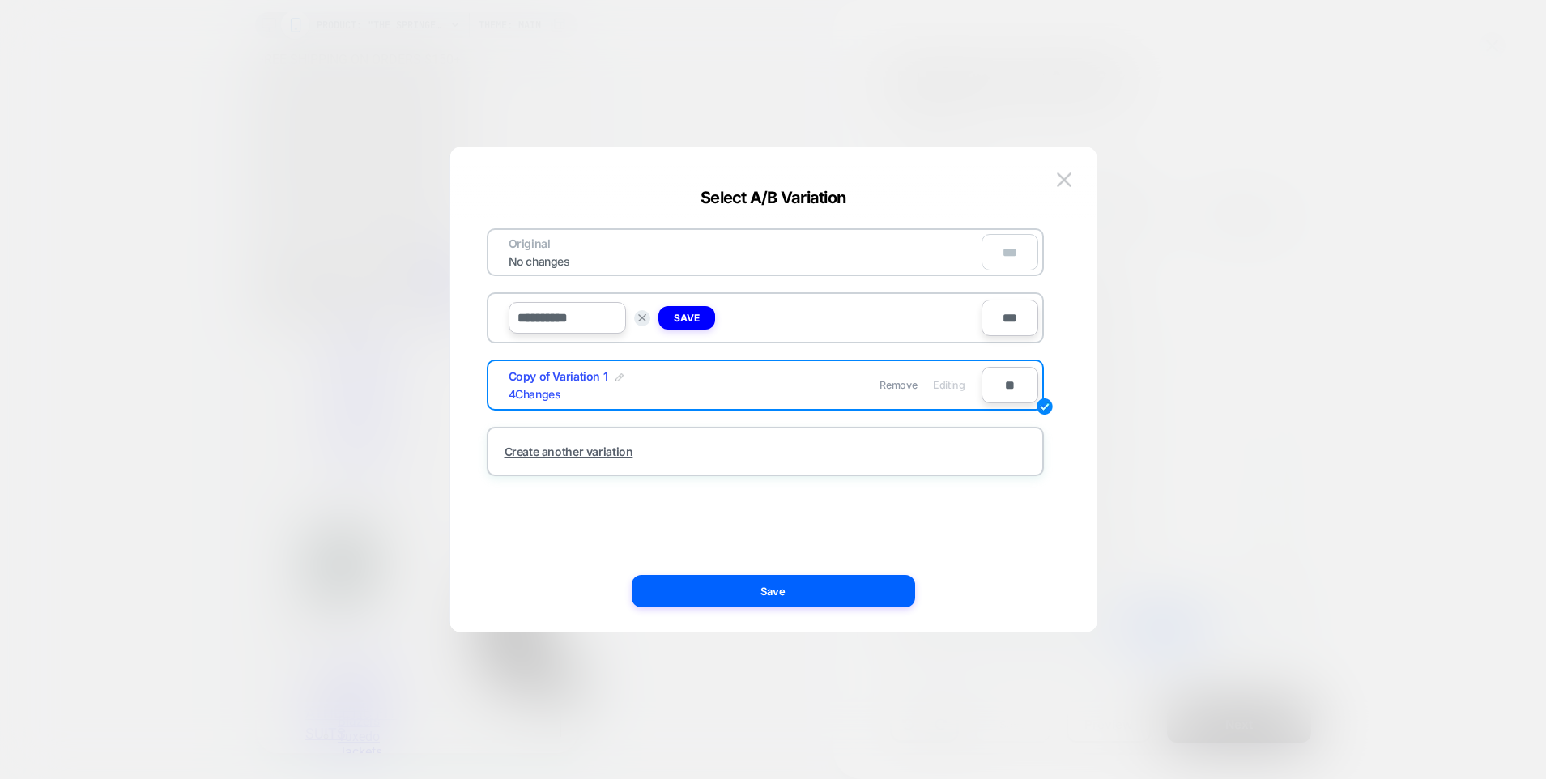
type input "**********"
click at [616, 377] on img at bounding box center [620, 377] width 8 height 8
click at [599, 391] on input "**********" at bounding box center [567, 385] width 117 height 32
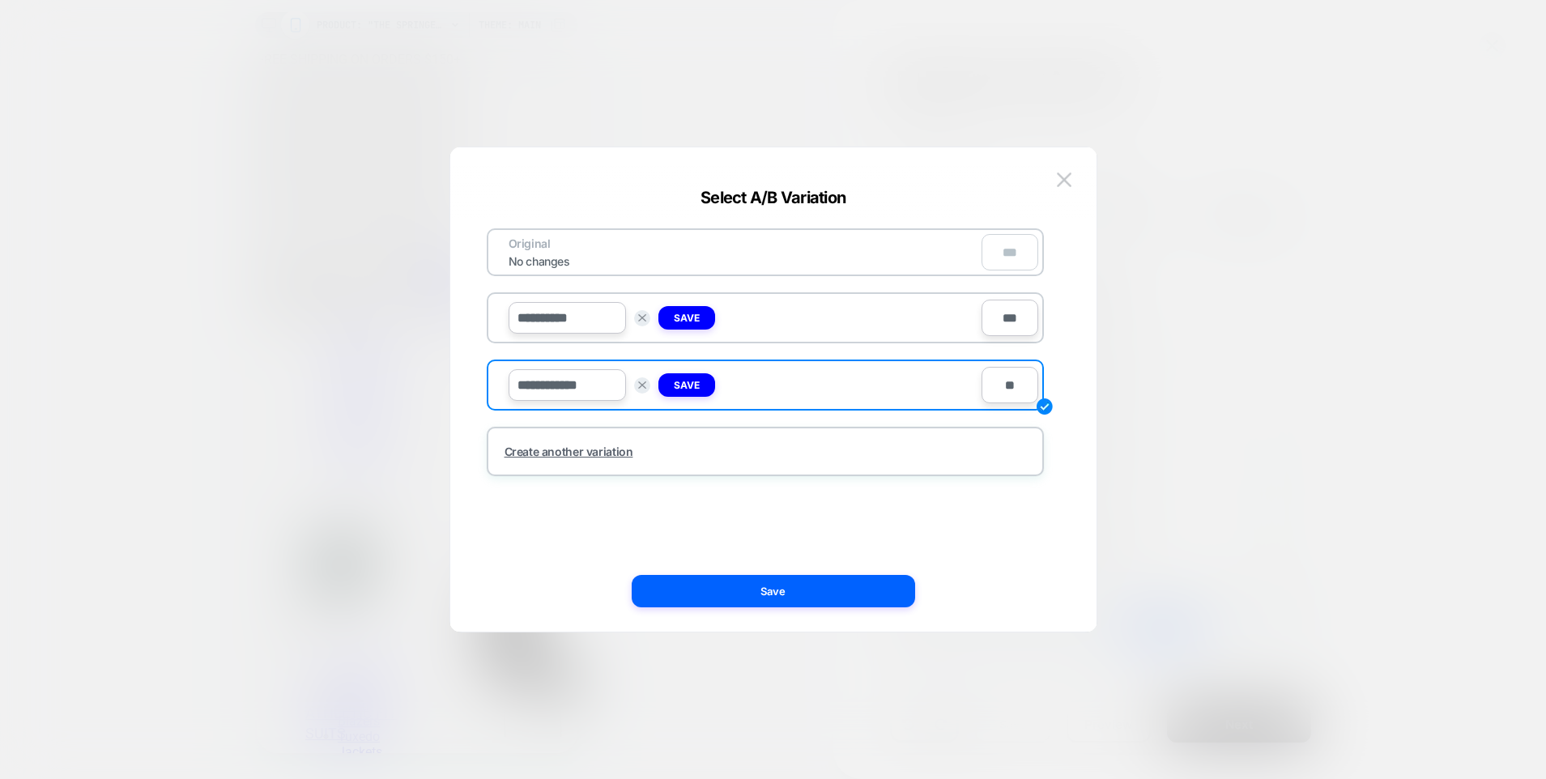
type input "**********"
click at [1005, 249] on div "***" at bounding box center [1010, 252] width 57 height 36
click at [1002, 392] on input "**" at bounding box center [1010, 385] width 57 height 36
type input "**"
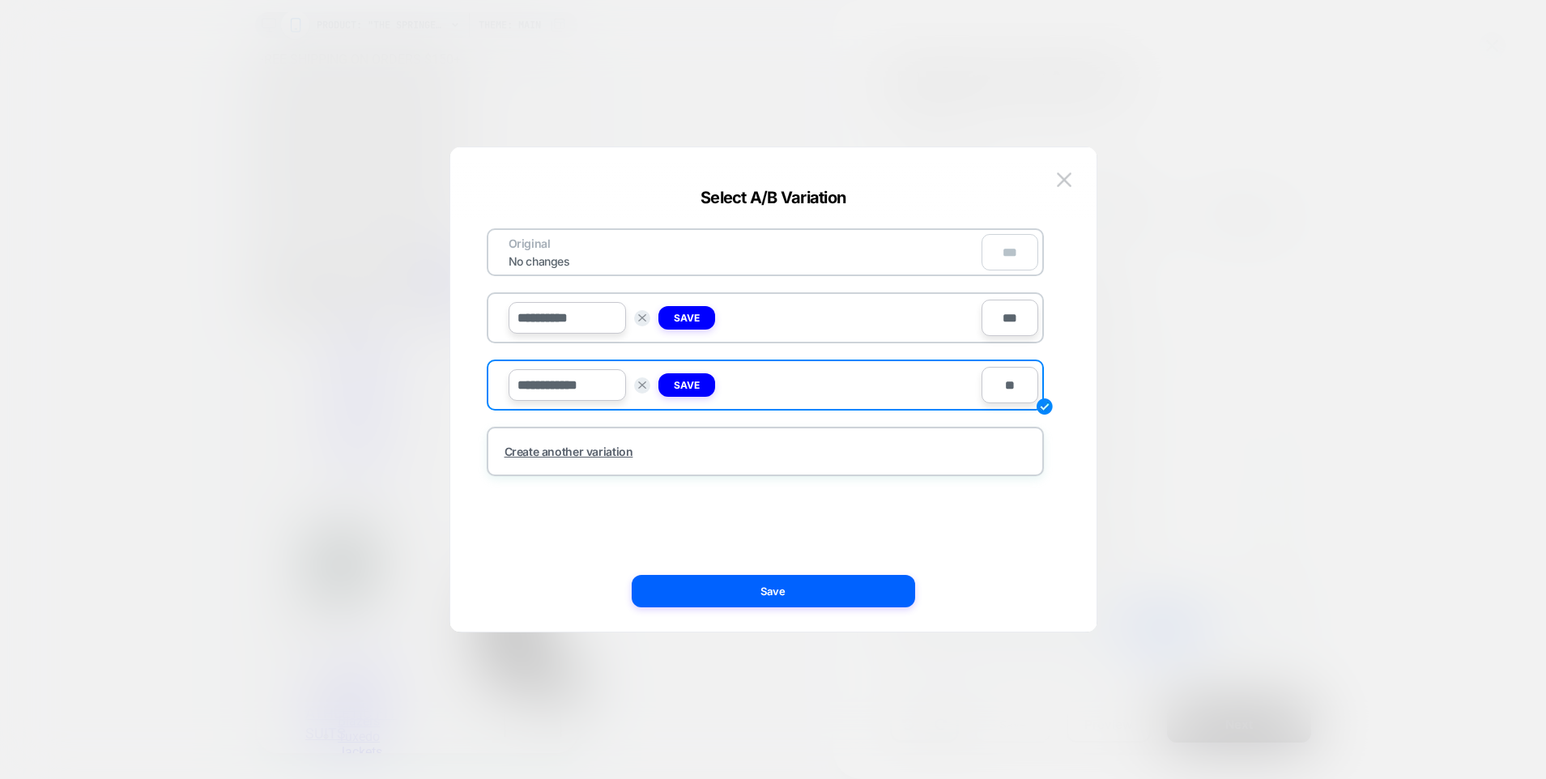
type input "***"
click at [1007, 321] on input "***" at bounding box center [1010, 318] width 57 height 36
type input "**"
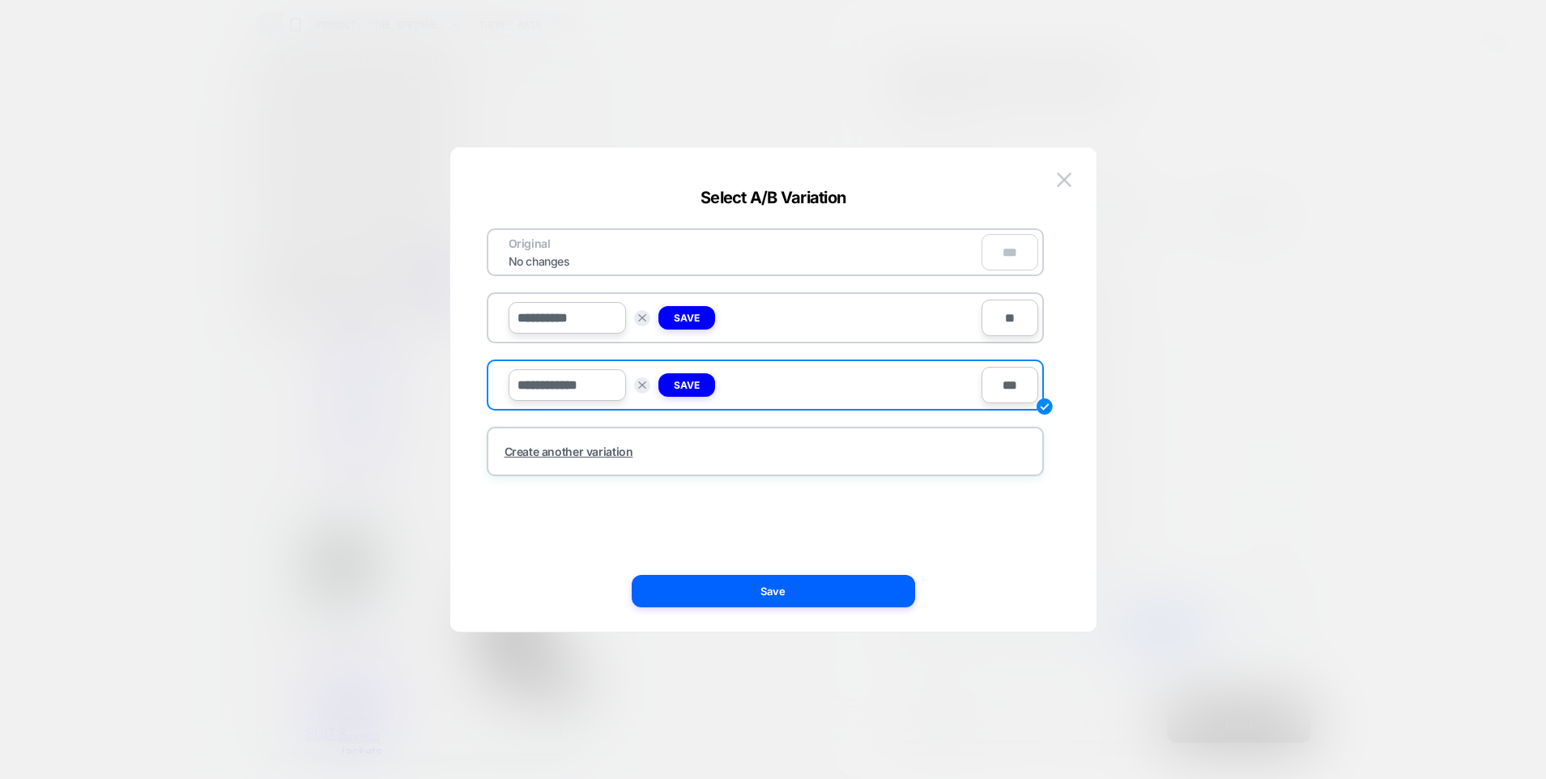
type input "***"
type input "**"
click at [1007, 321] on input "****" at bounding box center [1010, 318] width 57 height 36
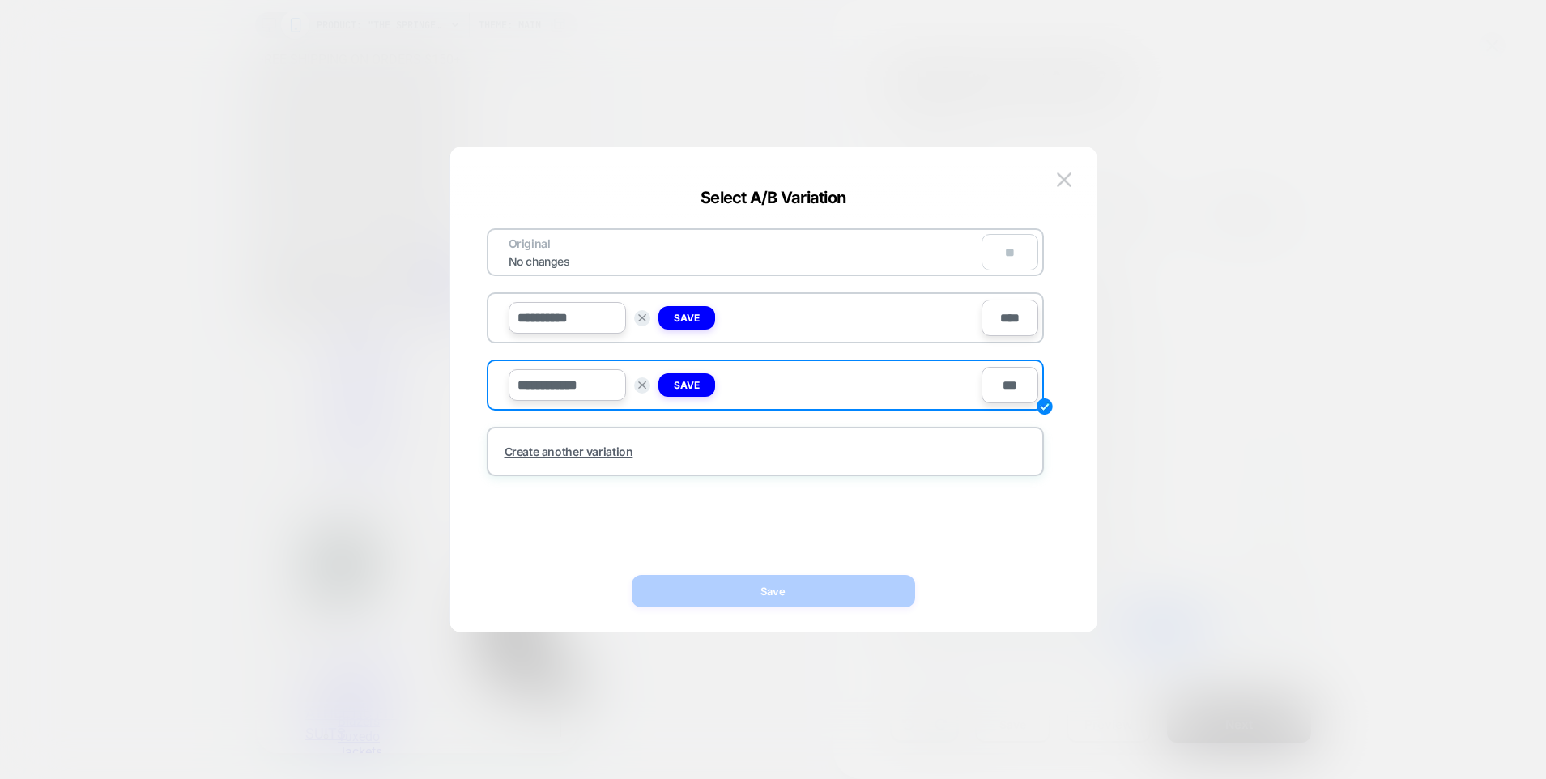
click at [1007, 321] on input "****" at bounding box center [1010, 318] width 57 height 36
type input "**"
type input "***"
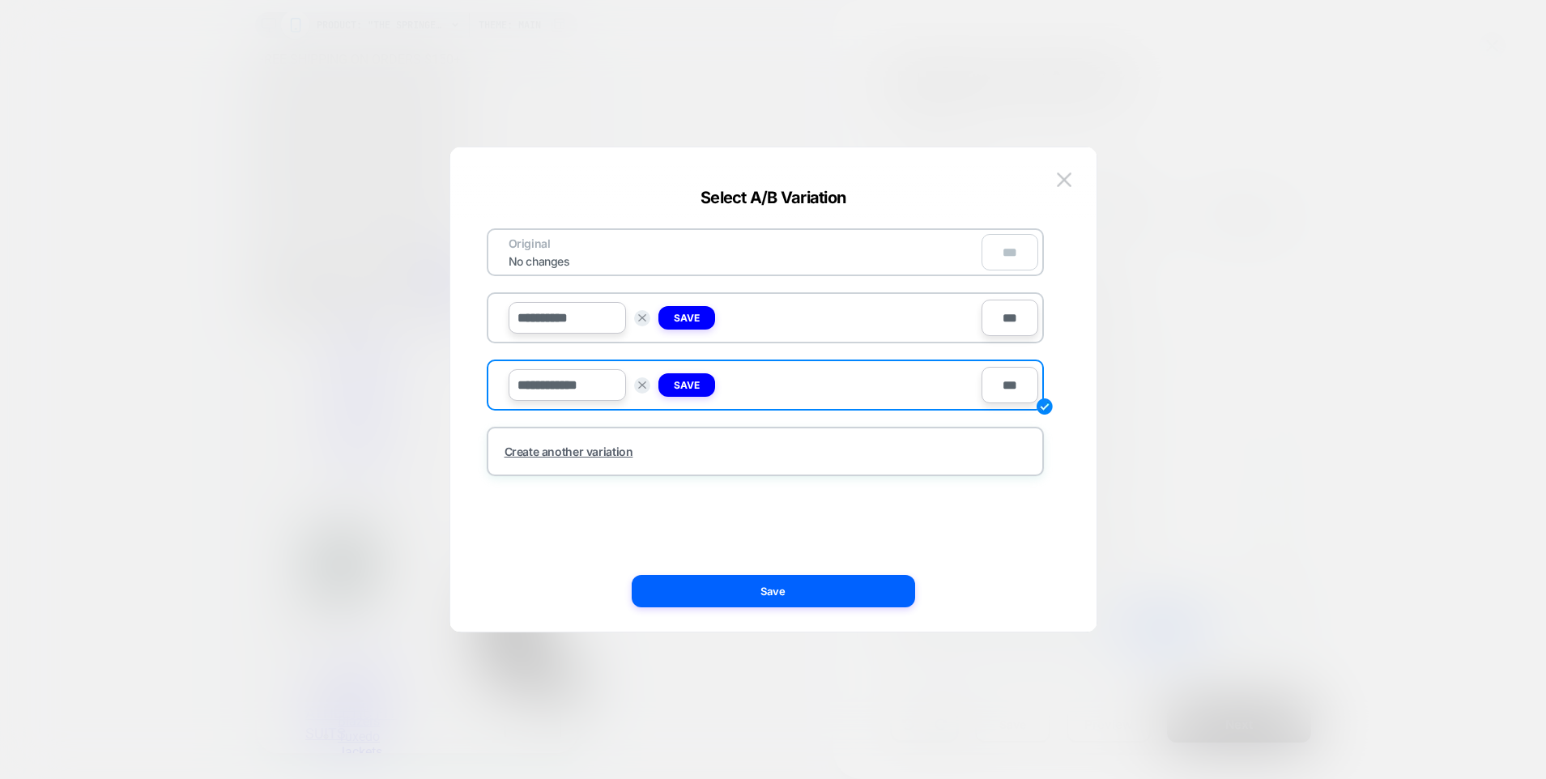
type input "**"
click at [1000, 321] on input "****" at bounding box center [1010, 318] width 57 height 36
type input "**"
type input "***"
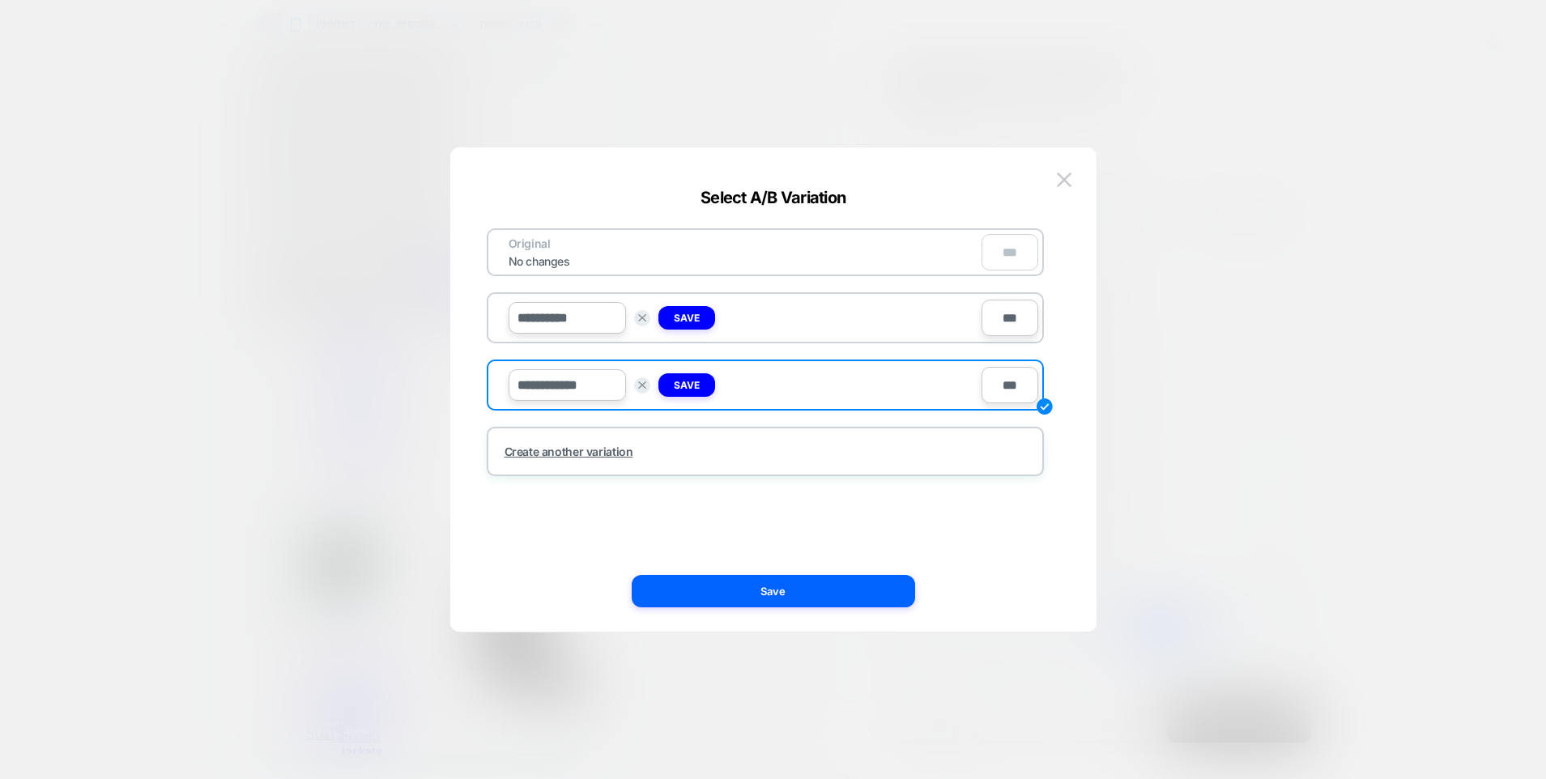
type input "***"
click at [1193, 309] on div at bounding box center [773, 389] width 1546 height 779
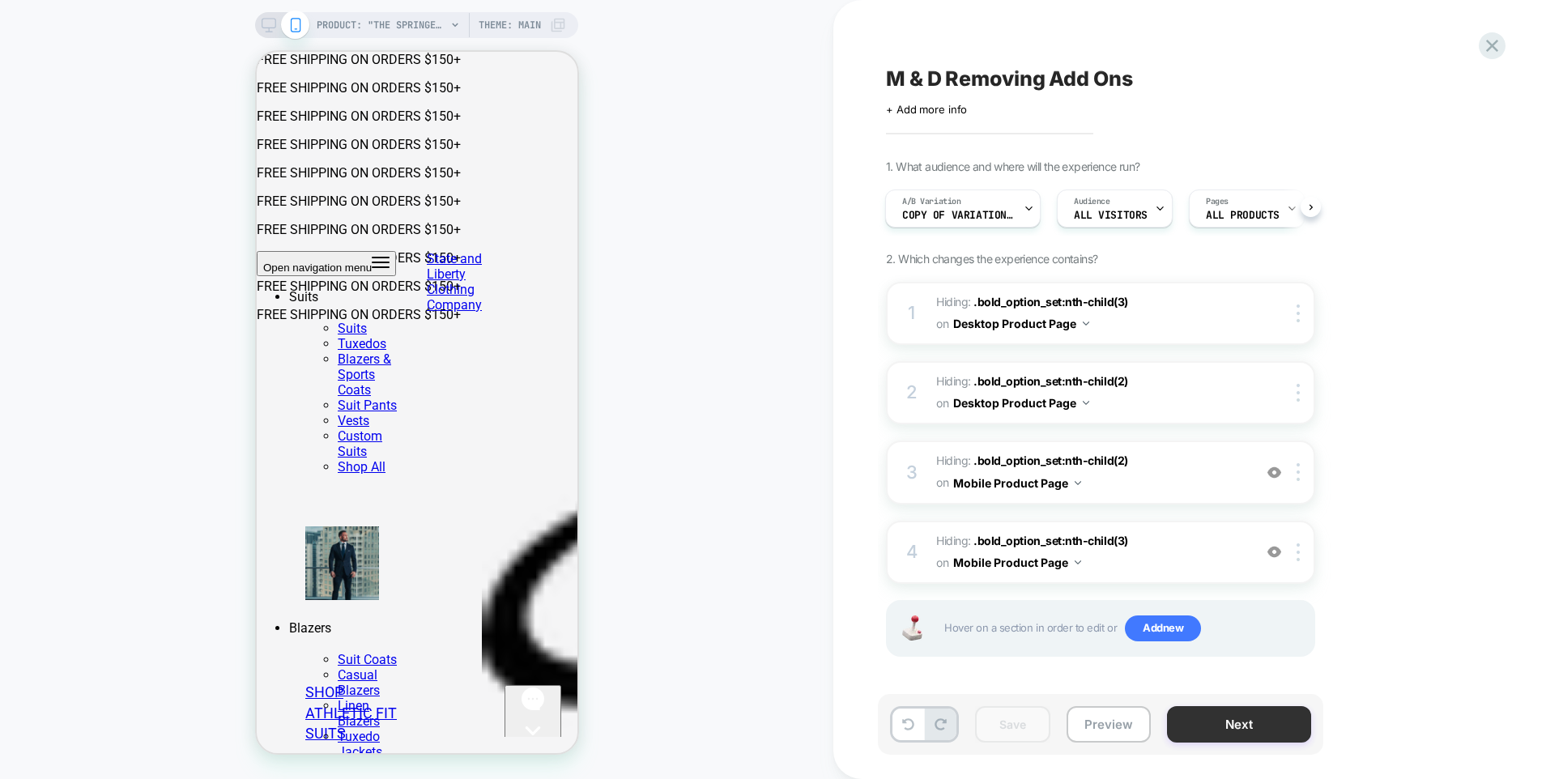
click at [1208, 724] on button "Next" at bounding box center [1239, 724] width 144 height 36
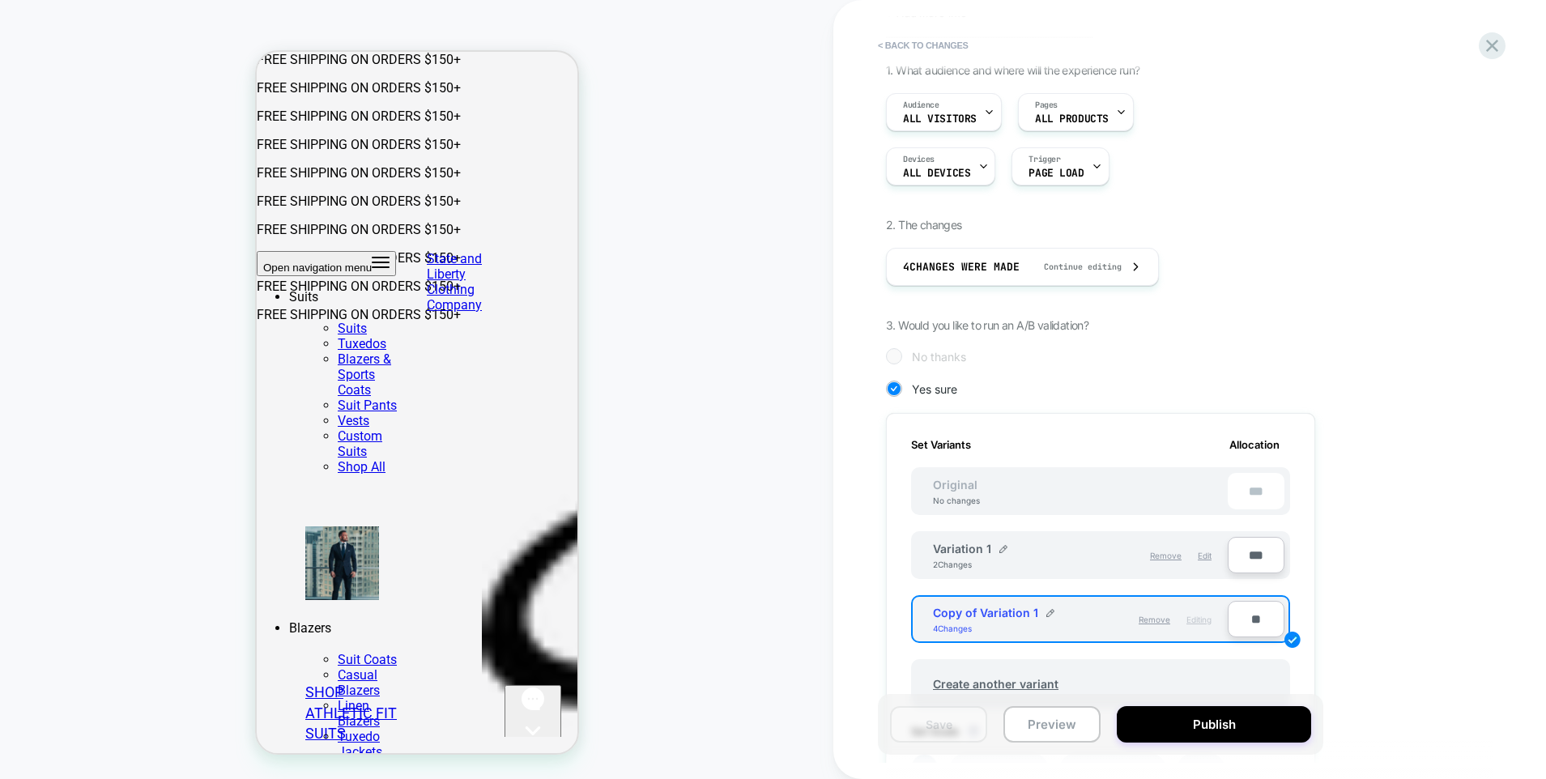
scroll to position [452, 0]
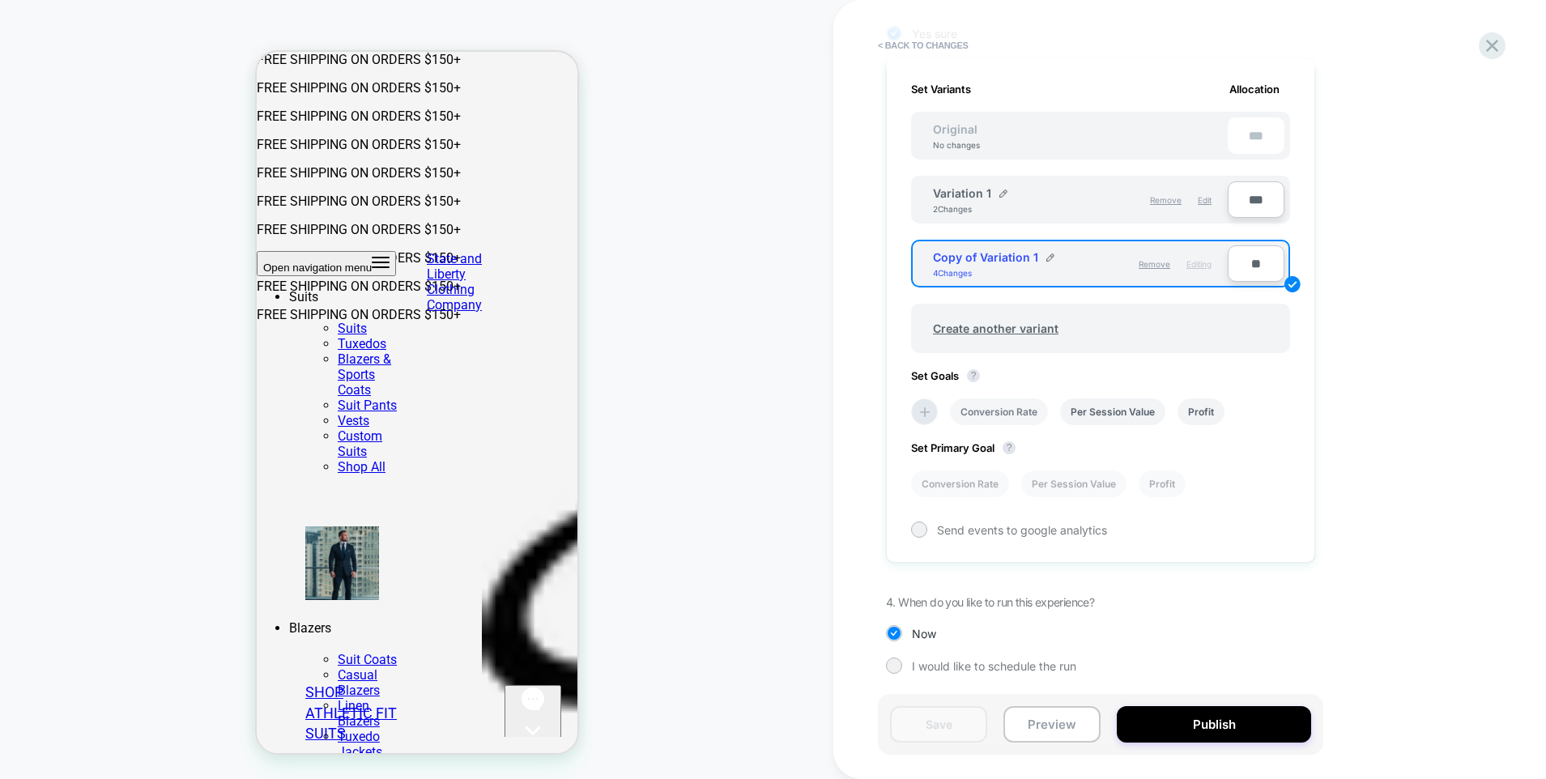
click at [998, 408] on li "Conversion Rate" at bounding box center [999, 412] width 98 height 27
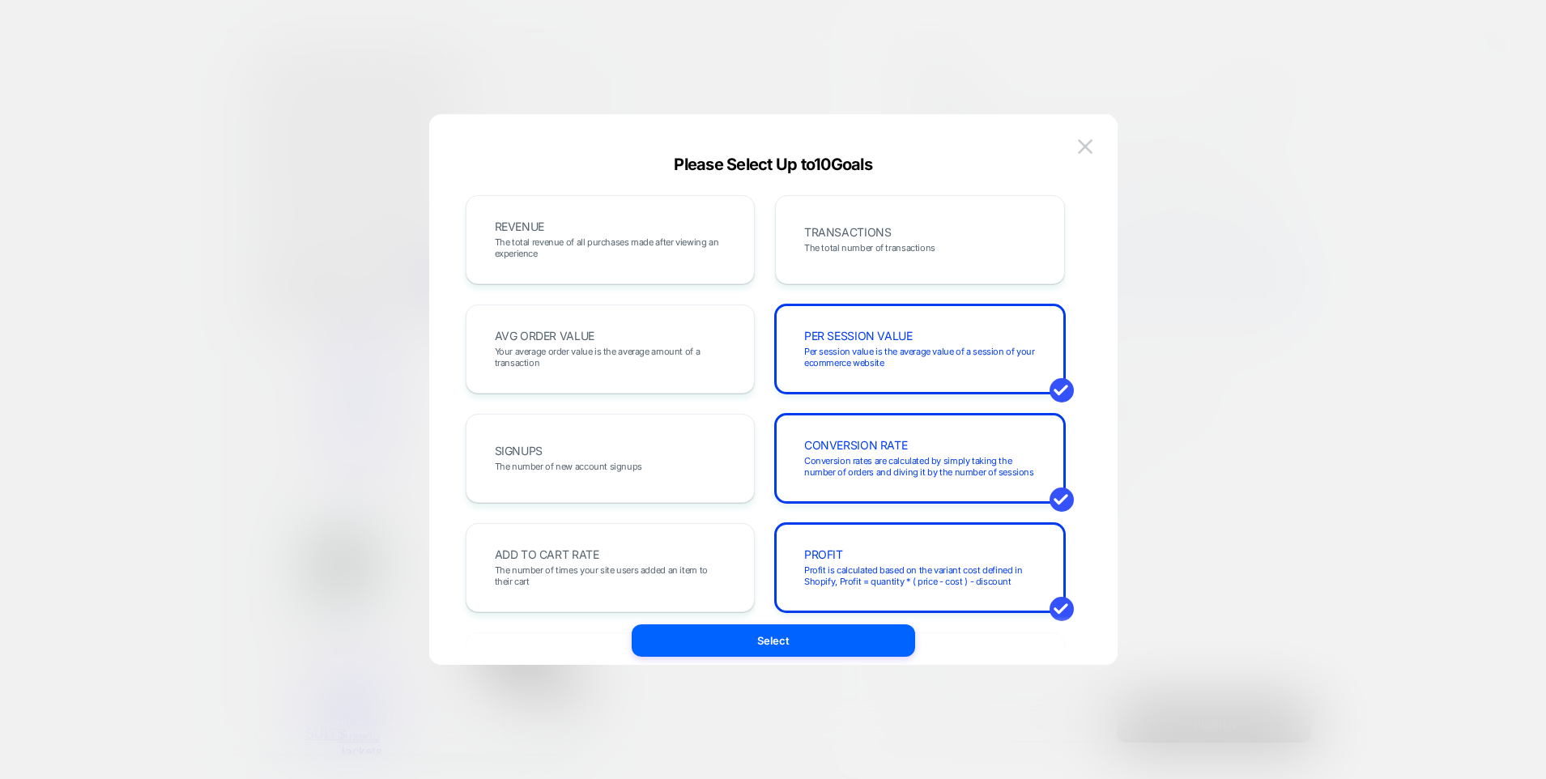
click at [1088, 147] on img at bounding box center [1085, 146] width 15 height 14
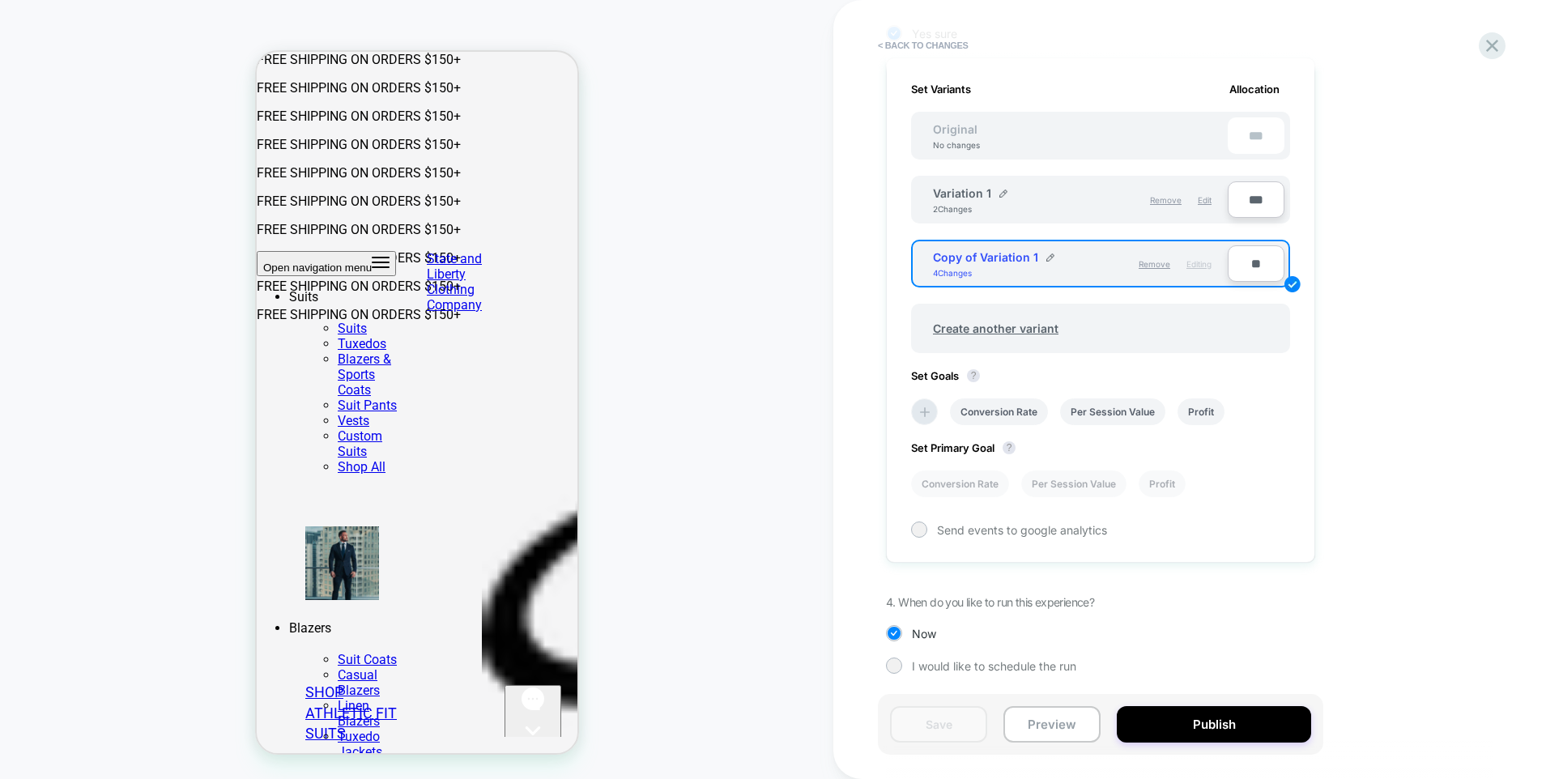
click at [1252, 264] on input "**" at bounding box center [1256, 263] width 57 height 36
type input "***"
type input "**"
type input "***"
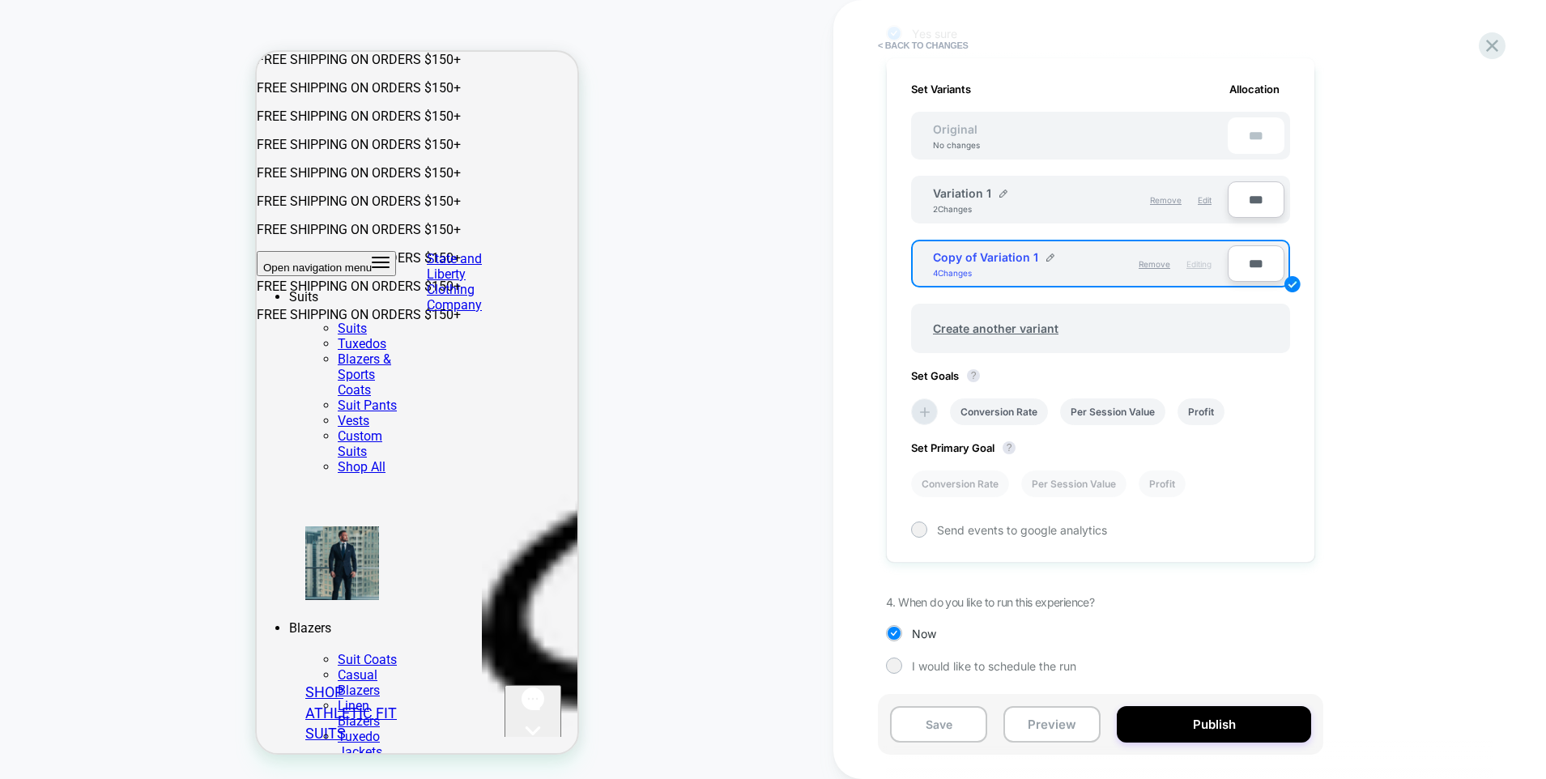
type input "***"
click at [1244, 194] on input "***" at bounding box center [1256, 199] width 57 height 36
type input "***"
type input "**"
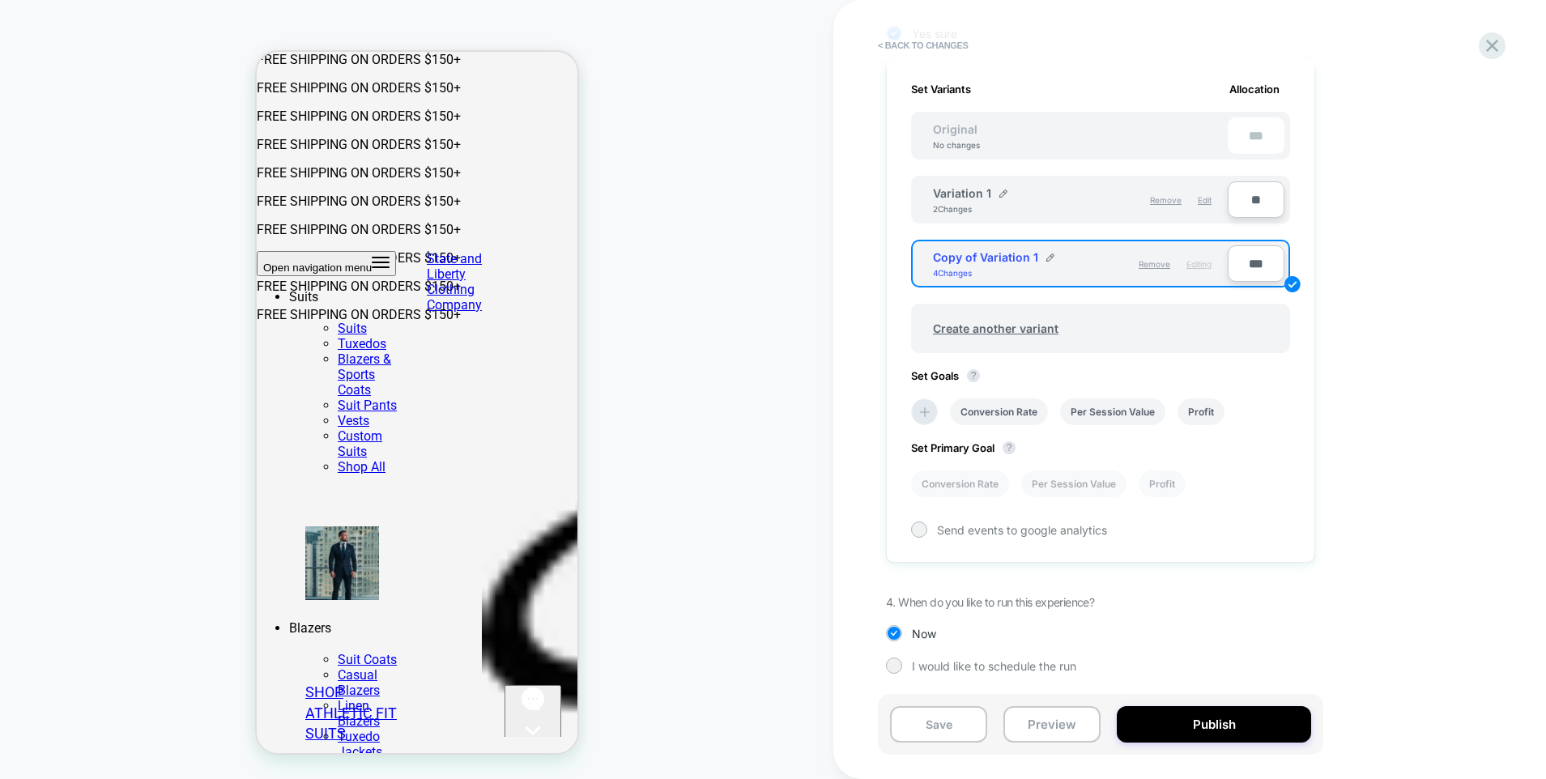
type input "***"
click at [1353, 260] on div "1. What audience and where will the experience run? Audience All Visitors Pages…" at bounding box center [1181, 203] width 591 height 991
click at [999, 412] on li "Conversion Rate" at bounding box center [999, 412] width 98 height 27
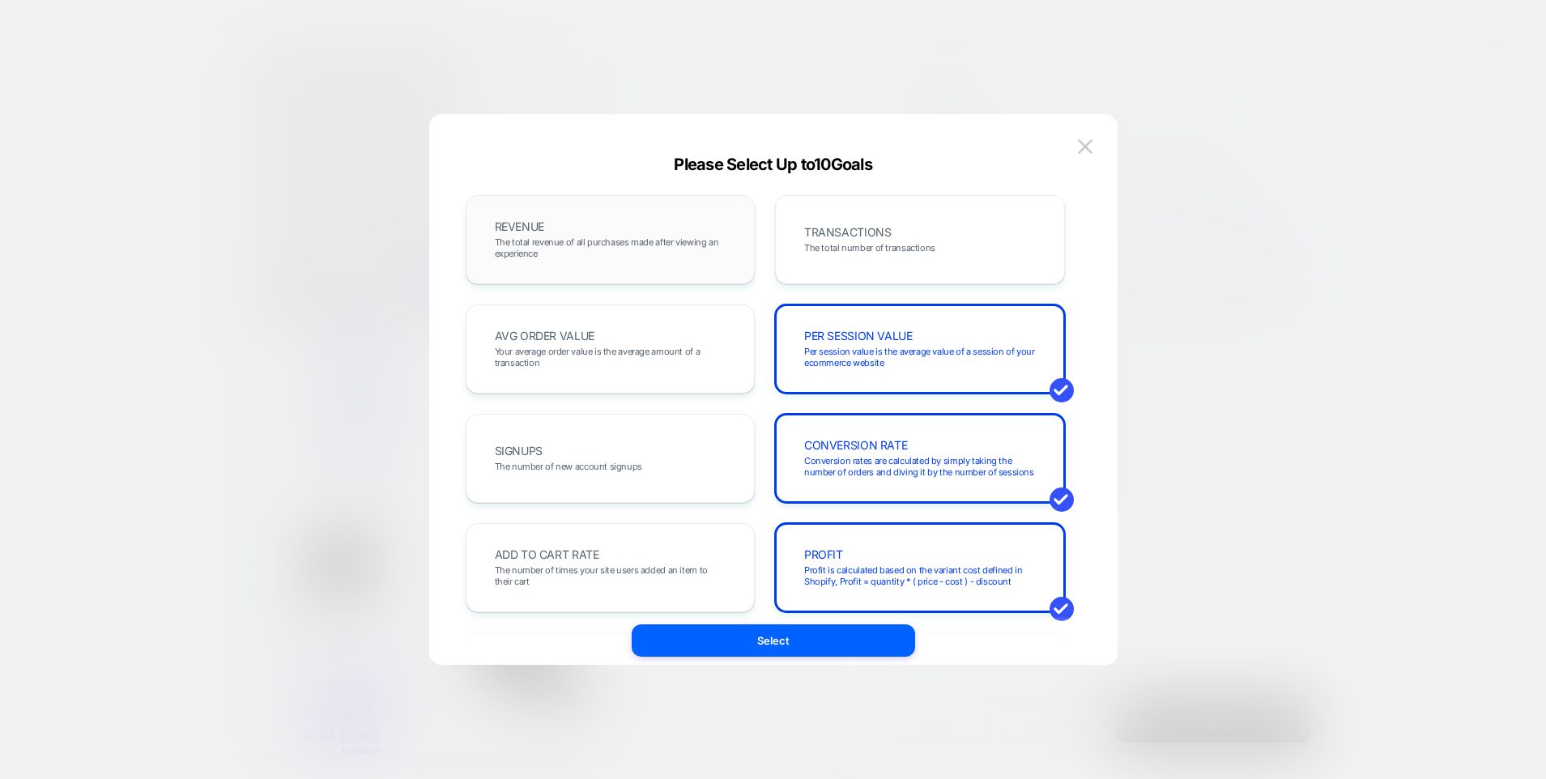
click at [585, 196] on div "REVENUE The total revenue of all purchases made after viewing an experience" at bounding box center [611, 239] width 290 height 89
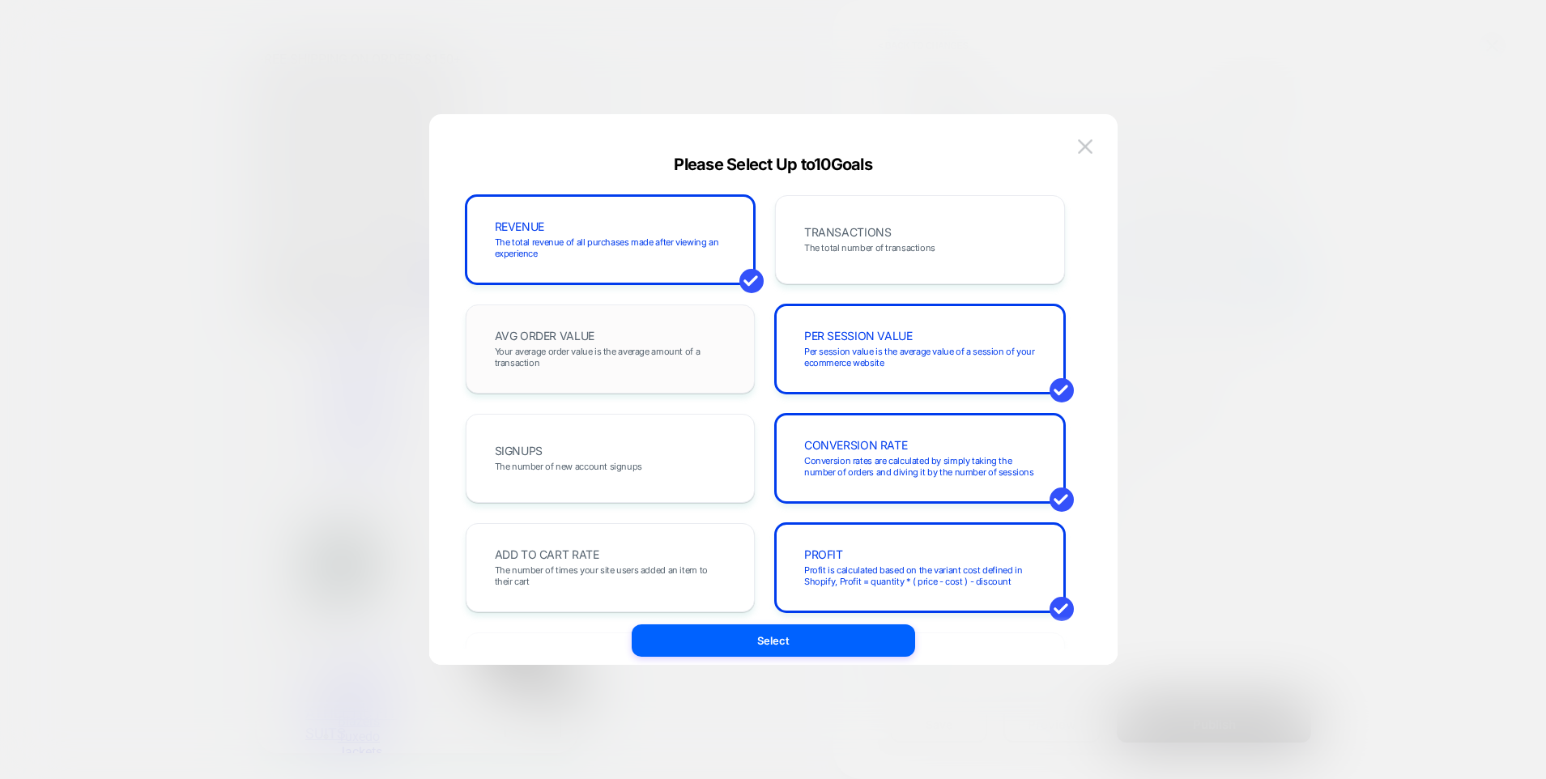
click at [590, 331] on span "AVG ORDER VALUE" at bounding box center [545, 335] width 100 height 11
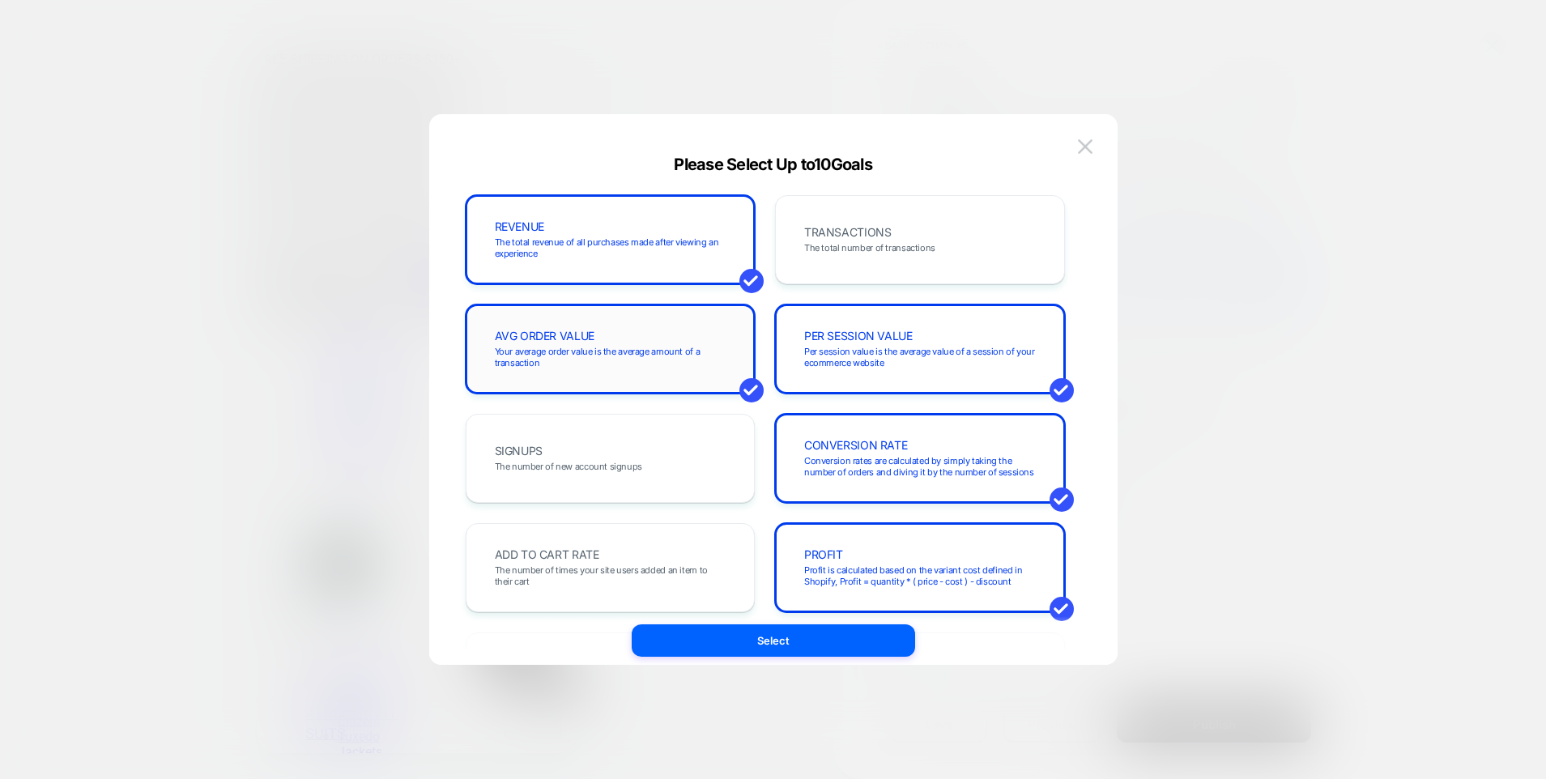
click at [590, 331] on span "AVG ORDER VALUE" at bounding box center [545, 335] width 100 height 11
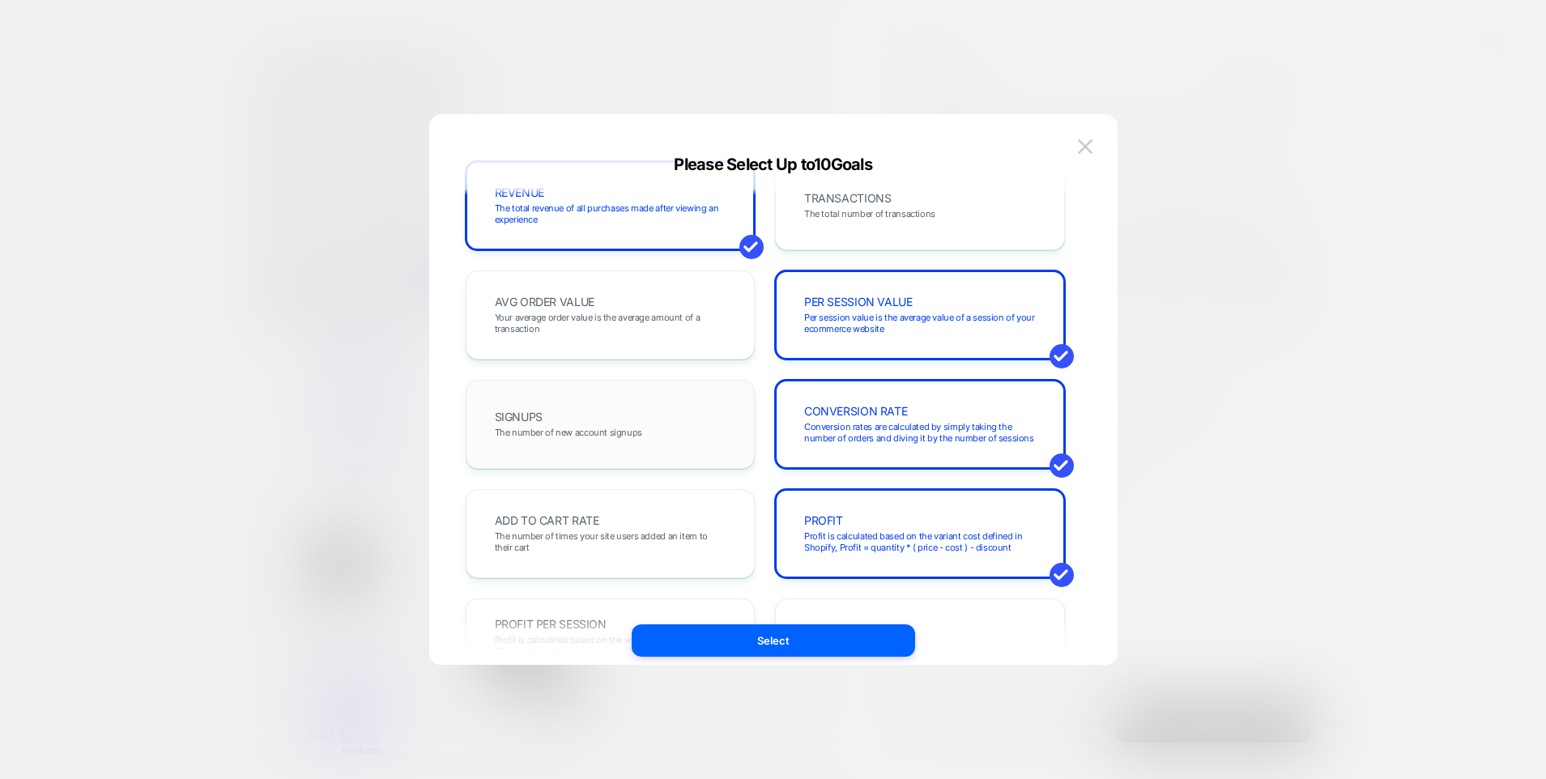
scroll to position [41, 0]
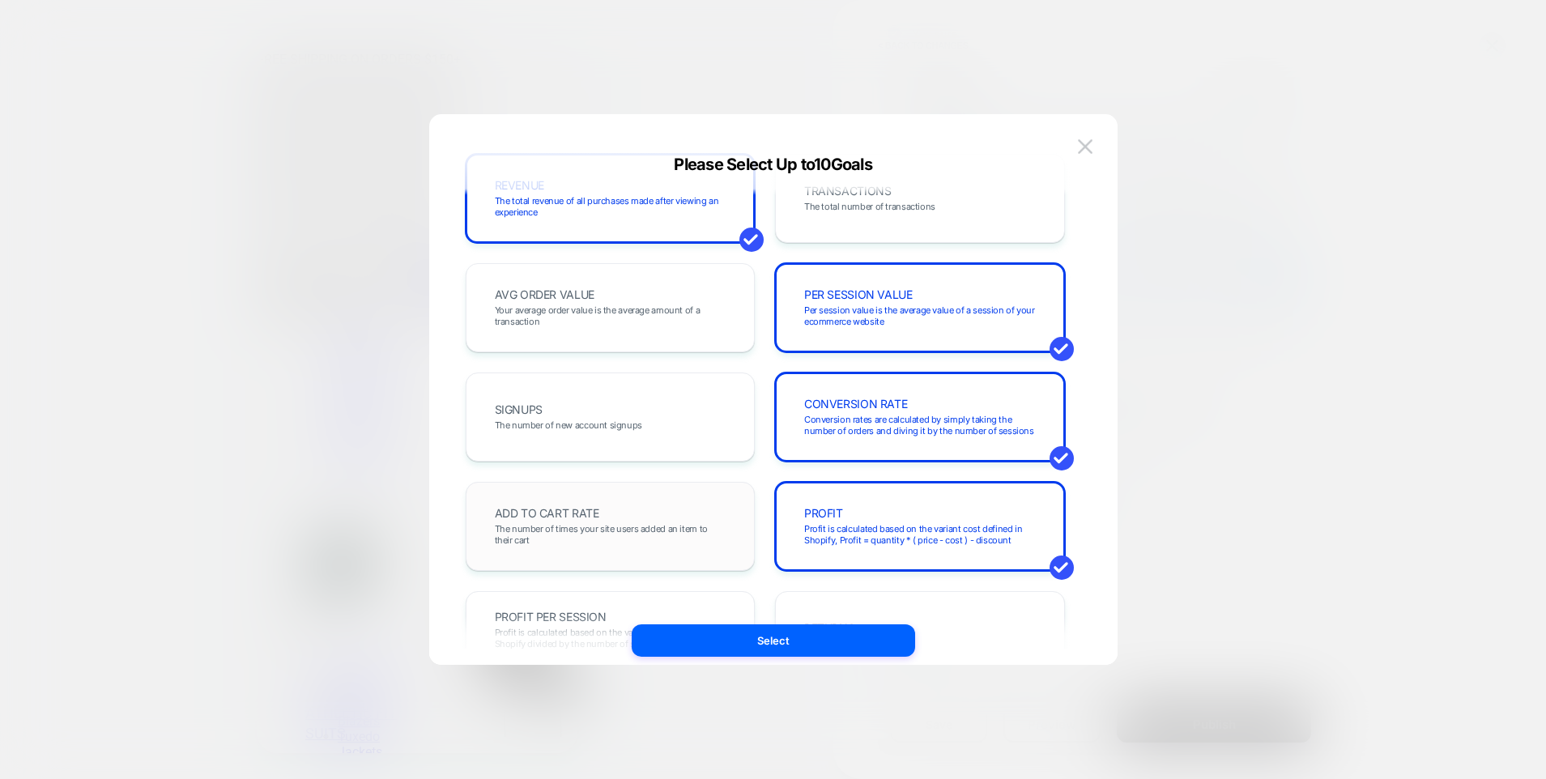
click at [685, 510] on div "ADD TO CART RATE The number of times your site users added an item to their cart" at bounding box center [611, 526] width 256 height 55
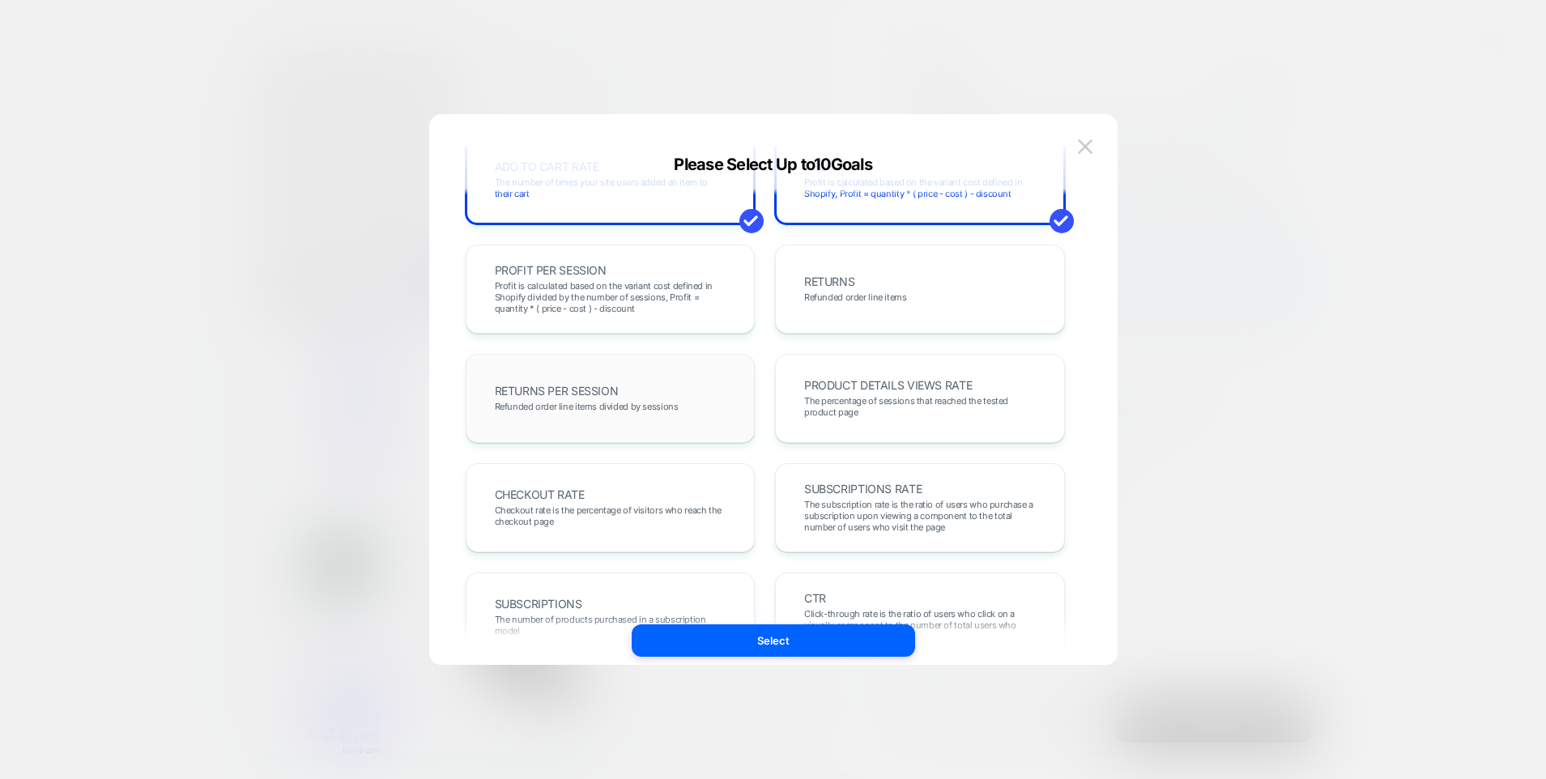
scroll to position [0, 0]
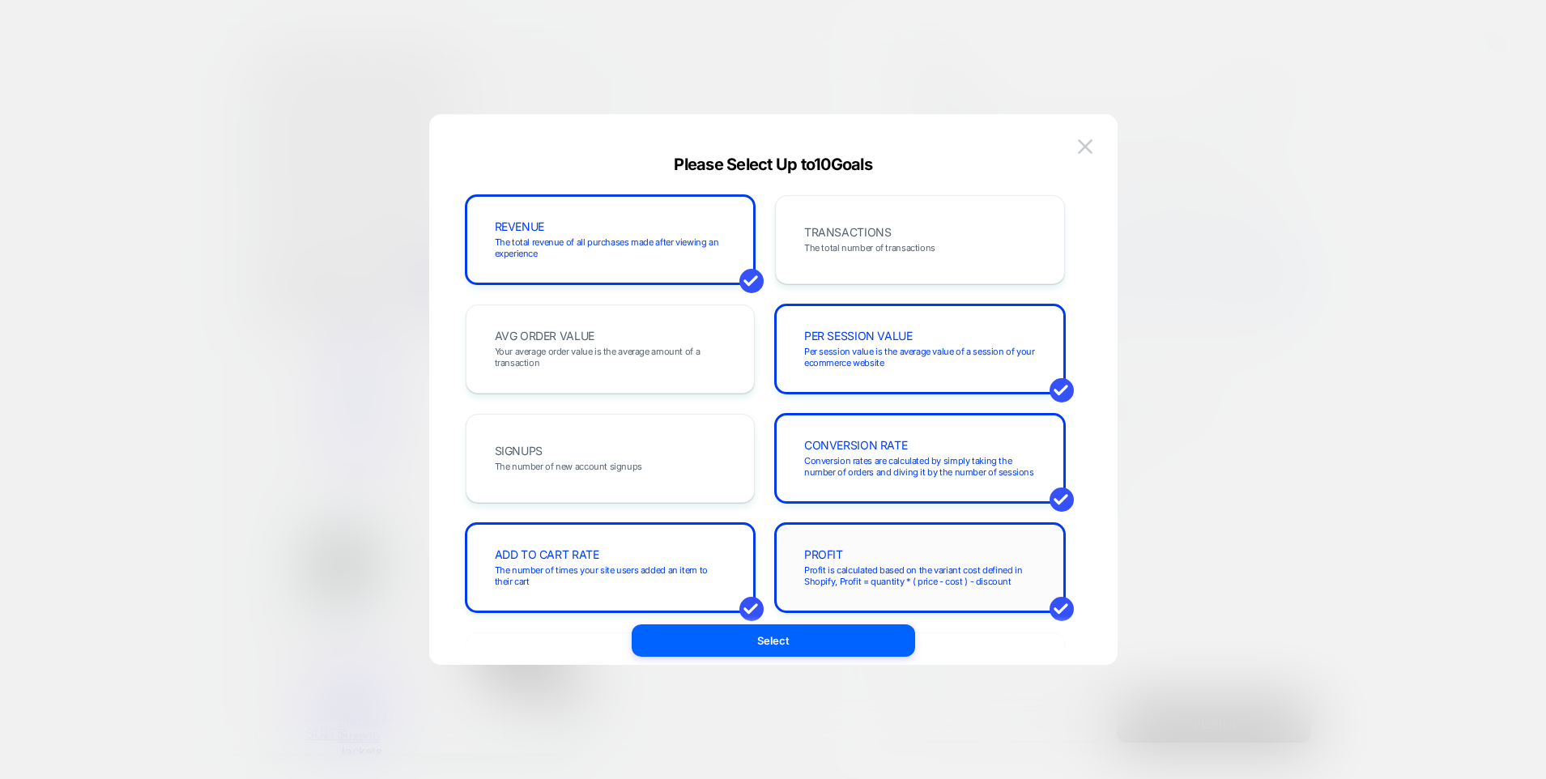
click at [997, 543] on div "PROFIT Profit is calculated based on the variant cost defined in Shopify, Profi…" at bounding box center [920, 567] width 256 height 55
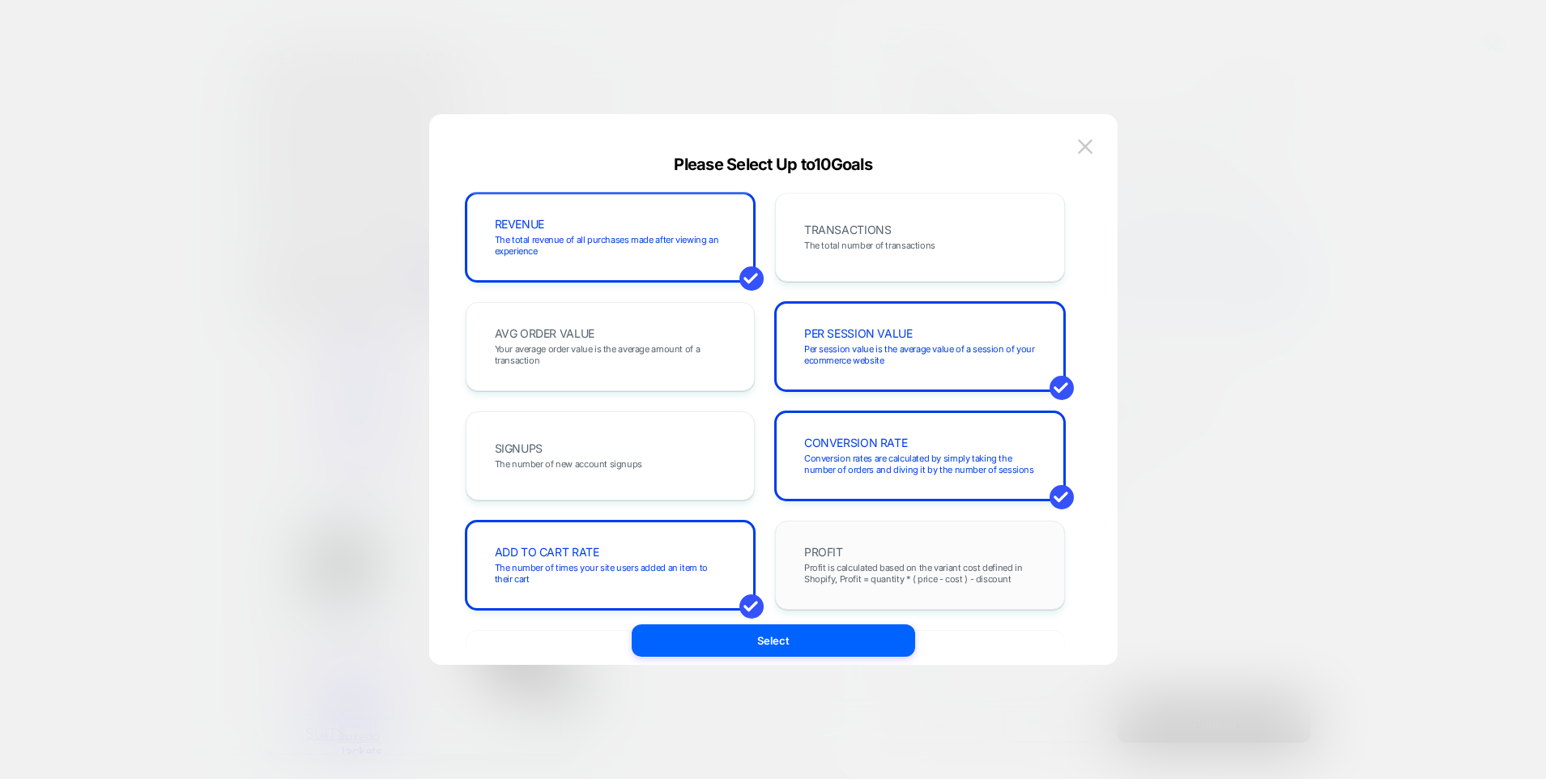
scroll to position [3, 0]
click at [953, 219] on div "TRANSACTIONS The total number of transactions" at bounding box center [920, 236] width 256 height 55
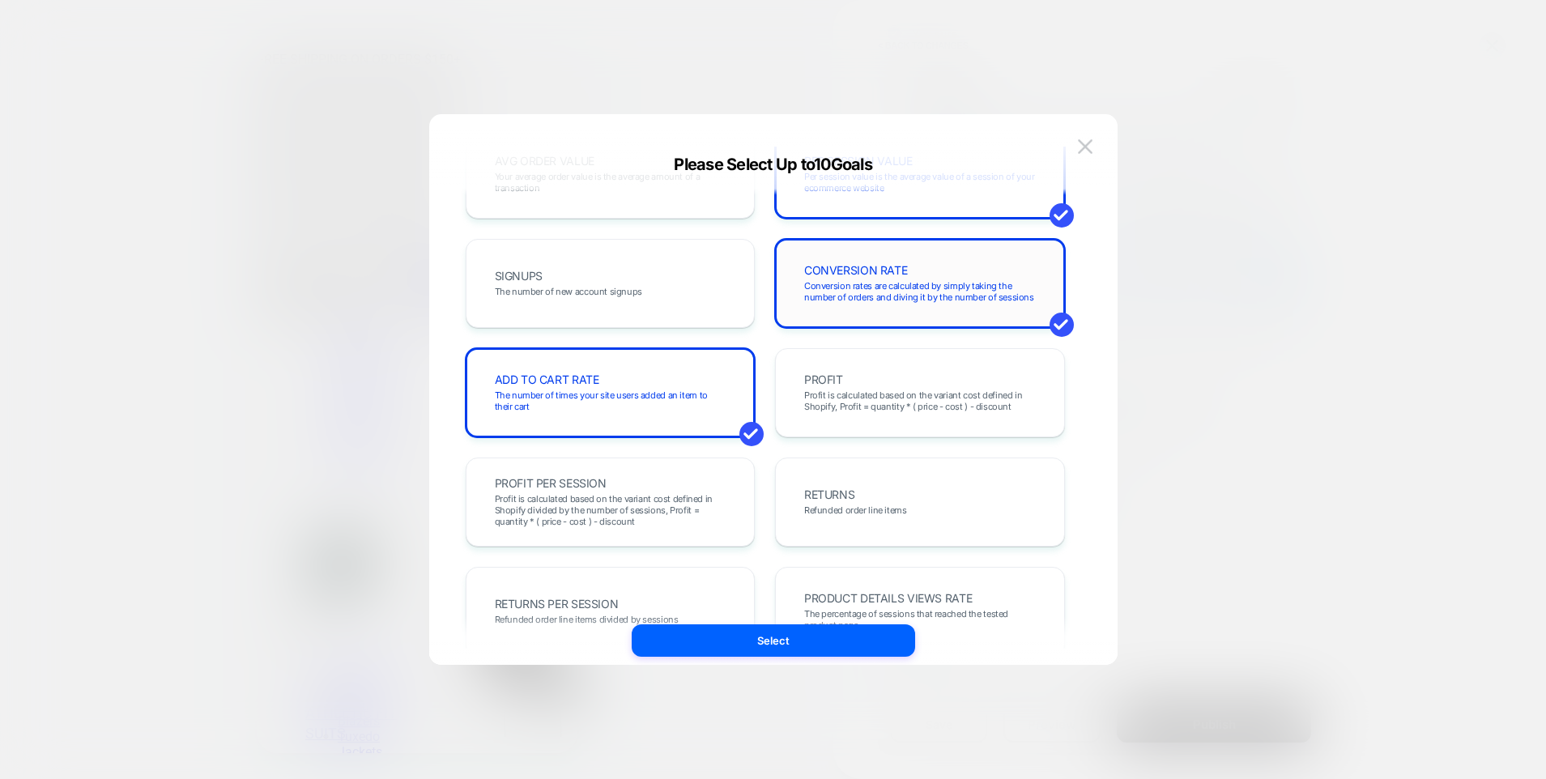
scroll to position [227, 0]
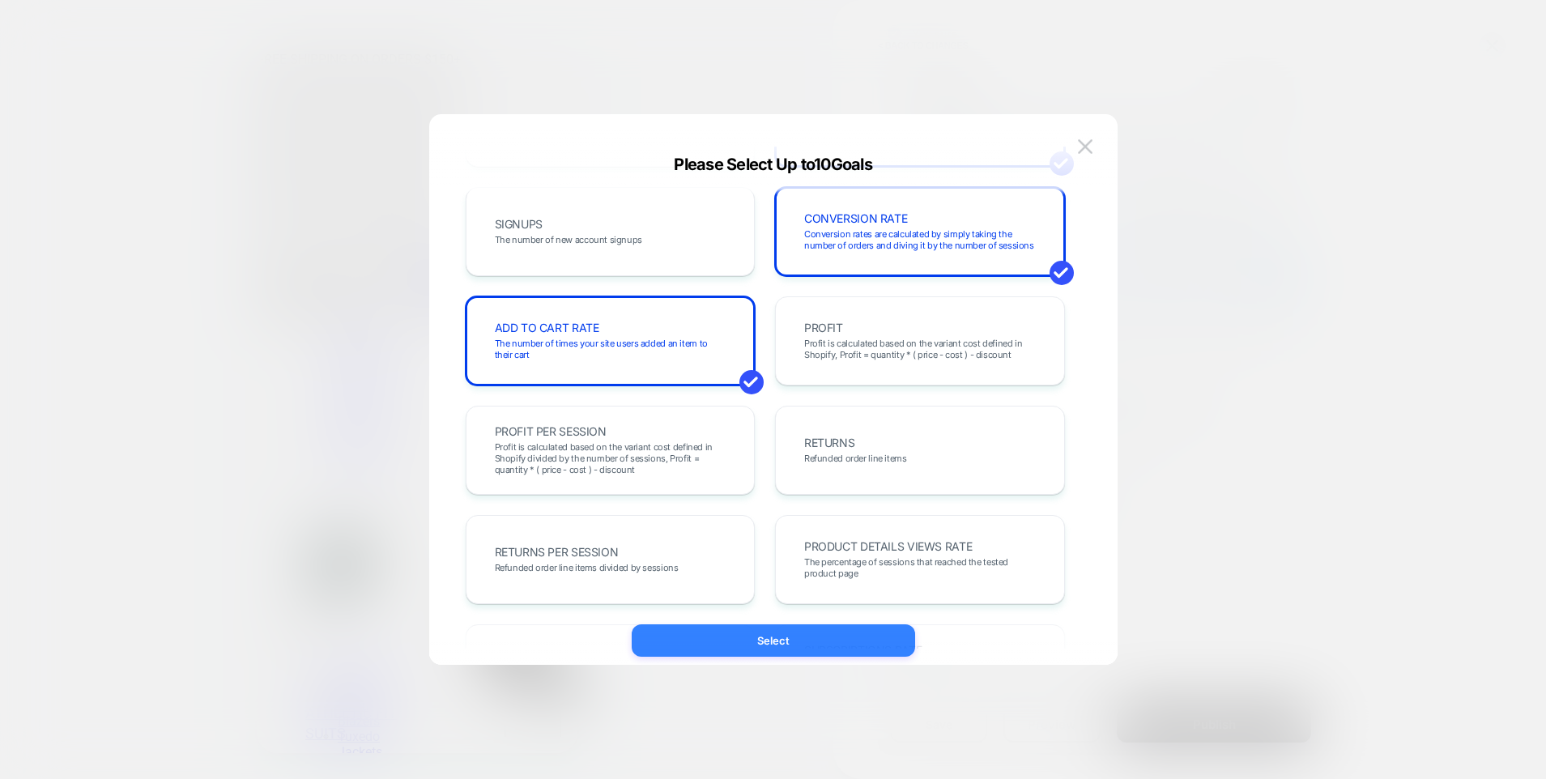
click at [744, 641] on button "Select" at bounding box center [773, 640] width 283 height 32
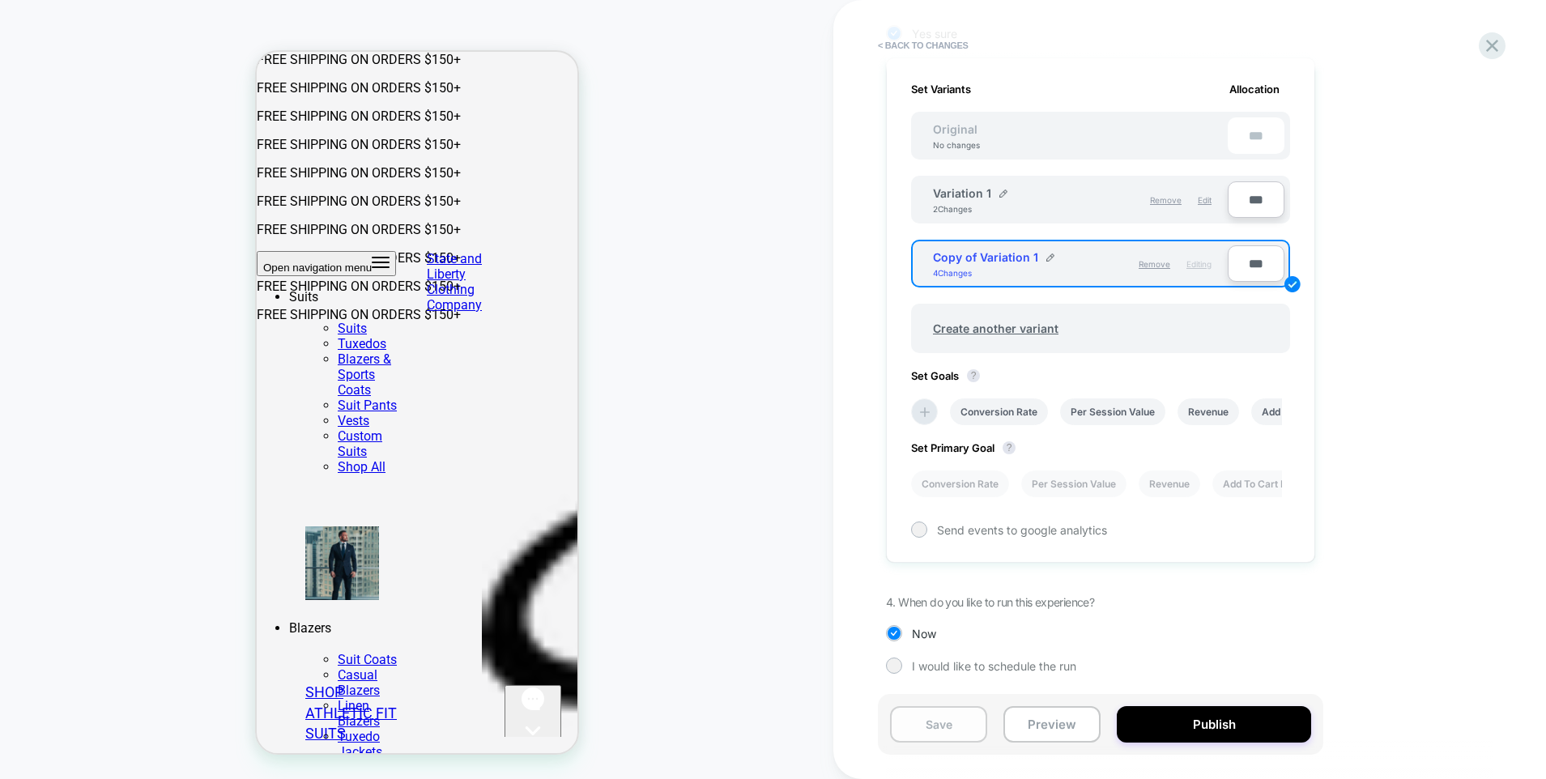
click at [954, 728] on button "Save" at bounding box center [938, 724] width 97 height 36
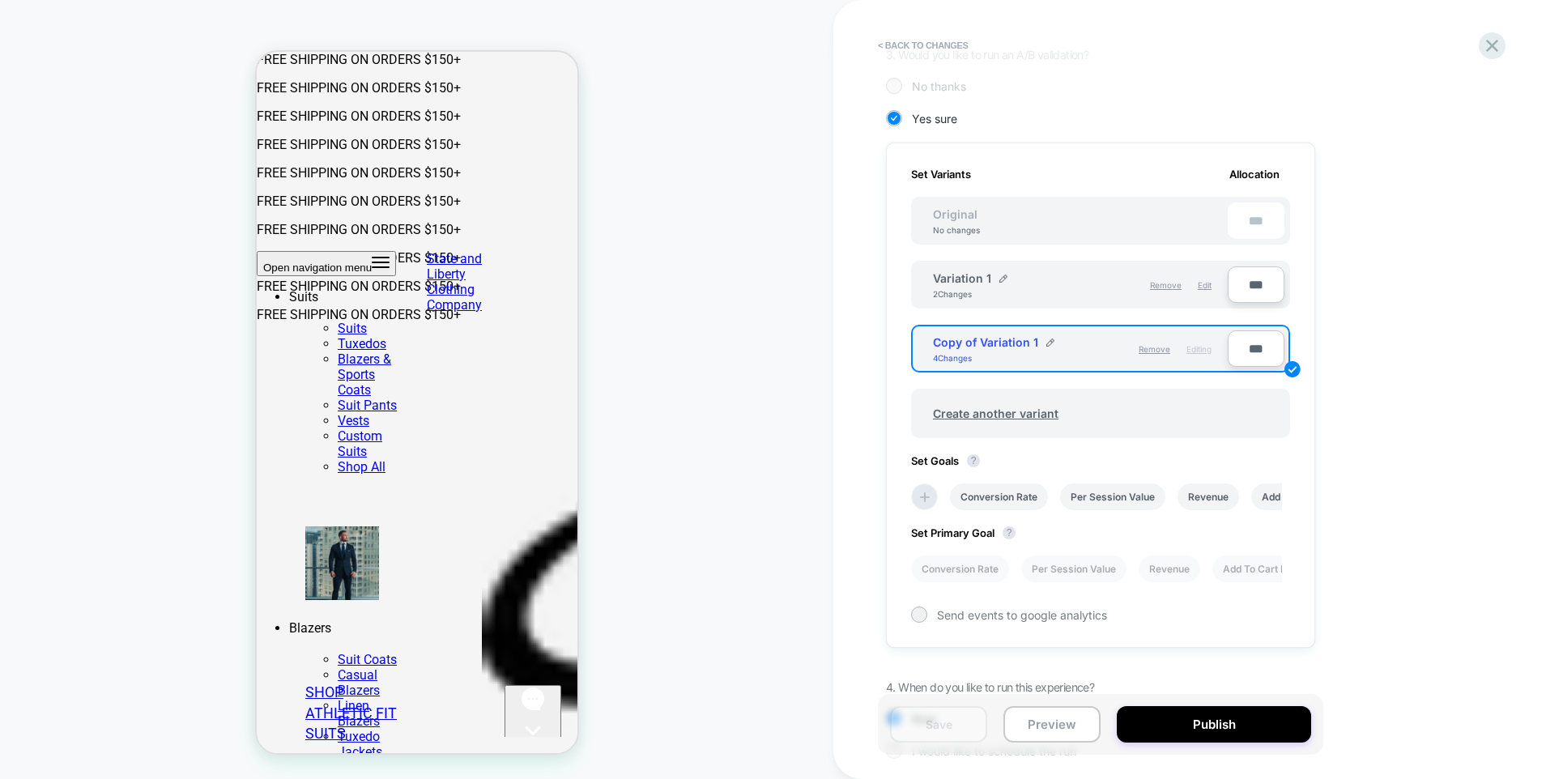
scroll to position [452, 0]
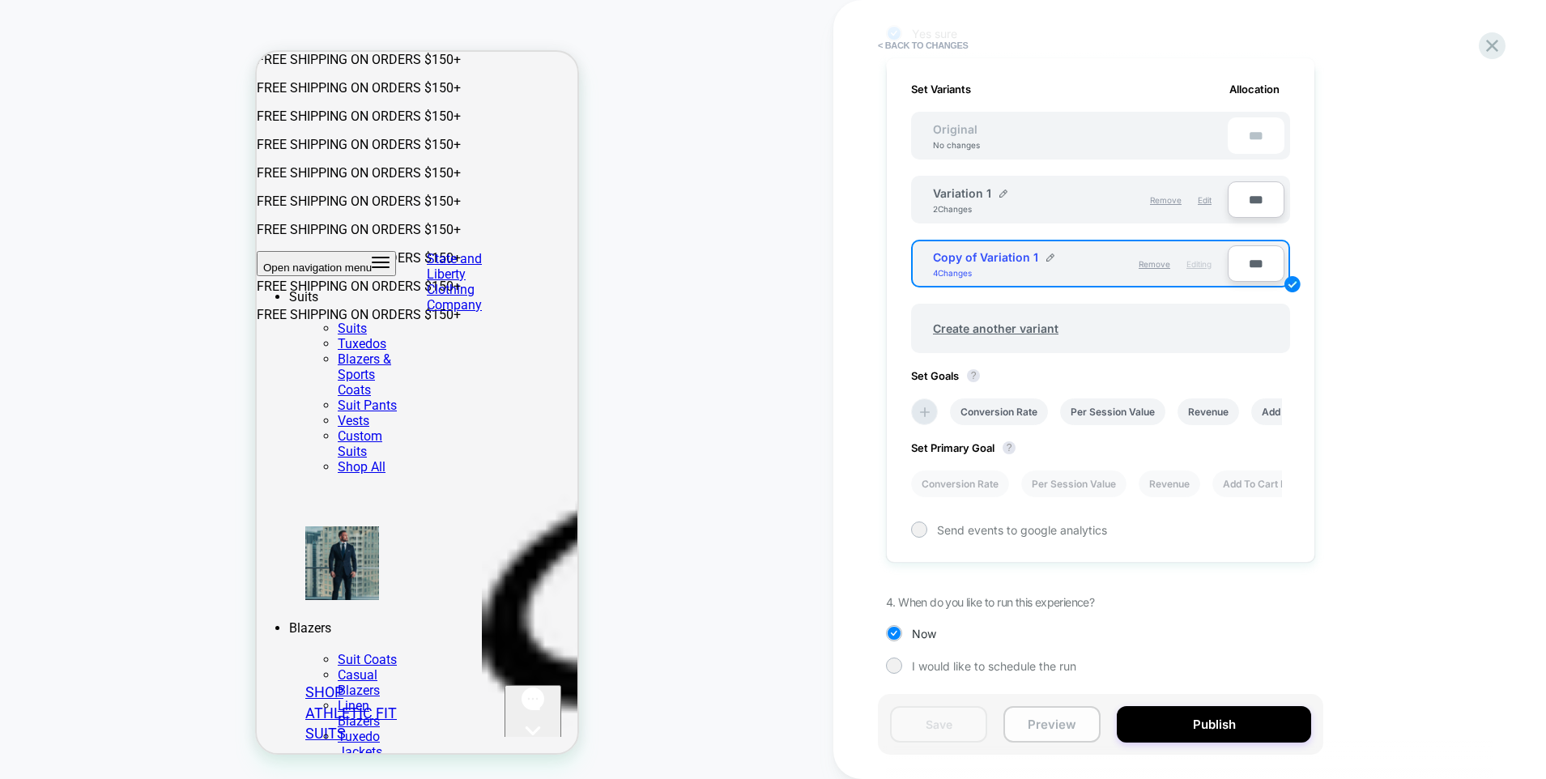
click at [1081, 718] on button "Preview" at bounding box center [1052, 724] width 97 height 36
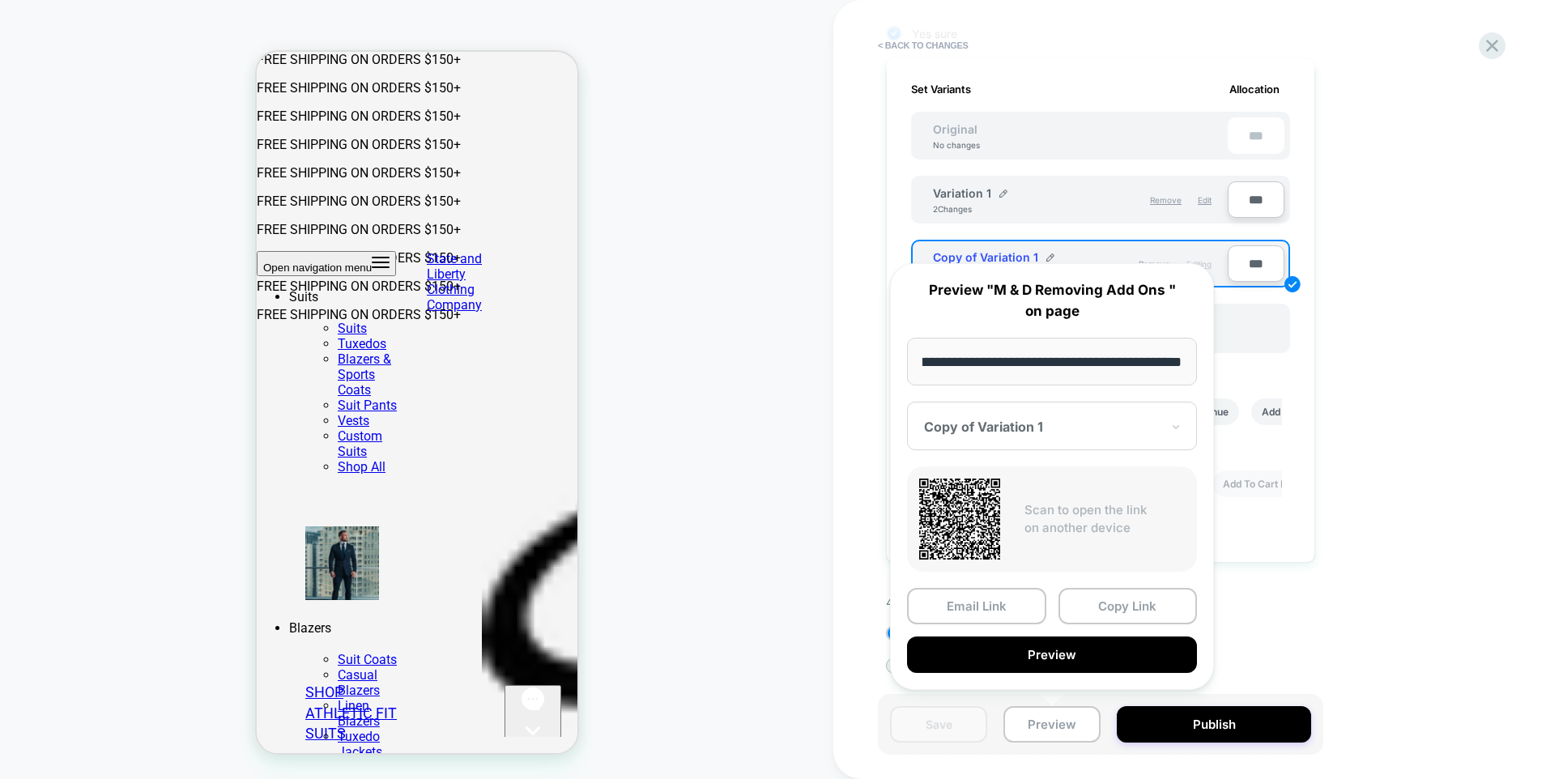
scroll to position [0, 0]
click at [1059, 431] on div at bounding box center [1042, 427] width 237 height 16
click at [1367, 416] on div "1. What audience and where will the experience run? Audience All Visitors Pages…" at bounding box center [1181, 203] width 591 height 991
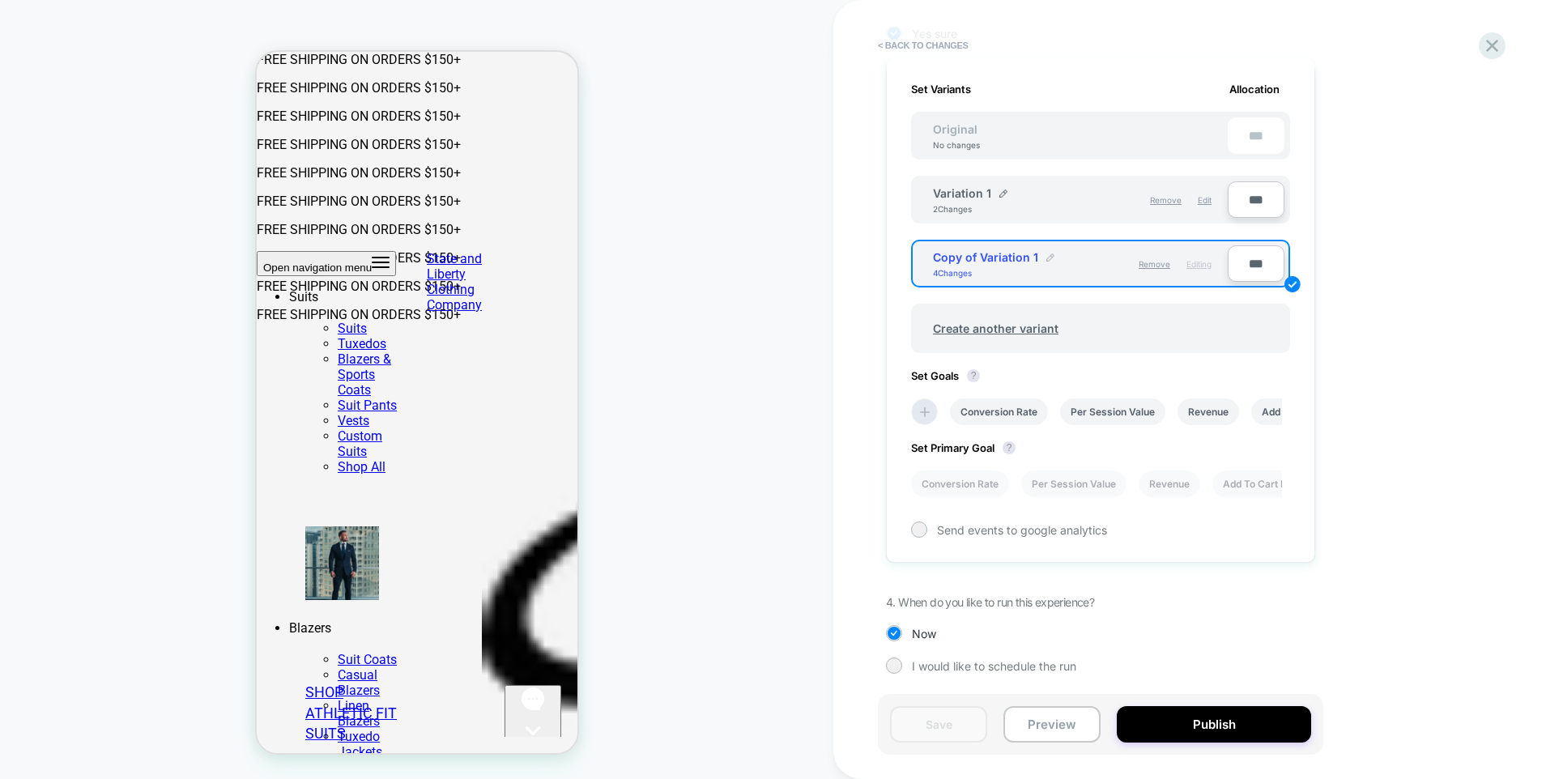
click at [1046, 257] on img at bounding box center [1050, 258] width 8 height 8
click at [1015, 264] on input "**********" at bounding box center [991, 265] width 117 height 32
type input "**********"
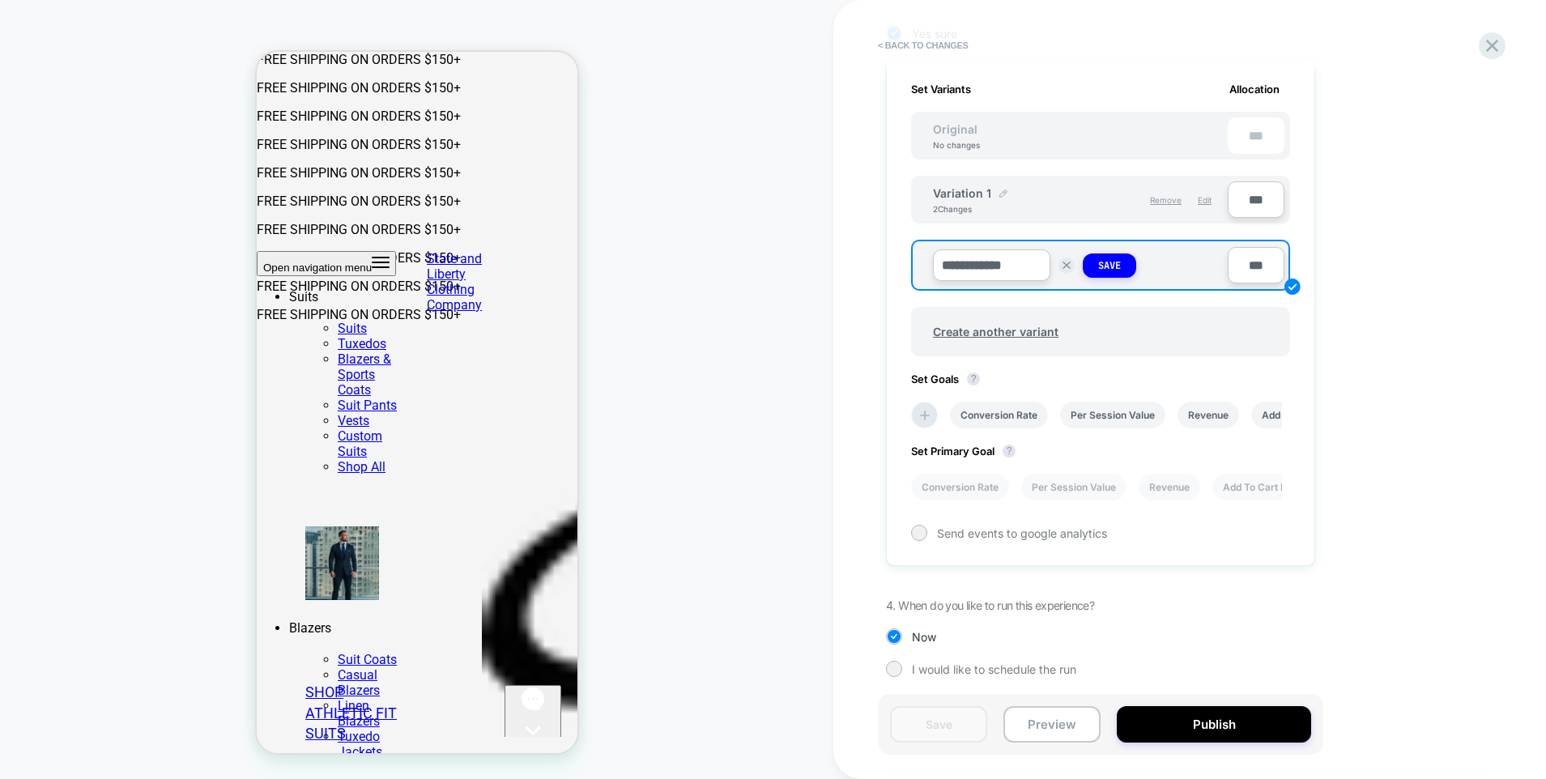
click at [1002, 194] on img at bounding box center [1004, 194] width 8 height 8
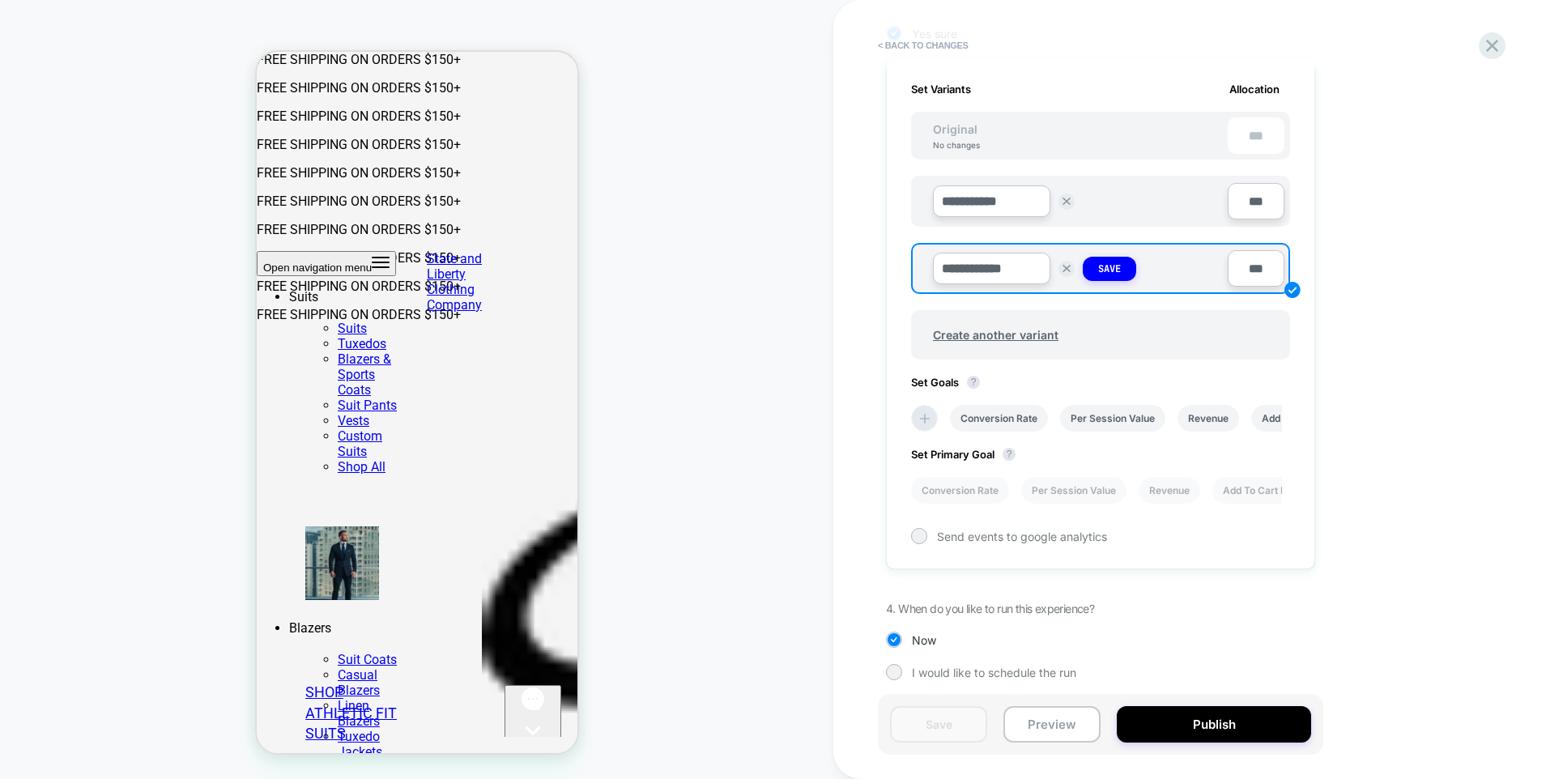
click at [1001, 198] on input "**********" at bounding box center [991, 201] width 117 height 32
click at [1000, 198] on input "**********" at bounding box center [991, 201] width 117 height 32
type input "**********"
click at [1101, 200] on strong "Save" at bounding box center [1109, 201] width 23 height 13
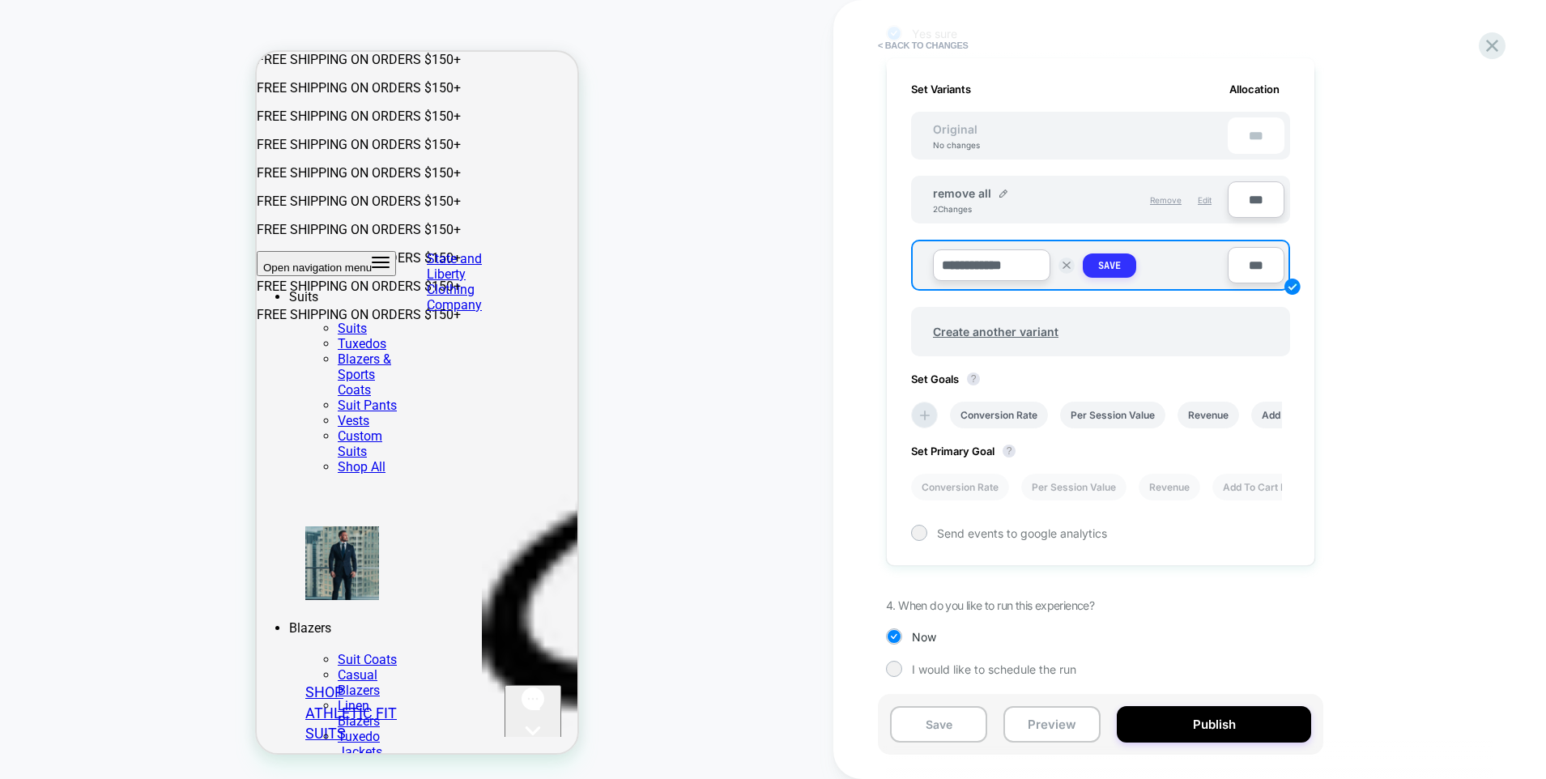
click at [1118, 266] on strong "Save" at bounding box center [1109, 265] width 23 height 13
click at [1364, 275] on div "1. What audience and where will the experience run? Audience All Visitors Pages…" at bounding box center [1181, 203] width 591 height 991
click at [1041, 735] on button "Preview" at bounding box center [1052, 724] width 97 height 36
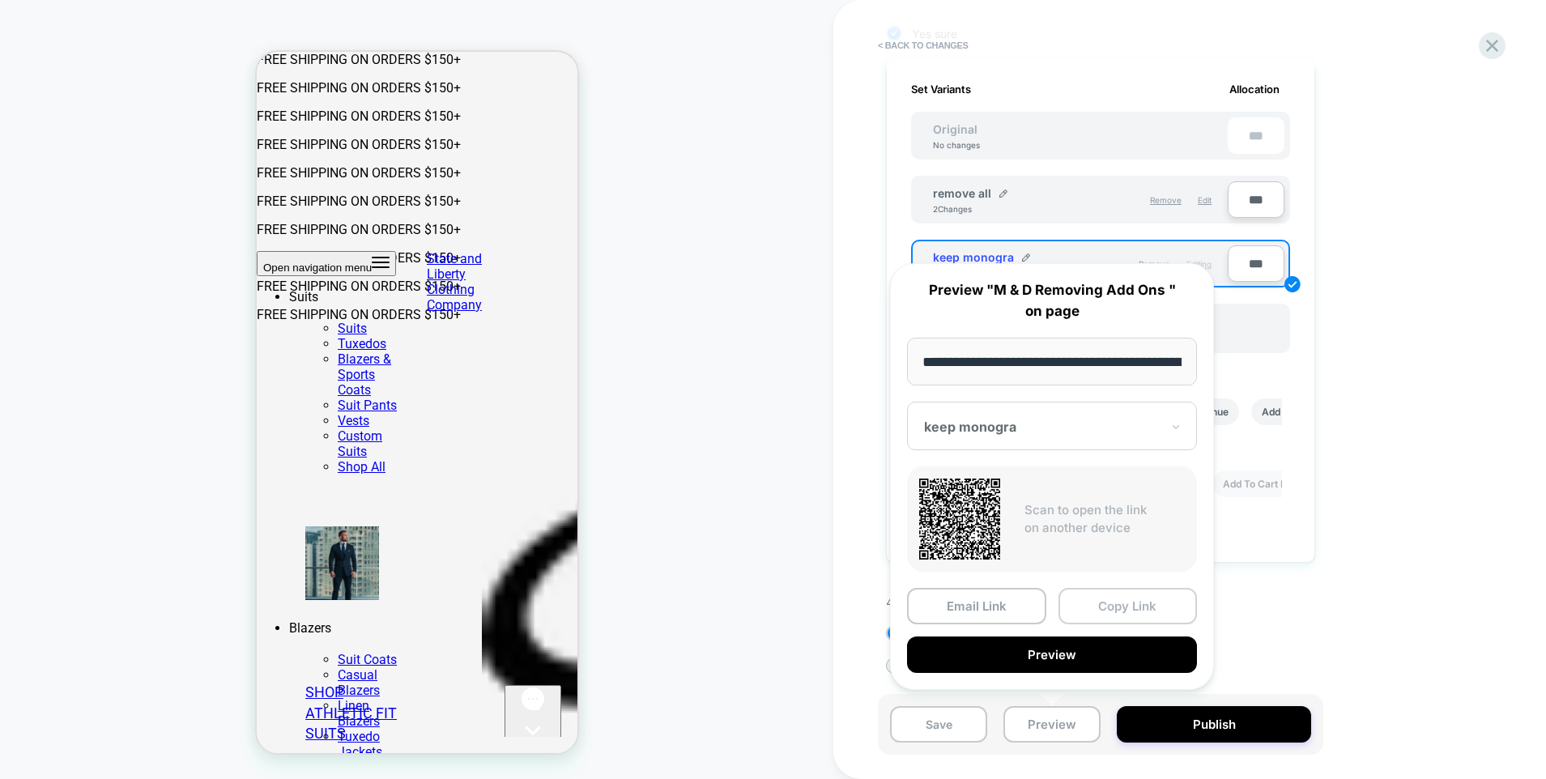
click at [1142, 608] on button "Copy Link" at bounding box center [1128, 606] width 139 height 36
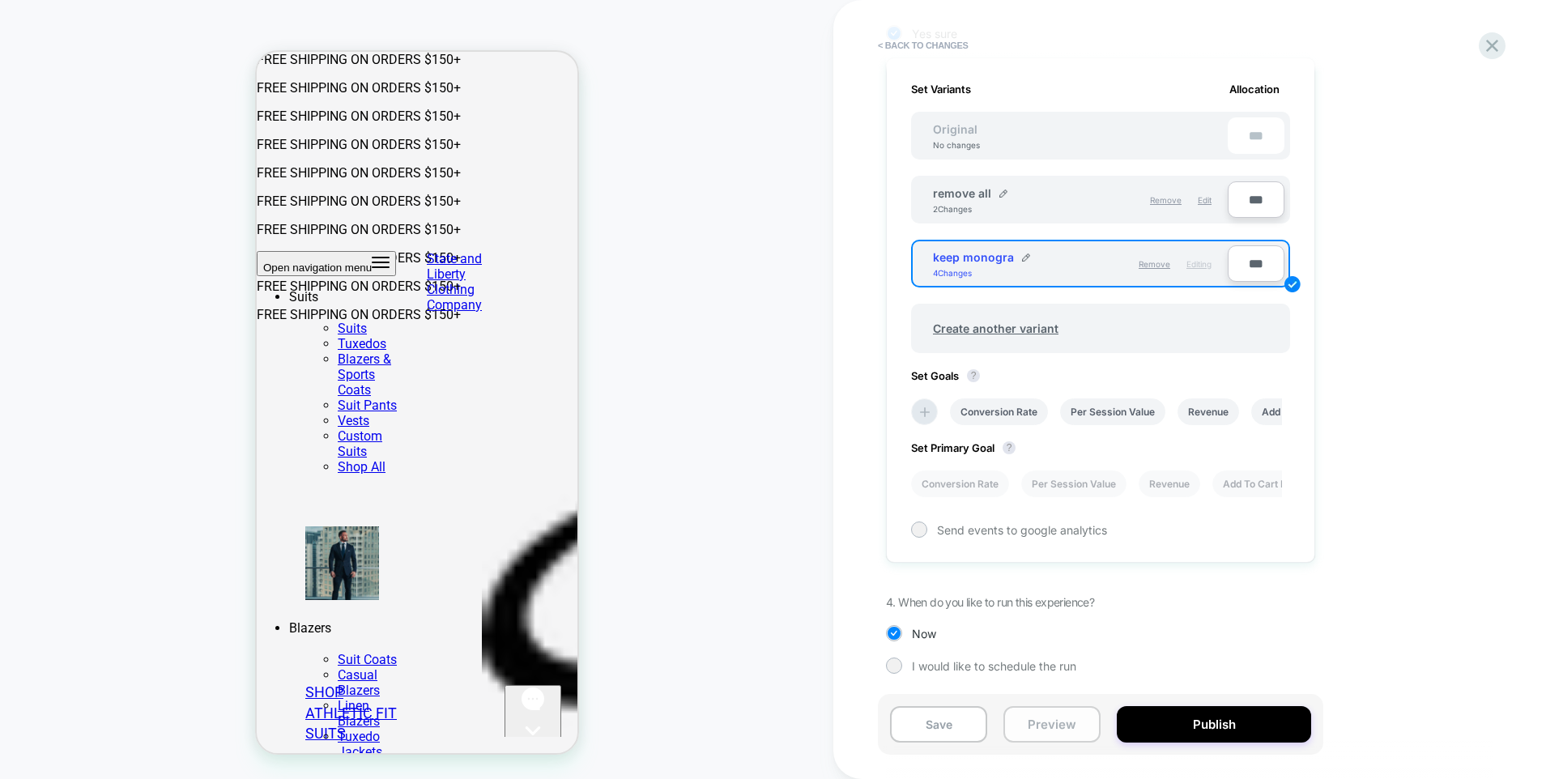
click at [1042, 721] on button "Preview" at bounding box center [1052, 724] width 97 height 36
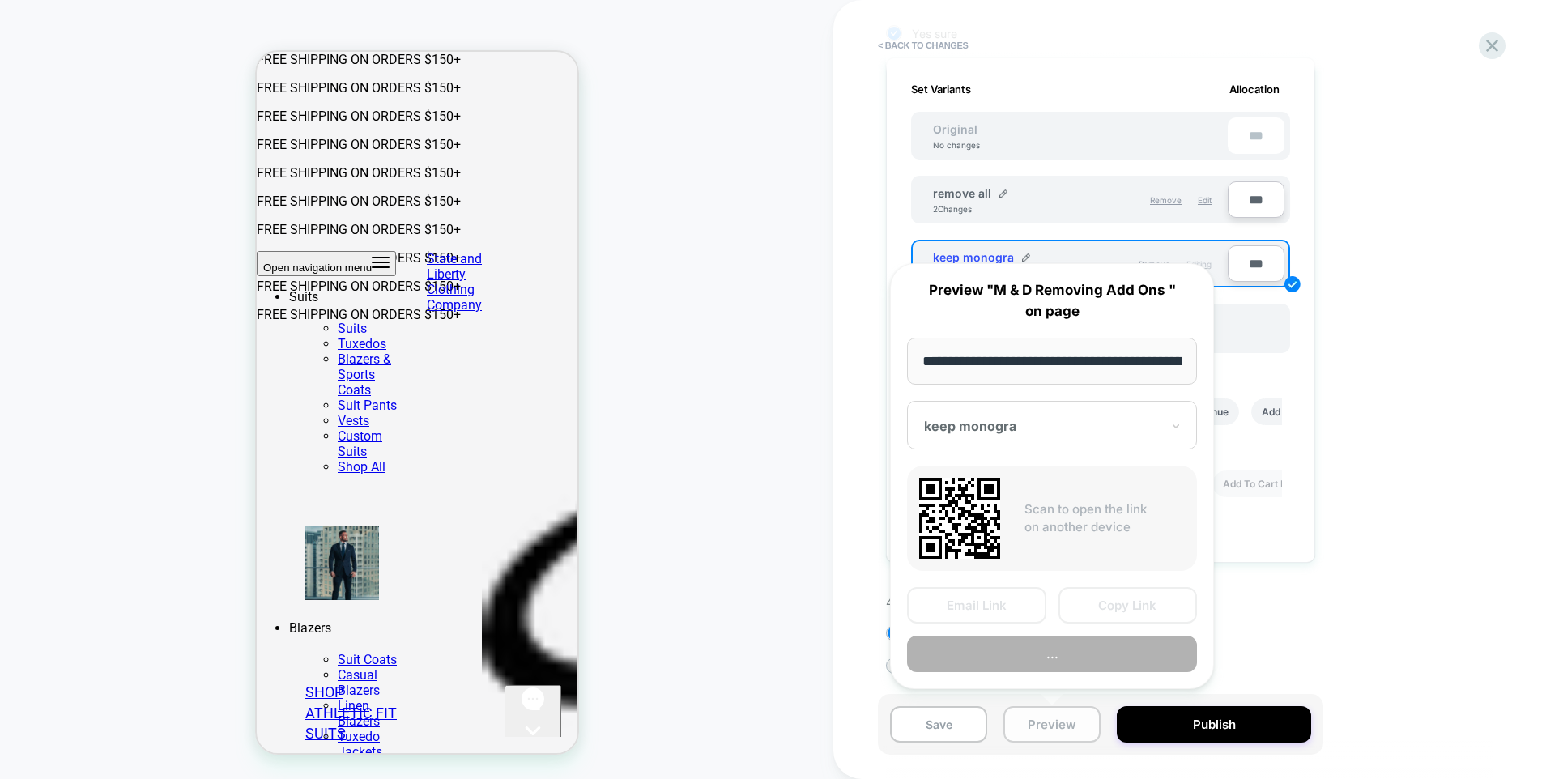
scroll to position [0, 261]
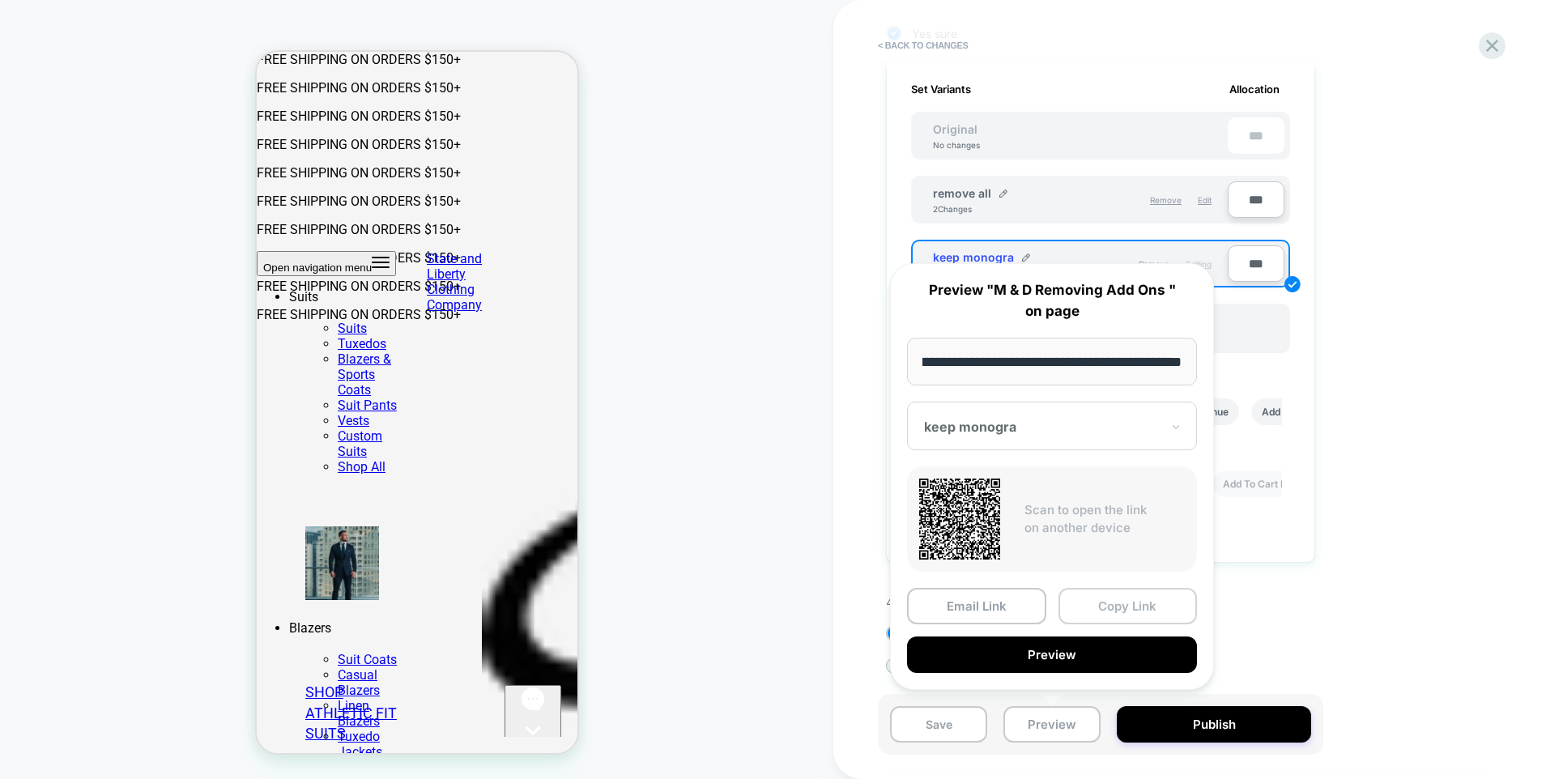
click at [1115, 607] on button "Copy Link" at bounding box center [1128, 606] width 139 height 36
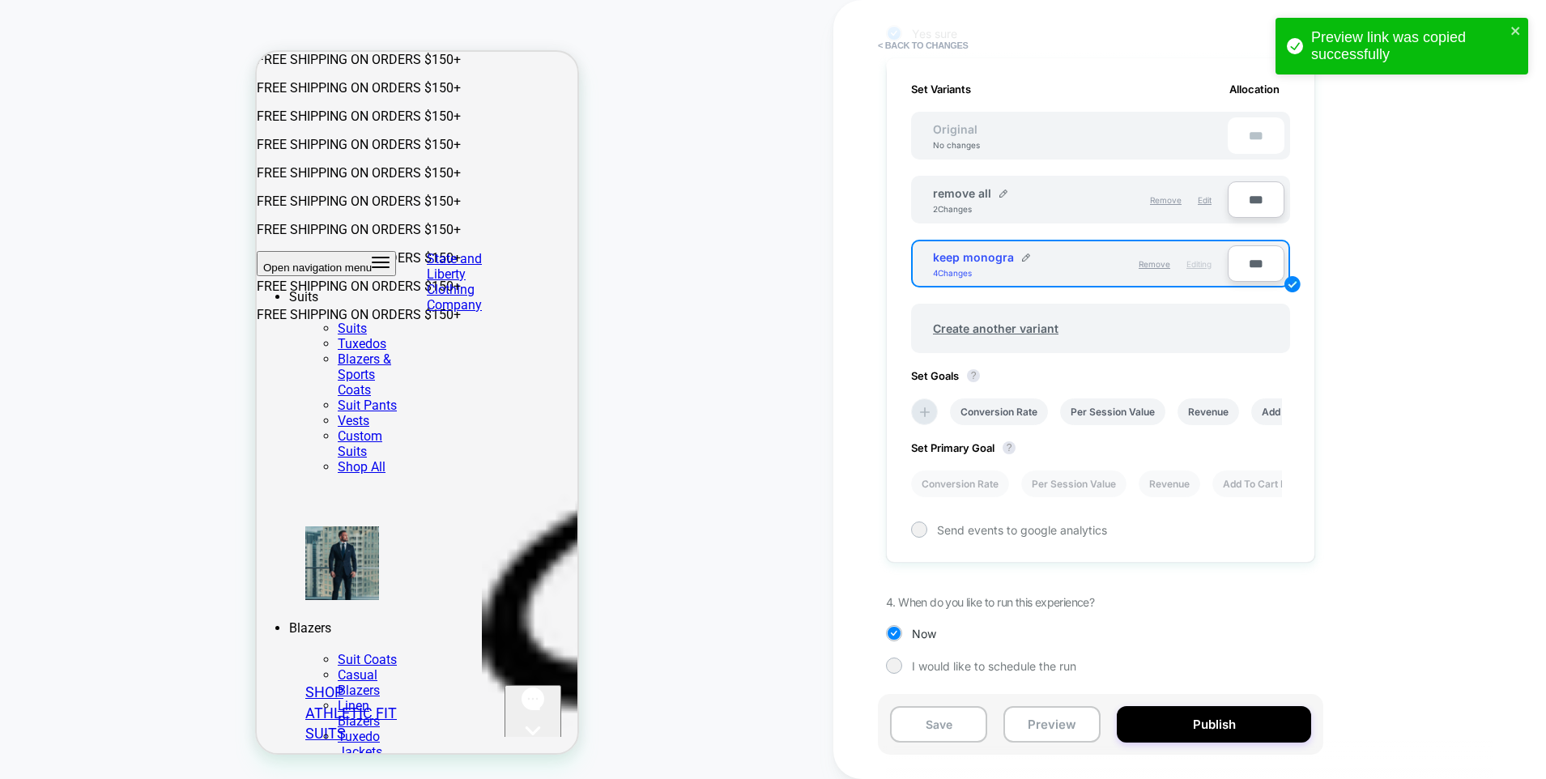
click at [1081, 201] on div "Remove Edit" at bounding box center [1150, 200] width 139 height 28
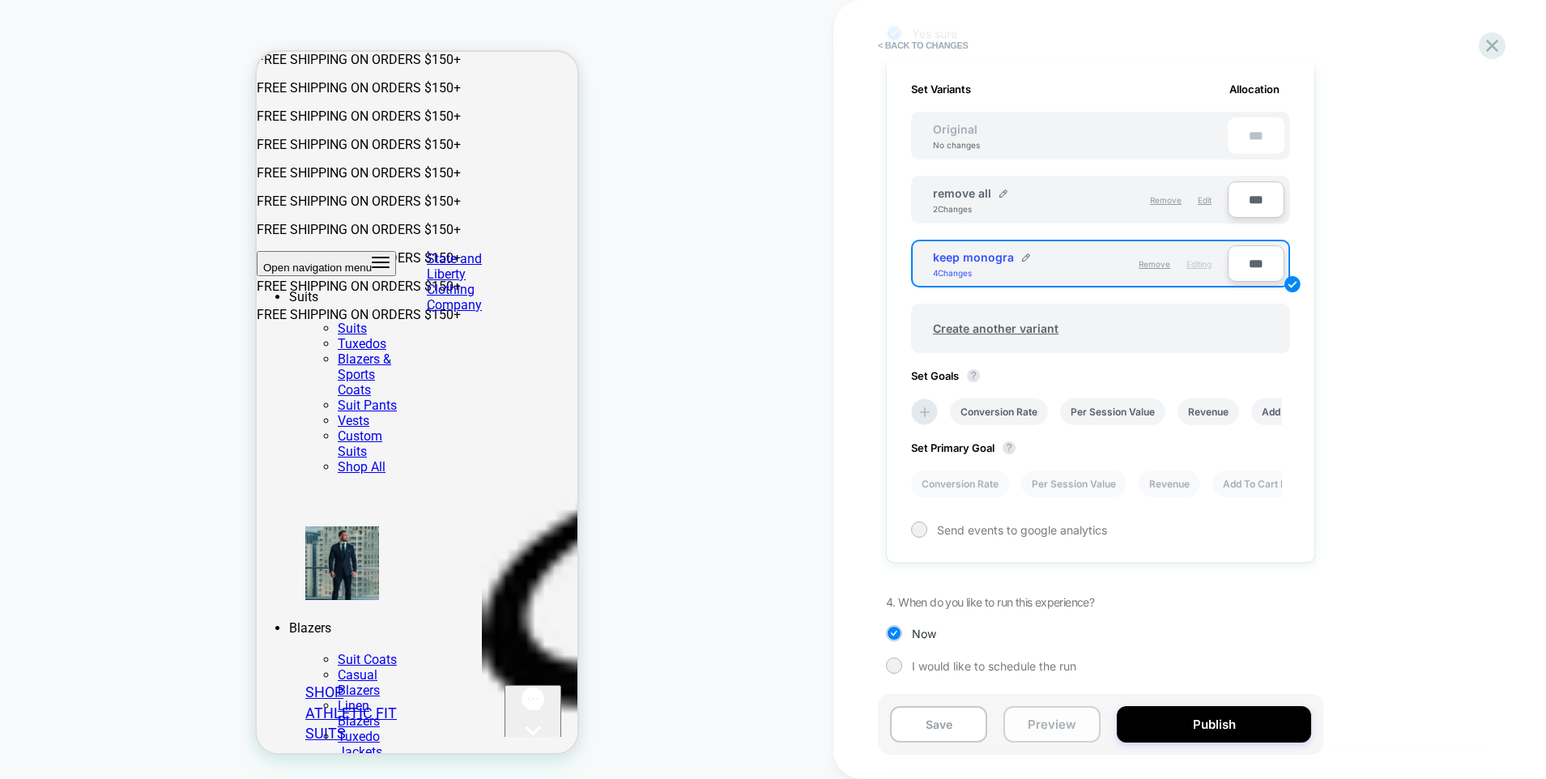
click at [1064, 720] on button "Preview" at bounding box center [1052, 724] width 97 height 36
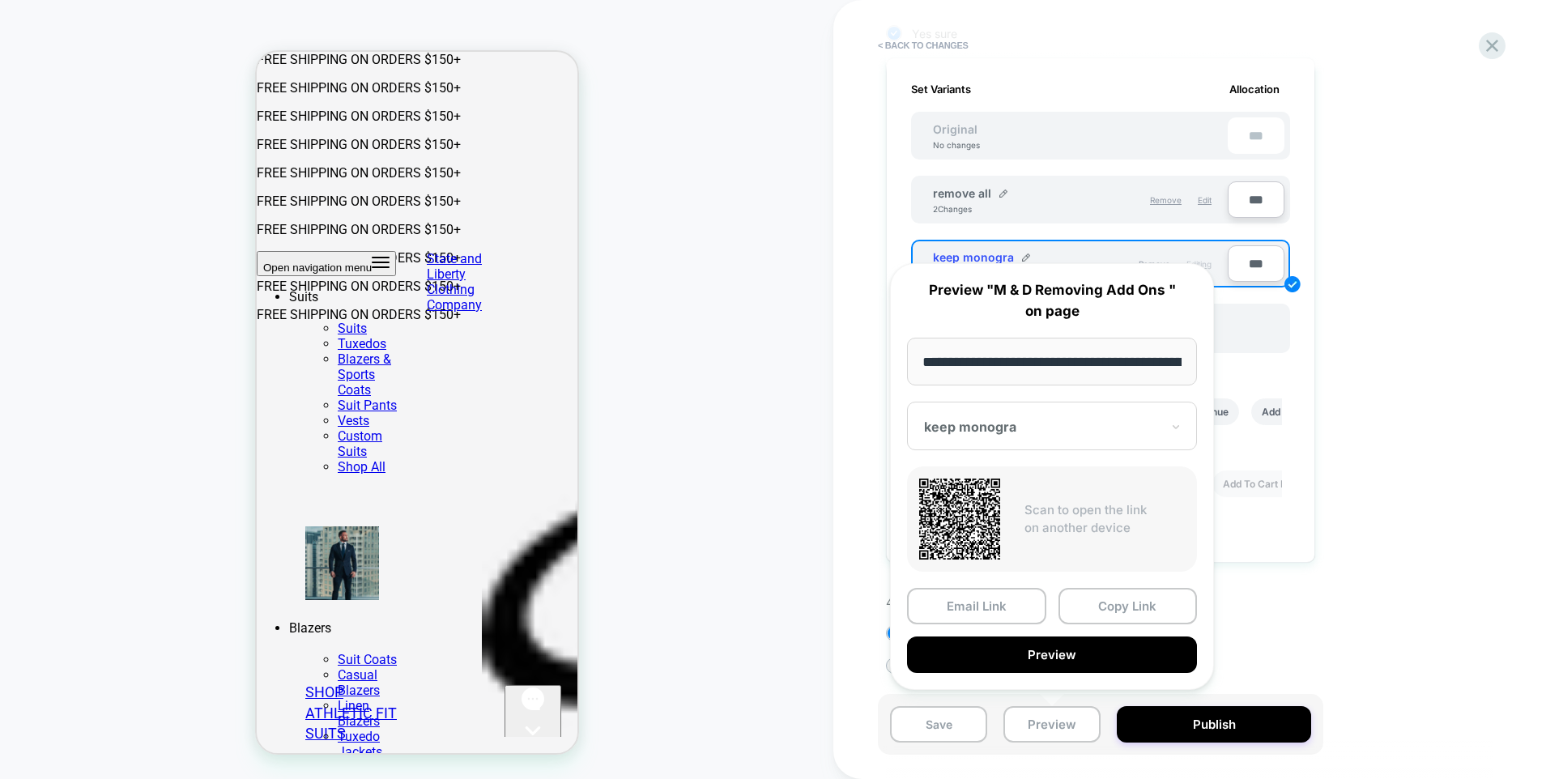
click at [1031, 420] on div at bounding box center [1042, 427] width 237 height 16
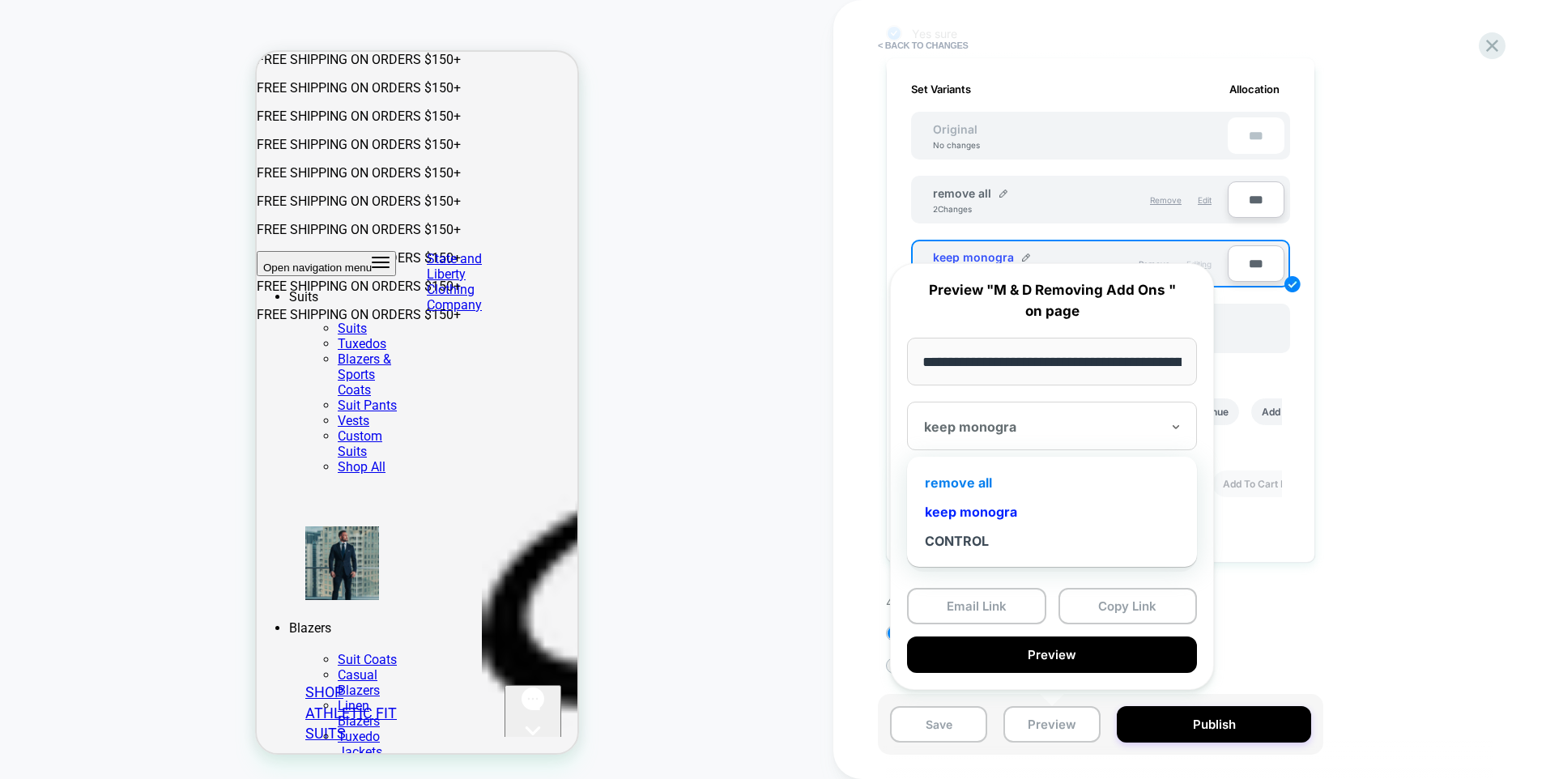
click at [982, 487] on div "remove all" at bounding box center [1052, 482] width 274 height 29
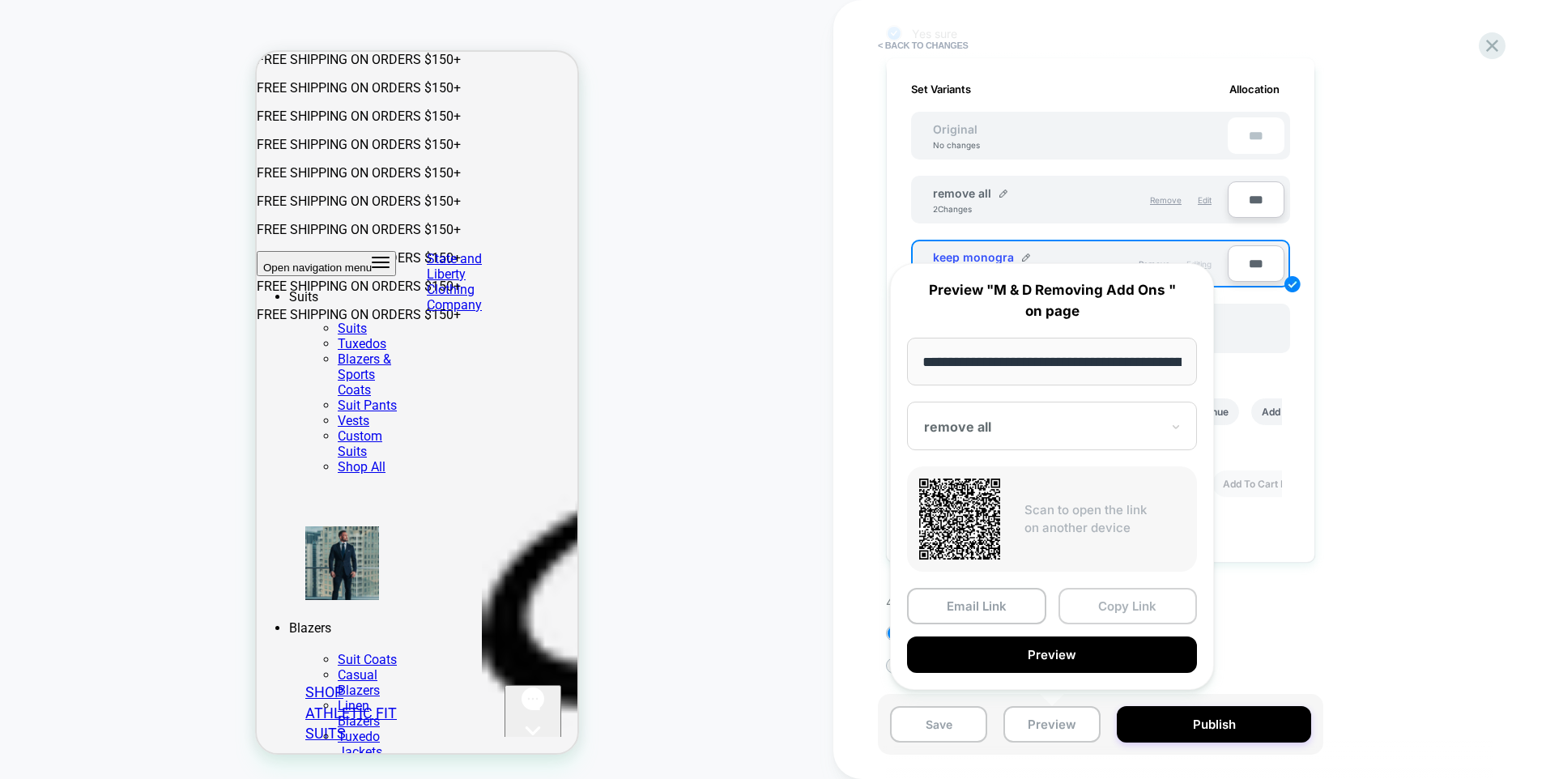
click at [1123, 599] on button "Copy Link" at bounding box center [1128, 606] width 139 height 36
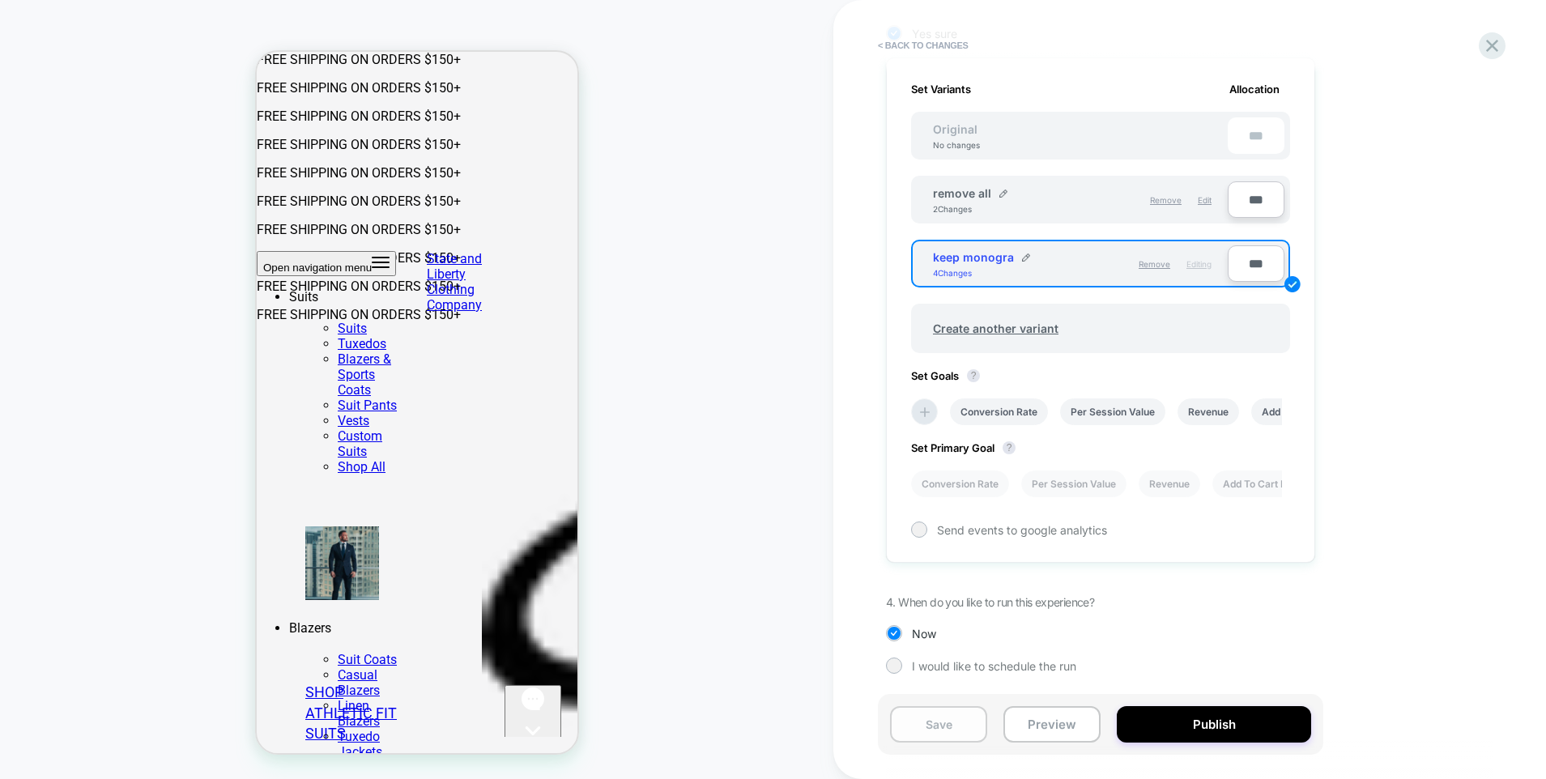
drag, startPoint x: 923, startPoint y: 731, endPoint x: 963, endPoint y: 712, distance: 44.9
click at [923, 731] on button "Save" at bounding box center [938, 724] width 97 height 36
click at [1069, 728] on button "Preview" at bounding box center [1052, 724] width 97 height 36
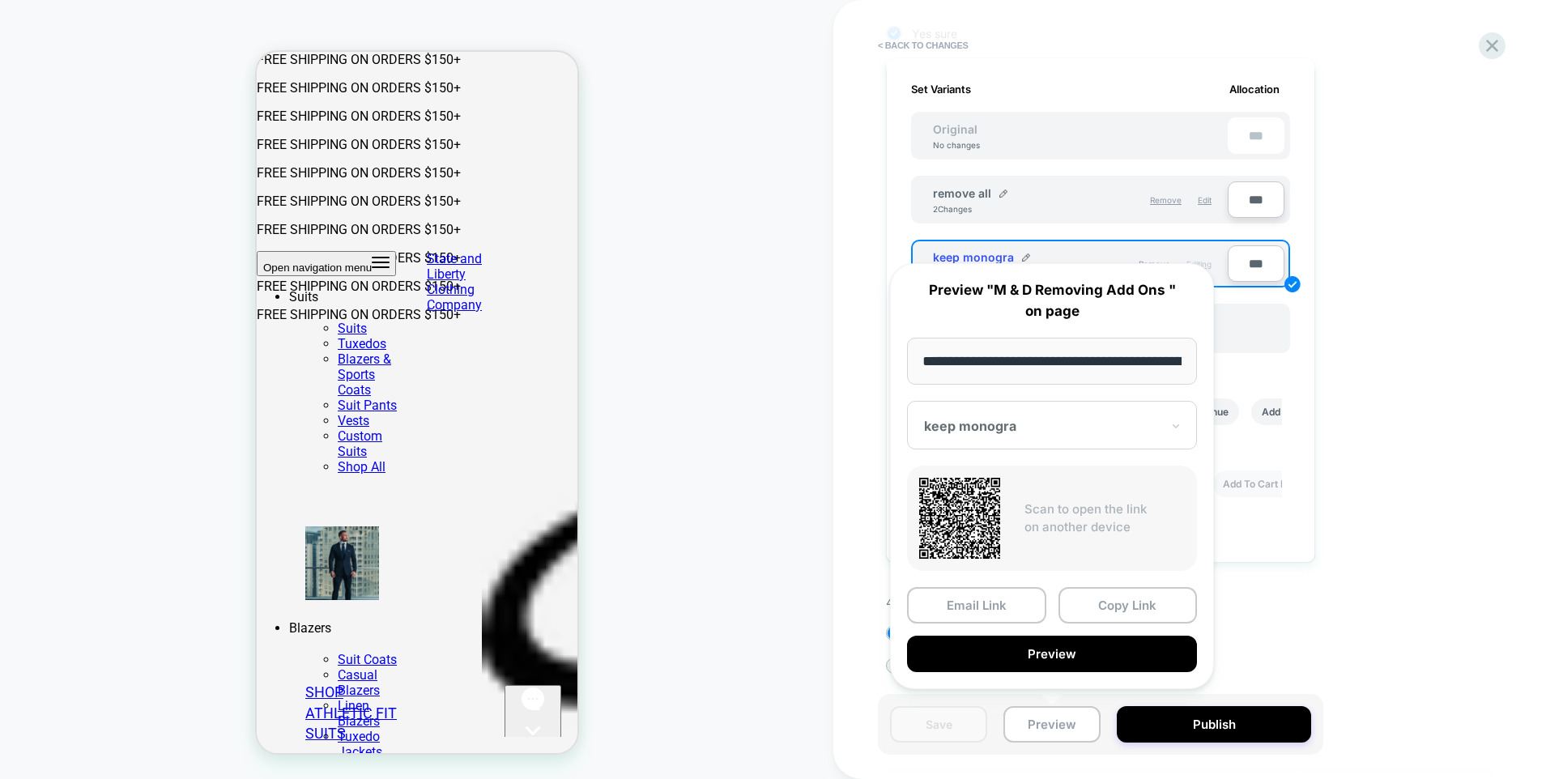
scroll to position [0, 261]
drag, startPoint x: 1374, startPoint y: 376, endPoint x: 1385, endPoint y: 335, distance: 42.1
click at [1374, 376] on div "1. What audience and where will the experience run? Audience All Visitors Pages…" at bounding box center [1181, 203] width 591 height 991
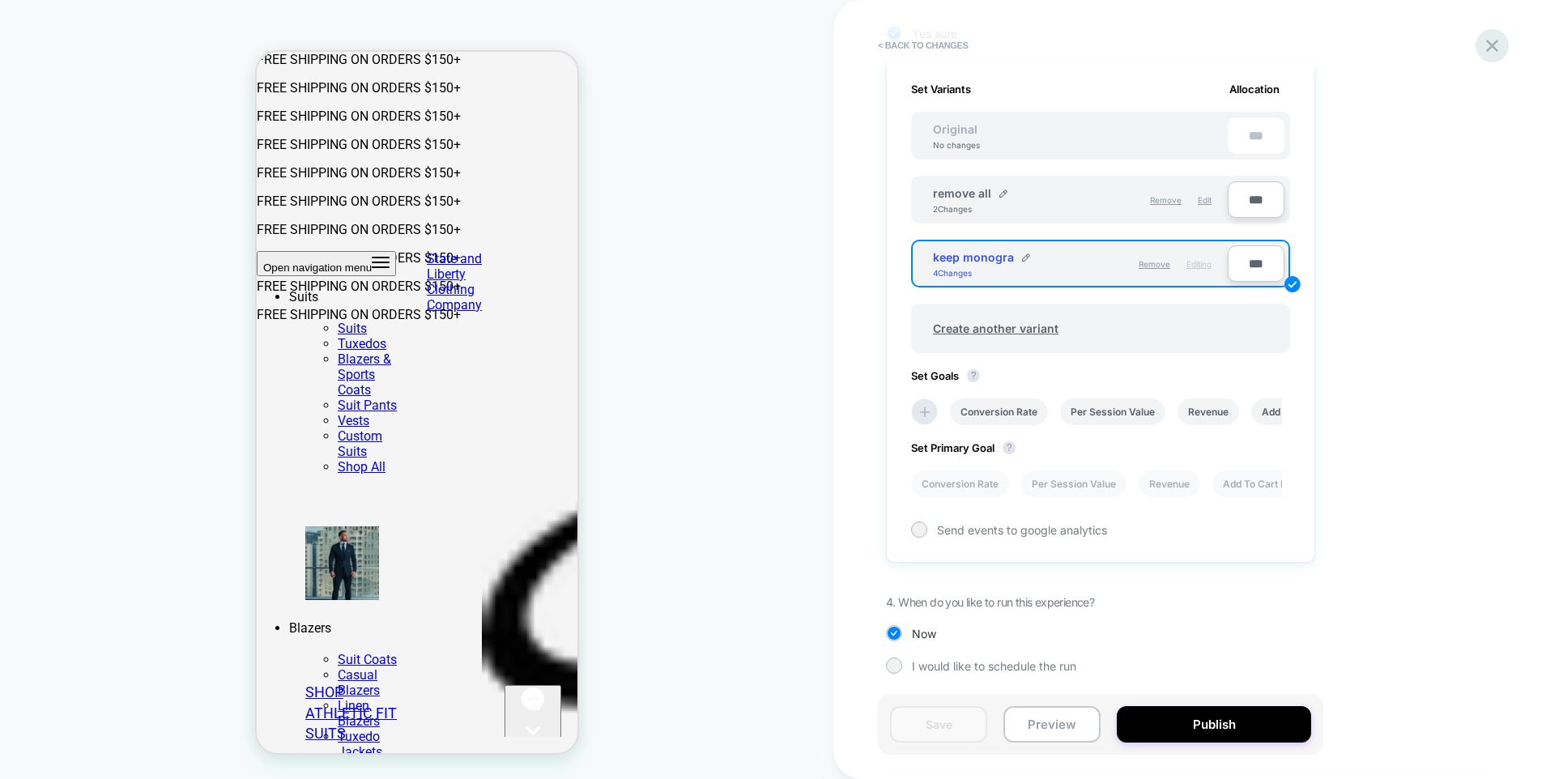
click at [1492, 49] on icon at bounding box center [1492, 46] width 22 height 22
